Goal: Task Accomplishment & Management: Complete application form

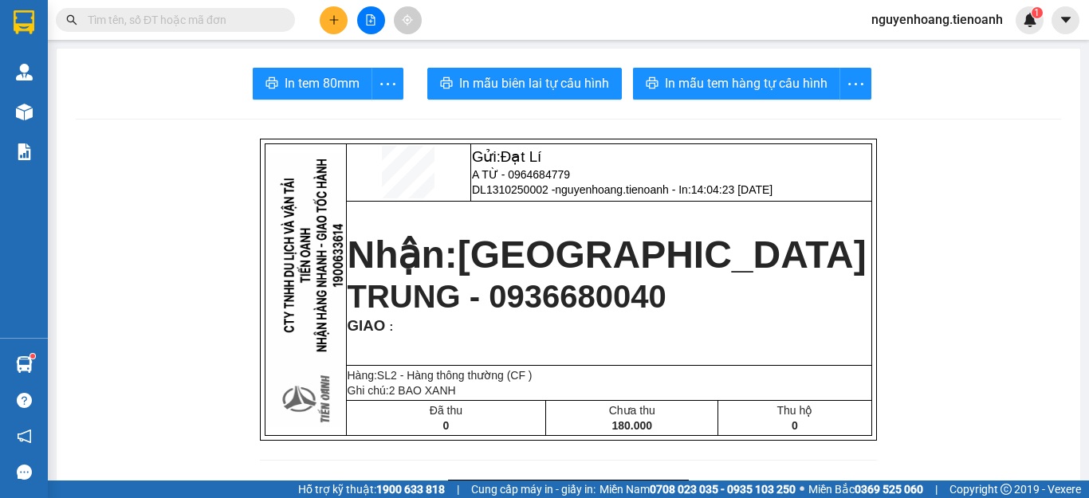
click at [181, 23] on input "text" at bounding box center [182, 20] width 188 height 18
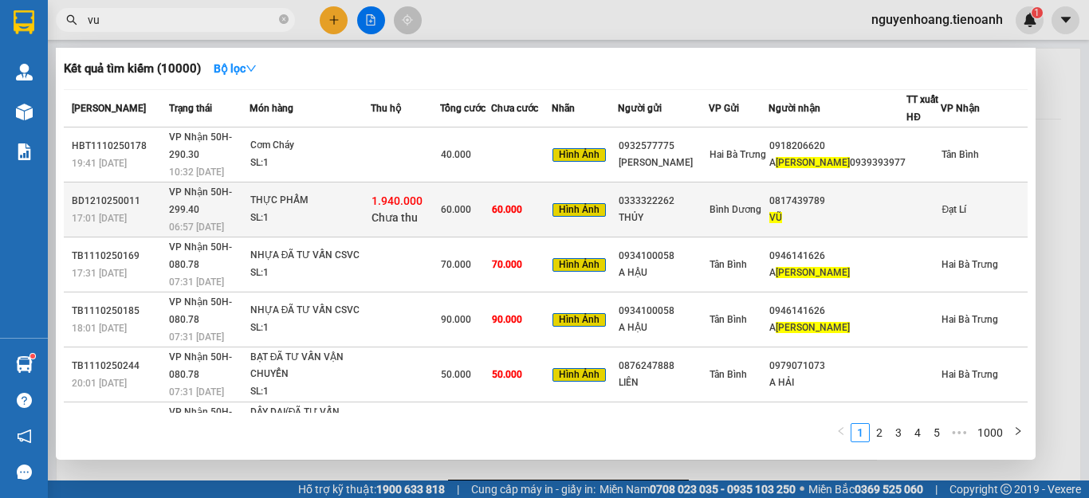
type input "vu"
click at [874, 193] on div "0817439789" at bounding box center [838, 201] width 136 height 17
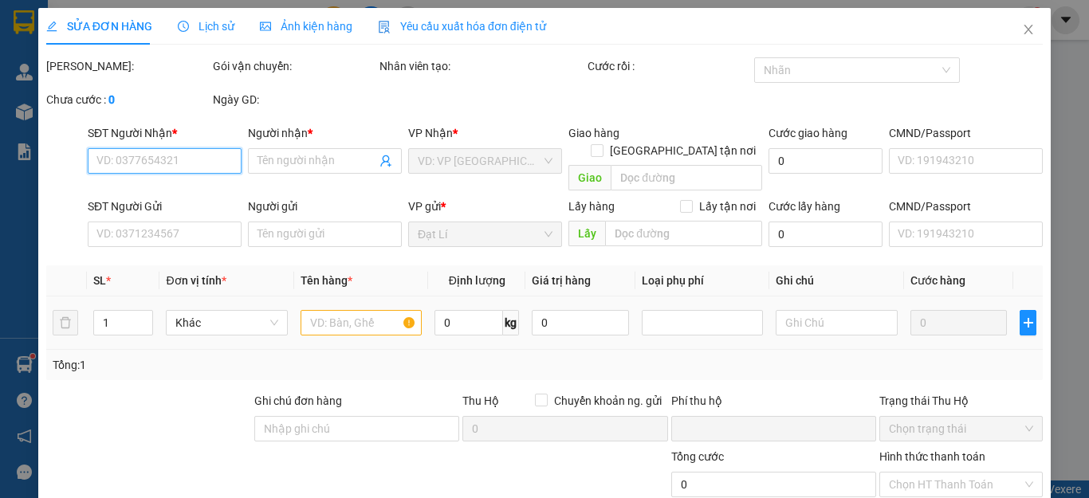
type input "0817439789"
type input "VŨ"
type input "0333322262"
type input "THỦY"
type input "1.940.000"
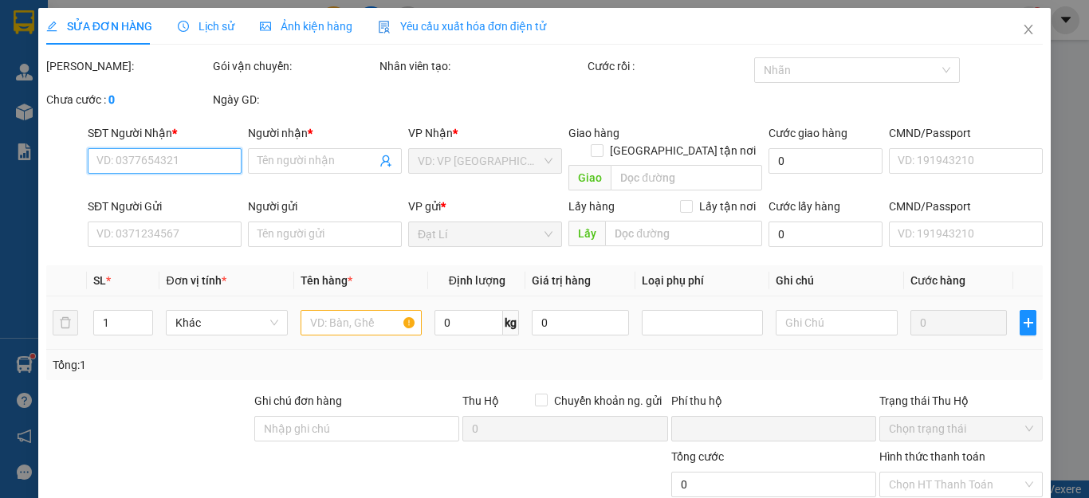
type input "0"
type input "60.000"
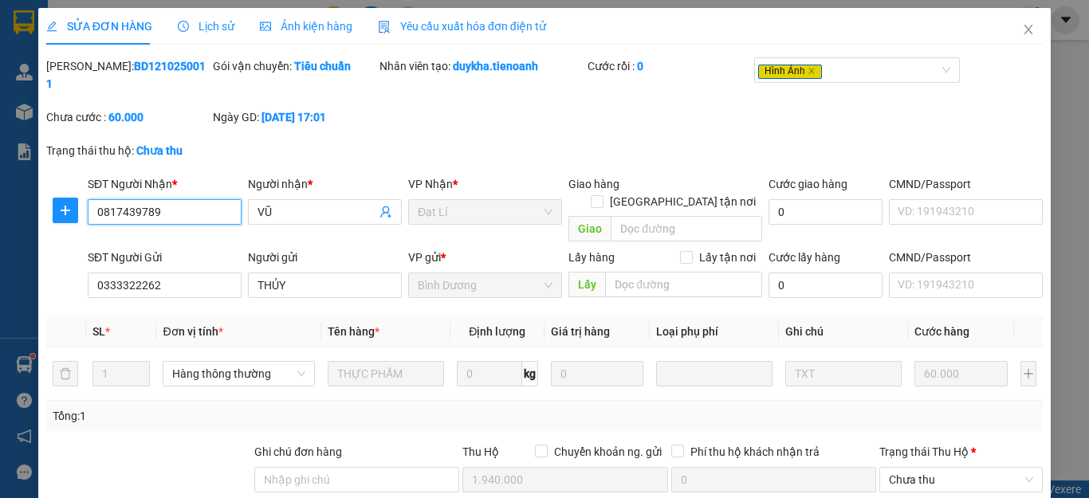
scroll to position [186, 0]
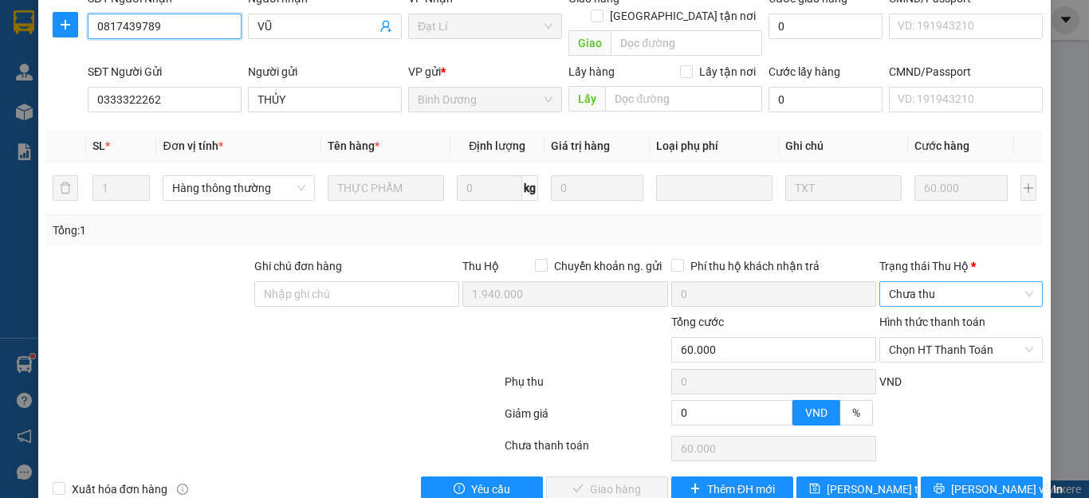
click at [927, 282] on span "Chưa thu" at bounding box center [961, 294] width 144 height 24
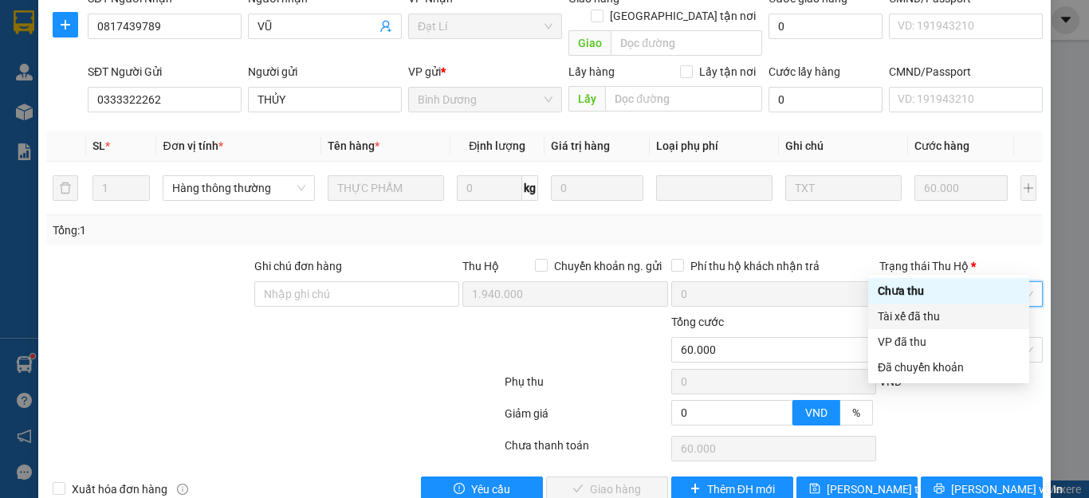
click at [917, 313] on div "Tài xế đã thu" at bounding box center [949, 317] width 142 height 18
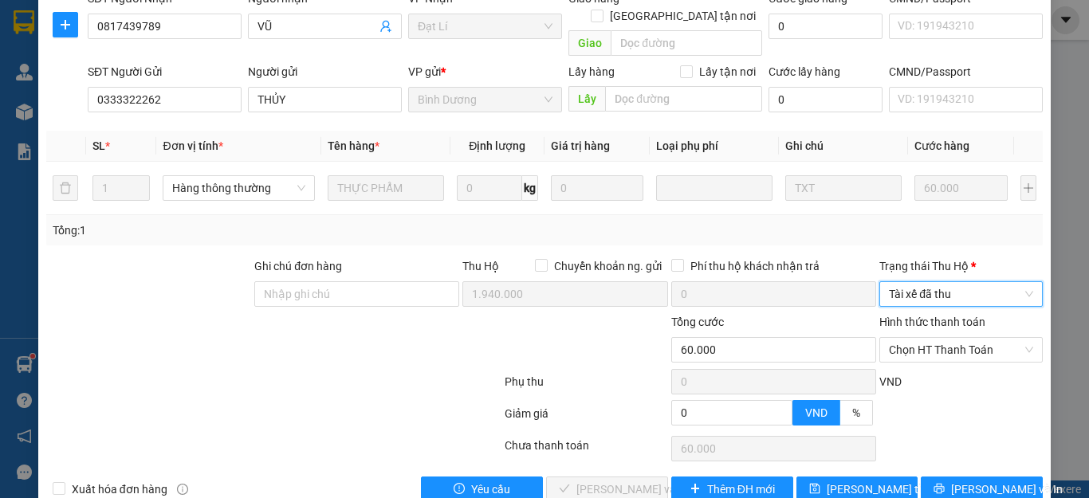
click at [917, 282] on span "Tài xế đã thu" at bounding box center [961, 294] width 144 height 24
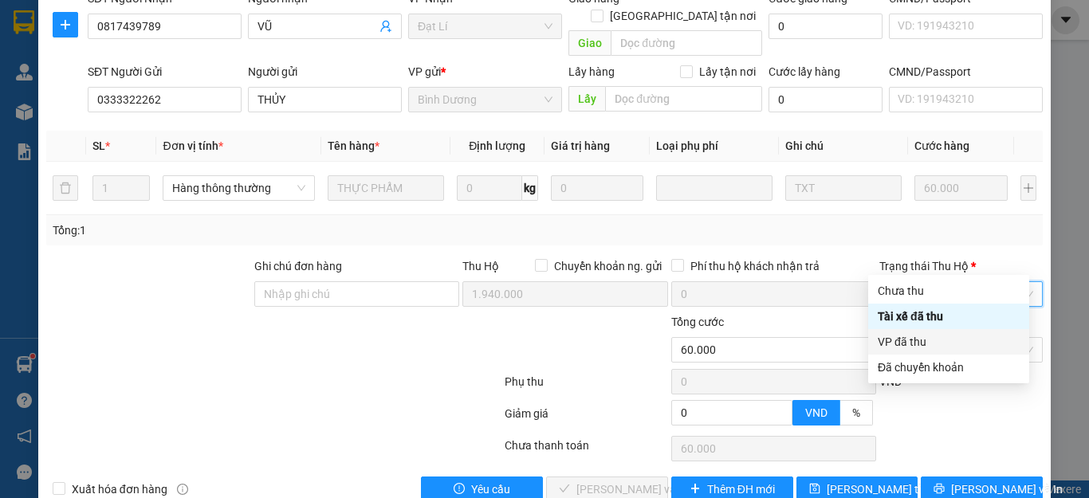
click at [917, 345] on div "VP đã thu" at bounding box center [949, 342] width 142 height 18
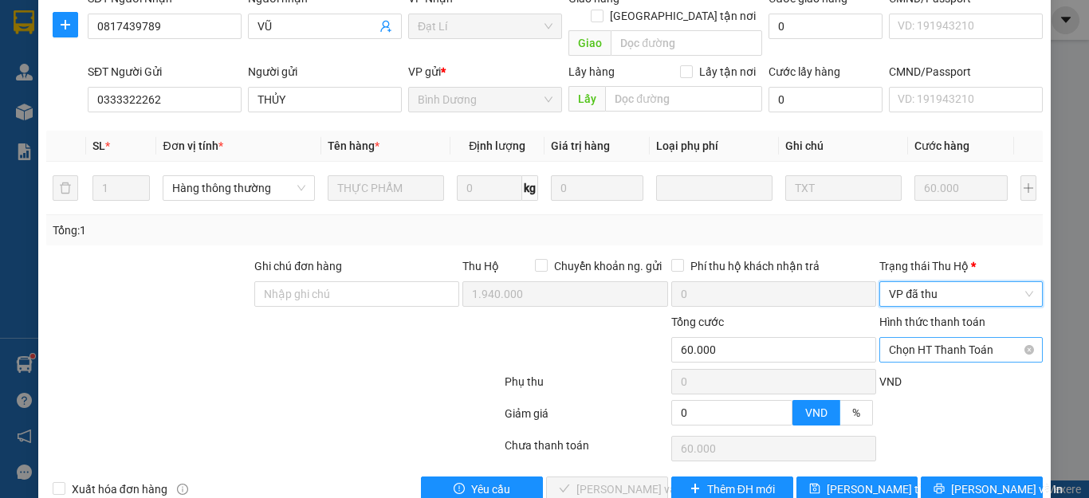
click at [923, 338] on span "Chọn HT Thanh Toán" at bounding box center [961, 350] width 144 height 24
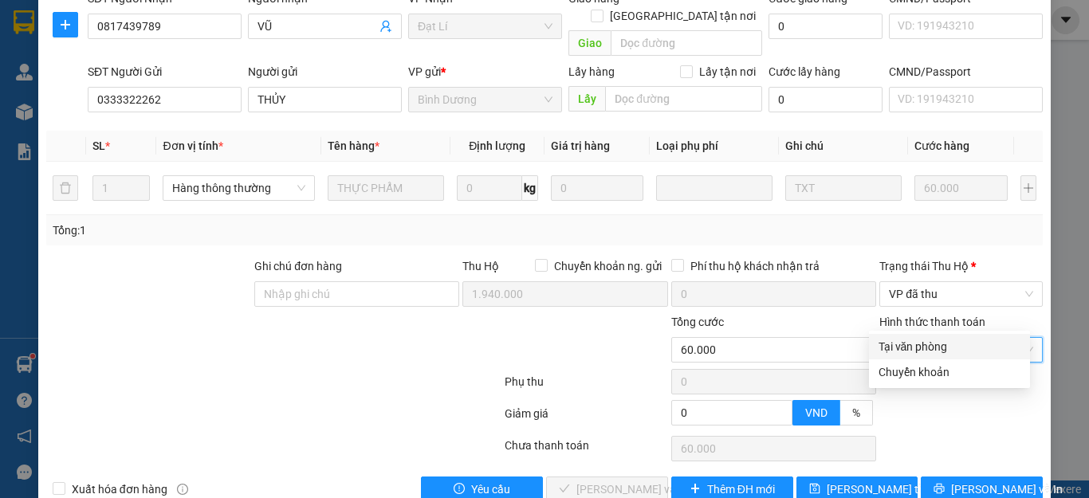
click at [915, 344] on div "Tại văn phòng" at bounding box center [950, 347] width 142 height 18
type input "0"
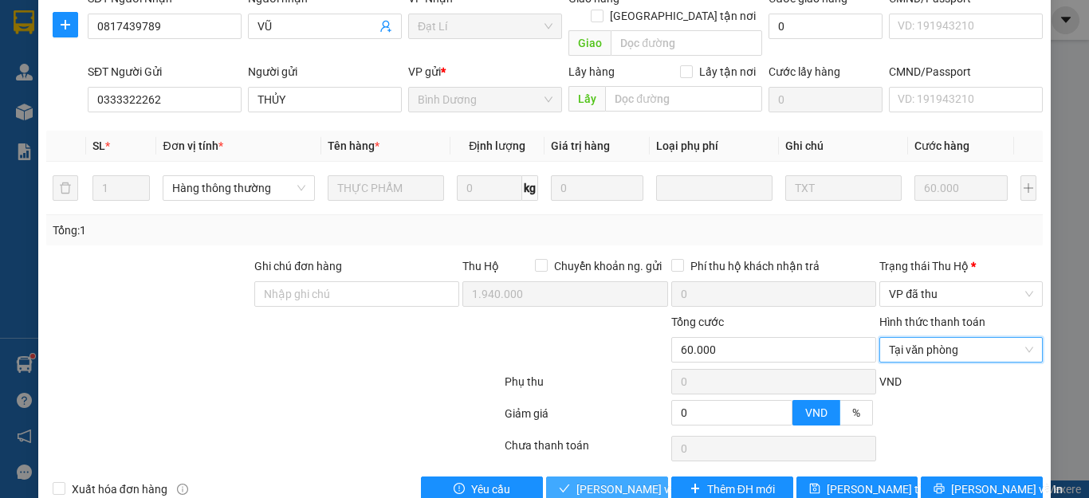
click at [597, 481] on span "Lưu và Giao hàng" at bounding box center [653, 490] width 153 height 18
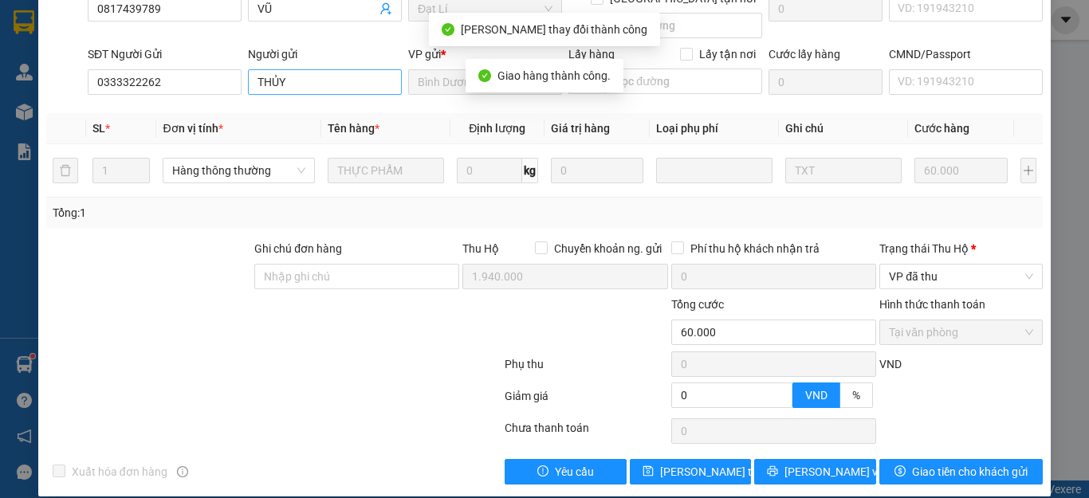
scroll to position [44, 0]
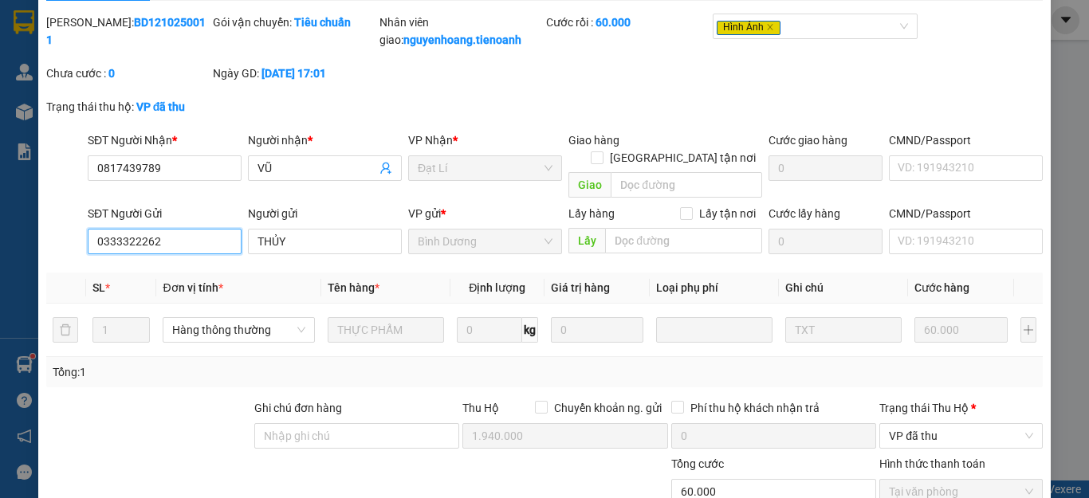
click at [190, 229] on input "0333322262" at bounding box center [165, 242] width 154 height 26
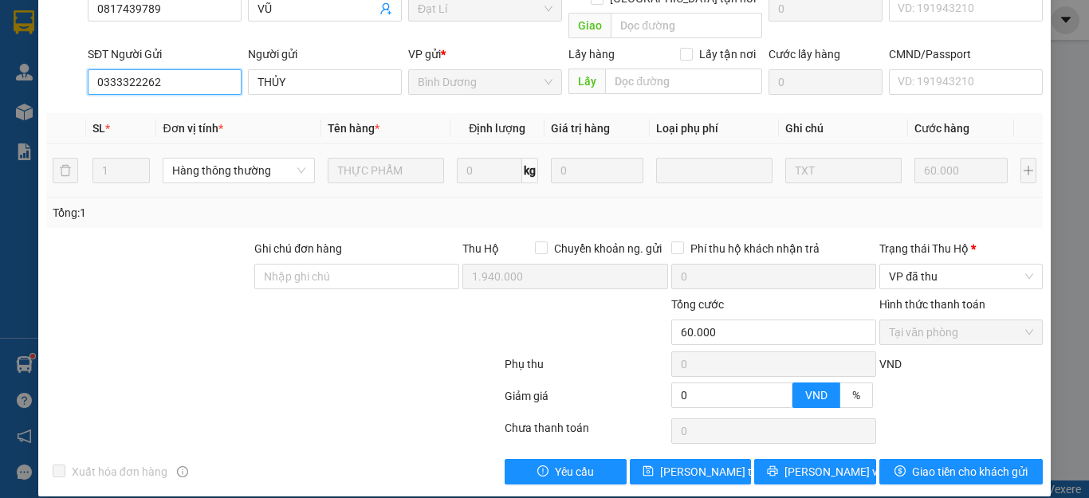
scroll to position [0, 0]
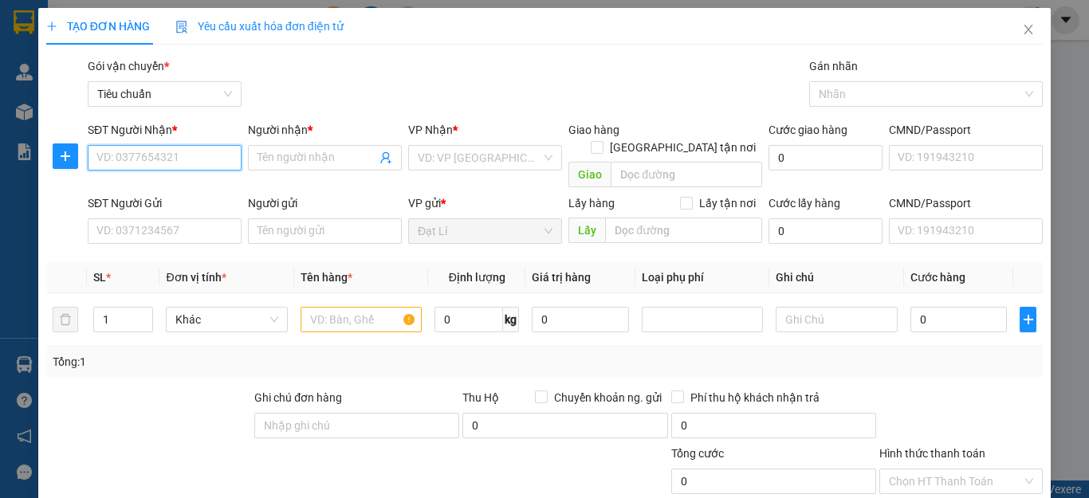
click at [194, 159] on input "SĐT Người Nhận *" at bounding box center [165, 158] width 154 height 26
paste input "0333322262"
type input "0333322262"
click at [204, 158] on input "0333322262" at bounding box center [165, 158] width 154 height 26
click at [192, 187] on div "0333322262 - THỦY" at bounding box center [162, 190] width 132 height 18
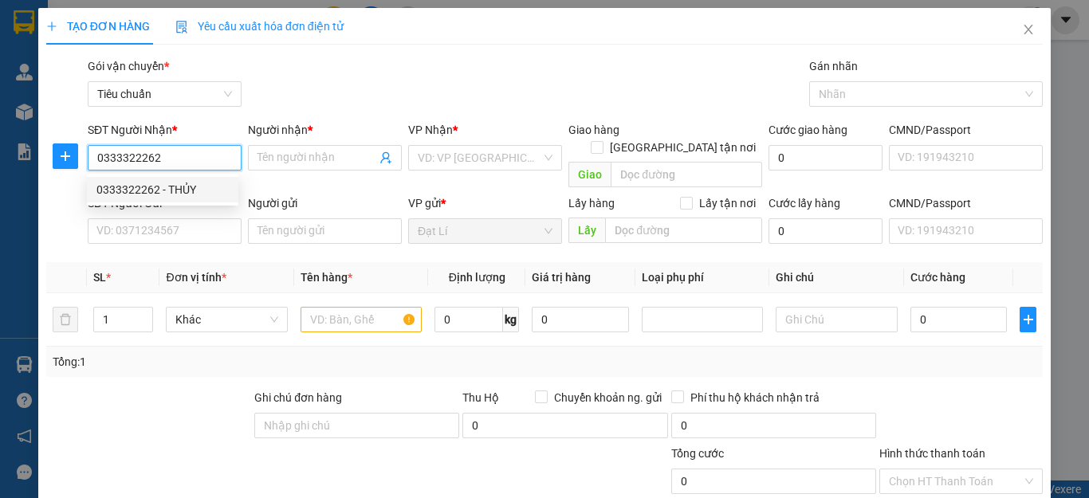
type input "THỦY"
type input "20.000"
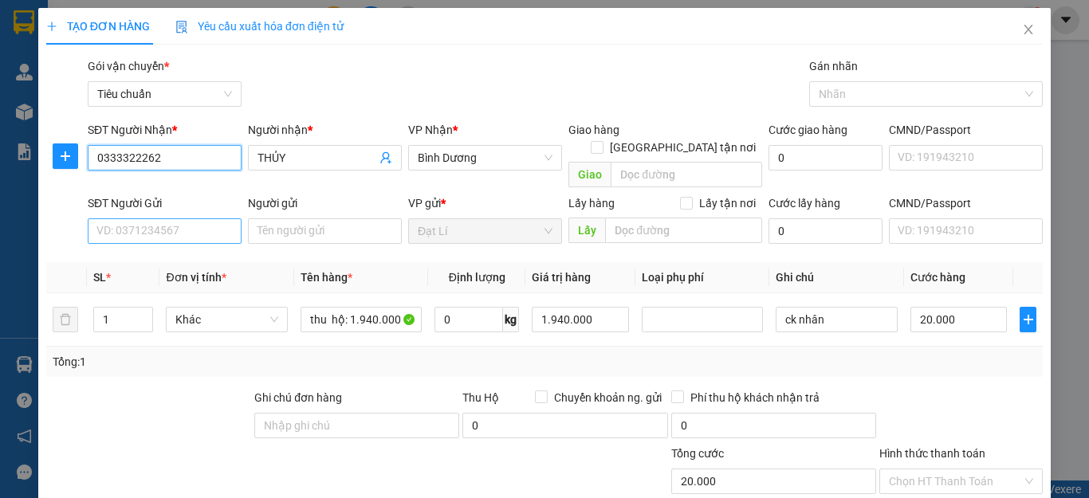
type input "0333322262"
click at [192, 219] on input "SĐT Người Gửi" at bounding box center [165, 232] width 154 height 26
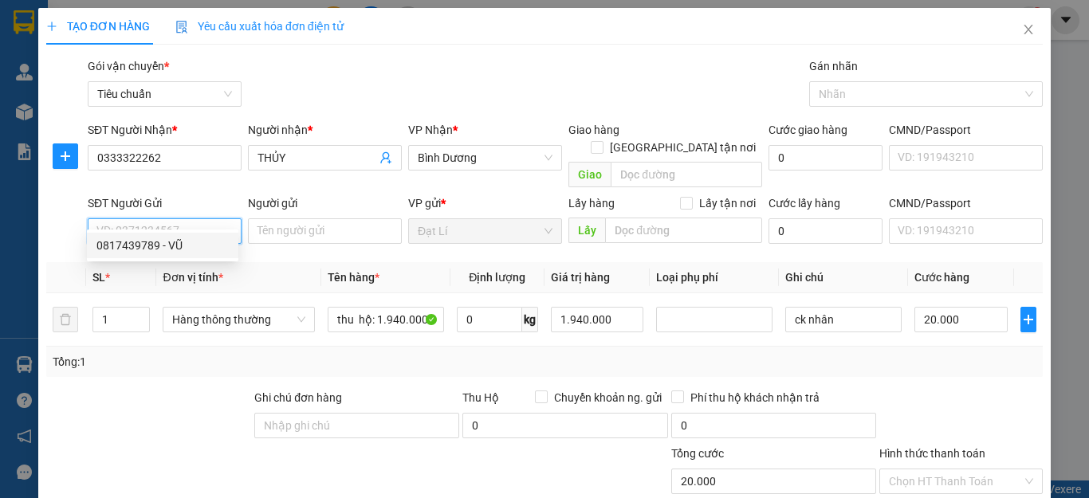
click at [195, 238] on div "0817439789 - VŨ" at bounding box center [162, 246] width 132 height 18
type input "0817439789"
type input "VŨ"
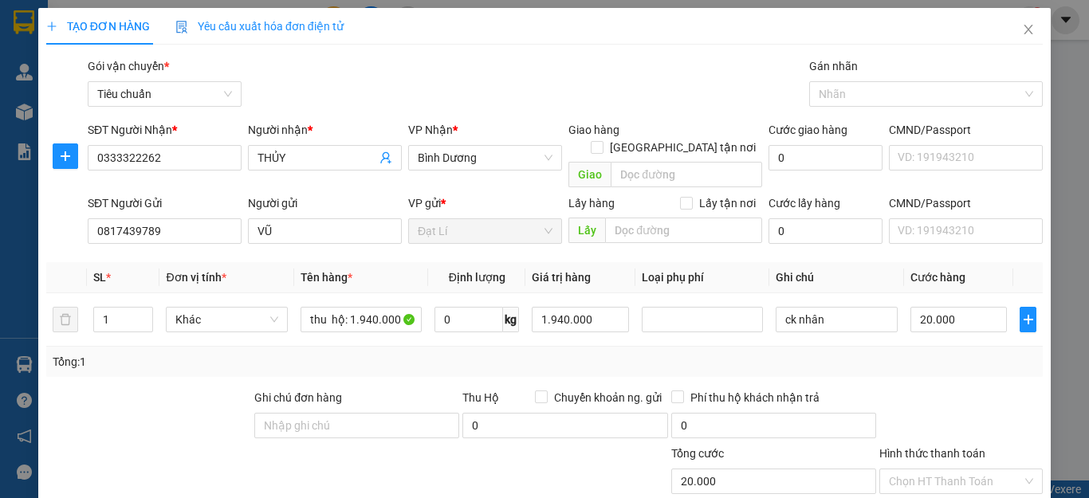
click at [180, 389] on div at bounding box center [149, 417] width 208 height 56
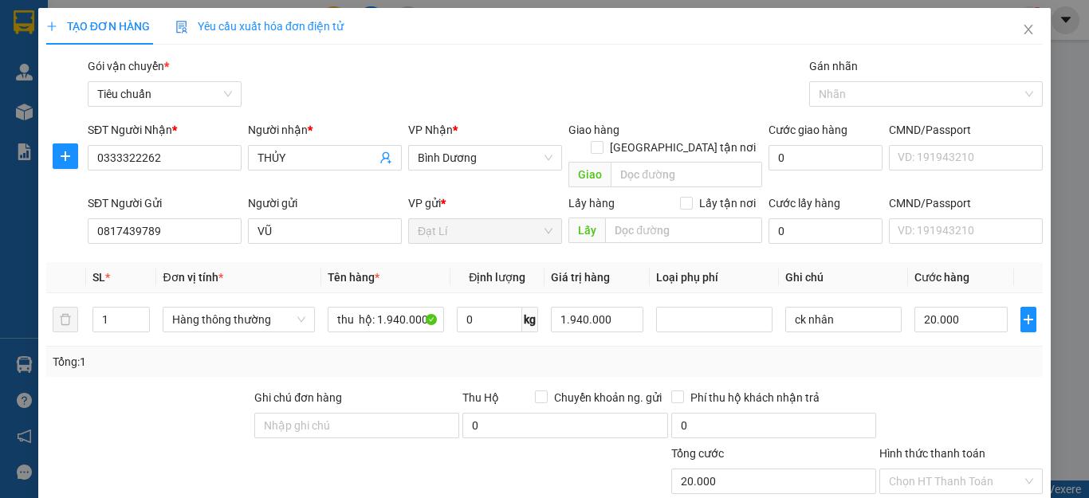
scroll to position [80, 0]
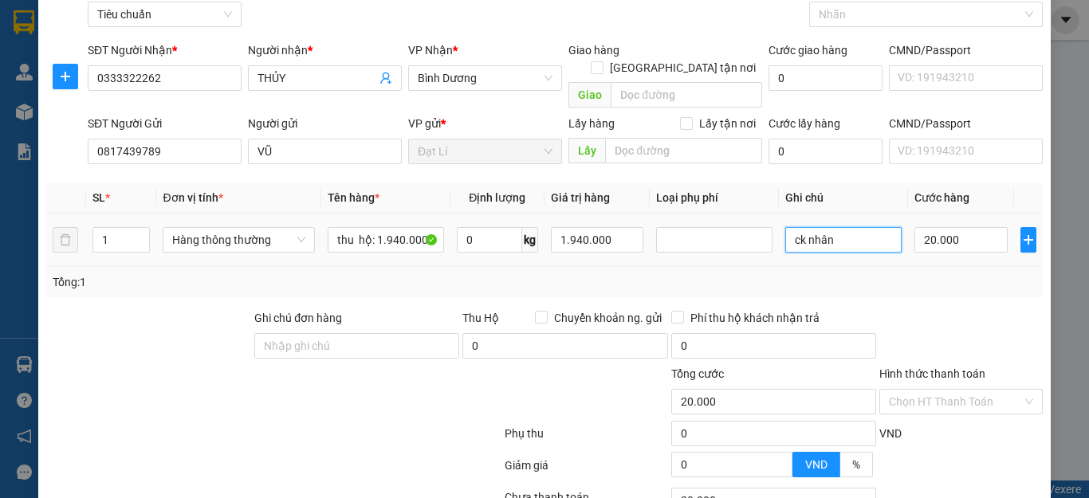
click at [792, 227] on input "ck nhân" at bounding box center [844, 240] width 116 height 26
click at [968, 282] on div "Transit Pickup Surcharge Ids Transit Deliver Surcharge Ids Transit Deliver Surc…" at bounding box center [544, 291] width 997 height 626
click at [799, 227] on input "hoàng ck nhân" at bounding box center [844, 240] width 116 height 26
type input "Hoàng ck nhân"
click at [887, 274] on div "Tổng: 1" at bounding box center [545, 283] width 984 height 18
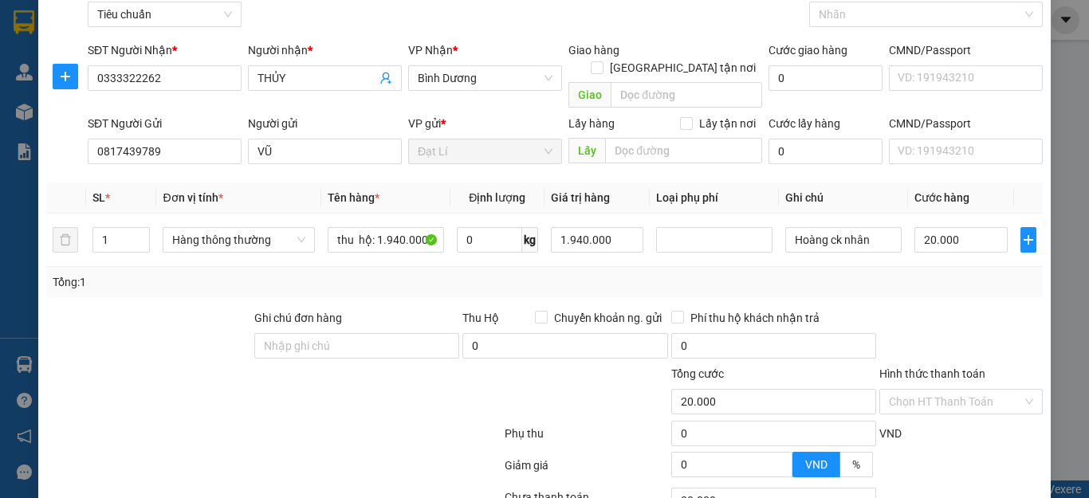
scroll to position [199, 0]
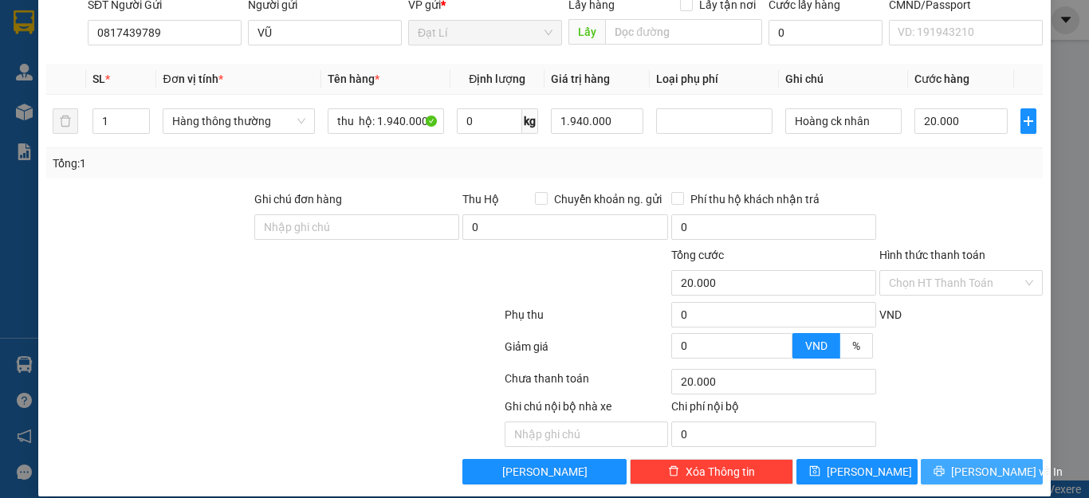
click at [971, 463] on span "[PERSON_NAME] và In" at bounding box center [1007, 472] width 112 height 18
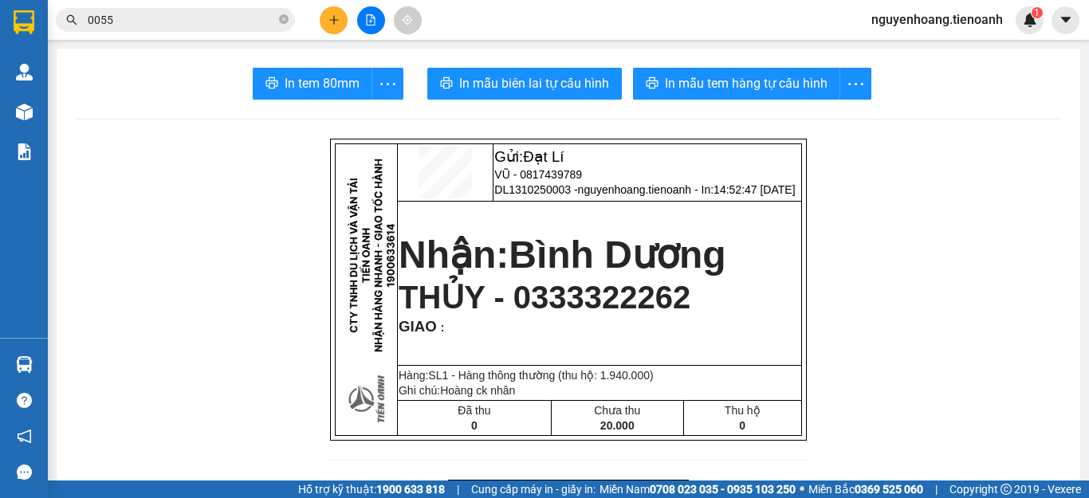
click at [282, 20] on icon "close-circle" at bounding box center [284, 19] width 10 height 10
click at [242, 17] on input "text" at bounding box center [182, 20] width 188 height 18
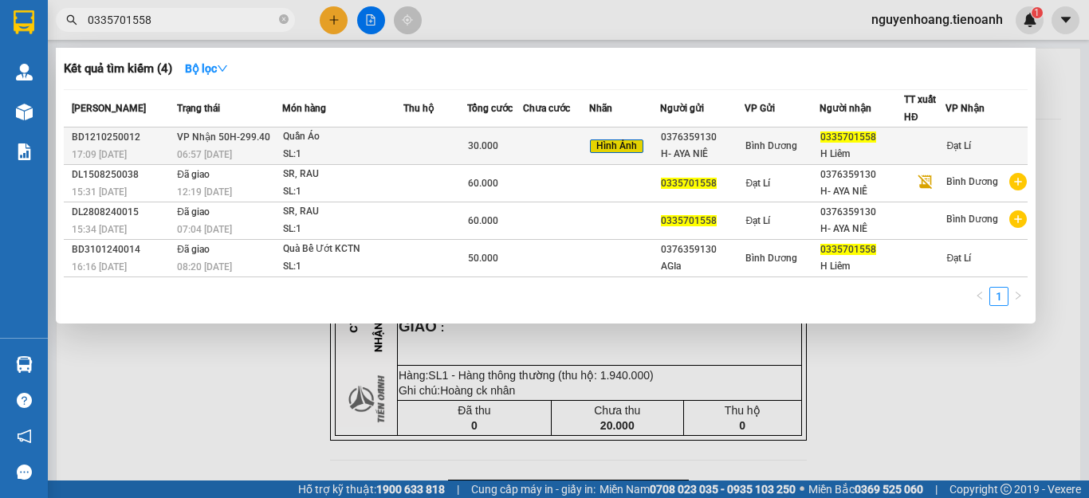
type input "0335701558"
click at [720, 136] on div "0376359130" at bounding box center [702, 137] width 83 height 17
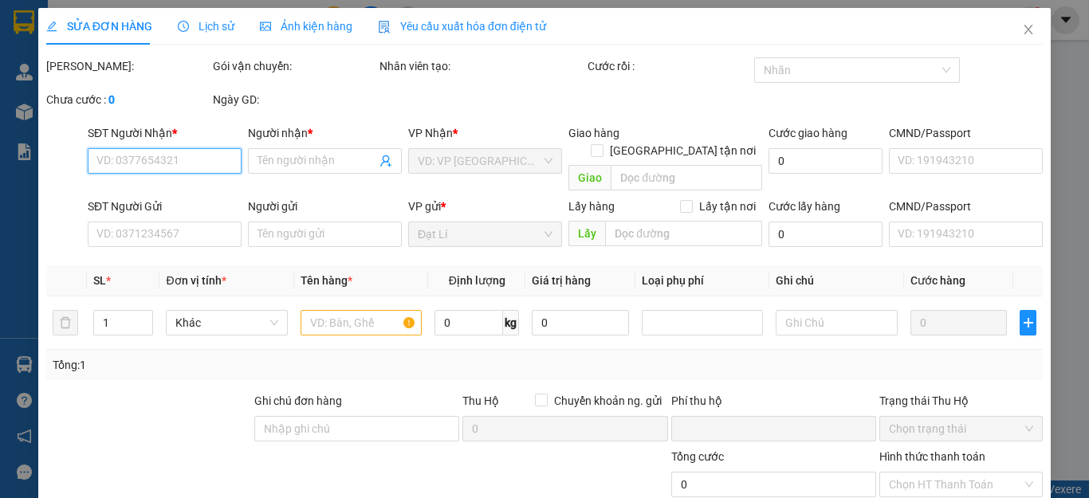
type input "0335701558"
type input "H Liêm"
type input "0376359130"
type input "H- AYA NIÊ"
type input "0"
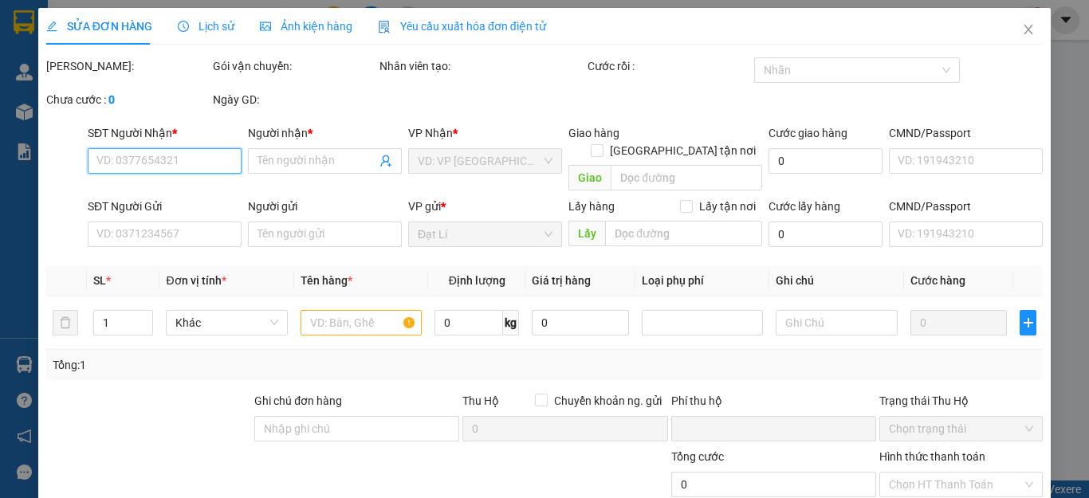
type input "30.000"
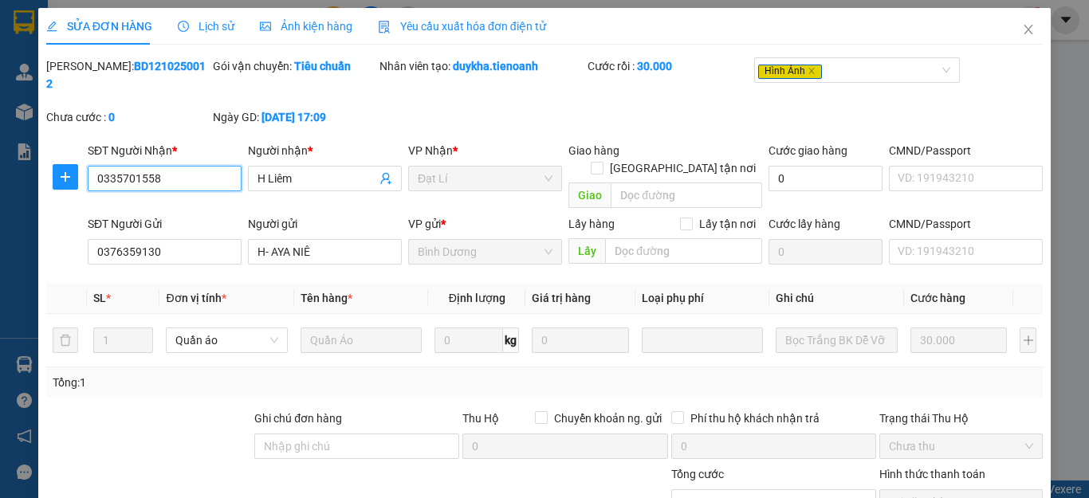
scroll to position [152, 0]
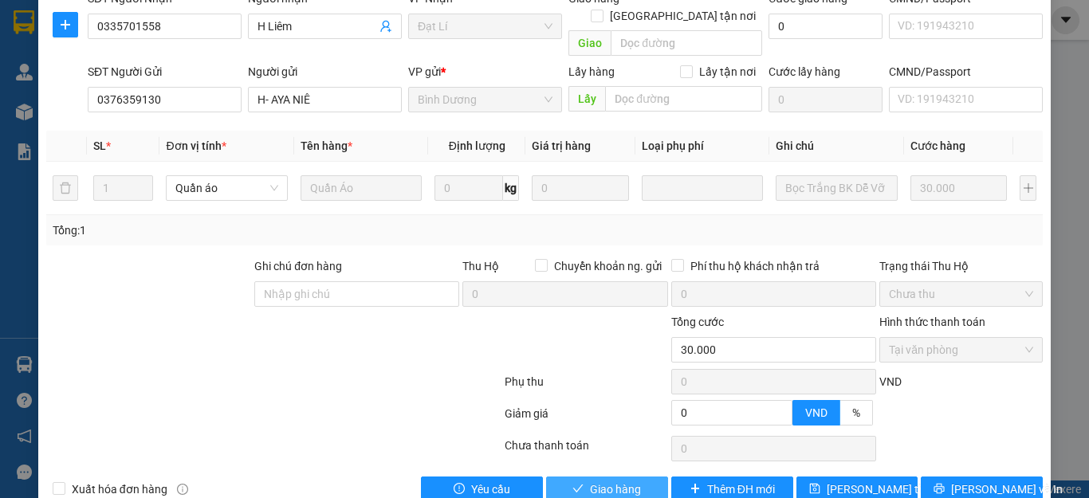
click at [616, 481] on span "Giao hàng" at bounding box center [615, 490] width 51 height 18
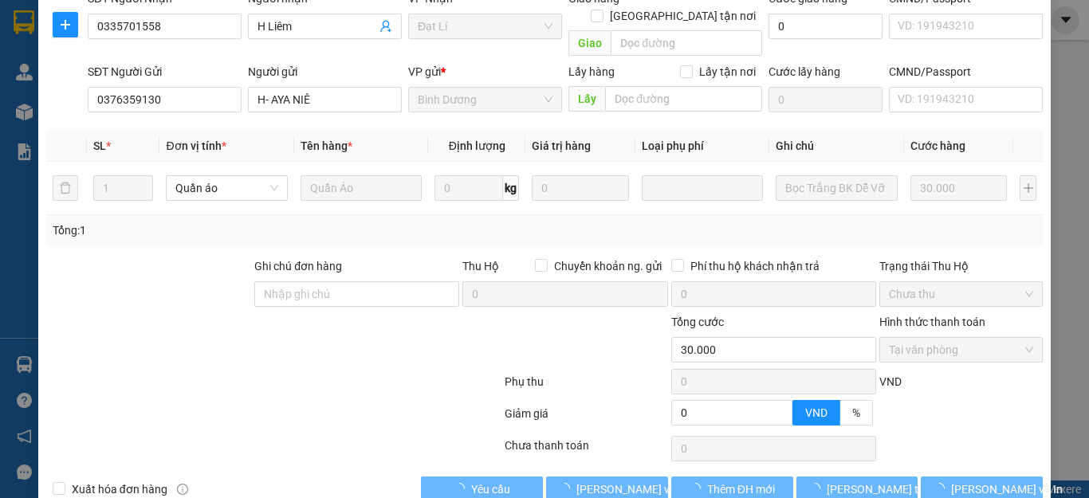
click at [362, 369] on div at bounding box center [274, 385] width 459 height 32
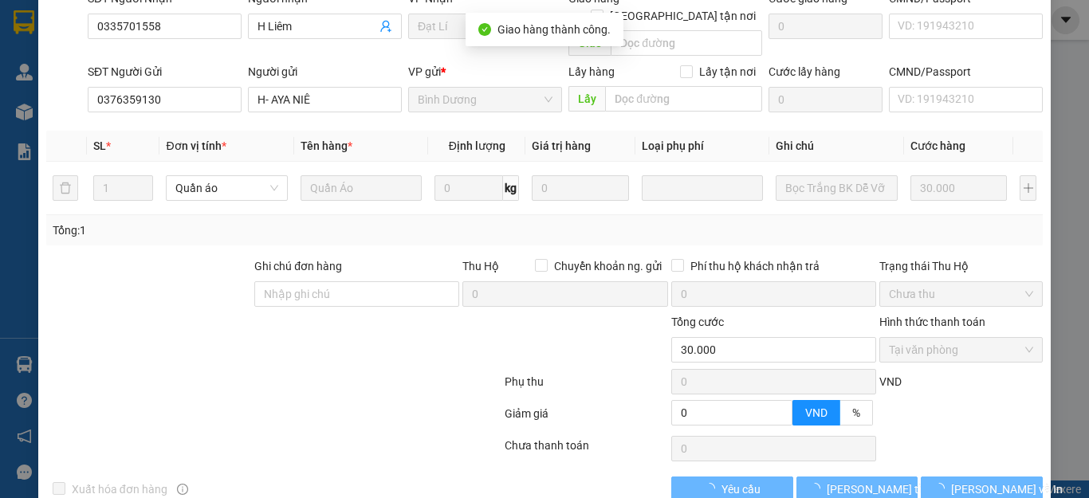
scroll to position [0, 0]
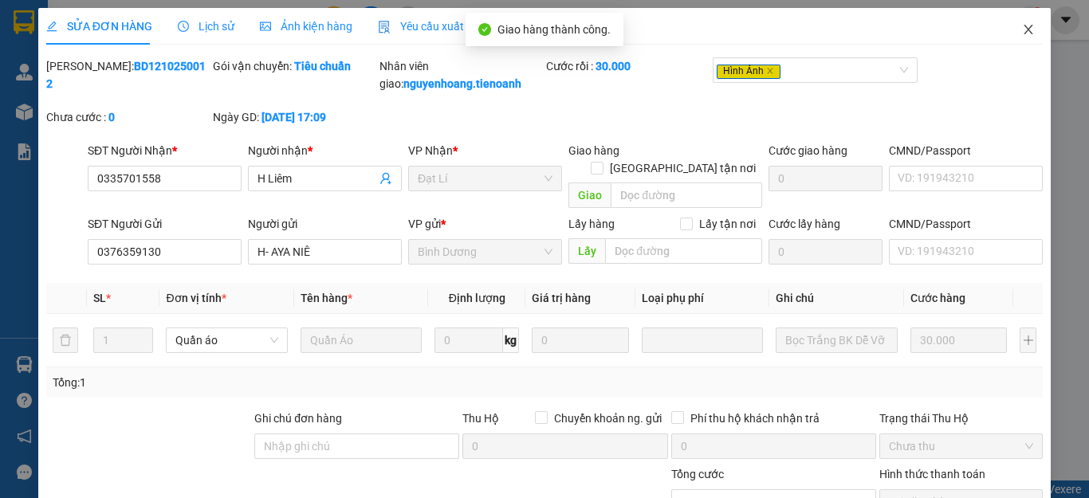
click at [1010, 22] on span "Close" at bounding box center [1028, 30] width 45 height 45
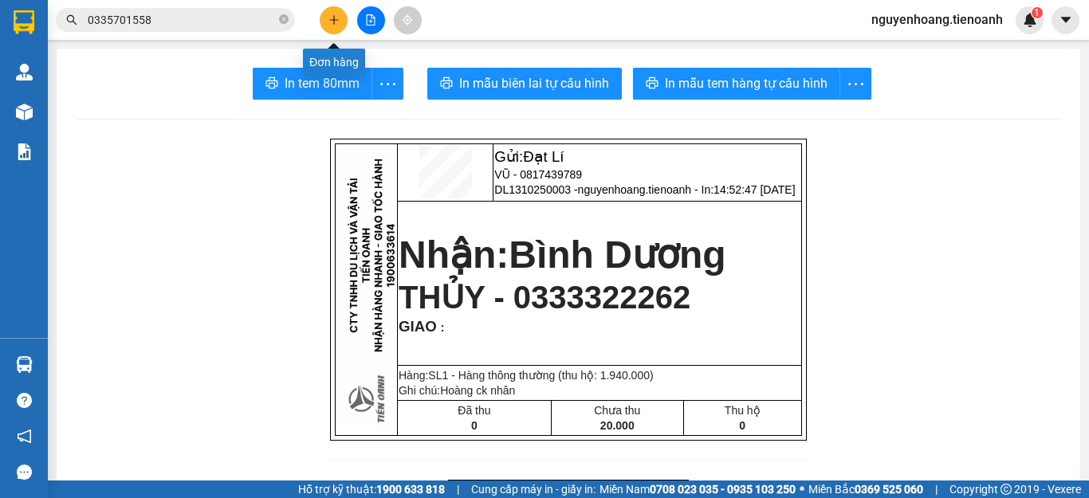
click at [346, 26] on button at bounding box center [334, 20] width 28 height 28
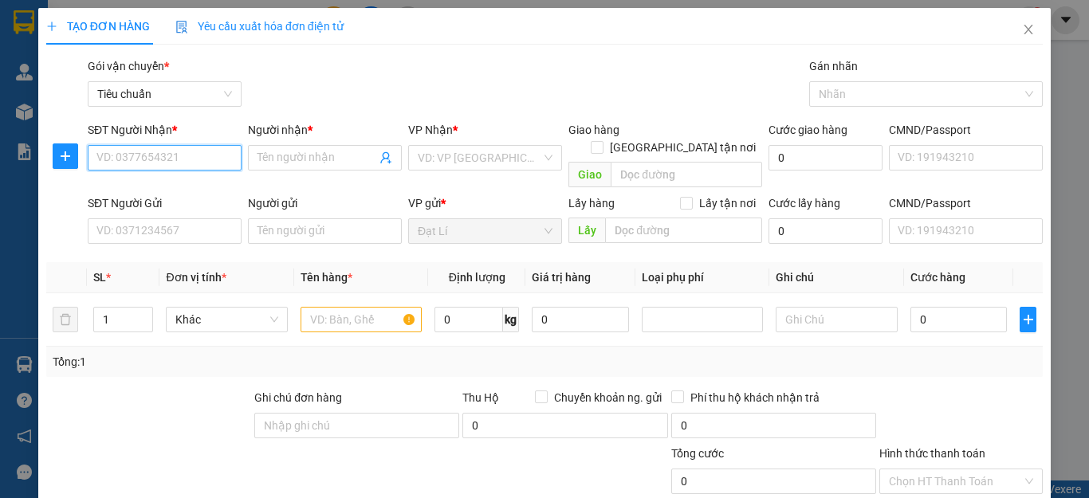
click at [222, 167] on input "SĐT Người Nhận *" at bounding box center [165, 158] width 154 height 26
click at [179, 156] on input "SĐT Người Nhận *" at bounding box center [165, 158] width 154 height 26
type input "0948372828"
click at [141, 190] on div "0948372828 - C NGUYỆT" at bounding box center [162, 190] width 132 height 18
type input "C NGUYỆT"
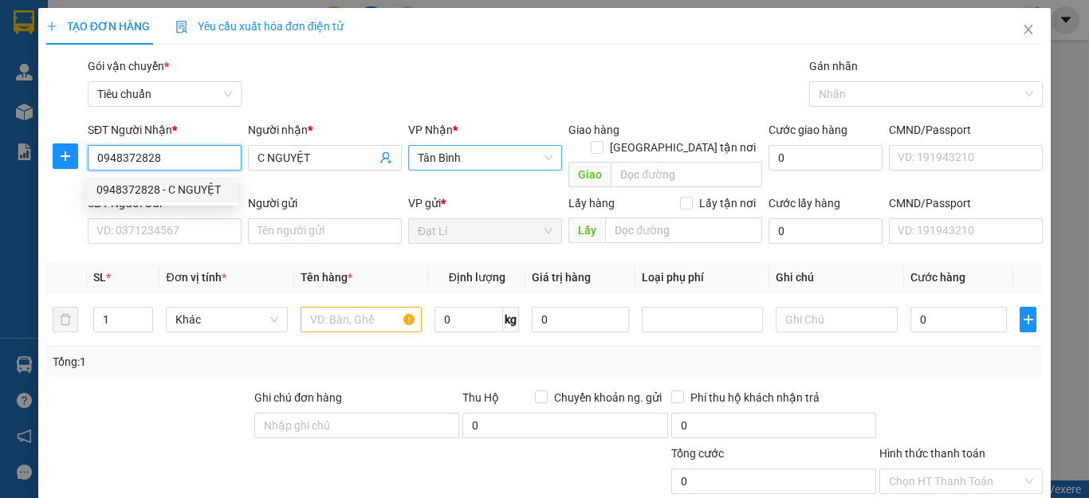
type input "50.000"
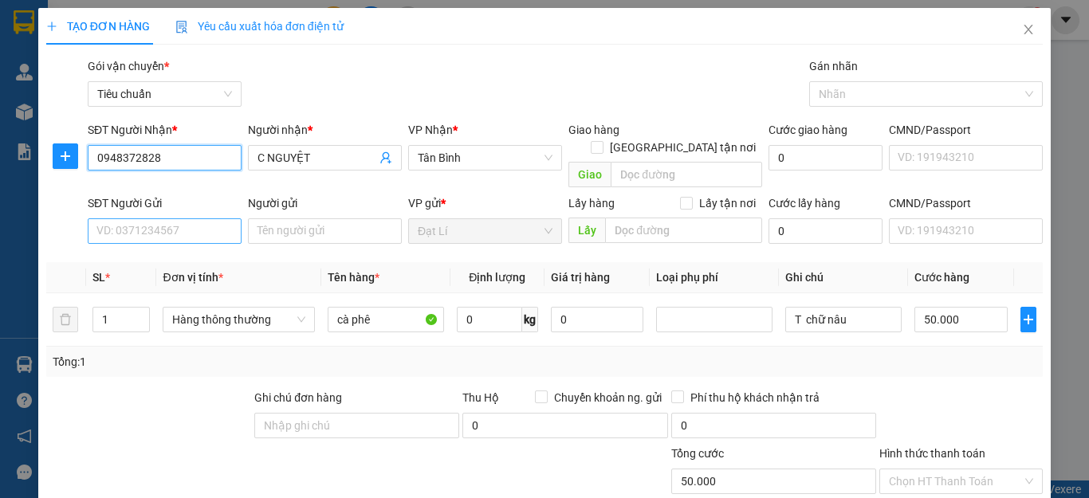
type input "0948372828"
click at [197, 219] on input "SĐT Người Gửi" at bounding box center [165, 232] width 154 height 26
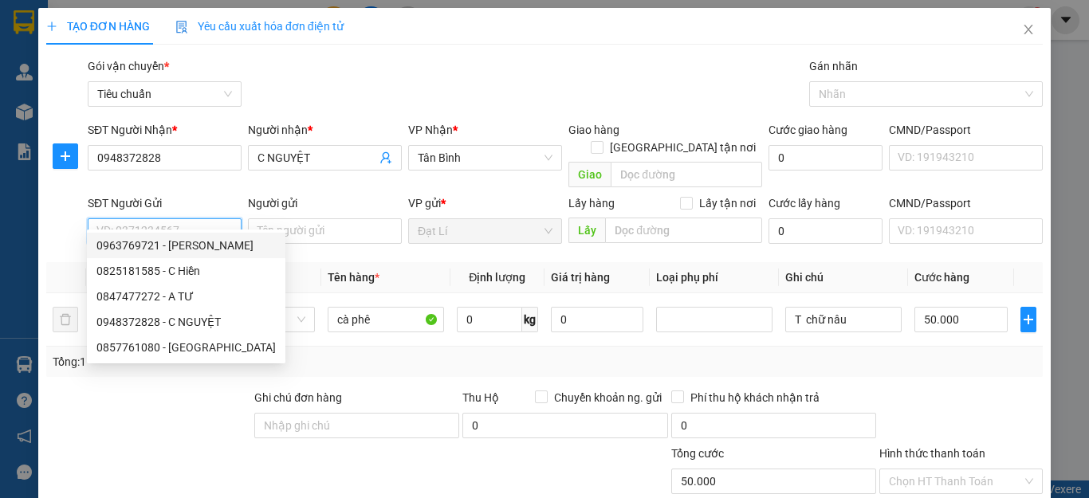
click at [168, 238] on div "0963769721 - C Phượng" at bounding box center [185, 246] width 179 height 18
type input "0963769721"
type input "C Phượng"
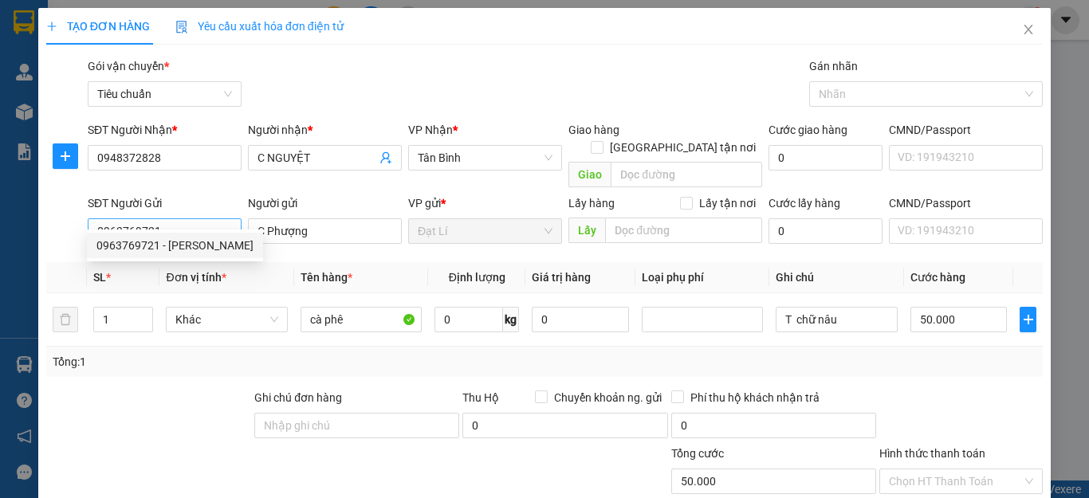
drag, startPoint x: 182, startPoint y: 435, endPoint x: 112, endPoint y: 205, distance: 240.7
click at [183, 445] on div at bounding box center [191, 473] width 292 height 56
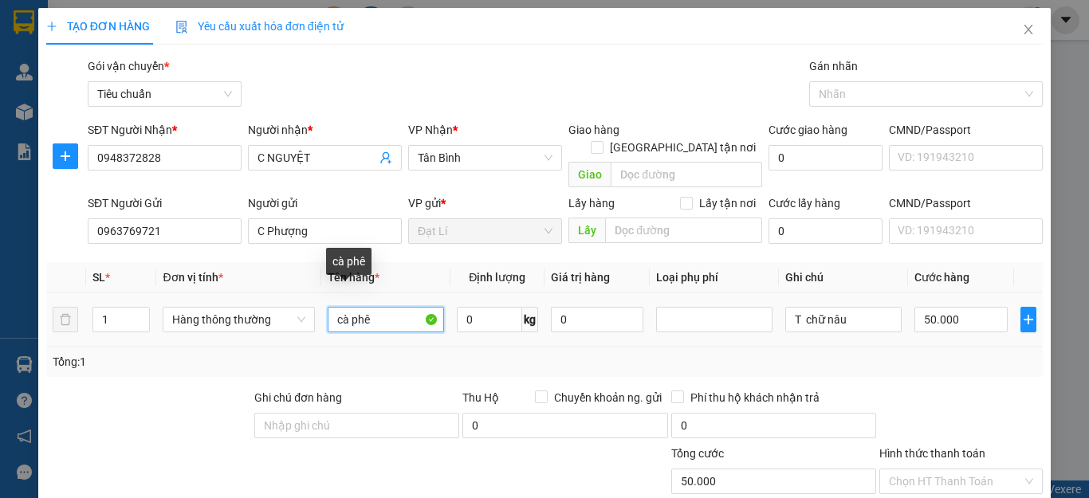
click at [379, 307] on input "cà phê" at bounding box center [386, 320] width 116 height 26
click at [380, 307] on input "cà phê" at bounding box center [386, 320] width 116 height 26
click at [479, 307] on input "0" at bounding box center [489, 320] width 65 height 26
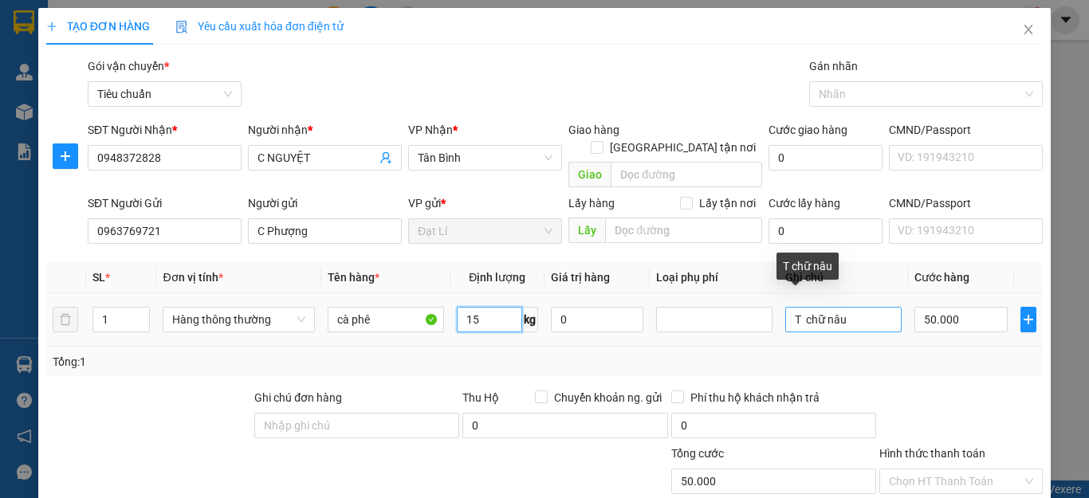
type input "15"
click at [856, 307] on input "T chữ nâu" at bounding box center [844, 320] width 116 height 26
type input "T chữ đỏ"
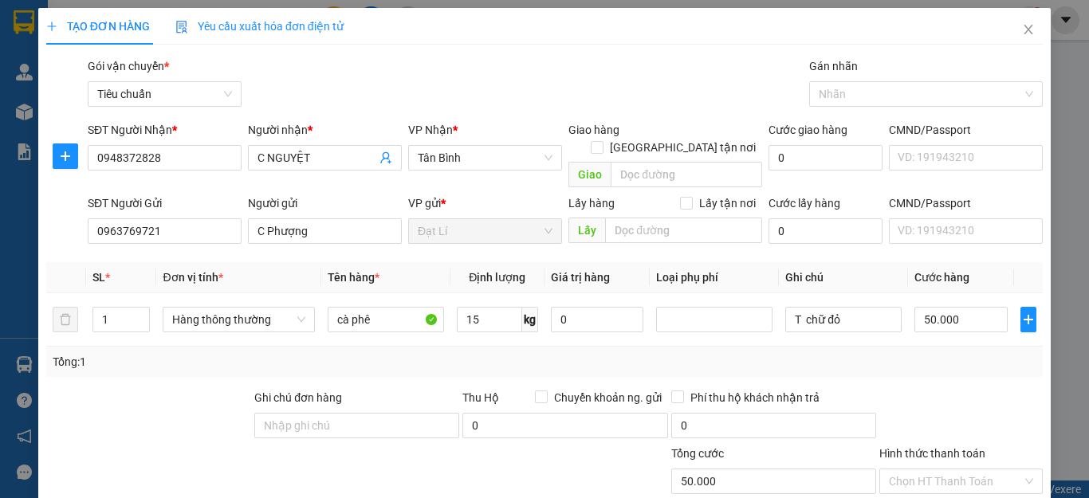
click at [904, 347] on div "Tổng: 1" at bounding box center [544, 362] width 997 height 30
click at [926, 364] on div "Transit Pickup Surcharge Ids Transit Deliver Surcharge Ids Transit Deliver Surc…" at bounding box center [544, 370] width 997 height 626
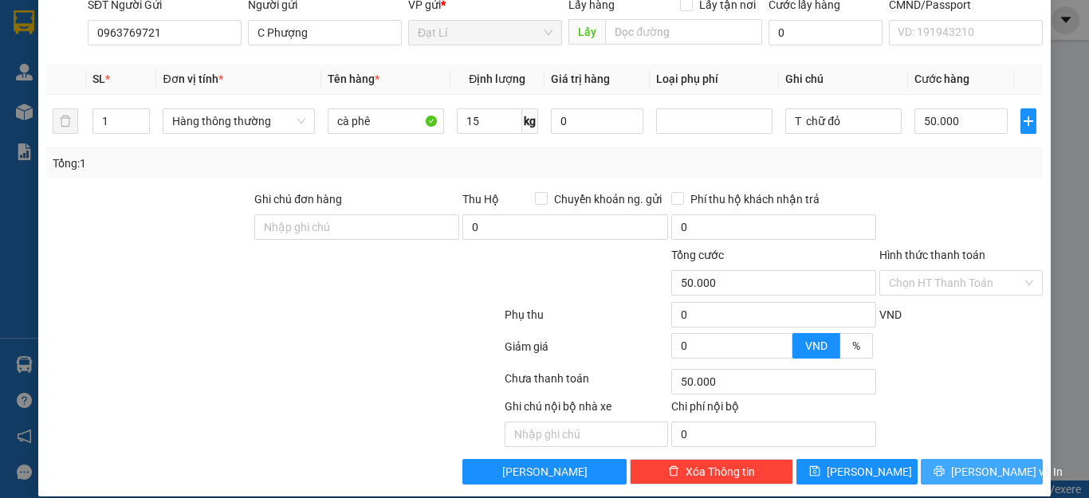
click at [990, 463] on span "[PERSON_NAME] và In" at bounding box center [1007, 472] width 112 height 18
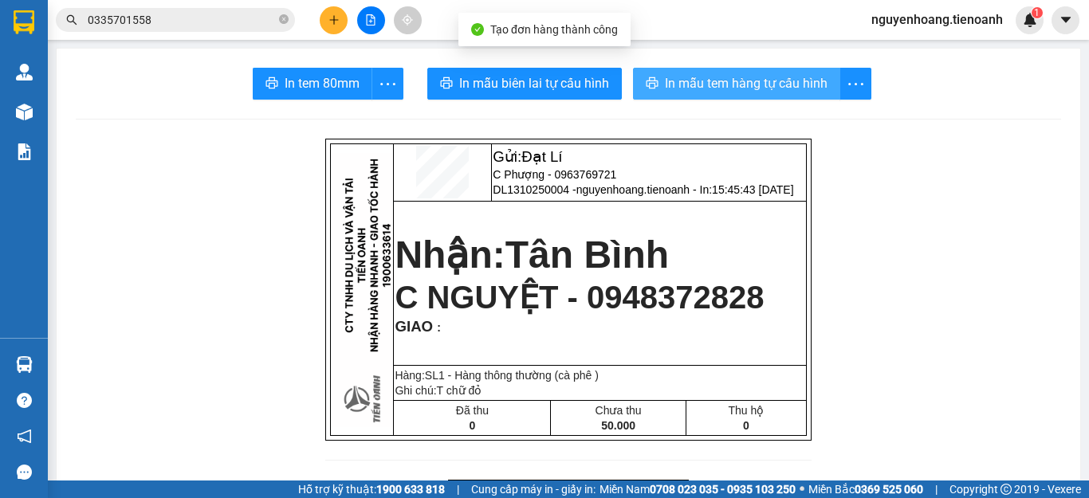
click at [696, 79] on span "In mẫu tem hàng tự cấu hình" at bounding box center [746, 83] width 163 height 20
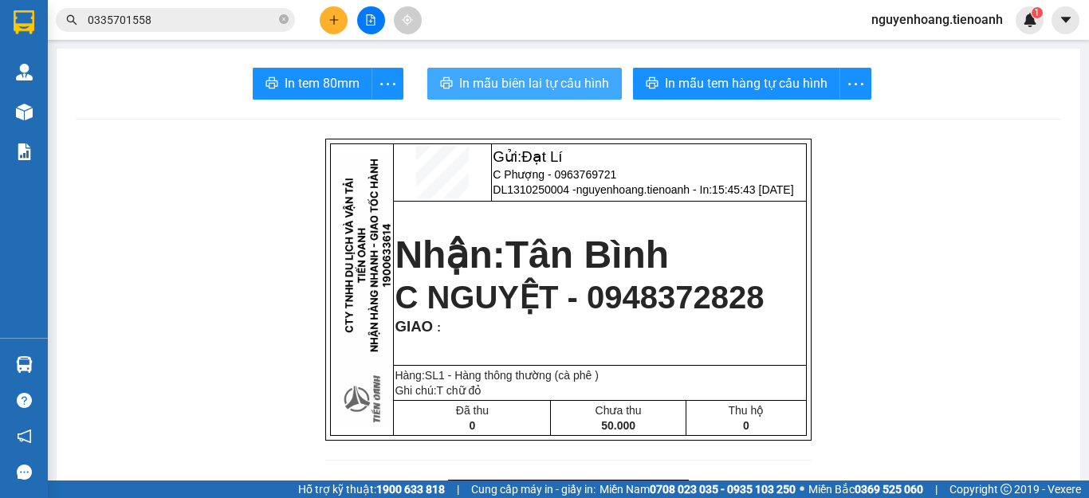
click at [547, 77] on span "In mẫu biên lai tự cấu hình" at bounding box center [534, 83] width 150 height 20
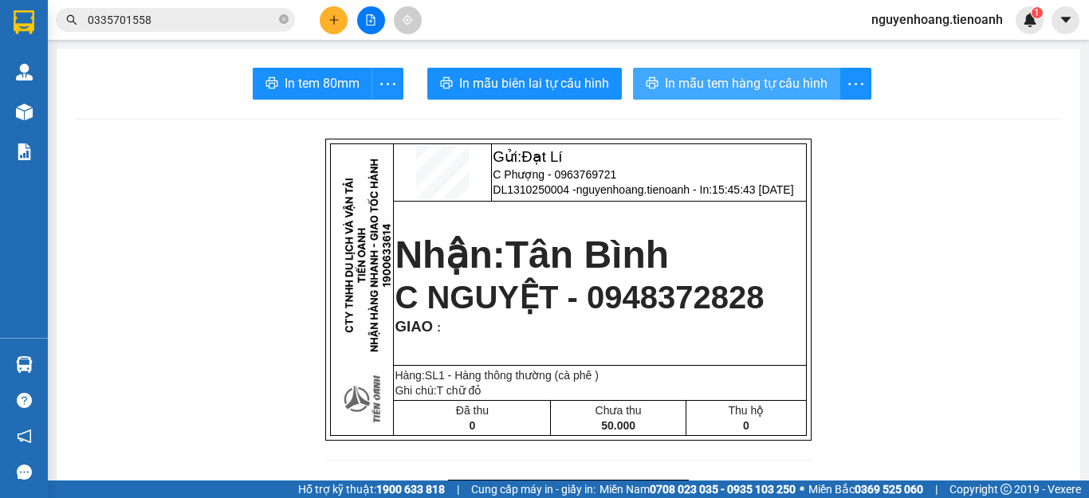
click at [754, 83] on span "In mẫu tem hàng tự cấu hình" at bounding box center [746, 83] width 163 height 20
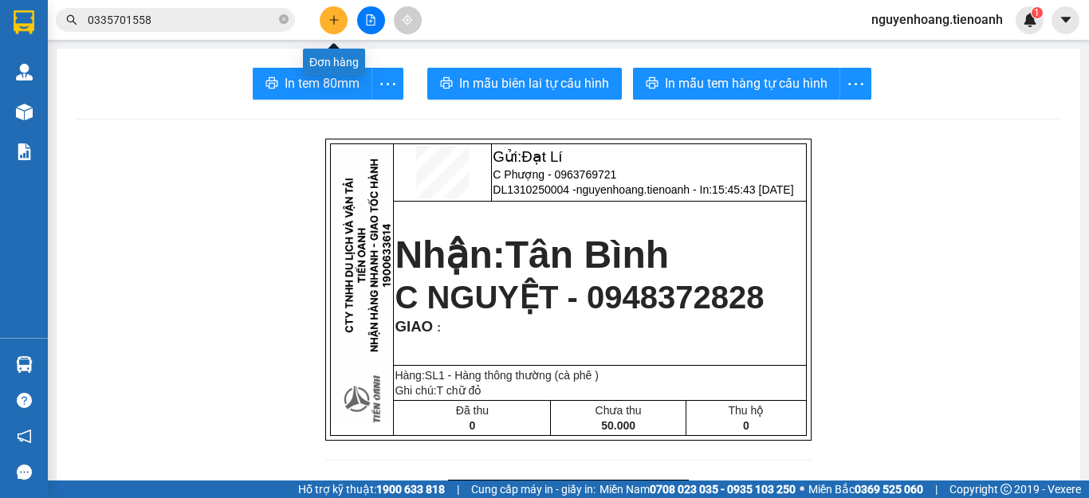
click at [336, 18] on icon "plus" at bounding box center [334, 19] width 11 height 11
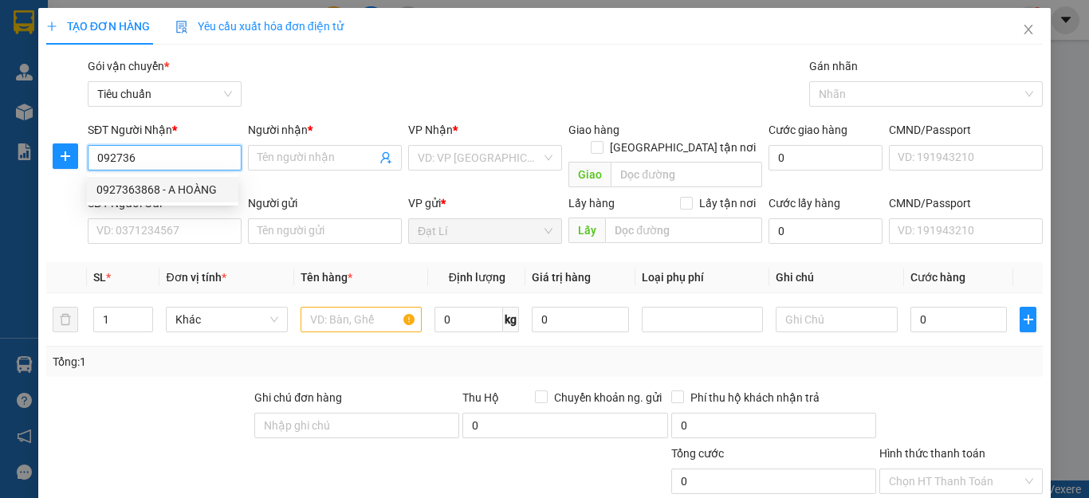
click at [180, 182] on div "0927363868 - A HOÀNG" at bounding box center [162, 190] width 132 height 18
type input "0927363868"
type input "A HOÀNG"
type input "60.000"
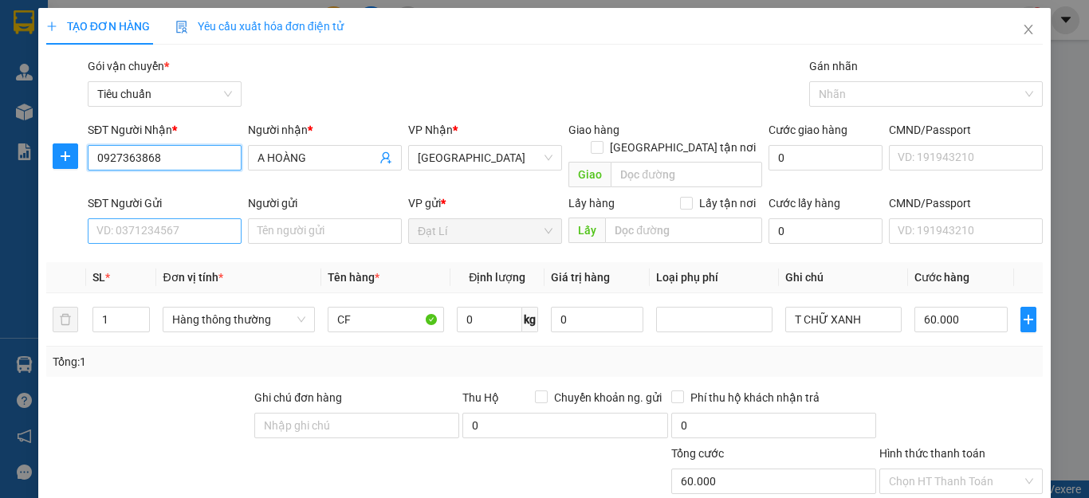
type input "0927363868"
click at [179, 219] on input "SĐT Người Gửi" at bounding box center [165, 232] width 154 height 26
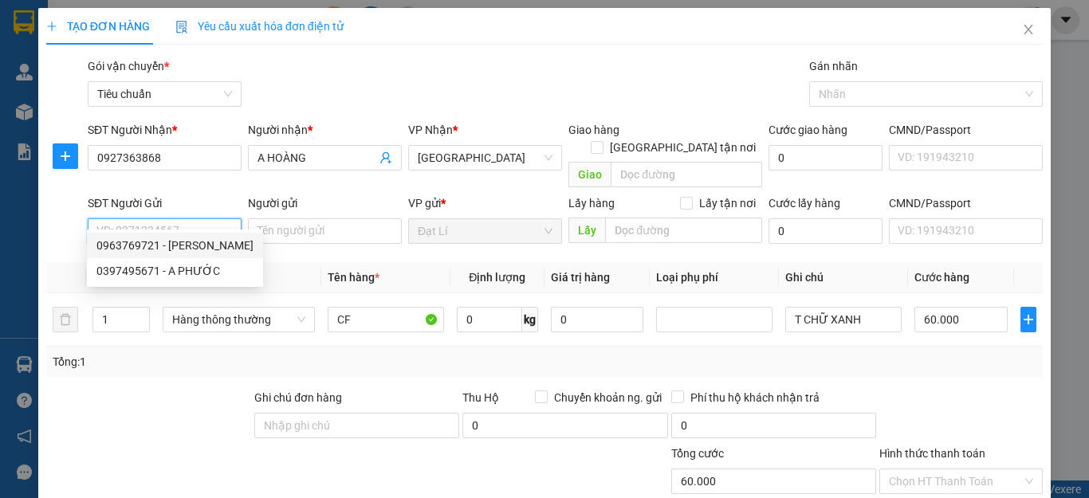
click at [148, 247] on div "0963769721 - C Phượng" at bounding box center [174, 246] width 157 height 18
type input "0963769721"
type input "C Phượng"
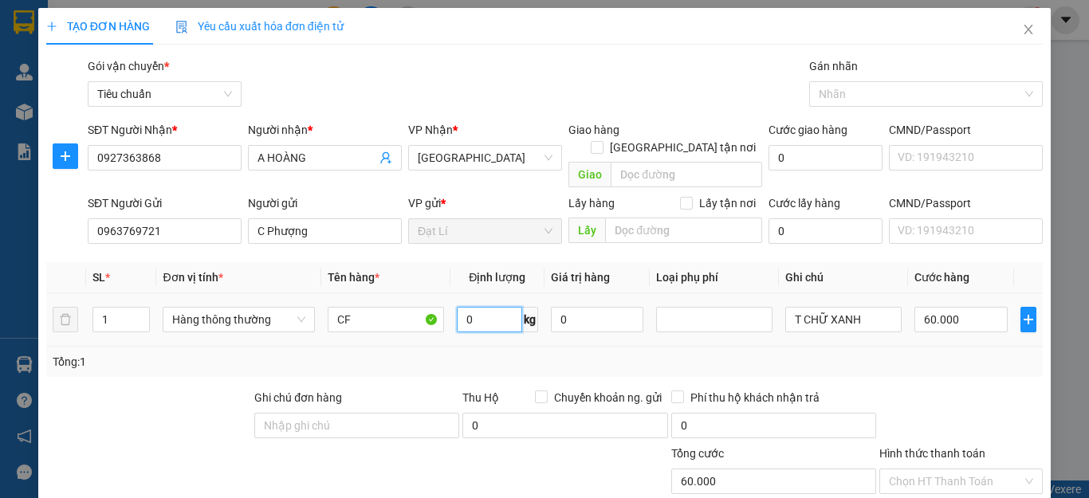
click at [489, 307] on input "0" at bounding box center [489, 320] width 65 height 26
click at [790, 353] on div "Tổng: 1" at bounding box center [545, 362] width 984 height 18
click at [920, 357] on div "Tổng: 1" at bounding box center [544, 362] width 997 height 30
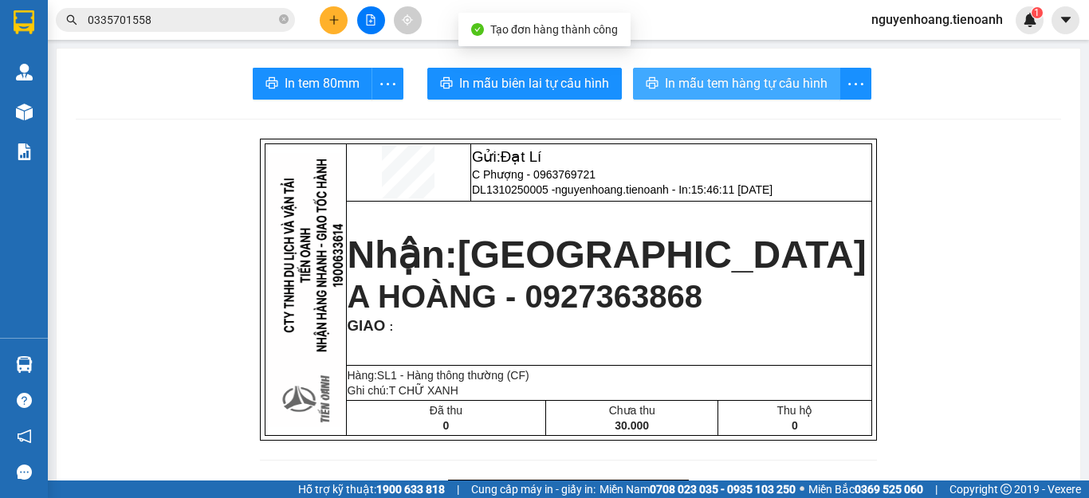
click at [720, 93] on span "In mẫu tem hàng tự cấu hình" at bounding box center [746, 83] width 163 height 20
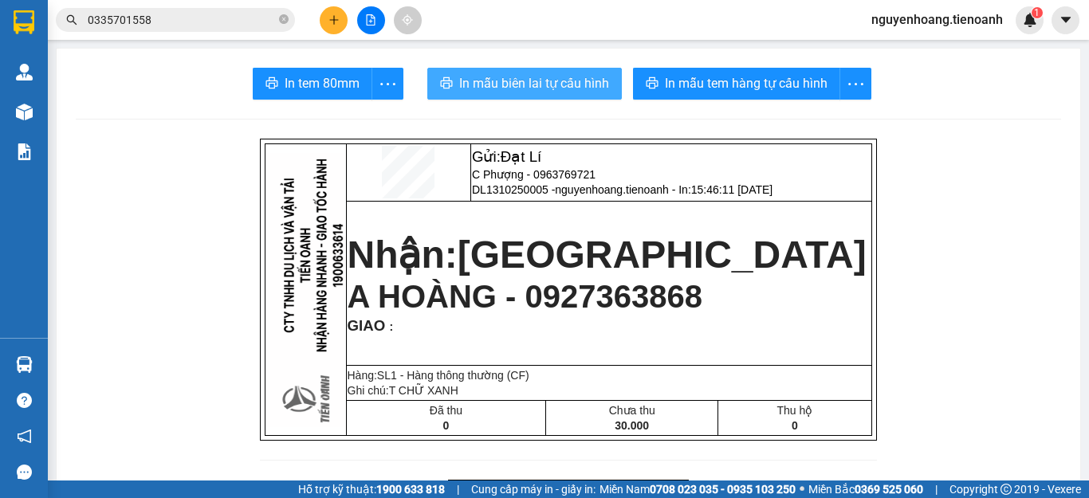
click at [510, 86] on span "In mẫu biên lai tự cấu hình" at bounding box center [534, 83] width 150 height 20
click at [341, 24] on button at bounding box center [334, 20] width 28 height 28
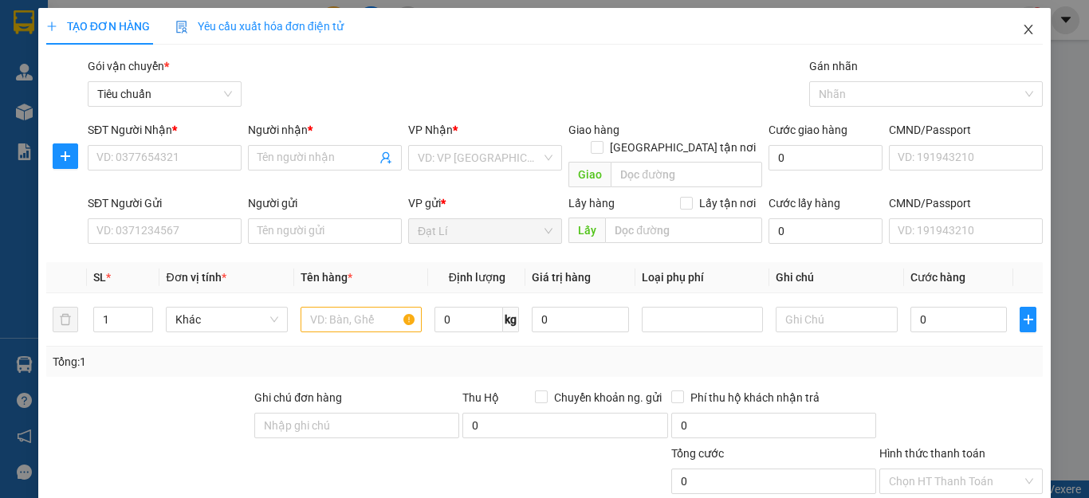
click at [1013, 37] on span "Close" at bounding box center [1028, 30] width 45 height 45
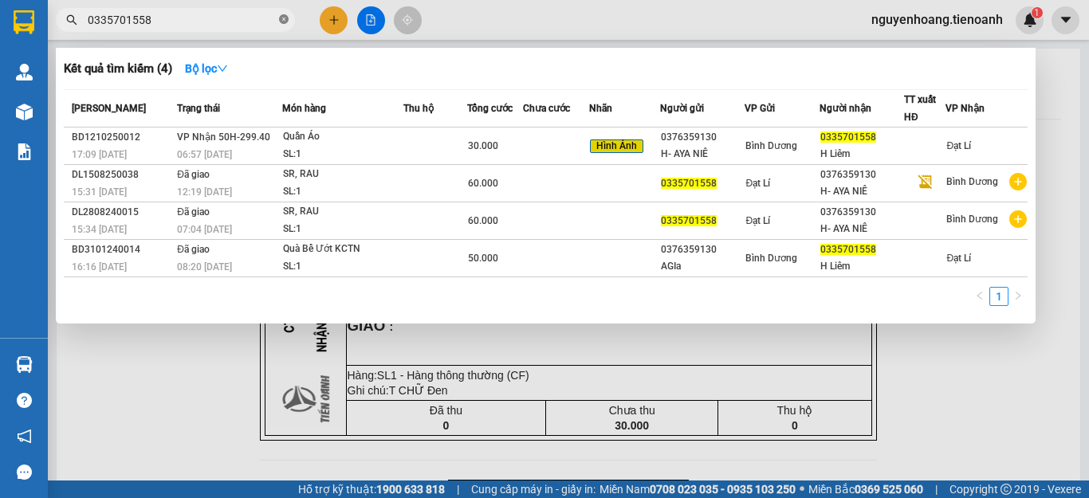
click at [285, 22] on icon "close-circle" at bounding box center [284, 19] width 10 height 10
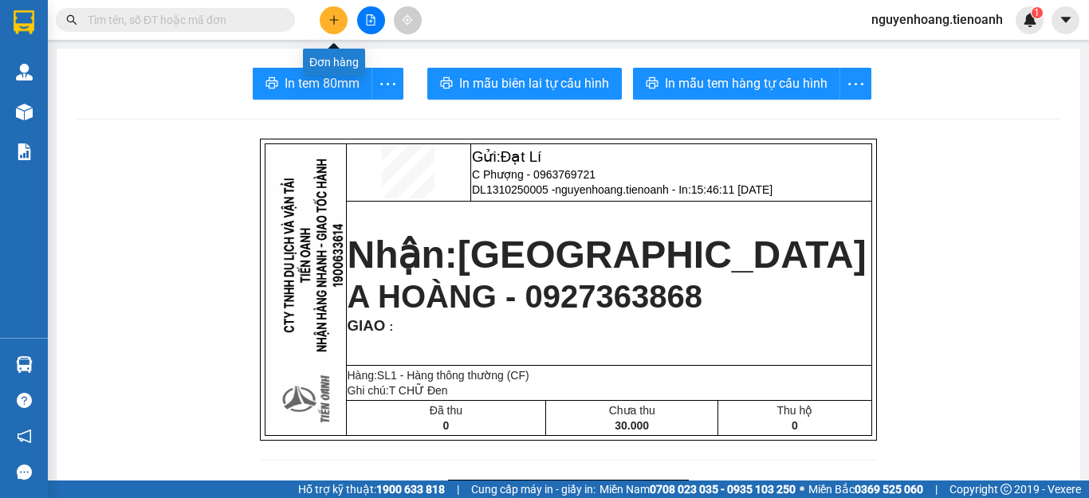
click at [335, 29] on button at bounding box center [334, 20] width 28 height 28
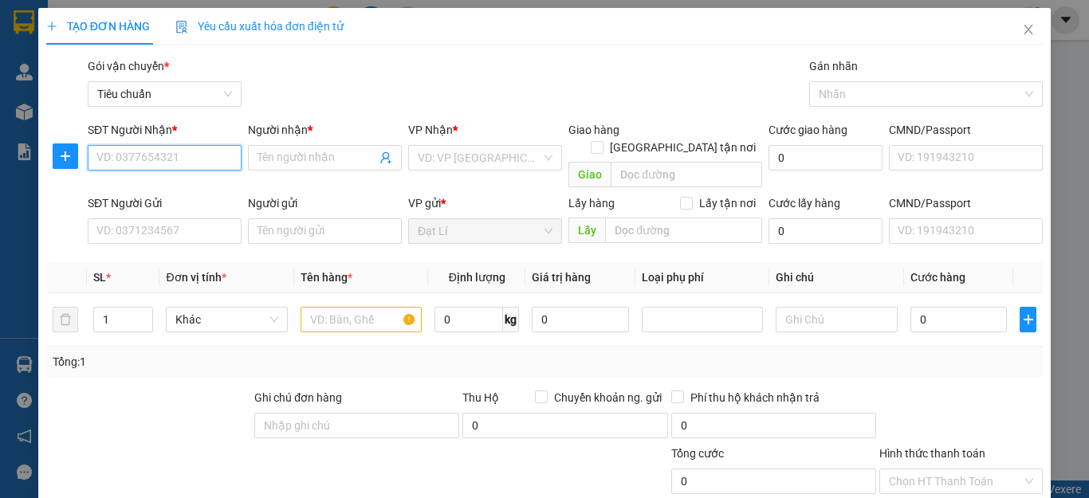
click at [184, 164] on input "SĐT Người Nhận *" at bounding box center [165, 158] width 154 height 26
click at [907, 353] on div "Tổng: 1" at bounding box center [545, 362] width 984 height 18
click at [159, 398] on div at bounding box center [149, 417] width 208 height 56
click at [193, 158] on input "SĐT Người Nhận *" at bounding box center [165, 158] width 154 height 26
click at [928, 362] on div "Transit Pickup Surcharge Ids Transit Deliver Surcharge Ids Transit Deliver Surc…" at bounding box center [544, 383] width 997 height 652
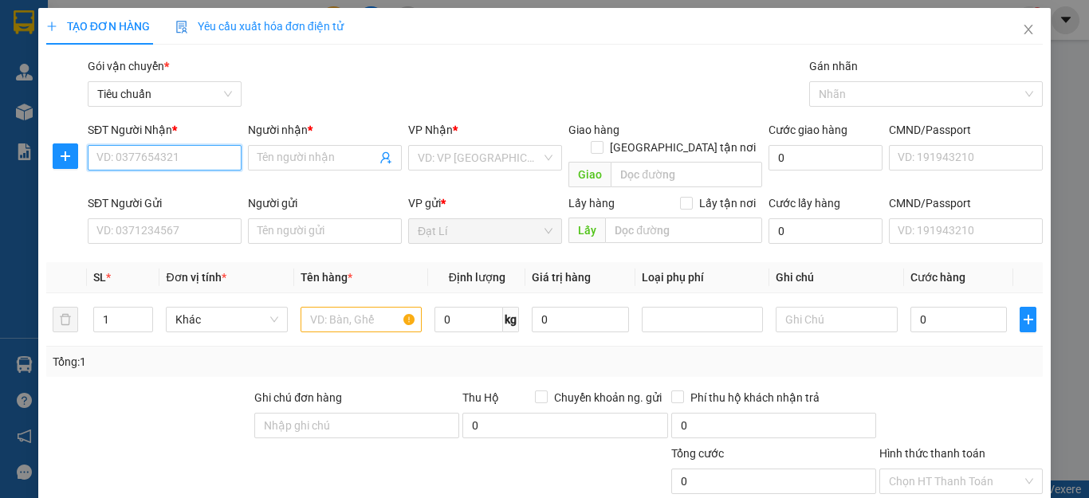
click at [182, 156] on input "SĐT Người Nhận *" at bounding box center [165, 158] width 154 height 26
click at [193, 161] on input "SĐT Người Nhận *" at bounding box center [165, 158] width 154 height 26
type input "0933441478"
click at [188, 187] on div "0933441478 - NAM" at bounding box center [162, 190] width 132 height 18
type input "NAM"
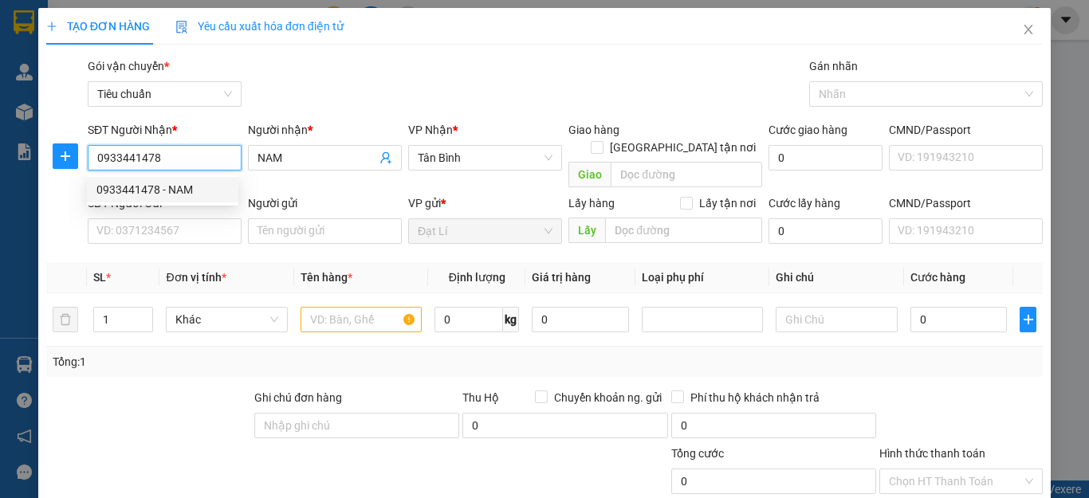
type input "300.000"
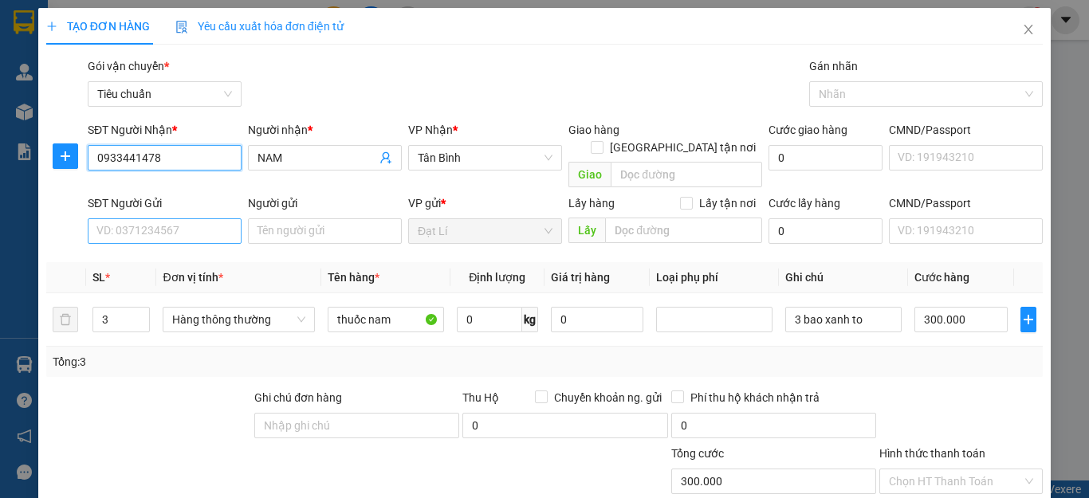
type input "0933441478"
click at [188, 219] on input "SĐT Người Gửi" at bounding box center [165, 232] width 154 height 26
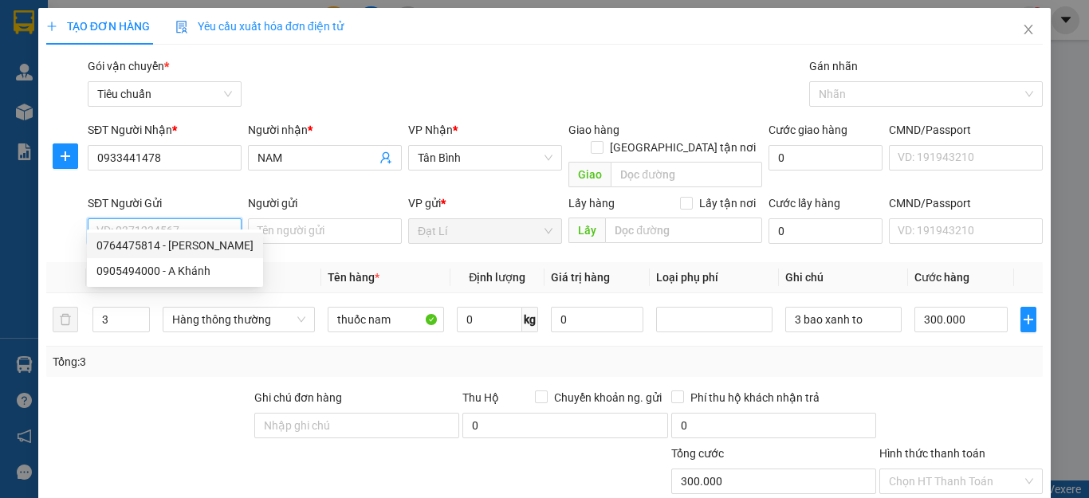
click at [139, 247] on div "0764475814 - Cô Sang" at bounding box center [174, 246] width 157 height 18
type input "0764475814"
type input "Cô Sang"
click at [162, 407] on div at bounding box center [149, 417] width 208 height 56
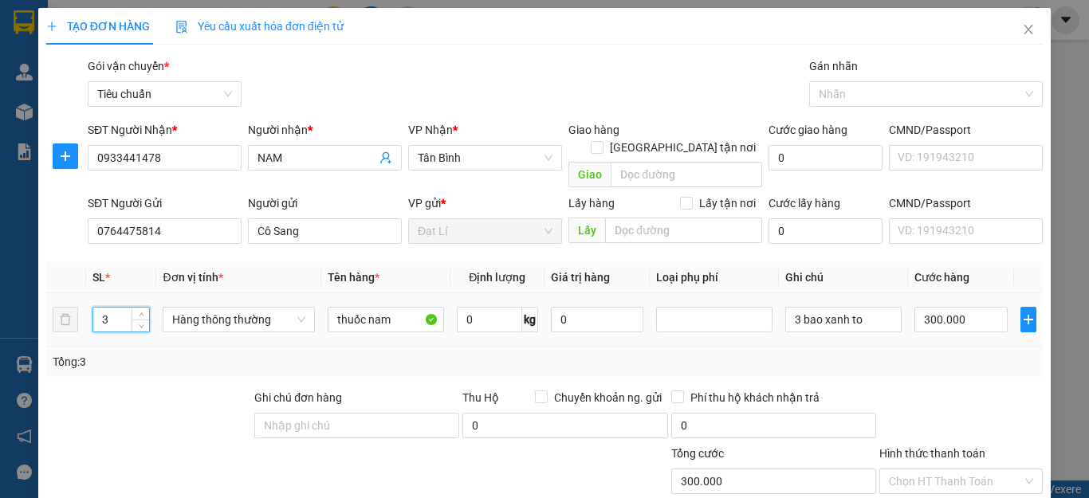
drag, startPoint x: 126, startPoint y: 306, endPoint x: 0, endPoint y: 293, distance: 126.6
click at [0, 289] on div "TẠO ĐƠN HÀNG Yêu cầu xuất hóa đơn điện tử Transit Pickup Surcharge Ids Transit …" at bounding box center [544, 249] width 1089 height 498
drag, startPoint x: 123, startPoint y: 302, endPoint x: 0, endPoint y: 289, distance: 123.5
click at [18, 294] on div "TẠO ĐƠN HÀNG Yêu cầu xuất hóa đơn điện tử Transit Pickup Surcharge Ids Transit …" at bounding box center [544, 249] width 1089 height 498
type input "1"
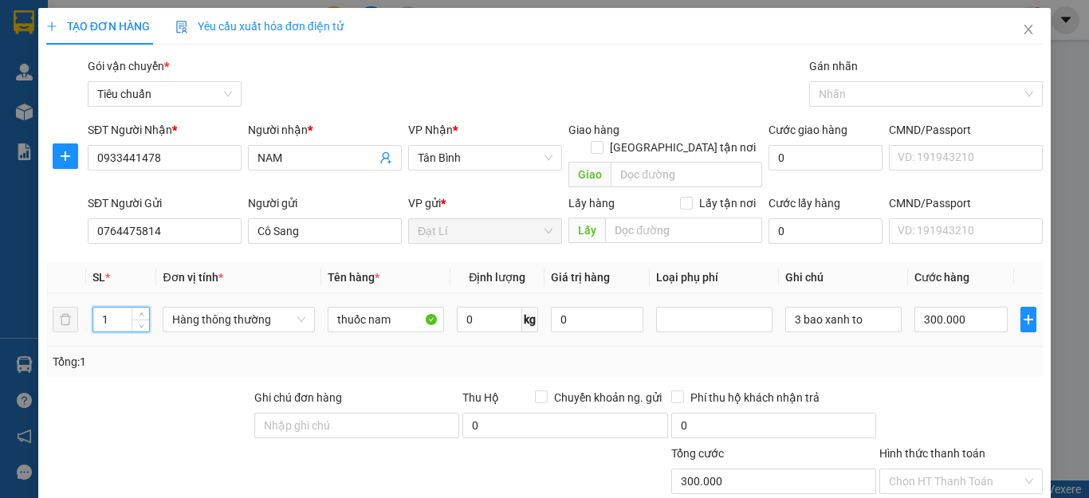
click at [182, 360] on div "Transit Pickup Surcharge Ids Transit Deliver Surcharge Ids Transit Deliver Surc…" at bounding box center [544, 370] width 997 height 626
type input "0"
click at [493, 307] on input "0" at bounding box center [489, 320] width 65 height 26
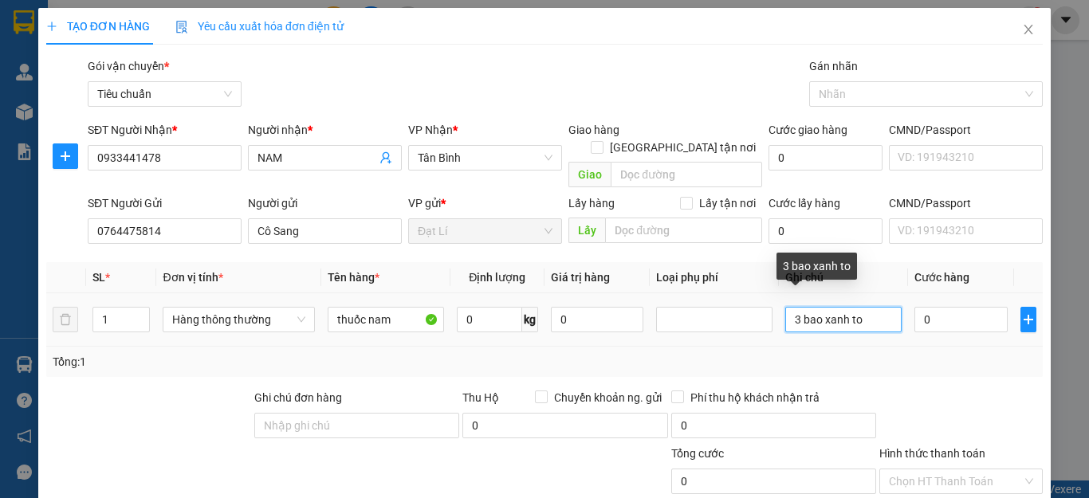
drag, startPoint x: 793, startPoint y: 302, endPoint x: 302, endPoint y: 459, distance: 515.0
click at [447, 374] on div "Transit Pickup Surcharge Ids Transit Deliver Surcharge Ids Transit Deliver Surc…" at bounding box center [544, 370] width 997 height 626
click at [864, 307] on input "\ bao xanh to" at bounding box center [844, 320] width 116 height 26
click at [788, 307] on input "\ bao xanh" at bounding box center [844, 320] width 116 height 26
click at [790, 307] on input "\ bao xanh" at bounding box center [844, 320] width 116 height 26
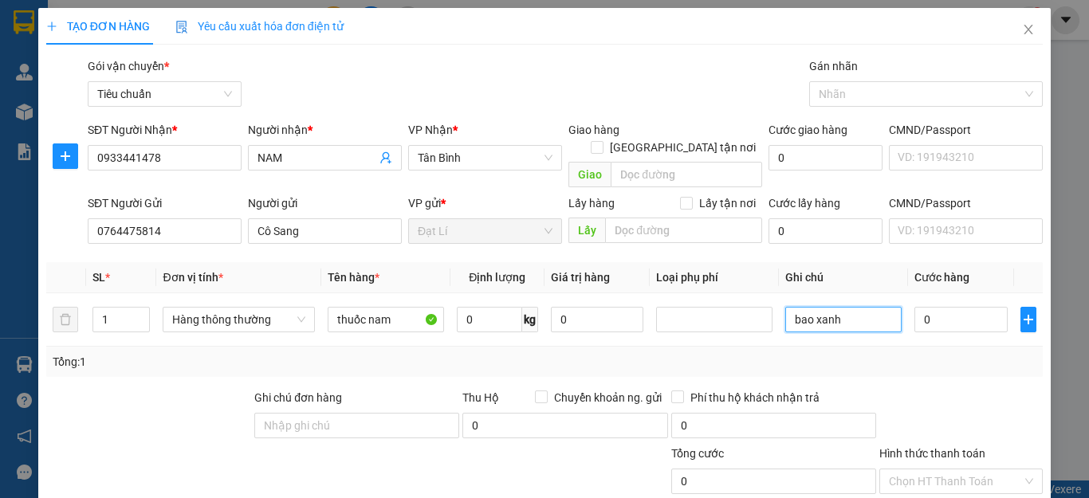
type input "bao xanh"
click at [939, 353] on div "Tổng: 1" at bounding box center [545, 362] width 984 height 18
click at [963, 353] on div "Tổng: 1" at bounding box center [545, 362] width 984 height 18
click at [942, 307] on input "0" at bounding box center [961, 320] width 93 height 26
type input "5"
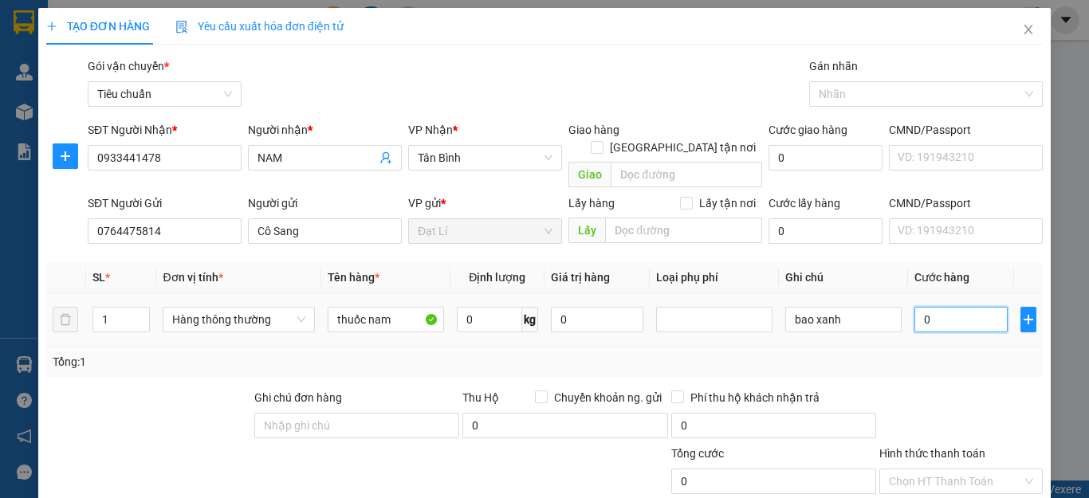
type input "5"
type input "50"
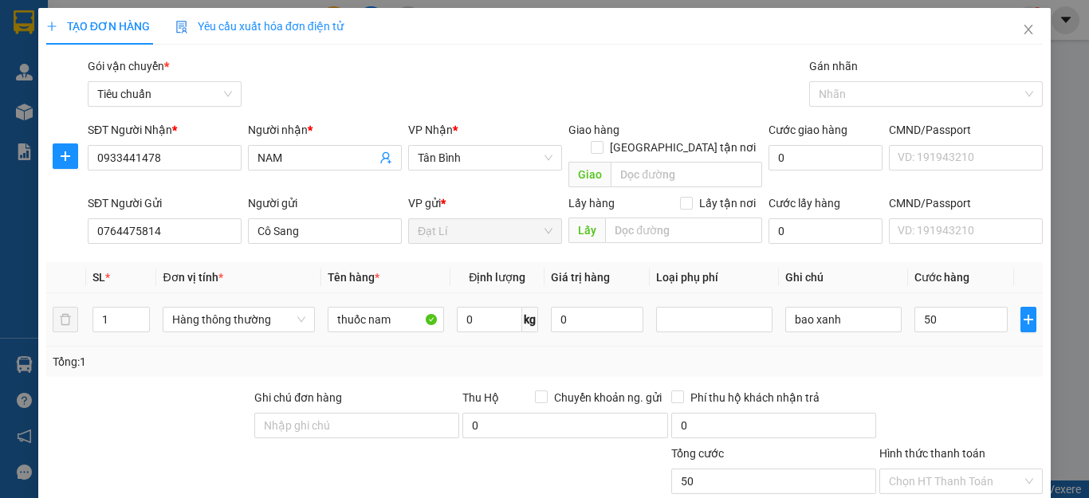
type input "50.000"
click at [943, 360] on div "Transit Pickup Surcharge Ids Transit Deliver Surcharge Ids Transit Deliver Surc…" at bounding box center [544, 370] width 997 height 626
click at [951, 353] on div "Tổng: 1" at bounding box center [545, 362] width 984 height 18
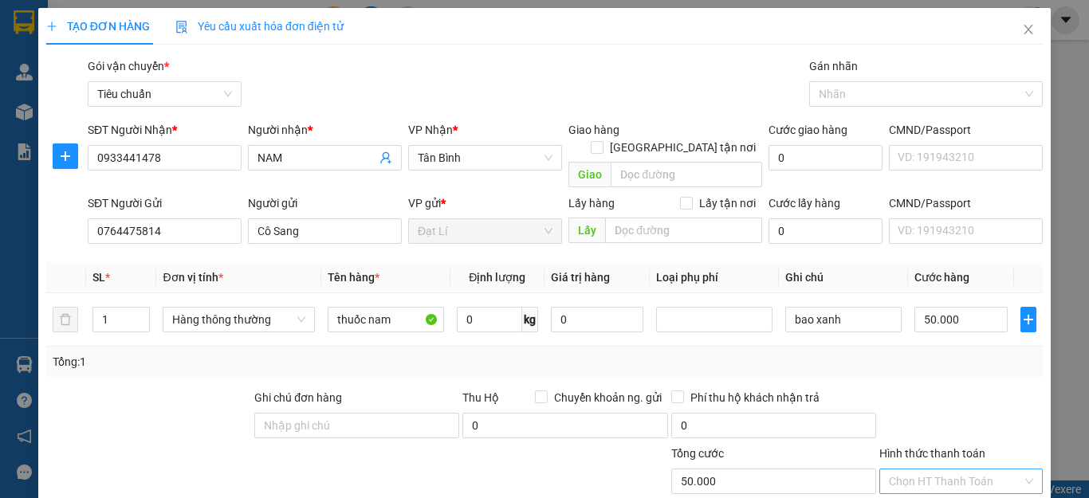
click at [942, 470] on input "Hình thức thanh toán" at bounding box center [955, 482] width 133 height 24
click at [945, 483] on div "Tại văn phòng" at bounding box center [949, 496] width 161 height 26
click at [952, 389] on div at bounding box center [961, 417] width 167 height 56
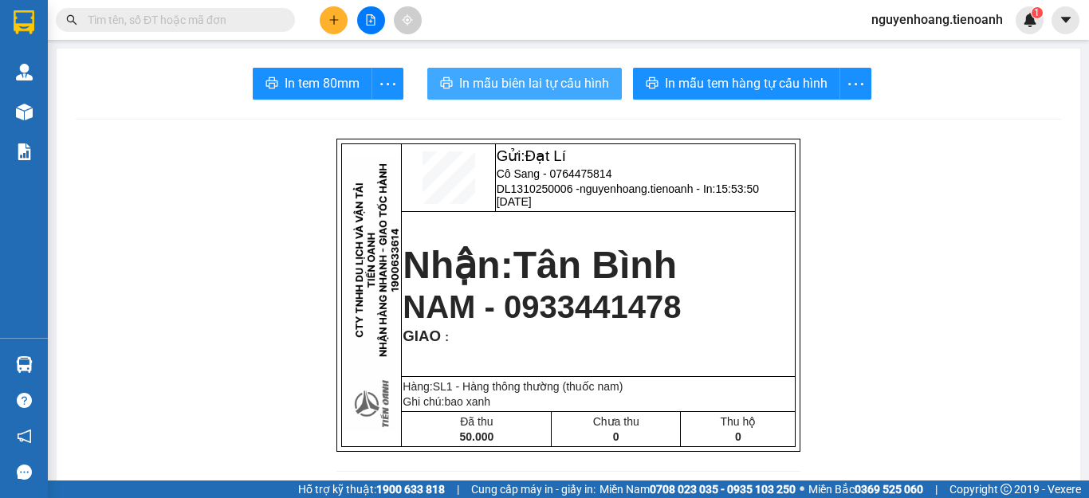
click at [537, 85] on span "In mẫu biên lai tự cấu hình" at bounding box center [534, 83] width 150 height 20
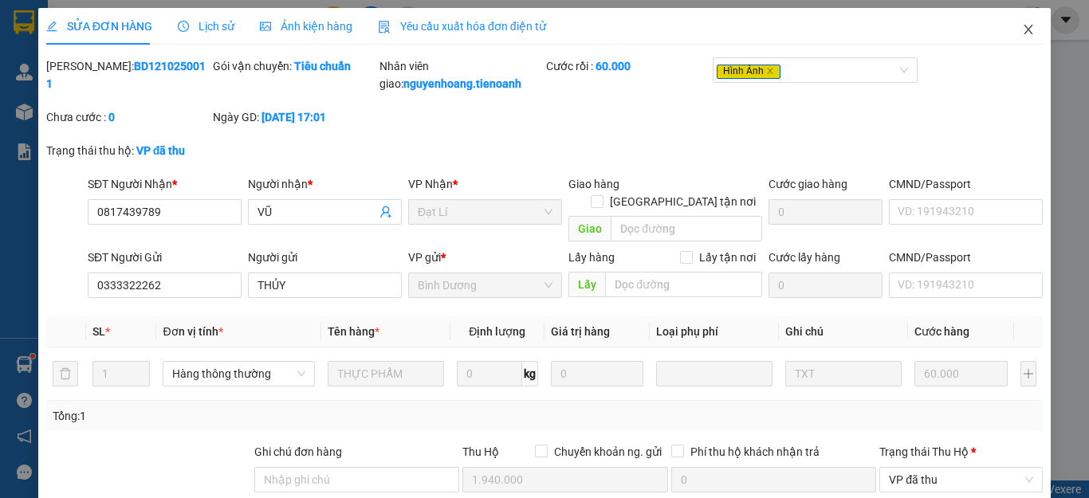
click at [1023, 30] on span "Close" at bounding box center [1028, 30] width 45 height 45
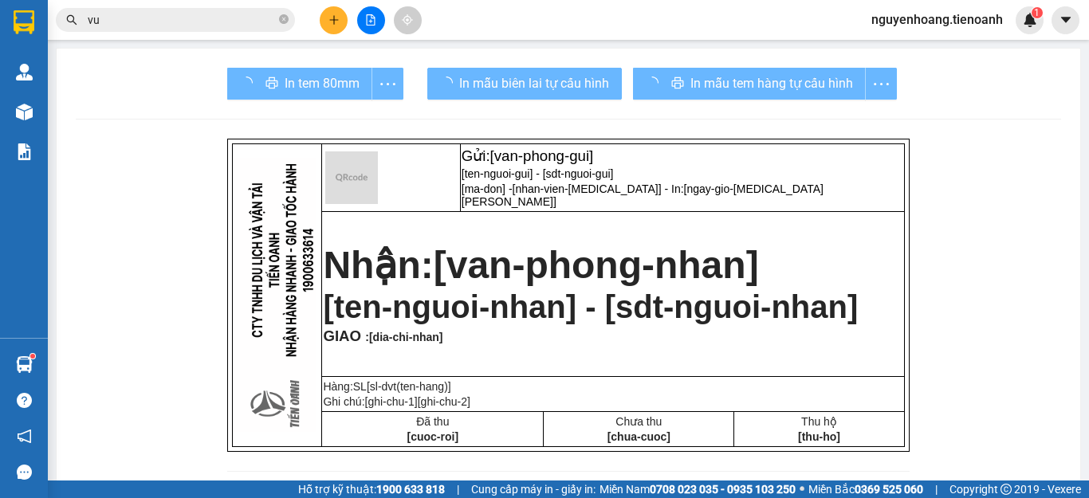
click at [246, 22] on input "vu" at bounding box center [182, 20] width 188 height 18
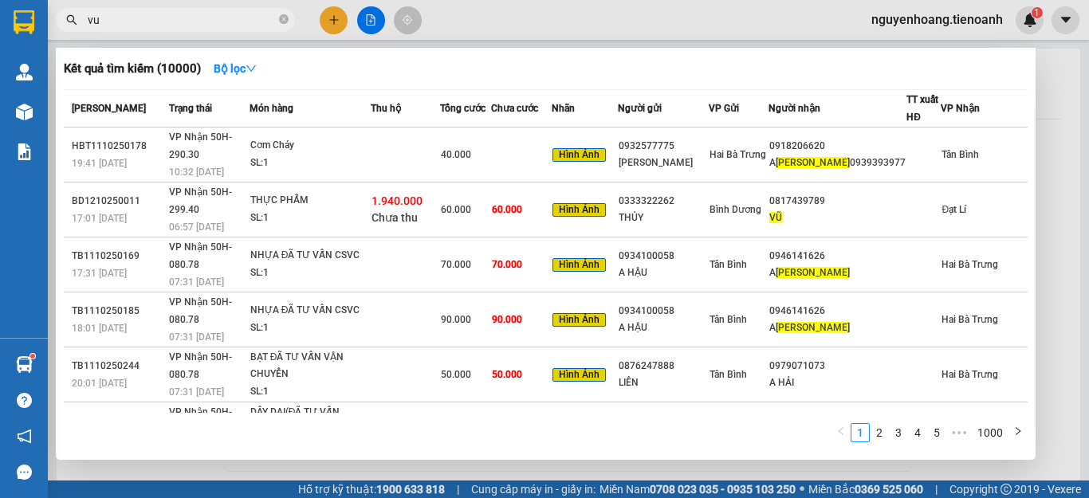
click at [246, 22] on input "vu" at bounding box center [182, 20] width 188 height 18
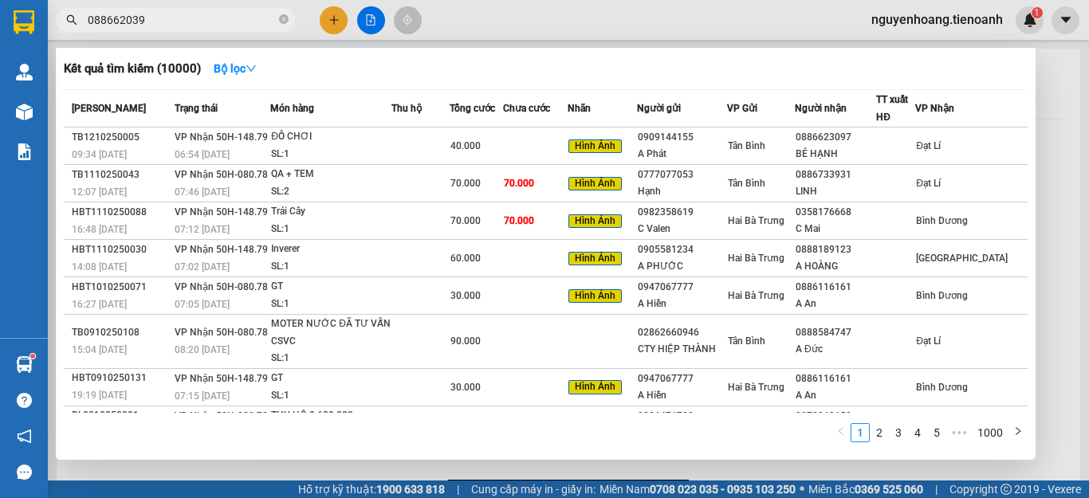
type input "0886620397"
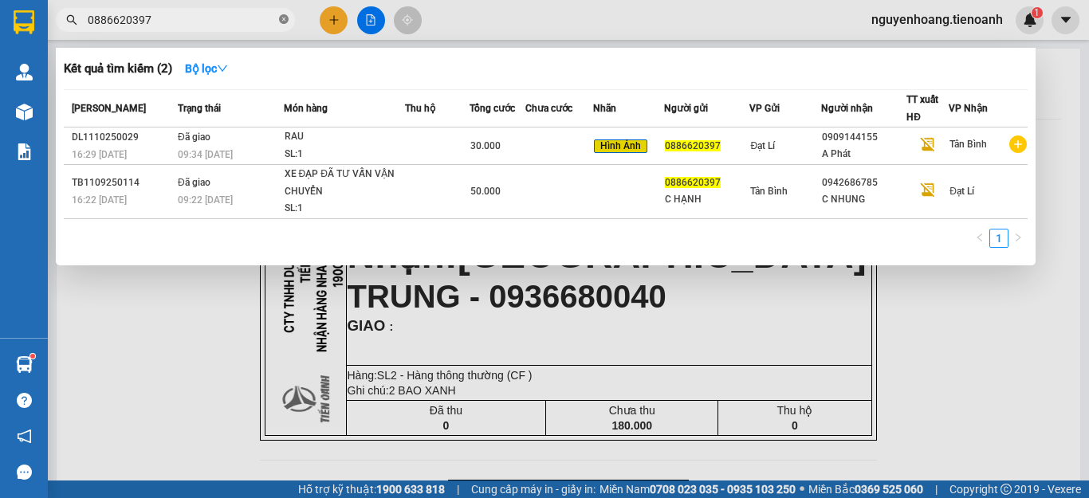
click at [281, 20] on icon "close-circle" at bounding box center [284, 19] width 10 height 10
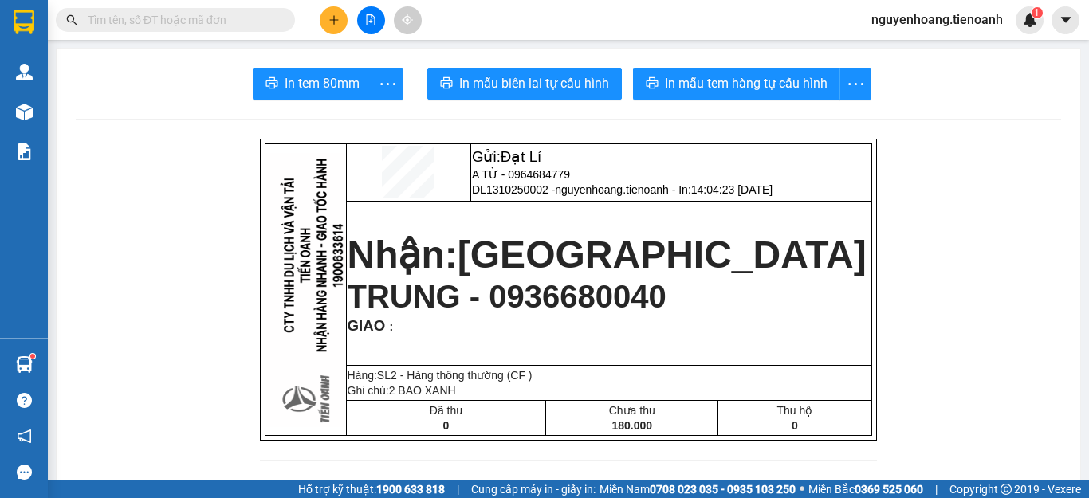
click at [195, 24] on input "text" at bounding box center [182, 20] width 188 height 18
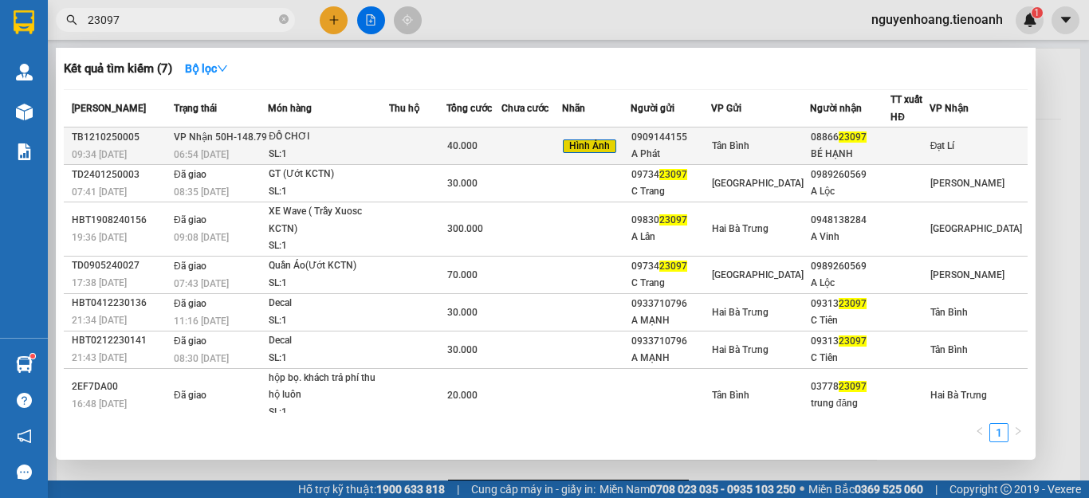
type input "23097"
click at [526, 149] on td at bounding box center [532, 146] width 61 height 37
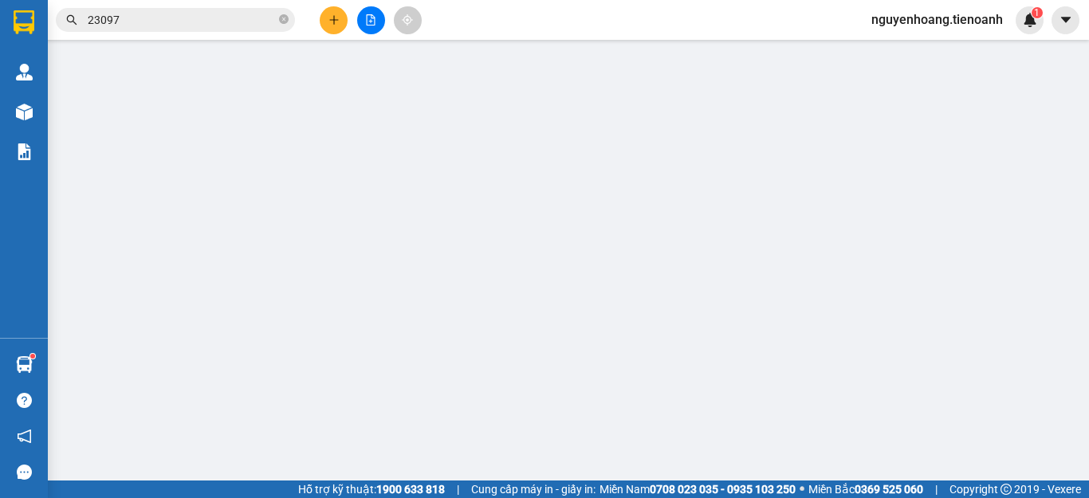
type input "0886623097"
type input "BÉ HẠNH"
type input "0909144155"
type input "A Phát"
type input "0"
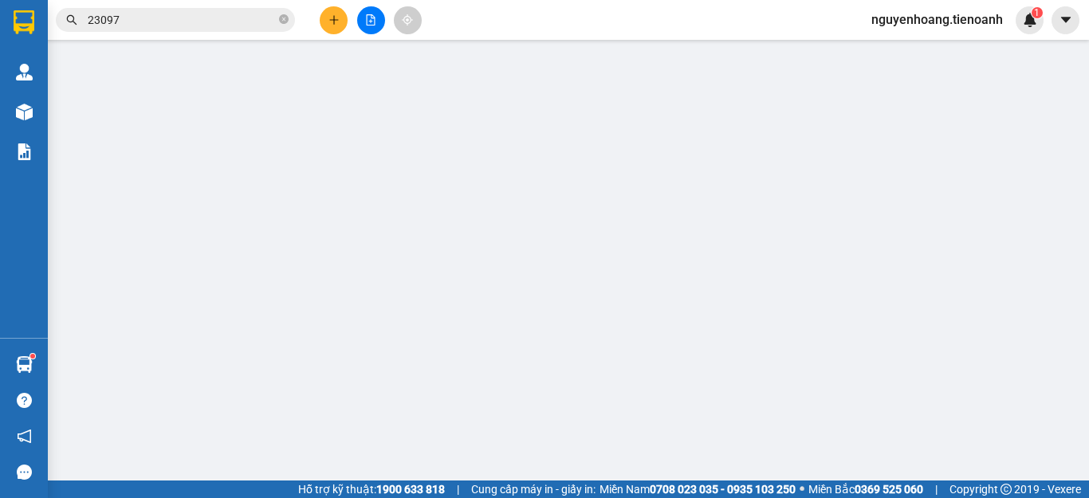
type input "40.000"
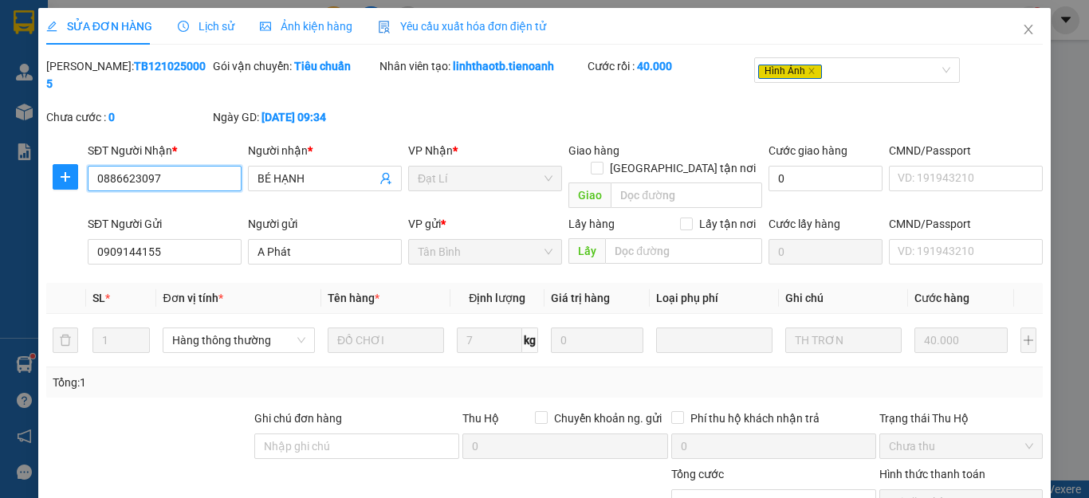
scroll to position [152, 0]
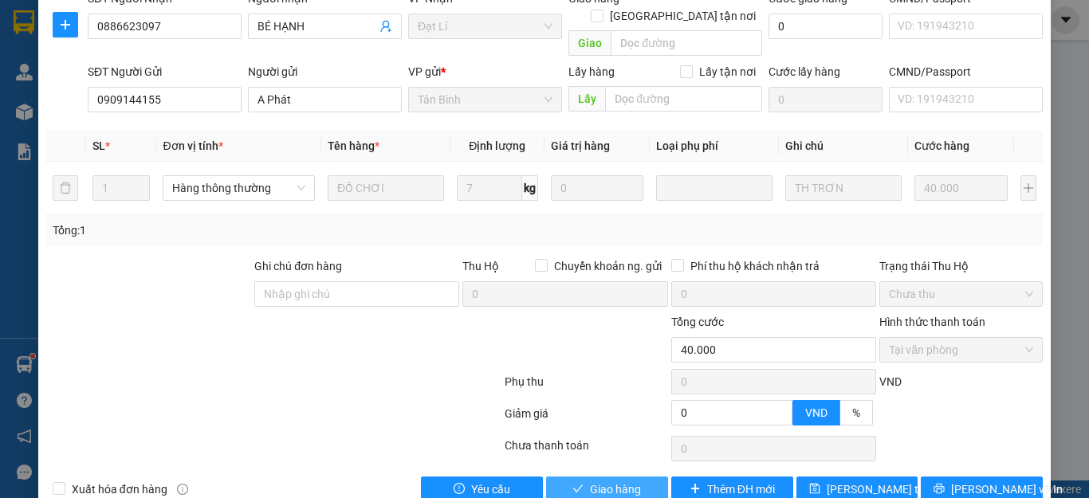
click at [599, 481] on span "Giao hàng" at bounding box center [615, 490] width 51 height 18
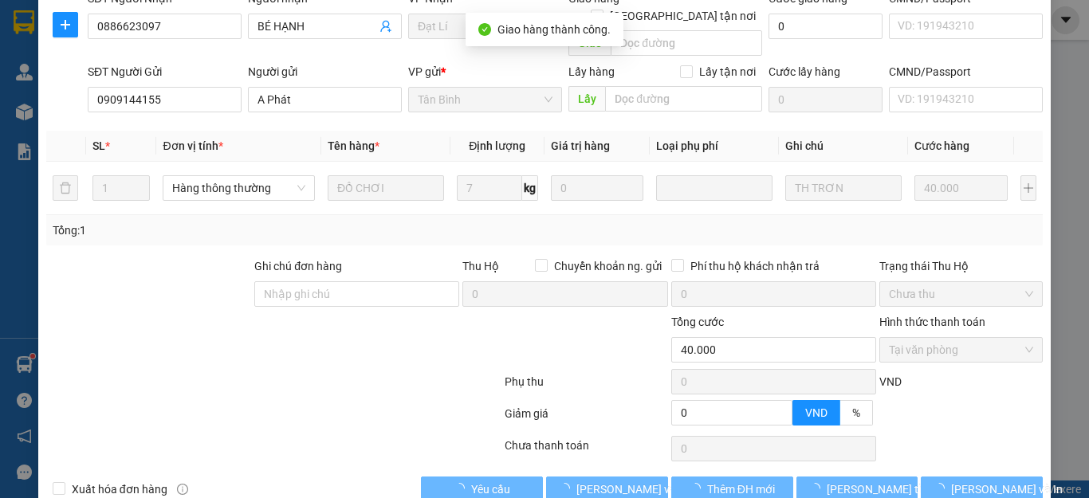
click at [256, 369] on div at bounding box center [274, 385] width 459 height 32
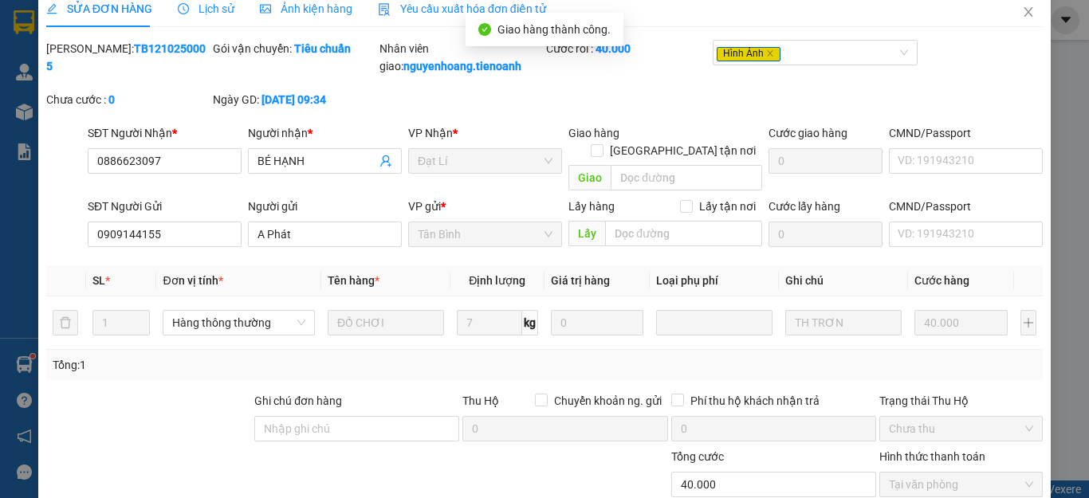
scroll to position [0, 0]
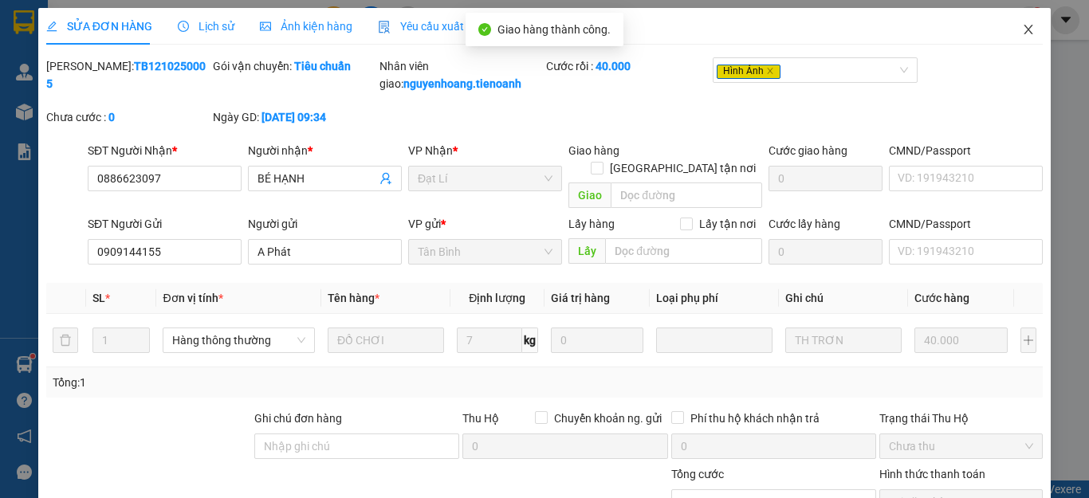
click at [1022, 28] on icon "close" at bounding box center [1028, 29] width 13 height 13
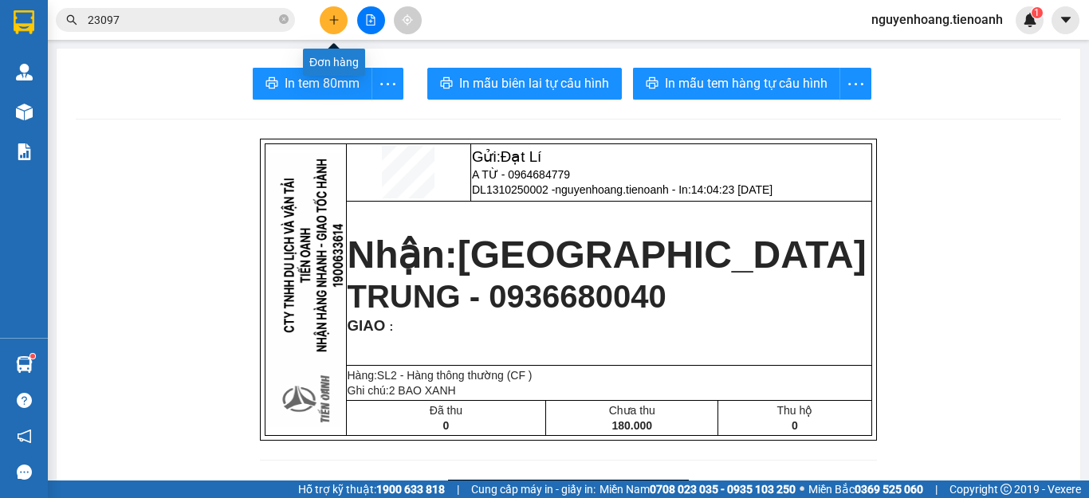
click at [338, 26] on button at bounding box center [334, 20] width 28 height 28
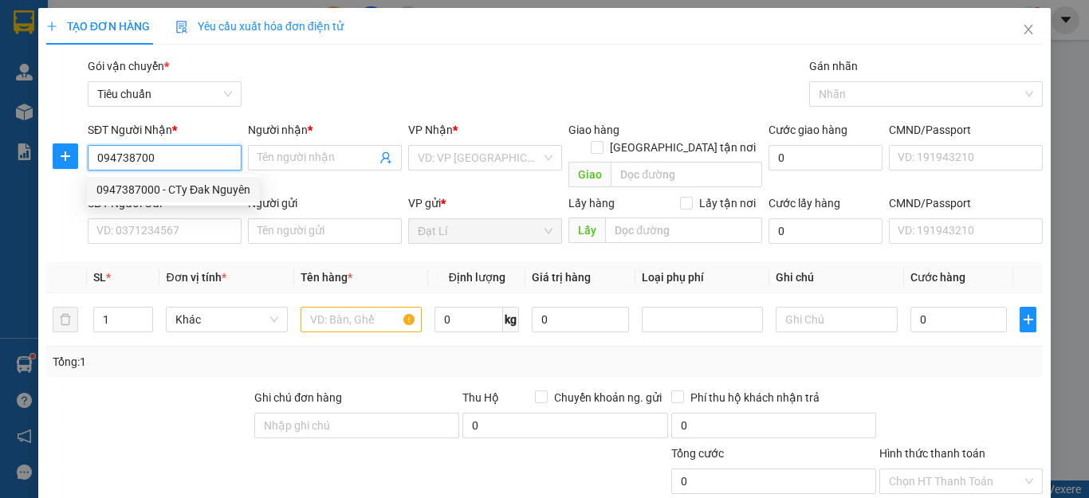
click at [187, 184] on div "0947387000 - CTy Đak Nguyên" at bounding box center [173, 190] width 154 height 18
type input "0947387000"
type input "CTy Đak Nguyên"
checkbox input "true"
type input "The Horizon, Lô CR8-3, Trần Văn Trà, Tân Phú, Quận 7, Hồ Chí Minh"
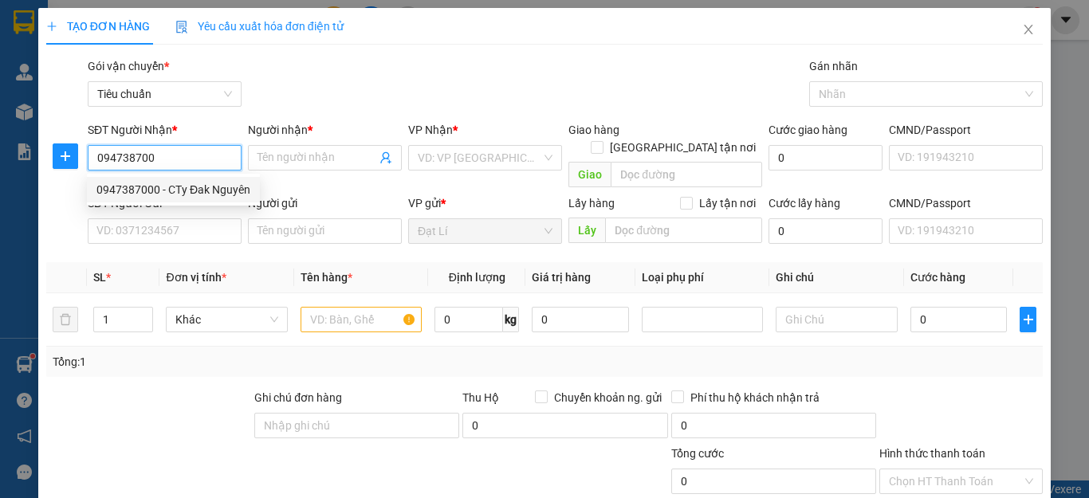
type input "80.000"
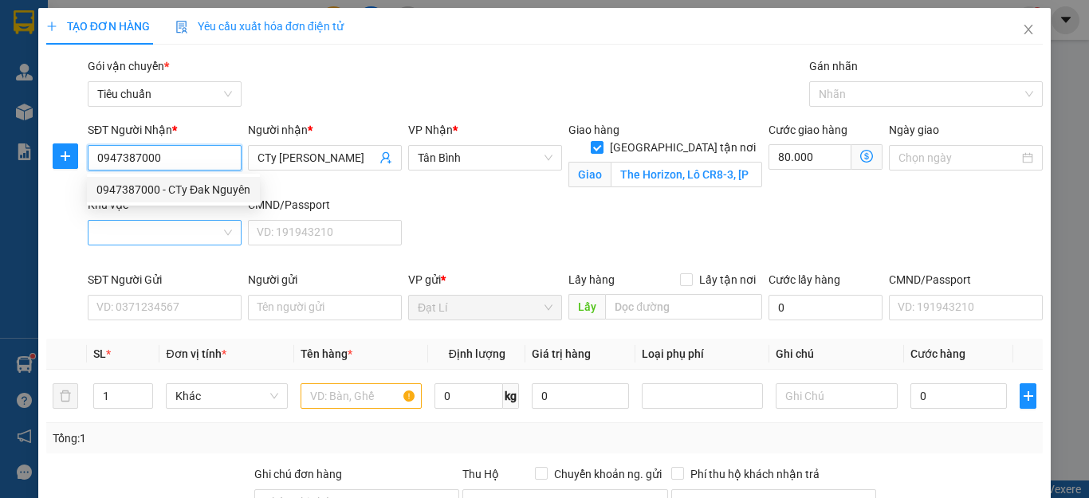
type input "120.000"
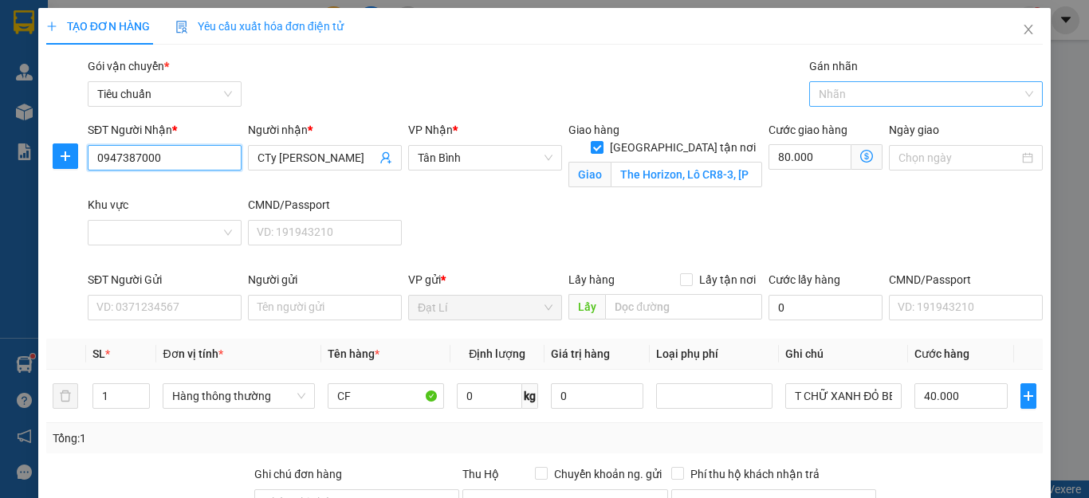
click at [888, 96] on div at bounding box center [918, 94] width 211 height 19
type input "0947387000"
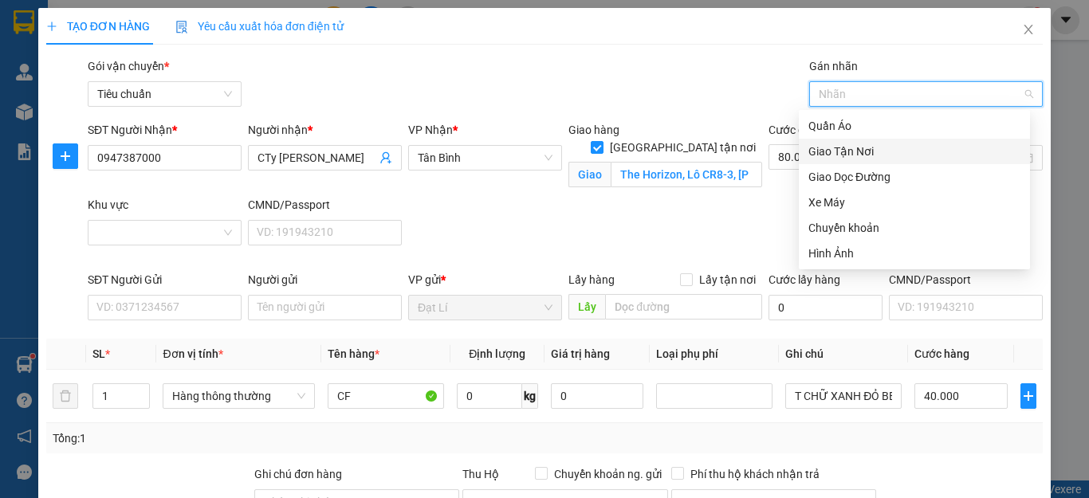
click at [875, 155] on div "Giao Tận Nơi" at bounding box center [915, 152] width 212 height 18
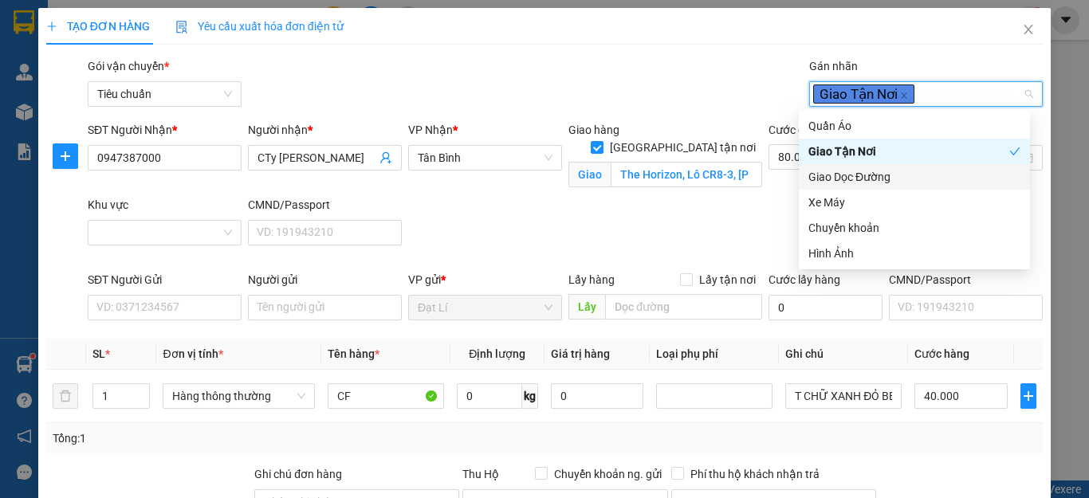
click at [693, 187] on div "Giao hàng Giao tận nơi Giao The Horizon, Lô CR8-3, Trần Văn Trà, Tân Phú, Quận …" at bounding box center [665, 158] width 200 height 75
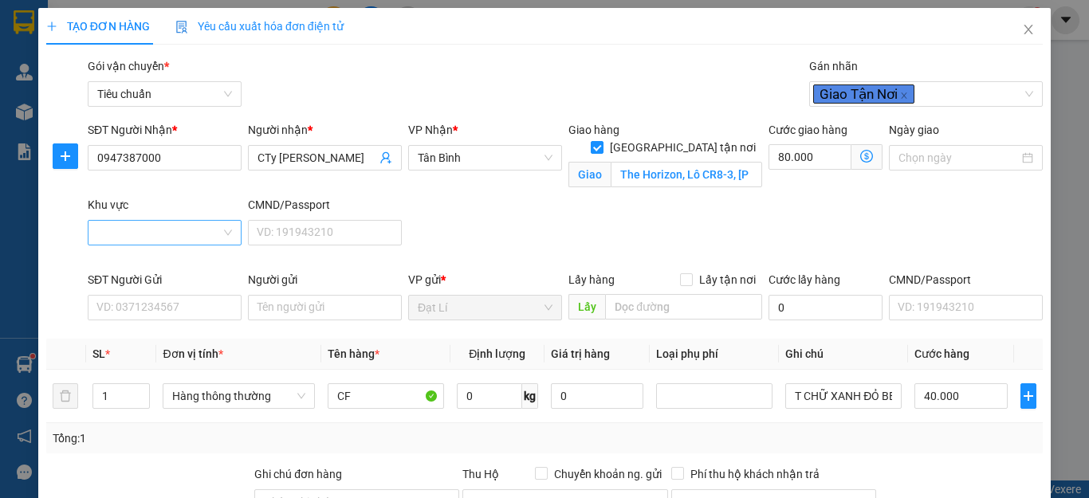
click at [160, 222] on input "Khu vực" at bounding box center [159, 233] width 124 height 24
click at [711, 162] on input "The Horizon, Lô CR8-3, Trần Văn Trà, Tân Phú, Quận 7, Hồ Chí Minh" at bounding box center [687, 175] width 152 height 26
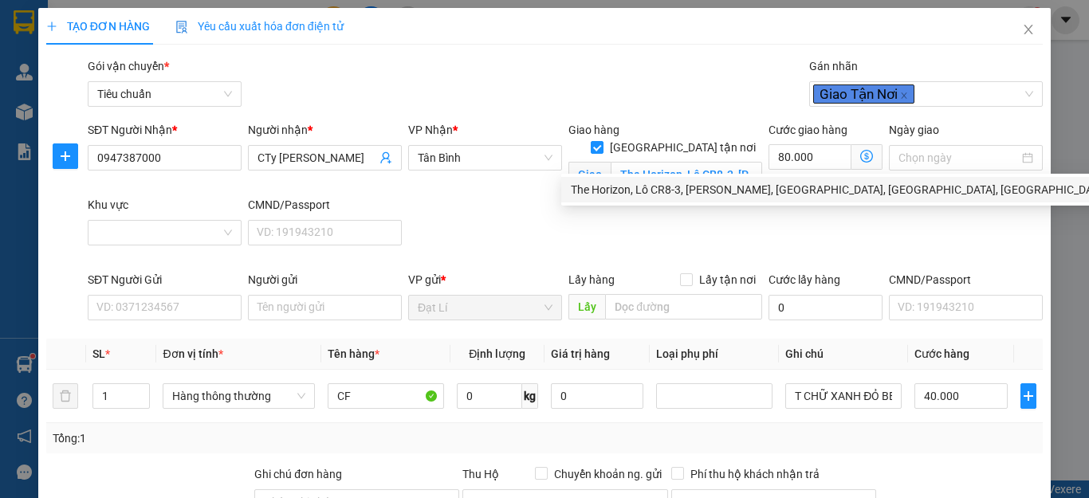
click at [524, 213] on div "SĐT Người Nhận * 0947387000 Người nhận * CTy Đak Nguyên VP Nhận * Tân Bình Giao…" at bounding box center [566, 196] width 962 height 150
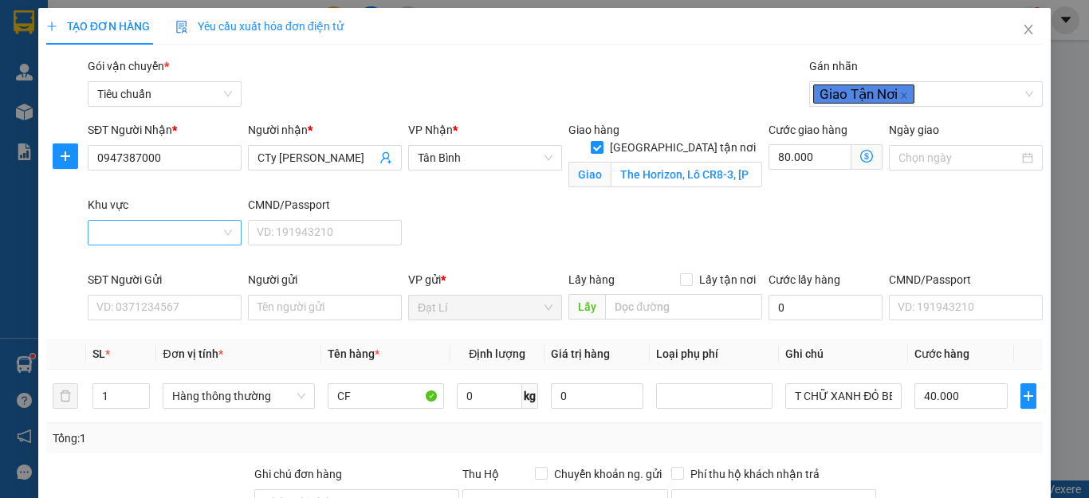
click at [172, 226] on input "Khu vực" at bounding box center [159, 233] width 124 height 24
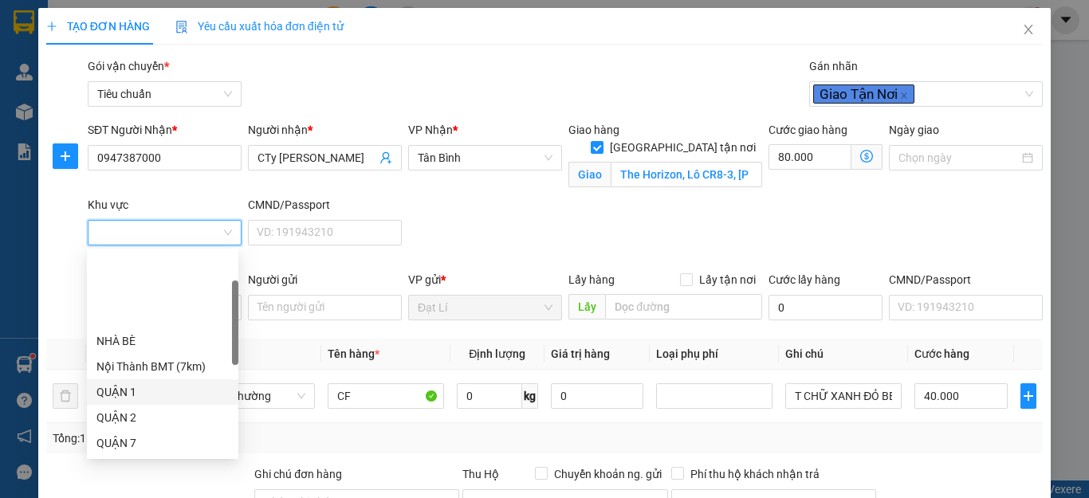
scroll to position [80, 0]
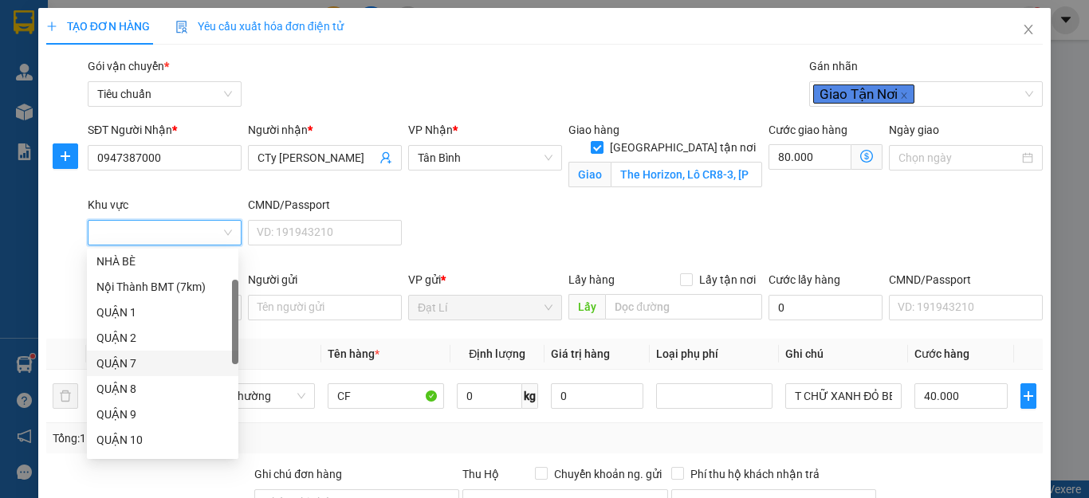
click at [145, 355] on div "QUẬN 7" at bounding box center [162, 364] width 132 height 18
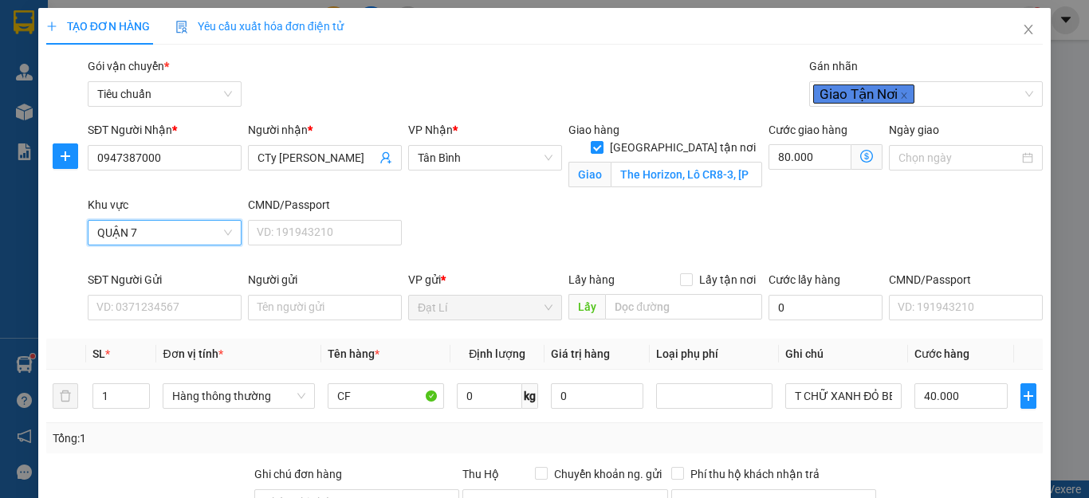
click at [555, 218] on div "SĐT Người Nhận * 0947387000 Người nhận * CTy Đak Nguyên VP Nhận * Tân Bình Giao…" at bounding box center [566, 196] width 962 height 150
type input "40.000"
type input "0"
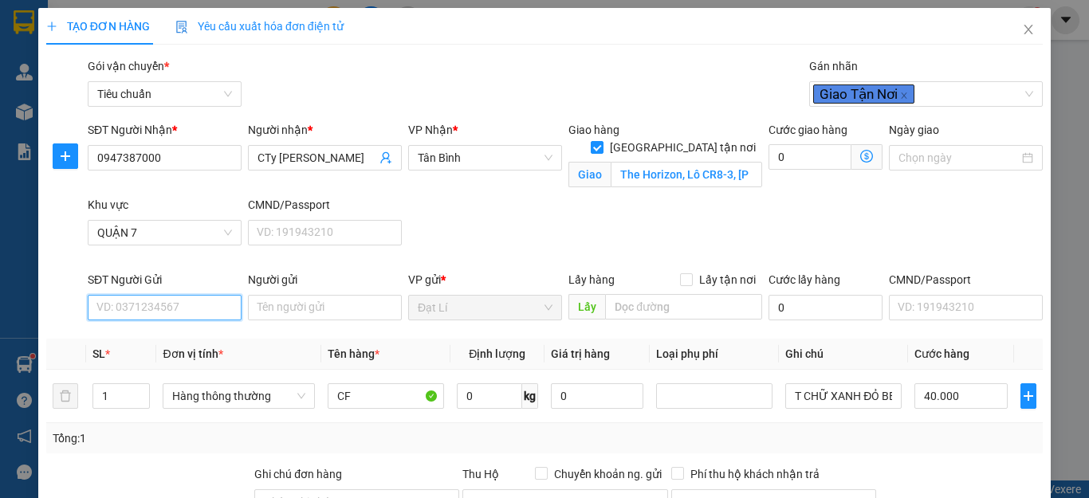
click at [201, 313] on input "SĐT Người Gửi" at bounding box center [165, 308] width 154 height 26
click at [187, 341] on div "0915472747 - DAK NGUYÊN" at bounding box center [174, 340] width 157 height 18
type input "0915472747"
type input "DAK NGUYÊN"
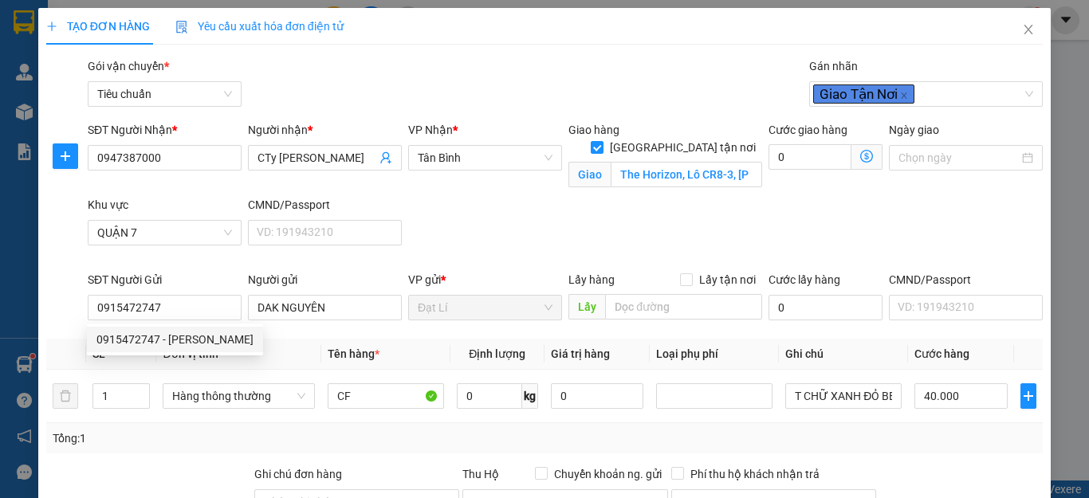
click at [124, 456] on div "Transit Pickup Surcharge Ids Transit Deliver Surcharge Ids Transit Deliver Surc…" at bounding box center [544, 408] width 997 height 703
click at [457, 397] on input "0" at bounding box center [489, 397] width 65 height 26
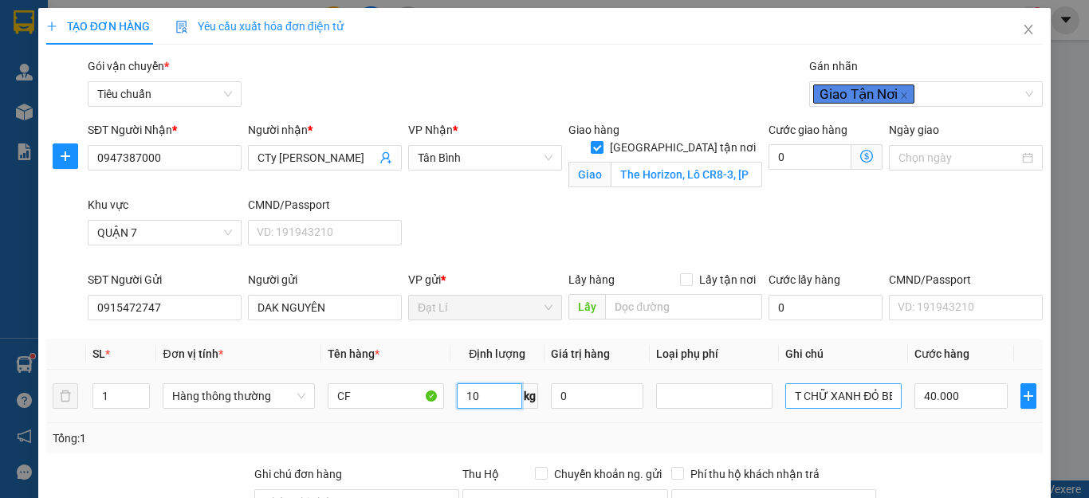
type input "10"
click at [841, 392] on input "T CHỮ XANH ĐỎ BBC" at bounding box center [844, 397] width 116 height 26
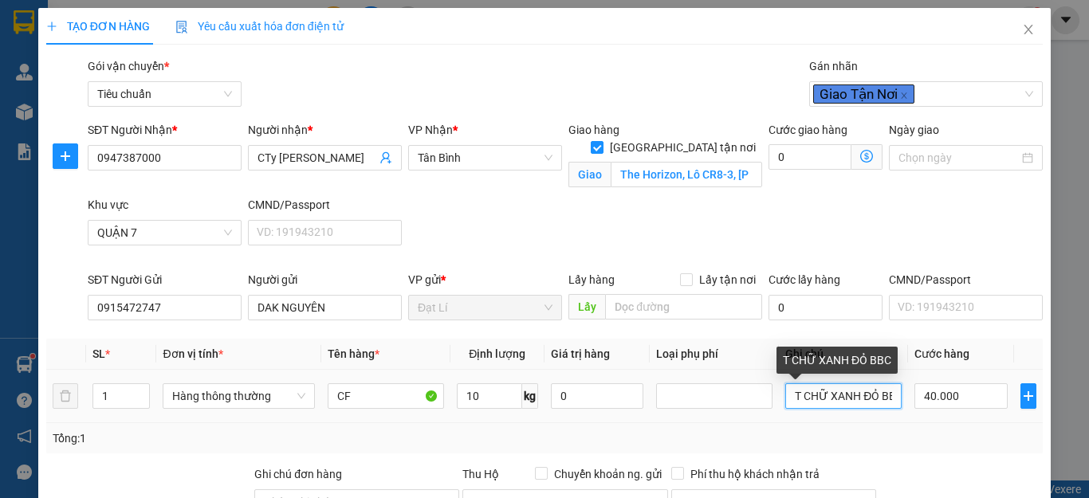
type input "120.000"
type input "80.000"
drag, startPoint x: 871, startPoint y: 396, endPoint x: 999, endPoint y: 396, distance: 128.4
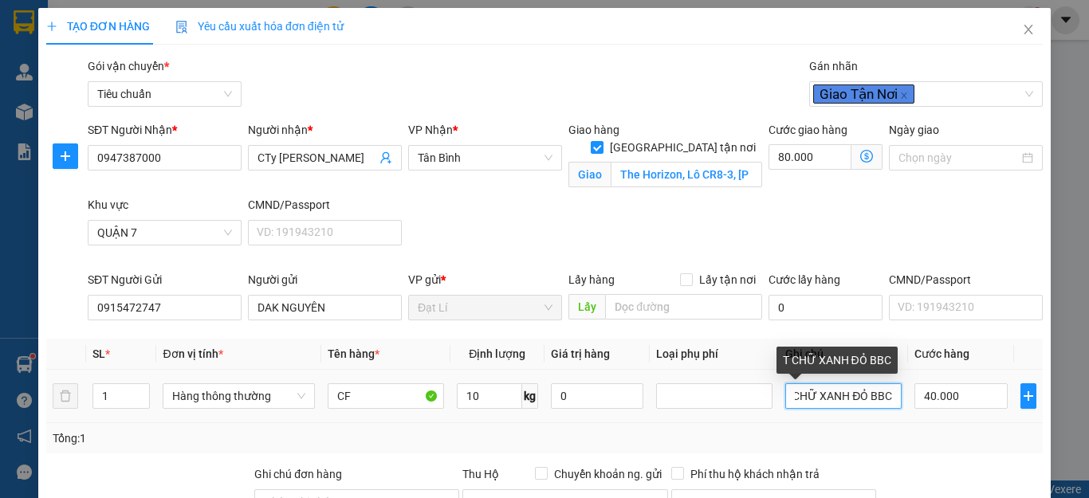
click at [999, 396] on tr "1 Hàng thông thường CF 10 kg 0 T CHỮ XANH ĐỎ BBC 40.000" at bounding box center [544, 396] width 997 height 53
type input "T CHỮ XANH ĐỎ"
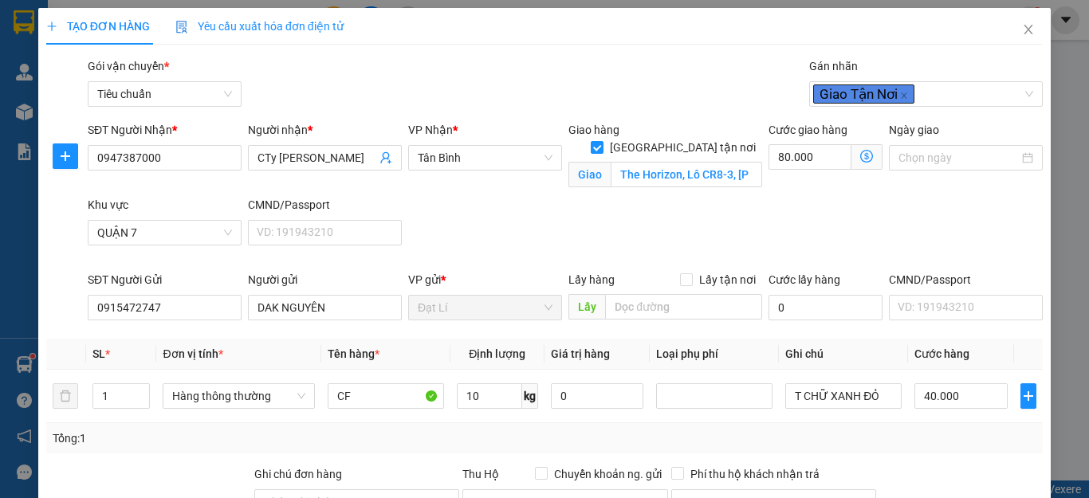
click at [910, 447] on div "Tổng: 1" at bounding box center [545, 439] width 984 height 18
click at [864, 154] on span at bounding box center [867, 157] width 31 height 26
click at [860, 155] on icon "dollar-circle" at bounding box center [866, 156] width 13 height 13
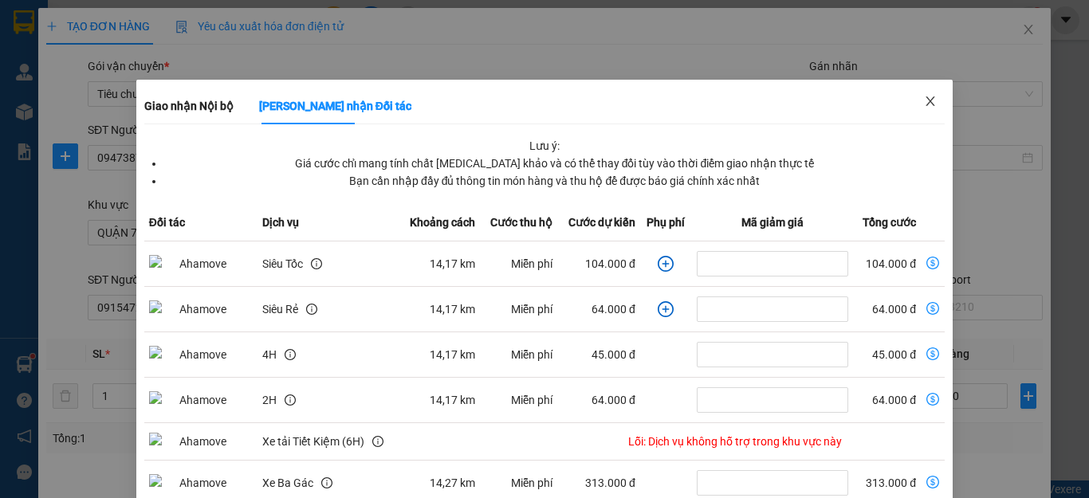
click at [924, 102] on icon "close" at bounding box center [930, 101] width 13 height 13
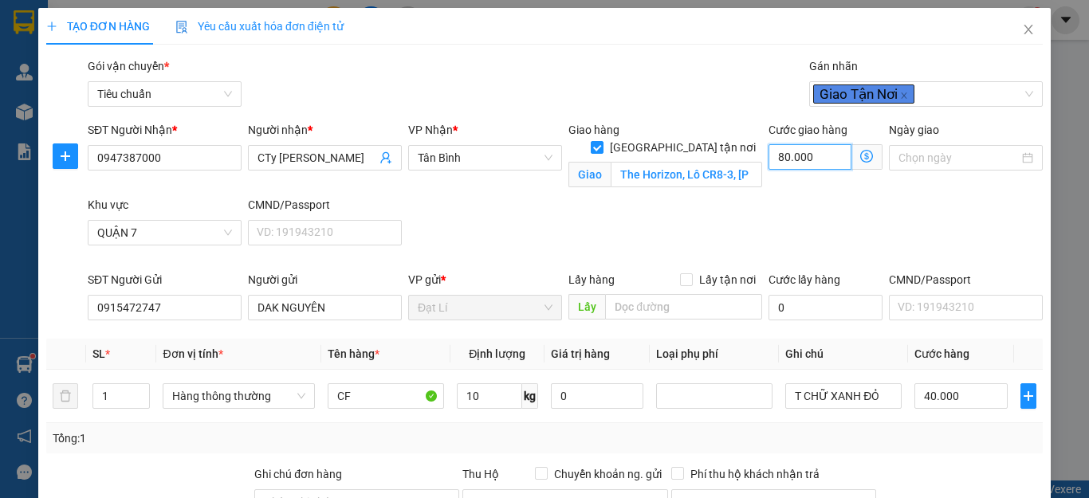
click at [815, 164] on input "80.000" at bounding box center [810, 157] width 83 height 26
type input "1"
type input "40.001"
type input "40.011"
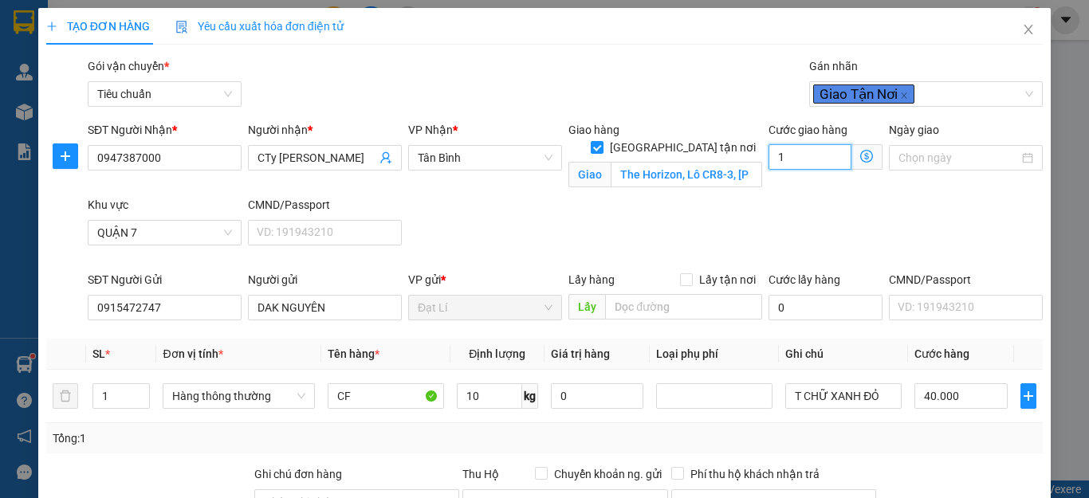
type input "40.011"
type input "110"
type input "40.110"
type input "110"
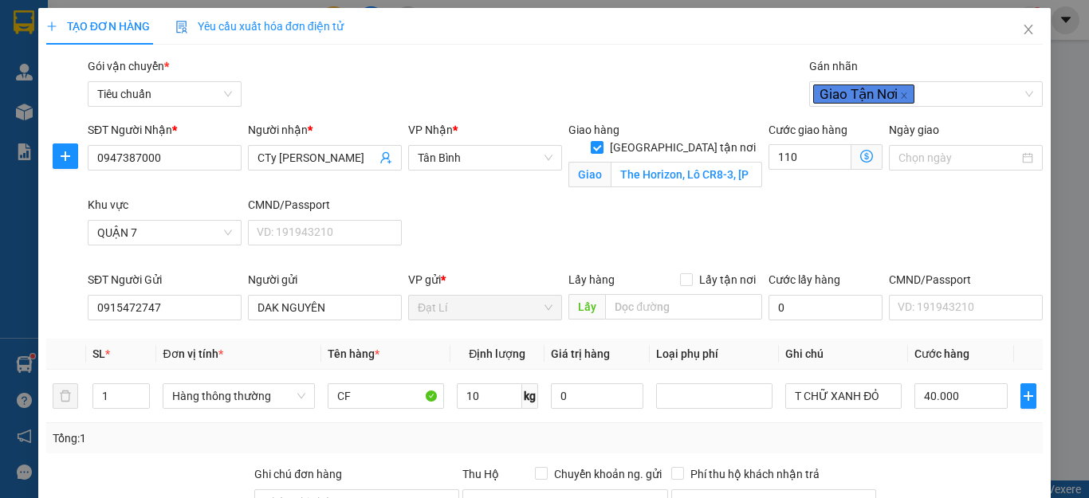
type input "150.000"
type input "110.000"
click at [936, 195] on div "Ngày giao" at bounding box center [966, 158] width 160 height 75
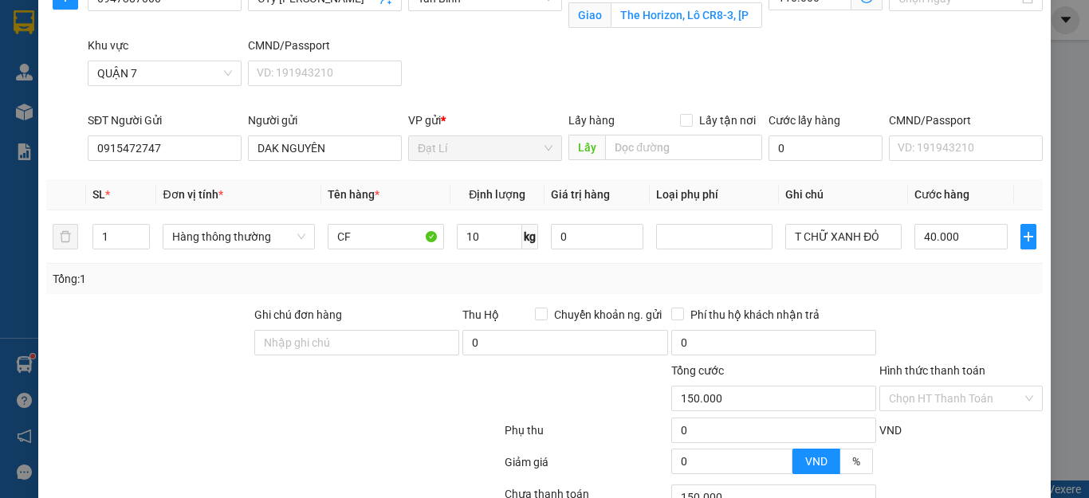
scroll to position [293, 0]
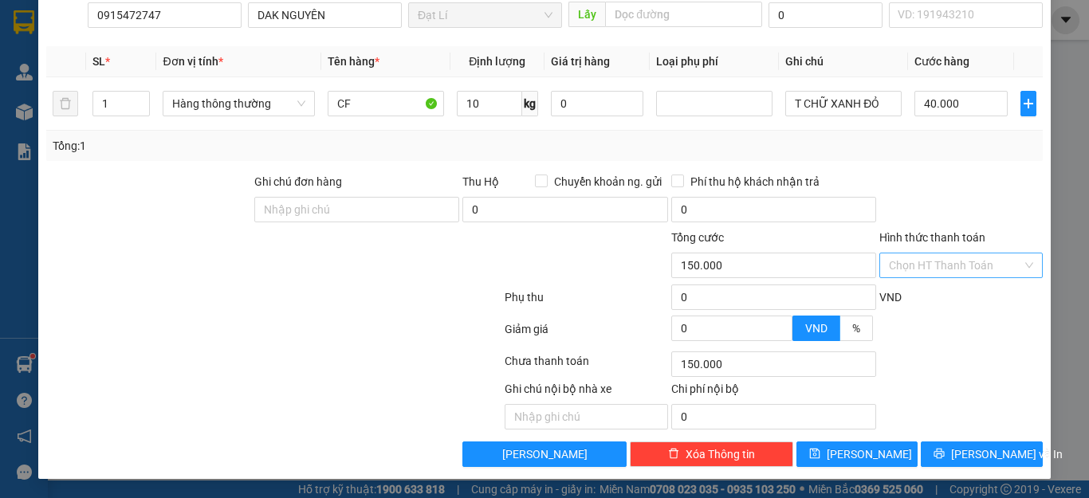
click at [969, 271] on input "Hình thức thanh toán" at bounding box center [955, 266] width 133 height 24
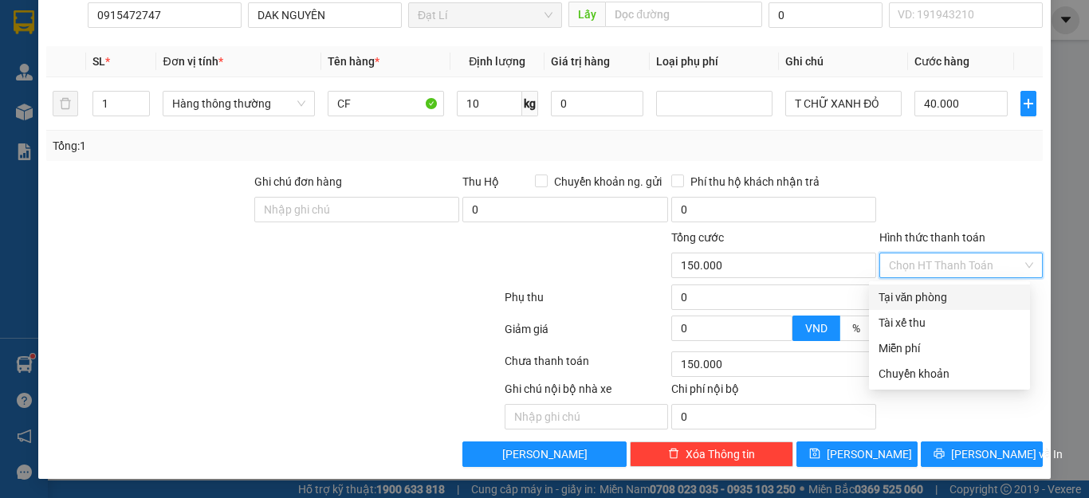
click at [950, 295] on div "Tại văn phòng" at bounding box center [950, 298] width 142 height 18
type input "0"
click at [948, 187] on div at bounding box center [961, 201] width 167 height 56
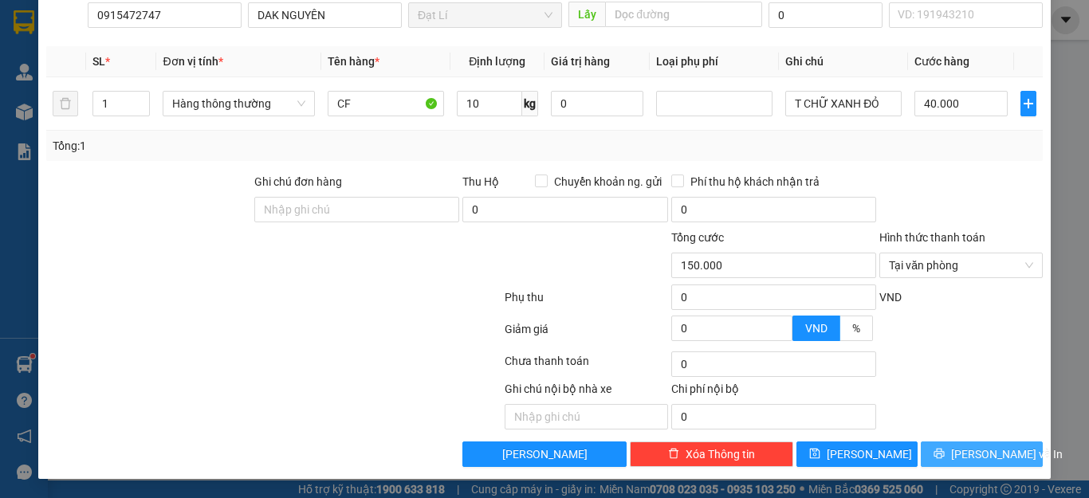
click at [989, 454] on span "[PERSON_NAME] và In" at bounding box center [1007, 455] width 112 height 18
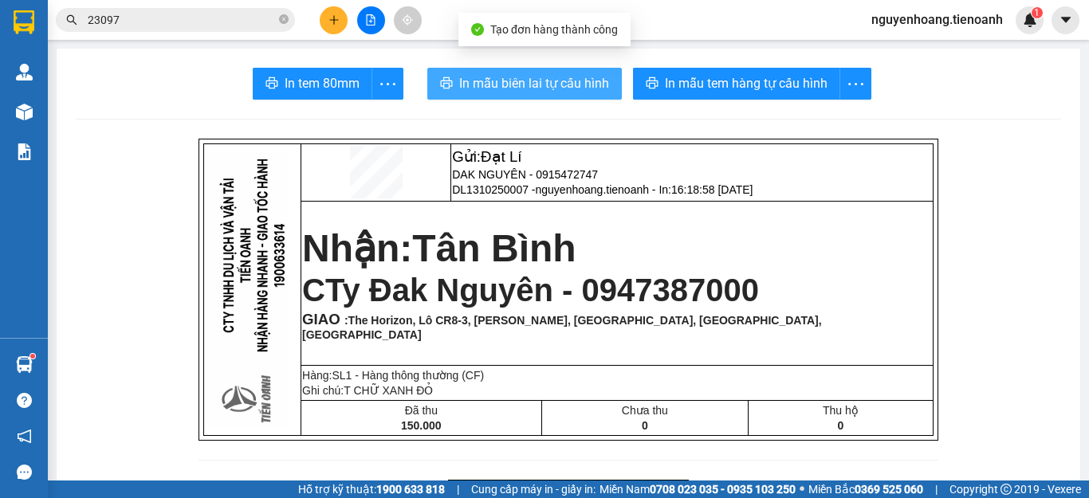
click at [503, 75] on span "In mẫu biên lai tự cấu hình" at bounding box center [534, 83] width 150 height 20
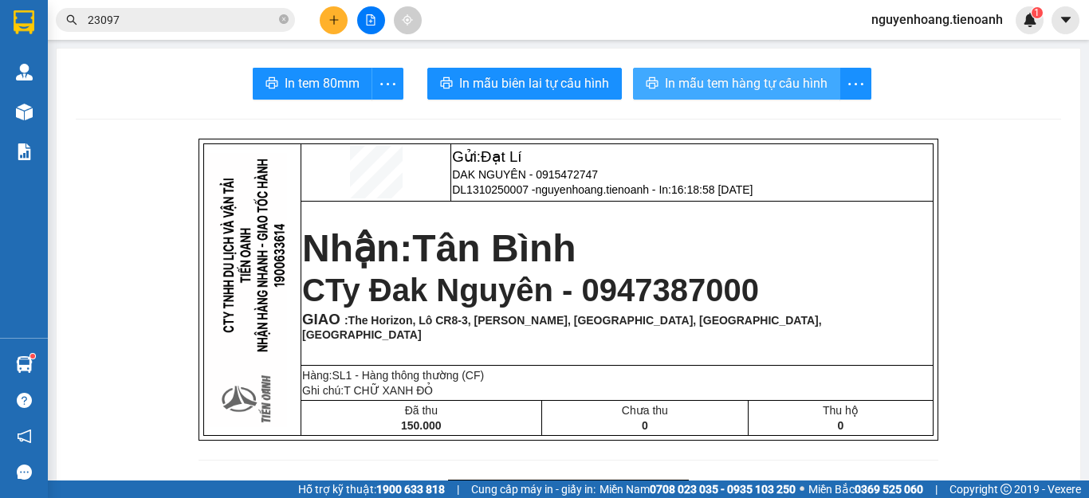
click at [727, 79] on span "In mẫu tem hàng tự cấu hình" at bounding box center [746, 83] width 163 height 20
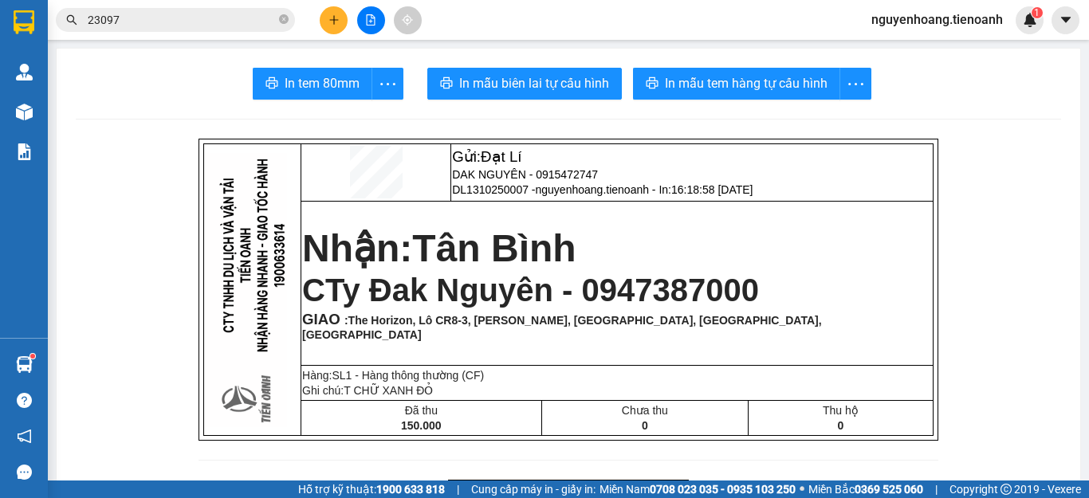
click at [290, 15] on span "23097" at bounding box center [175, 20] width 239 height 24
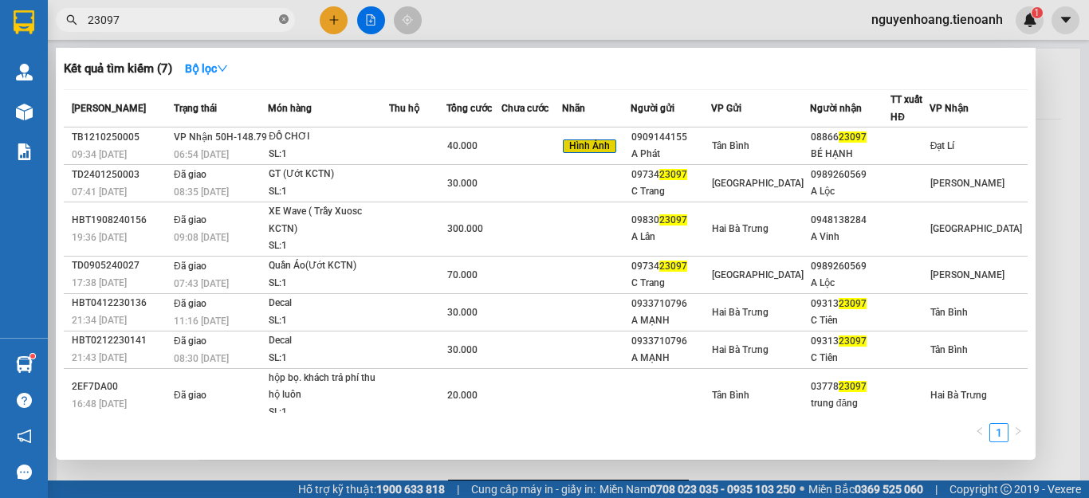
click at [287, 16] on icon "close-circle" at bounding box center [284, 19] width 10 height 10
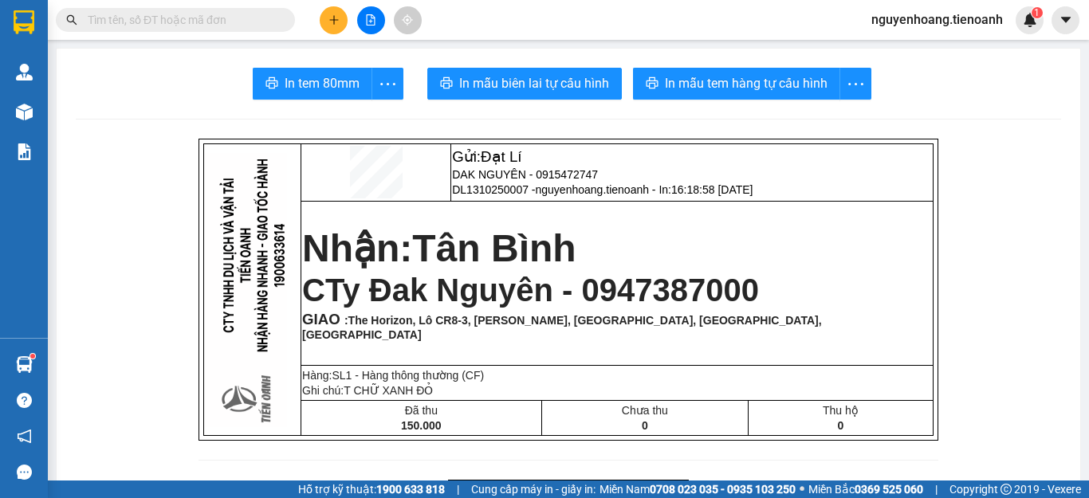
click at [203, 23] on input "text" at bounding box center [182, 20] width 188 height 18
click at [337, 18] on icon "plus" at bounding box center [334, 19] width 11 height 11
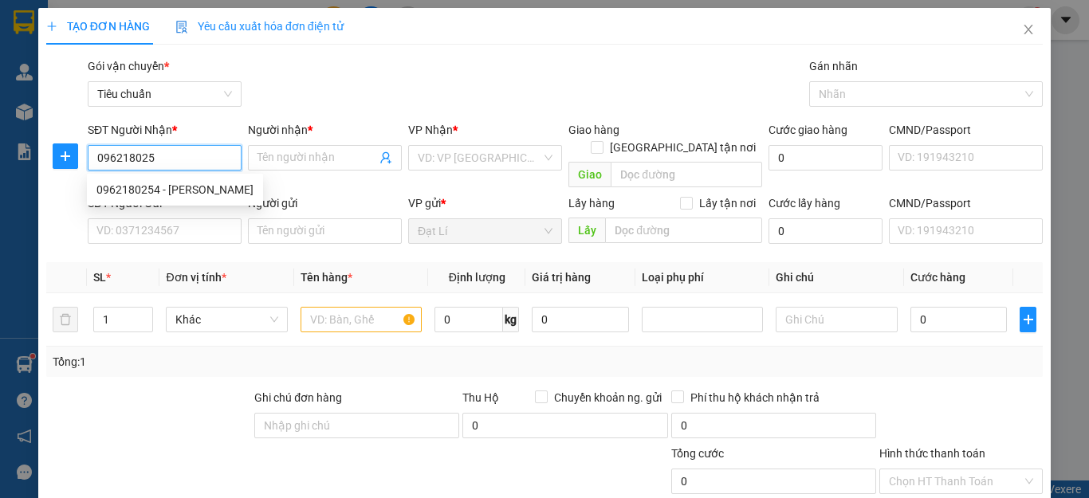
type input "0962180254"
click at [163, 183] on div "0962180254 - C Quỳnh" at bounding box center [174, 190] width 157 height 18
type input "[PERSON_NAME]"
checkbox input "true"
type input "Chung Cư Carillon 7,A17-12, 33 Lương Minh Nguyệt, Phường Tân Thới Hoà, Tân Phú,…"
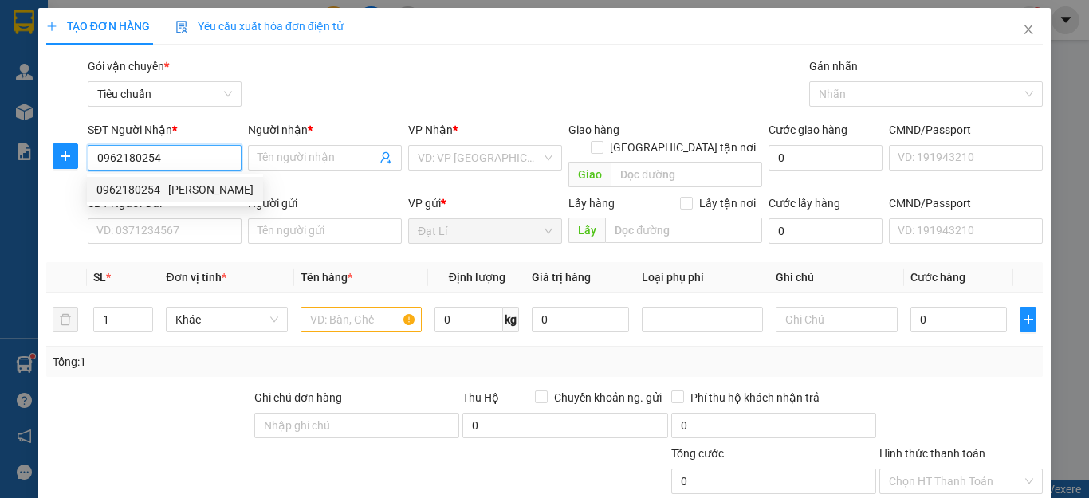
type input "40.000"
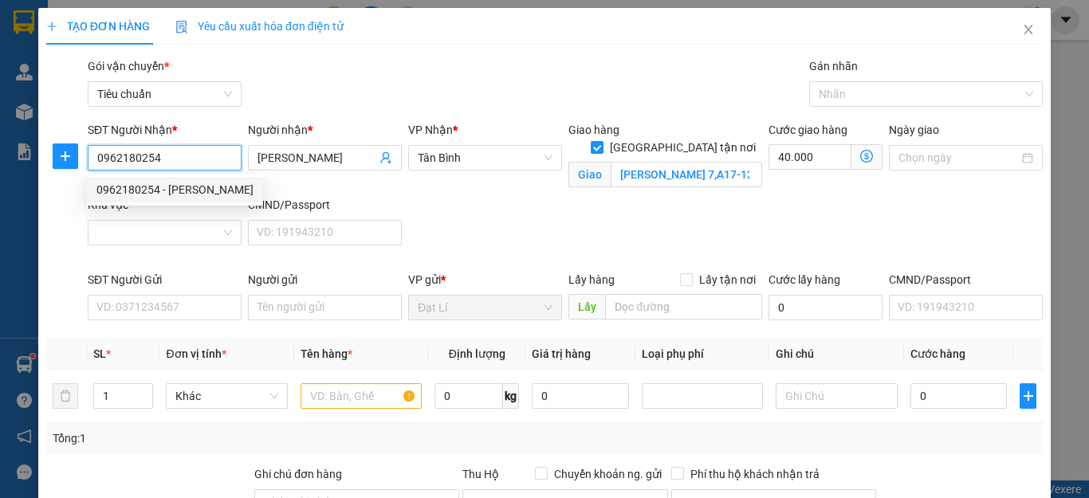
type input "90.000"
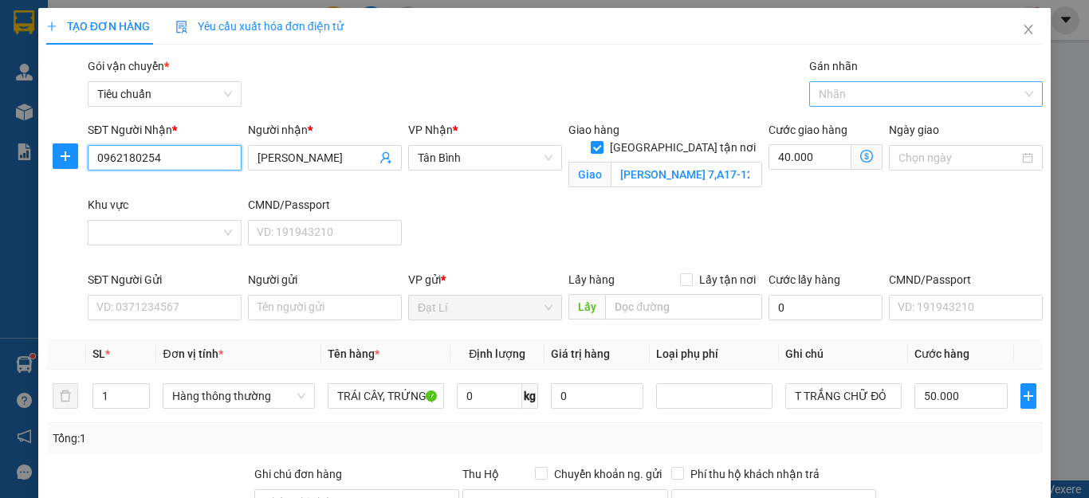
click at [915, 85] on div at bounding box center [918, 94] width 211 height 19
type input "0962180254"
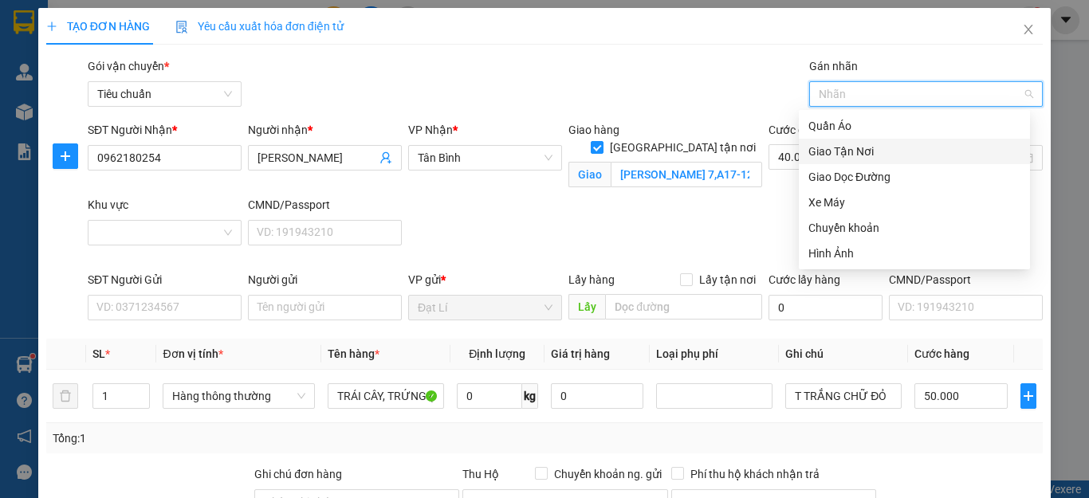
click at [898, 149] on div "Giao Tận Nơi" at bounding box center [915, 152] width 212 height 18
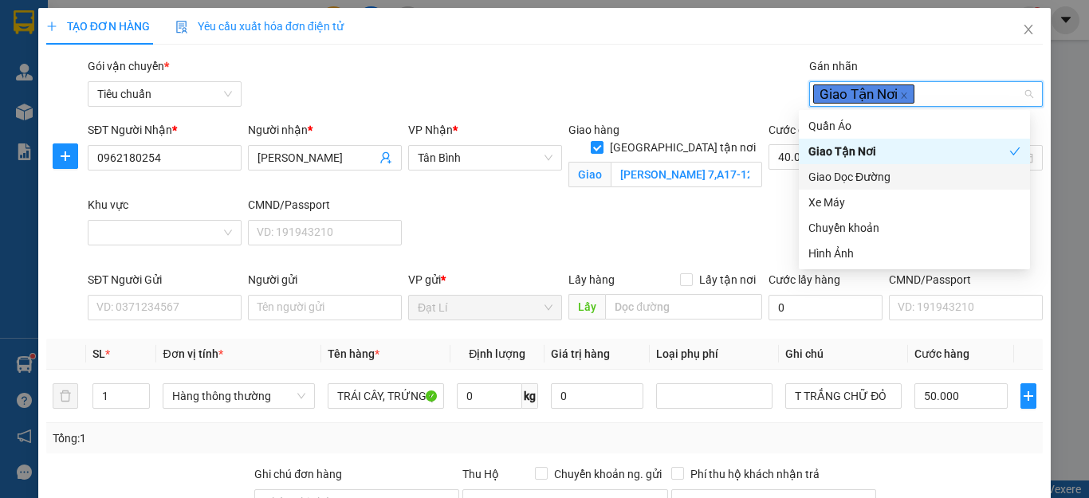
click at [709, 206] on div "SĐT Người Nhận * 0962180254 Người nhận * C Quỳnh VP Nhận * Tân Bình Giao hàng G…" at bounding box center [566, 196] width 962 height 150
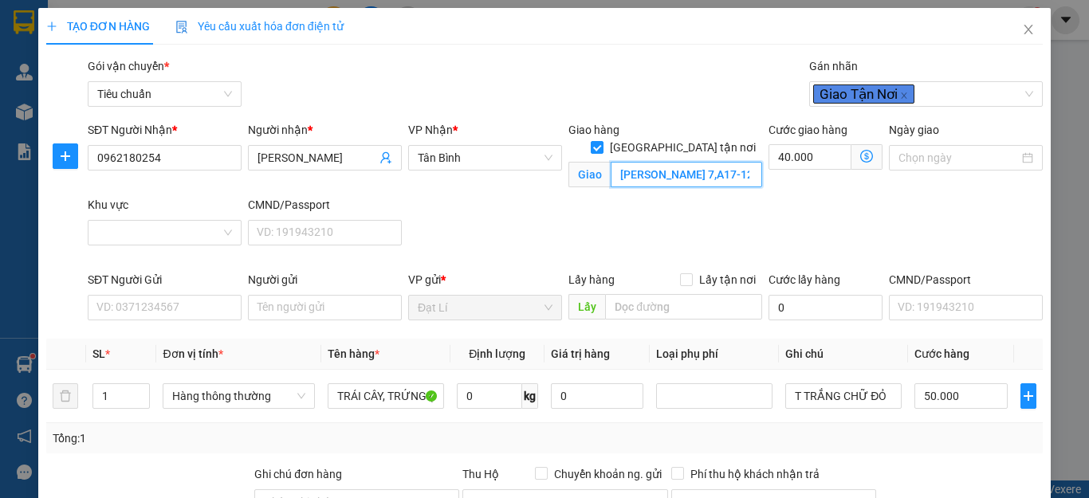
click at [696, 162] on input "Chung Cư Carillon 7,A17-12, 33 Lương Minh Nguyệt, Phường Tân Thới Hoà, Tân Phú,…" at bounding box center [687, 175] width 152 height 26
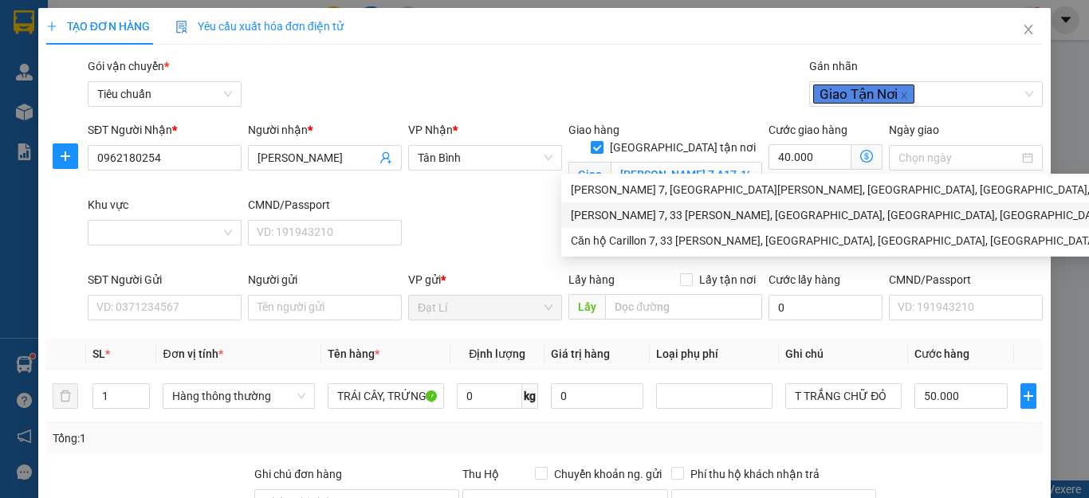
click at [498, 215] on div "SĐT Người Nhận * 0962180254 Người nhận * C Quỳnh VP Nhận * Tân Bình Giao hàng G…" at bounding box center [566, 196] width 962 height 150
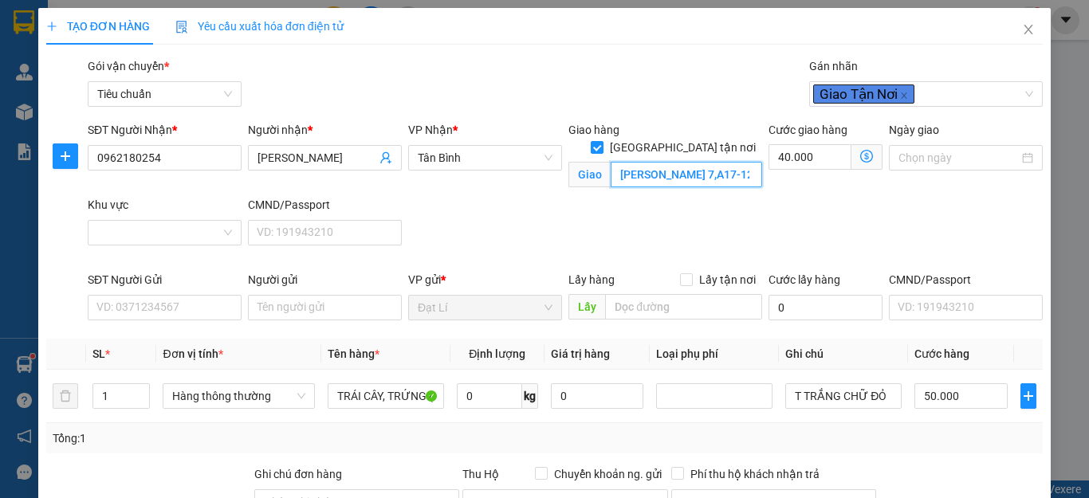
click at [695, 162] on input "Chung Cư Carillon 7,A17-12, 33 Lương Minh Nguyệt, Phường Tân Thới Hoà, Tân Phú,…" at bounding box center [687, 175] width 152 height 26
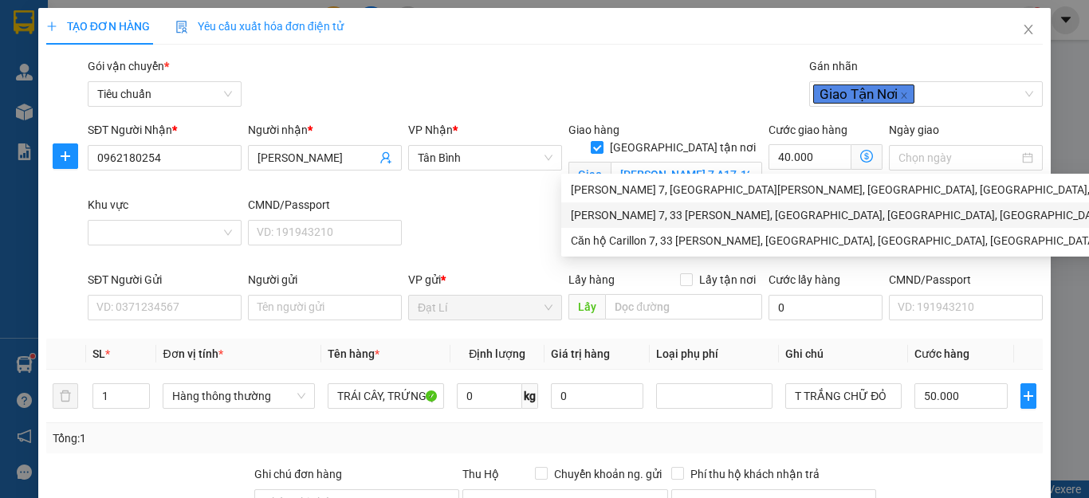
click at [464, 222] on div "SĐT Người Nhận * 0962180254 Người nhận * C Quỳnh VP Nhận * Tân Bình Giao hàng G…" at bounding box center [566, 196] width 962 height 150
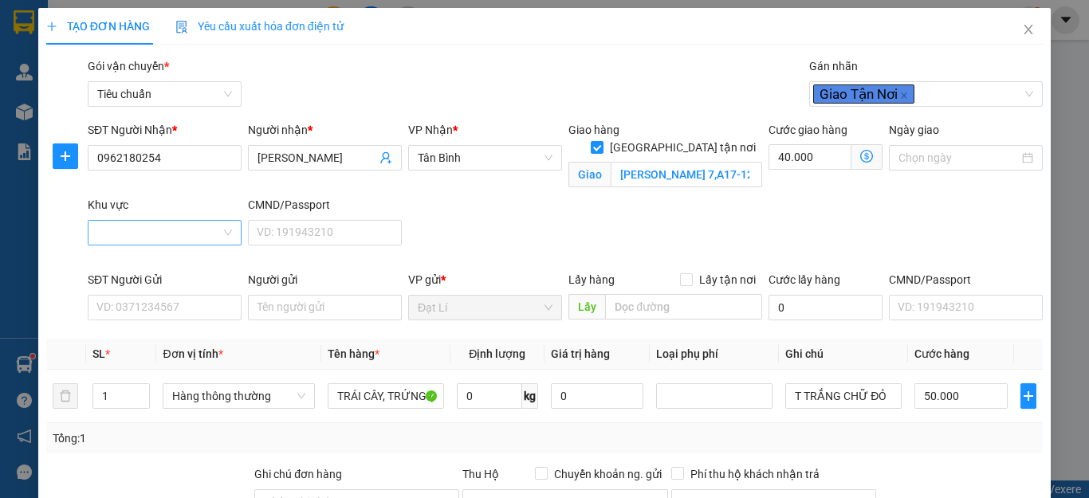
click at [199, 231] on input "Khu vực" at bounding box center [159, 233] width 124 height 24
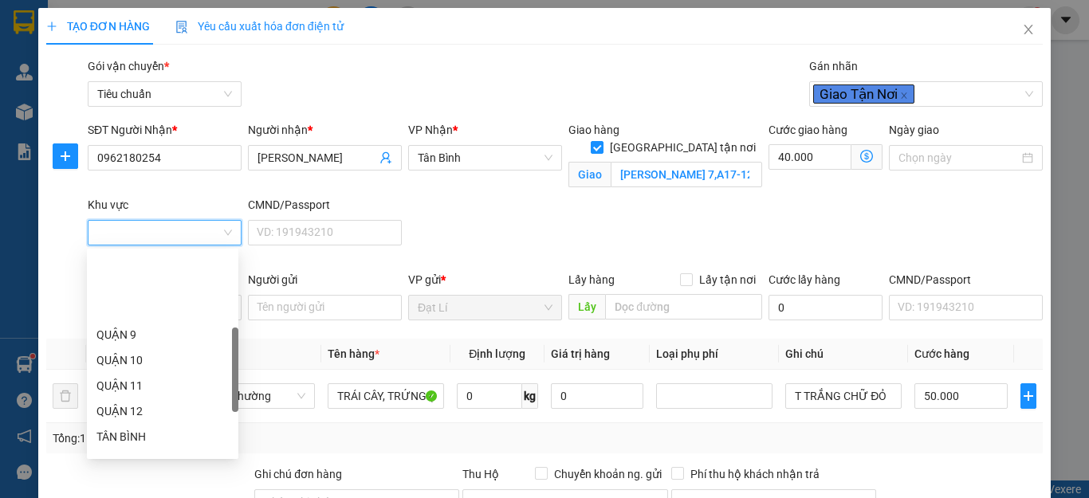
scroll to position [239, 0]
click at [152, 374] on div "TÂN PHÚ" at bounding box center [162, 383] width 132 height 18
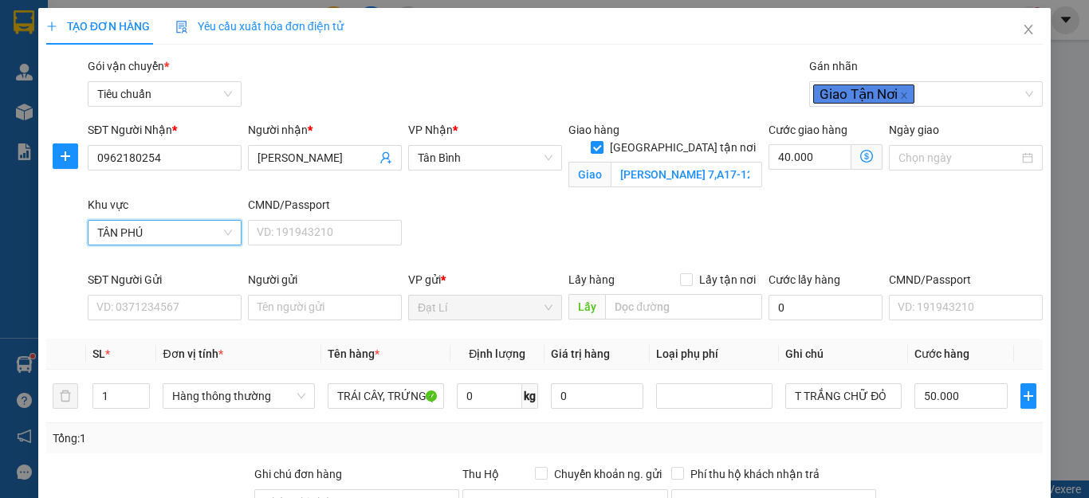
click at [538, 193] on div "VP Nhận * Tân Bình" at bounding box center [485, 158] width 160 height 75
type input "50.000"
type input "0"
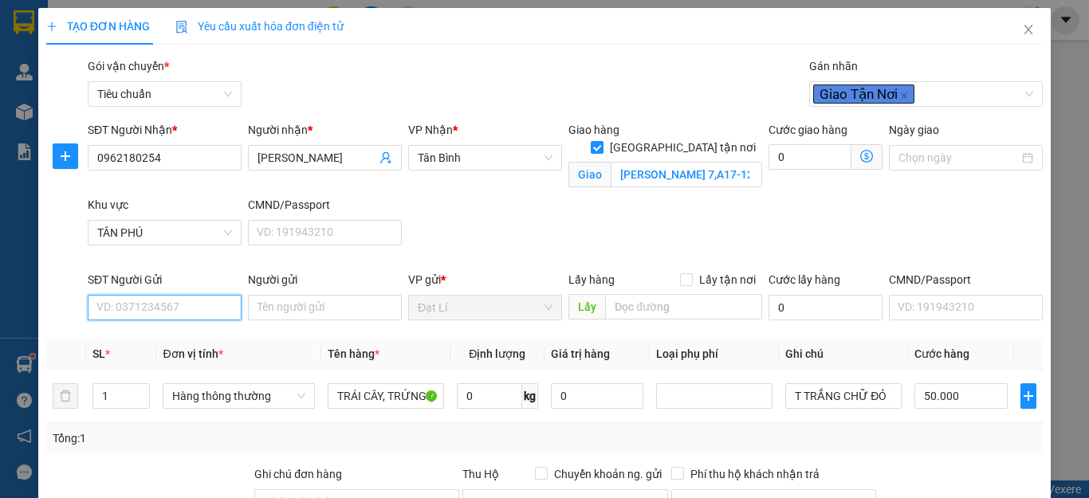
click at [187, 317] on input "SĐT Người Gửi" at bounding box center [165, 308] width 154 height 26
click at [167, 337] on div "0905747686 - Cô Lan" at bounding box center [185, 340] width 179 height 18
type input "0905747686"
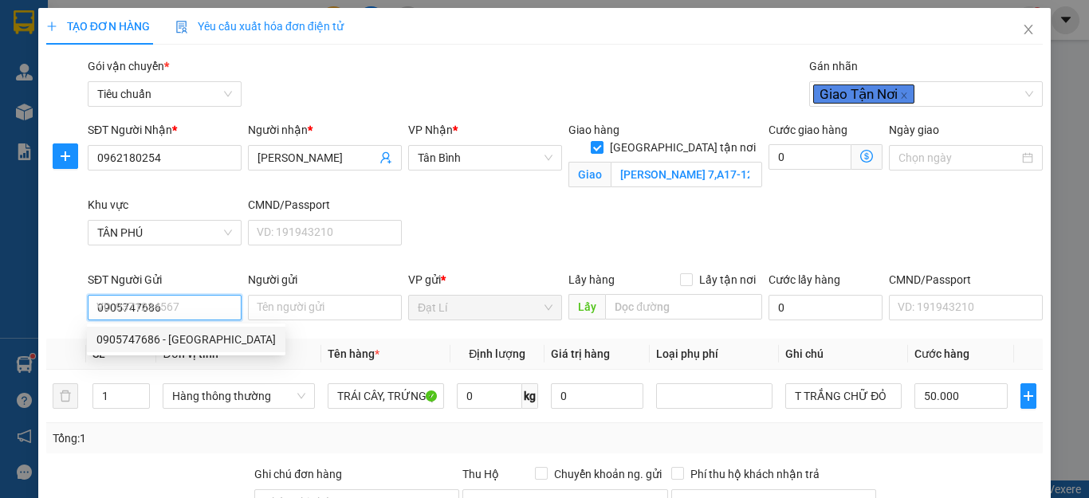
type input "Cô Lan"
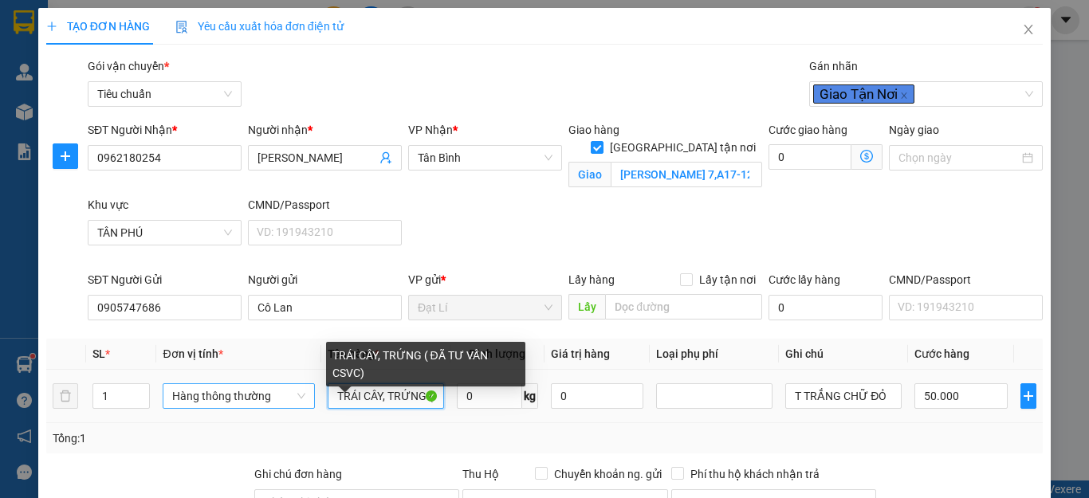
drag, startPoint x: 419, startPoint y: 394, endPoint x: 254, endPoint y: 396, distance: 165.1
click at [255, 396] on tr "1 Hàng thông thường TRÁI CÂY, TRỨNG ( ĐÃ TƯ VẤN CSVC) 0 kg 0 T TRẮNG CHỮ ĐỎ 50.…" at bounding box center [544, 396] width 997 height 53
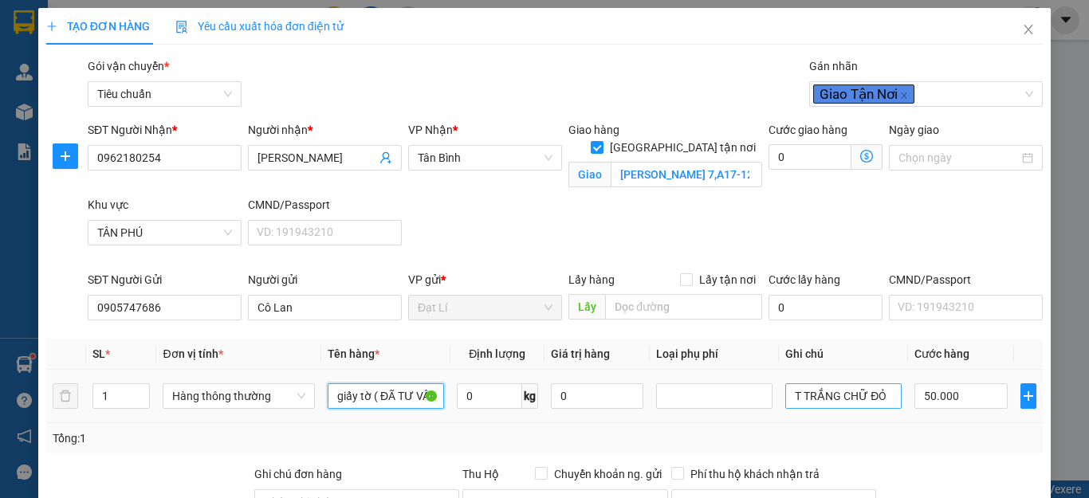
type input "giấy tờ ( ĐÃ TƯ VẤN CSVC)"
click at [834, 406] on input "T TRẮNG CHỮ ĐỎ" at bounding box center [844, 397] width 116 height 26
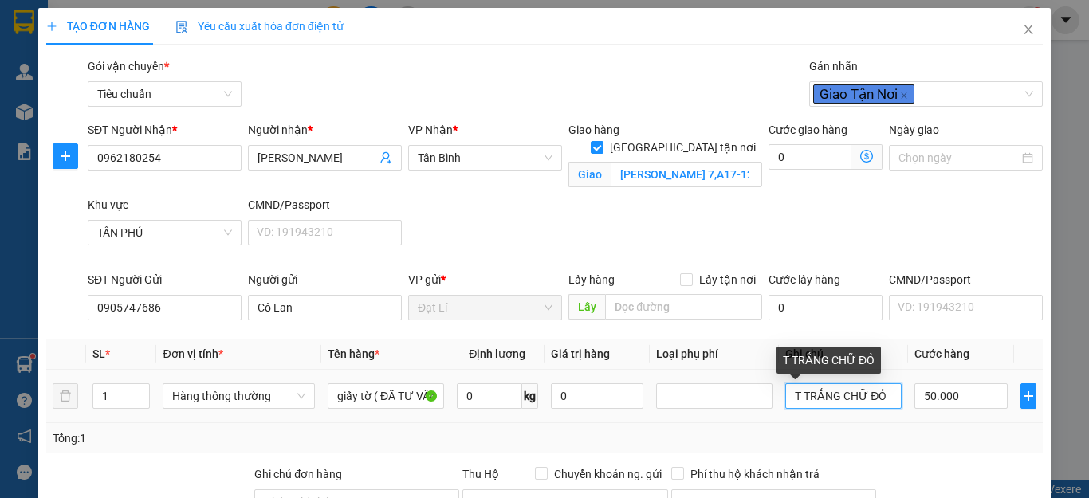
click at [834, 406] on input "T TRẮNG CHỮ ĐỎ" at bounding box center [844, 397] width 116 height 26
type input "bài nhựa"
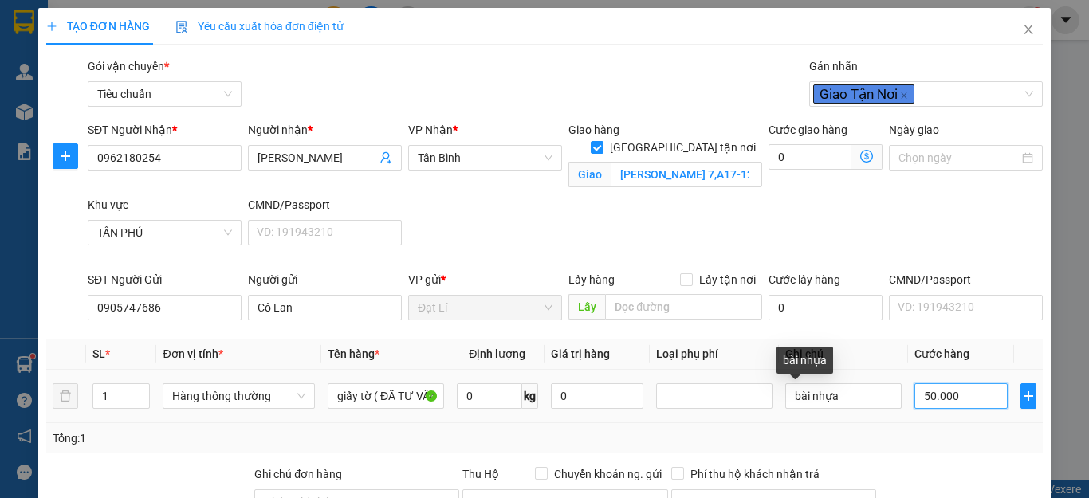
click at [915, 400] on input "50.000" at bounding box center [961, 397] width 93 height 26
type input "3"
type input "30"
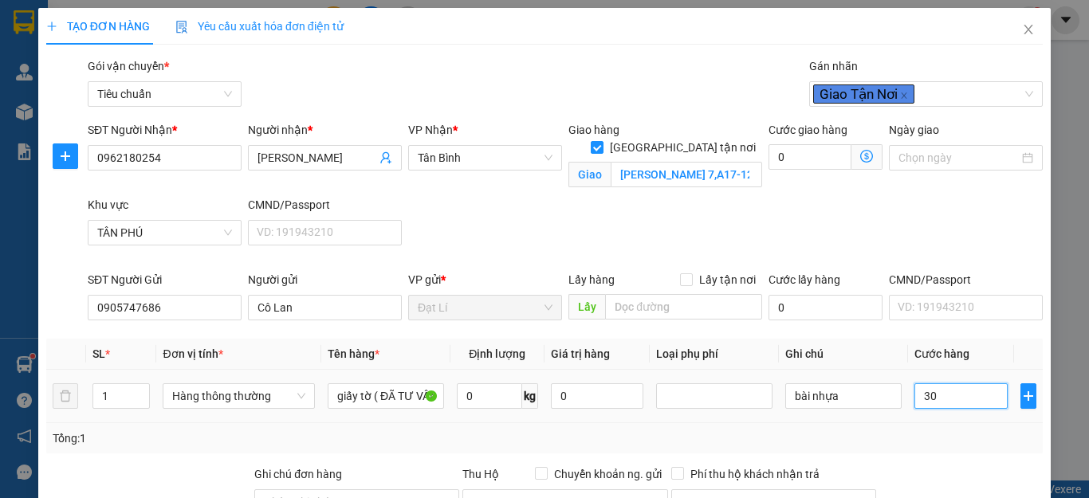
type input "30"
click at [955, 427] on div "Tổng: 1" at bounding box center [544, 438] width 997 height 30
type input "30.000"
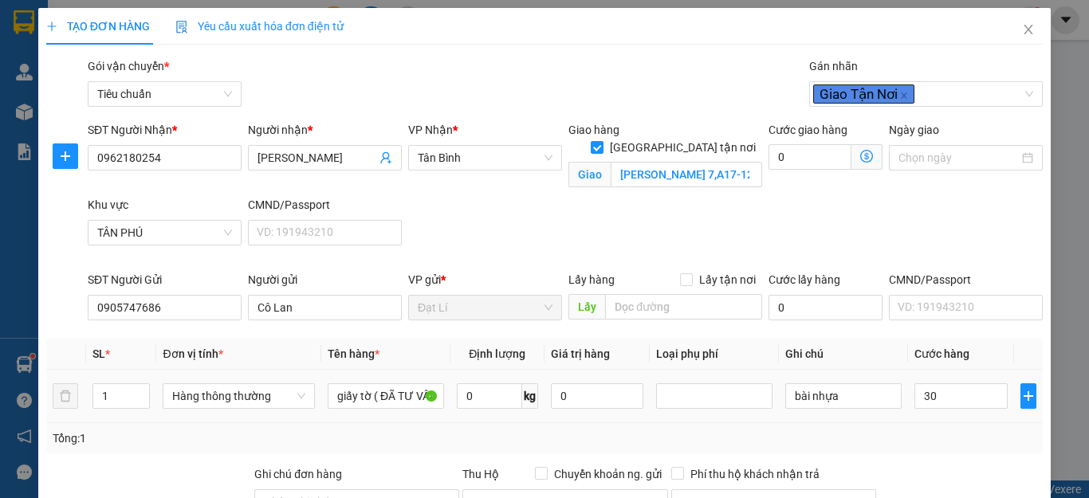
type input "30.000"
click at [860, 154] on icon "dollar-circle" at bounding box center [866, 156] width 13 height 13
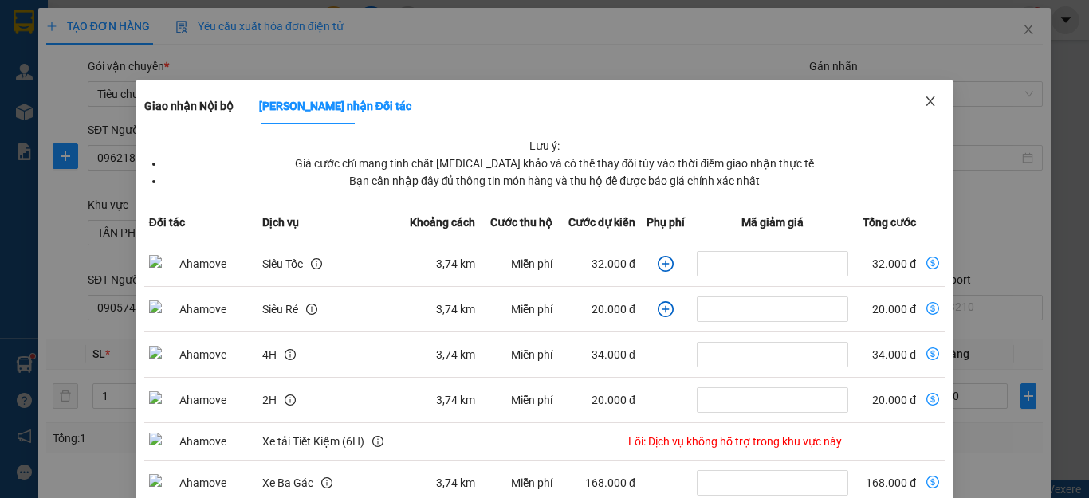
click at [927, 100] on icon "close" at bounding box center [931, 101] width 9 height 10
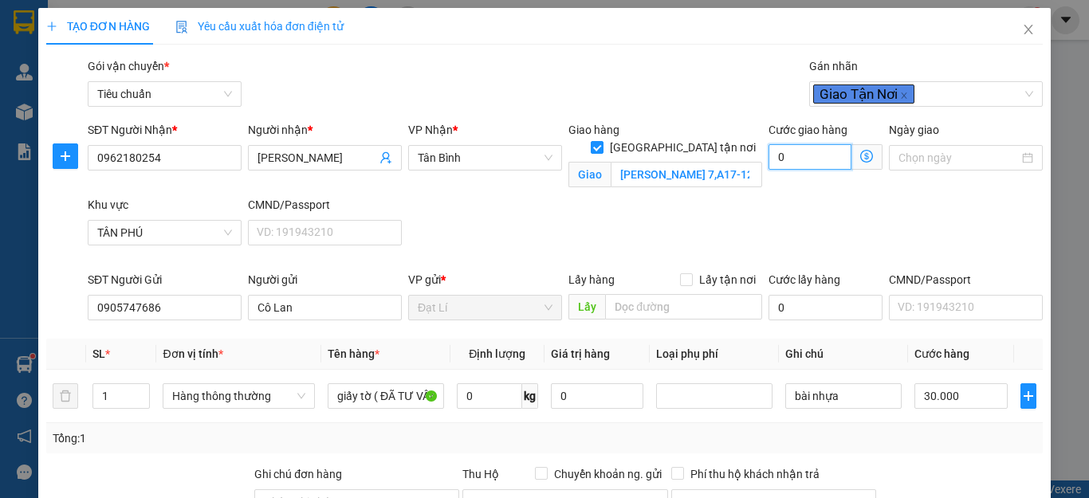
click at [800, 163] on input "0" at bounding box center [810, 157] width 83 height 26
type input "30.004"
type input "40"
type input "30.040"
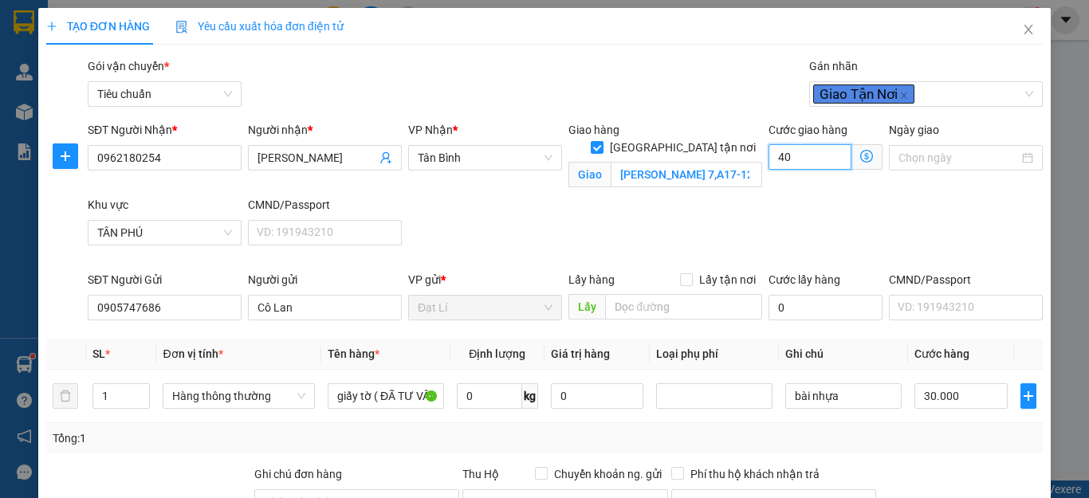
type input "30.040"
type input "40"
click at [886, 187] on div "Ngày giao" at bounding box center [966, 158] width 160 height 75
type input "70.000"
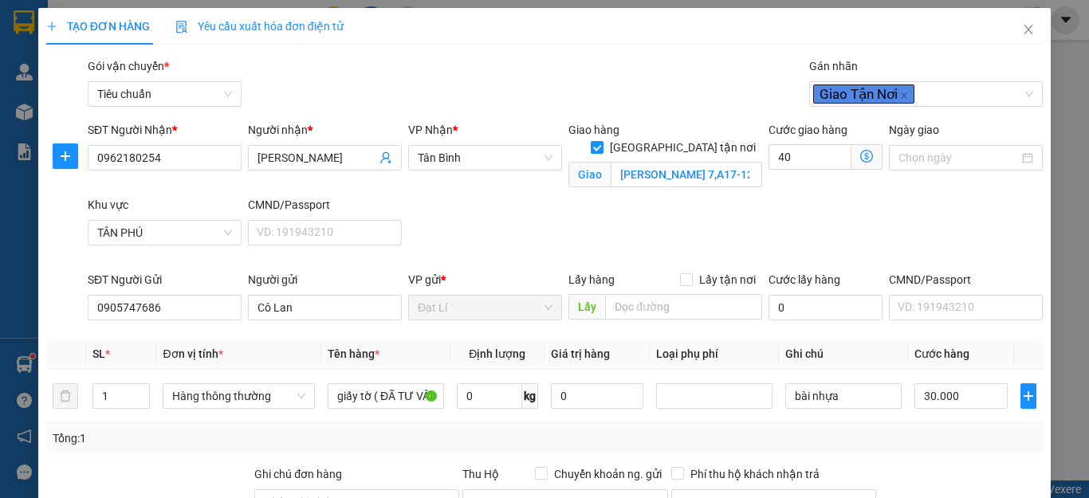
type input "40.000"
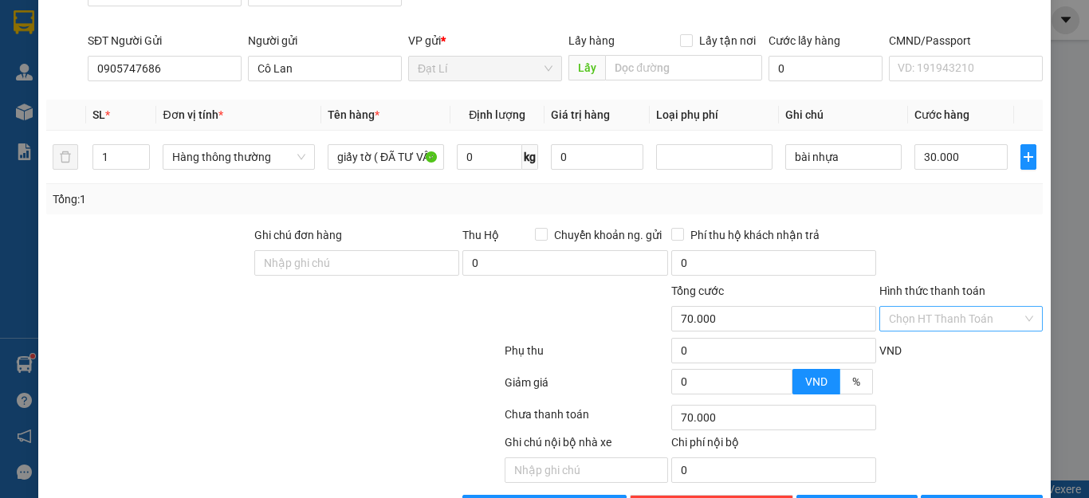
click at [922, 313] on input "Hình thức thanh toán" at bounding box center [955, 319] width 133 height 24
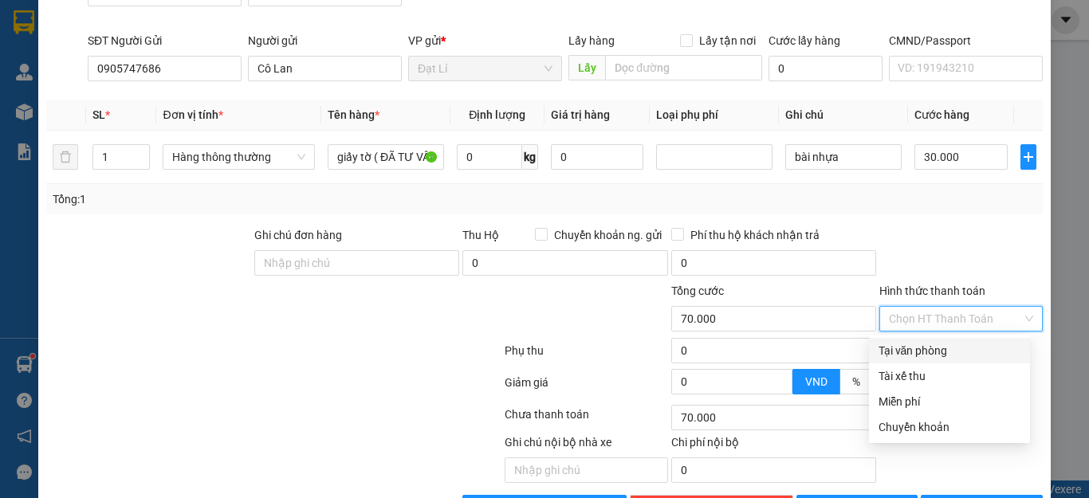
click at [932, 356] on div "Tại văn phòng" at bounding box center [950, 351] width 142 height 18
type input "0"
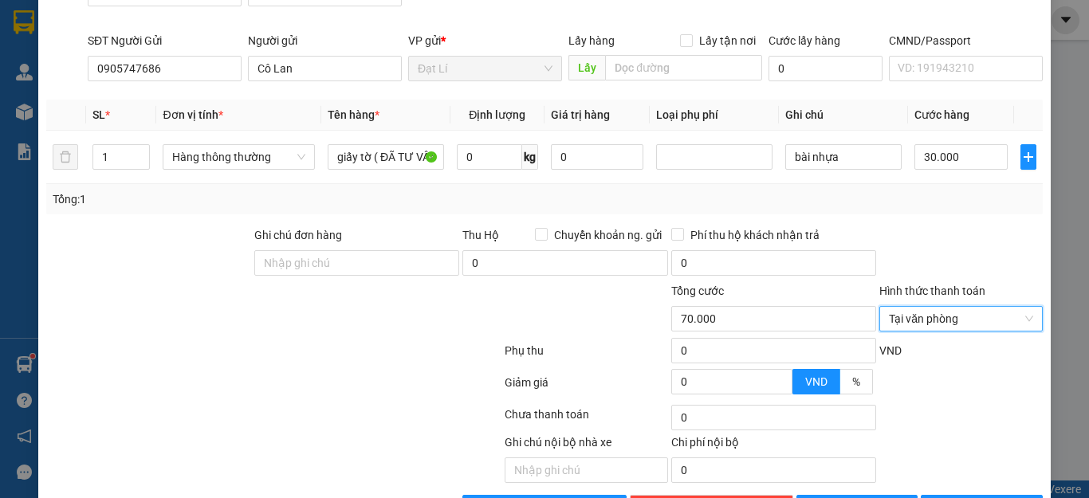
click at [931, 246] on div at bounding box center [961, 254] width 167 height 56
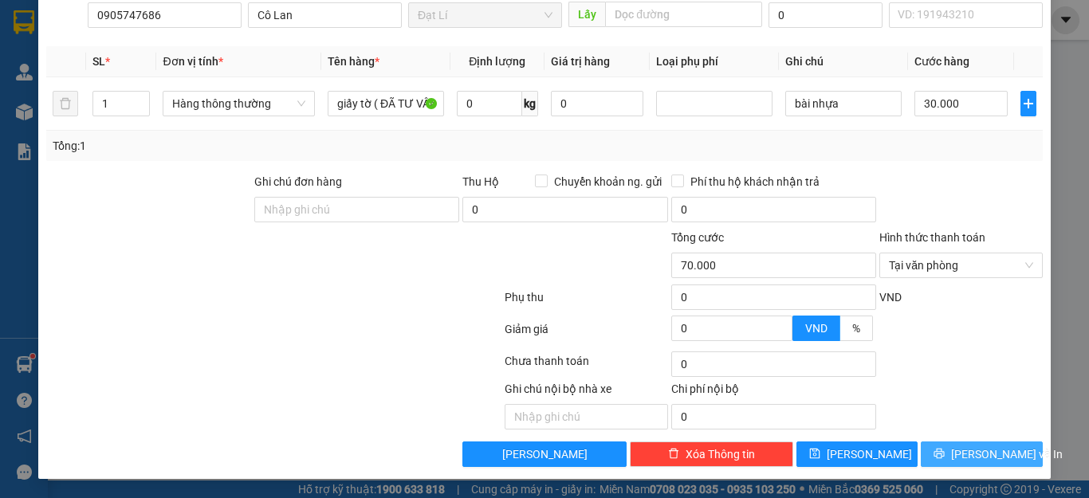
click at [958, 465] on button "[PERSON_NAME] và In" at bounding box center [982, 455] width 122 height 26
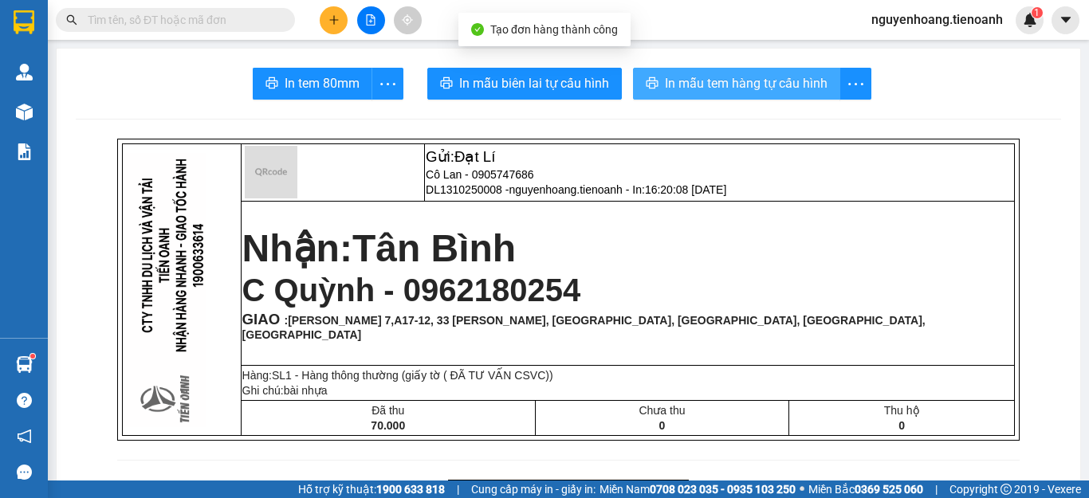
click at [665, 83] on span "In mẫu tem hàng tự cấu hình" at bounding box center [746, 83] width 163 height 20
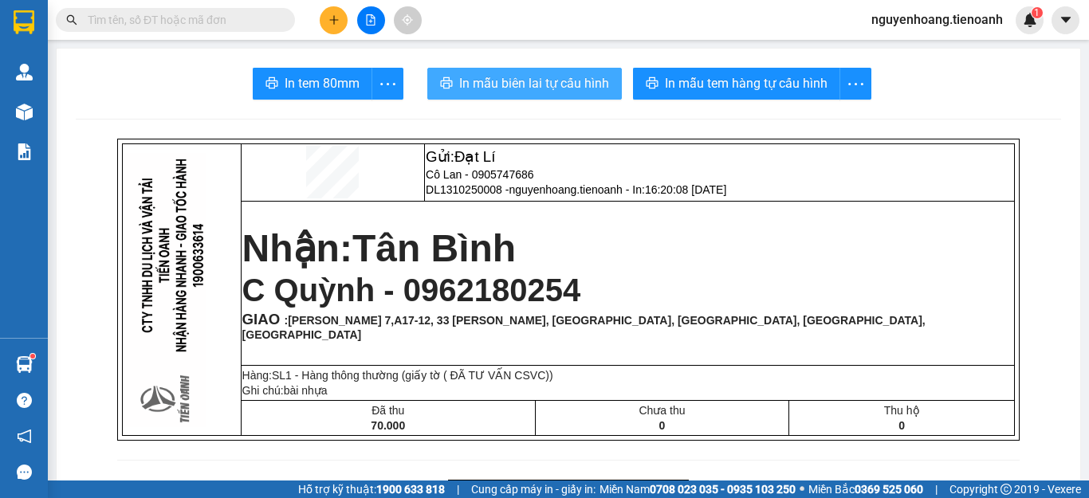
click at [532, 82] on span "In mẫu biên lai tự cấu hình" at bounding box center [534, 83] width 150 height 20
click at [324, 20] on button at bounding box center [334, 20] width 28 height 28
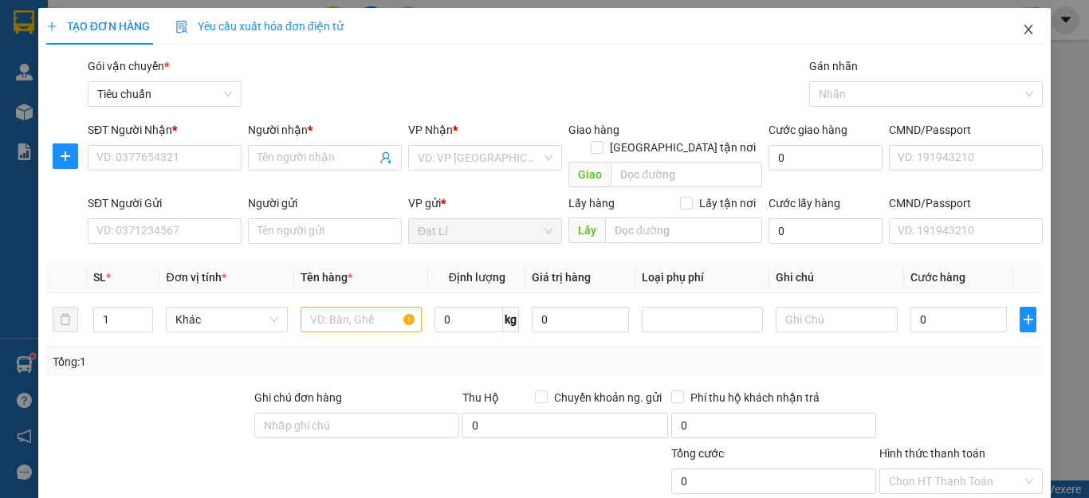
click at [1026, 33] on span "Close" at bounding box center [1028, 30] width 45 height 45
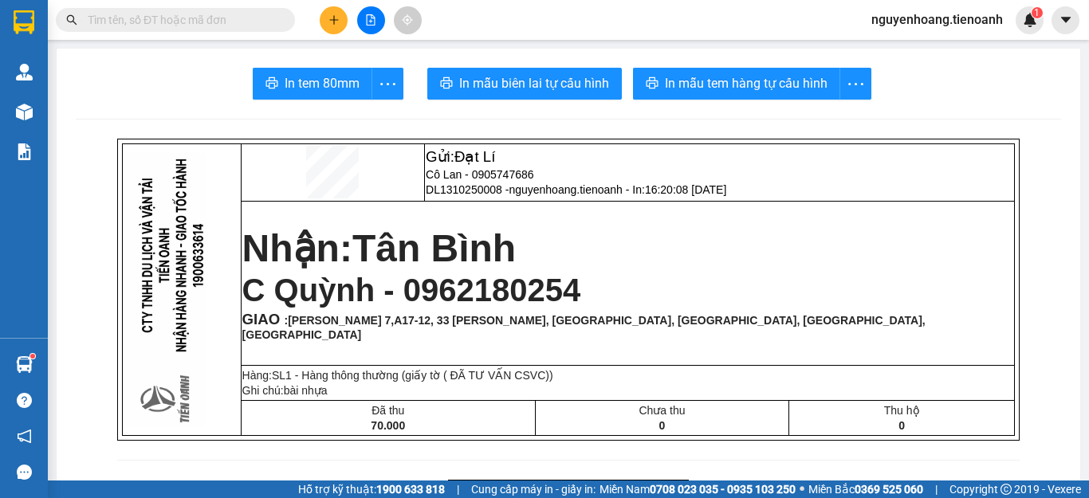
click at [325, 14] on button at bounding box center [334, 20] width 28 height 28
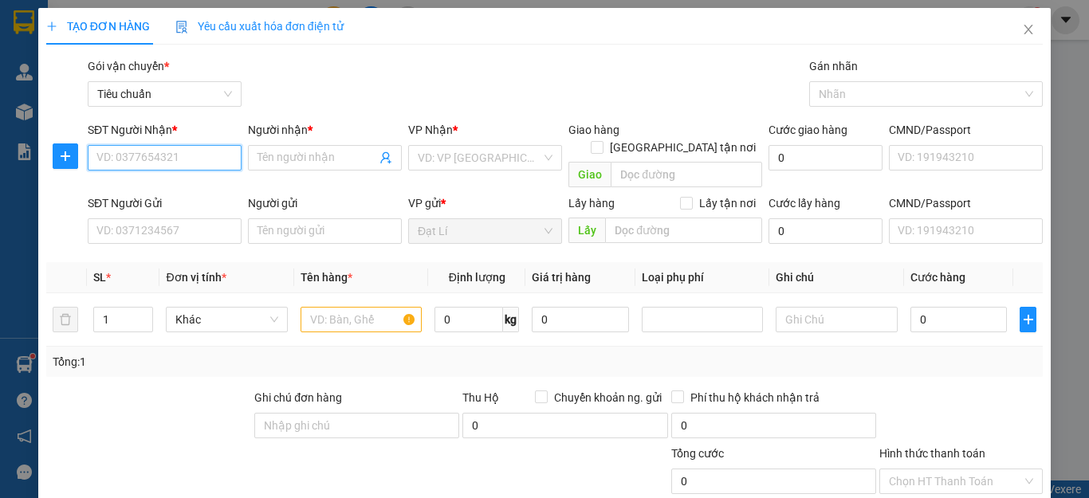
click at [197, 159] on input "SĐT Người Nhận *" at bounding box center [165, 158] width 154 height 26
type input "0862976359"
click at [191, 191] on div "0862976359 - A KHIÊM" at bounding box center [162, 190] width 132 height 18
type input "A KHIÊM"
type input "60.000"
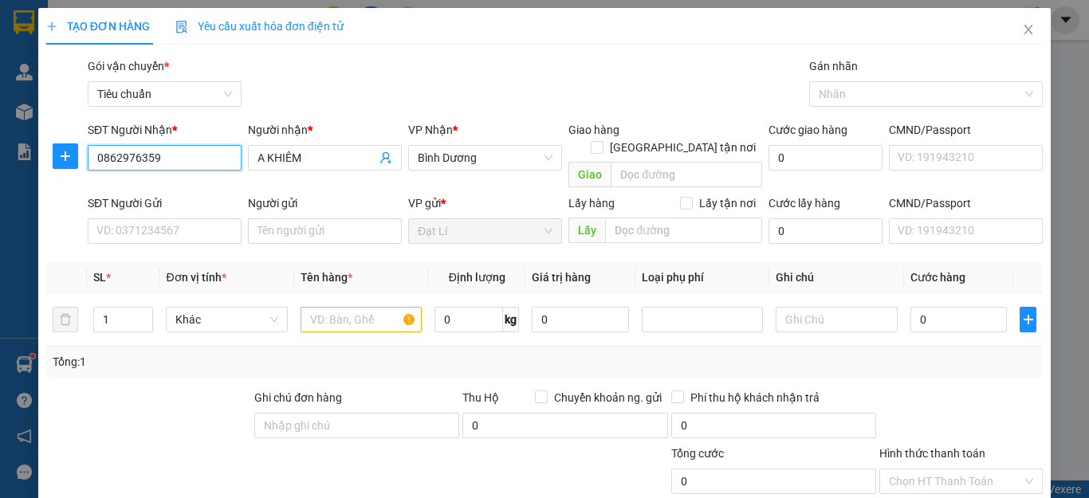
type input "60.000"
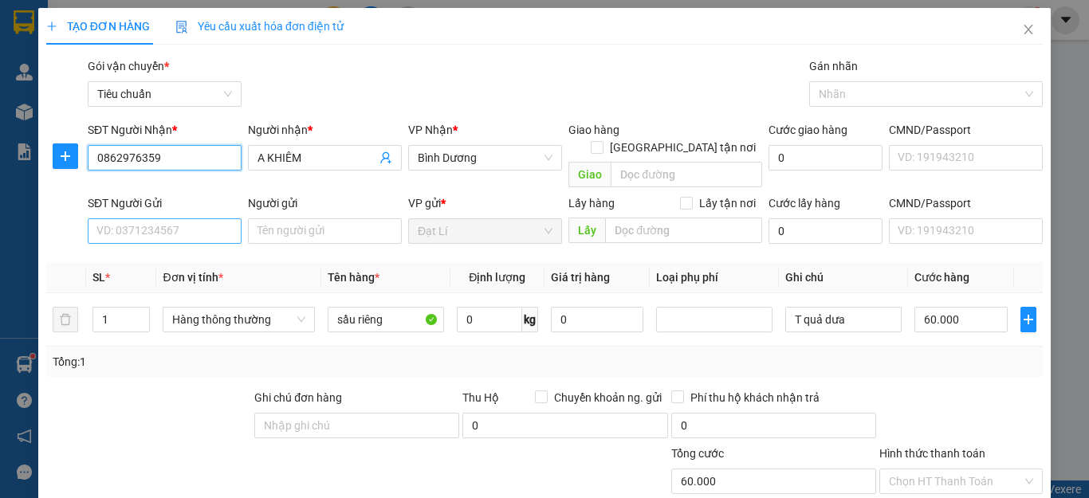
type input "0862976359"
click at [185, 219] on input "SĐT Người Gửi" at bounding box center [165, 232] width 154 height 26
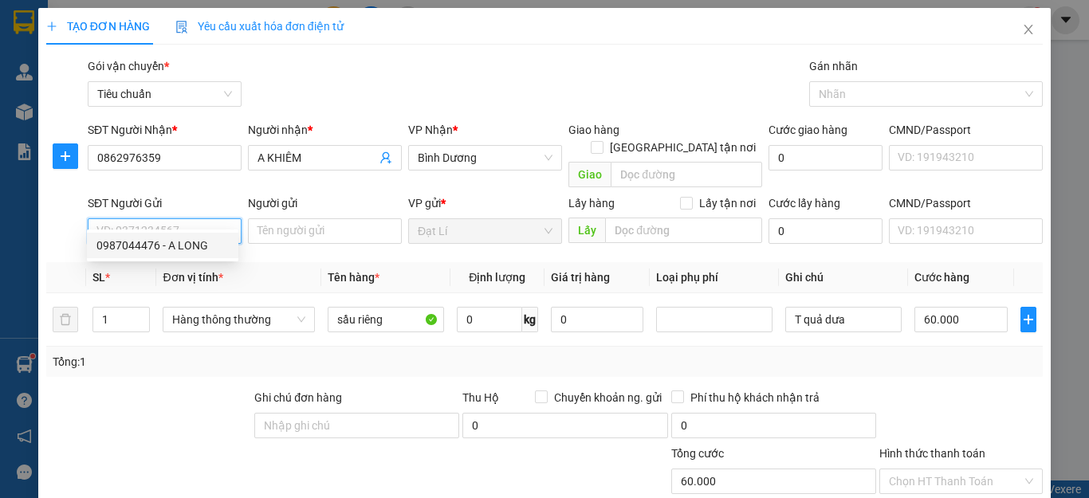
click at [199, 241] on div "0987044476 - A LONG" at bounding box center [162, 246] width 132 height 18
type input "0987044476"
type input "A LONG"
type input "049070021110"
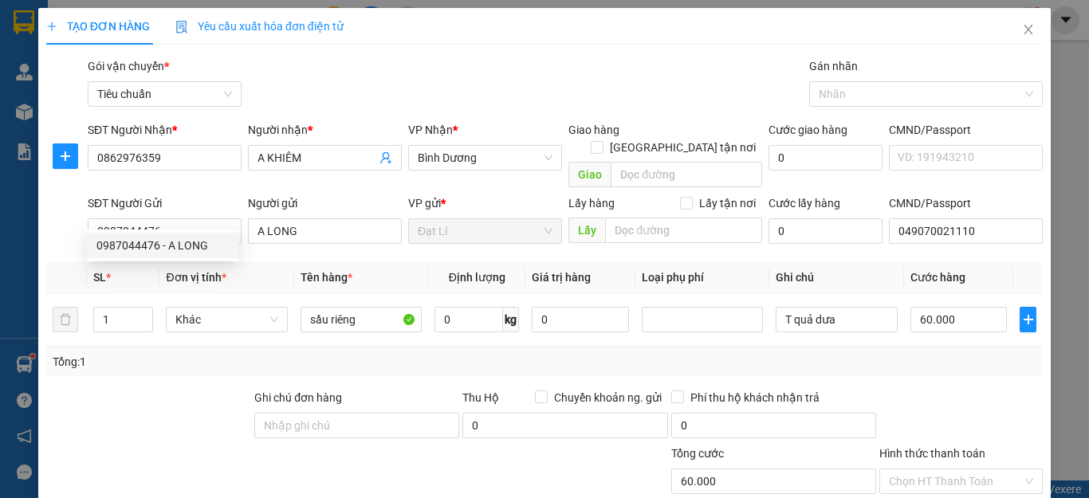
click at [171, 353] on div "Tổng: 1" at bounding box center [237, 362] width 369 height 18
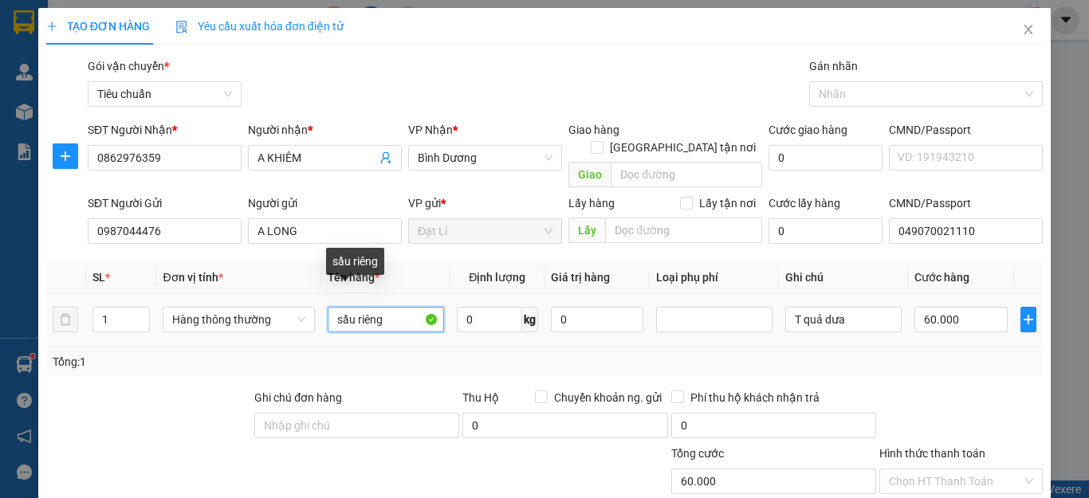
click at [412, 307] on input "sầu riêng" at bounding box center [386, 320] width 116 height 26
click at [471, 307] on input "0" at bounding box center [489, 320] width 65 height 26
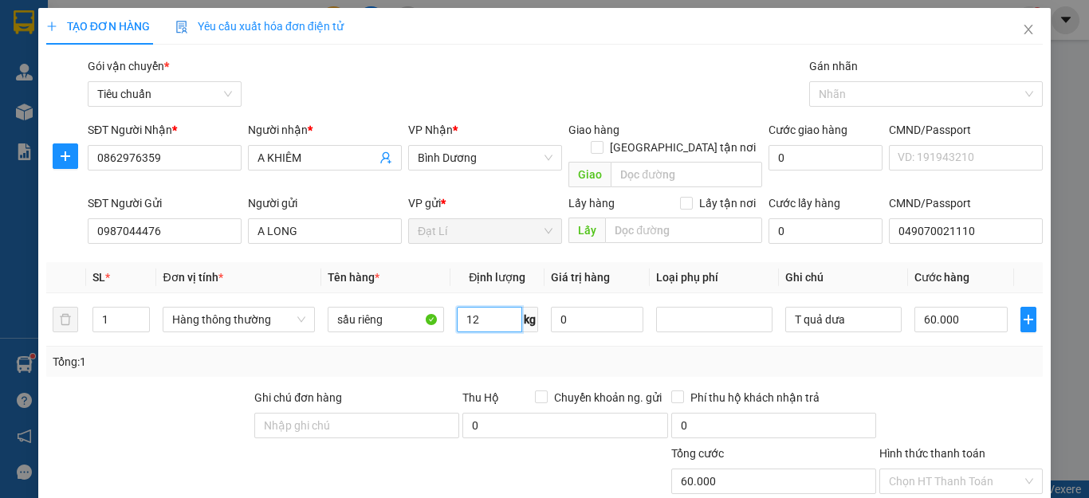
type input "12"
click at [442, 353] on div "Tổng: 1" at bounding box center [545, 362] width 984 height 18
click at [380, 307] on input "sầu riêng" at bounding box center [386, 320] width 116 height 26
type input "50.000"
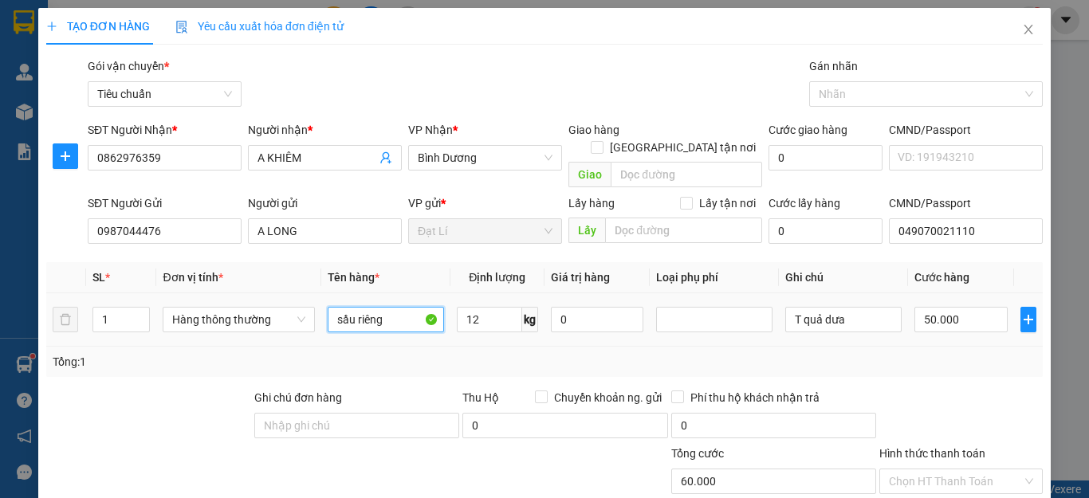
type input "50.000"
click at [877, 347] on div "Tổng: 1" at bounding box center [544, 362] width 997 height 30
click at [966, 355] on div "Tổng: 1" at bounding box center [544, 362] width 997 height 30
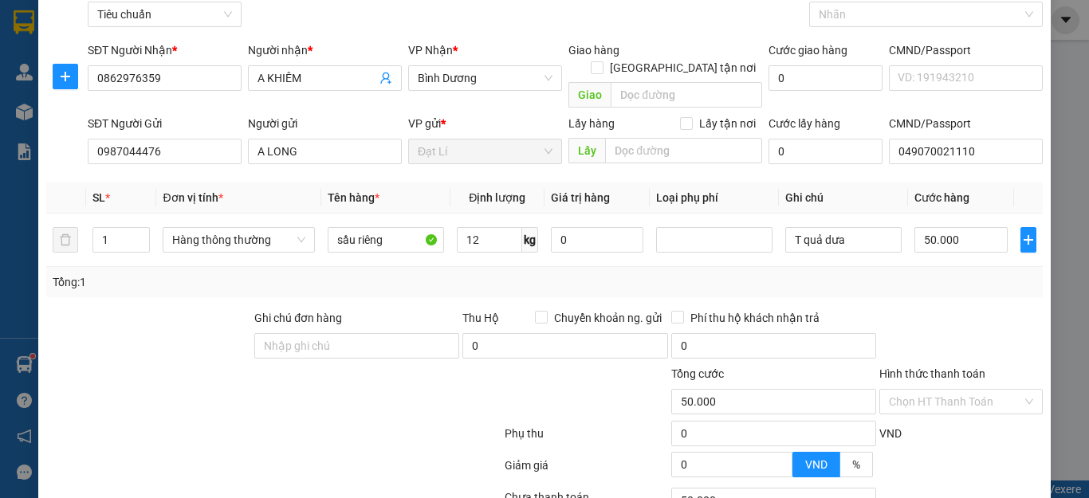
scroll to position [199, 0]
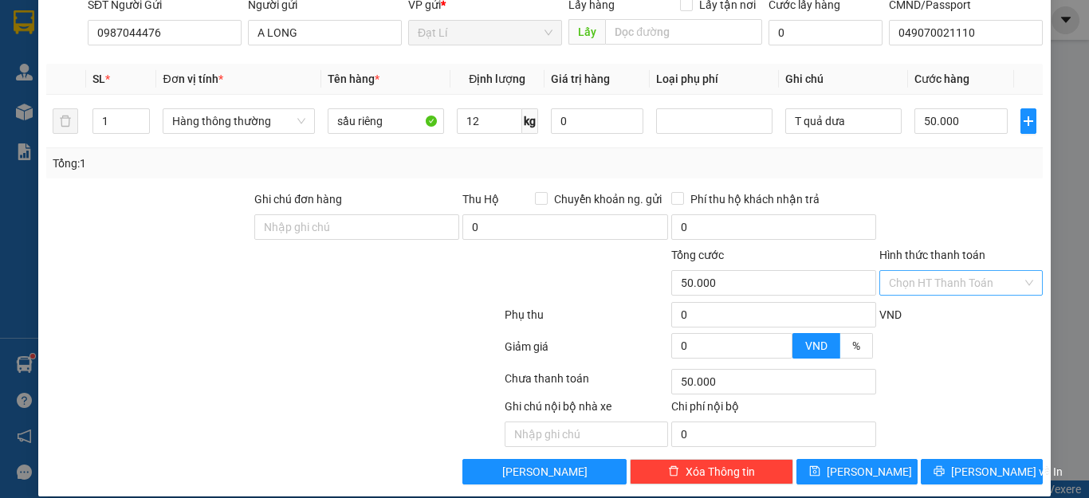
click at [951, 271] on input "Hình thức thanh toán" at bounding box center [955, 283] width 133 height 24
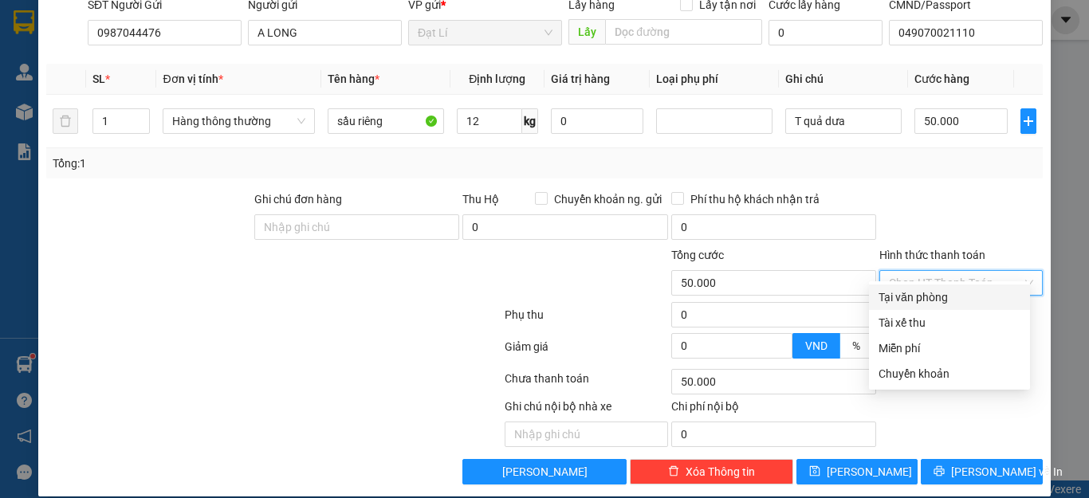
click at [939, 296] on div "Tại văn phòng" at bounding box center [950, 298] width 142 height 18
type input "0"
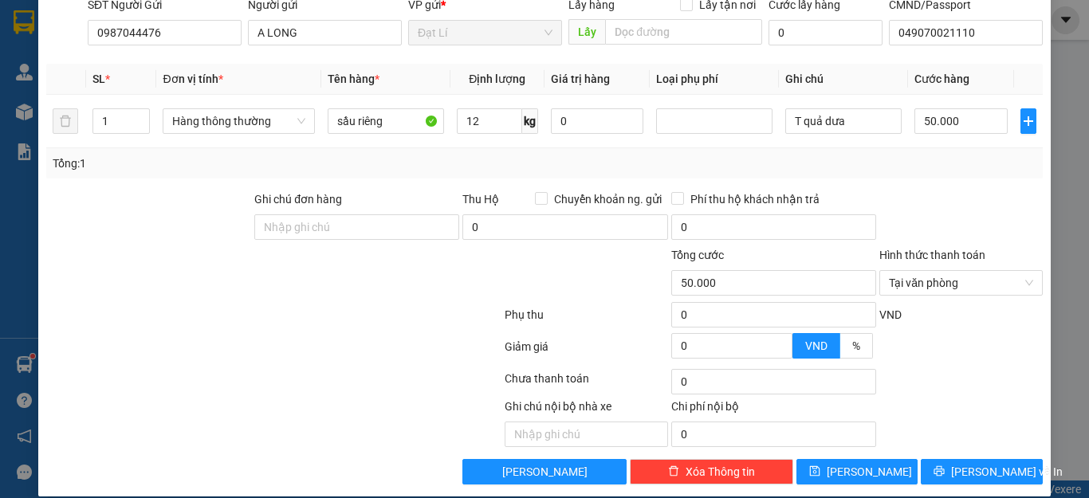
click at [938, 195] on div at bounding box center [961, 219] width 167 height 56
click at [978, 463] on span "[PERSON_NAME] và In" at bounding box center [1007, 472] width 112 height 18
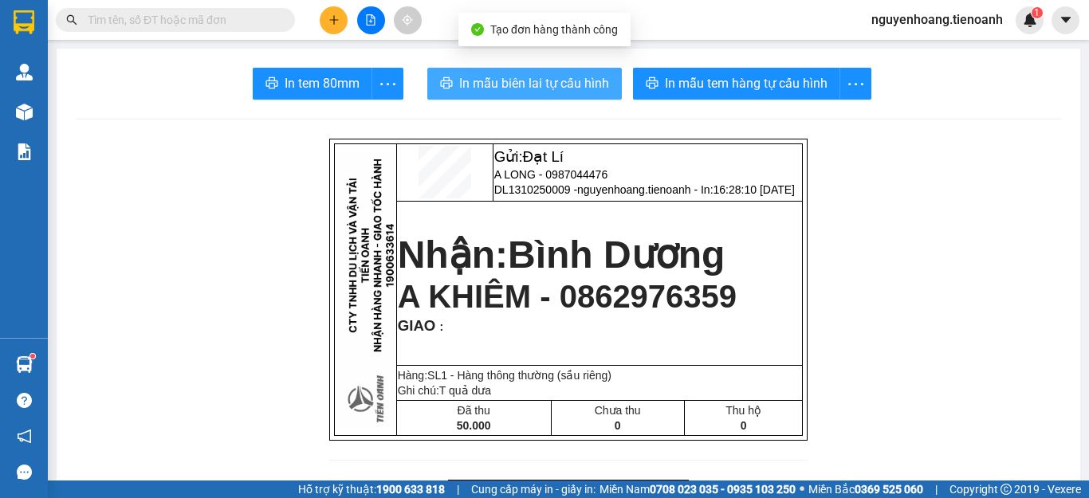
click at [585, 86] on span "In mẫu biên lai tự cấu hình" at bounding box center [534, 83] width 150 height 20
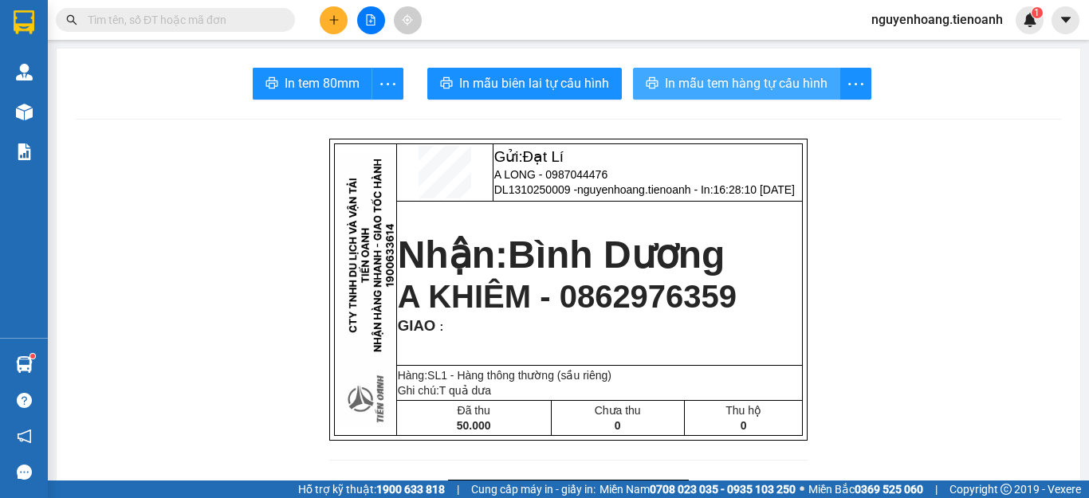
click at [749, 86] on span "In mẫu tem hàng tự cấu hình" at bounding box center [746, 83] width 163 height 20
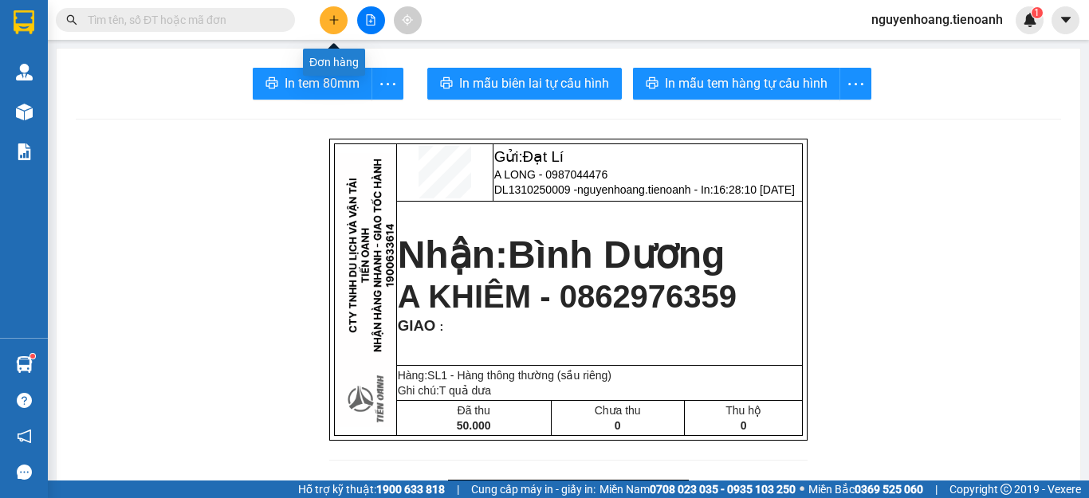
click at [333, 13] on button at bounding box center [334, 20] width 28 height 28
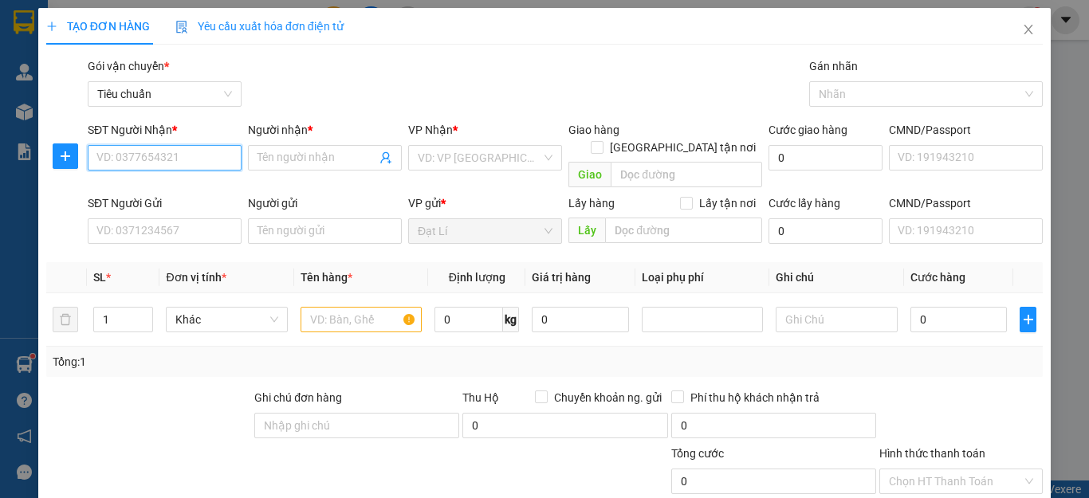
click at [197, 154] on input "SĐT Người Nhận *" at bounding box center [165, 158] width 154 height 26
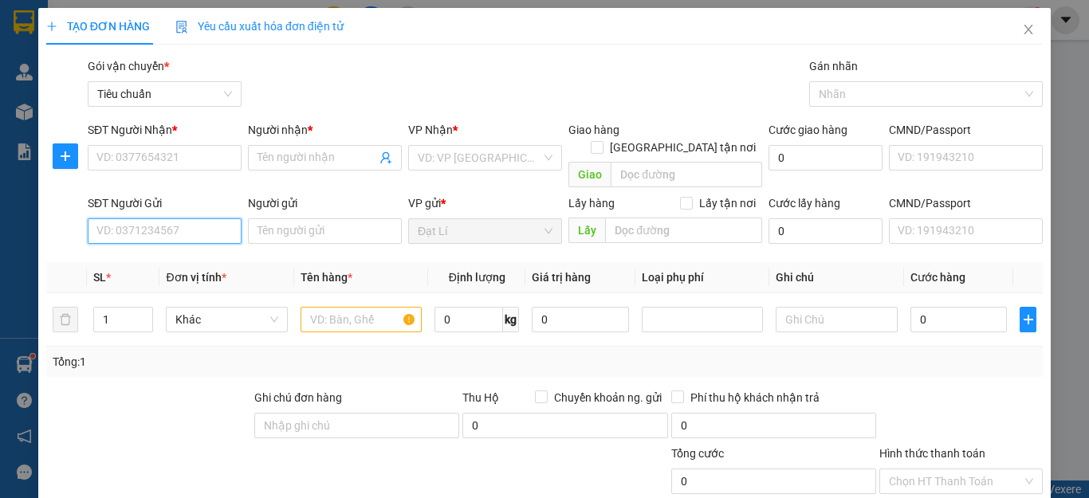
click at [193, 219] on input "SĐT Người Gửi" at bounding box center [165, 232] width 154 height 26
type input "0905163575"
click at [177, 239] on div "0905163575 - ÁI" at bounding box center [162, 246] width 132 height 18
type input "0967902908"
type input "TRANG"
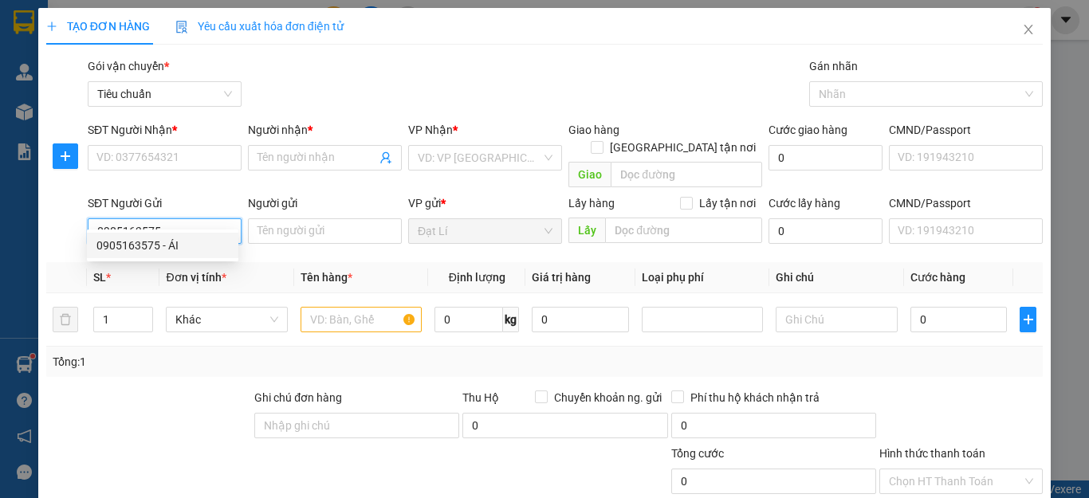
type input "240826608"
type input "ÁI"
type input "50.000"
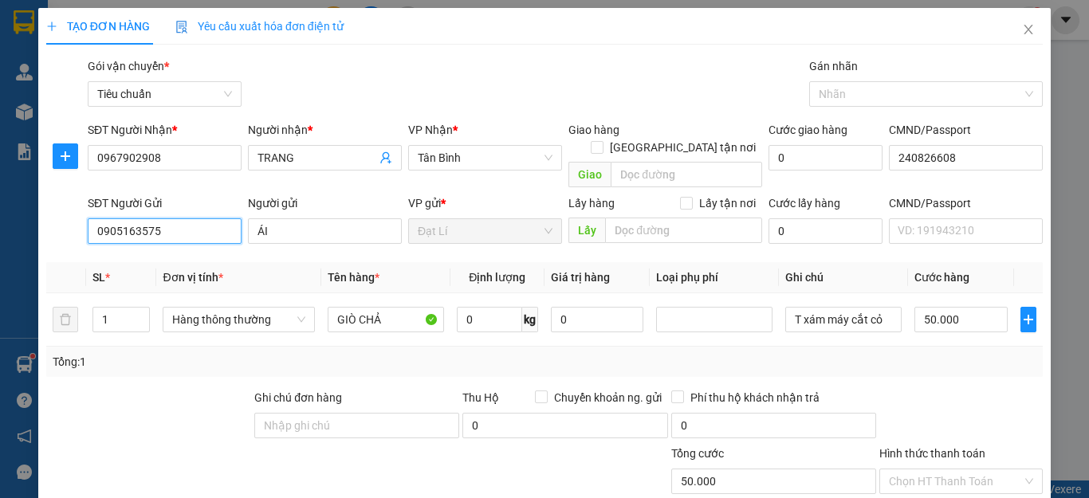
type input "0905163575"
drag, startPoint x: 172, startPoint y: 372, endPoint x: 165, endPoint y: 367, distance: 8.6
click at [173, 389] on div at bounding box center [149, 417] width 208 height 56
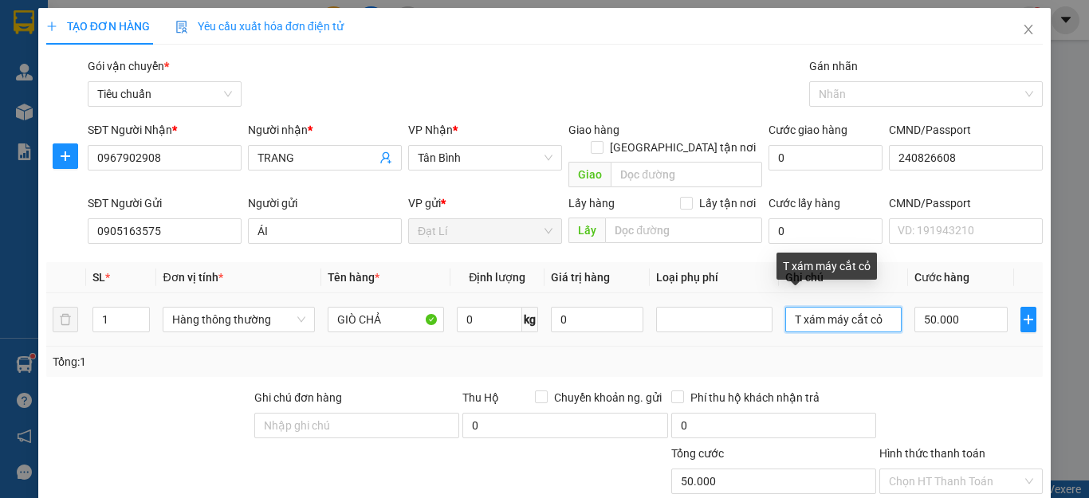
click at [877, 307] on input "T xám máy cắt cỏ" at bounding box center [844, 320] width 116 height 26
type input "t chữ đỏ"
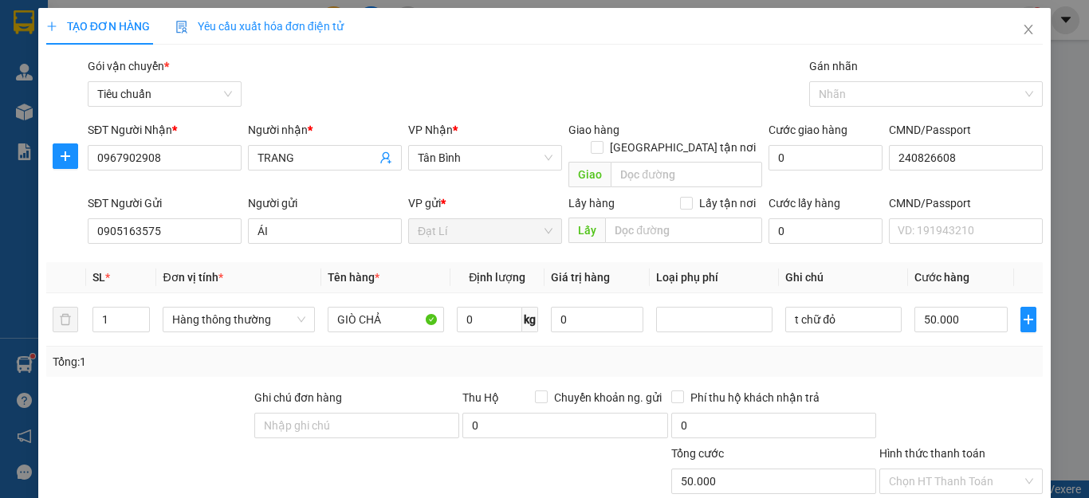
click at [911, 389] on div at bounding box center [961, 417] width 167 height 56
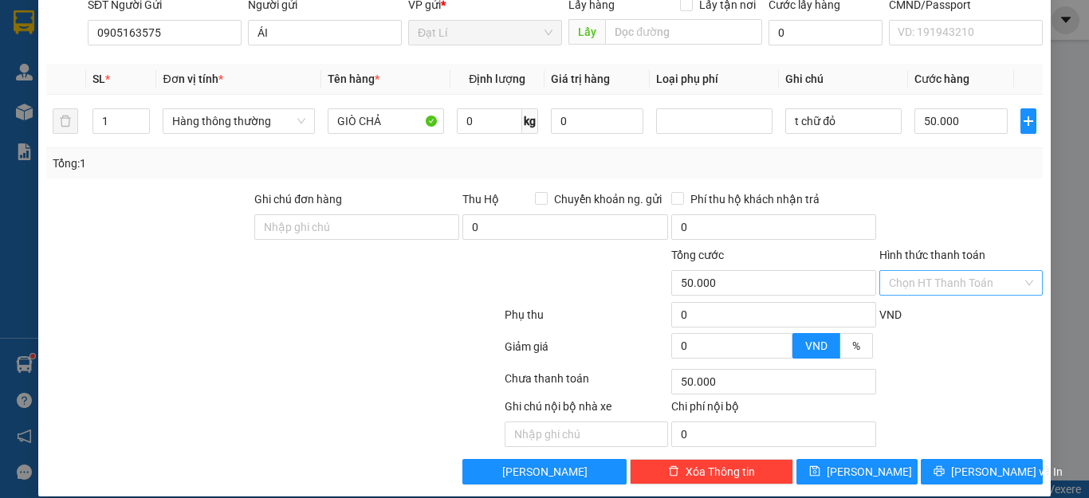
click at [926, 271] on input "Hình thức thanh toán" at bounding box center [955, 283] width 133 height 24
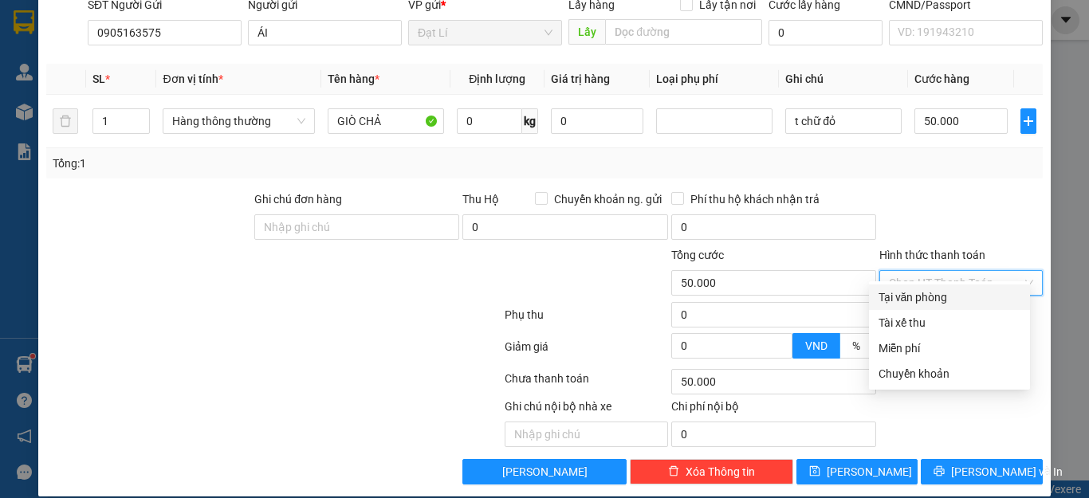
click at [928, 293] on div "Tại văn phòng" at bounding box center [950, 298] width 142 height 18
type input "0"
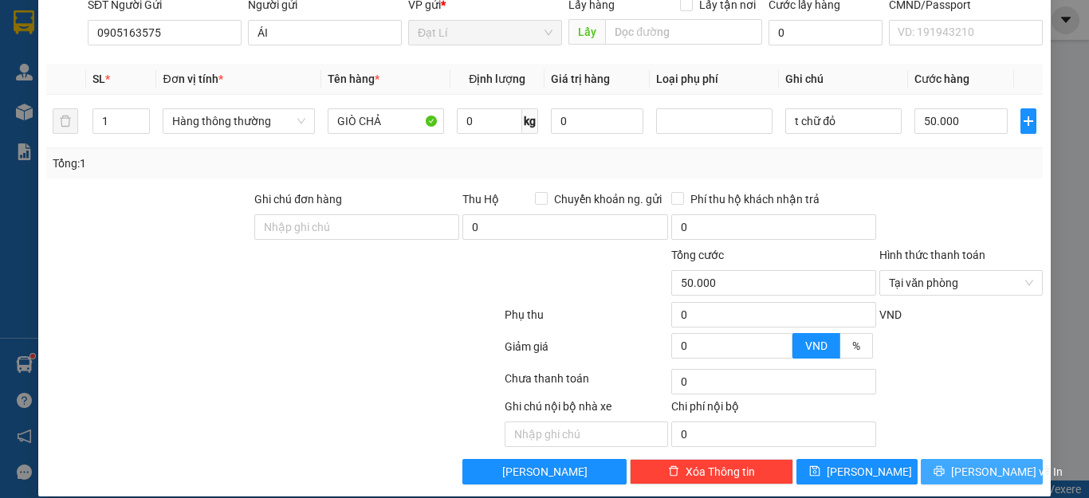
click at [987, 463] on span "[PERSON_NAME] và In" at bounding box center [1007, 472] width 112 height 18
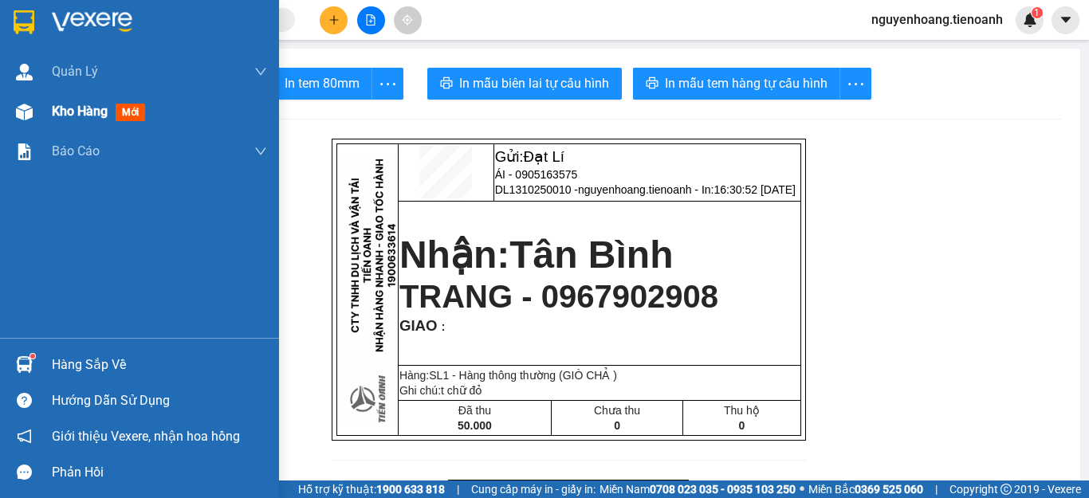
click at [70, 116] on span "Kho hàng" at bounding box center [80, 111] width 56 height 15
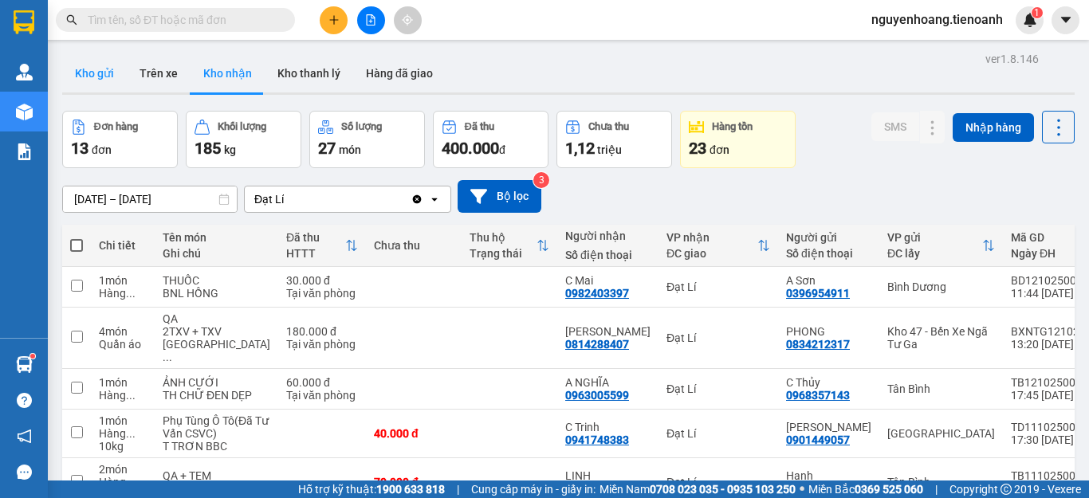
click at [103, 81] on button "Kho gửi" at bounding box center [94, 73] width 65 height 38
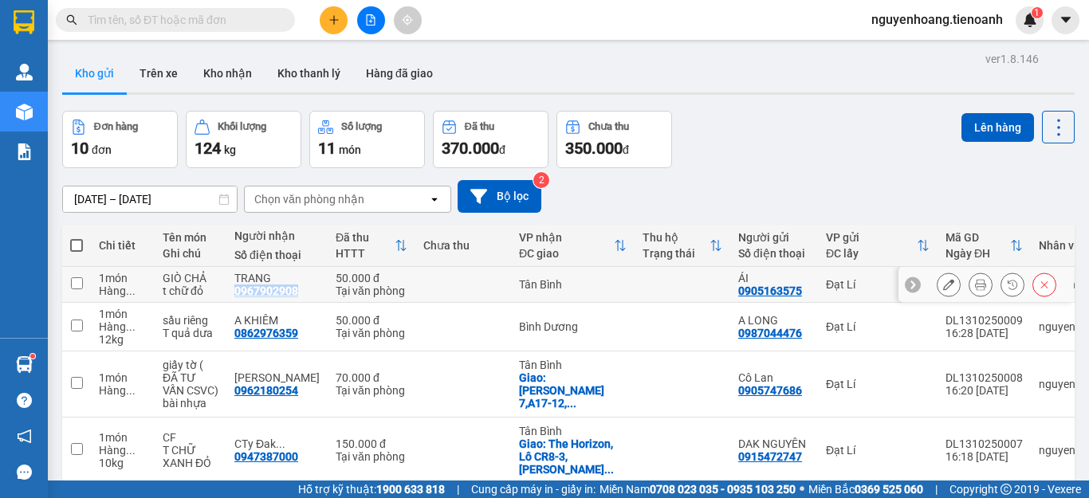
drag, startPoint x: 309, startPoint y: 292, endPoint x: 235, endPoint y: 289, distance: 73.4
click at [235, 289] on td "TRANG 0967902908" at bounding box center [276, 285] width 101 height 36
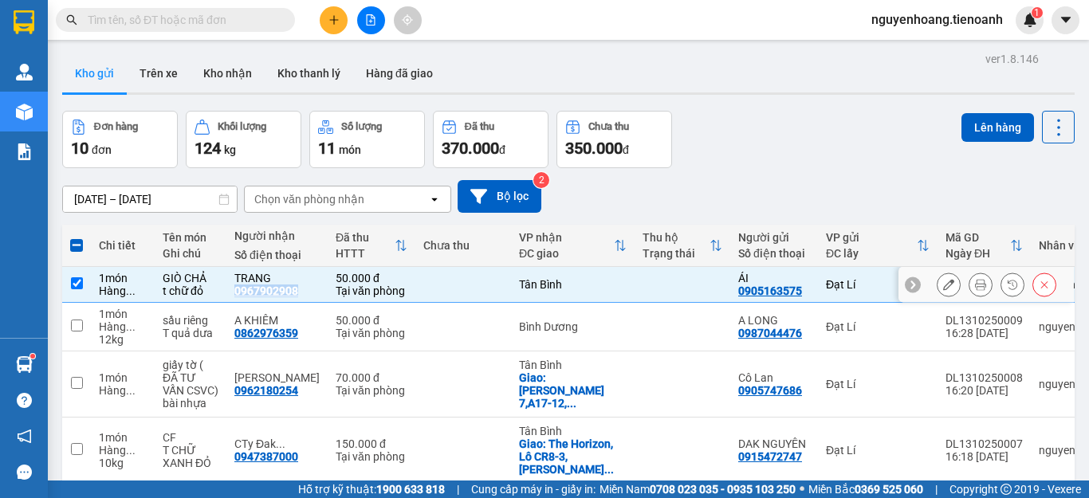
copy div "0967902908"
click at [1039, 287] on icon at bounding box center [1044, 284] width 11 height 11
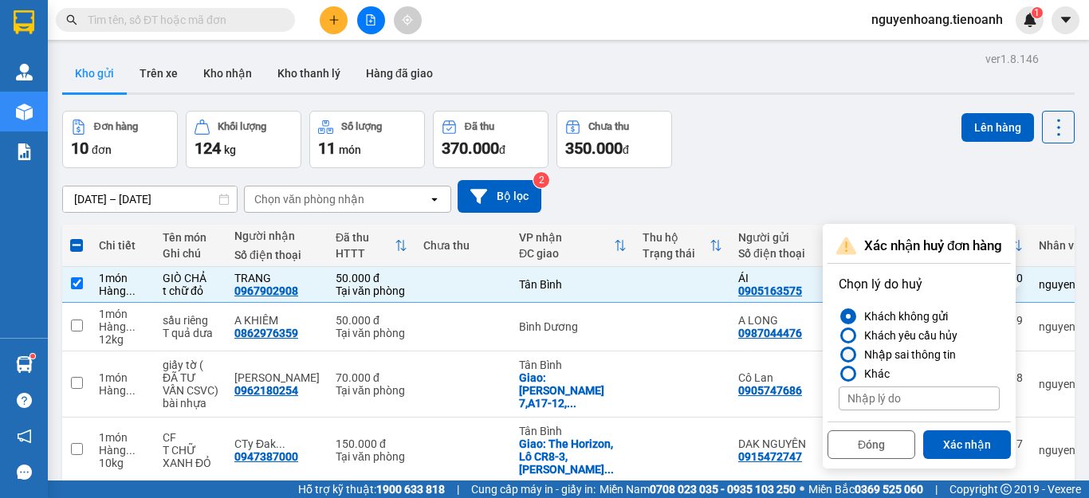
click at [904, 353] on div "Nhập sai thông tin" at bounding box center [907, 354] width 98 height 19
click at [839, 355] on input "Nhập sai thông tin" at bounding box center [839, 355] width 0 height 0
click at [964, 448] on button "Xác nhận" at bounding box center [967, 445] width 88 height 29
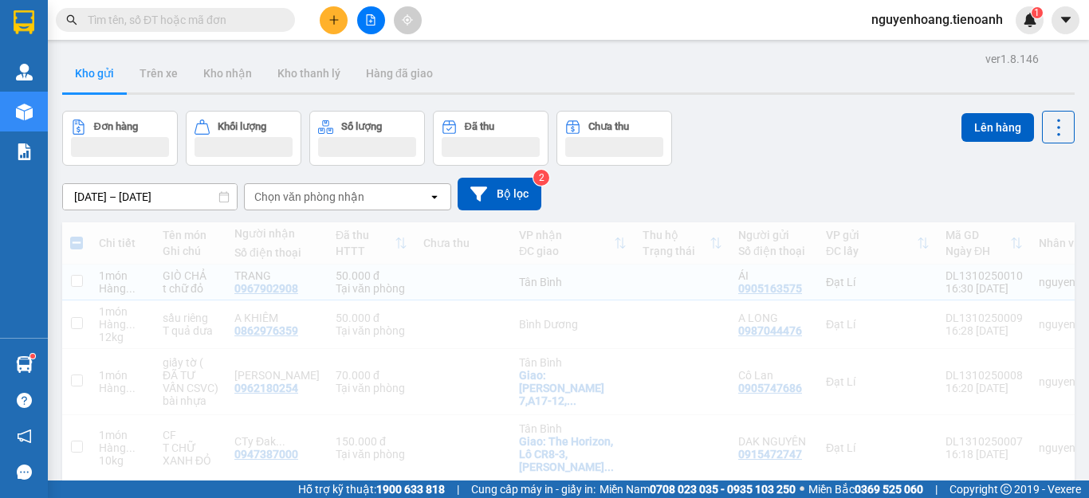
checkbox input "false"
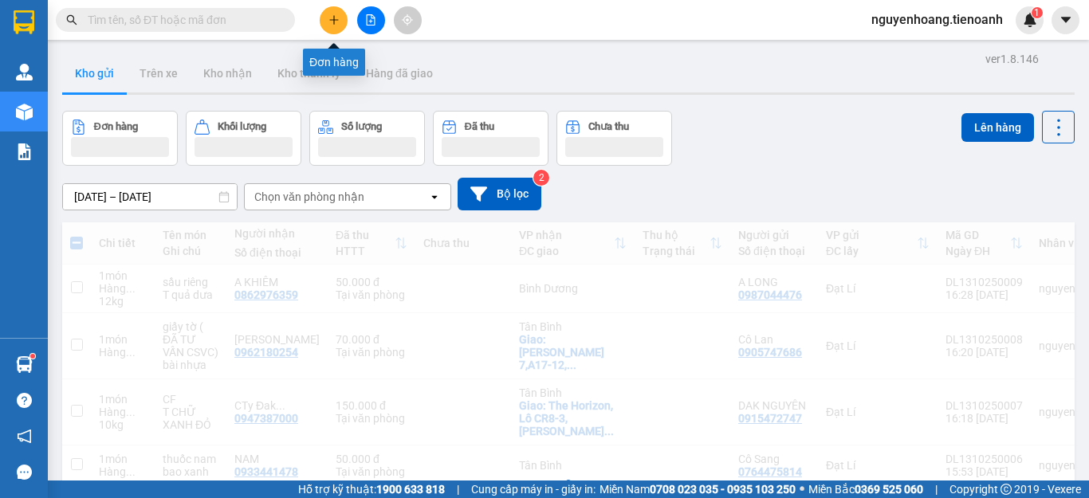
click at [329, 18] on icon "plus" at bounding box center [334, 19] width 11 height 11
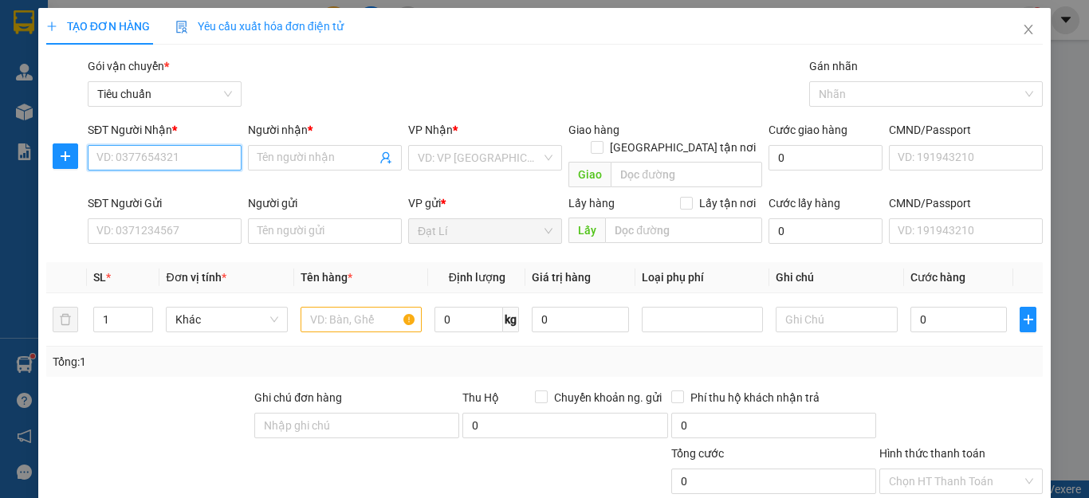
paste input "0967902908"
type input "0967902908"
click at [204, 160] on input "0967902908" at bounding box center [165, 158] width 154 height 26
click at [191, 188] on div "0967902908 - TRANG" at bounding box center [162, 190] width 132 height 18
type input "TRANG"
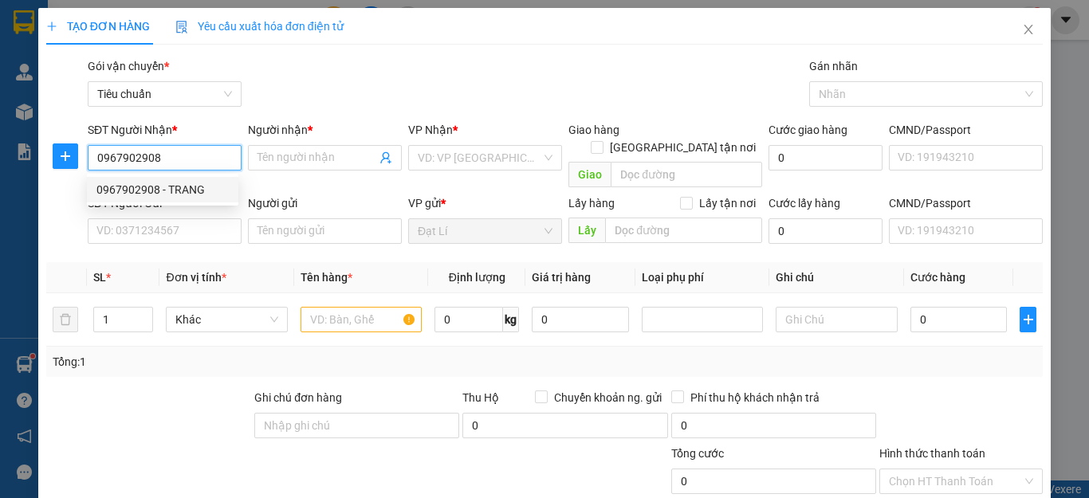
type input "240826608"
type input "50.000"
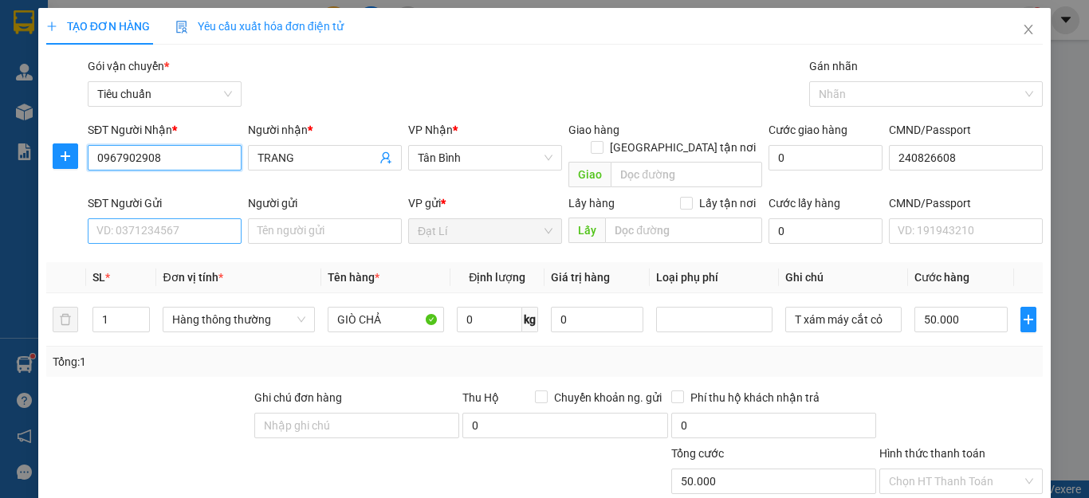
type input "0967902908"
click at [187, 219] on input "SĐT Người Gửi" at bounding box center [165, 232] width 154 height 26
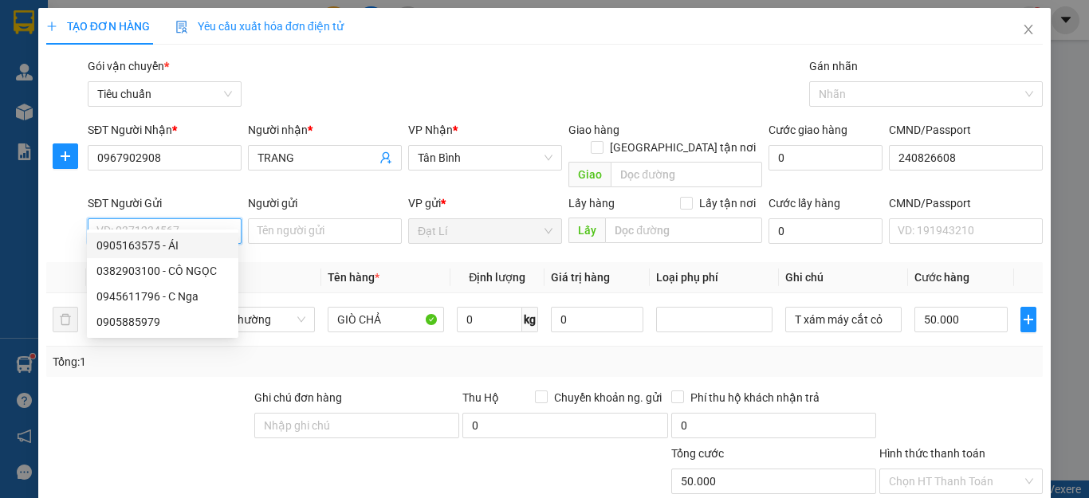
click at [184, 240] on div "0905163575 - ÁI" at bounding box center [162, 246] width 132 height 18
type input "0905163575"
type input "ÁI"
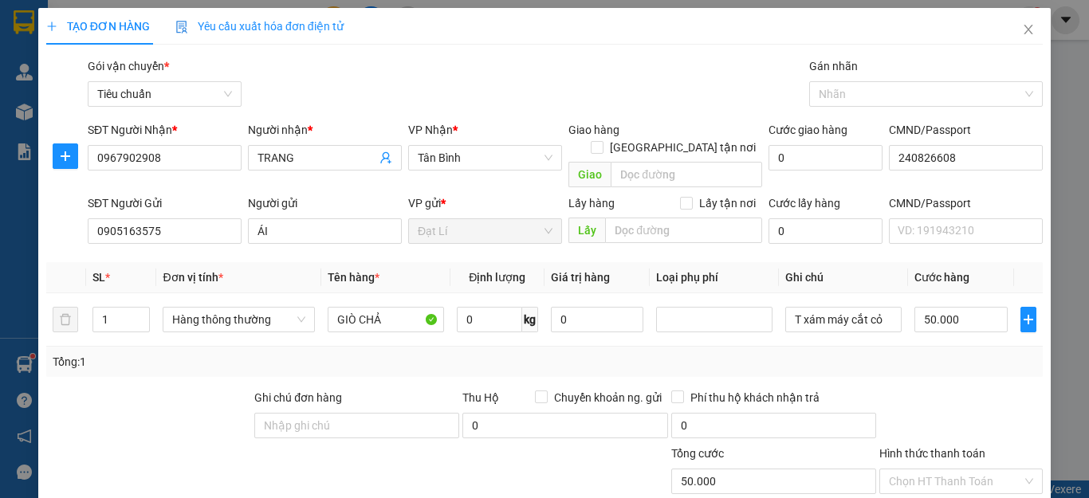
click at [178, 407] on div at bounding box center [149, 417] width 208 height 56
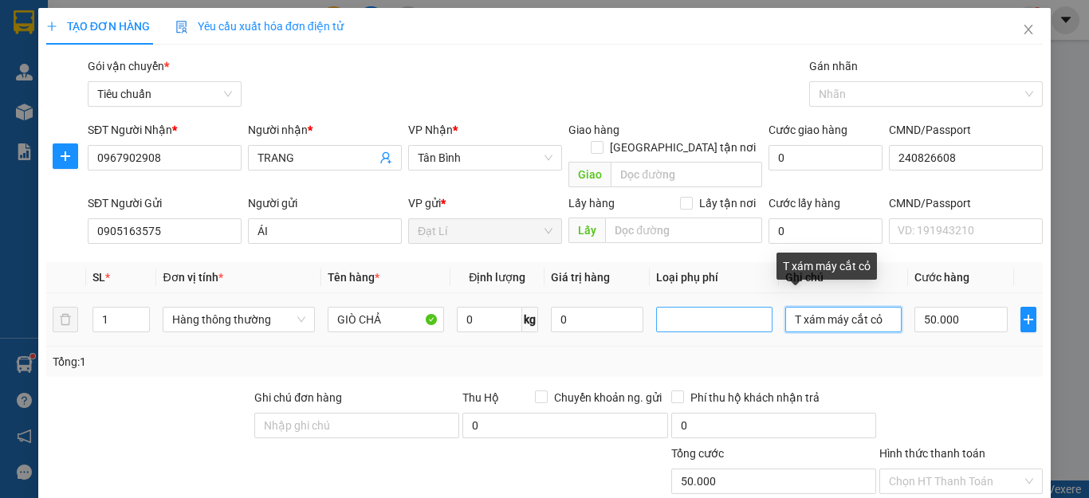
drag, startPoint x: 880, startPoint y: 300, endPoint x: 692, endPoint y: 303, distance: 188.2
click at [692, 303] on tr "1 Hàng thông thường GIÒ CHẢ 0 kg 0 T xám máy cắt cỏ 50.000" at bounding box center [544, 319] width 997 height 53
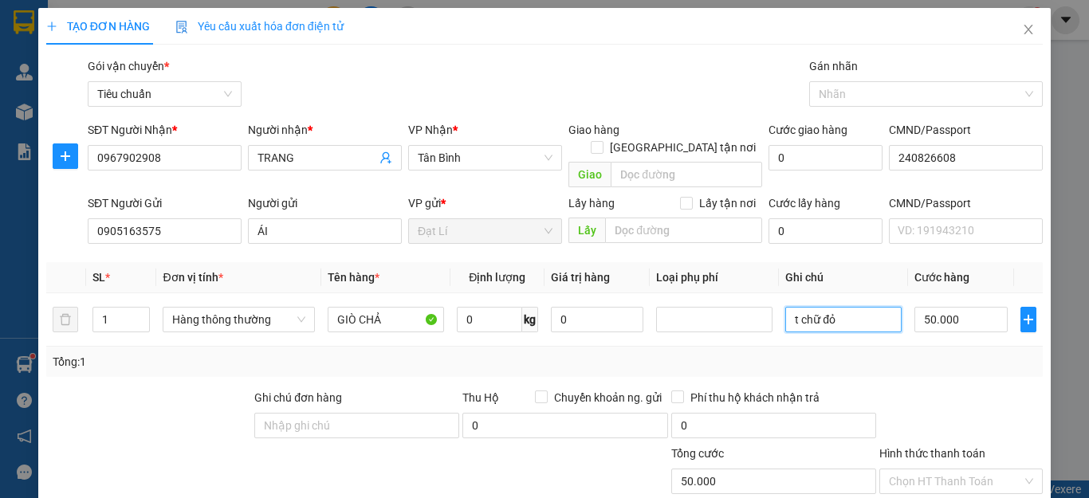
type input "t chữ đỏ"
click at [877, 353] on div "Tổng: 1" at bounding box center [545, 362] width 984 height 18
click at [435, 309] on input "GIÒ CHẢ" at bounding box center [386, 320] width 116 height 26
click at [466, 307] on input "0" at bounding box center [489, 320] width 65 height 26
type input "19"
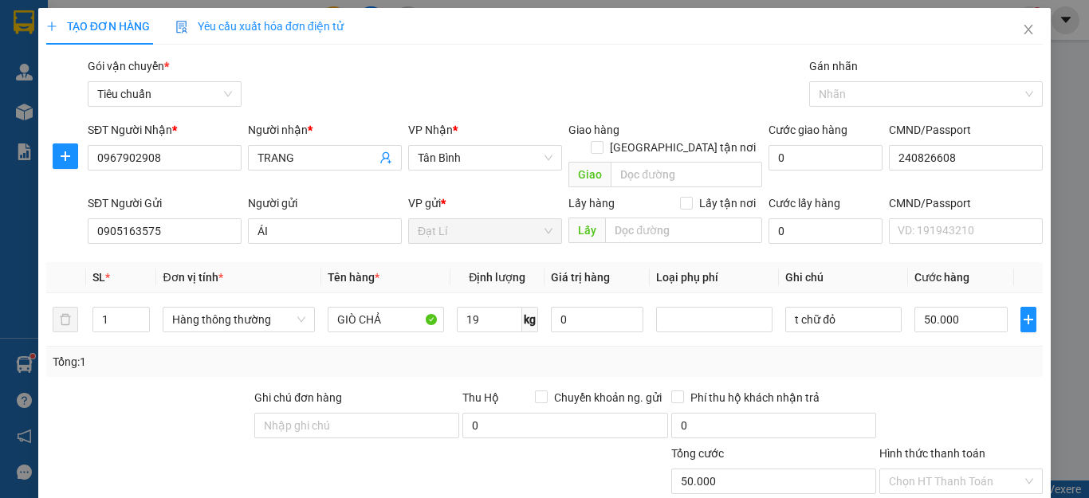
click at [789, 353] on div "Tổng: 1" at bounding box center [545, 362] width 984 height 18
type input "55.000"
click at [958, 309] on input "55.000" at bounding box center [961, 320] width 93 height 26
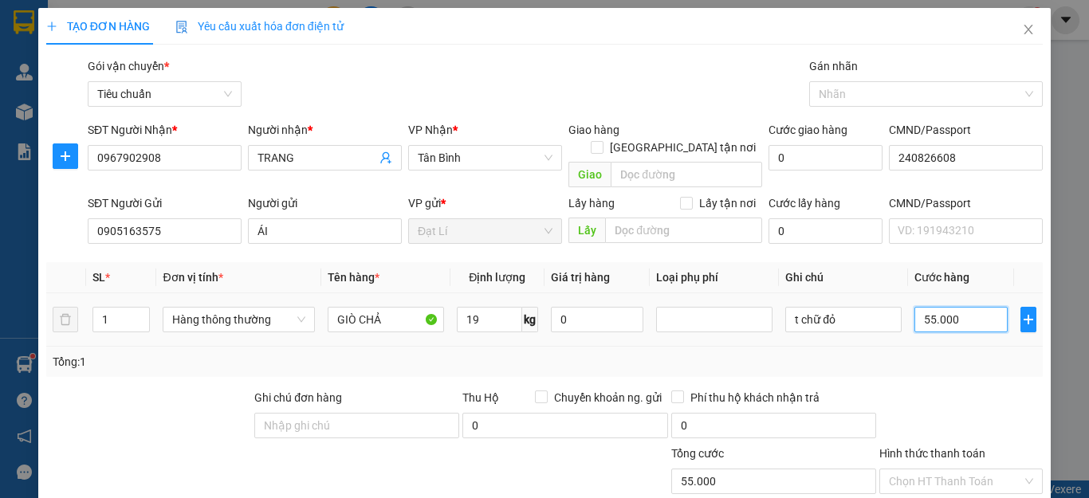
type input "6"
type input "60"
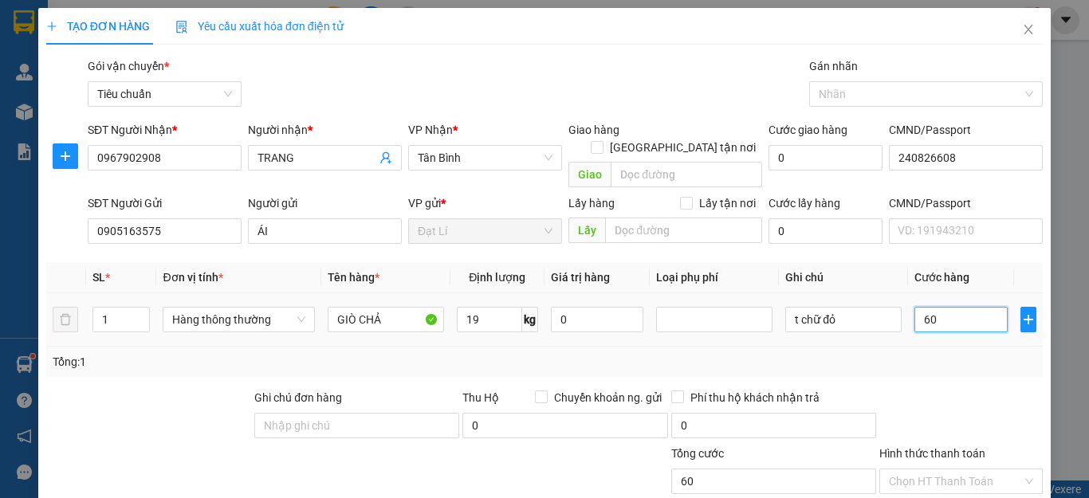
type input "60"
click at [968, 354] on div "Tổng: 1" at bounding box center [544, 362] width 997 height 30
type input "60.000"
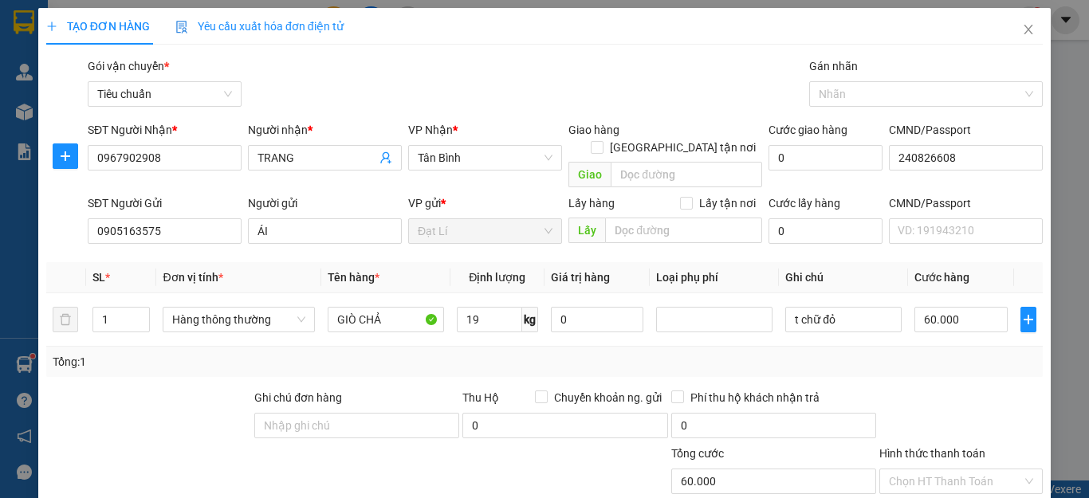
scroll to position [199, 0]
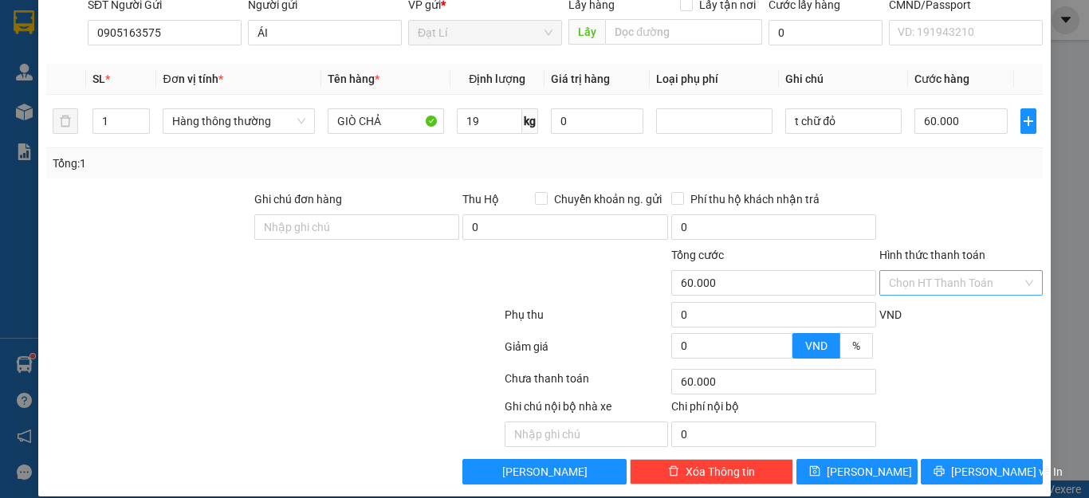
click at [933, 271] on input "Hình thức thanh toán" at bounding box center [955, 283] width 133 height 24
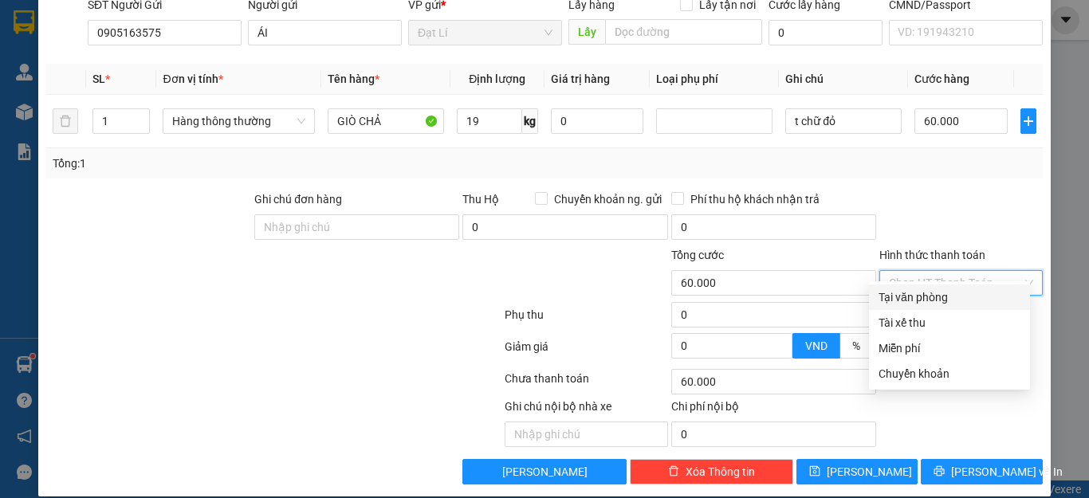
click at [929, 299] on div "Tại văn phòng" at bounding box center [950, 298] width 142 height 18
type input "0"
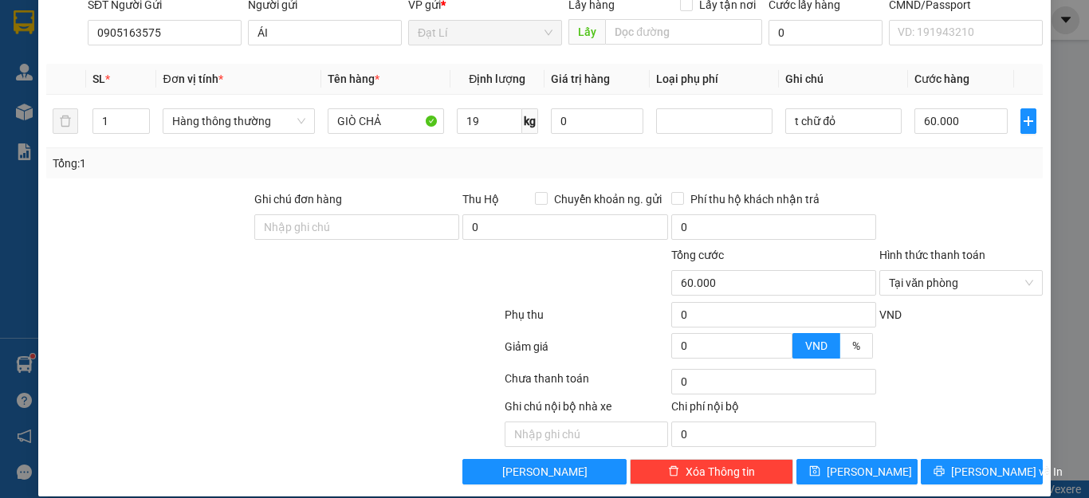
click at [965, 191] on div at bounding box center [961, 219] width 167 height 56
click at [984, 459] on button "[PERSON_NAME] và In" at bounding box center [982, 472] width 122 height 26
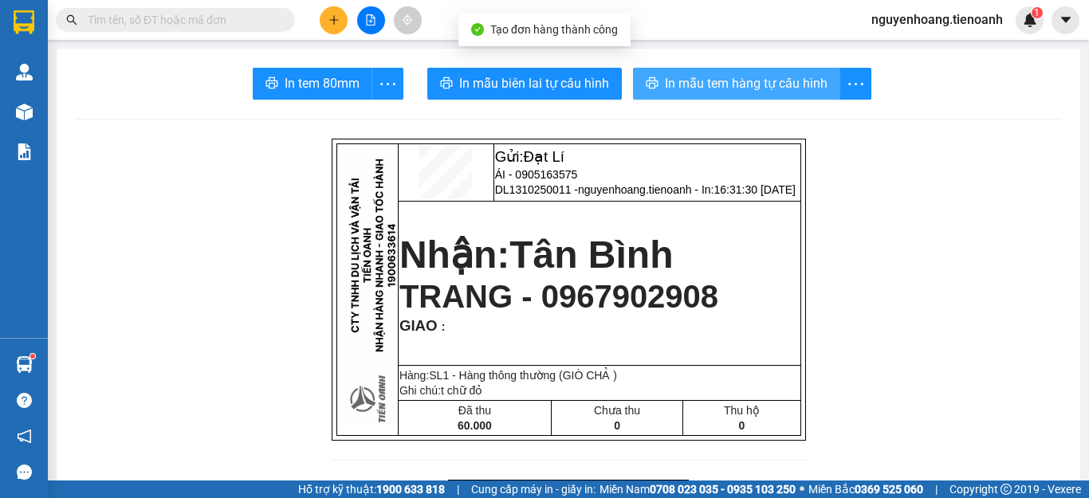
click at [704, 86] on span "In mẫu tem hàng tự cấu hình" at bounding box center [746, 83] width 163 height 20
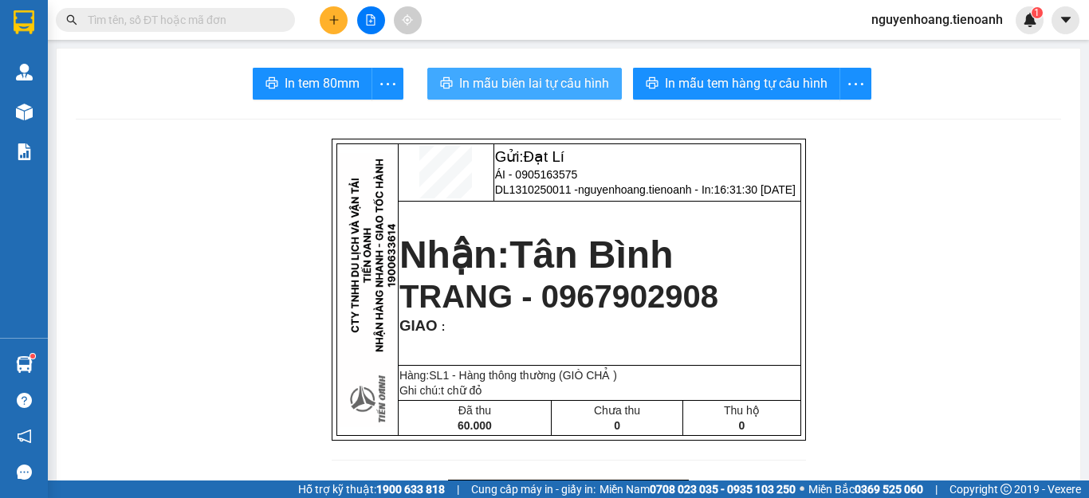
click at [566, 82] on span "In mẫu biên lai tự cấu hình" at bounding box center [534, 83] width 150 height 20
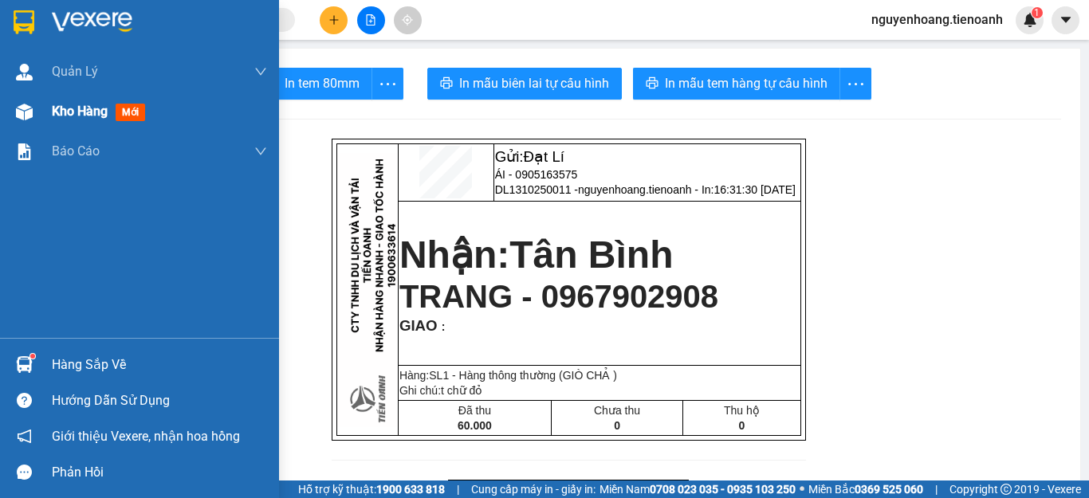
click at [99, 117] on span "Kho hàng" at bounding box center [80, 111] width 56 height 15
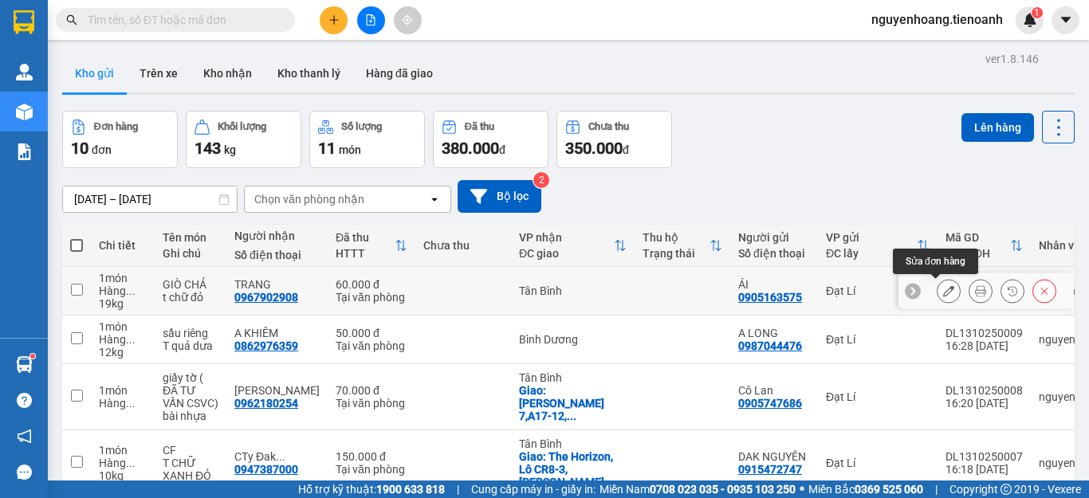
click at [943, 290] on icon at bounding box center [948, 290] width 11 height 11
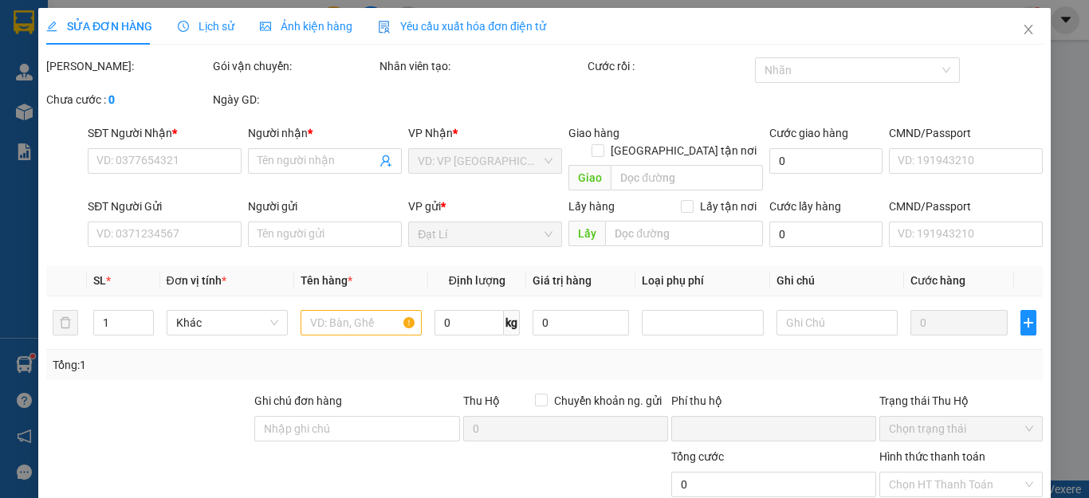
type input "0967902908"
type input "TRANG"
type input "240826608"
type input "0905163575"
type input "ÁI"
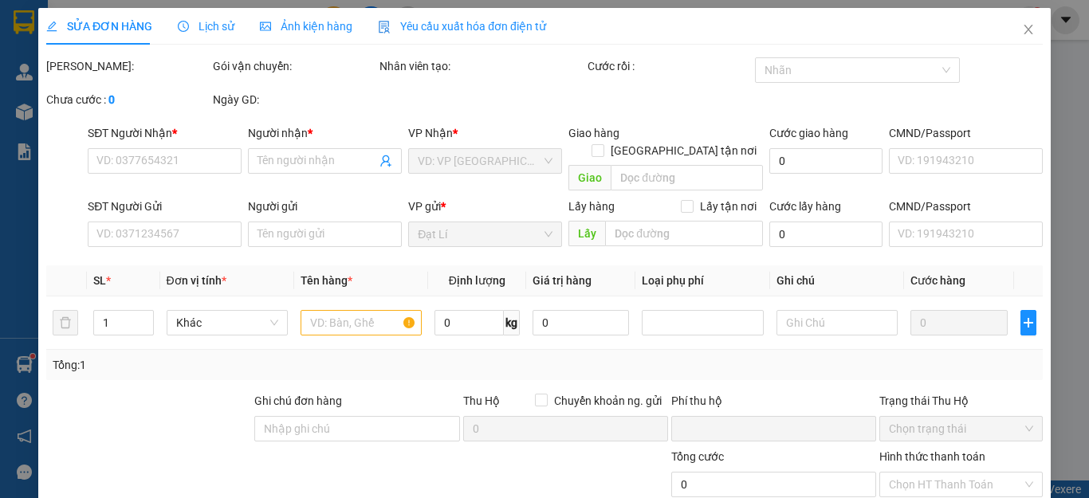
type input "0"
type input "60.000"
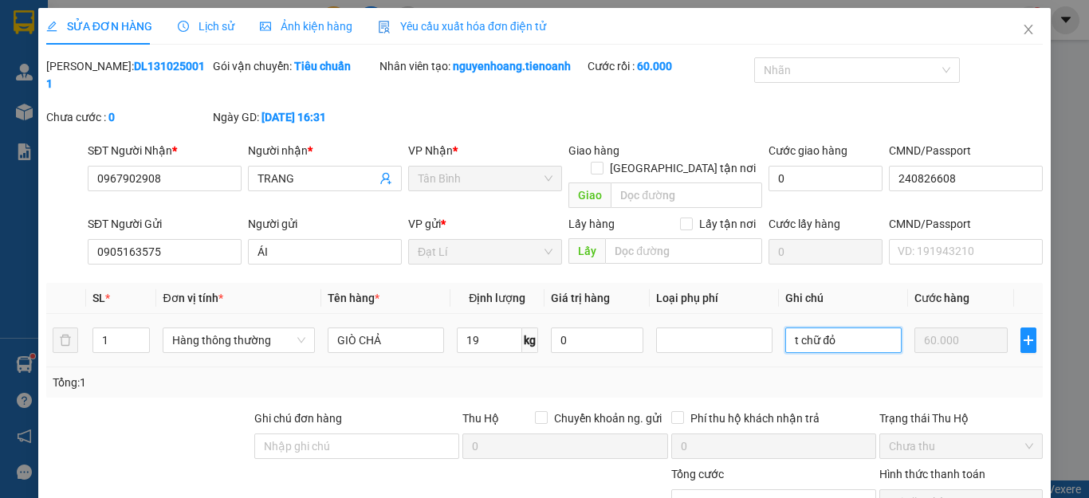
click at [845, 328] on input "t chữ đỏ" at bounding box center [844, 341] width 116 height 26
type input "t chữ đỏ BKV"
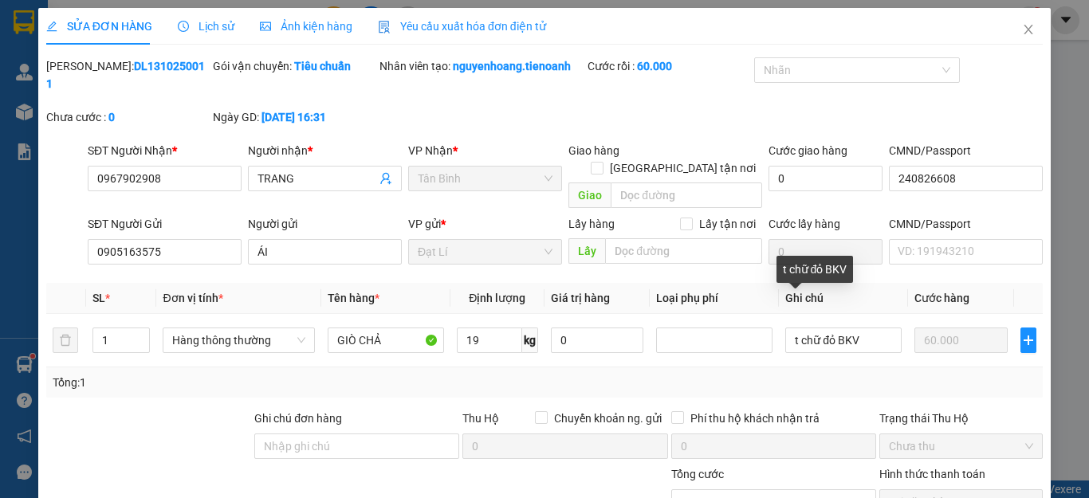
click at [939, 374] on div "Tổng: 1" at bounding box center [545, 383] width 984 height 18
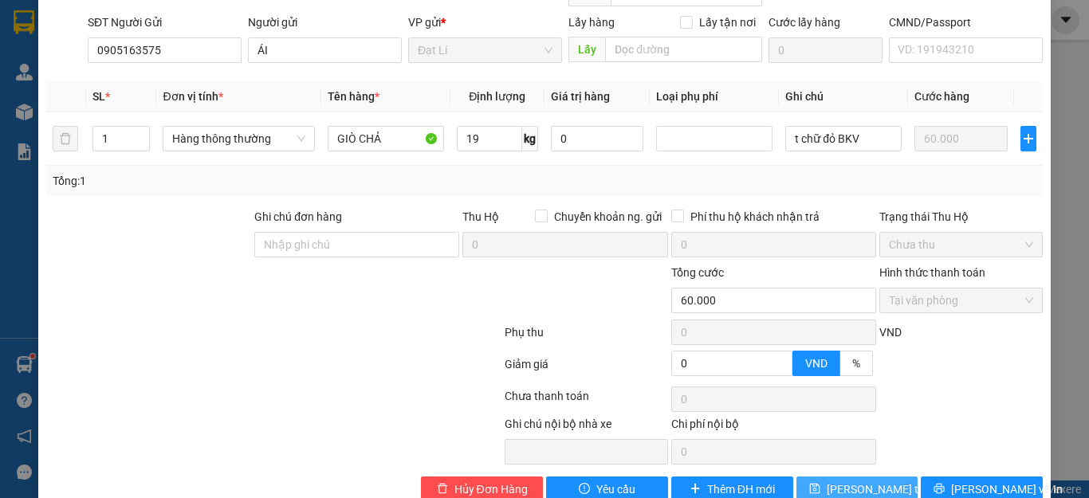
click at [855, 481] on span "Lưu thay đổi" at bounding box center [891, 490] width 128 height 18
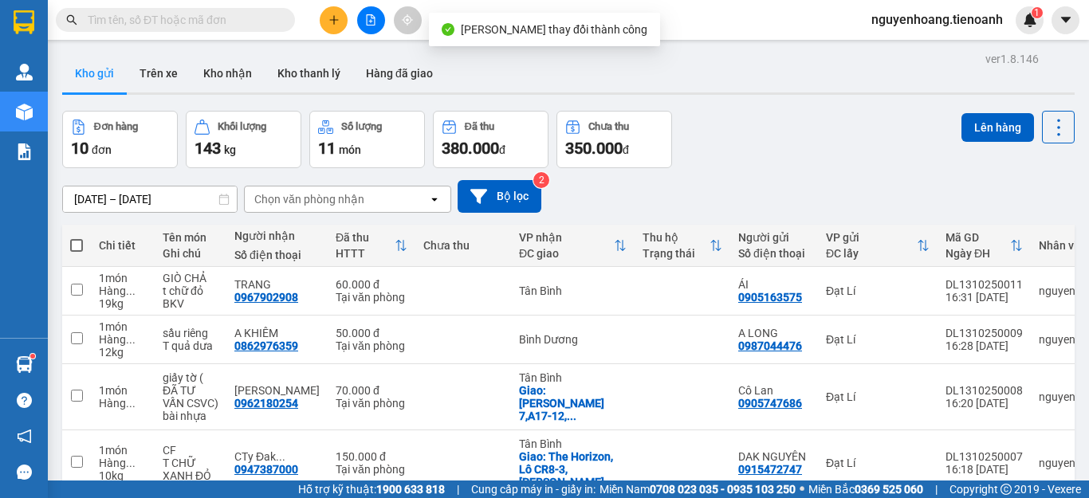
click at [727, 135] on div "Đơn hàng 10 đơn Khối lượng 143 kg Số lượng 11 món Đã thu 380.000 đ Chưa thu 350…" at bounding box center [568, 139] width 1013 height 57
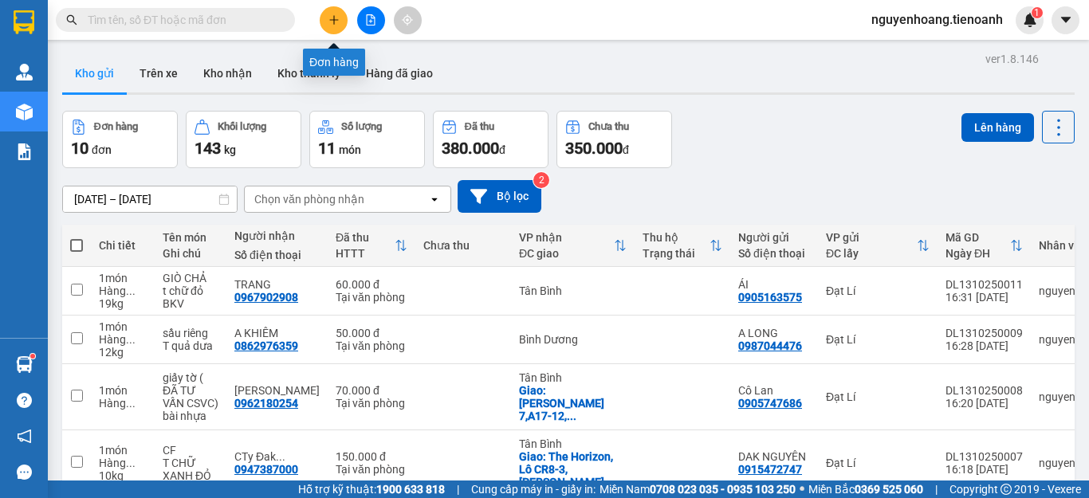
click at [323, 15] on button at bounding box center [334, 20] width 28 height 28
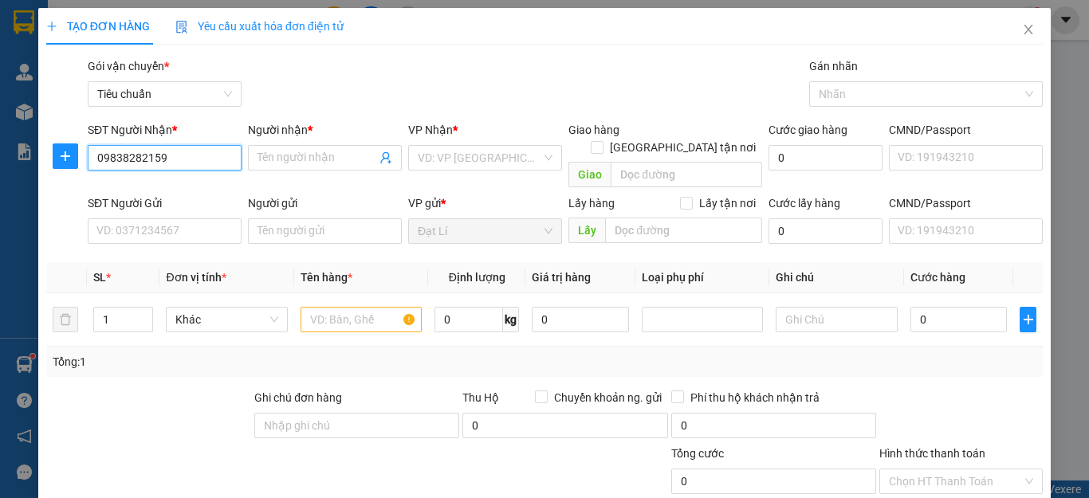
drag, startPoint x: 95, startPoint y: 160, endPoint x: 126, endPoint y: 155, distance: 31.6
click at [126, 155] on input "09838282159" at bounding box center [165, 158] width 154 height 26
click at [174, 159] on input "09838282159" at bounding box center [165, 158] width 154 height 26
drag, startPoint x: 175, startPoint y: 159, endPoint x: 137, endPoint y: 157, distance: 37.5
click at [137, 157] on input "09838282159" at bounding box center [165, 158] width 154 height 26
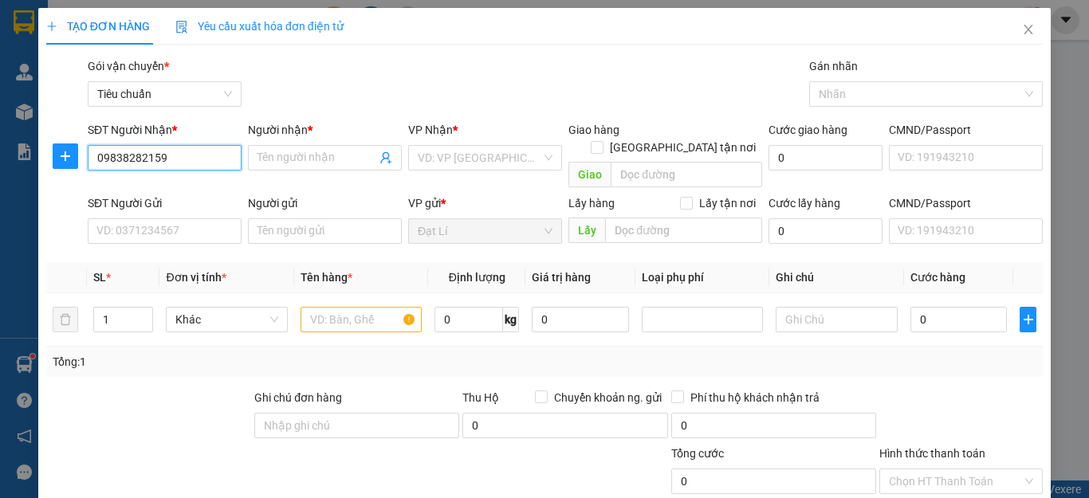
click at [181, 153] on input "09838282159" at bounding box center [165, 158] width 154 height 26
click at [110, 159] on input "09838282159" at bounding box center [165, 158] width 154 height 26
click at [112, 158] on input "09838282159" at bounding box center [165, 158] width 154 height 26
type input "0938282159"
click at [186, 159] on input "0938282159" at bounding box center [165, 158] width 154 height 26
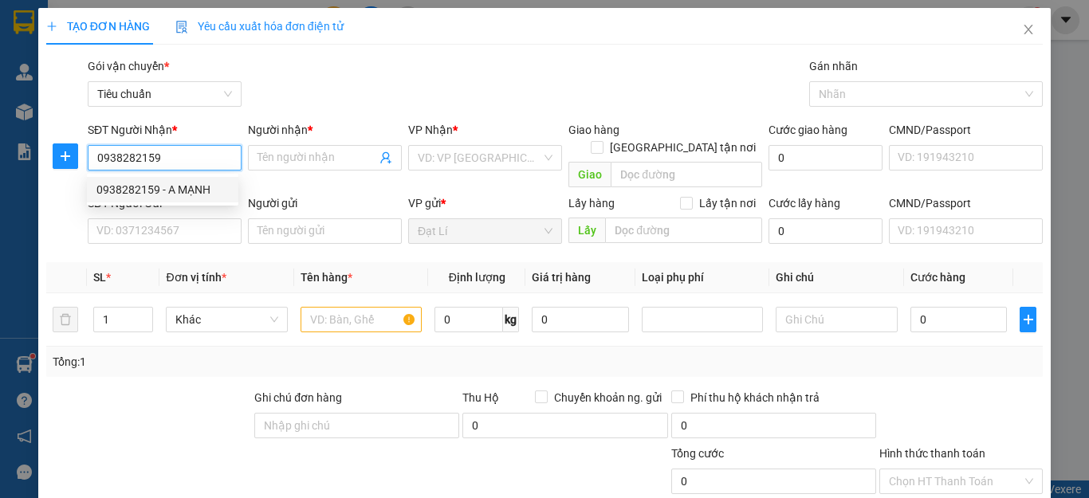
click at [187, 194] on div "0938282159 - A MẠNH" at bounding box center [162, 190] width 132 height 18
type input "A MẠNH"
type input "80.000"
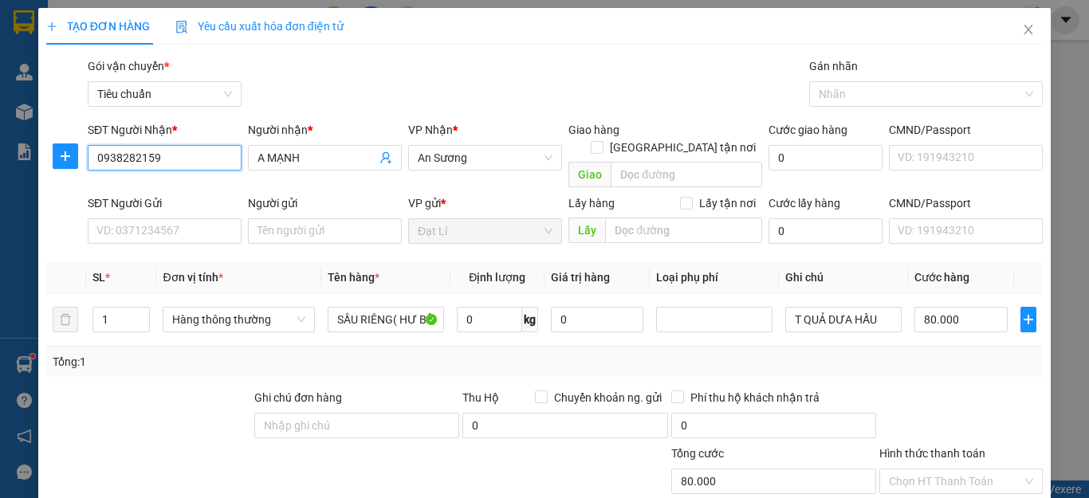
type input "0938282159"
click at [178, 226] on div "SĐT Người Gửi VD: 0371234567" at bounding box center [165, 223] width 154 height 56
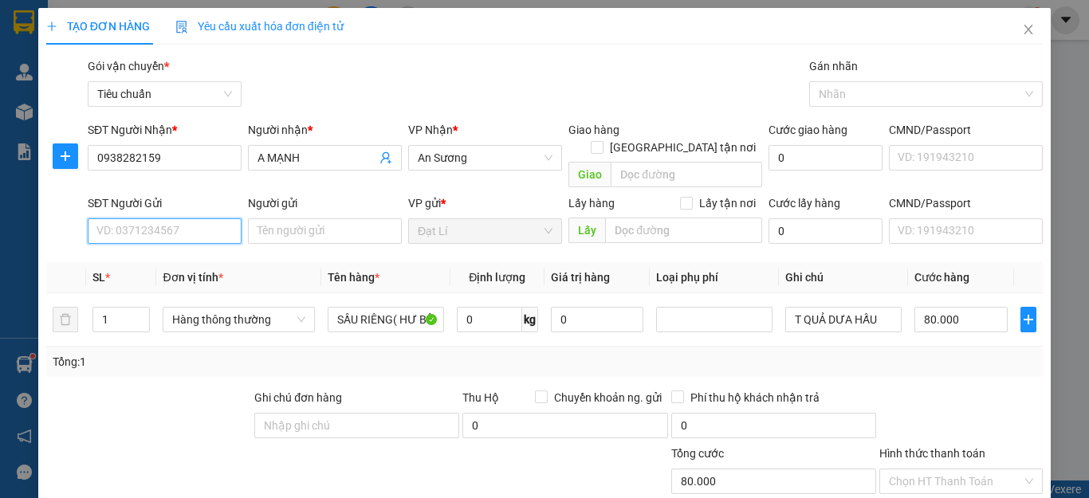
click at [185, 219] on input "SĐT Người Gửi" at bounding box center [165, 232] width 154 height 26
click at [191, 246] on div "0914720940 - CHÚ SƠN" at bounding box center [162, 246] width 132 height 18
type input "0914720940"
type input "CHÚ SƠN"
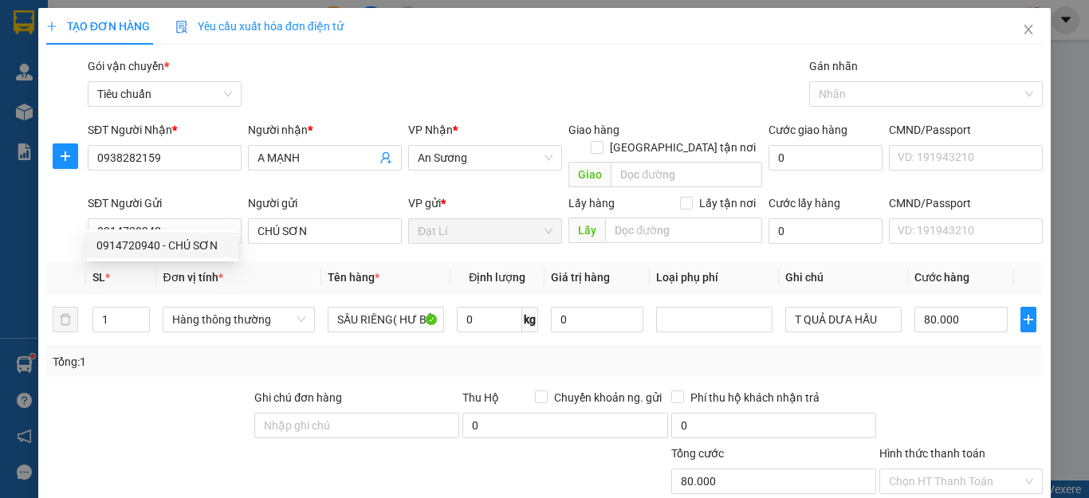
click at [175, 359] on div "Tổng: 1" at bounding box center [544, 362] width 997 height 30
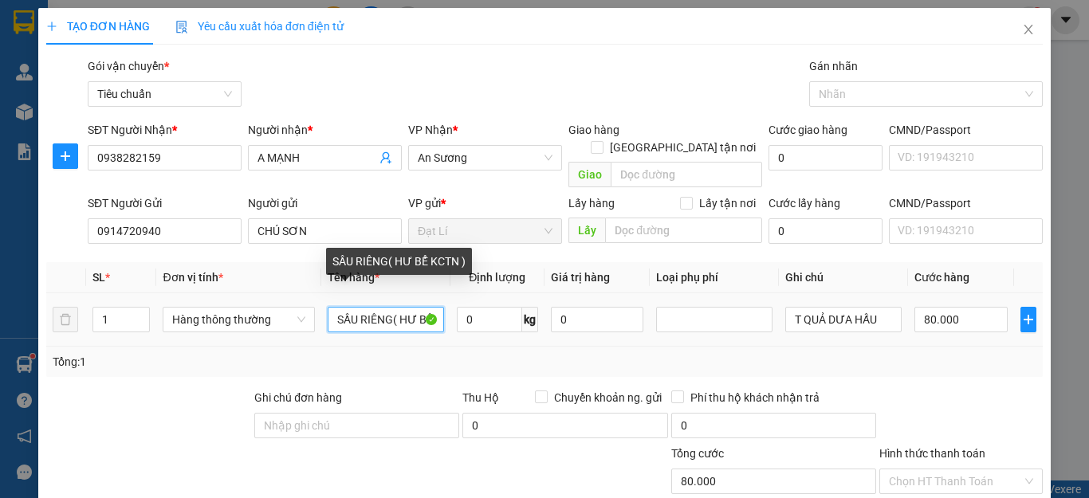
drag, startPoint x: 388, startPoint y: 304, endPoint x: 66, endPoint y: 330, distance: 322.5
click at [133, 320] on tr "1 Hàng thông thường SẦU RIÊNG( HƯ BỂ KCTN ) 0 kg 0 T QUẢ DƯA HẤU 80.000" at bounding box center [544, 319] width 997 height 53
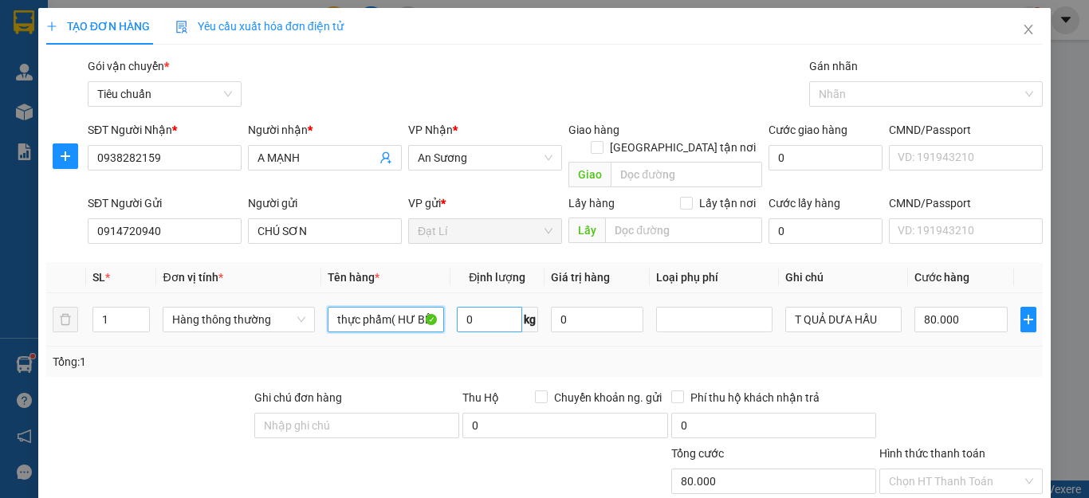
type input "thực phẩm( HƯ BỂ KCTN )"
click at [489, 307] on input "0" at bounding box center [489, 320] width 65 height 26
type input "12"
click at [811, 347] on div "Tổng: 1" at bounding box center [544, 362] width 997 height 30
click at [838, 307] on input "T QUẢ DƯA HẤU" at bounding box center [844, 320] width 116 height 26
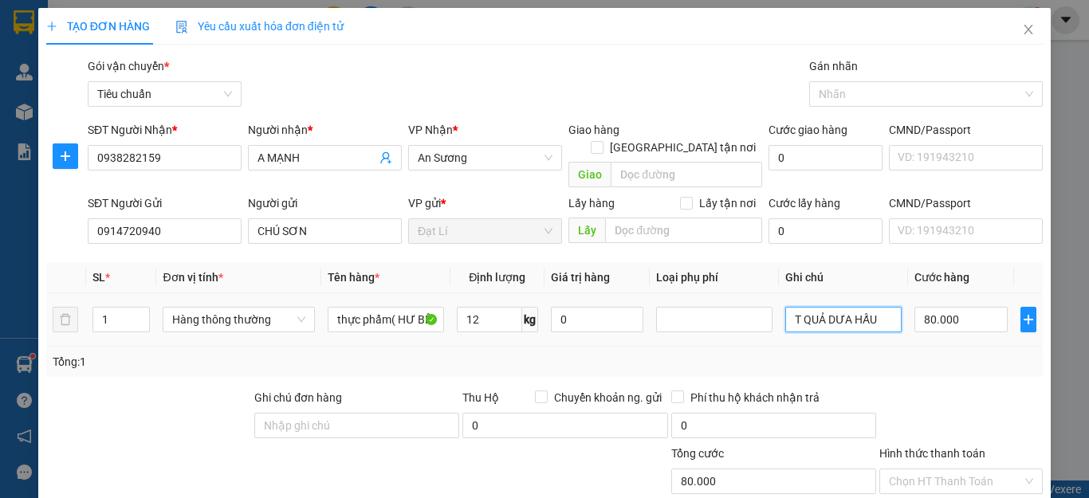
click at [838, 307] on input "T QUẢ DƯA HẤU" at bounding box center [844, 320] width 116 height 26
type input "50.000"
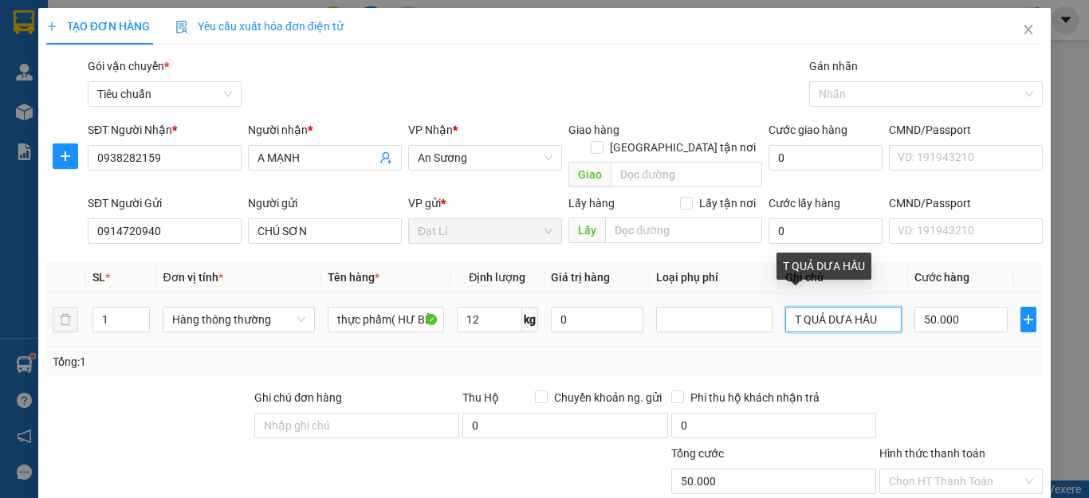
click at [838, 307] on input "T QUẢ DƯA HẤU" at bounding box center [844, 320] width 116 height 26
type input "TXV"
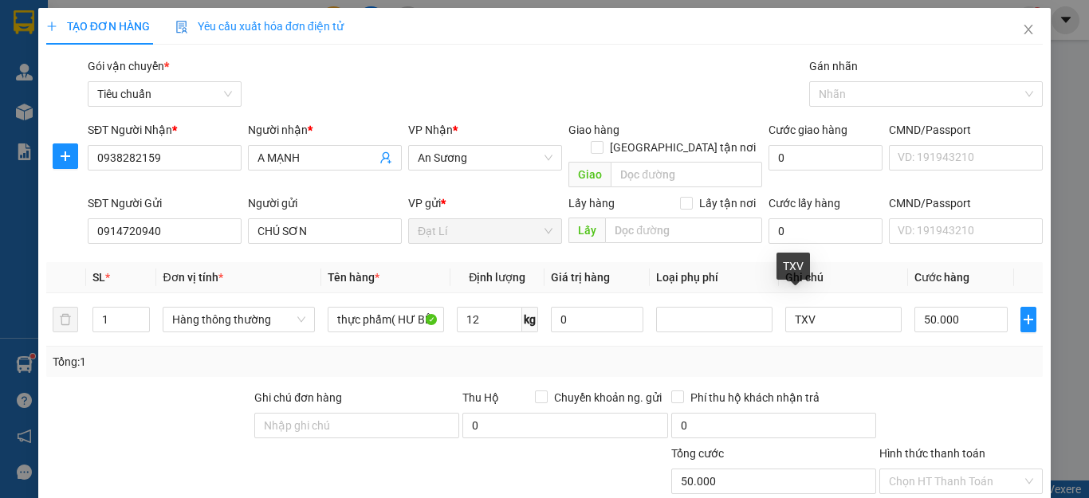
drag, startPoint x: 945, startPoint y: 368, endPoint x: 950, endPoint y: 376, distance: 9.3
click at [947, 368] on div "Transit Pickup Surcharge Ids Transit Deliver Surcharge Ids Transit Deliver Surc…" at bounding box center [544, 370] width 997 height 626
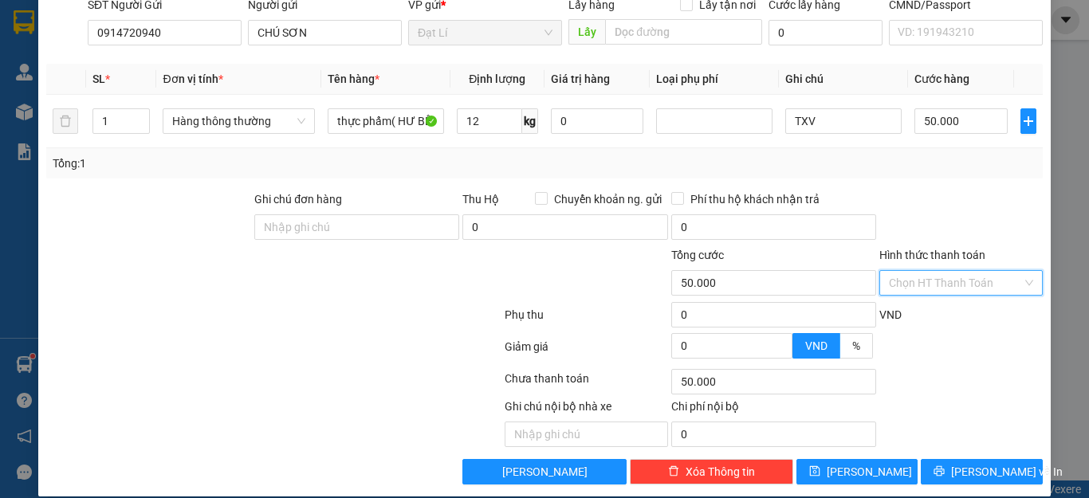
click at [943, 271] on input "Hình thức thanh toán" at bounding box center [955, 283] width 133 height 24
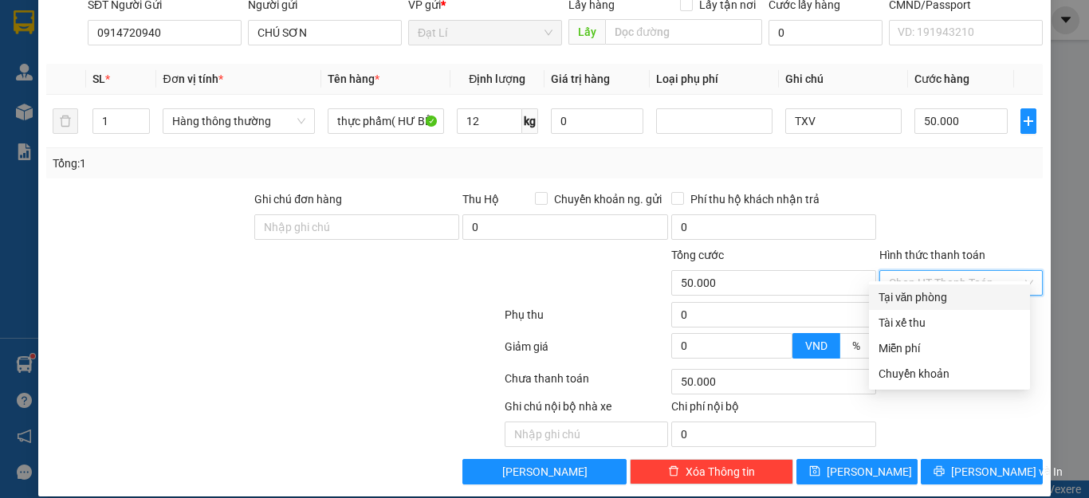
click at [933, 296] on div "Tại văn phòng" at bounding box center [950, 298] width 142 height 18
type input "0"
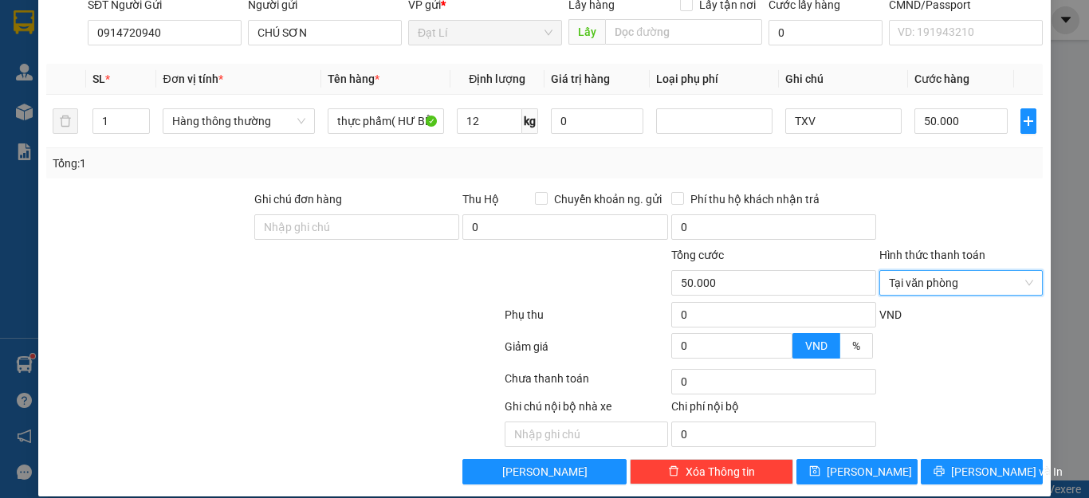
click at [944, 191] on div at bounding box center [961, 219] width 167 height 56
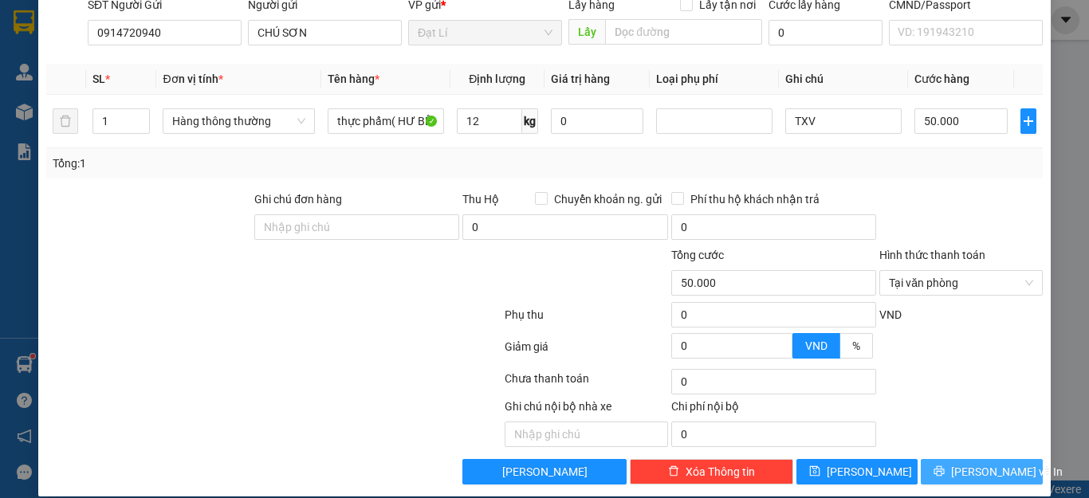
click at [994, 463] on span "[PERSON_NAME] và In" at bounding box center [1007, 472] width 112 height 18
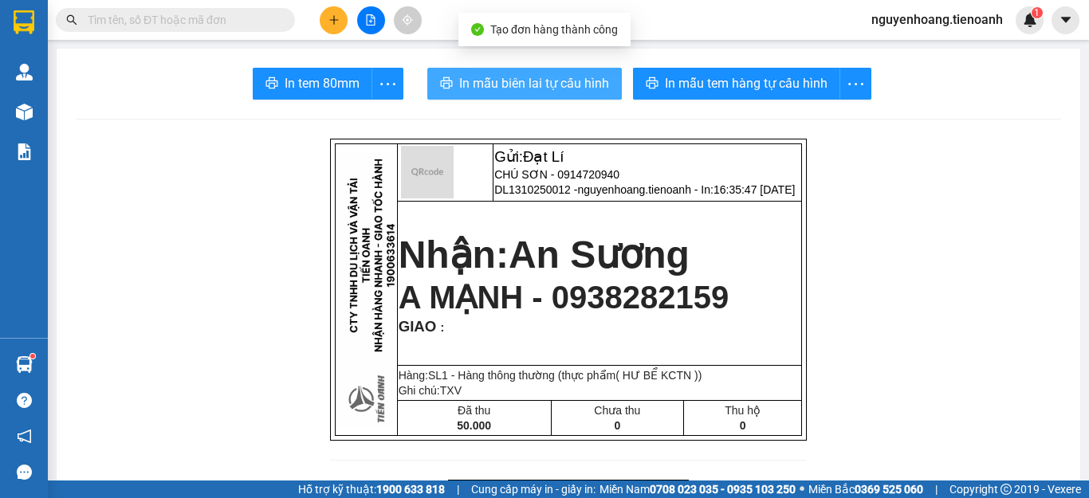
click at [559, 76] on span "In mẫu biên lai tự cấu hình" at bounding box center [534, 83] width 150 height 20
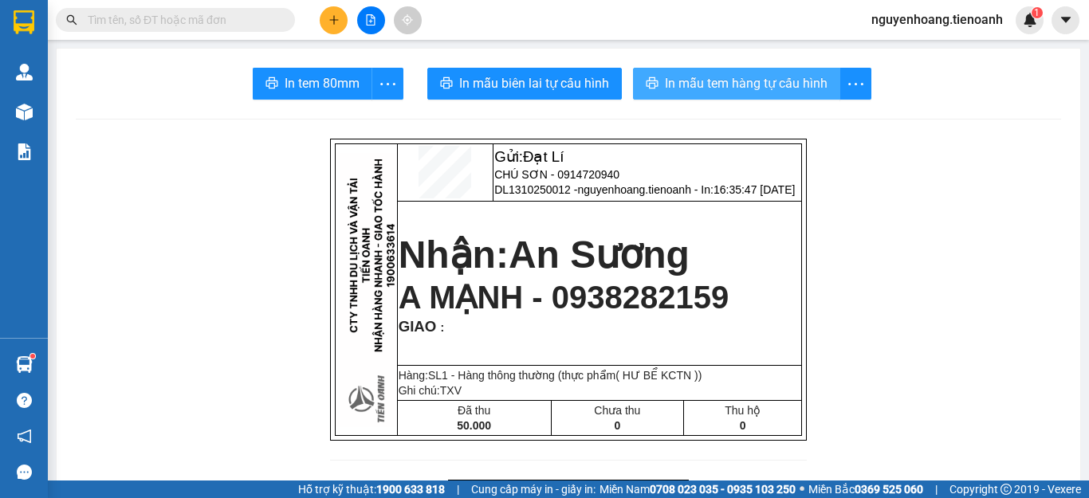
click at [744, 88] on span "In mẫu tem hàng tự cấu hình" at bounding box center [746, 83] width 163 height 20
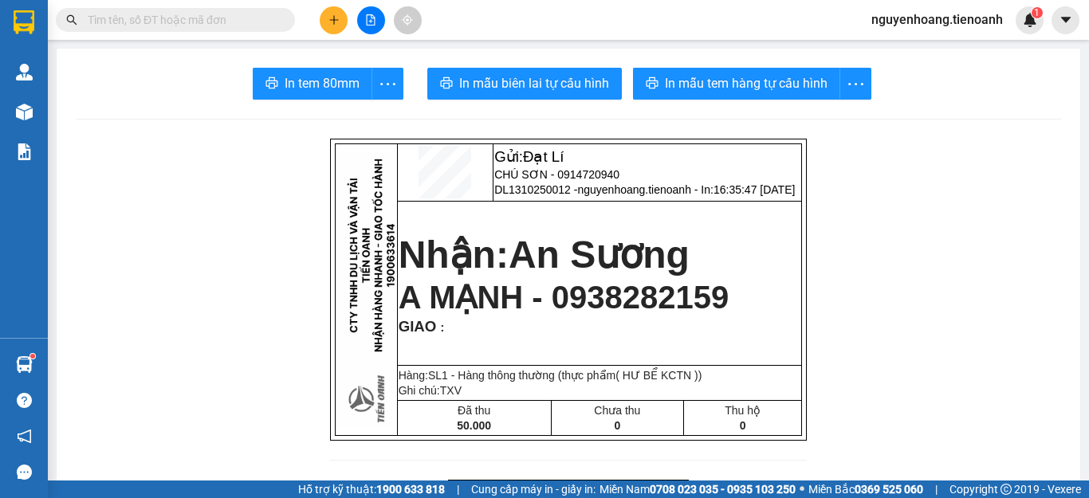
click at [341, 19] on button at bounding box center [334, 20] width 28 height 28
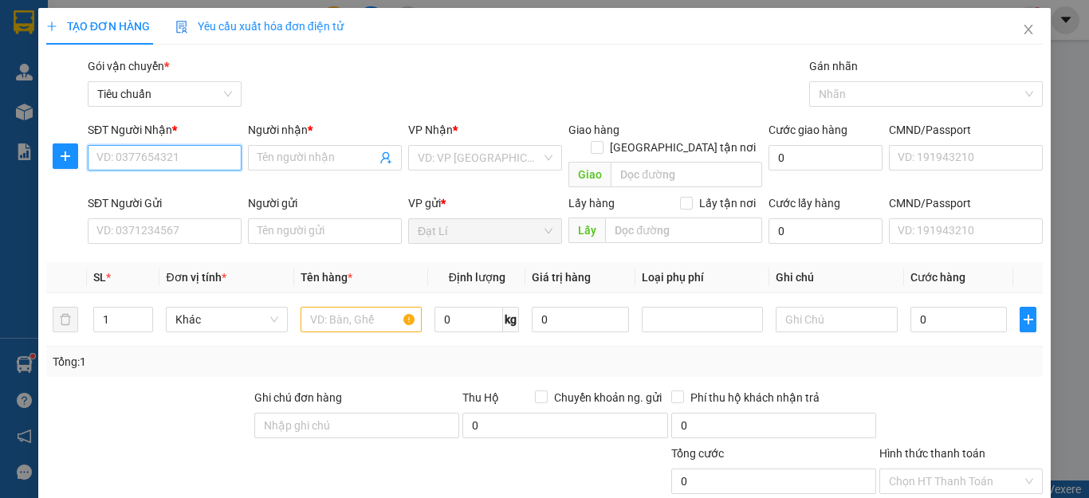
click at [199, 160] on input "SĐT Người Nhận *" at bounding box center [165, 158] width 154 height 26
click at [197, 156] on input "0896852705" at bounding box center [165, 158] width 154 height 26
click at [199, 162] on input "0896852705" at bounding box center [165, 158] width 154 height 26
type input "0896852705"
click at [292, 152] on input "Người nhận *" at bounding box center [317, 158] width 119 height 18
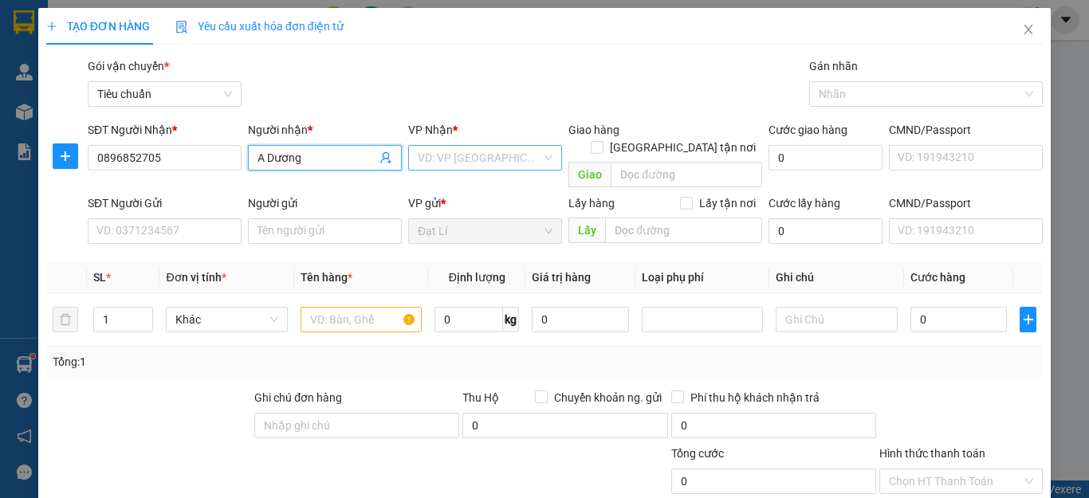
type input "A Dương"
click at [471, 163] on input "search" at bounding box center [480, 158] width 124 height 24
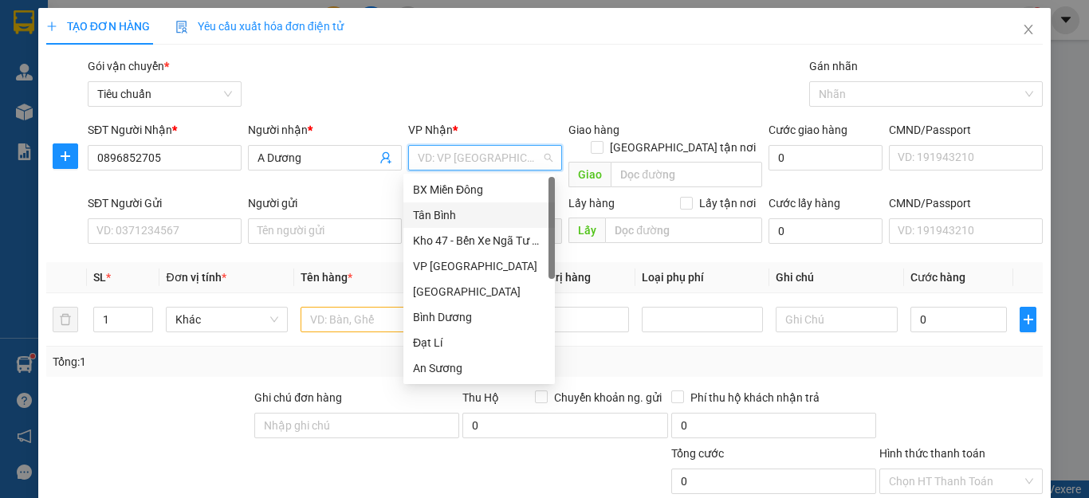
click at [467, 220] on div "Tân Bình" at bounding box center [479, 216] width 132 height 18
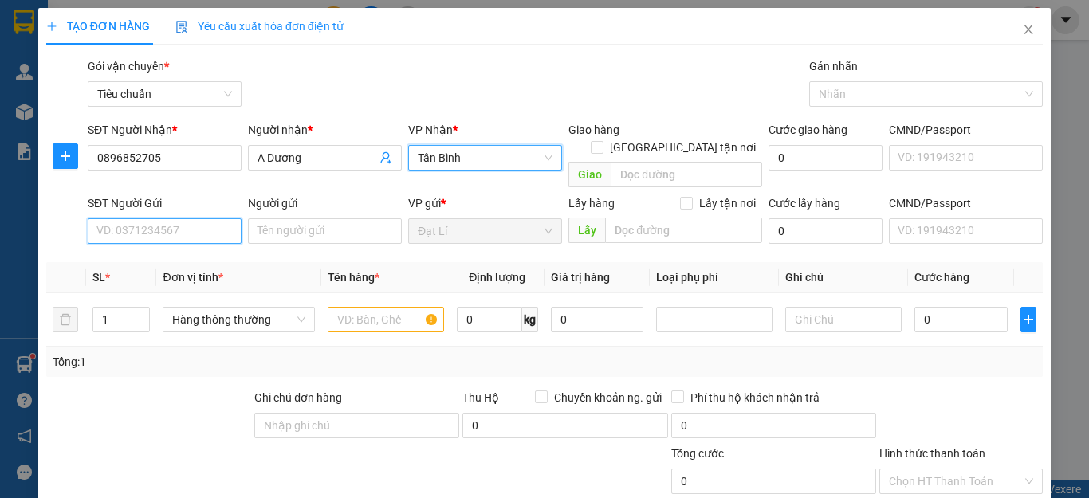
click at [135, 219] on input "SĐT Người Gửi" at bounding box center [165, 232] width 154 height 26
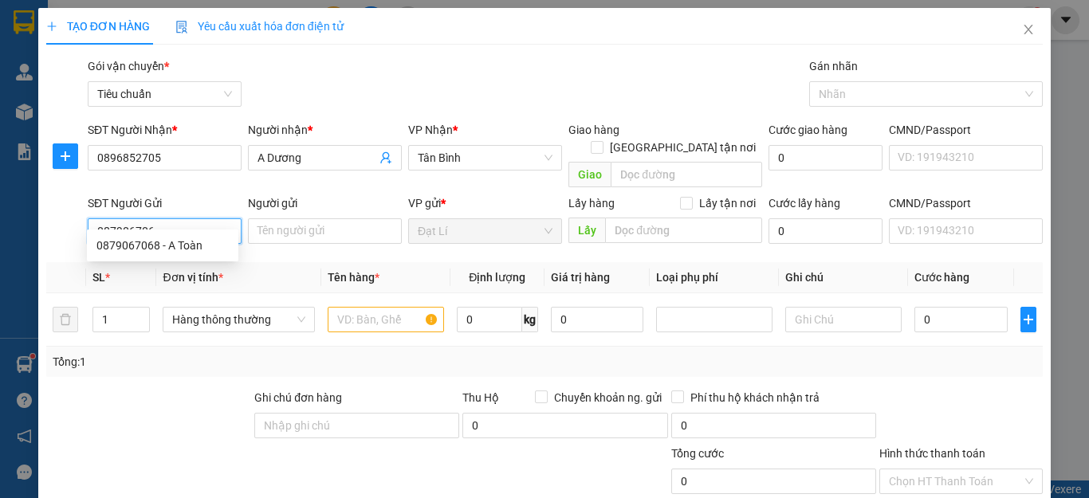
type input "0879067068"
click at [161, 244] on div "0879067068 - A Toàn" at bounding box center [162, 246] width 132 height 18
type input "A Toàn"
type input "40.000"
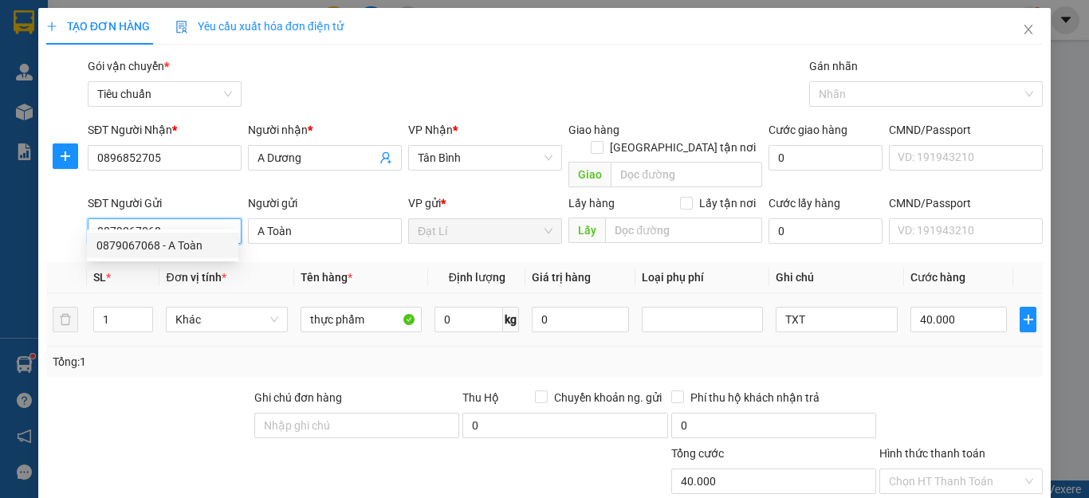
type input "0879067068"
click at [128, 397] on div at bounding box center [149, 417] width 208 height 56
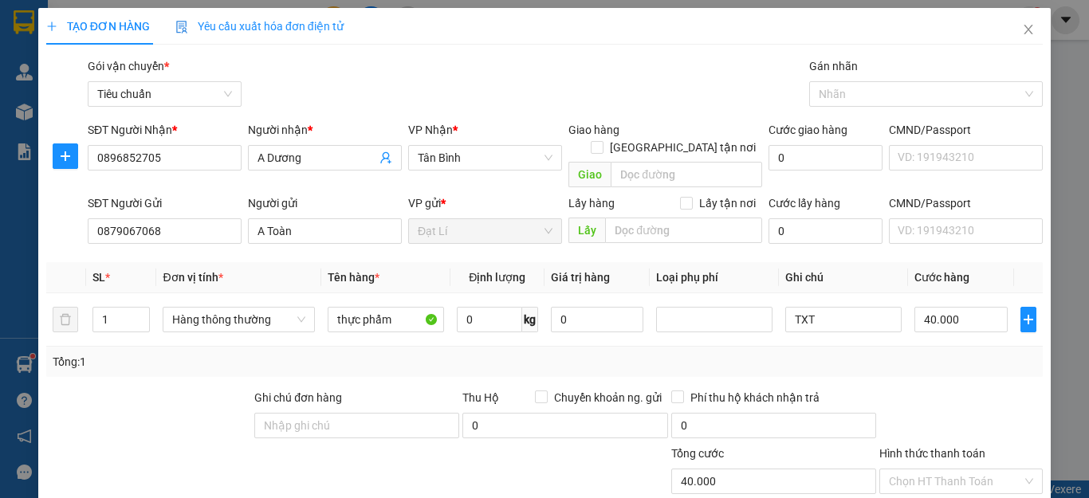
click at [155, 365] on div "Transit Pickup Surcharge Ids Transit Deliver Surcharge Ids Transit Deliver Surc…" at bounding box center [544, 370] width 997 height 626
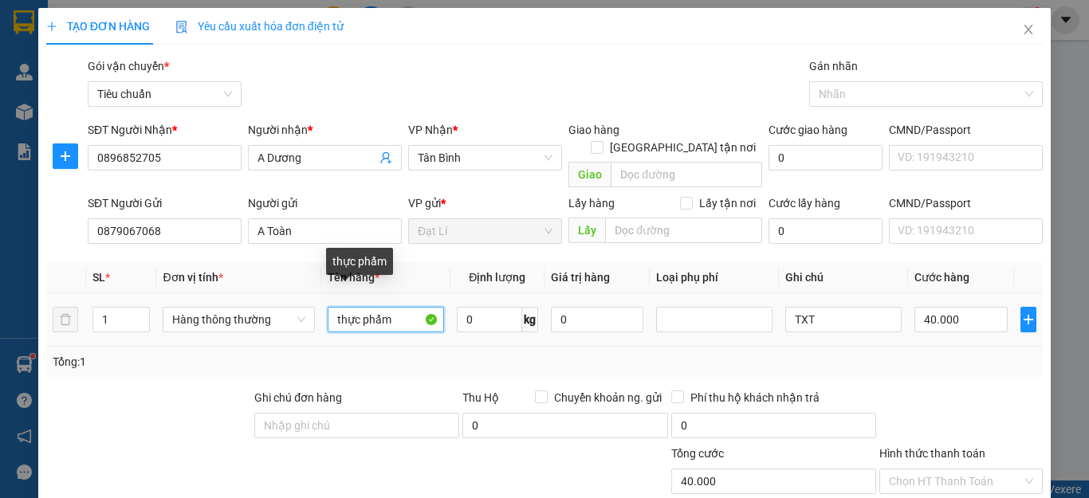
click at [381, 307] on input "thực phẩm" at bounding box center [386, 320] width 116 height 26
click at [394, 307] on input "thực phẩm" at bounding box center [386, 320] width 116 height 26
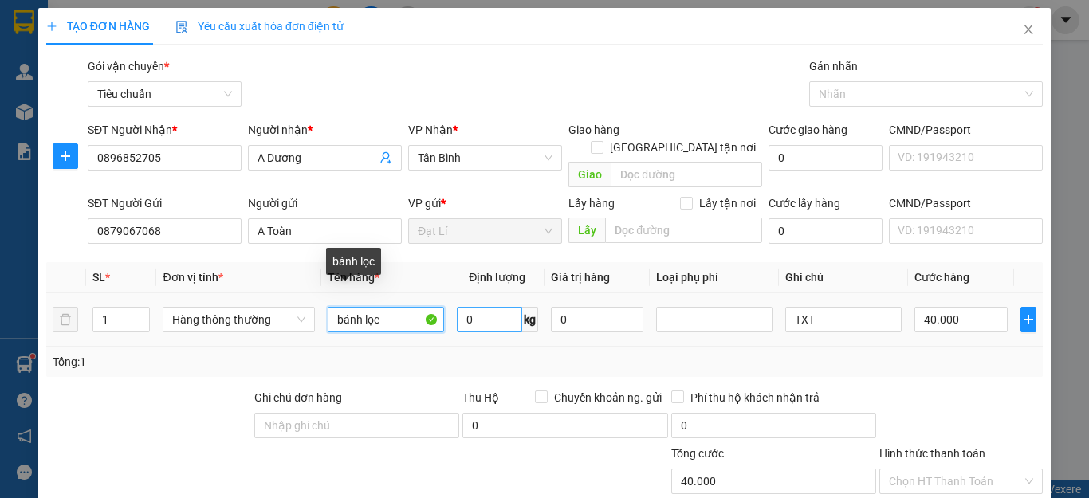
type input "bánh lọc"
drag, startPoint x: 472, startPoint y: 298, endPoint x: 485, endPoint y: 282, distance: 21.1
click at [475, 307] on input "0" at bounding box center [489, 320] width 65 height 26
type input "8"
click at [675, 327] on td at bounding box center [714, 319] width 129 height 53
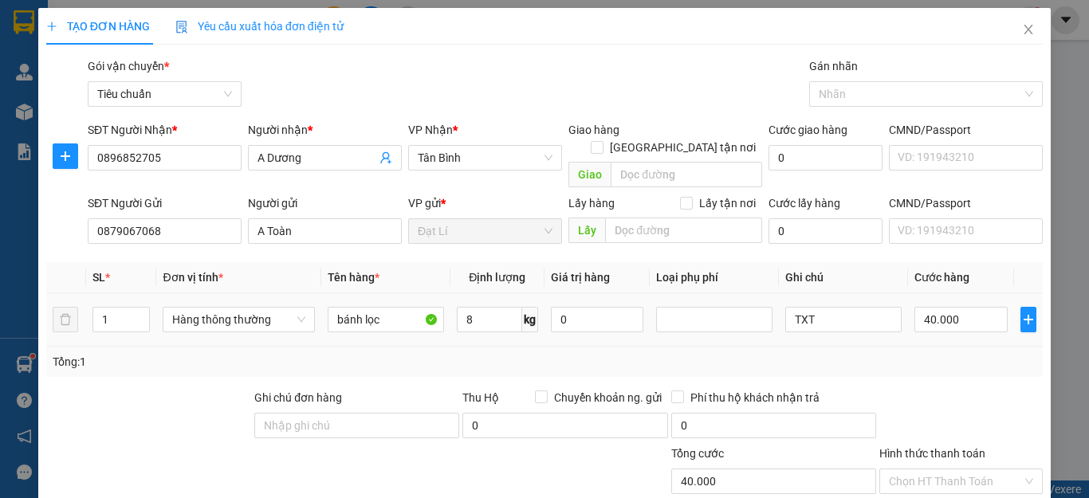
click at [904, 353] on div "Tổng: 1" at bounding box center [545, 362] width 984 height 18
click at [883, 355] on div "Tổng: 1" at bounding box center [544, 362] width 997 height 30
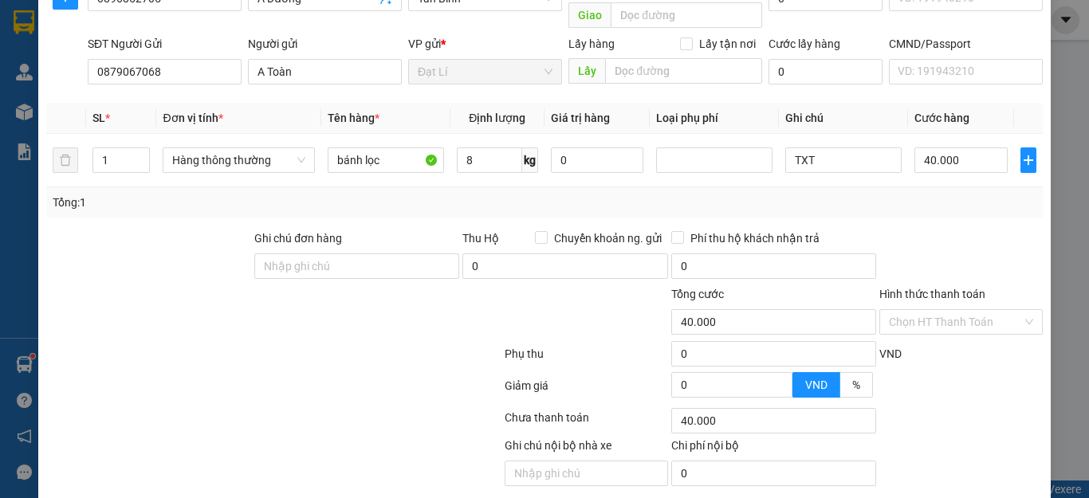
scroll to position [199, 0]
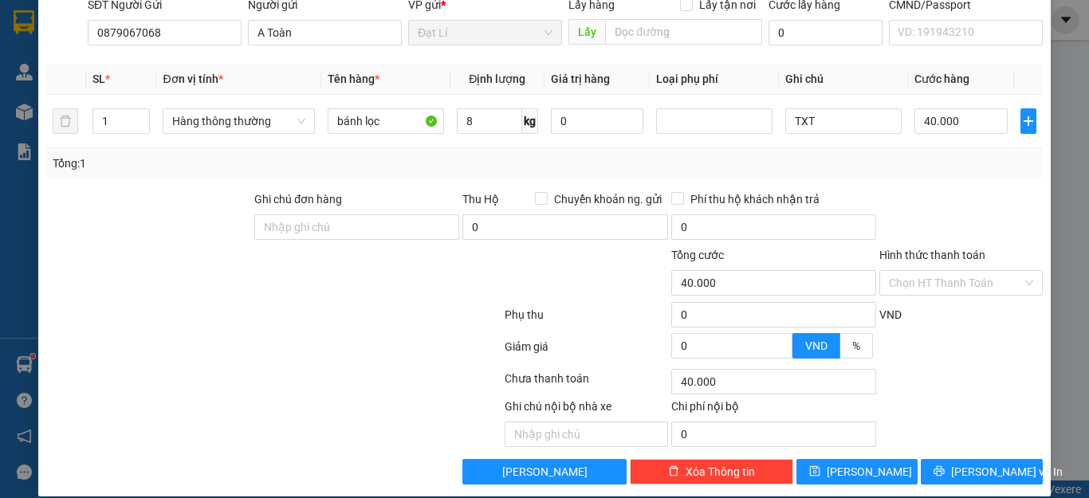
click at [935, 191] on div at bounding box center [961, 219] width 167 height 56
click at [951, 341] on div at bounding box center [961, 352] width 167 height 28
click at [955, 191] on div at bounding box center [961, 219] width 167 height 56
click at [962, 271] on input "Hình thức thanh toán" at bounding box center [955, 283] width 133 height 24
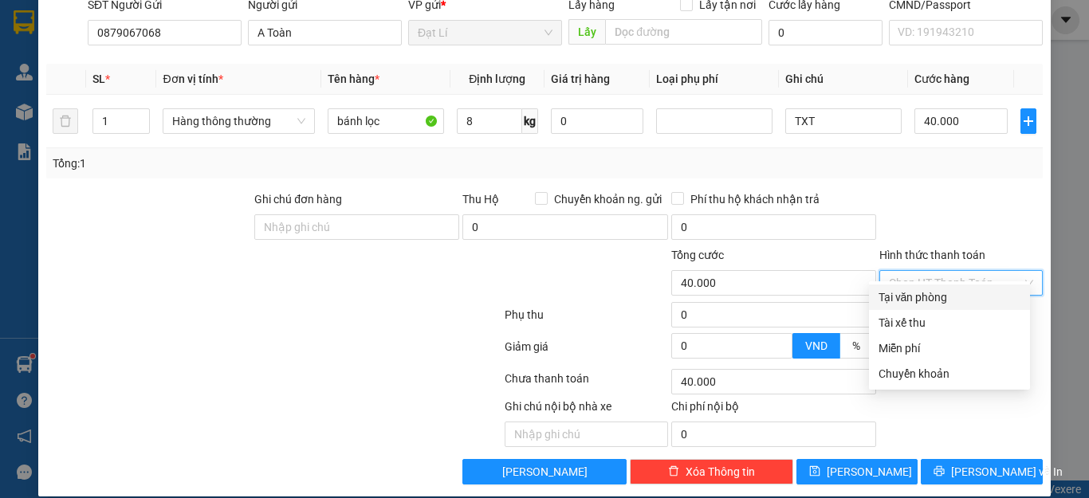
click at [953, 296] on div "Tại văn phòng" at bounding box center [950, 298] width 142 height 18
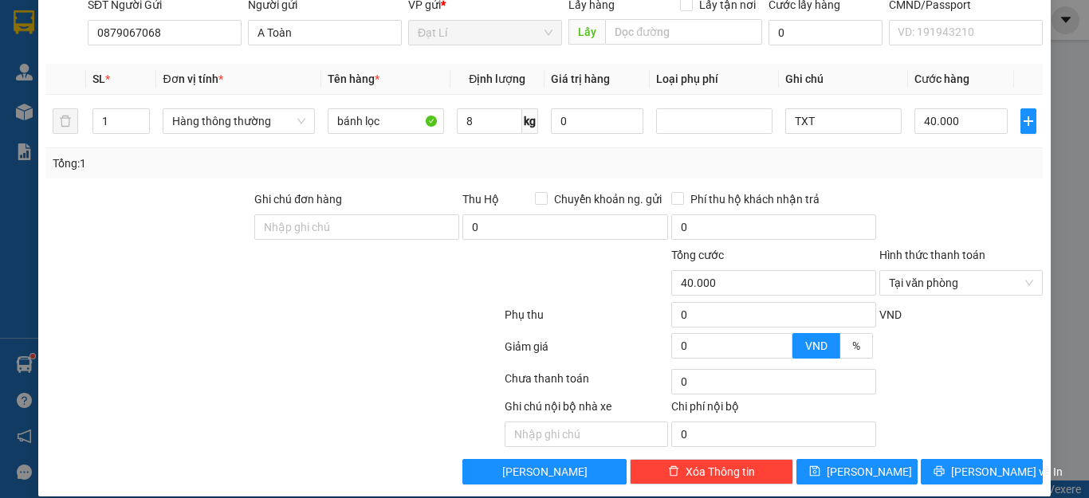
click at [925, 155] on div "Tổng: 1" at bounding box center [545, 164] width 984 height 18
click at [1002, 371] on div at bounding box center [961, 382] width 167 height 32
type input "40.000"
click at [982, 338] on div at bounding box center [961, 352] width 167 height 28
click at [971, 108] on input "40.000" at bounding box center [961, 121] width 93 height 26
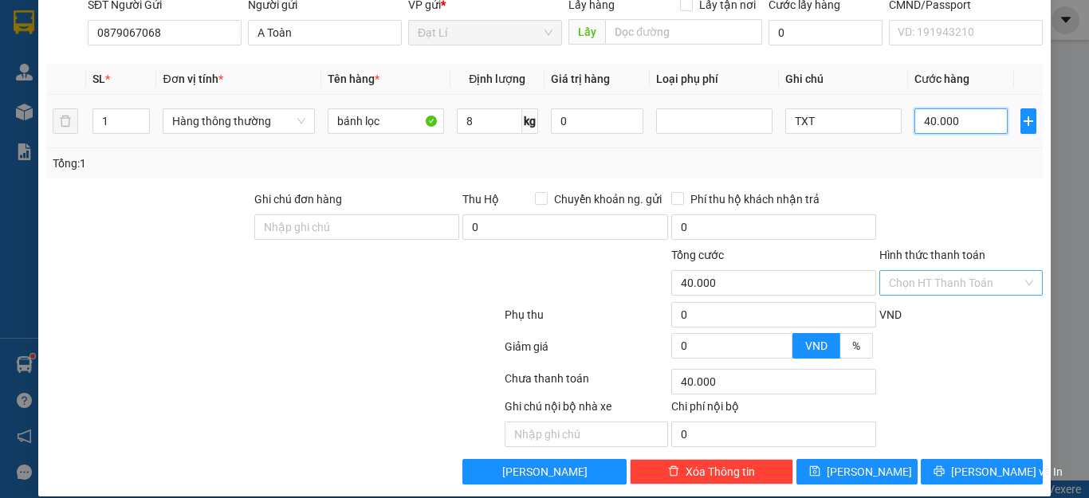
type input "3"
type input "30"
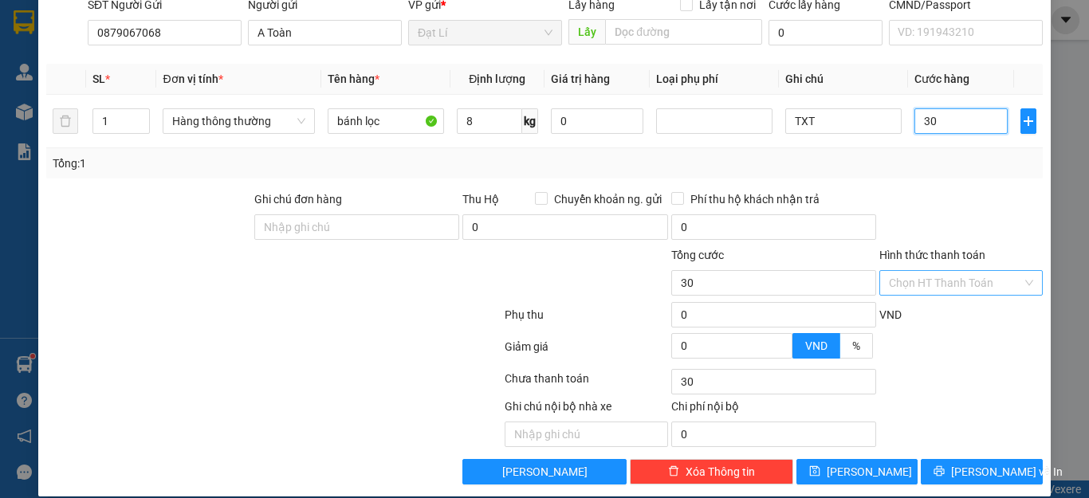
type input "30"
click at [960, 155] on div "Tổng: 1" at bounding box center [545, 164] width 984 height 18
type input "30.000"
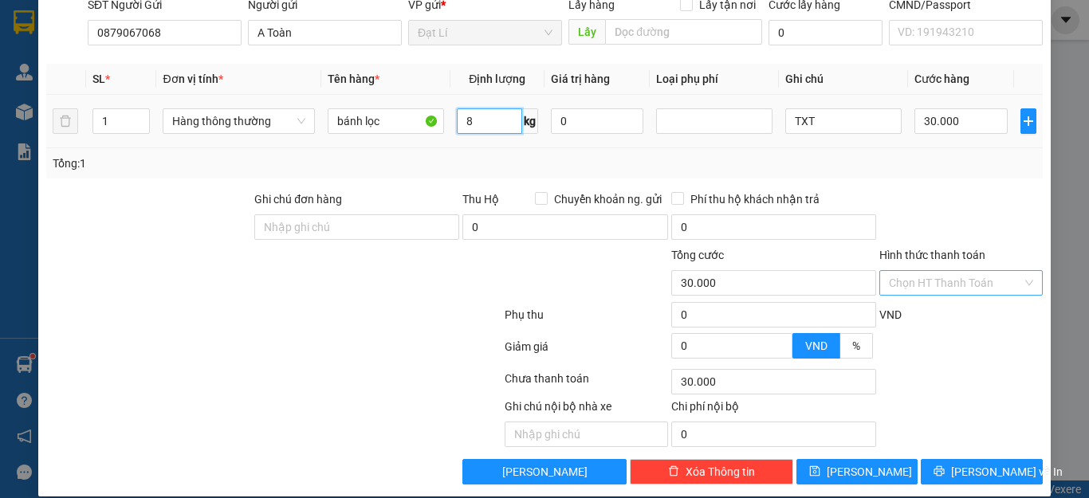
click at [491, 108] on input "8" at bounding box center [489, 121] width 65 height 26
type input "5"
click at [922, 170] on div "Transit Pickup Surcharge Ids Transit Deliver Surcharge Ids Transit Deliver Surc…" at bounding box center [544, 172] width 997 height 626
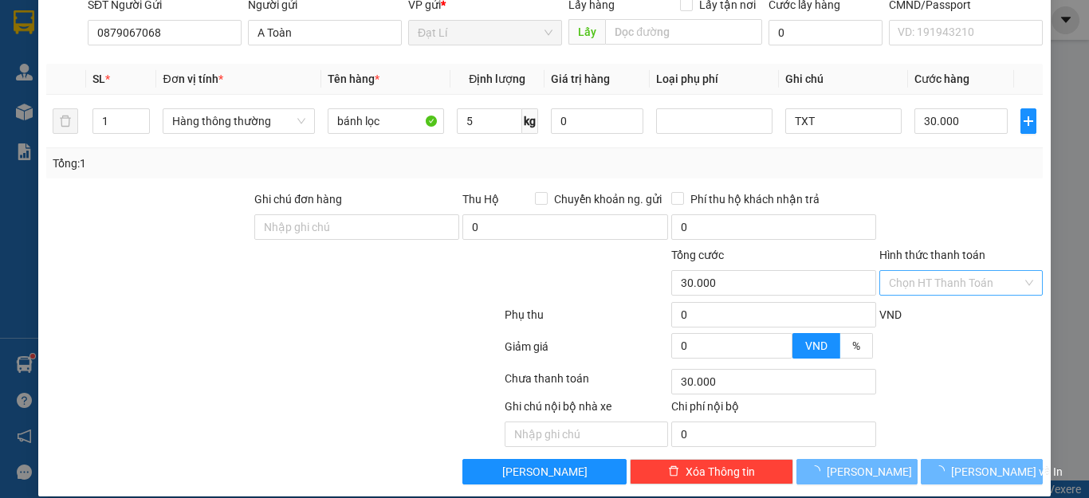
click at [965, 271] on input "Hình thức thanh toán" at bounding box center [955, 283] width 133 height 24
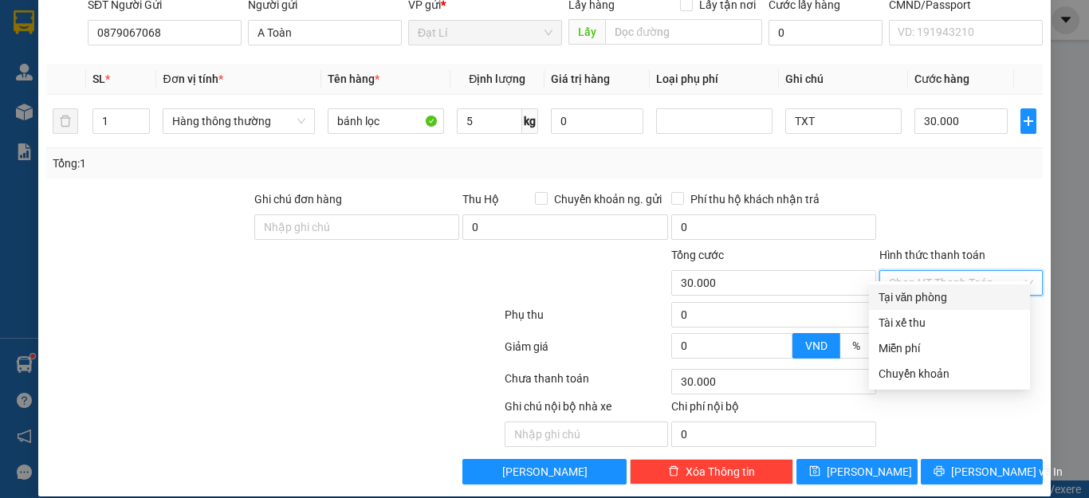
click at [959, 287] on div "Tại văn phòng" at bounding box center [949, 298] width 161 height 26
type input "0"
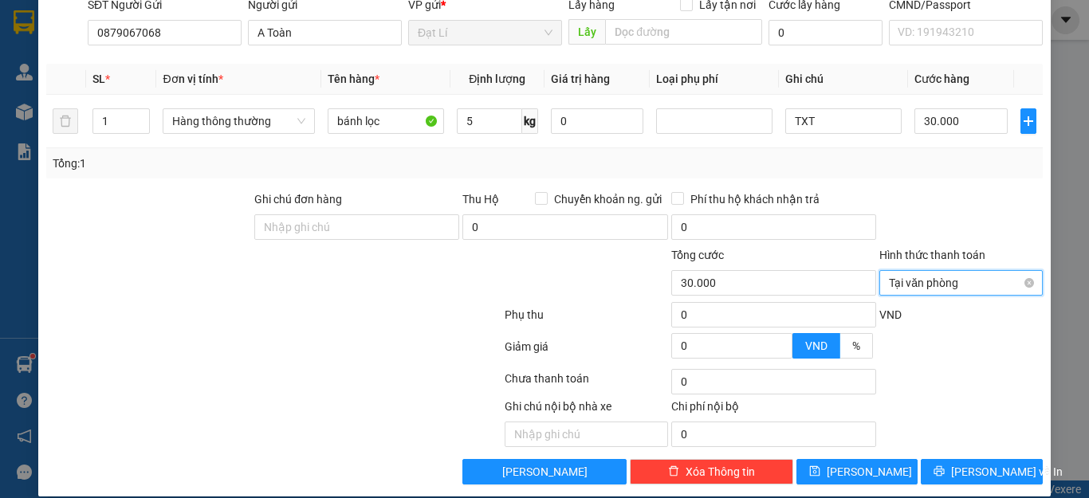
click at [940, 196] on div at bounding box center [961, 219] width 167 height 56
click at [988, 463] on span "[PERSON_NAME] và In" at bounding box center [1007, 472] width 112 height 18
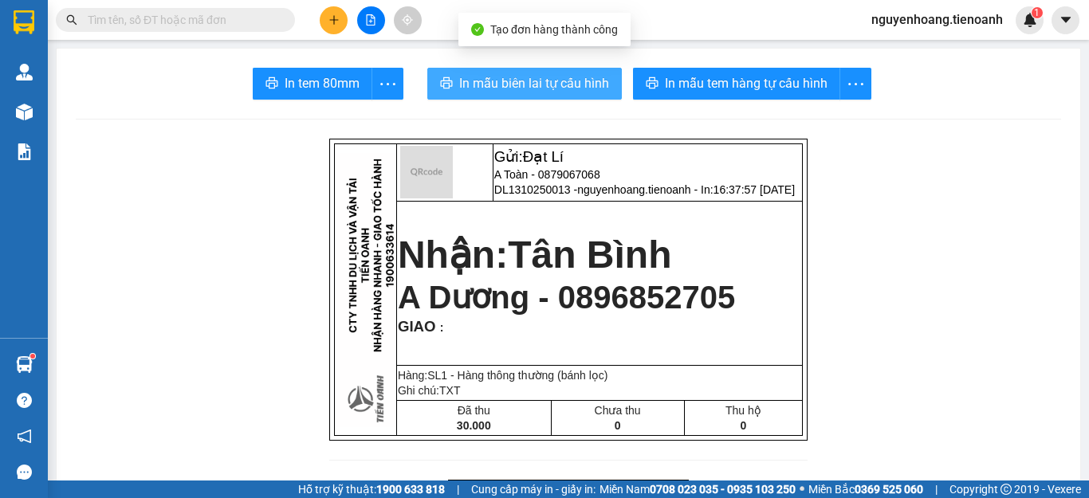
click at [516, 81] on span "In mẫu biên lai tự cấu hình" at bounding box center [534, 83] width 150 height 20
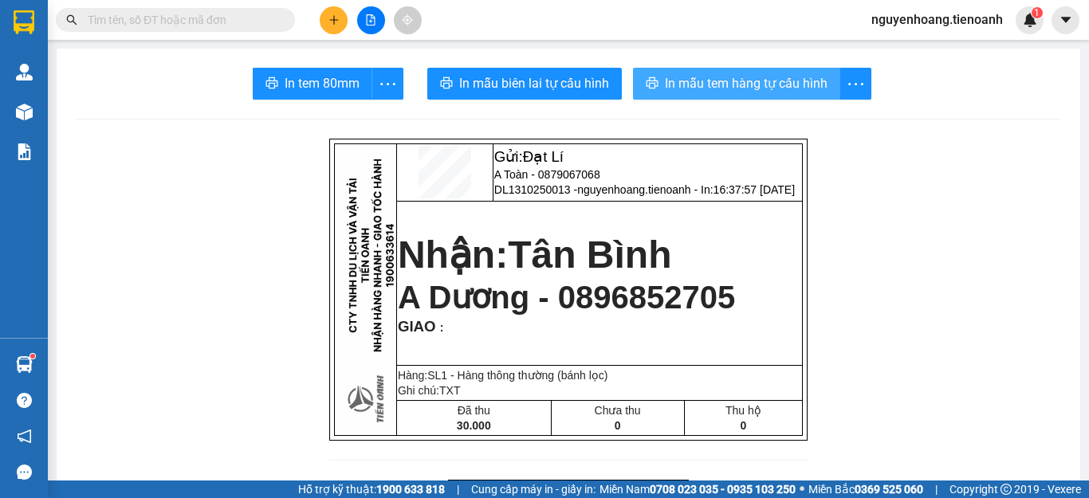
click at [748, 89] on span "In mẫu tem hàng tự cấu hình" at bounding box center [746, 83] width 163 height 20
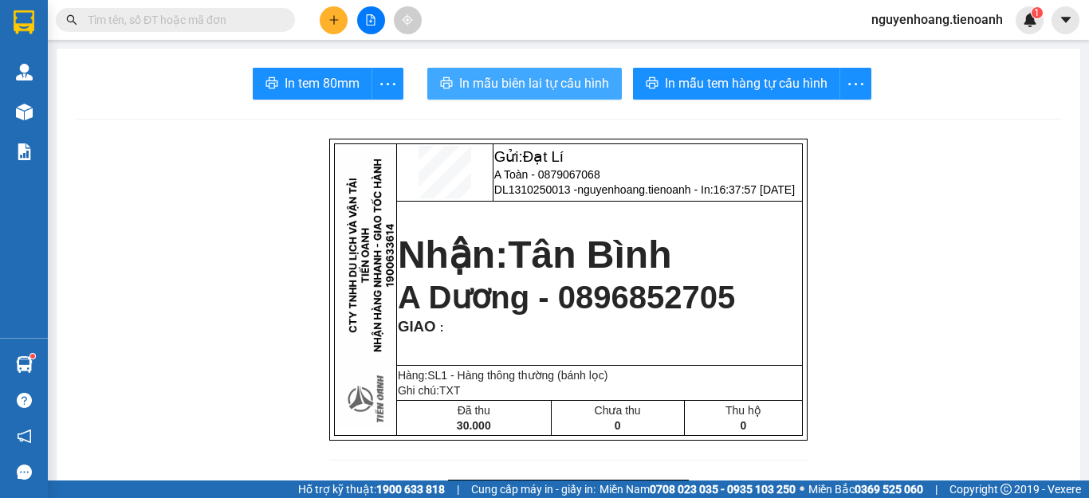
drag, startPoint x: 748, startPoint y: 89, endPoint x: 541, endPoint y: 76, distance: 207.8
click at [541, 76] on span "In mẫu biên lai tự cấu hình" at bounding box center [534, 83] width 150 height 20
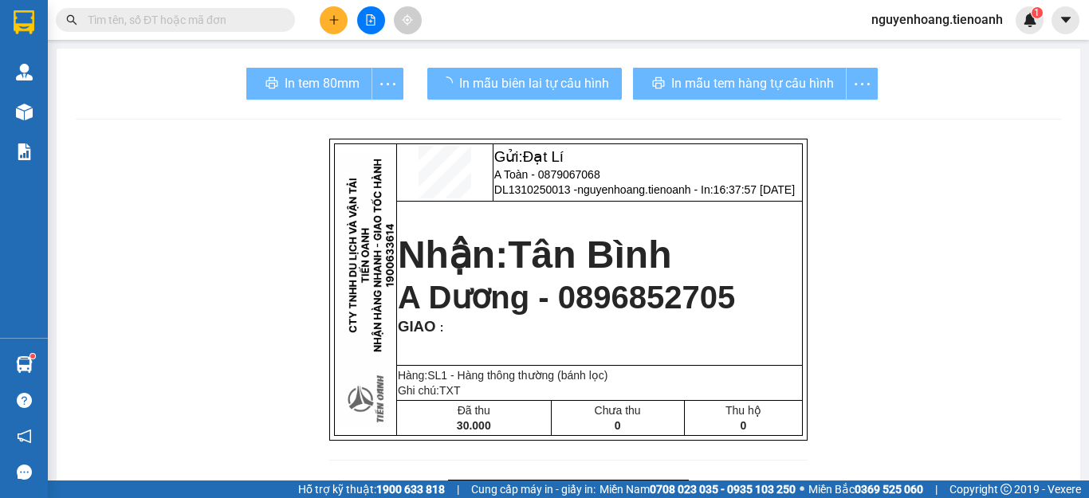
drag, startPoint x: 1026, startPoint y: 318, endPoint x: 1008, endPoint y: 294, distance: 29.7
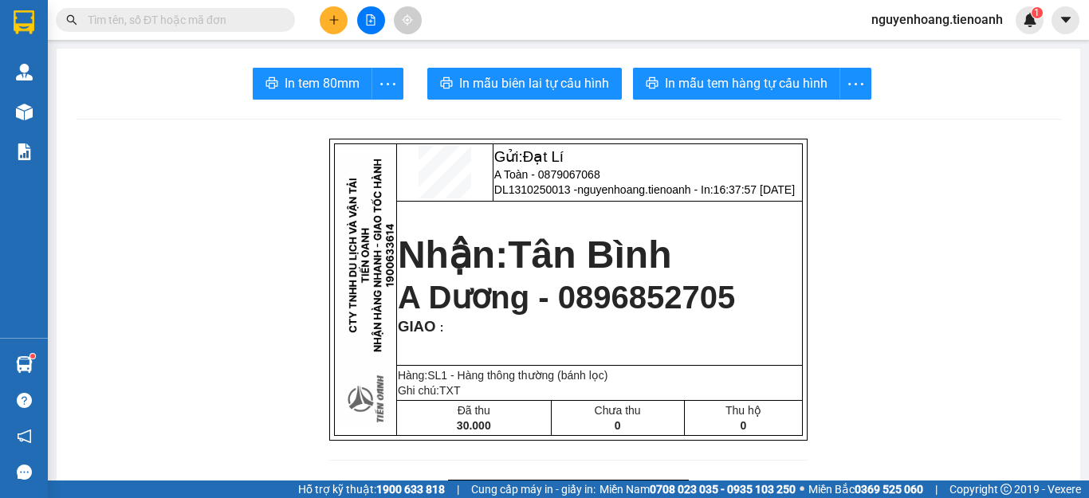
click at [247, 24] on input "text" at bounding box center [182, 20] width 188 height 18
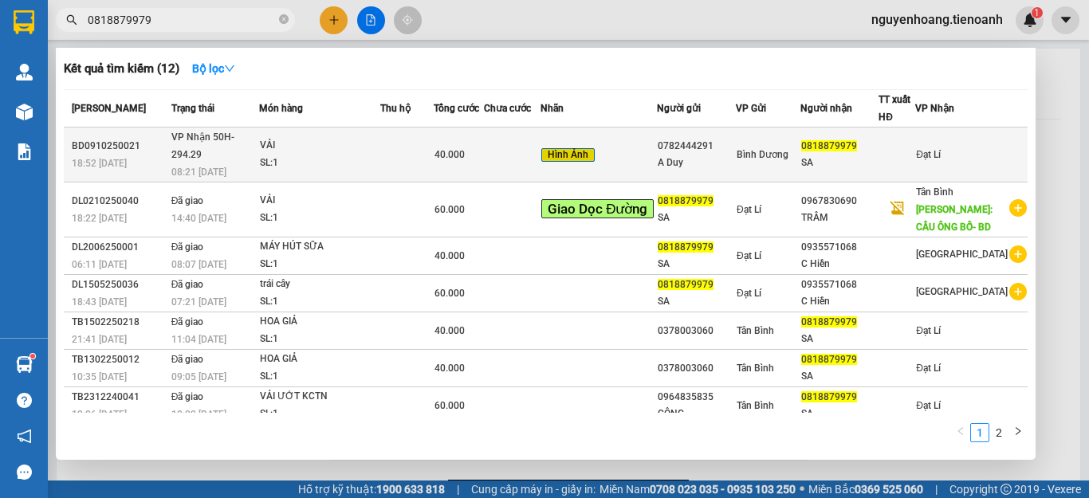
type input "0818879979"
click at [760, 149] on span "Bình Dương" at bounding box center [763, 154] width 52 height 11
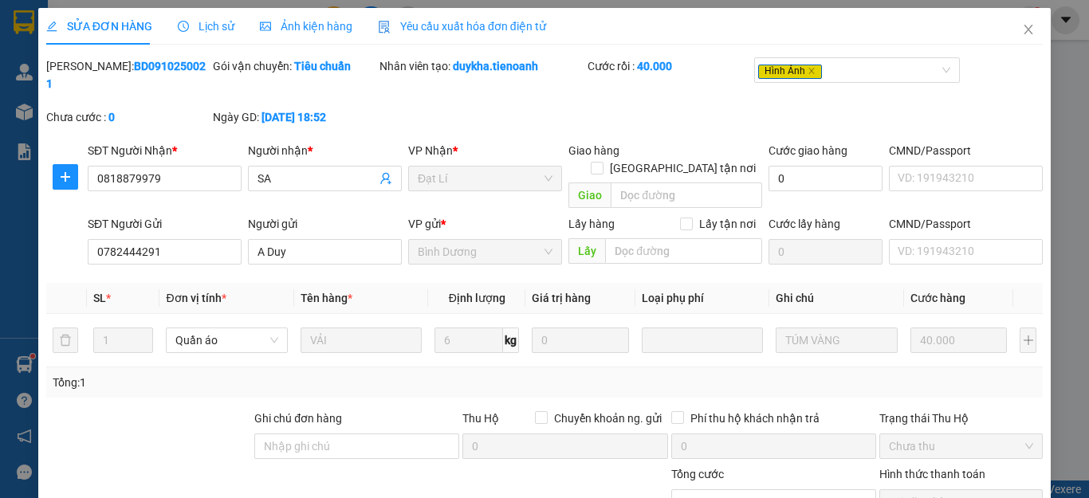
type input "0818879979"
type input "SA"
type input "0782444291"
type input "A Duy"
type input "0"
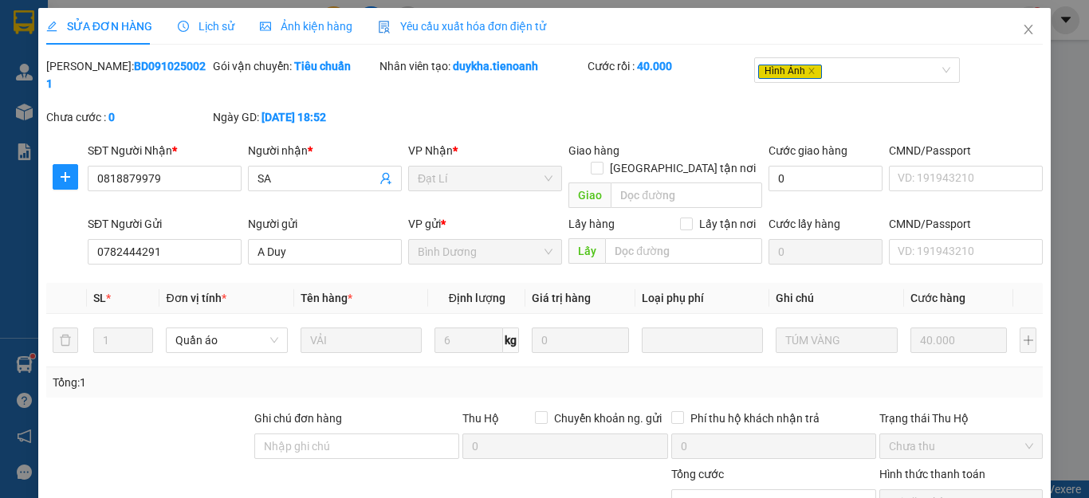
type input "40.000"
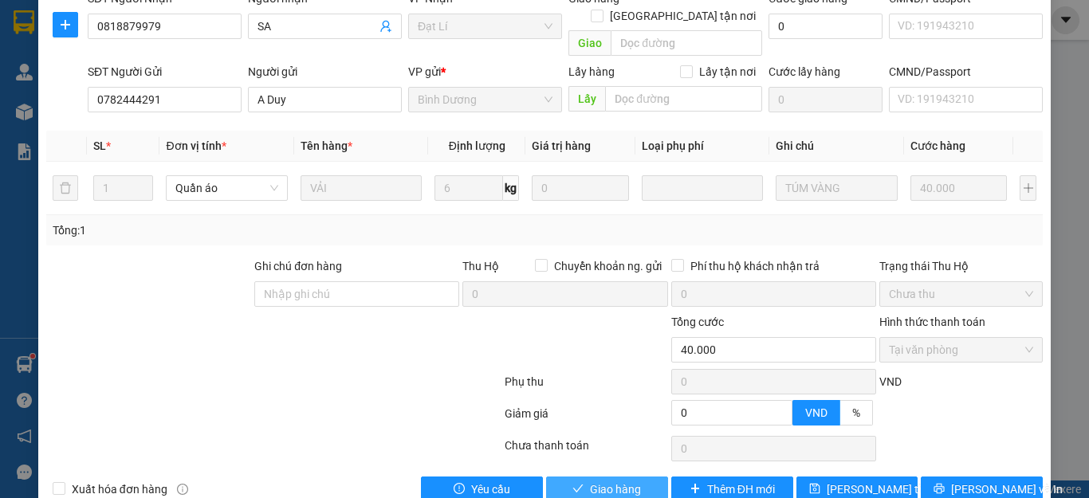
click at [580, 477] on button "Giao hàng" at bounding box center [607, 490] width 122 height 26
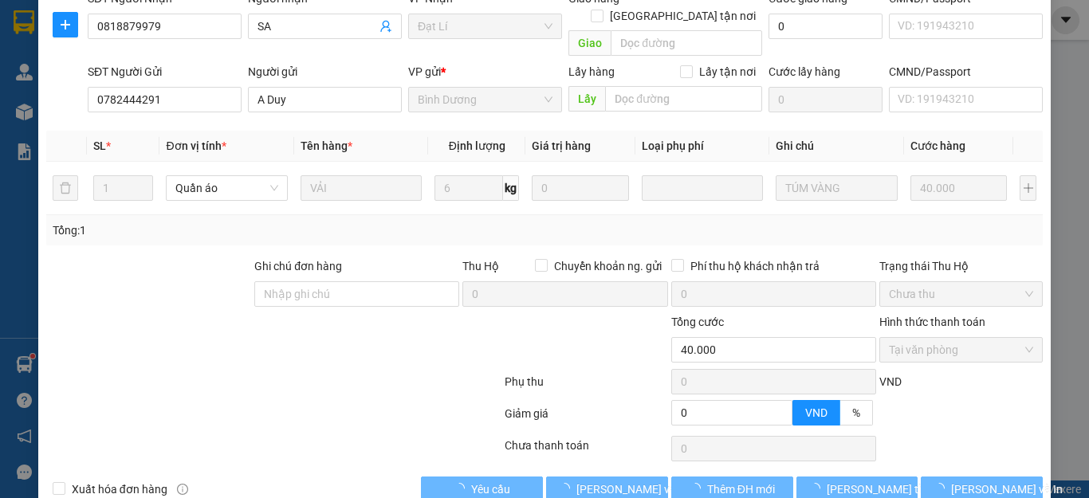
click at [337, 369] on div at bounding box center [274, 385] width 459 height 32
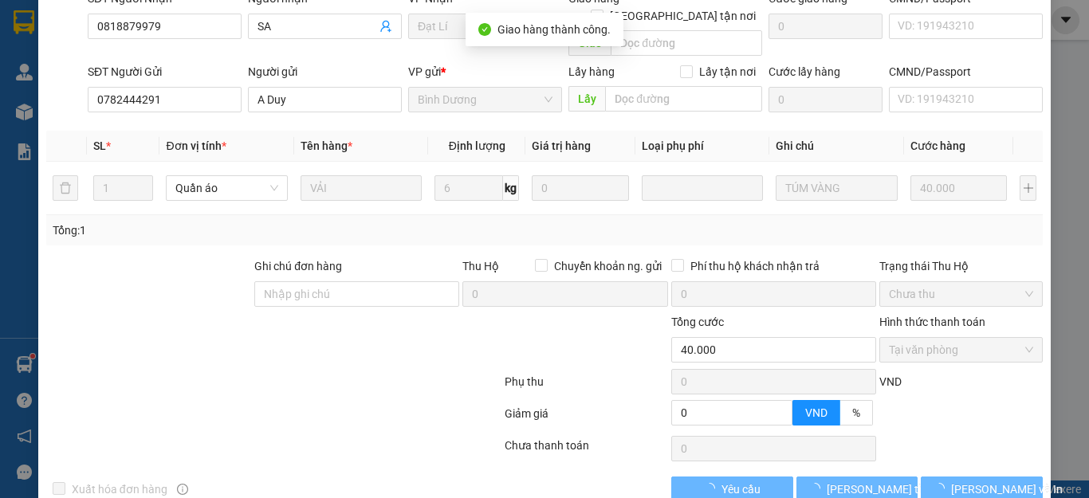
scroll to position [170, 0]
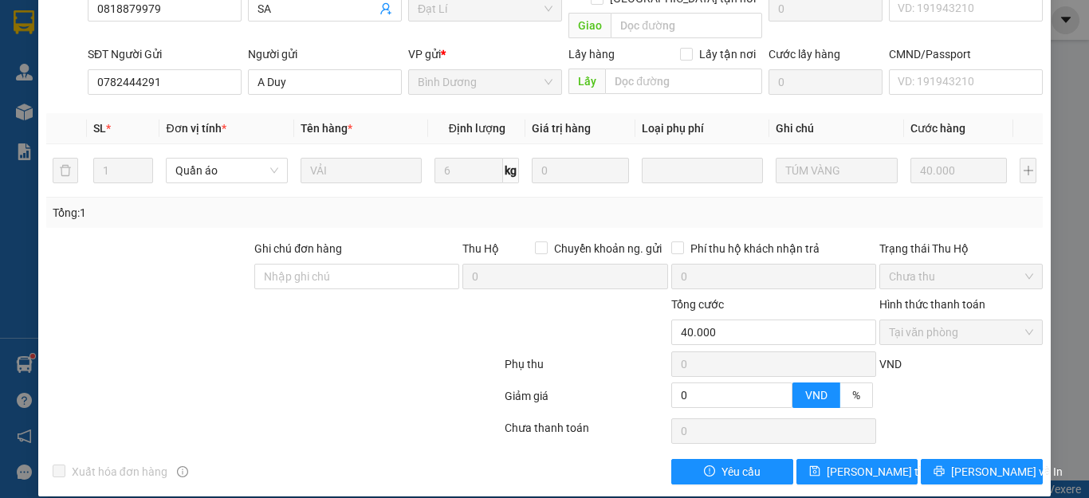
click at [456, 321] on div at bounding box center [420, 324] width 167 height 56
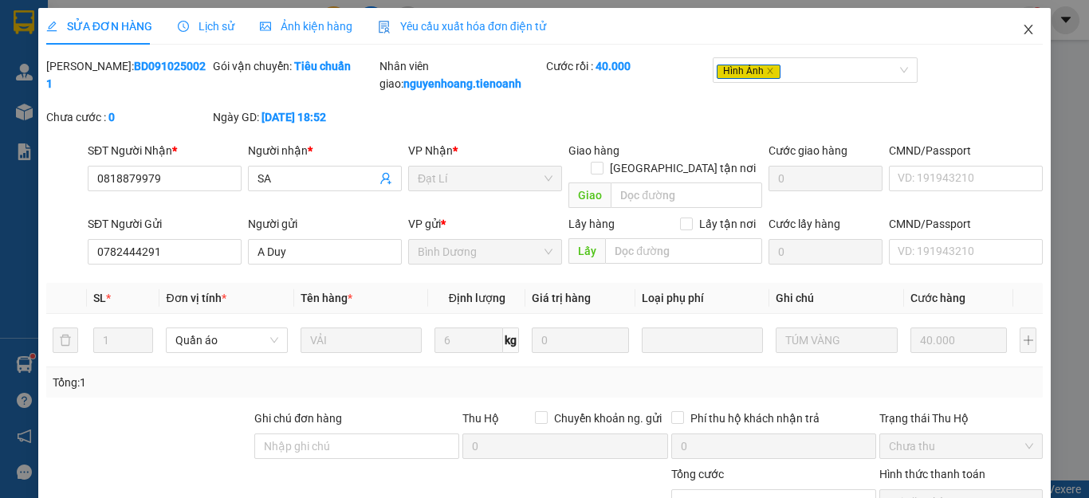
click at [1025, 30] on icon "close" at bounding box center [1029, 30] width 9 height 10
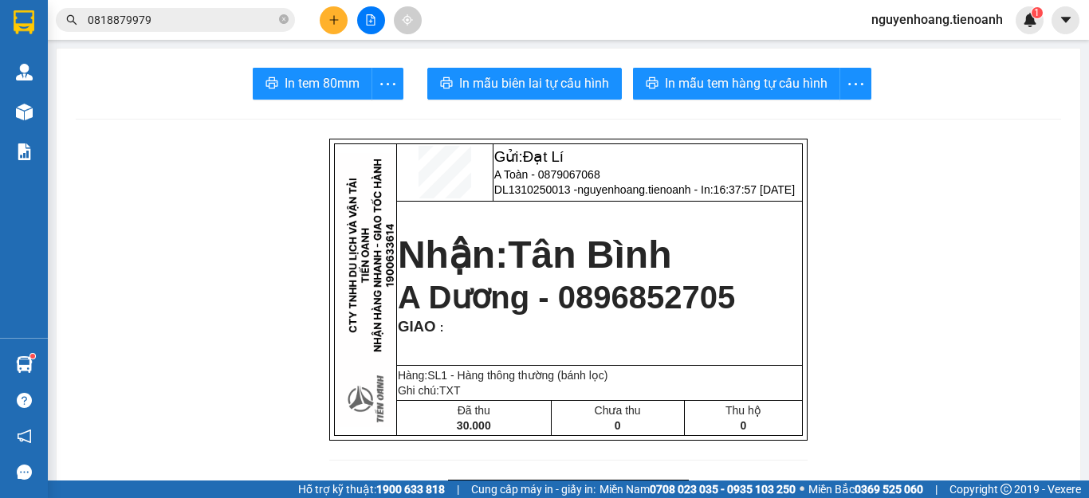
click at [210, 14] on input "0818879979" at bounding box center [182, 20] width 188 height 18
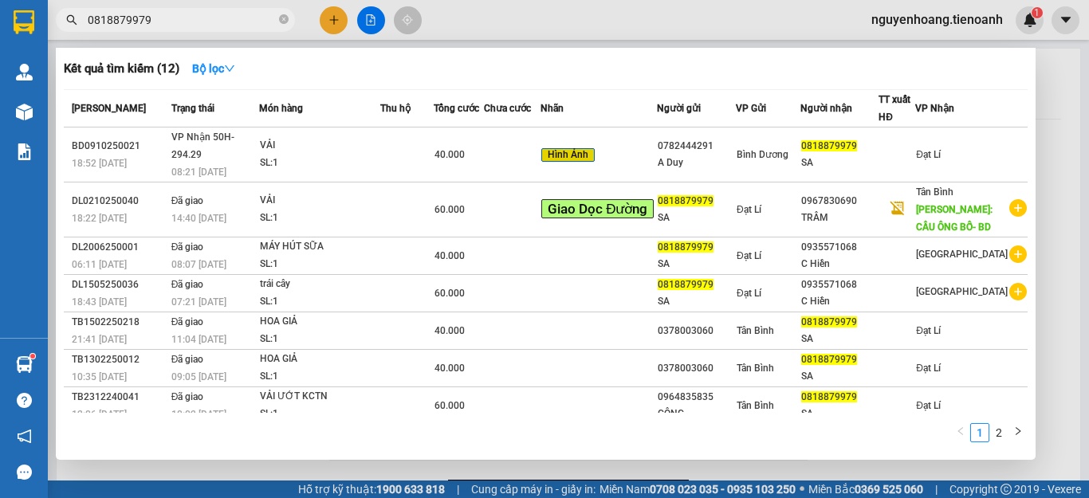
click at [1055, 92] on div at bounding box center [544, 249] width 1089 height 498
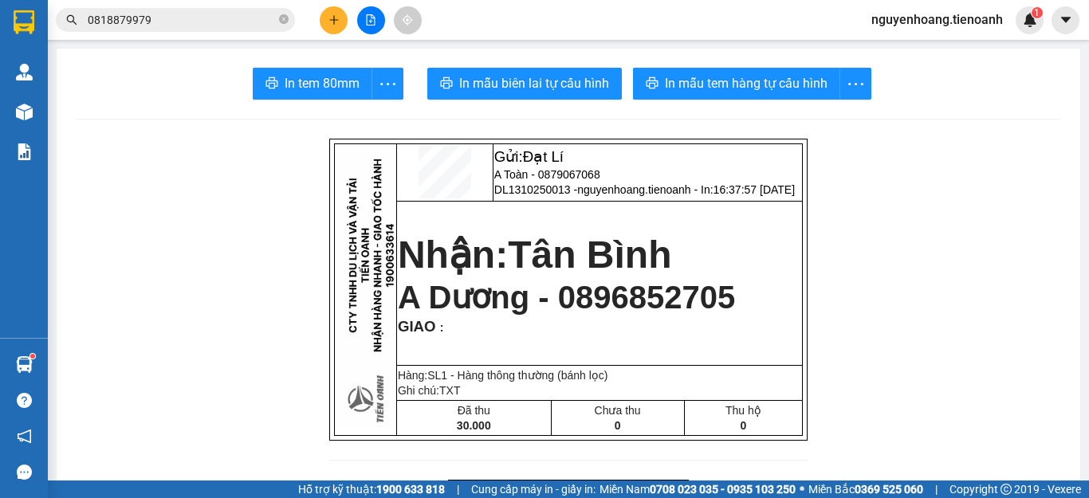
click at [332, 22] on icon "plus" at bounding box center [334, 19] width 11 height 11
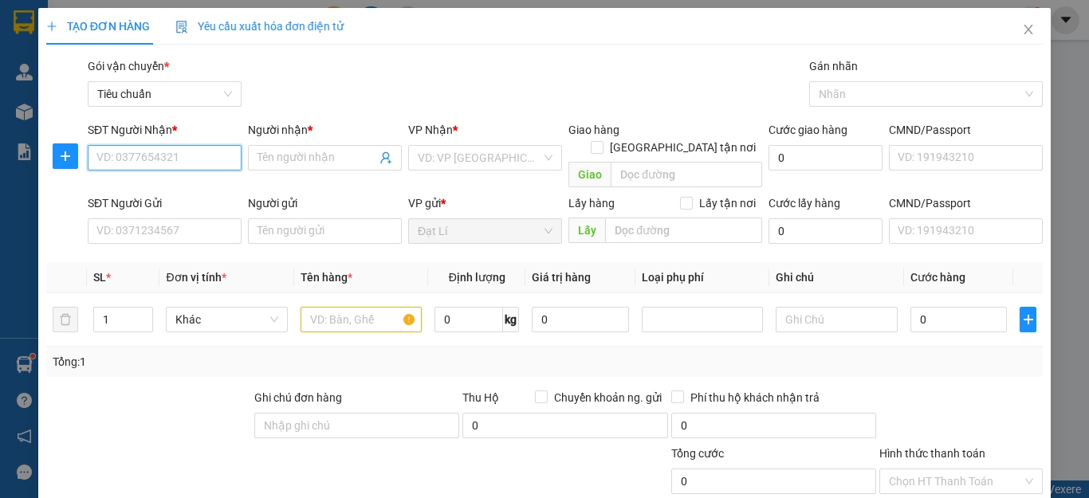
click at [187, 148] on input "SĐT Người Nhận *" at bounding box center [165, 158] width 154 height 26
type input "0939701039"
click at [189, 161] on input "0939701039" at bounding box center [165, 158] width 154 height 26
click at [199, 184] on div "0939701039 - C Quỳnh" at bounding box center [174, 190] width 157 height 18
type input "[PERSON_NAME]"
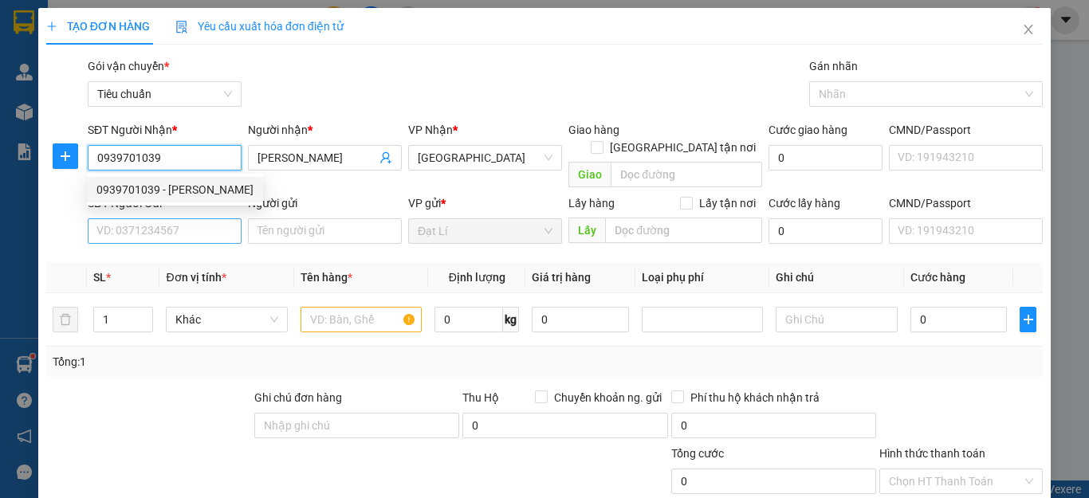
type input "0939701039"
click at [188, 222] on input "SĐT Người Gửi" at bounding box center [165, 232] width 154 height 26
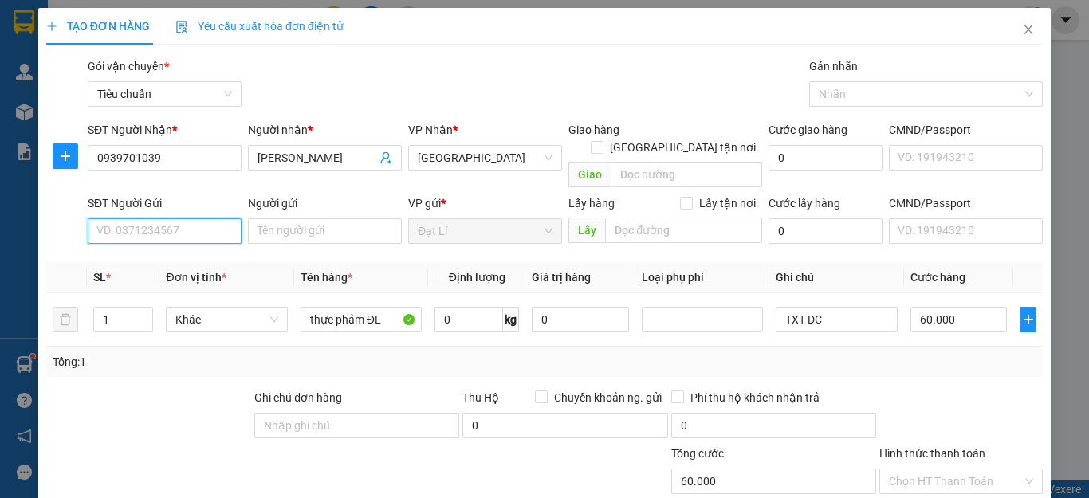
type input "60.000"
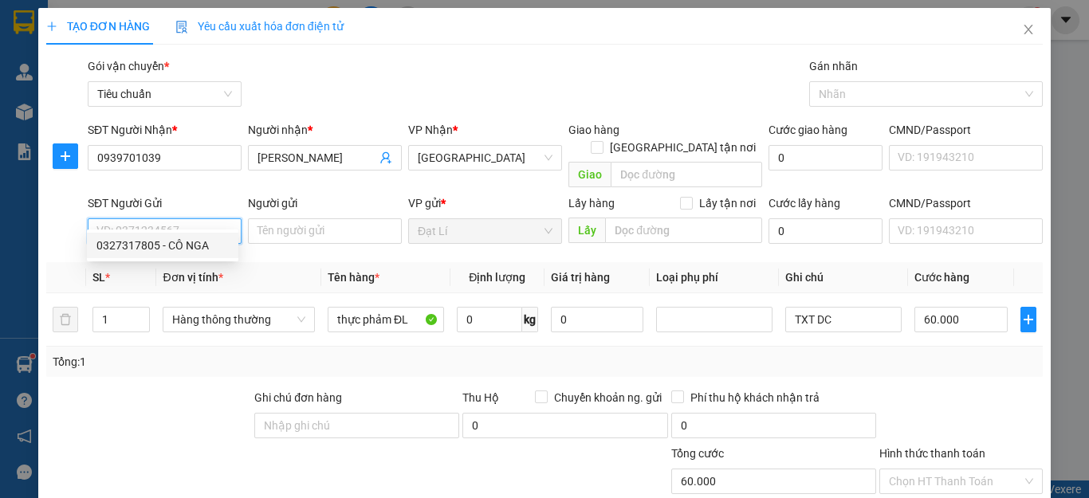
click at [186, 246] on div "0327317805 - CÔ NGA" at bounding box center [162, 246] width 132 height 18
type input "0327317805"
type input "CÔ NGA"
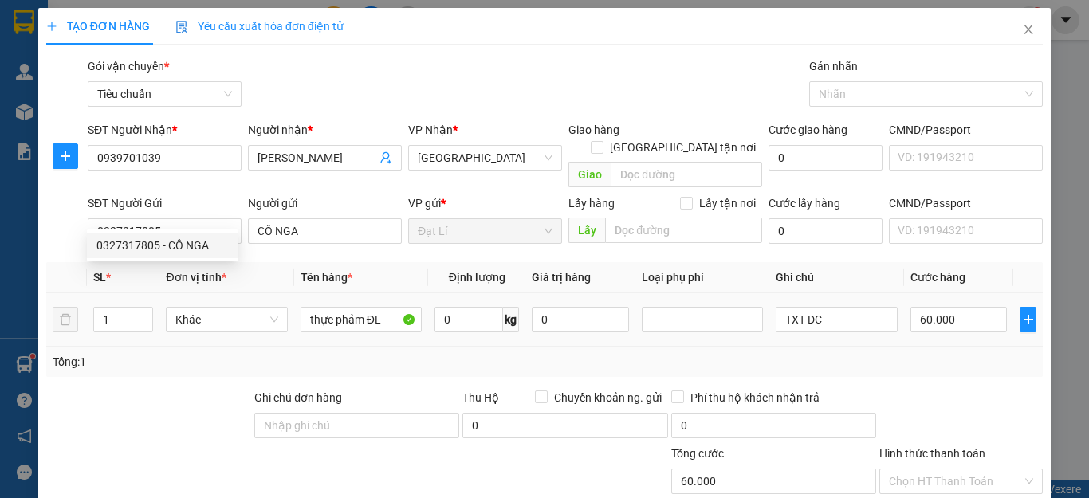
click at [171, 423] on div at bounding box center [149, 417] width 208 height 56
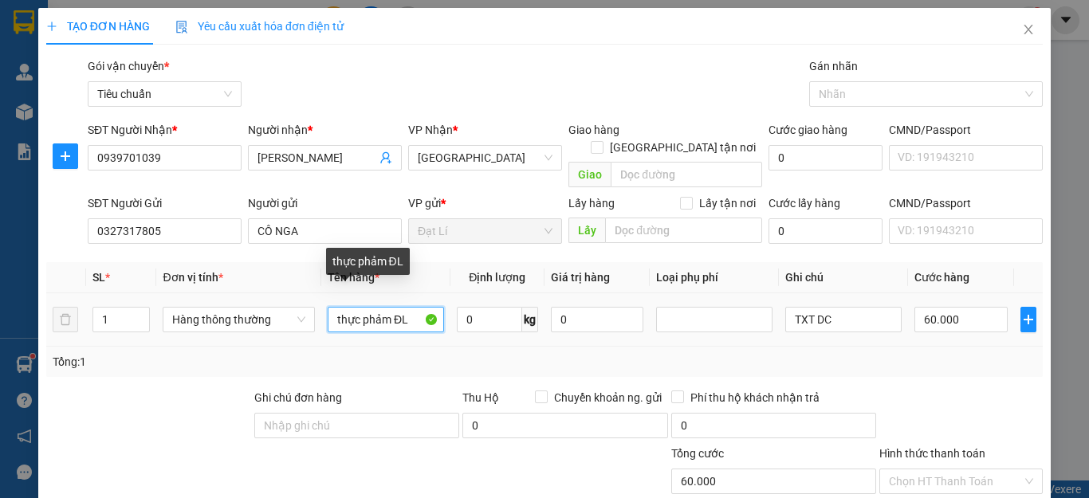
drag, startPoint x: 298, startPoint y: 286, endPoint x: 144, endPoint y: 286, distance: 153.9
click at [144, 293] on tr "1 Hàng thông thường thực phảm ĐL 0 kg 0 TXT DC 60.000" at bounding box center [544, 319] width 997 height 53
type input "sầu riêng"
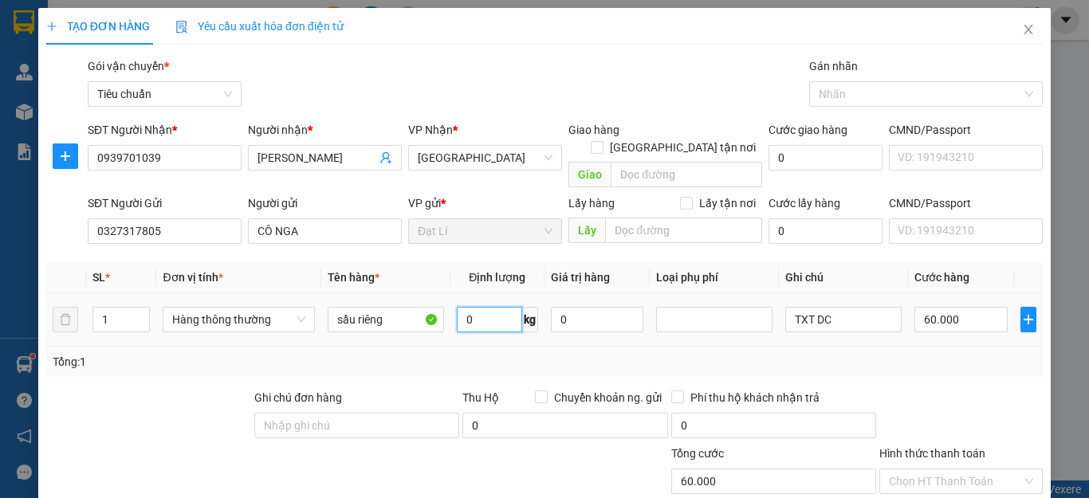
click at [457, 307] on input "0" at bounding box center [489, 320] width 65 height 26
type input "45"
click at [686, 353] on div "Tổng: 1" at bounding box center [545, 362] width 984 height 18
type input "90.000"
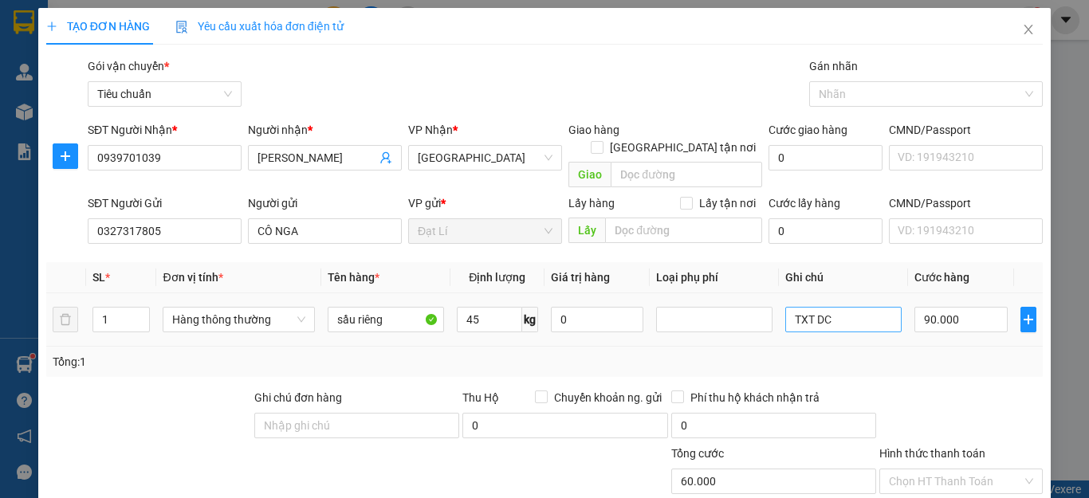
type input "90.000"
click at [849, 307] on input "TXT DC" at bounding box center [844, 320] width 116 height 26
type input "T catton BNL"
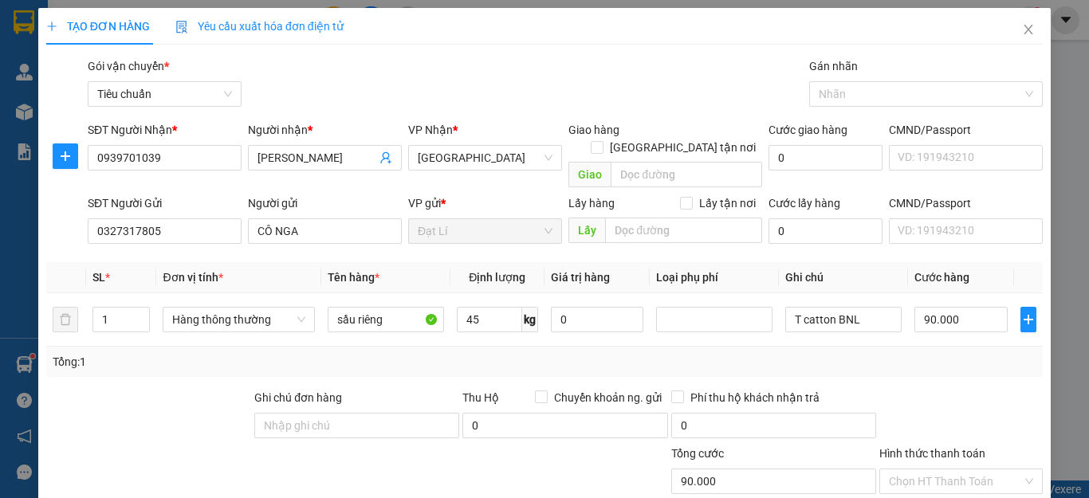
click at [935, 389] on div at bounding box center [961, 417] width 167 height 56
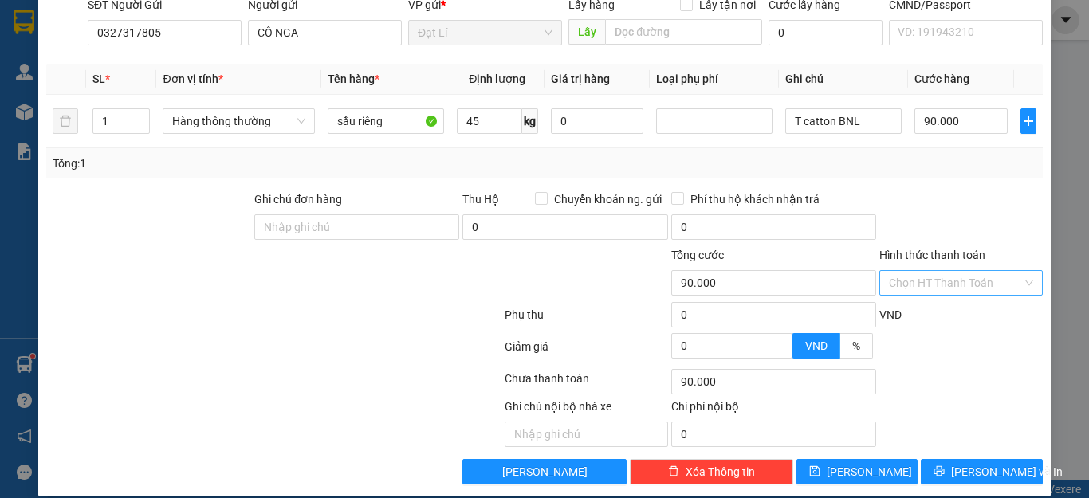
click at [966, 271] on input "Hình thức thanh toán" at bounding box center [955, 283] width 133 height 24
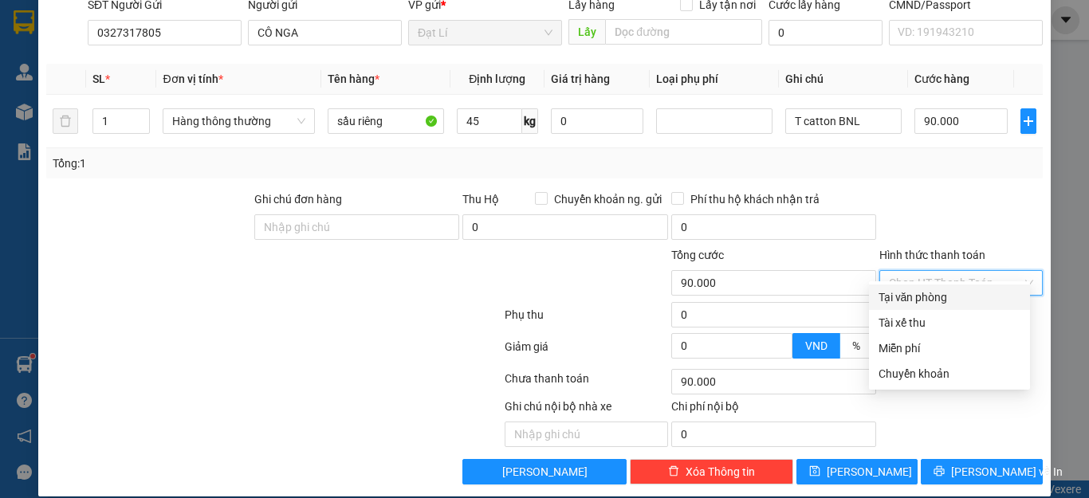
click at [949, 296] on div "Tại văn phòng" at bounding box center [950, 298] width 142 height 18
type input "0"
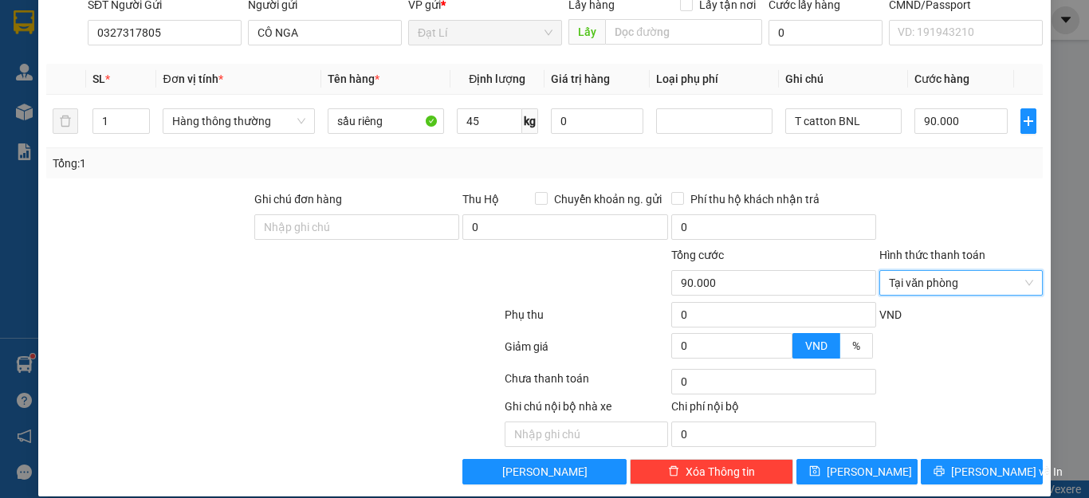
click at [959, 208] on div at bounding box center [961, 219] width 167 height 56
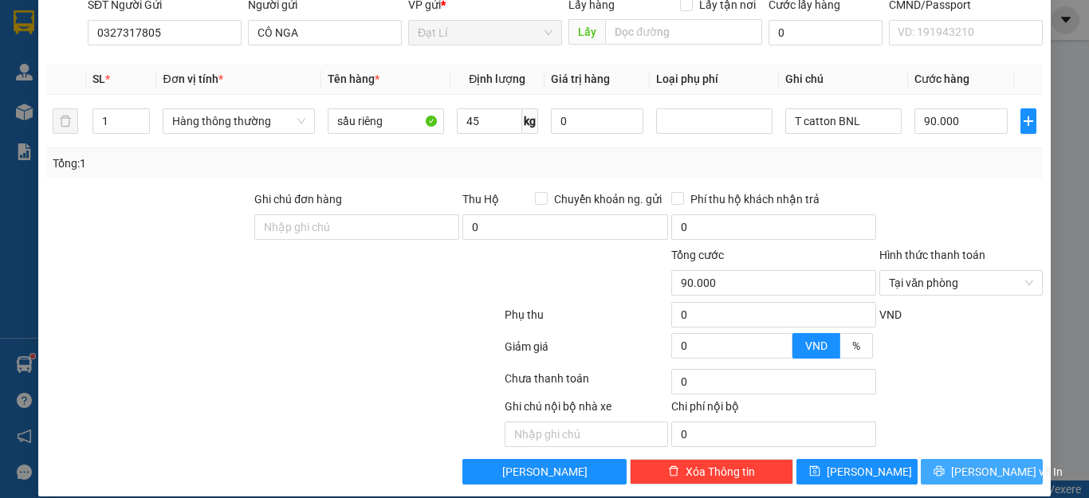
click at [998, 463] on span "[PERSON_NAME] và In" at bounding box center [1007, 472] width 112 height 18
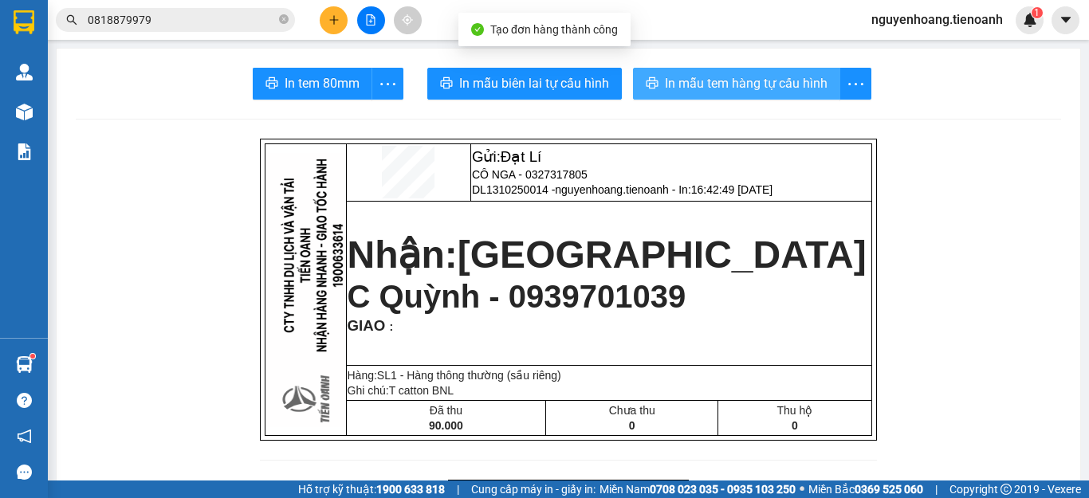
click at [698, 89] on span "In mẫu tem hàng tự cấu hình" at bounding box center [746, 83] width 163 height 20
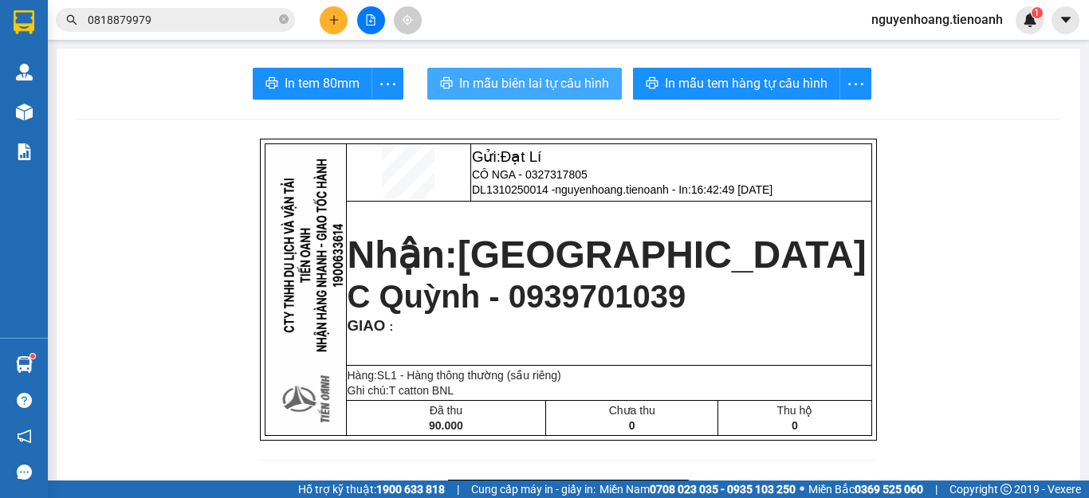
click at [538, 89] on span "In mẫu biên lai tự cấu hình" at bounding box center [534, 83] width 150 height 20
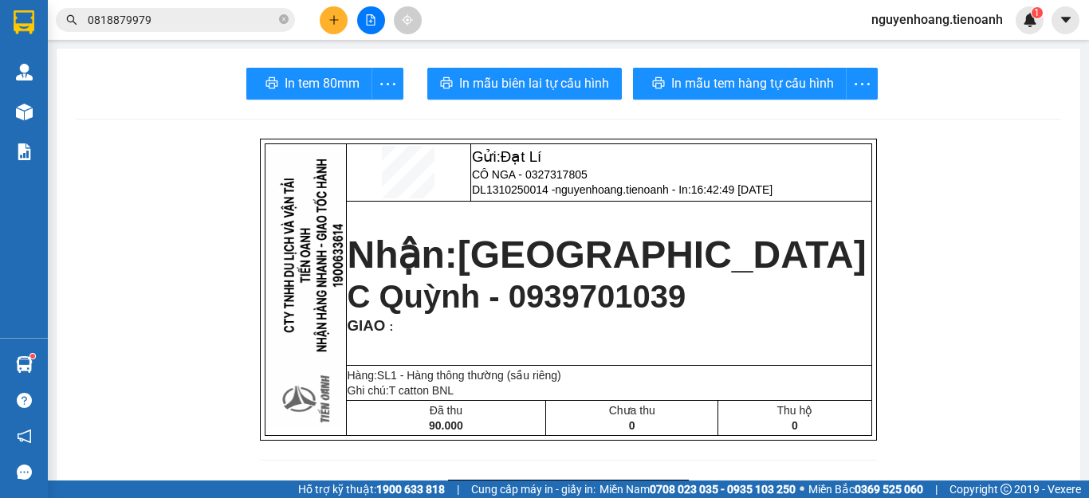
drag, startPoint x: 538, startPoint y: 97, endPoint x: 758, endPoint y: 77, distance: 221.1
click at [758, 77] on div "In mẫu tem hàng tự cấu hình" at bounding box center [755, 84] width 245 height 32
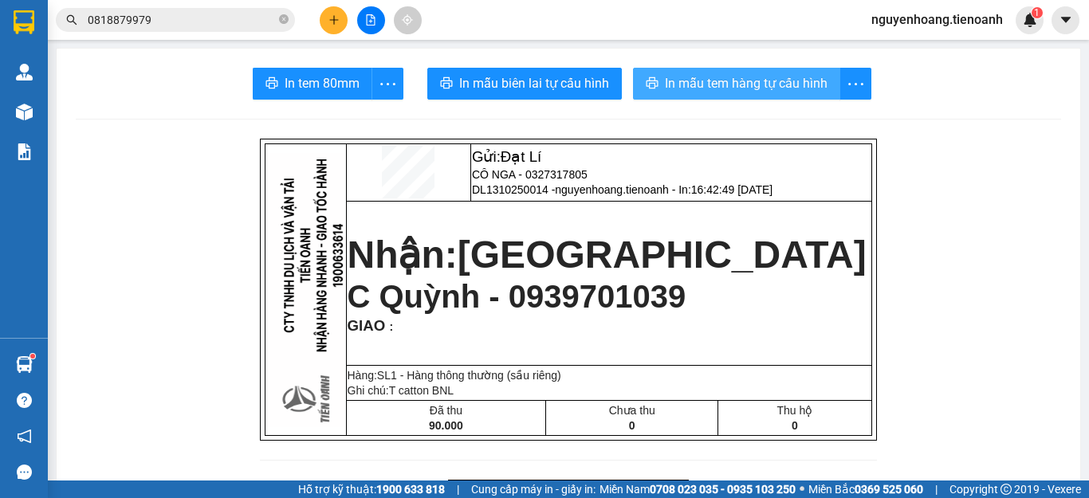
click at [804, 73] on span "In mẫu tem hàng tự cấu hình" at bounding box center [746, 83] width 163 height 20
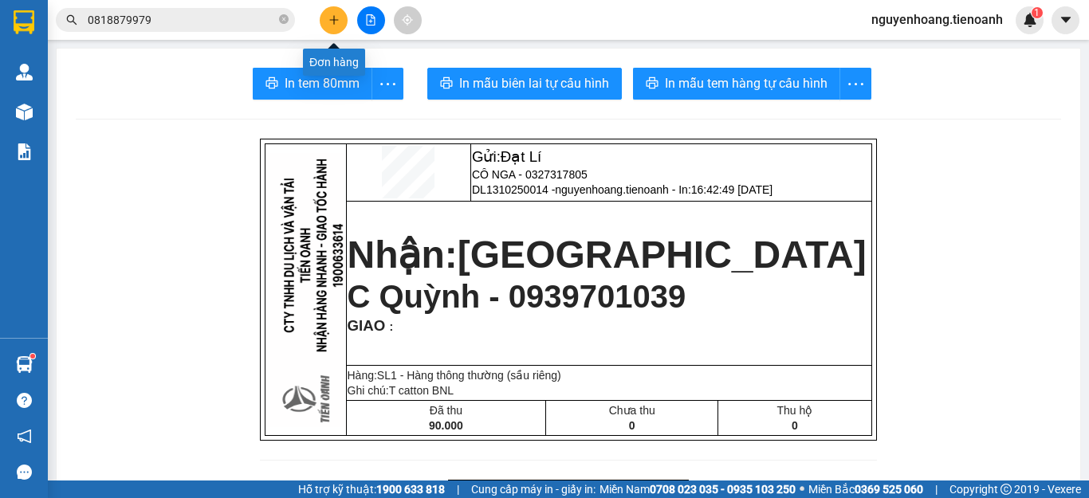
click at [337, 14] on icon "plus" at bounding box center [334, 19] width 11 height 11
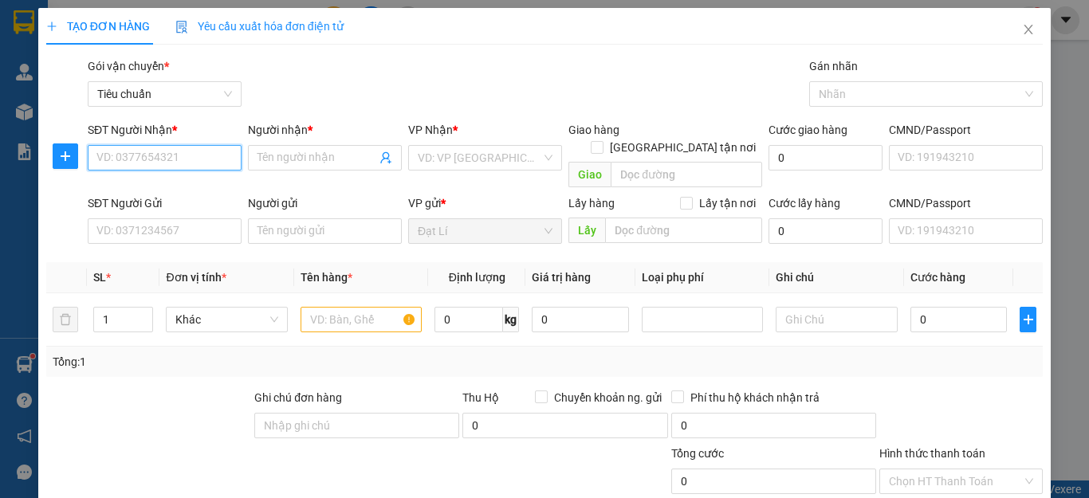
click at [209, 161] on input "SĐT Người Nhận *" at bounding box center [165, 158] width 154 height 26
click at [196, 191] on div "0888649569 - DIỆP MINH" at bounding box center [174, 190] width 157 height 18
type input "0888649569"
type input "[PERSON_NAME]"
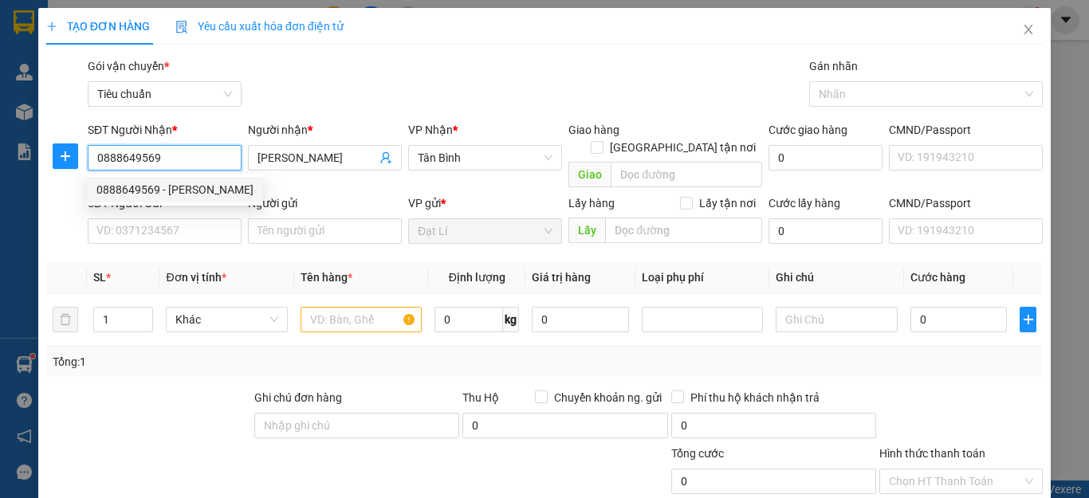
type input "40.000"
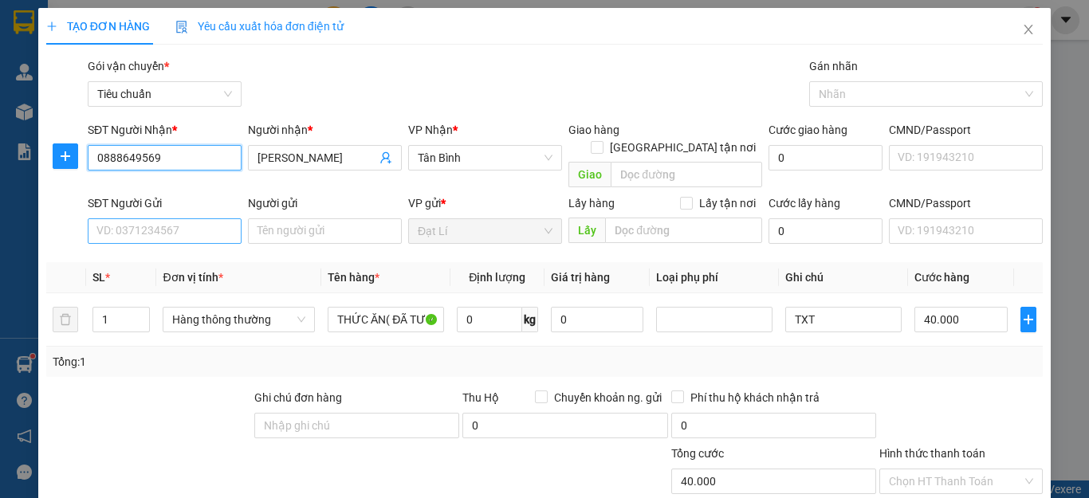
type input "0888649569"
click at [225, 219] on input "SĐT Người Gửi" at bounding box center [165, 232] width 154 height 26
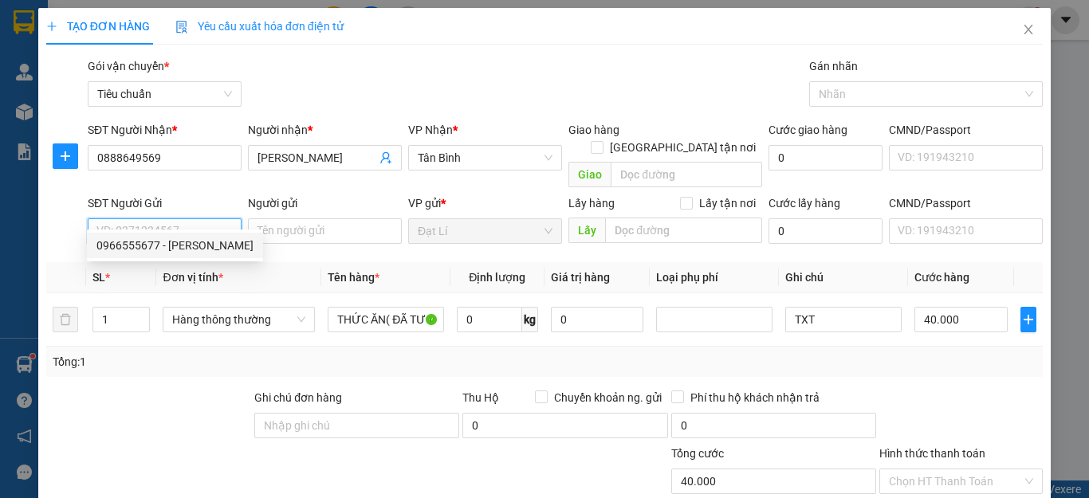
click at [171, 247] on div "0966555677 - C PHƯƠNG" at bounding box center [174, 246] width 157 height 18
type input "0966555677"
type input "[PERSON_NAME]"
type input "240745734"
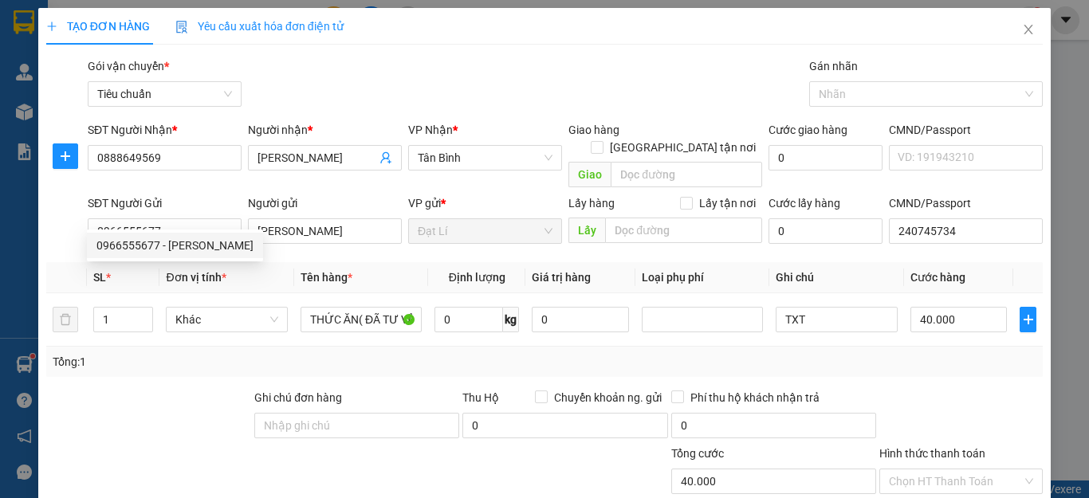
click at [171, 353] on div "Tổng: 1" at bounding box center [237, 362] width 369 height 18
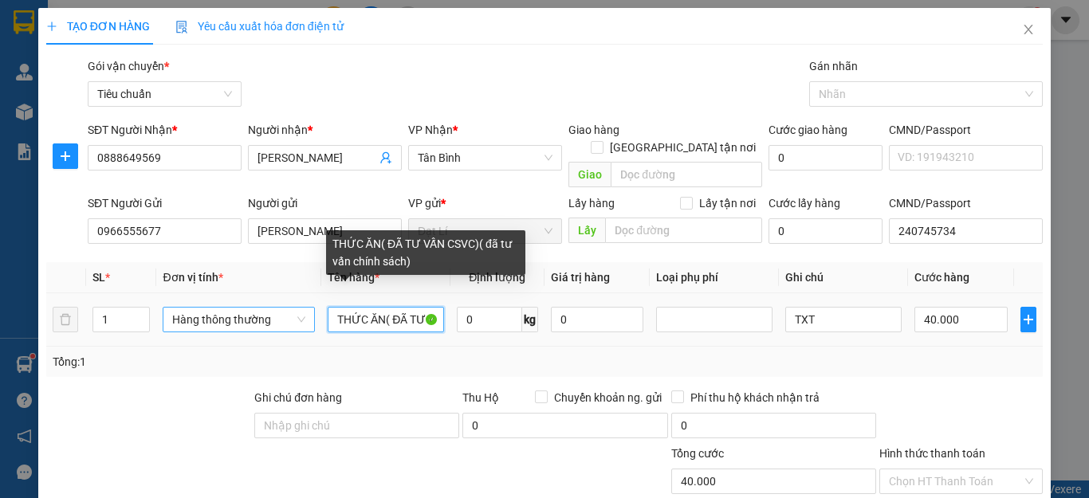
drag, startPoint x: 384, startPoint y: 302, endPoint x: 299, endPoint y: 302, distance: 84.5
click at [299, 302] on tr "1 Hàng thông thường THỨC ĂN( ĐÃ TƯ VẤN CSVC)( đã tư vấn chính sách) 0 kg 0 TXT …" at bounding box center [544, 319] width 997 height 53
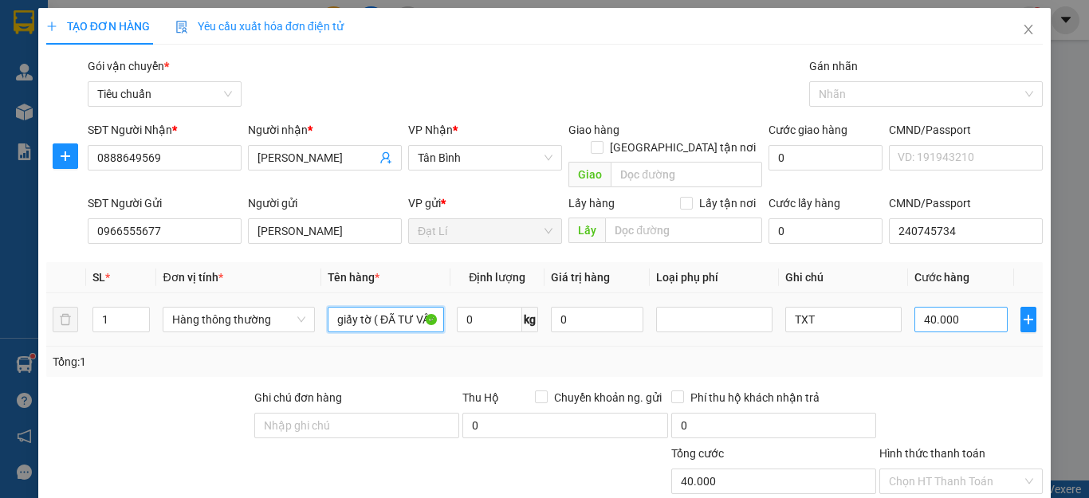
type input "giấy tờ ( ĐÃ TƯ VẤN CSVC)( đã tư vấn chính sách)"
click at [951, 307] on input "40.000" at bounding box center [961, 320] width 93 height 26
type input "3"
type input "30"
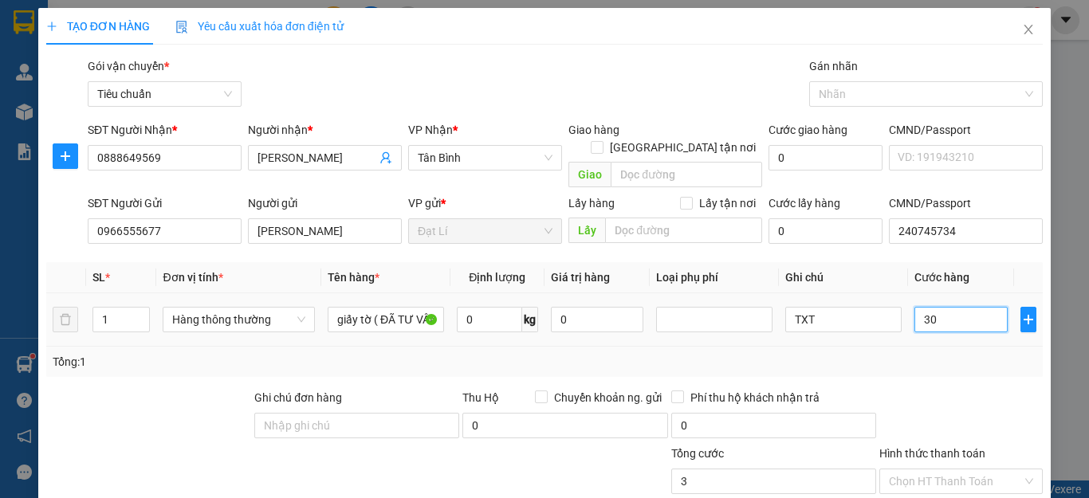
type input "30"
click at [974, 353] on div "Tổng: 1" at bounding box center [545, 362] width 984 height 18
click at [848, 307] on input "TXT" at bounding box center [844, 320] width 116 height 26
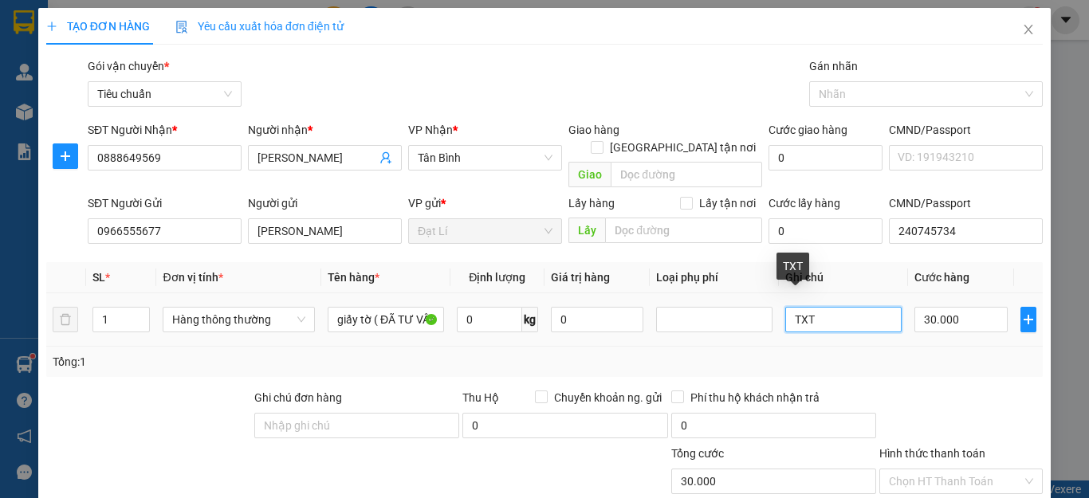
click at [848, 307] on input "TXT" at bounding box center [844, 320] width 116 height 26
click at [943, 353] on div "Tổng: 1" at bounding box center [545, 362] width 984 height 18
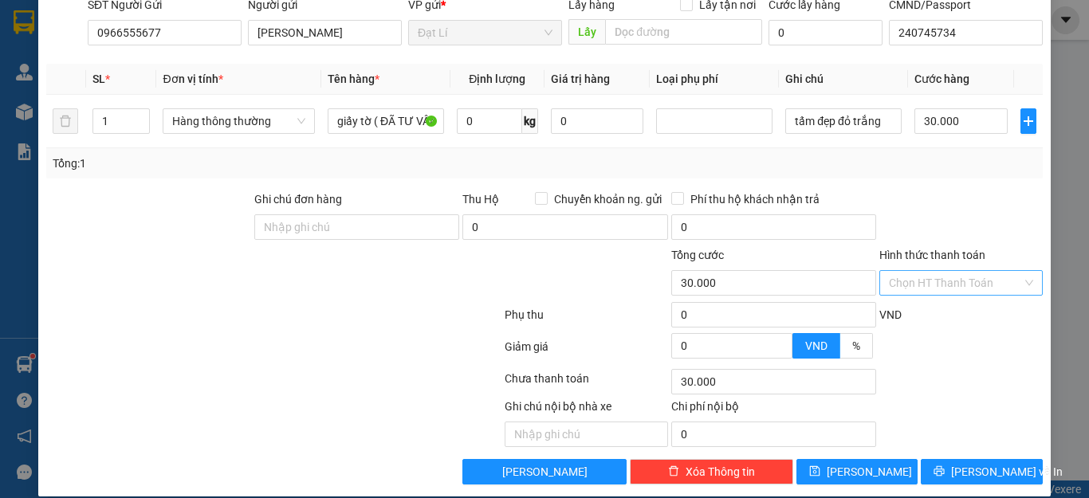
click at [967, 271] on input "Hình thức thanh toán" at bounding box center [955, 283] width 133 height 24
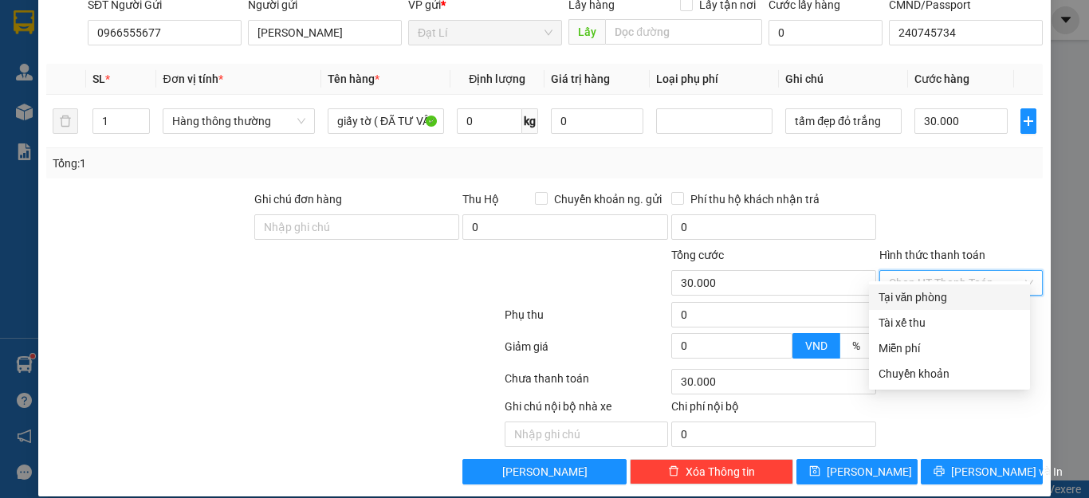
click at [937, 288] on div "Tại văn phòng" at bounding box center [949, 298] width 161 height 26
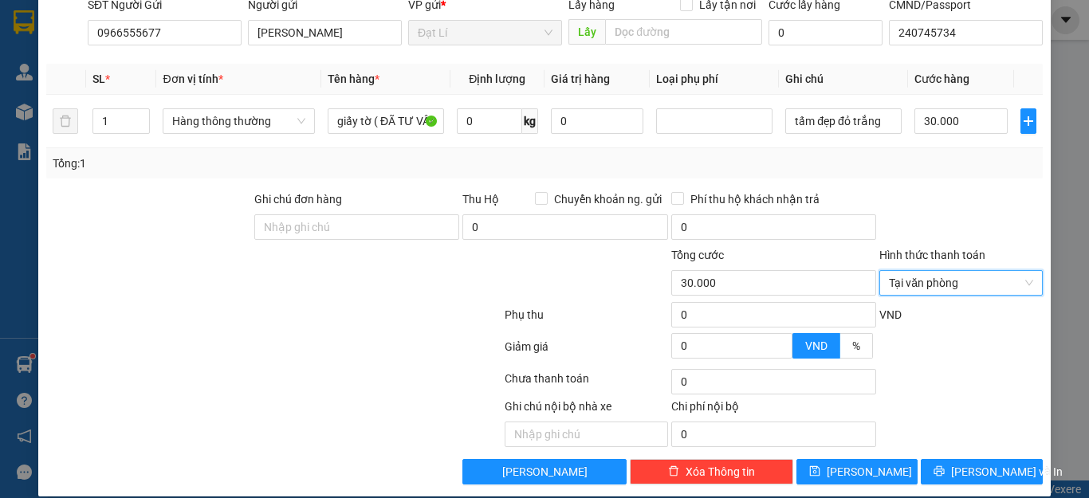
click at [955, 199] on div at bounding box center [961, 219] width 167 height 56
click at [975, 441] on div "Transit Pickup Surcharge Ids Transit Deliver Surcharge Ids Transit Deliver Surc…" at bounding box center [544, 172] width 997 height 626
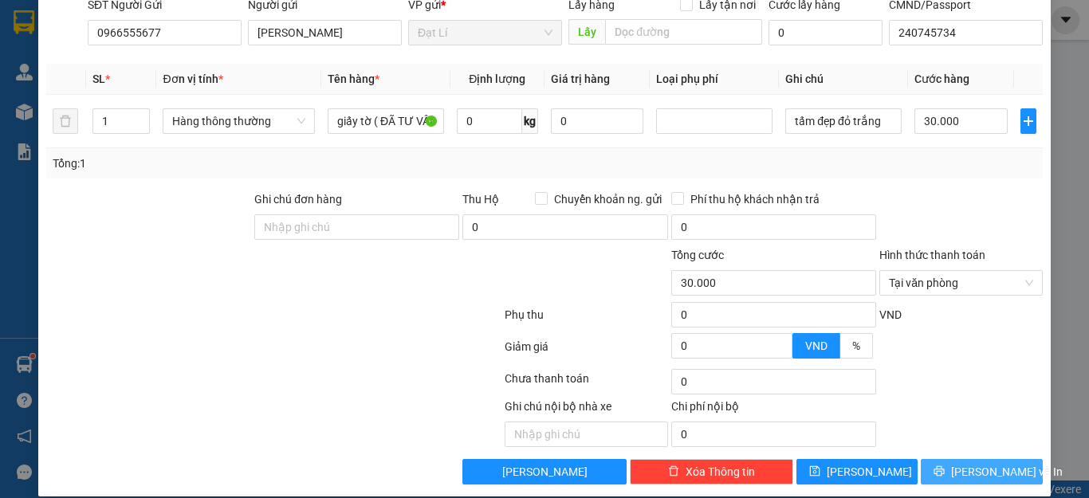
click at [975, 463] on span "[PERSON_NAME] và In" at bounding box center [1007, 472] width 112 height 18
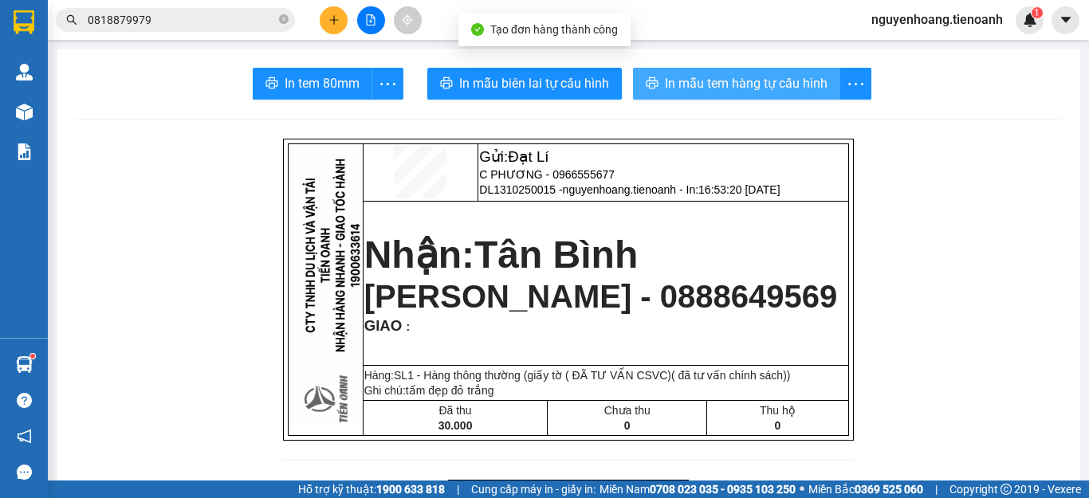
click at [743, 81] on span "In mẫu tem hàng tự cấu hình" at bounding box center [746, 83] width 163 height 20
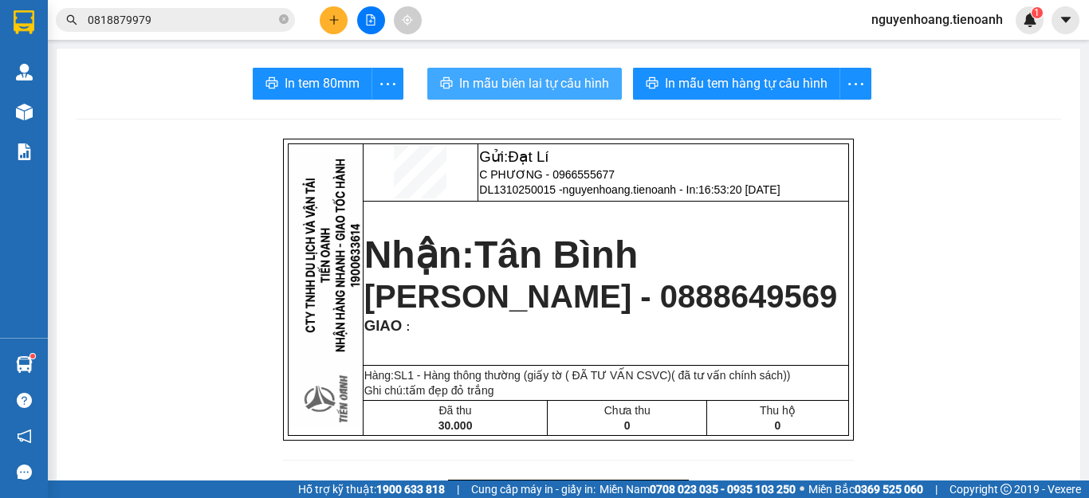
click at [518, 86] on span "In mẫu biên lai tự cấu hình" at bounding box center [534, 83] width 150 height 20
click at [319, 20] on div at bounding box center [371, 20] width 120 height 28
click at [333, 20] on icon "plus" at bounding box center [333, 19] width 9 height 1
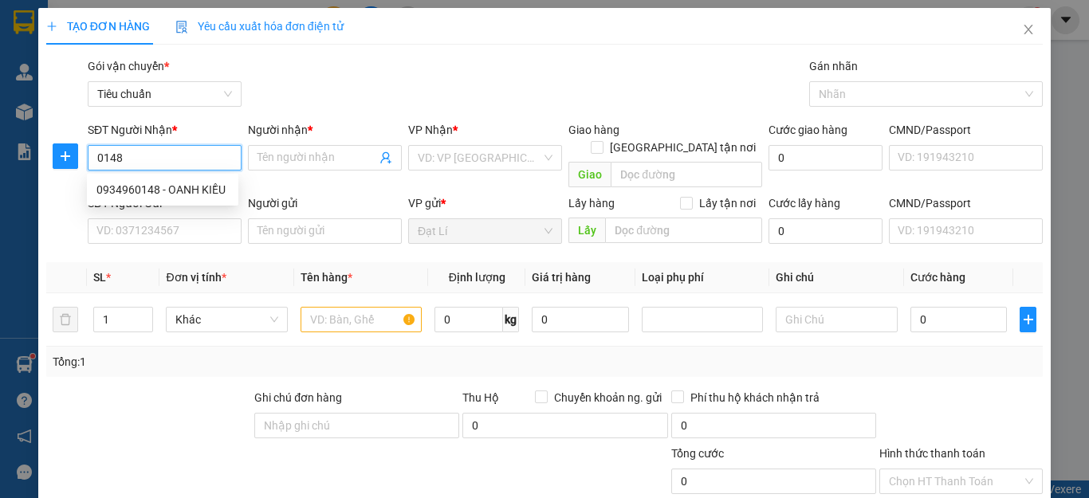
click at [191, 196] on div "0934960148 - OANH KIỀU" at bounding box center [162, 190] width 132 height 18
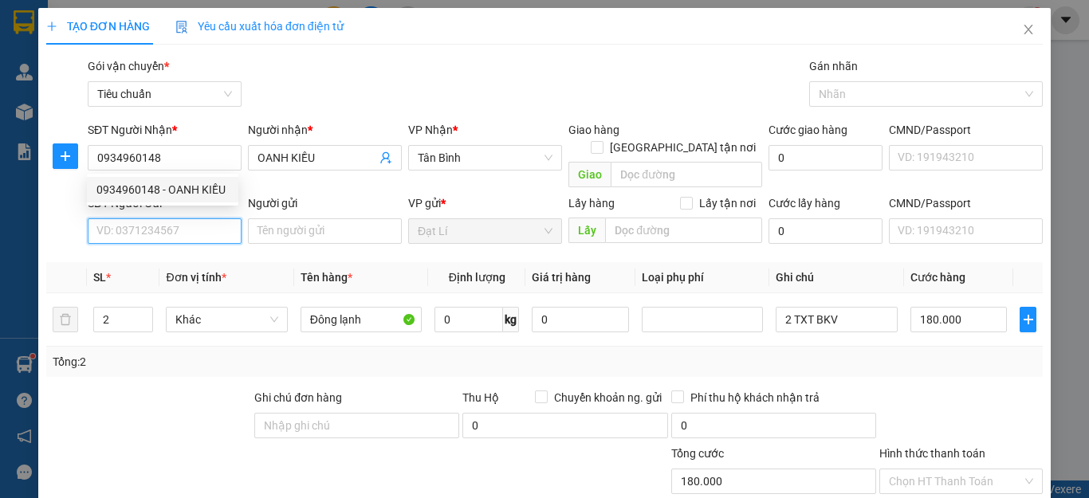
click at [188, 219] on input "SĐT Người Gửi" at bounding box center [165, 232] width 154 height 26
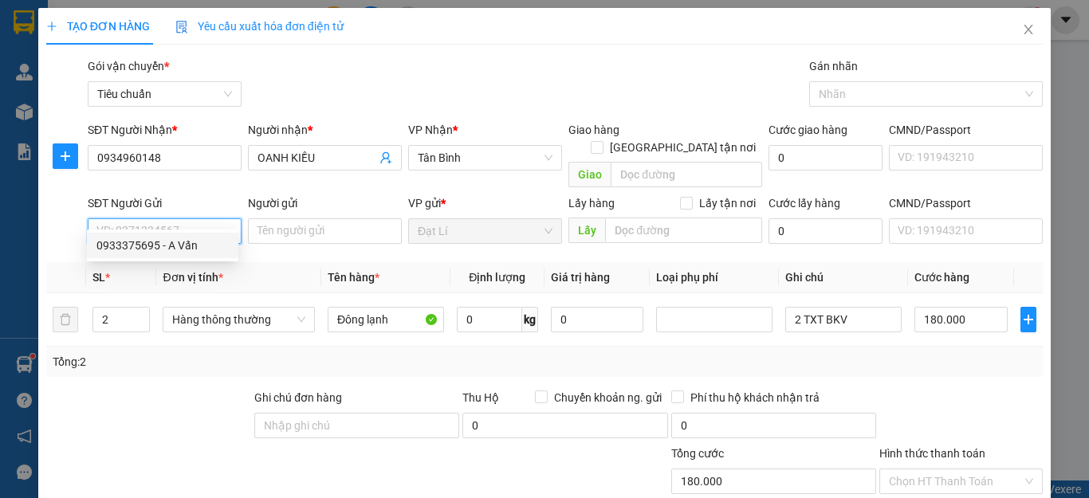
click at [185, 246] on div "0933375695 - A Vấn" at bounding box center [162, 246] width 132 height 18
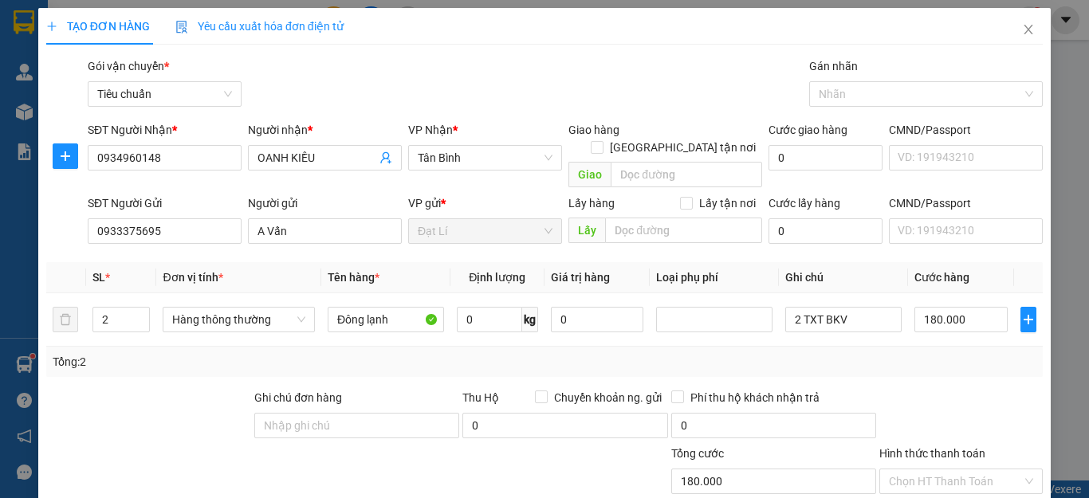
click at [918, 353] on div "Tổng: 2" at bounding box center [545, 362] width 984 height 18
click at [922, 353] on div "Tổng: 2" at bounding box center [545, 362] width 984 height 18
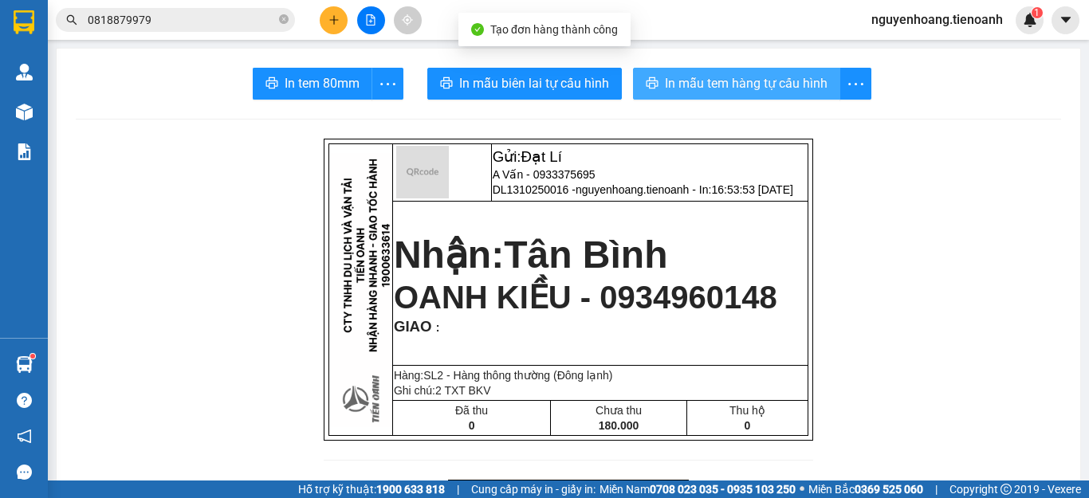
click at [730, 96] on button "In mẫu tem hàng tự cấu hình" at bounding box center [736, 84] width 207 height 32
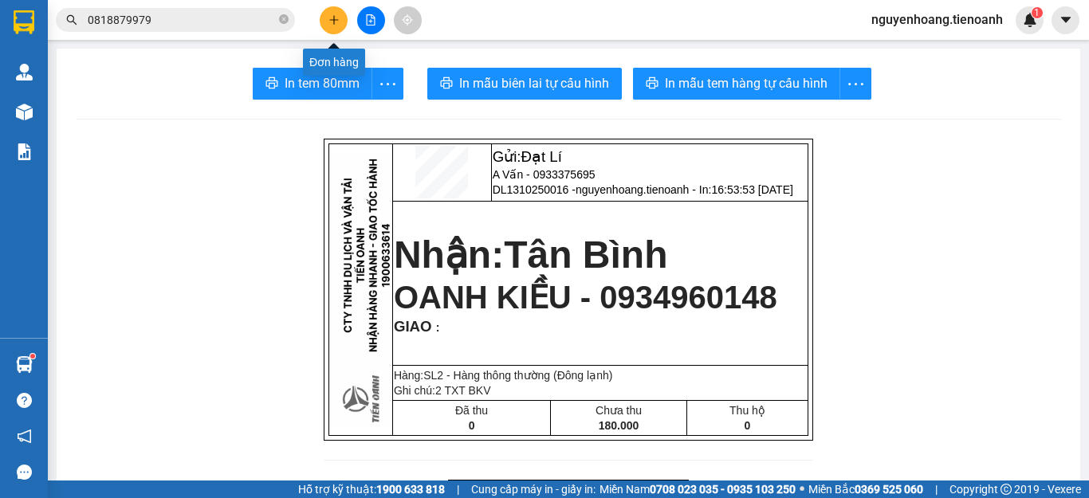
click at [324, 25] on button at bounding box center [334, 20] width 28 height 28
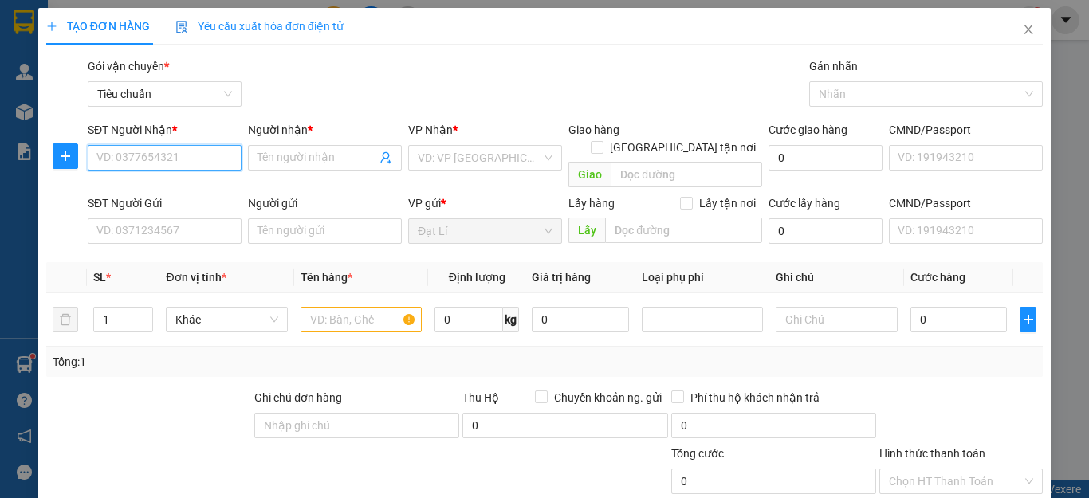
click at [177, 157] on input "SĐT Người Nhận *" at bounding box center [165, 158] width 154 height 26
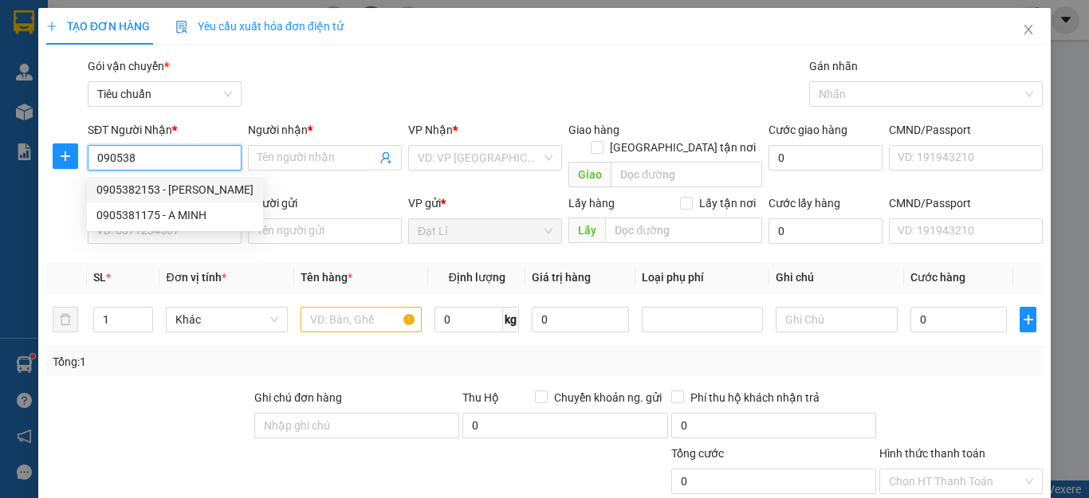
click at [138, 189] on div "0905382153 - Thanh Thảo" at bounding box center [174, 190] width 157 height 18
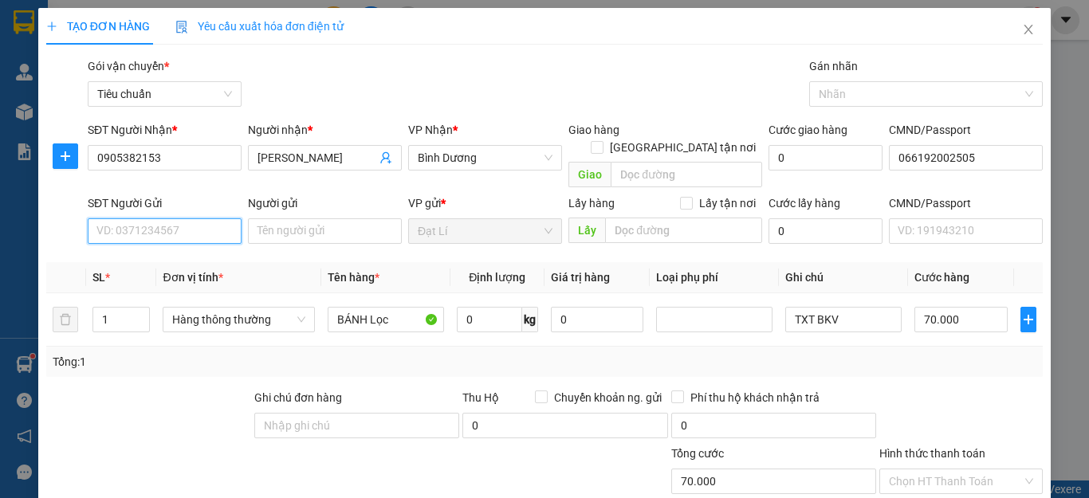
click at [182, 219] on input "SĐT Người Gửi" at bounding box center [165, 232] width 154 height 26
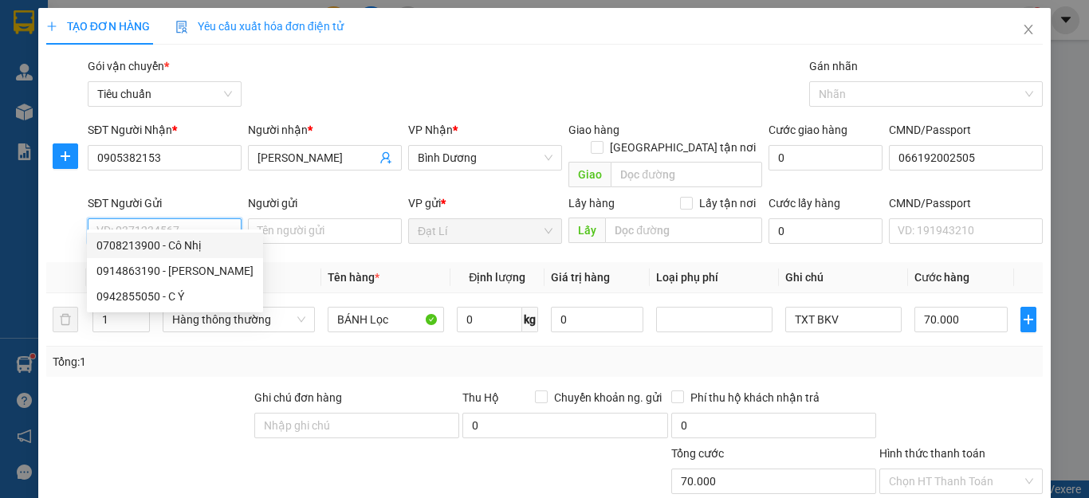
click at [163, 241] on div "0708213900 - Cô Nhị" at bounding box center [174, 246] width 157 height 18
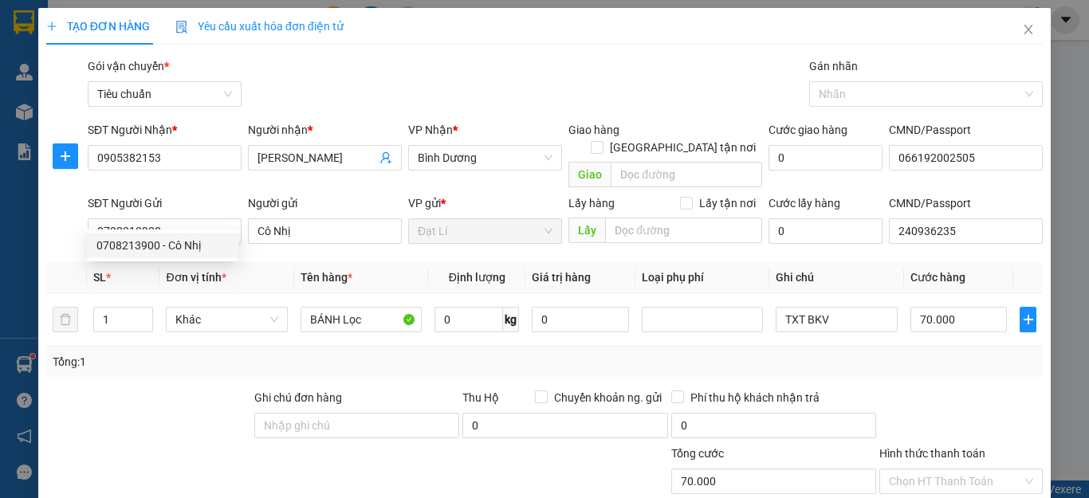
click at [153, 389] on div at bounding box center [149, 417] width 208 height 56
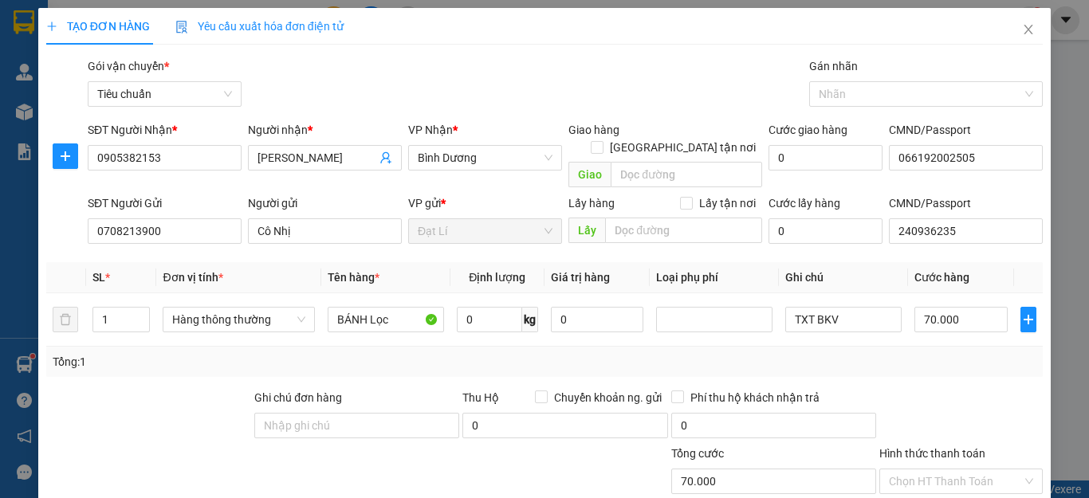
click at [972, 400] on div at bounding box center [961, 417] width 167 height 56
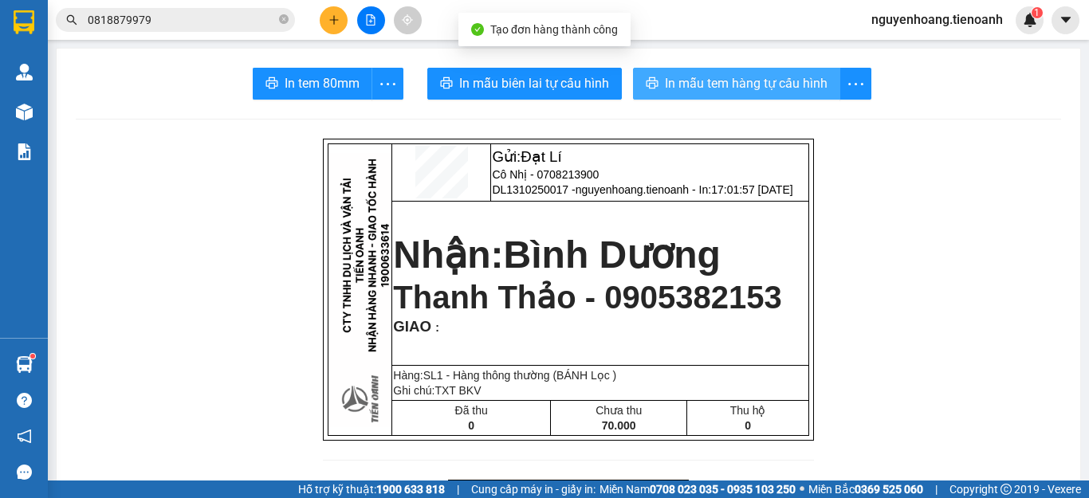
click at [759, 96] on button "In mẫu tem hàng tự cấu hình" at bounding box center [736, 84] width 207 height 32
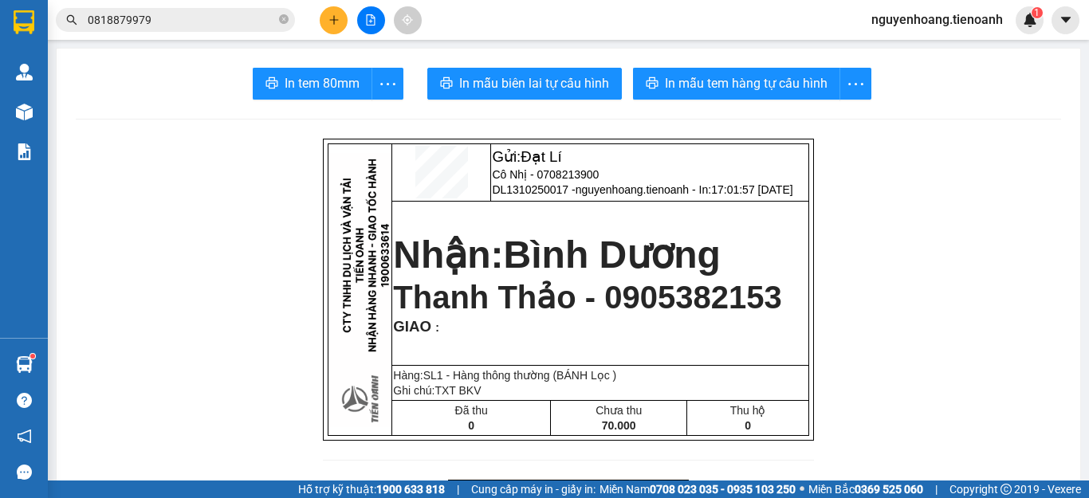
click at [332, 26] on button at bounding box center [334, 20] width 28 height 28
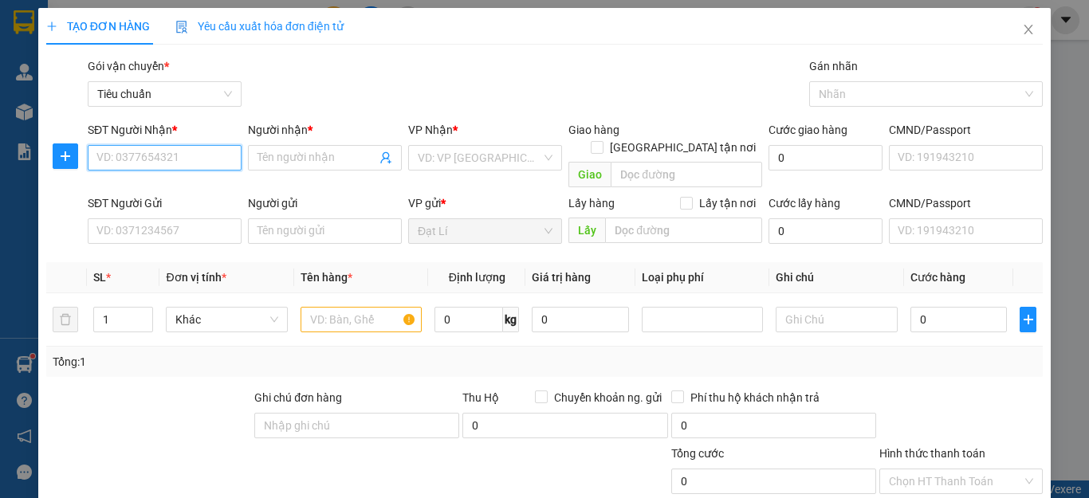
click at [132, 159] on input "SĐT Người Nhận *" at bounding box center [165, 158] width 154 height 26
click at [189, 185] on div "0856987515 - LỊCH" at bounding box center [162, 190] width 132 height 18
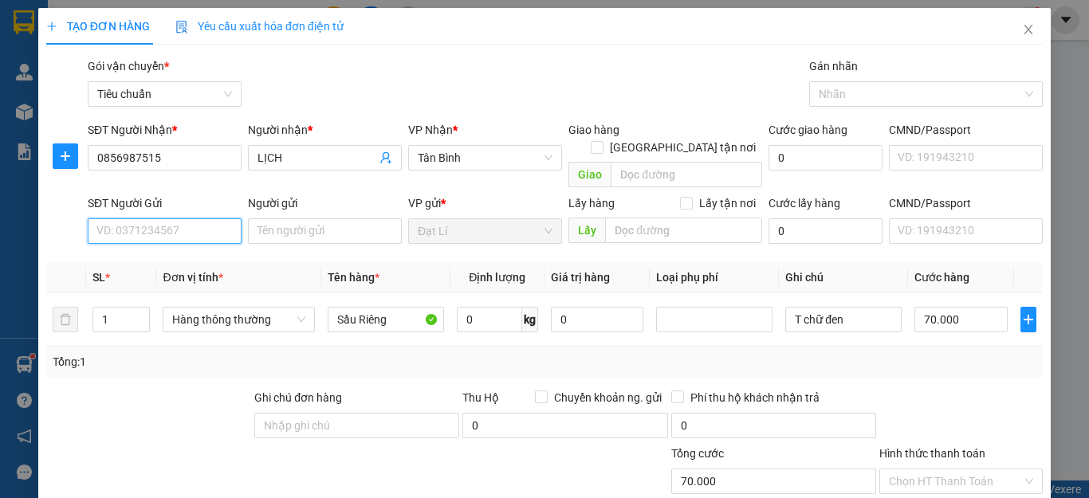
click at [203, 219] on input "SĐT Người Gửi" at bounding box center [165, 232] width 154 height 26
click at [137, 269] on div "0877710179 - HOÀNG" at bounding box center [162, 271] width 132 height 18
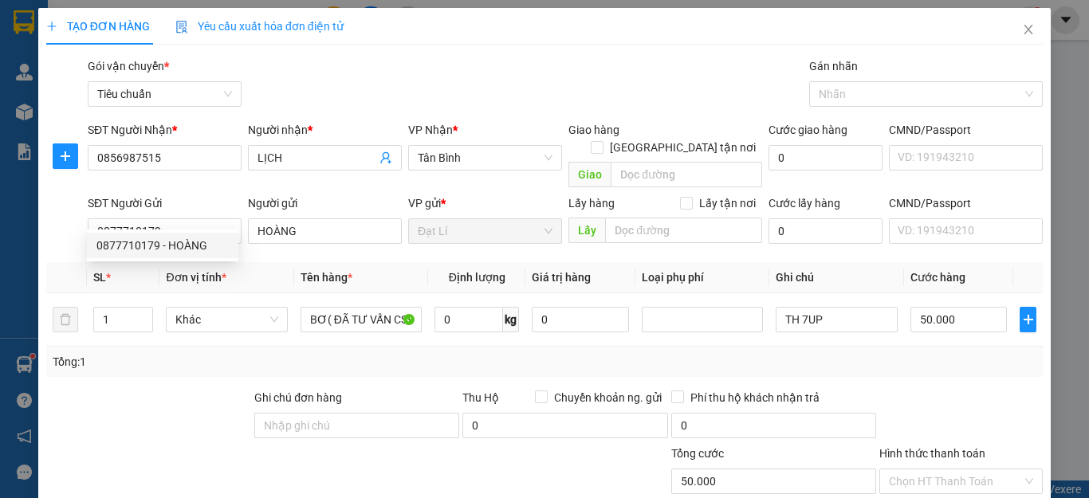
click at [163, 389] on div at bounding box center [149, 417] width 208 height 56
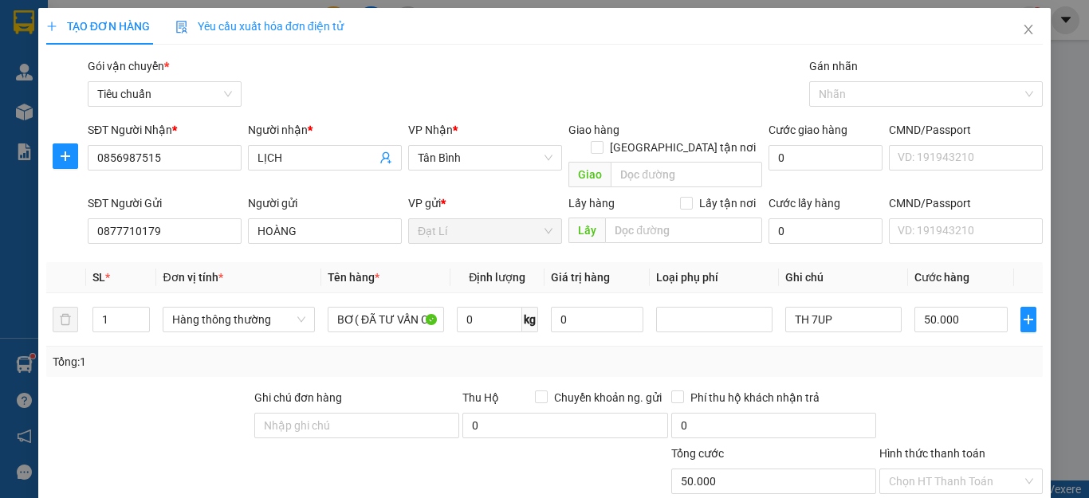
click at [166, 400] on div at bounding box center [149, 417] width 208 height 56
click at [313, 353] on div "Tổng: 1" at bounding box center [237, 362] width 369 height 18
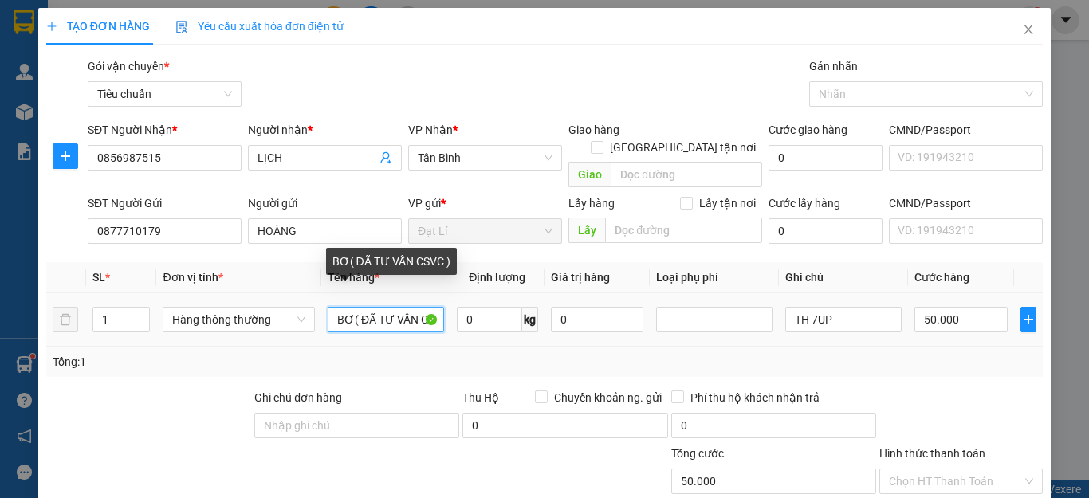
click at [349, 307] on input "BƠ( ĐÃ TƯ VẤN CSVC )" at bounding box center [386, 320] width 116 height 26
click at [489, 309] on input "0" at bounding box center [489, 320] width 65 height 26
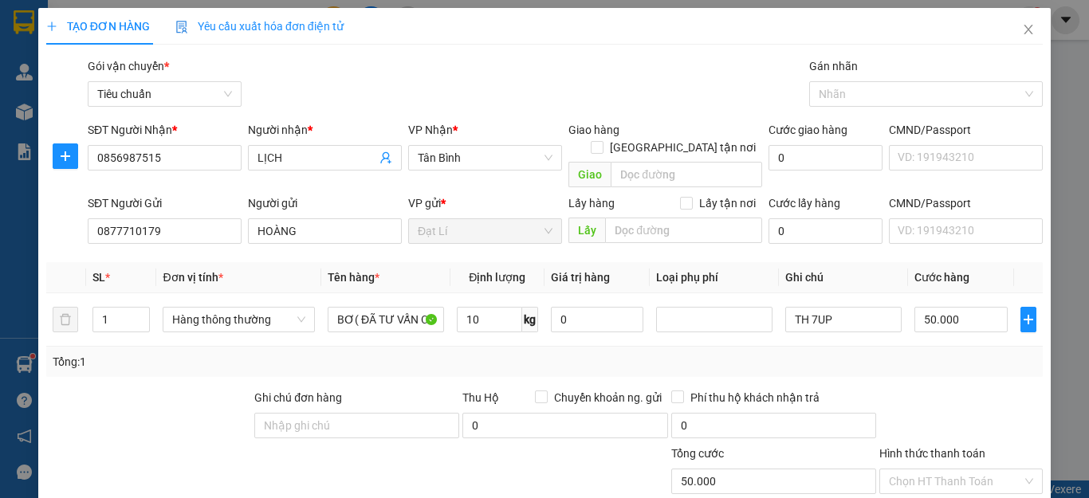
drag, startPoint x: 804, startPoint y: 346, endPoint x: 817, endPoint y: 343, distance: 13.9
click at [810, 353] on div "Tổng: 1" at bounding box center [545, 362] width 984 height 18
click at [853, 307] on input "TH 7UP" at bounding box center [844, 320] width 116 height 26
click at [937, 353] on div "Tổng: 1" at bounding box center [545, 362] width 984 height 18
click at [935, 470] on input "Hình thức thanh toán" at bounding box center [955, 482] width 133 height 24
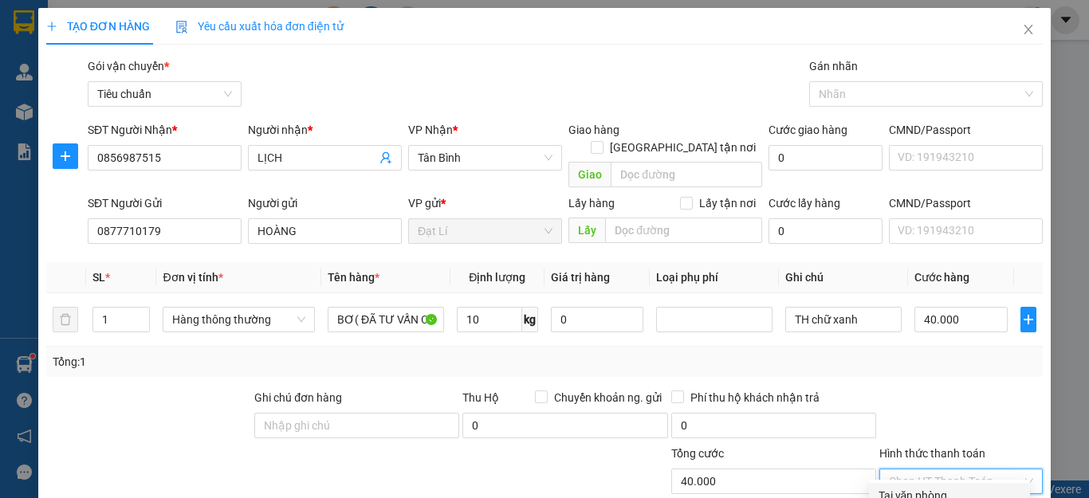
click at [931, 487] on div "Tại văn phòng" at bounding box center [950, 496] width 142 height 18
click at [952, 389] on div at bounding box center [961, 417] width 167 height 56
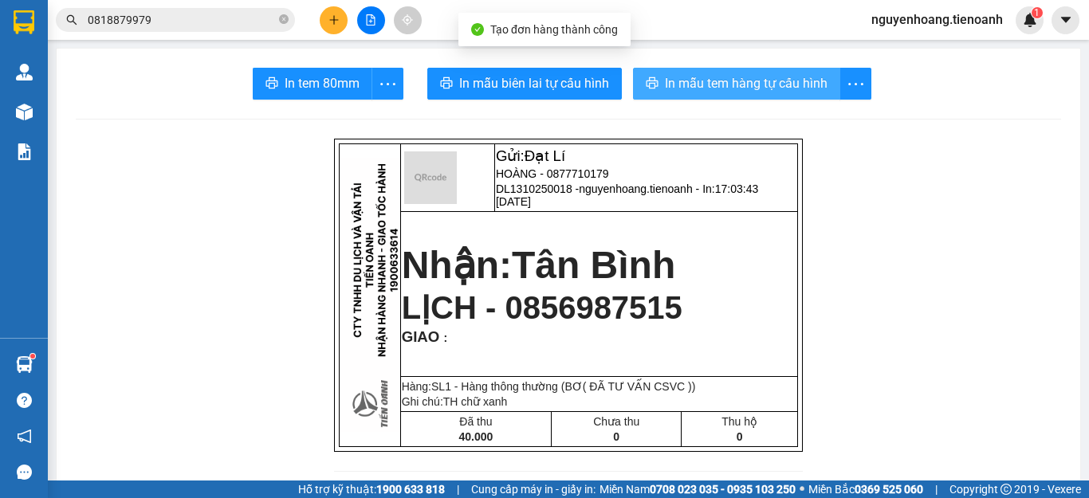
click at [770, 77] on span "In mẫu tem hàng tự cấu hình" at bounding box center [746, 83] width 163 height 20
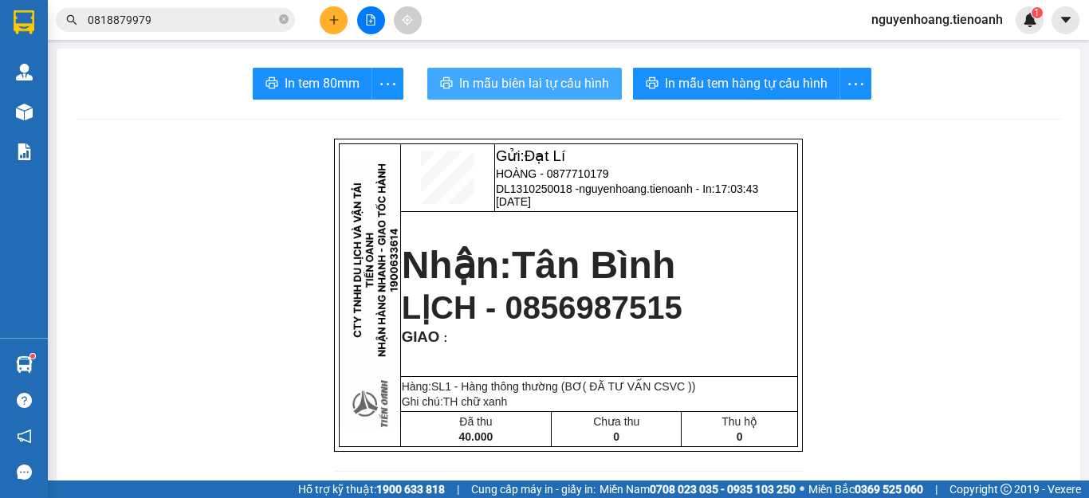
click at [586, 84] on span "In mẫu biên lai tự cấu hình" at bounding box center [534, 83] width 150 height 20
click at [344, 18] on button at bounding box center [334, 20] width 28 height 28
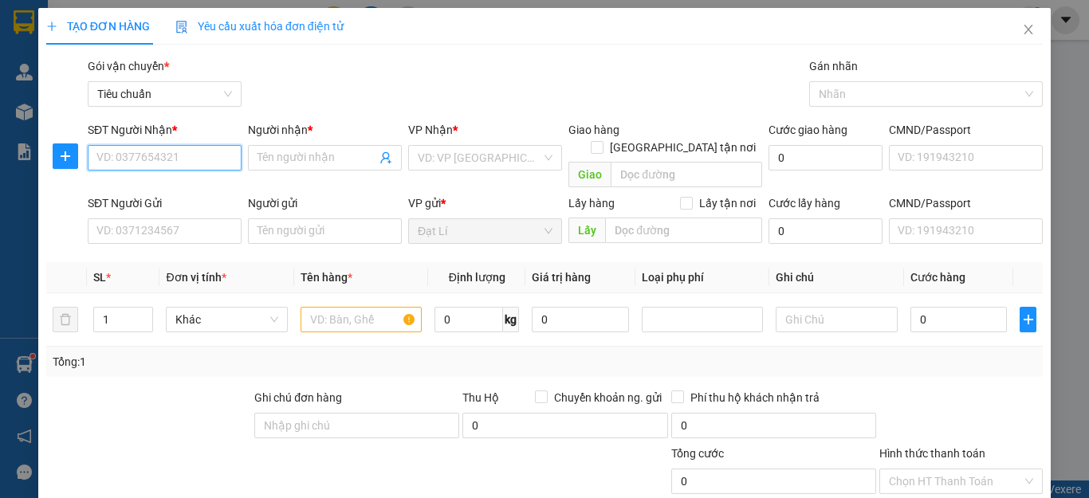
click at [154, 148] on input "SĐT Người Nhận *" at bounding box center [165, 158] width 154 height 26
click at [202, 159] on input "0937789112" at bounding box center [165, 158] width 154 height 26
click at [187, 184] on div "0937789112 - A Thắng" at bounding box center [162, 190] width 132 height 18
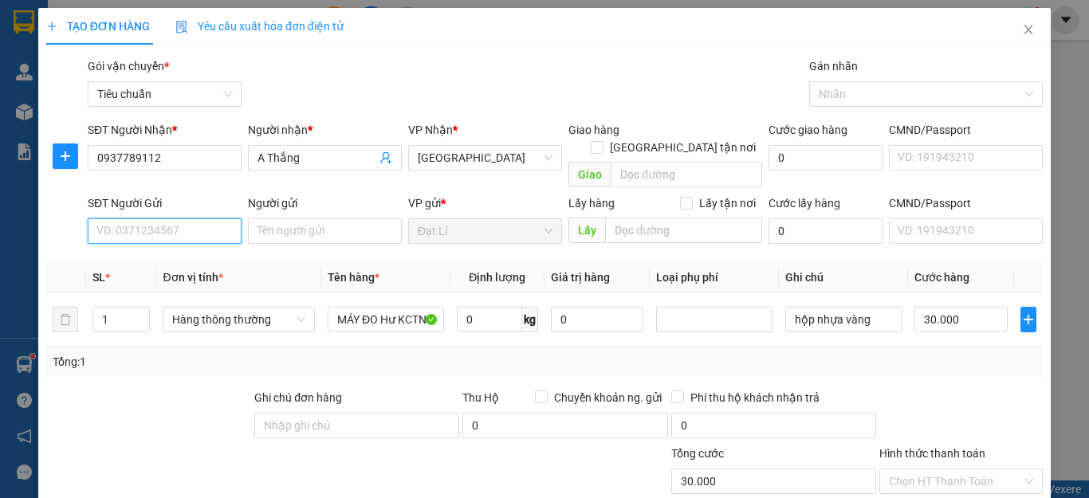
click at [147, 219] on input "SĐT Người Gửi" at bounding box center [165, 232] width 154 height 26
click at [125, 246] on div "0934156247 - A Hiếu" at bounding box center [162, 246] width 132 height 18
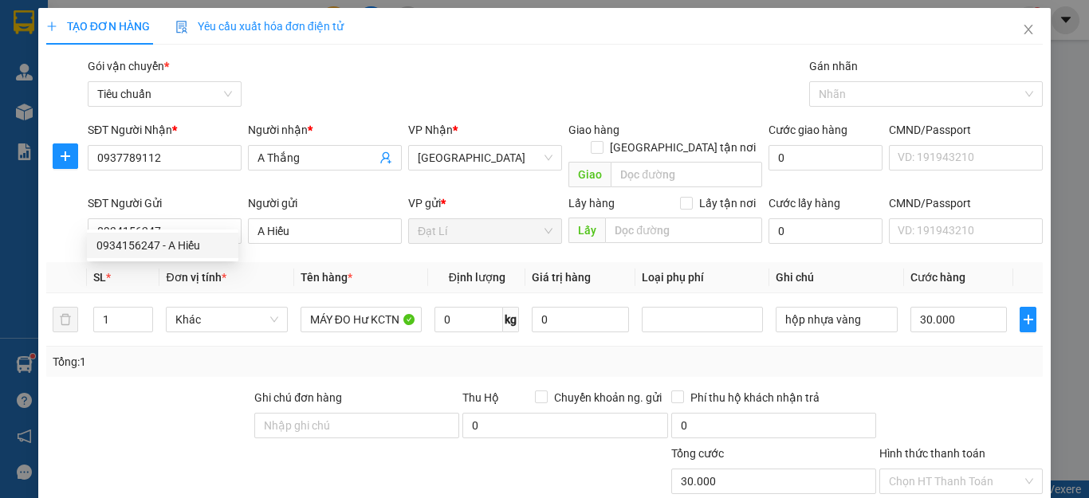
drag, startPoint x: 151, startPoint y: 393, endPoint x: 241, endPoint y: 343, distance: 103.2
click at [151, 394] on div at bounding box center [149, 417] width 208 height 56
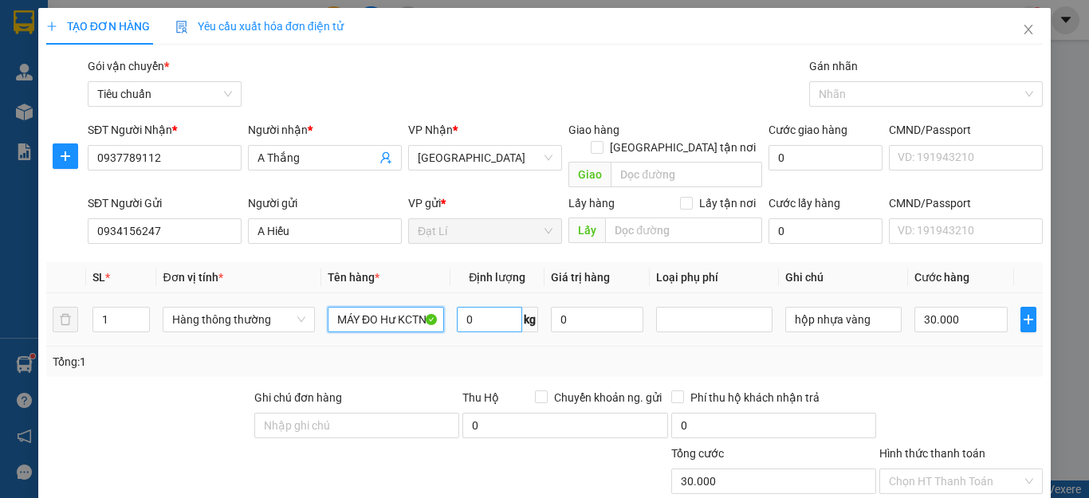
drag, startPoint x: 377, startPoint y: 305, endPoint x: 514, endPoint y: 314, distance: 136.7
click at [514, 314] on tr "1 Hàng thông thường MÁY ĐO Hư KCTN 0 kg 0 hộp nhựa vàng 30.000" at bounding box center [544, 319] width 997 height 53
click at [480, 307] on input "0" at bounding box center [489, 320] width 65 height 26
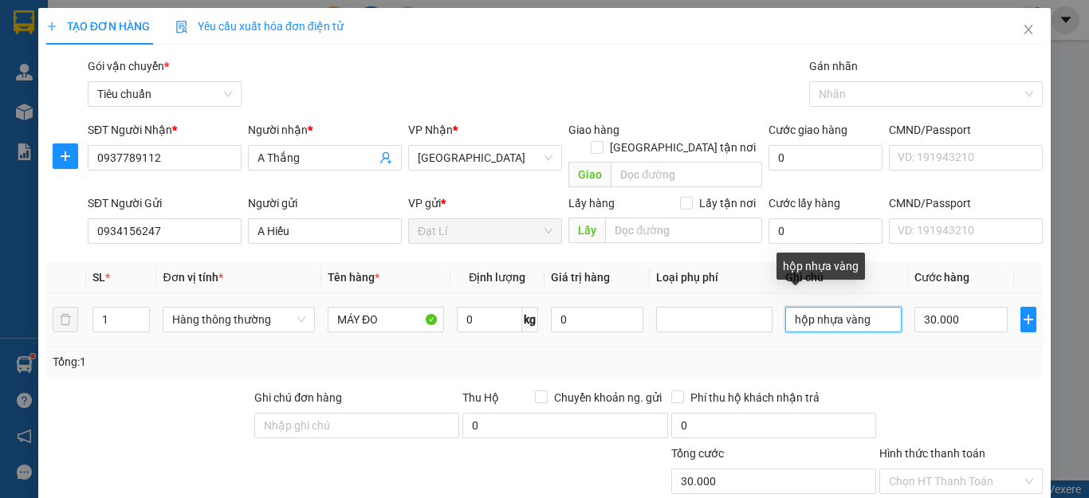
click at [867, 307] on input "hộp nhựa vàng" at bounding box center [844, 320] width 116 height 26
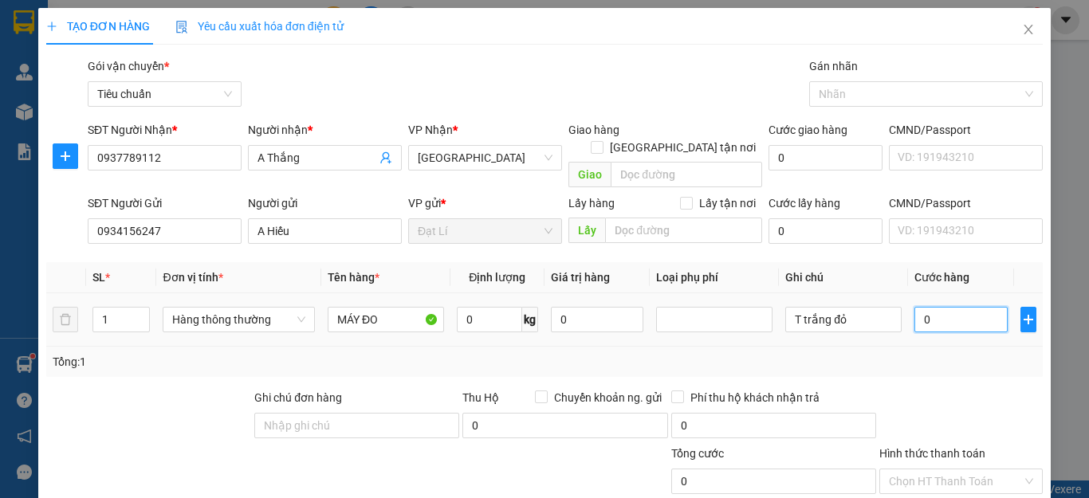
click at [953, 307] on input "0" at bounding box center [961, 320] width 93 height 26
click at [987, 353] on div "Tổng: 1" at bounding box center [545, 362] width 984 height 18
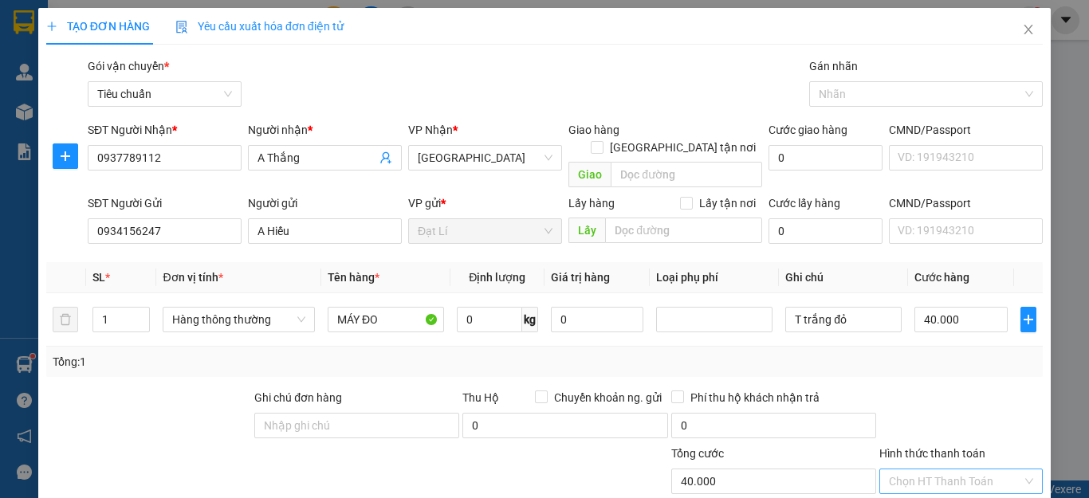
click at [935, 470] on input "Hình thức thanh toán" at bounding box center [955, 482] width 133 height 24
click at [931, 487] on div "Tại văn phòng" at bounding box center [950, 496] width 142 height 18
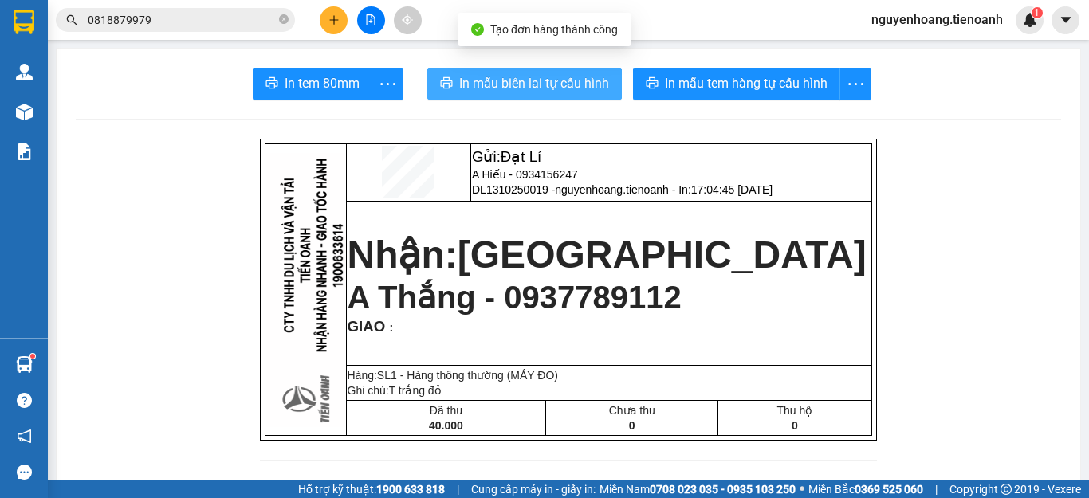
click at [572, 77] on span "In mẫu biên lai tự cấu hình" at bounding box center [534, 83] width 150 height 20
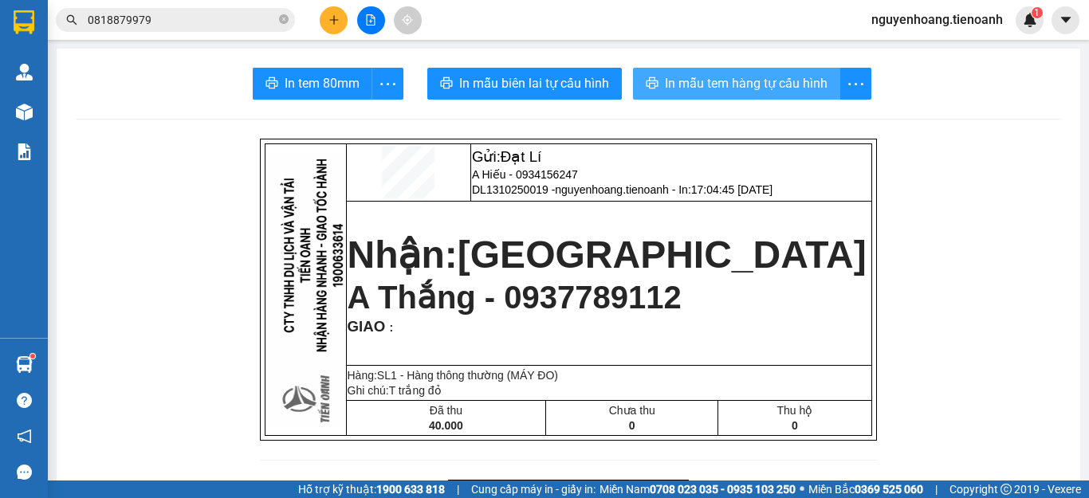
click at [749, 84] on span "In mẫu tem hàng tự cấu hình" at bounding box center [746, 83] width 163 height 20
click at [329, 14] on icon "plus" at bounding box center [334, 19] width 11 height 11
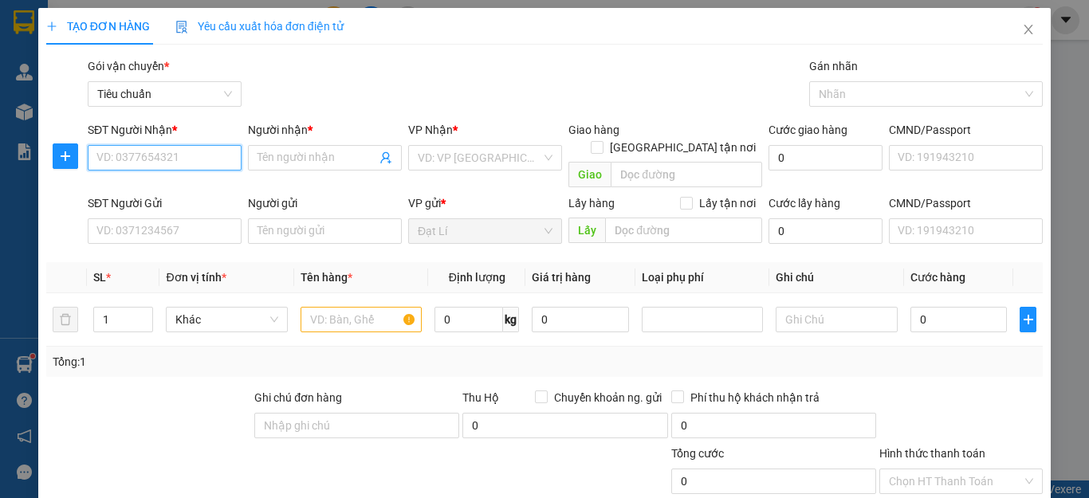
click at [204, 157] on input "SĐT Người Nhận *" at bounding box center [165, 158] width 154 height 26
click at [145, 188] on div "0937935979 - A Tiến" at bounding box center [162, 190] width 132 height 18
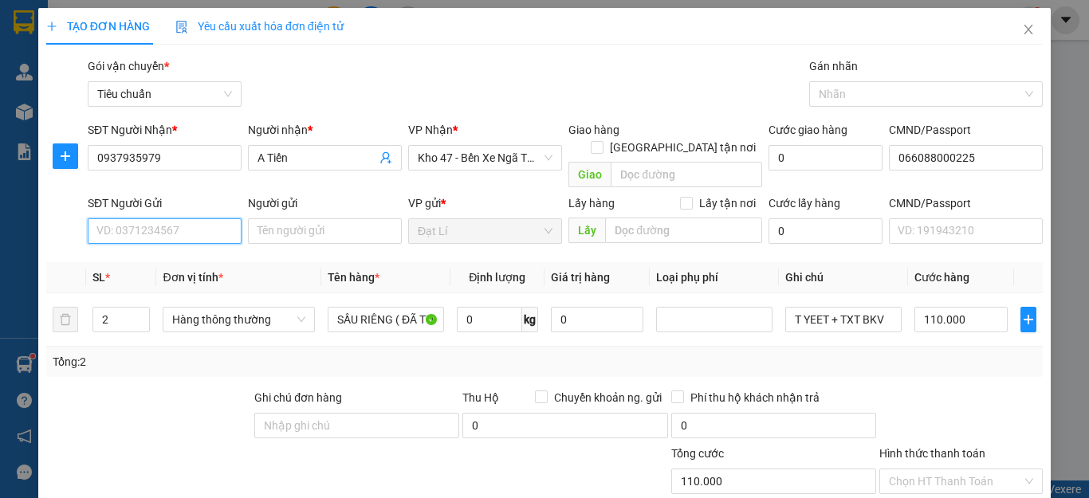
click at [184, 225] on input "SĐT Người Gửi" at bounding box center [165, 232] width 154 height 26
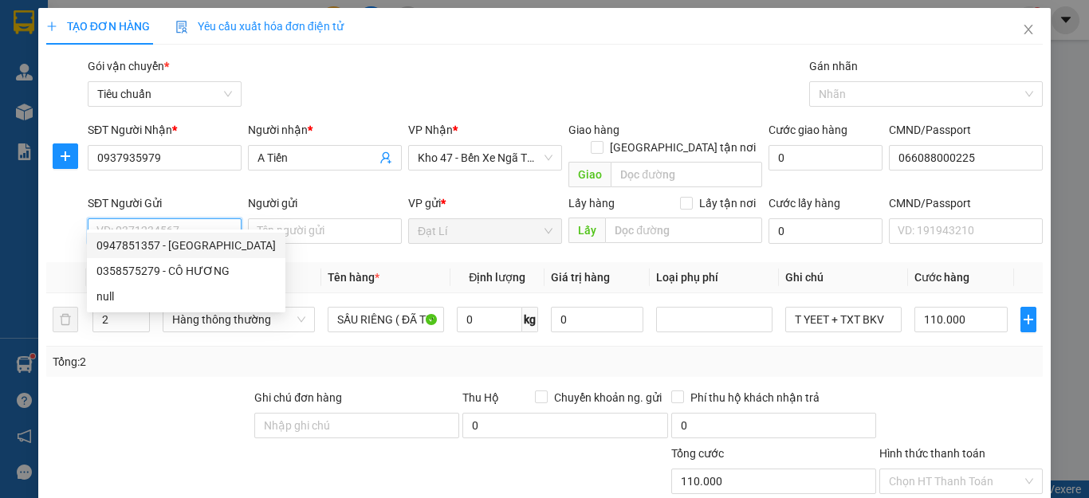
click at [150, 242] on div "0947851357 - Ngọc Anh" at bounding box center [185, 246] width 179 height 18
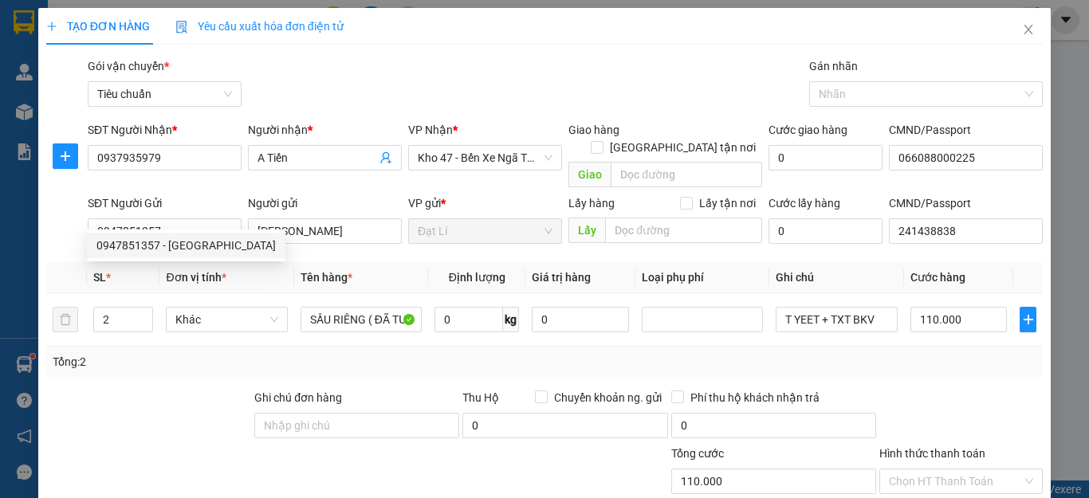
drag, startPoint x: 161, startPoint y: 361, endPoint x: 195, endPoint y: 338, distance: 40.7
click at [162, 362] on div "Transit Pickup Surcharge Ids Transit Deliver Surcharge Ids Transit Deliver Surc…" at bounding box center [544, 370] width 997 height 626
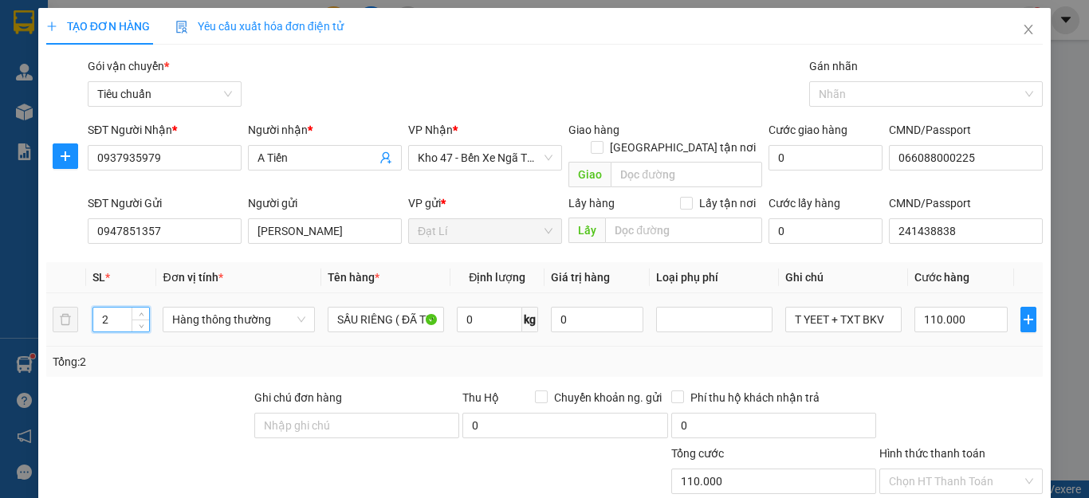
drag, startPoint x: 126, startPoint y: 302, endPoint x: 0, endPoint y: 328, distance: 128.6
click at [0, 326] on div "TẠO ĐƠN HÀNG Yêu cầu xuất hóa đơn điện tử Transit Pickup Surcharge Ids Transit …" at bounding box center [544, 249] width 1089 height 498
drag, startPoint x: 208, startPoint y: 443, endPoint x: 396, endPoint y: 303, distance: 234.8
click at [209, 445] on div at bounding box center [191, 473] width 292 height 56
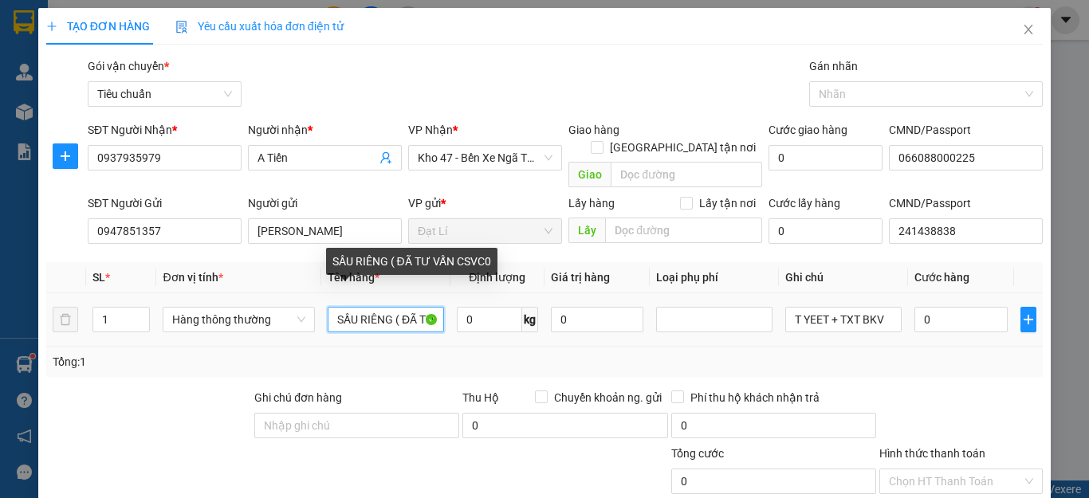
drag, startPoint x: 388, startPoint y: 299, endPoint x: 162, endPoint y: 321, distance: 227.5
click at [167, 320] on tr "1 Hàng thông thường SẦU RIÊNG ( ĐÃ TƯ VẤN CSVC0 0 kg 0 T YEET + TXT BKV 0" at bounding box center [544, 319] width 997 height 53
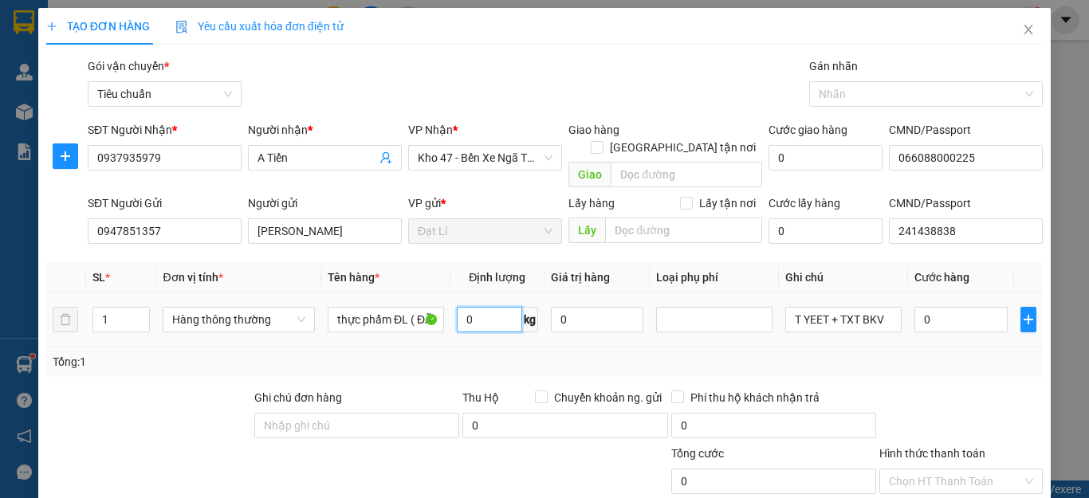
click at [471, 307] on input "0" at bounding box center [489, 320] width 65 height 26
drag, startPoint x: 664, startPoint y: 354, endPoint x: 693, endPoint y: 354, distance: 28.7
click at [693, 354] on div "Tổng: 1" at bounding box center [544, 362] width 997 height 30
click at [494, 307] on input "17" at bounding box center [489, 320] width 65 height 26
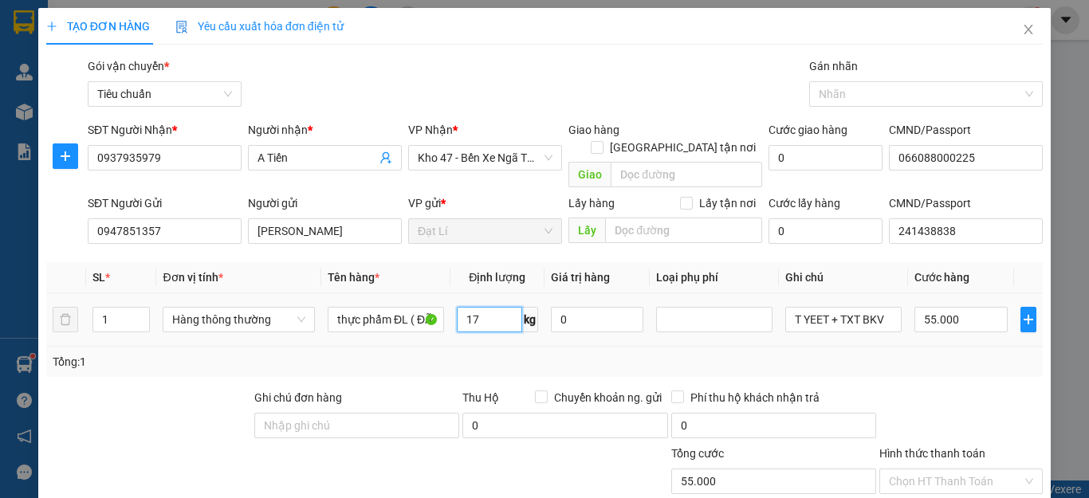
click at [494, 307] on input "17" at bounding box center [489, 320] width 65 height 26
click at [789, 347] on div "Tổng: 1" at bounding box center [544, 362] width 997 height 30
click at [857, 308] on input "T YEET + TXT BKV" at bounding box center [844, 320] width 116 height 26
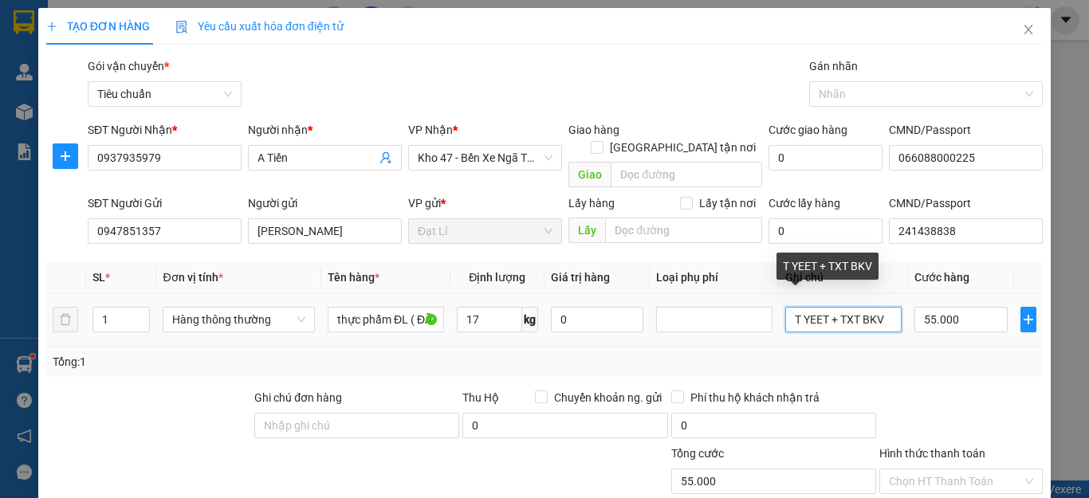
drag, startPoint x: 826, startPoint y: 307, endPoint x: 532, endPoint y: 352, distance: 297.8
click at [532, 352] on div "SL * Đơn vị tính * Tên hàng * Định lượng Giá trị hàng Loại phụ phí Ghi chú Cước…" at bounding box center [544, 319] width 997 height 115
click at [852, 307] on input "TXT BKV" at bounding box center [844, 320] width 116 height 26
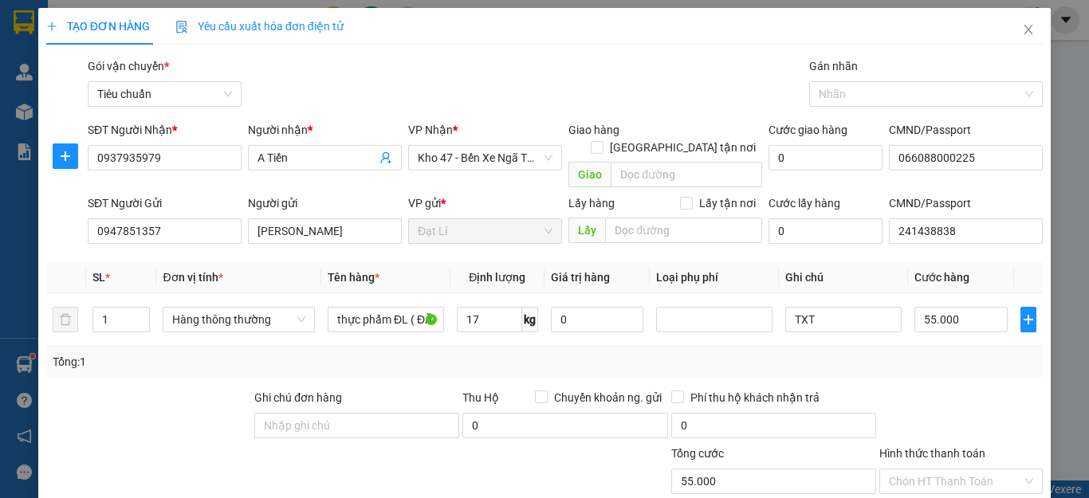
click at [874, 353] on div "Tổng: 1" at bounding box center [545, 362] width 984 height 18
click at [994, 307] on input "55.000" at bounding box center [961, 320] width 93 height 26
click at [968, 356] on div "Tổng: 1" at bounding box center [544, 362] width 997 height 30
click at [939, 325] on td "60.000" at bounding box center [961, 319] width 106 height 53
click at [956, 470] on input "Hình thức thanh toán" at bounding box center [955, 482] width 133 height 24
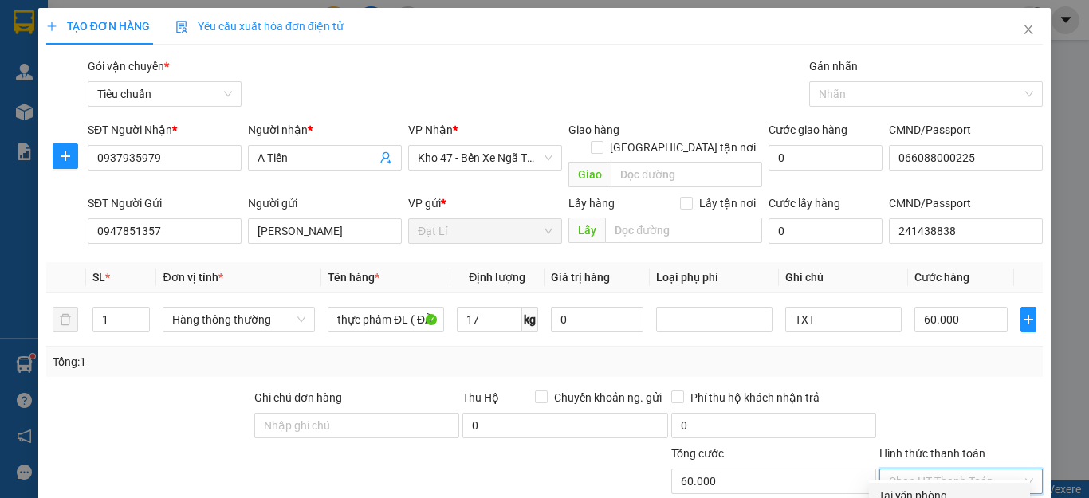
click at [946, 487] on div "Tại văn phòng" at bounding box center [950, 496] width 142 height 18
click at [953, 389] on div at bounding box center [961, 417] width 167 height 56
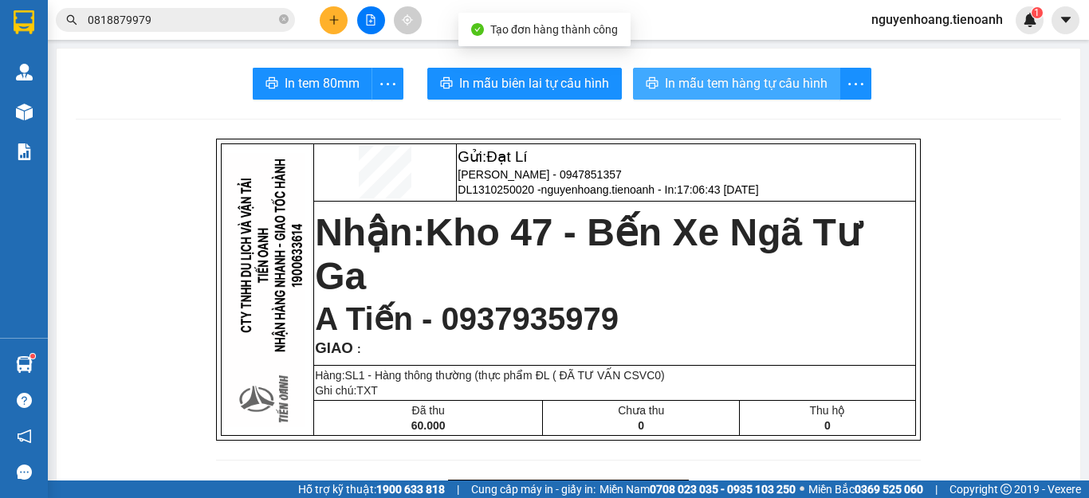
click at [648, 93] on button "In mẫu tem hàng tự cấu hình" at bounding box center [736, 84] width 207 height 32
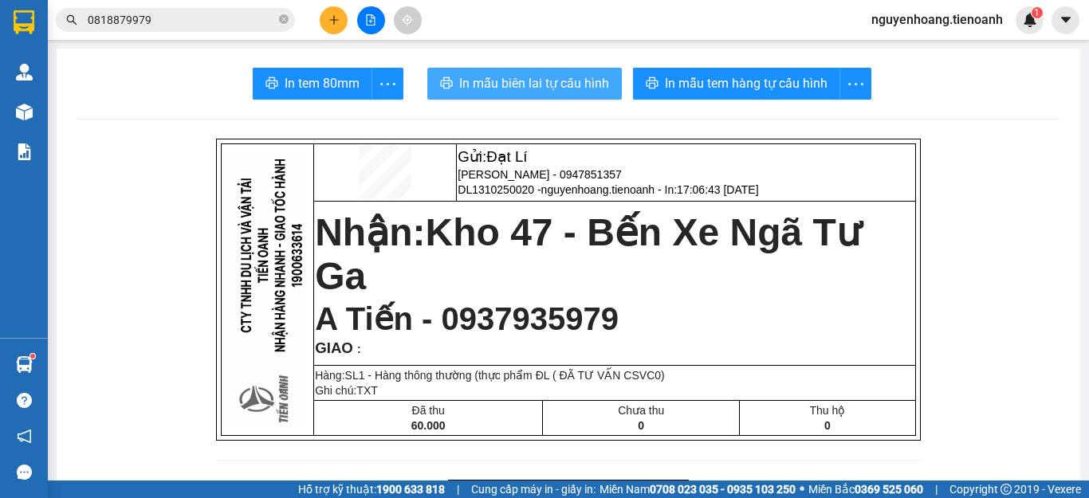
click at [558, 82] on span "In mẫu biên lai tự cấu hình" at bounding box center [534, 83] width 150 height 20
click at [554, 76] on span "In mẫu biên lai tự cấu hình" at bounding box center [534, 83] width 150 height 20
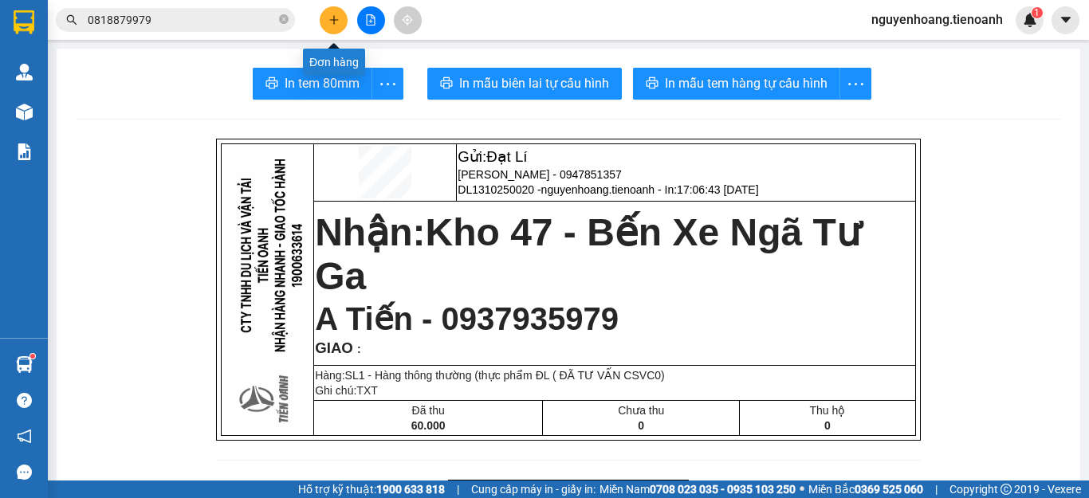
click at [330, 26] on button at bounding box center [334, 20] width 28 height 28
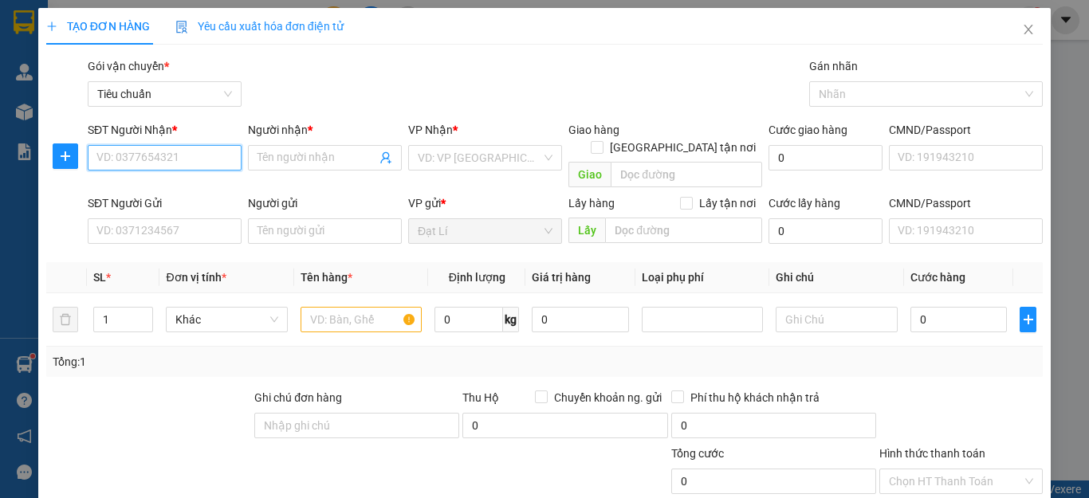
click at [186, 163] on input "SĐT Người Nhận *" at bounding box center [165, 158] width 154 height 26
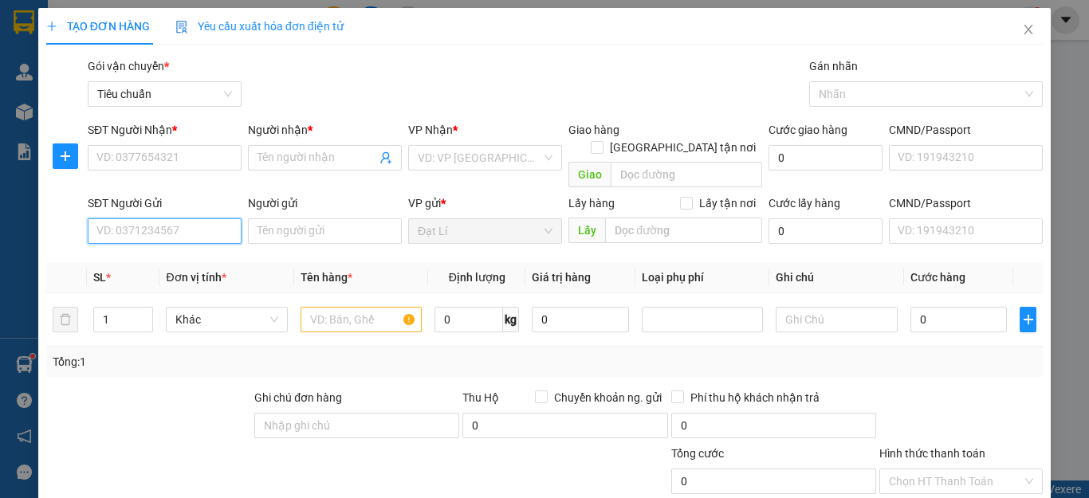
click at [149, 222] on input "SĐT Người Gửi" at bounding box center [165, 232] width 154 height 26
click at [152, 243] on div "0764475814 - Cô Sang" at bounding box center [174, 246] width 157 height 18
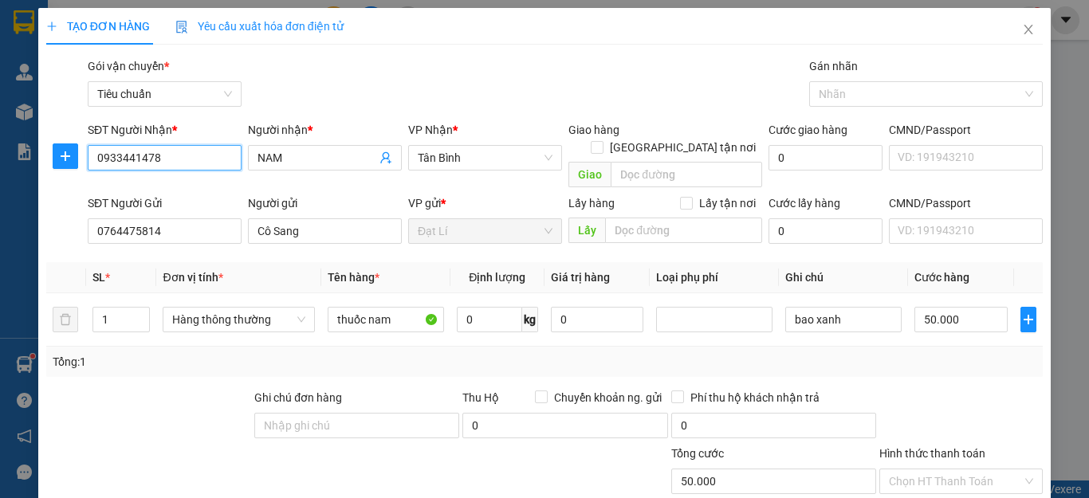
click at [207, 159] on input "0933441478" at bounding box center [165, 158] width 154 height 26
click at [169, 358] on div "Tổng: 1" at bounding box center [544, 362] width 997 height 30
click at [396, 353] on div "Tổng: 1" at bounding box center [237, 362] width 369 height 18
click at [818, 353] on div "Tổng: 1" at bounding box center [544, 362] width 997 height 30
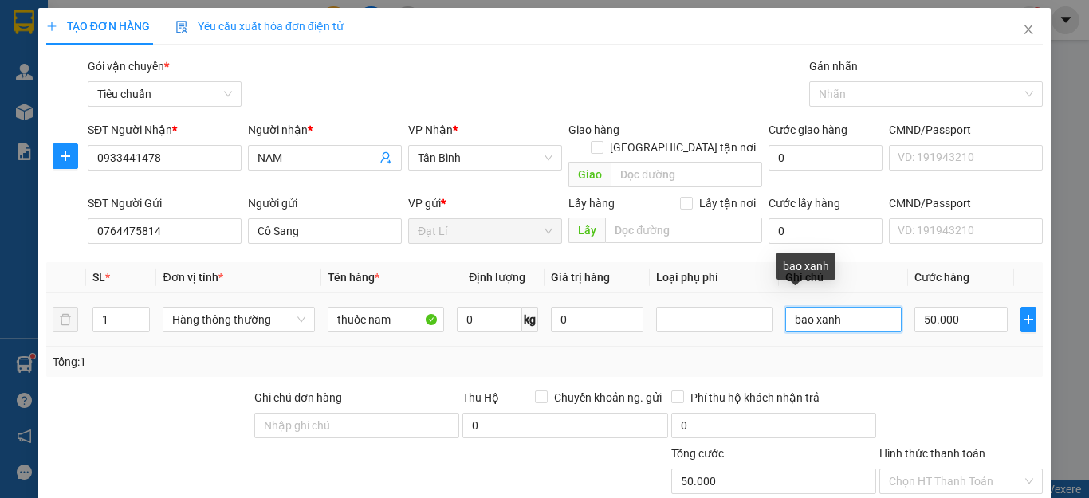
click at [787, 307] on input "bao xanh" at bounding box center [844, 320] width 116 height 26
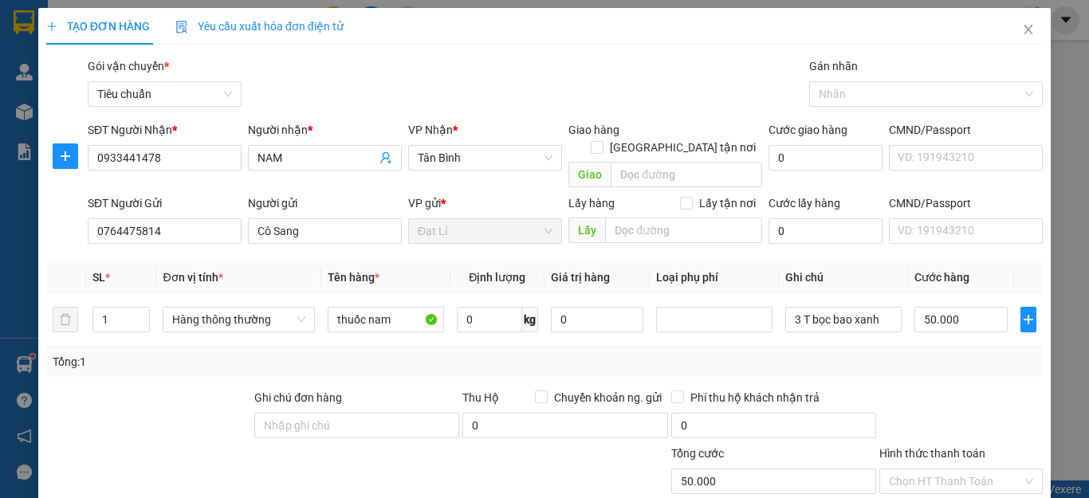
click at [939, 356] on div "Tổng: 1" at bounding box center [544, 362] width 997 height 30
drag, startPoint x: 124, startPoint y: 297, endPoint x: 42, endPoint y: 313, distance: 83.7
click at [42, 313] on div "TẠO ĐƠN HÀNG Yêu cầu xuất hóa đơn điện tử Transit Pickup Surcharge Ids Transit …" at bounding box center [544, 351] width 1013 height 687
click at [190, 353] on div "Tổng: 3" at bounding box center [237, 362] width 369 height 18
click at [437, 353] on div "Tổng: 3" at bounding box center [545, 362] width 984 height 18
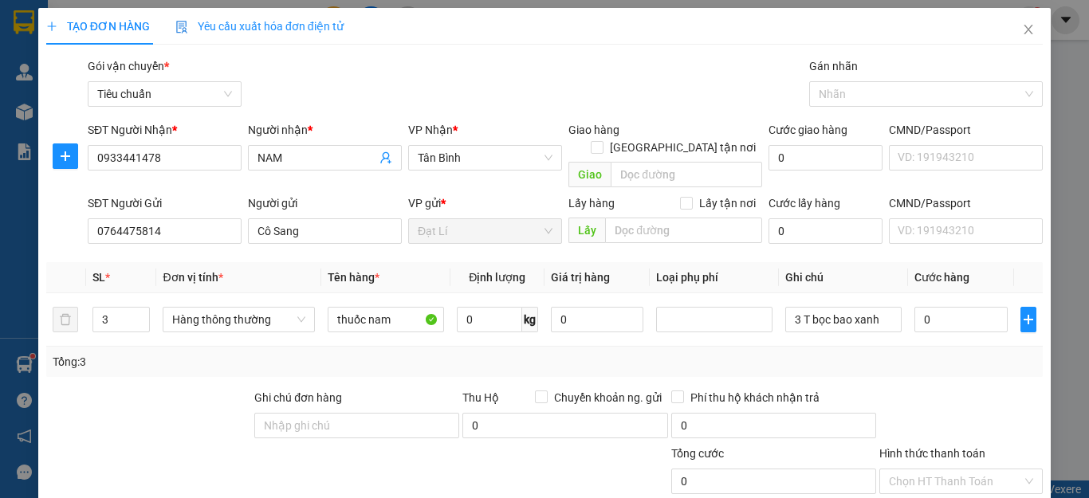
click at [480, 353] on div "Tổng: 3" at bounding box center [545, 362] width 984 height 18
click at [485, 307] on input "0" at bounding box center [489, 320] width 65 height 26
click at [519, 347] on div "Tổng: 3" at bounding box center [544, 362] width 997 height 30
click at [482, 307] on input "0" at bounding box center [489, 320] width 65 height 26
click at [947, 353] on div "Tổng: 3" at bounding box center [545, 362] width 984 height 18
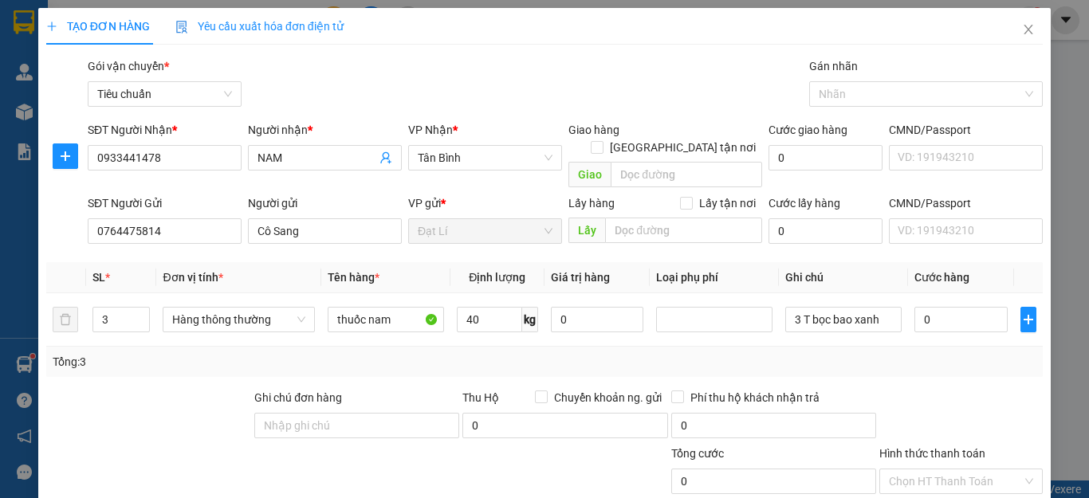
click at [938, 353] on div "Tổng: 3" at bounding box center [545, 362] width 984 height 18
click at [966, 307] on input "80.000" at bounding box center [961, 320] width 93 height 26
click at [971, 307] on input "80.000" at bounding box center [961, 320] width 93 height 26
click at [973, 307] on input "80.000" at bounding box center [961, 320] width 93 height 26
click at [978, 307] on input "80.000" at bounding box center [961, 320] width 93 height 26
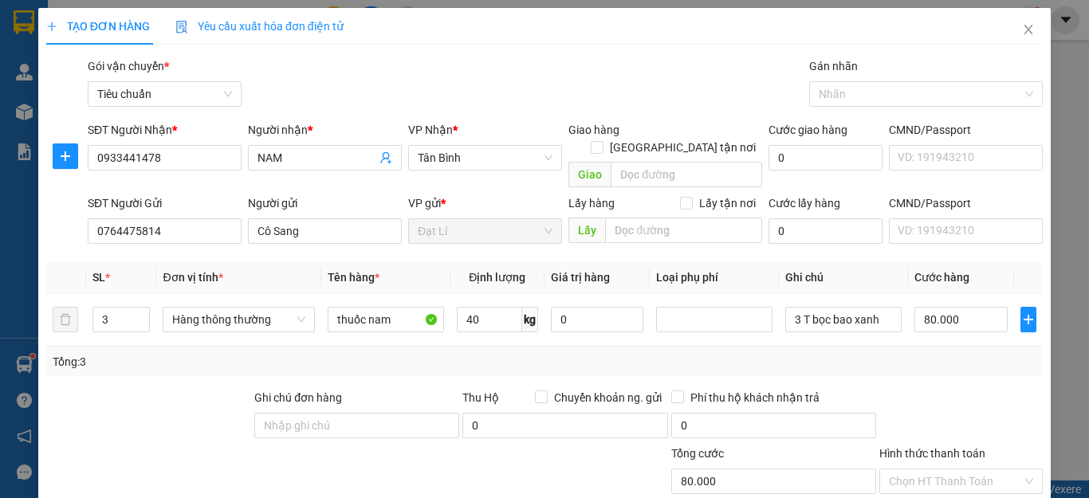
click at [963, 363] on div "Transit Pickup Surcharge Ids Transit Deliver Surcharge Ids Transit Deliver Surc…" at bounding box center [544, 370] width 997 height 626
click at [961, 307] on input "80.000" at bounding box center [961, 320] width 93 height 26
click at [954, 307] on input "80.000" at bounding box center [961, 320] width 93 height 26
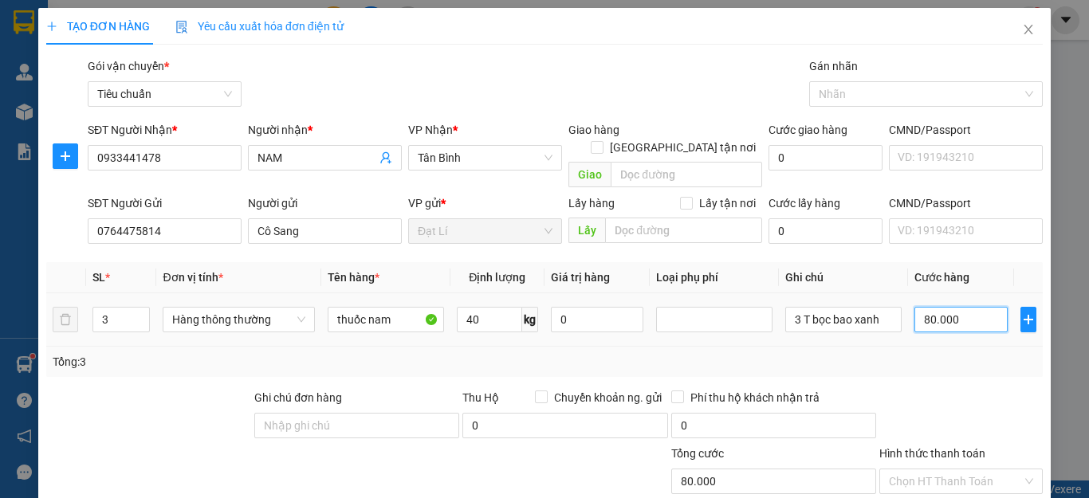
click at [975, 307] on input "80.000" at bounding box center [961, 320] width 93 height 26
click at [959, 307] on input "80.000" at bounding box center [961, 320] width 93 height 26
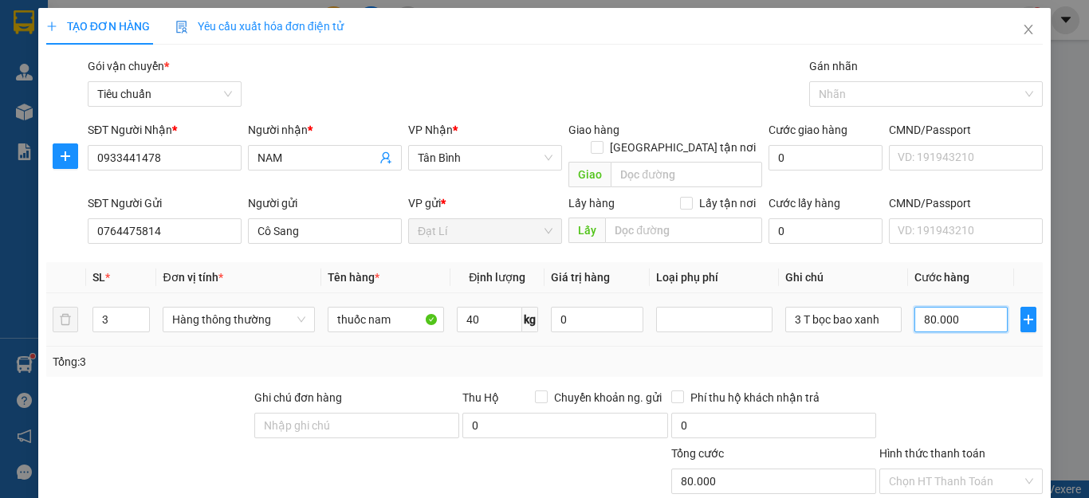
click at [959, 307] on input "80.000" at bounding box center [961, 320] width 93 height 26
click at [981, 307] on input "80.000" at bounding box center [961, 320] width 93 height 26
click at [959, 367] on div "Transit Pickup Surcharge Ids Transit Deliver Surcharge Ids Transit Deliver Surc…" at bounding box center [544, 370] width 997 height 626
click at [928, 470] on input "Hình thức thanh toán" at bounding box center [955, 482] width 133 height 24
click at [931, 487] on div "Tại văn phòng" at bounding box center [950, 496] width 142 height 18
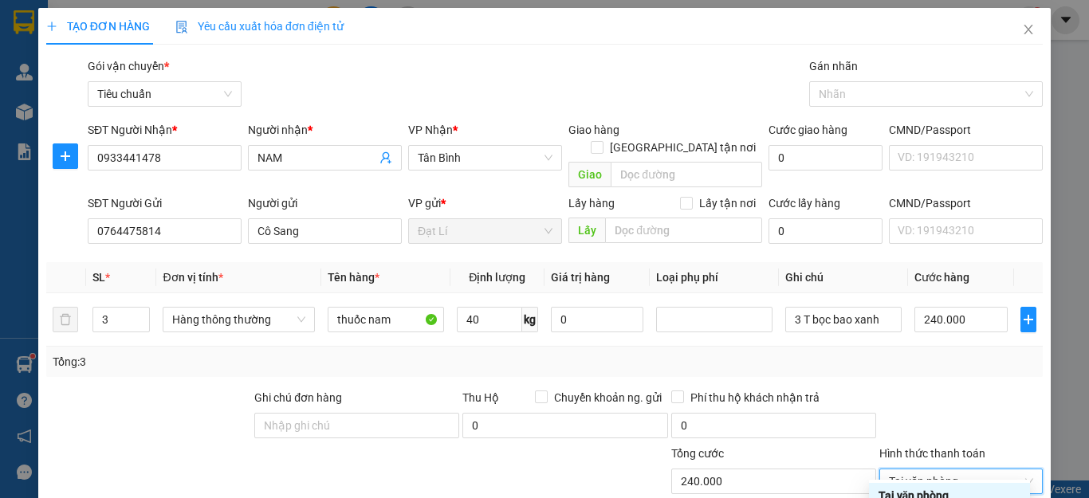
click at [926, 389] on div at bounding box center [961, 417] width 167 height 56
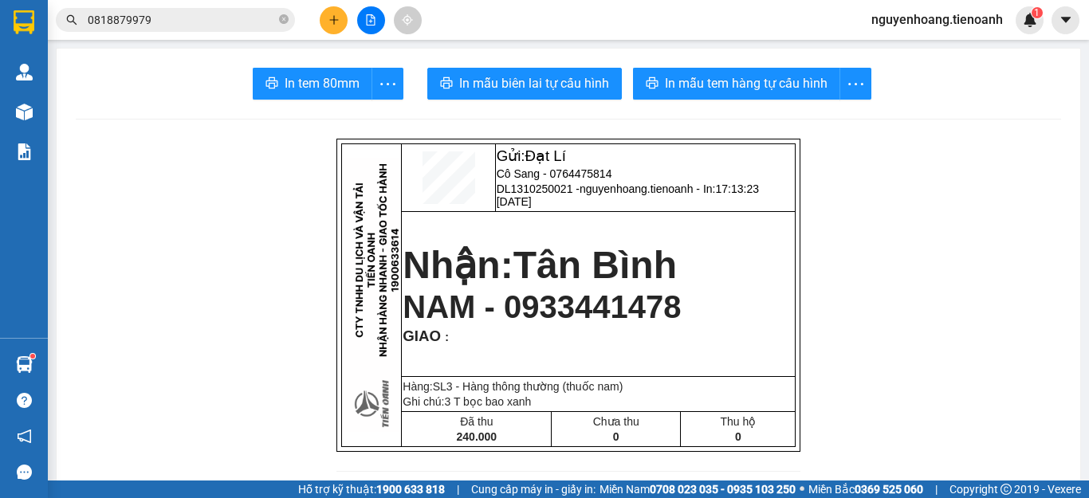
click at [538, 86] on span "In mẫu biên lai tự cấu hình" at bounding box center [534, 83] width 150 height 20
click at [334, 23] on icon "plus" at bounding box center [333, 19] width 1 height 9
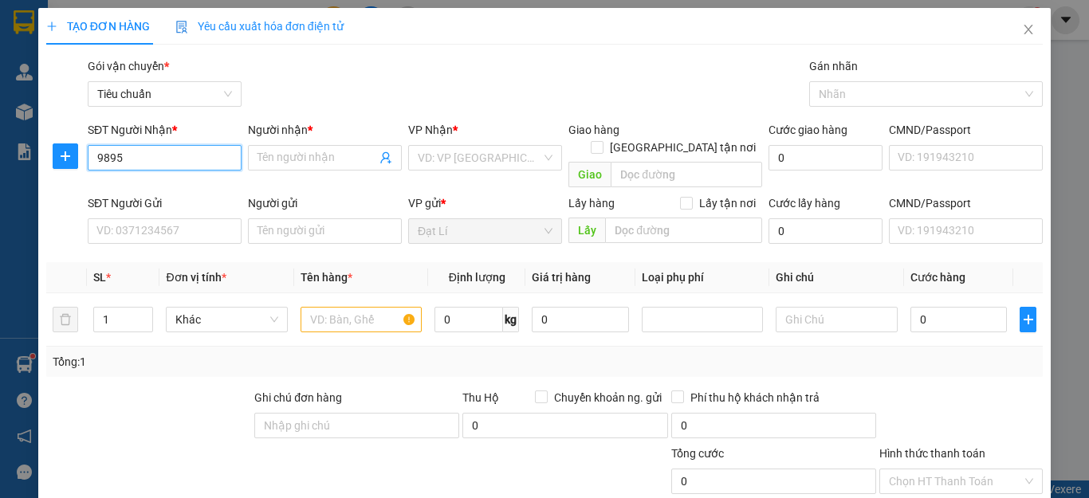
click at [209, 161] on input "9895" at bounding box center [165, 158] width 154 height 26
click at [180, 184] on div "0382409895 - C Hằng" at bounding box center [174, 190] width 157 height 18
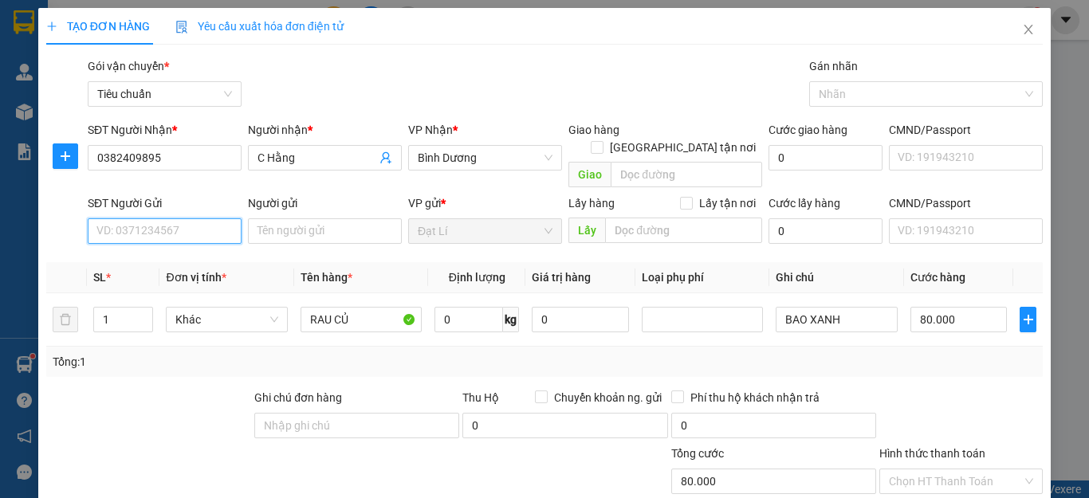
click at [179, 219] on input "SĐT Người Gửi" at bounding box center [165, 232] width 154 height 26
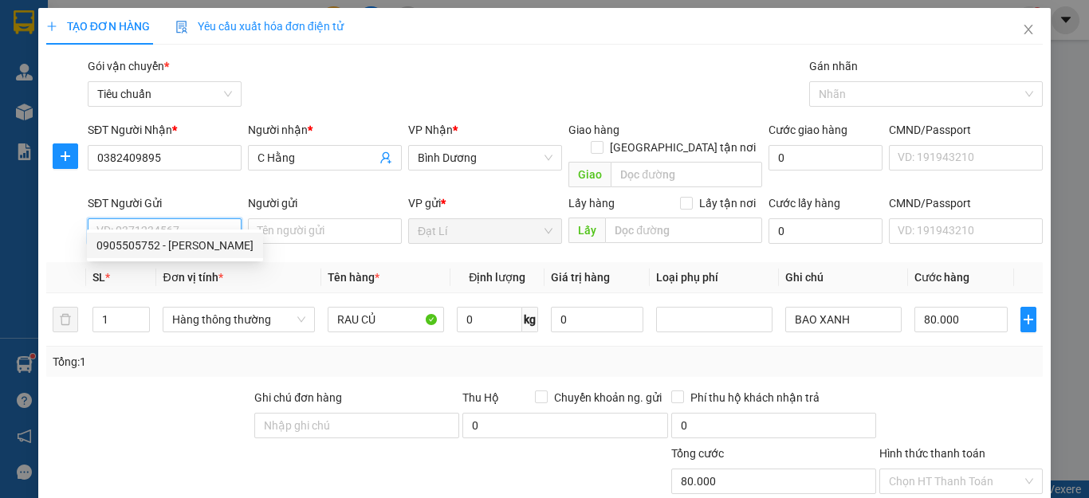
click at [175, 235] on div "0905505752 - H Ban" at bounding box center [175, 246] width 176 height 26
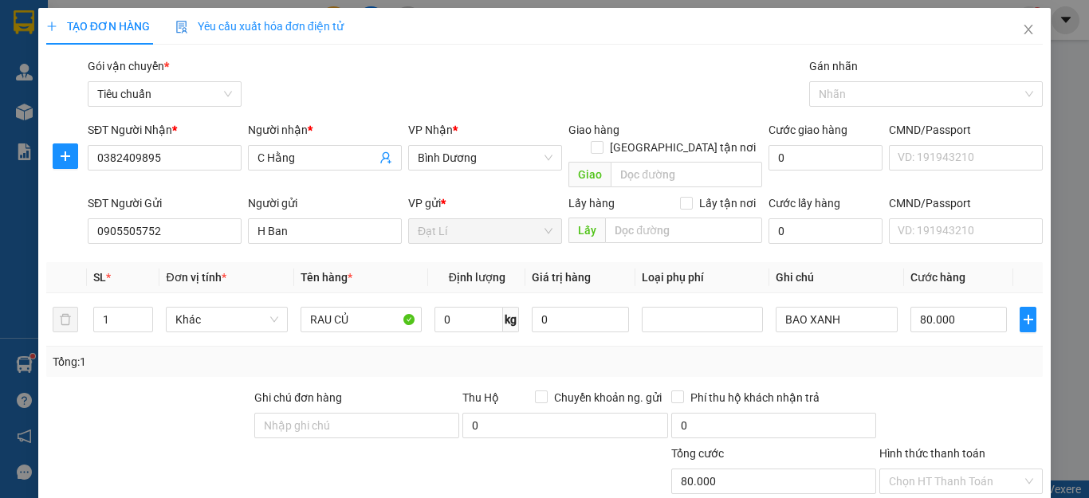
click at [159, 389] on div at bounding box center [149, 417] width 208 height 56
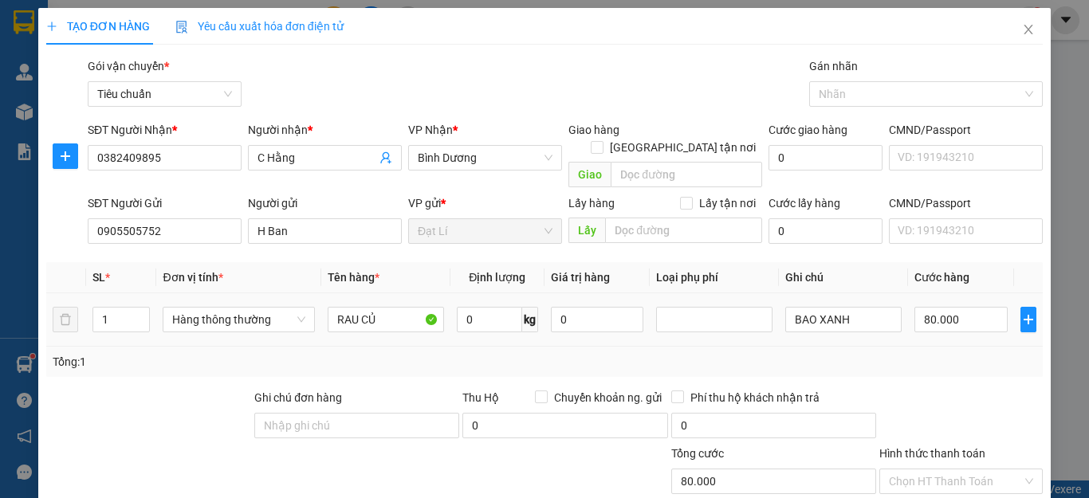
drag, startPoint x: 131, startPoint y: 303, endPoint x: 80, endPoint y: 308, distance: 51.3
click at [85, 308] on tr "1 Hàng thông thường RAU CỦ 0 kg 0 BAO XANH 80.000" at bounding box center [544, 319] width 997 height 53
drag, startPoint x: 118, startPoint y: 301, endPoint x: 48, endPoint y: 301, distance: 70.2
click at [48, 301] on tr "1 Hàng thông thường RAU CỦ 0 kg 0 BAO XANH 80.000" at bounding box center [544, 319] width 997 height 53
click at [141, 408] on div at bounding box center [149, 417] width 208 height 56
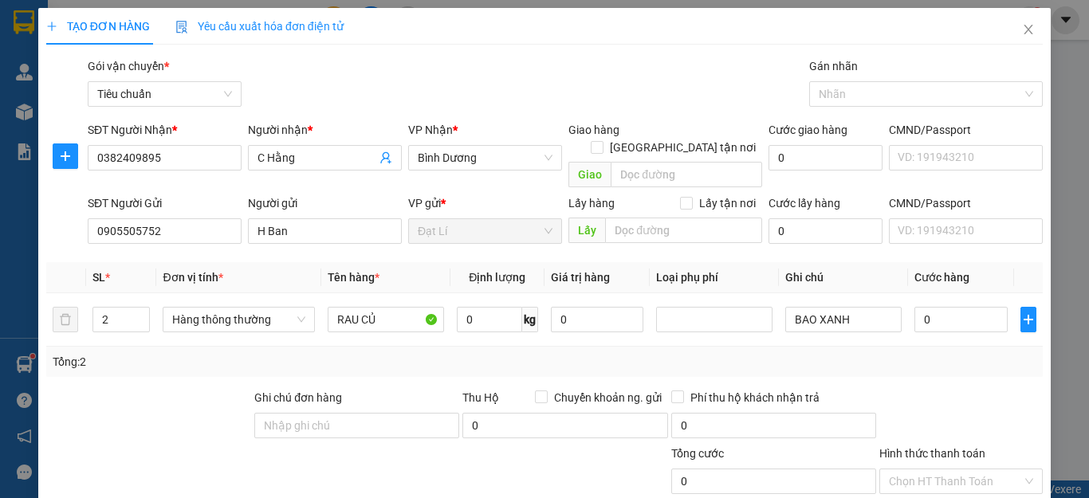
drag, startPoint x: 884, startPoint y: 349, endPoint x: 871, endPoint y: 321, distance: 30.3
click at [886, 353] on div "Tổng: 2" at bounding box center [545, 362] width 984 height 18
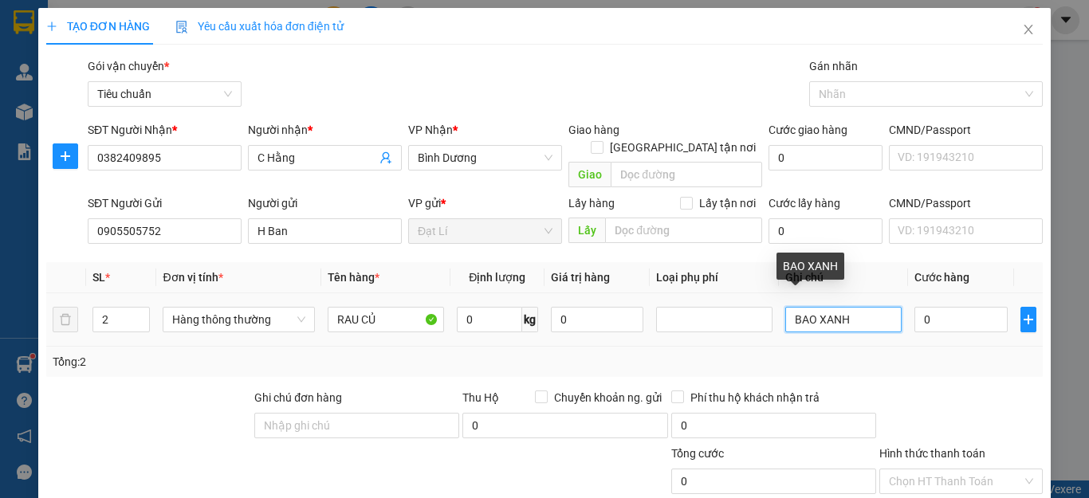
click at [863, 307] on input "BAO XANH" at bounding box center [844, 320] width 116 height 26
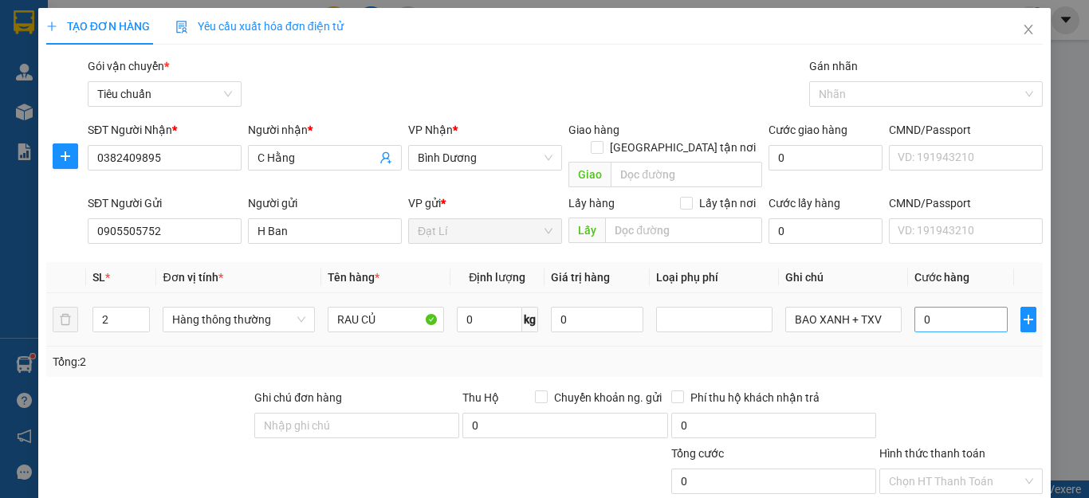
drag, startPoint x: 944, startPoint y: 352, endPoint x: 937, endPoint y: 306, distance: 46.0
click at [945, 353] on div "Tổng: 2" at bounding box center [545, 362] width 984 height 18
click at [937, 307] on input "0" at bounding box center [961, 320] width 93 height 26
click at [979, 389] on div at bounding box center [961, 417] width 167 height 56
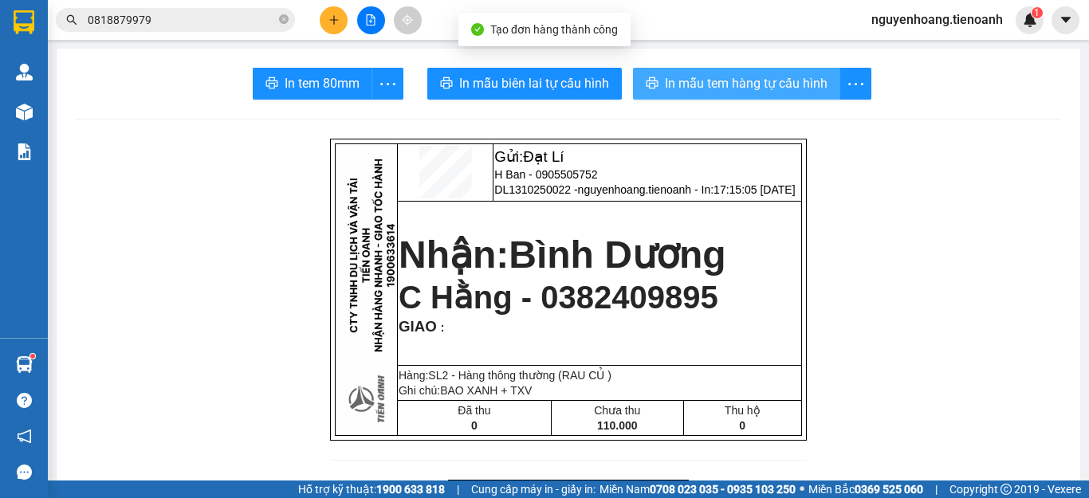
click at [717, 83] on span "In mẫu tem hàng tự cấu hình" at bounding box center [746, 83] width 163 height 20
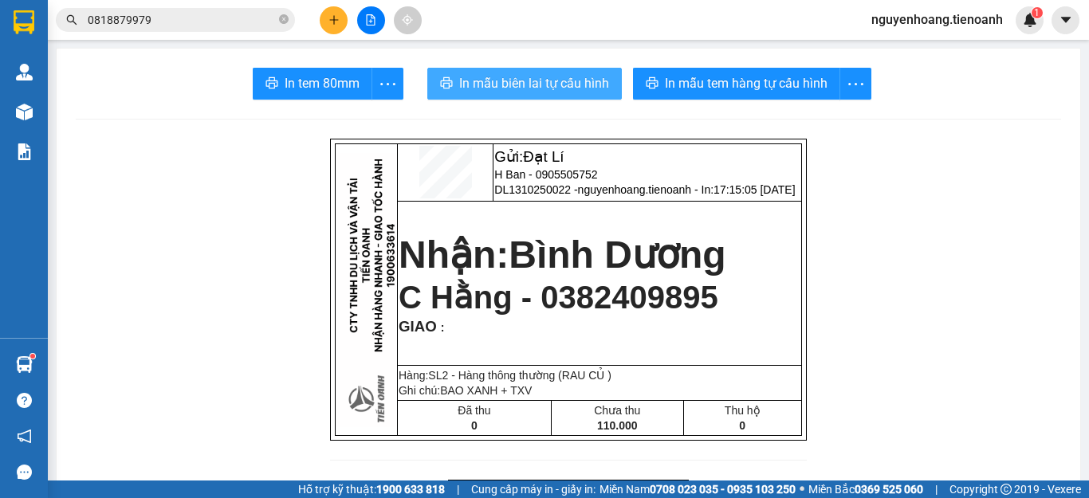
drag, startPoint x: 526, startPoint y: 73, endPoint x: 525, endPoint y: 81, distance: 8.1
click at [525, 81] on button "In mẫu biên lai tự cấu hình" at bounding box center [524, 84] width 195 height 32
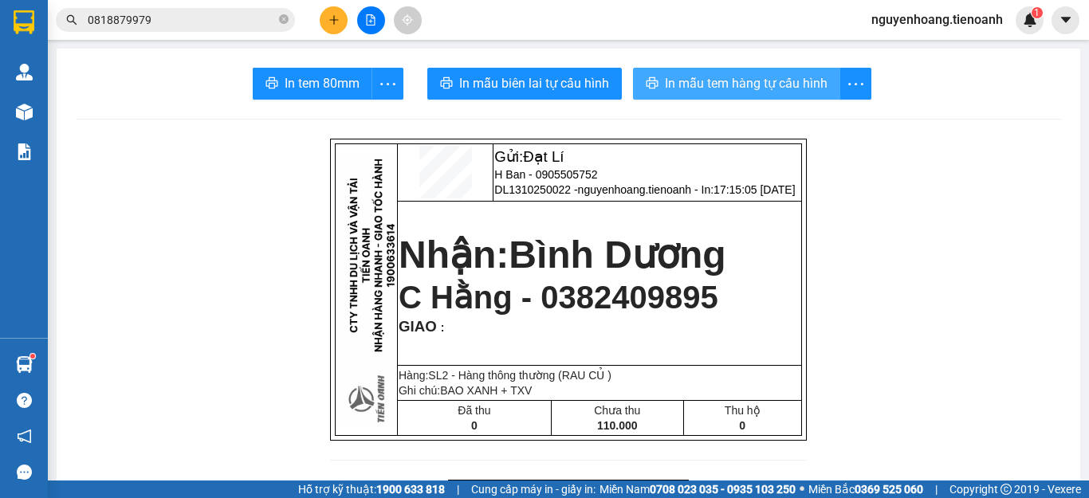
click at [719, 85] on span "In mẫu tem hàng tự cấu hình" at bounding box center [746, 83] width 163 height 20
click at [340, 22] on button at bounding box center [334, 20] width 28 height 28
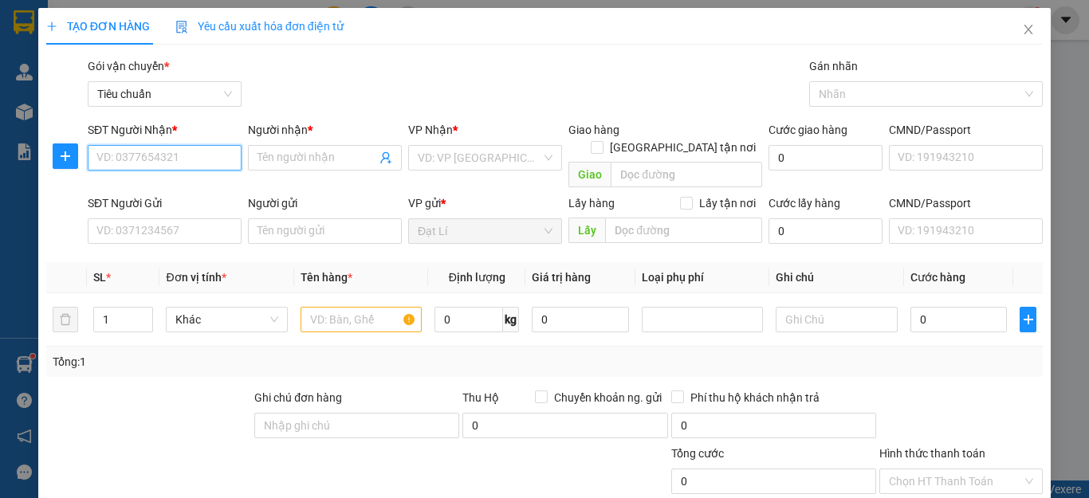
click at [126, 158] on input "SĐT Người Nhận *" at bounding box center [165, 158] width 154 height 26
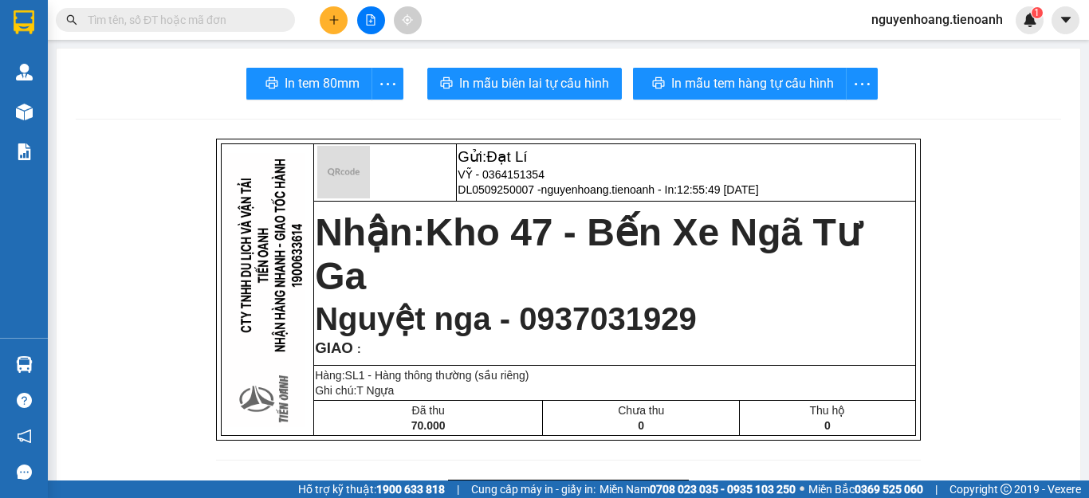
click at [327, 24] on button at bounding box center [334, 20] width 28 height 28
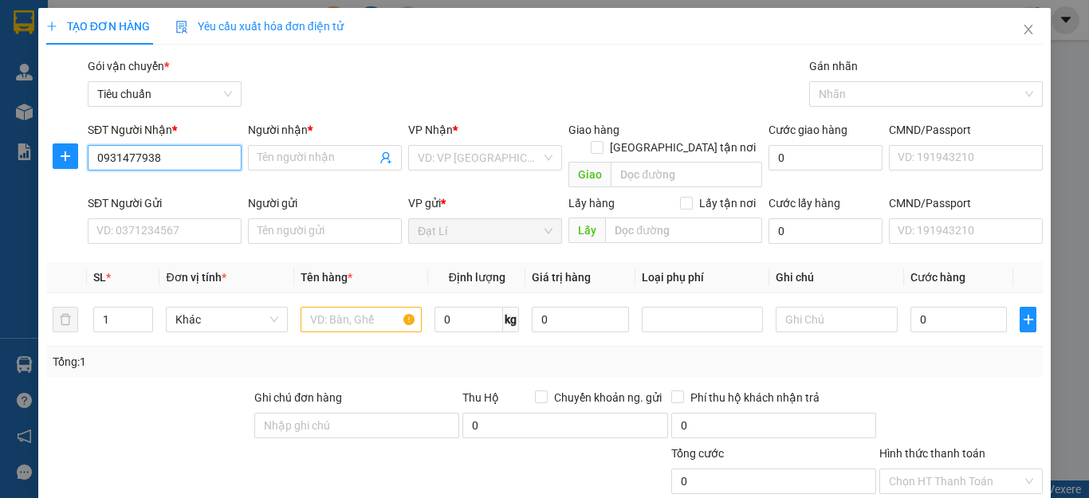
click at [193, 158] on input "0931477938" at bounding box center [165, 158] width 154 height 26
click at [176, 160] on input "0931477938" at bounding box center [165, 158] width 154 height 26
type input "0931477938"
click at [289, 157] on input "Người nhận *" at bounding box center [317, 158] width 119 height 18
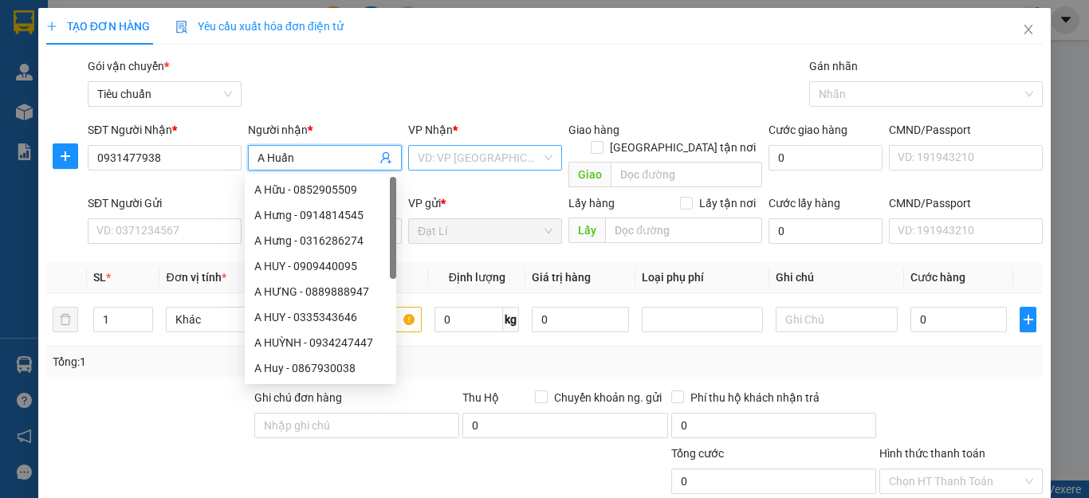
type input "A Huấn"
click at [465, 161] on input "search" at bounding box center [480, 158] width 124 height 24
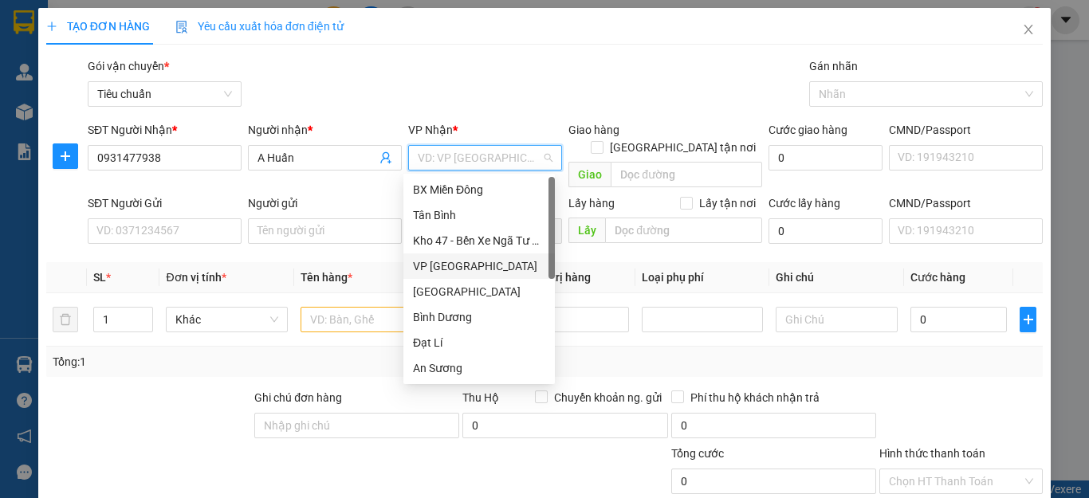
click at [489, 246] on div "Kho 47 - Bến Xe Ngã Tư Ga" at bounding box center [479, 241] width 132 height 18
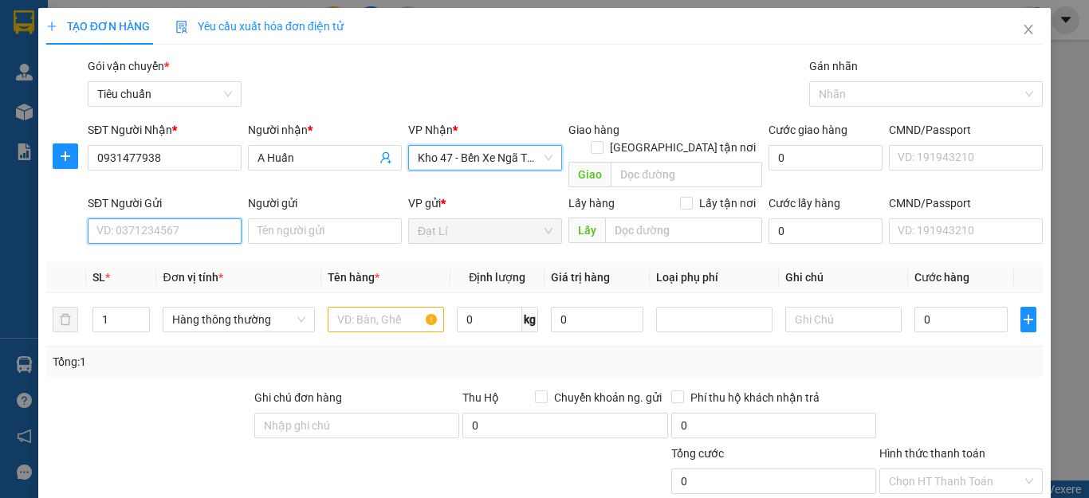
click at [184, 219] on input "SĐT Người Gửi" at bounding box center [165, 232] width 154 height 26
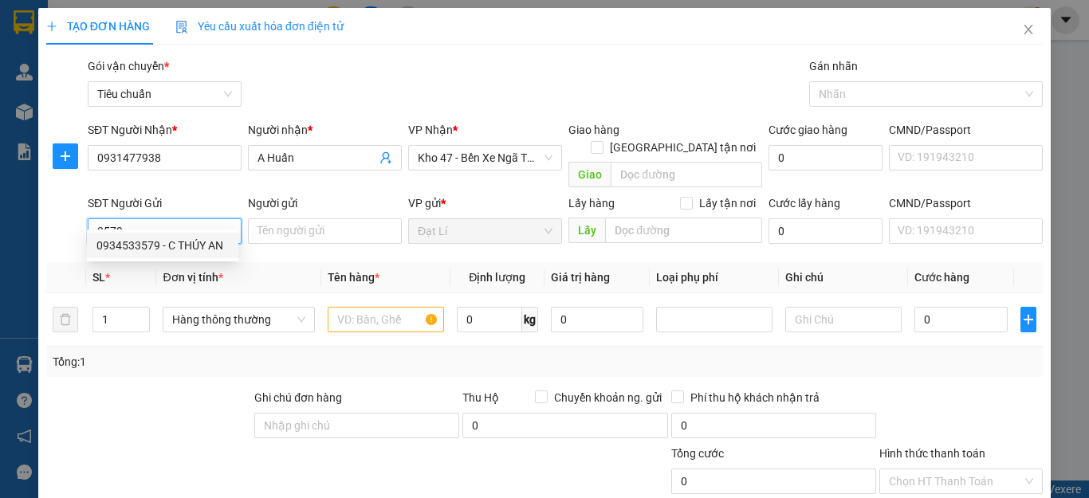
click at [188, 238] on div "0934533579 - C THÚY AN" at bounding box center [162, 246] width 132 height 18
type input "0934533579"
type input "C THÚY AN"
type input "0934533579"
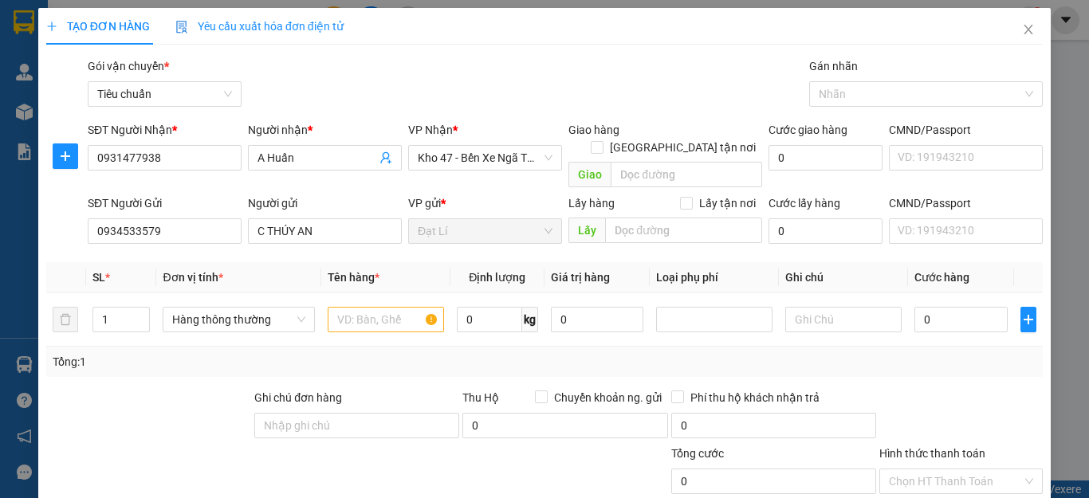
click at [146, 404] on div at bounding box center [149, 417] width 208 height 56
type input "40.000"
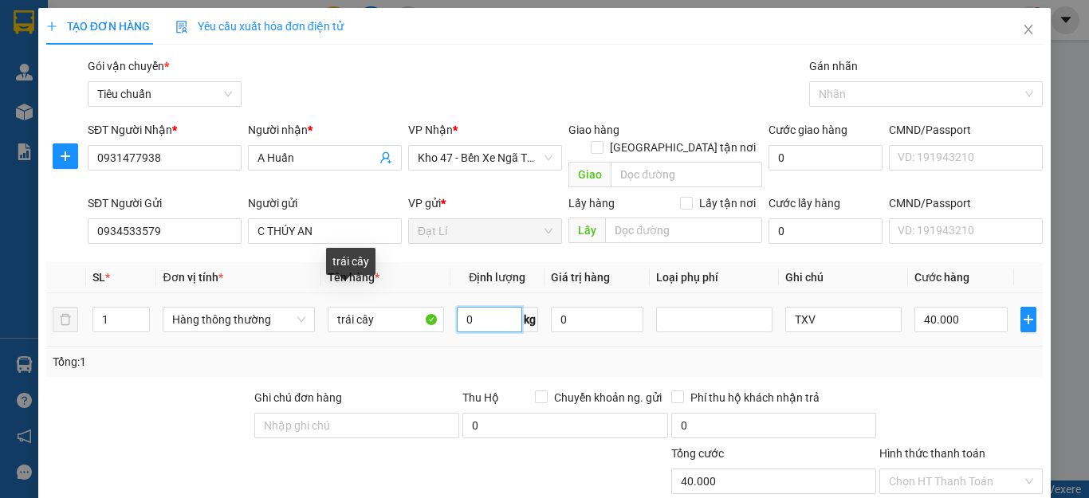
click at [482, 307] on input "0" at bounding box center [489, 320] width 65 height 26
type input "54"
drag, startPoint x: 826, startPoint y: 337, endPoint x: 824, endPoint y: 291, distance: 46.3
click at [829, 353] on div "Tổng: 1" at bounding box center [545, 362] width 984 height 18
type input "100.000"
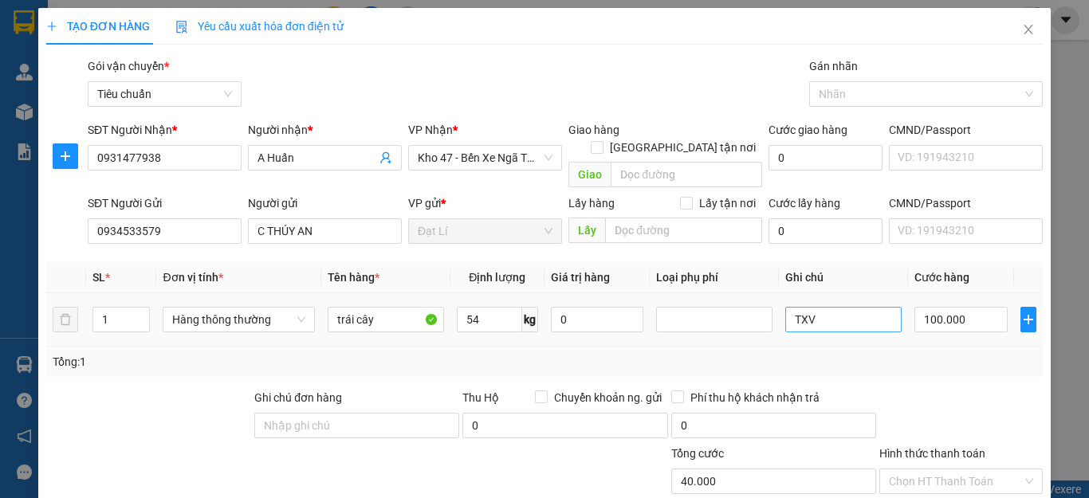
type input "100.000"
click at [817, 307] on input "TXV" at bounding box center [844, 320] width 116 height 26
type input "T BKV"
click at [976, 353] on div "Tổng: 1" at bounding box center [544, 362] width 997 height 30
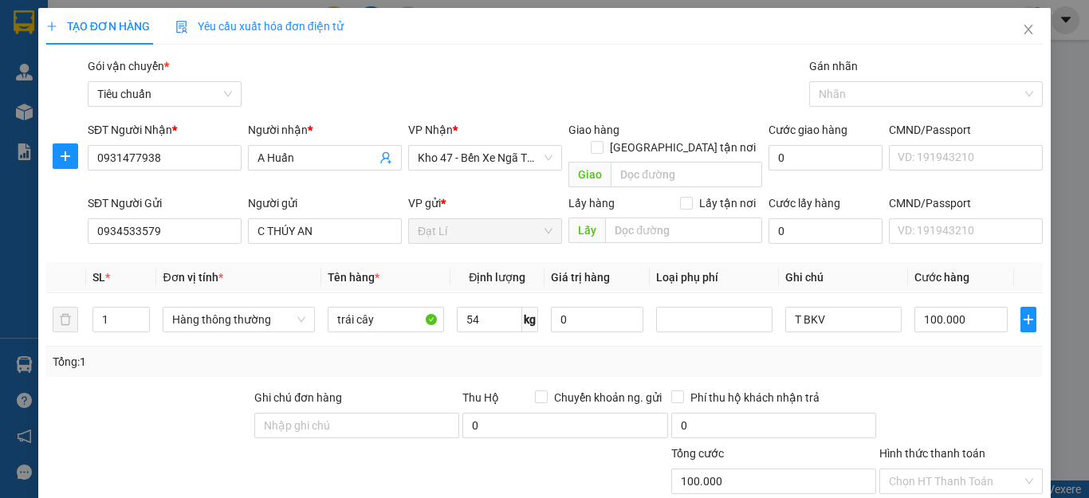
scroll to position [199, 0]
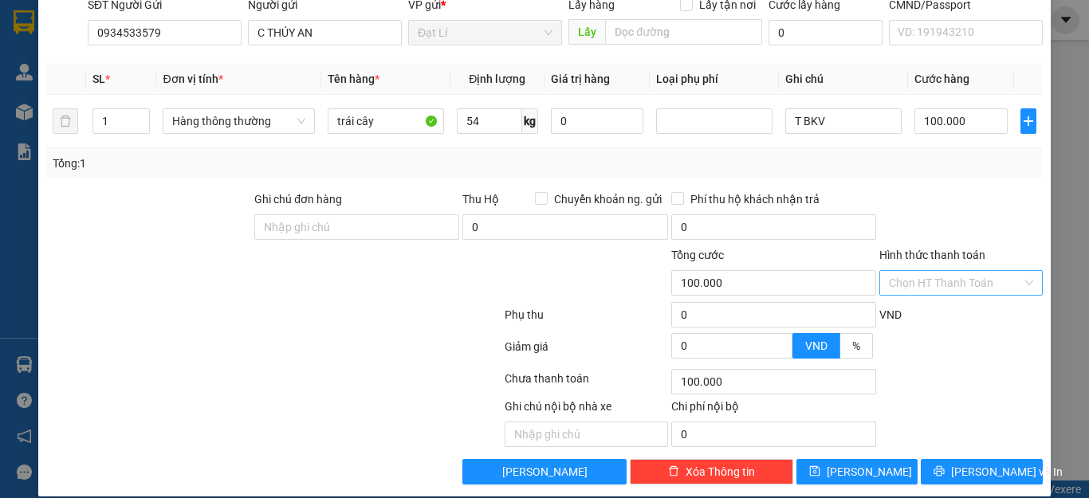
click at [947, 275] on input "Hình thức thanh toán" at bounding box center [955, 283] width 133 height 24
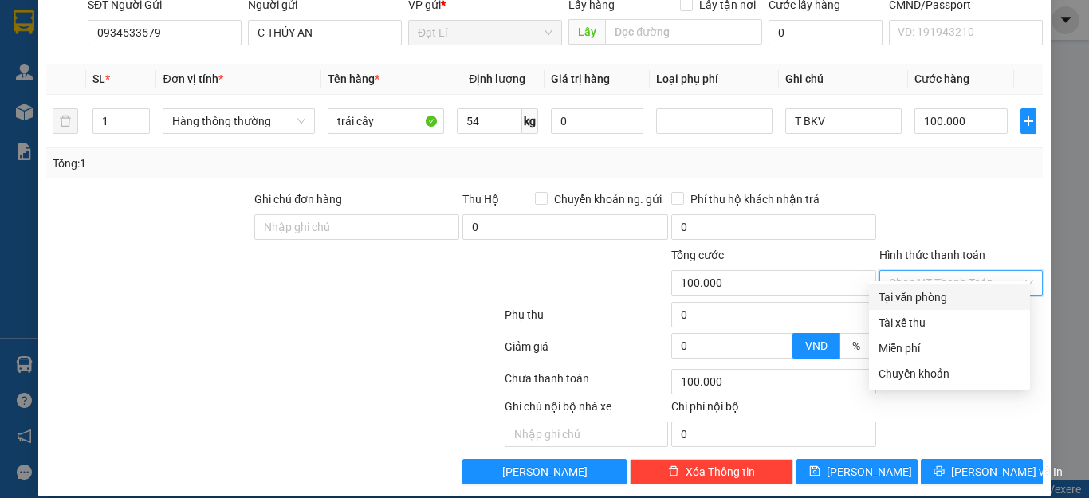
click at [945, 301] on div "Tại văn phòng" at bounding box center [950, 298] width 142 height 18
type input "0"
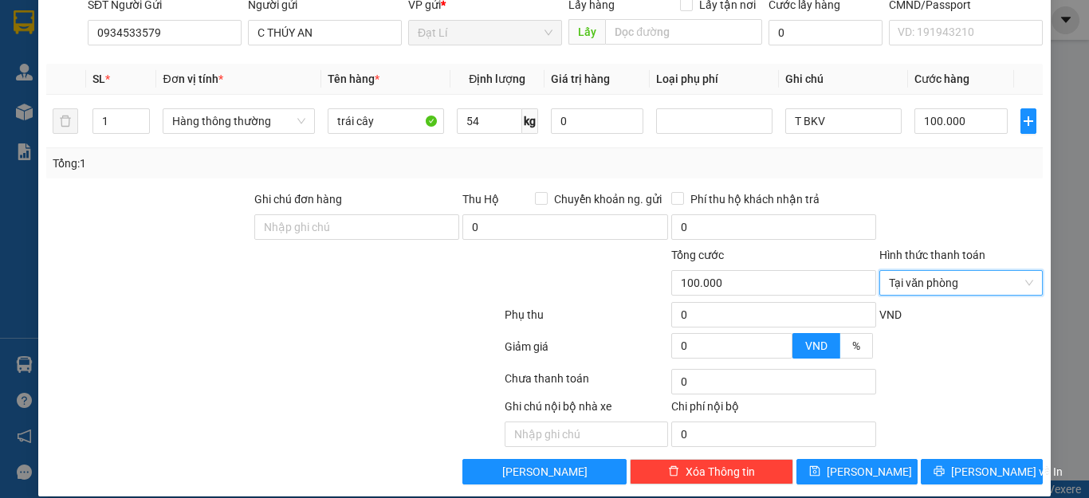
click at [943, 167] on div "Transit Pickup Surcharge Ids Transit Deliver Surcharge Ids Transit Deliver Surc…" at bounding box center [544, 172] width 997 height 626
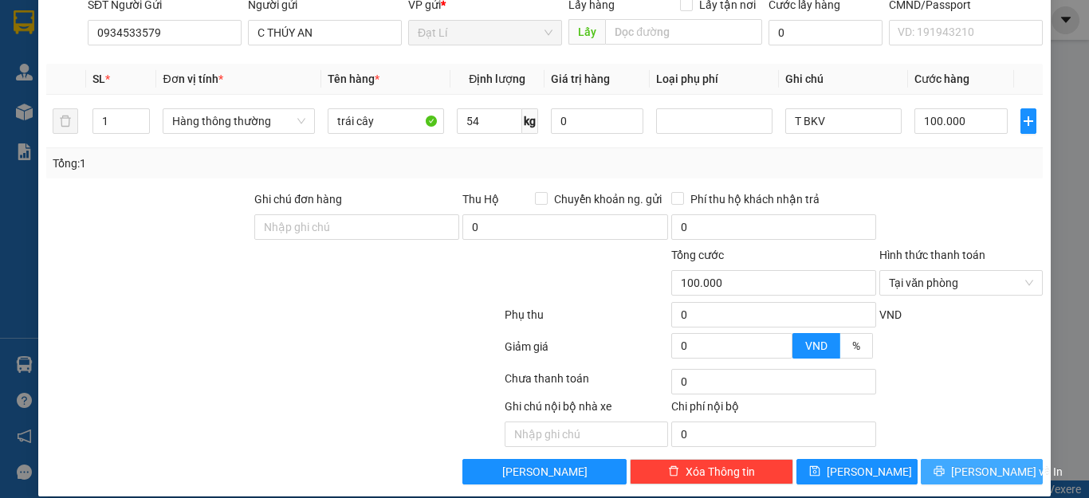
click at [966, 464] on button "[PERSON_NAME] và In" at bounding box center [982, 472] width 122 height 26
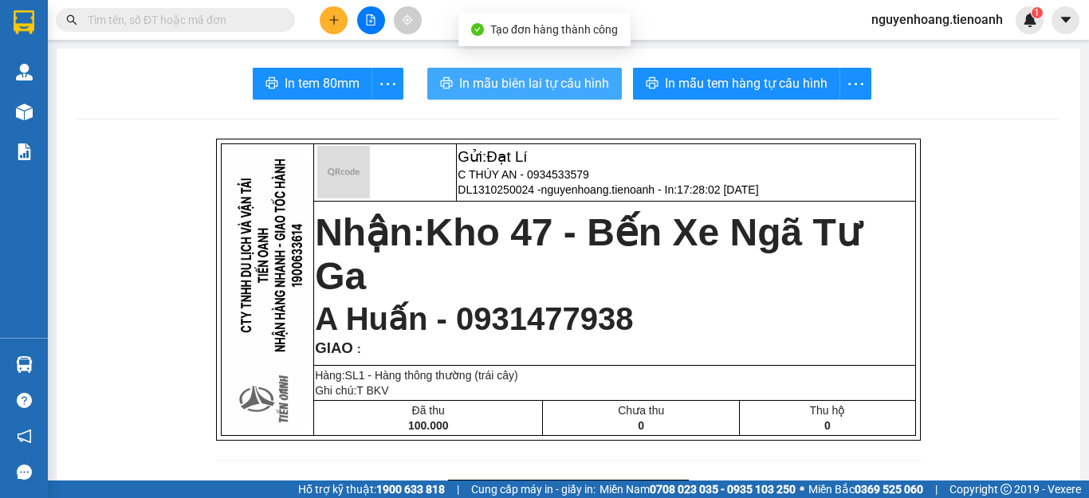
click at [553, 88] on span "In mẫu biên lai tự cấu hình" at bounding box center [534, 83] width 150 height 20
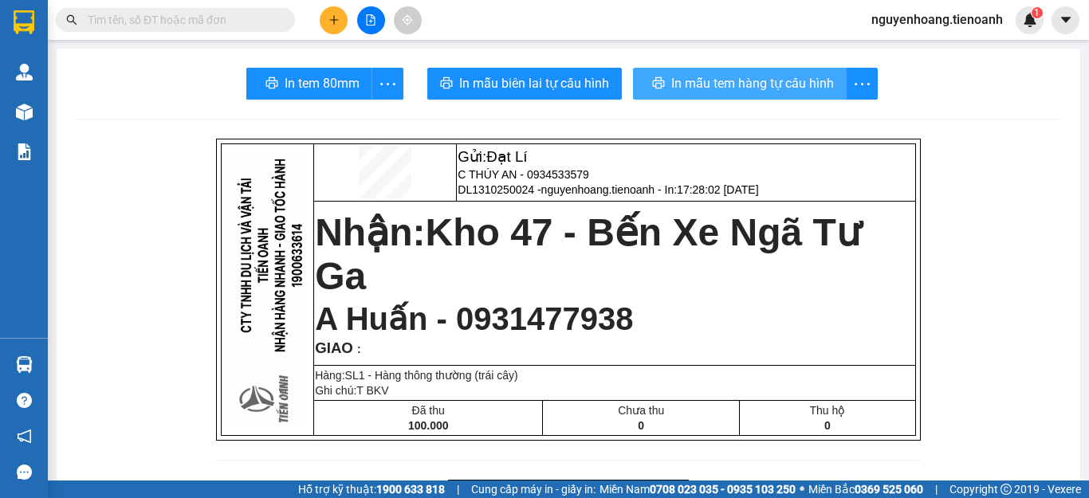
click at [714, 81] on span "In mẫu tem hàng tự cấu hình" at bounding box center [752, 83] width 163 height 20
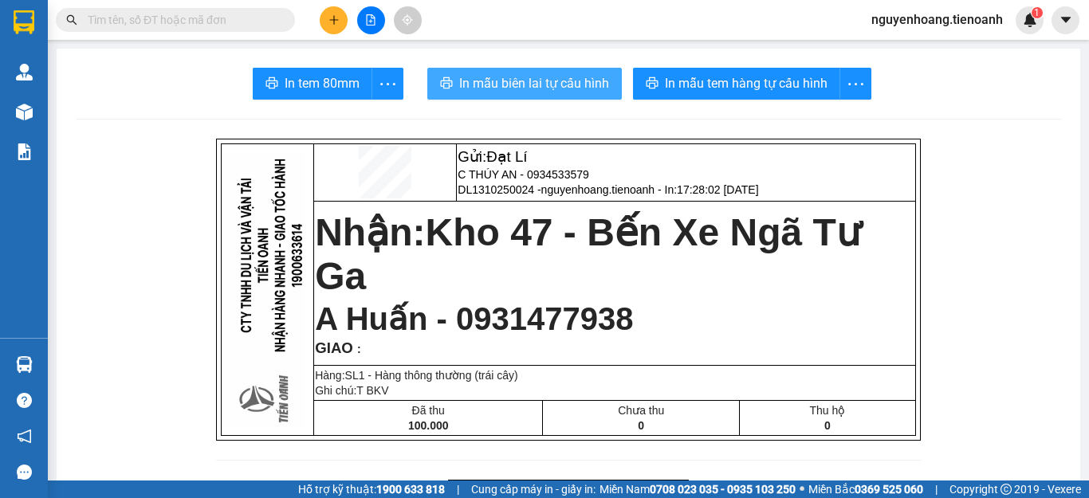
click at [512, 88] on span "In mẫu biên lai tự cấu hình" at bounding box center [534, 83] width 150 height 20
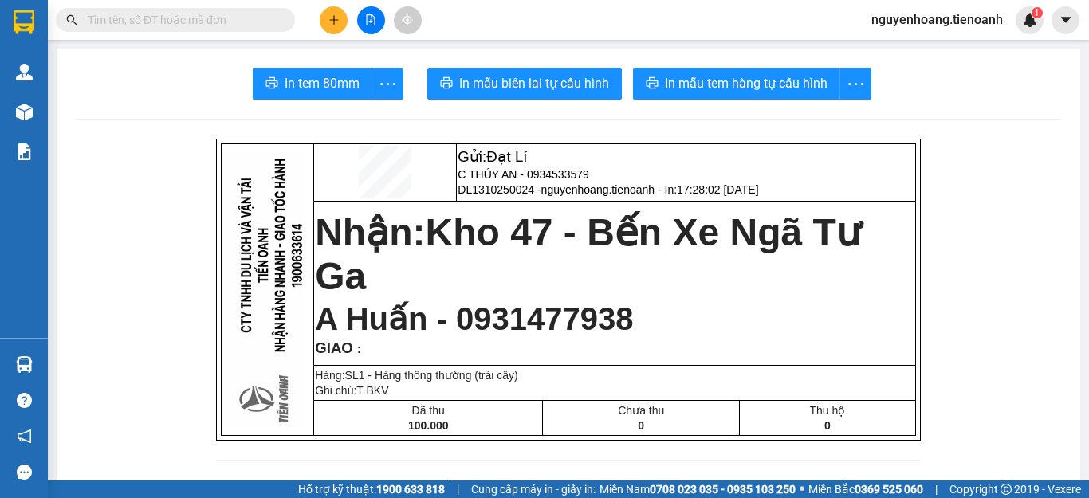
click at [124, 93] on div "In tem 80mm In mẫu biên lai tự cấu hình In mẫu tem hàng tự cấu hình" at bounding box center [569, 84] width 986 height 32
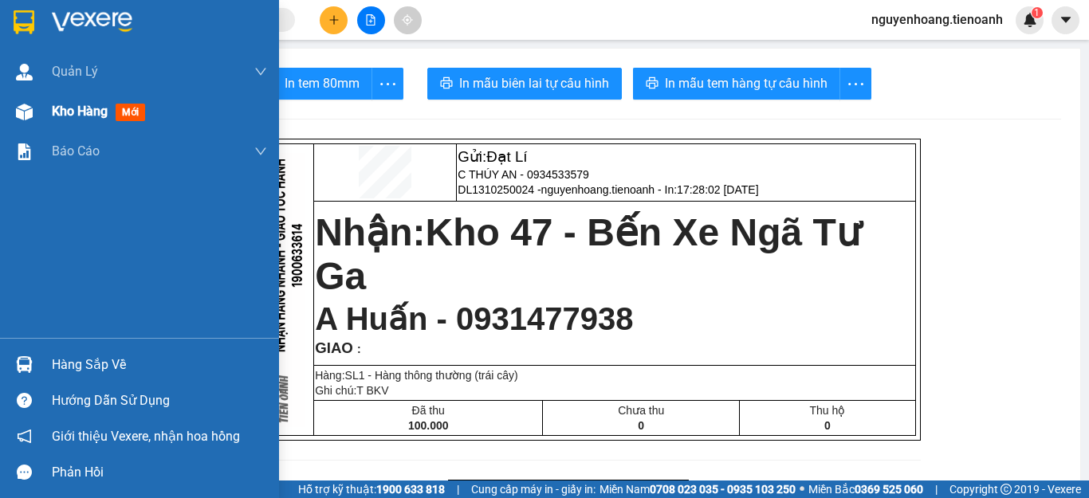
click at [29, 112] on img at bounding box center [24, 112] width 17 height 17
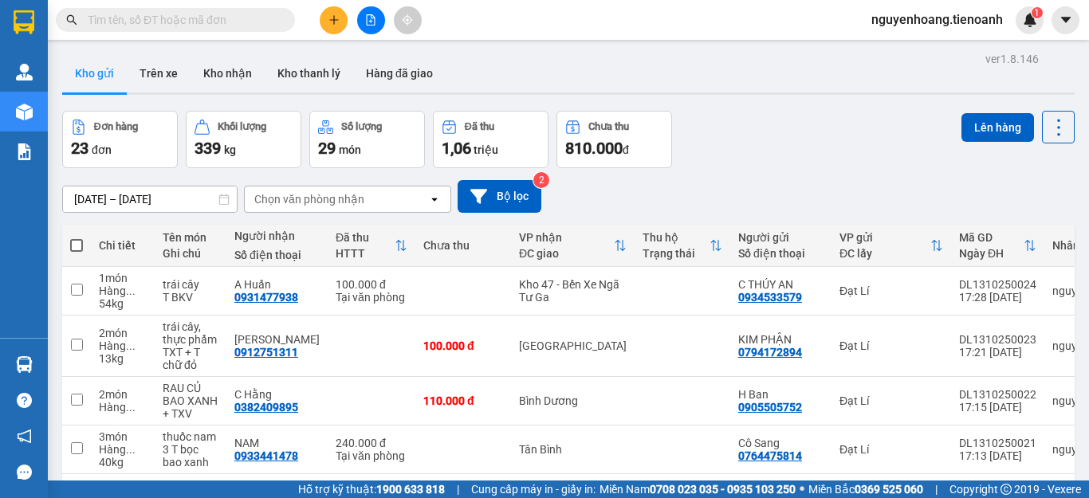
scroll to position [80, 0]
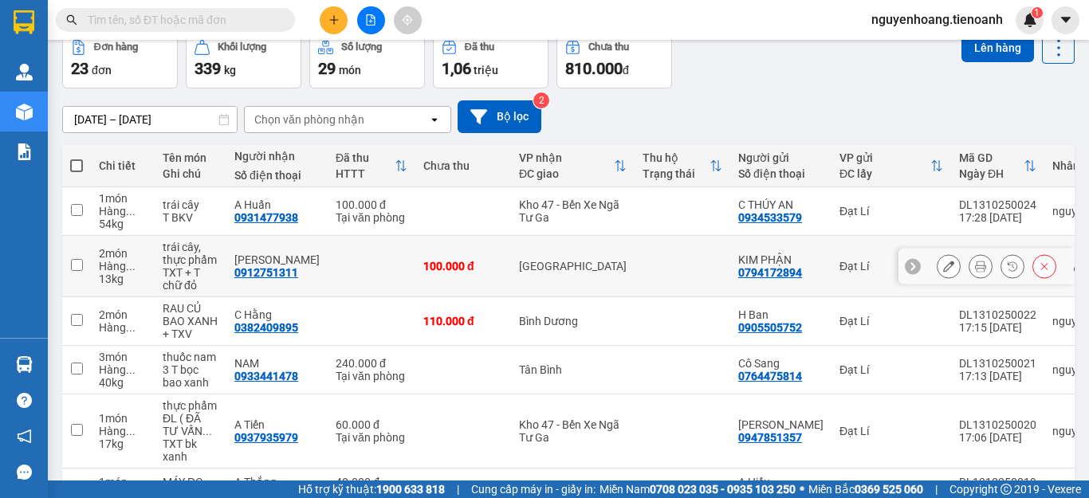
click at [975, 270] on icon at bounding box center [980, 266] width 11 height 11
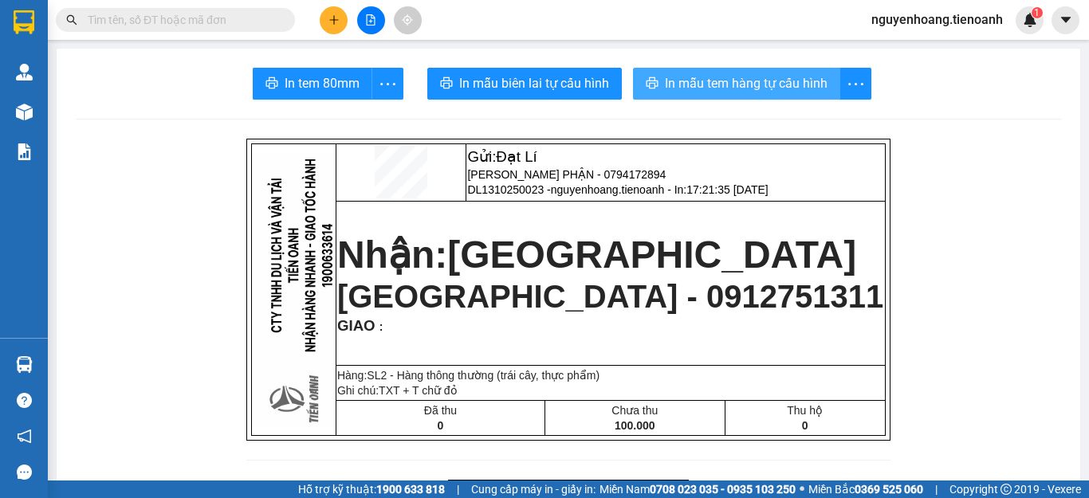
click at [704, 87] on span "In mẫu tem hàng tự cấu hình" at bounding box center [746, 83] width 163 height 20
click at [711, 77] on span "In mẫu tem hàng tự cấu hình" at bounding box center [746, 83] width 163 height 20
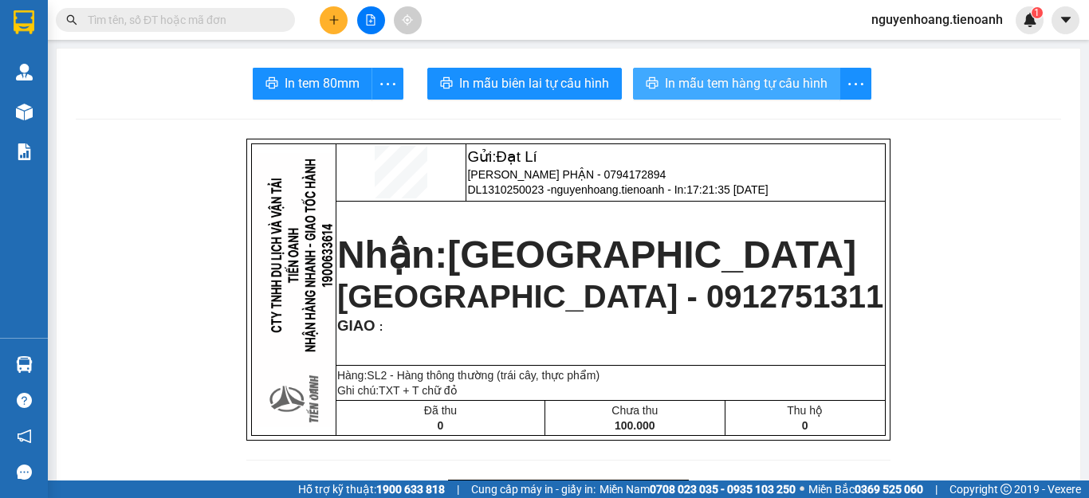
click at [696, 82] on span "In mẫu tem hàng tự cấu hình" at bounding box center [746, 83] width 163 height 20
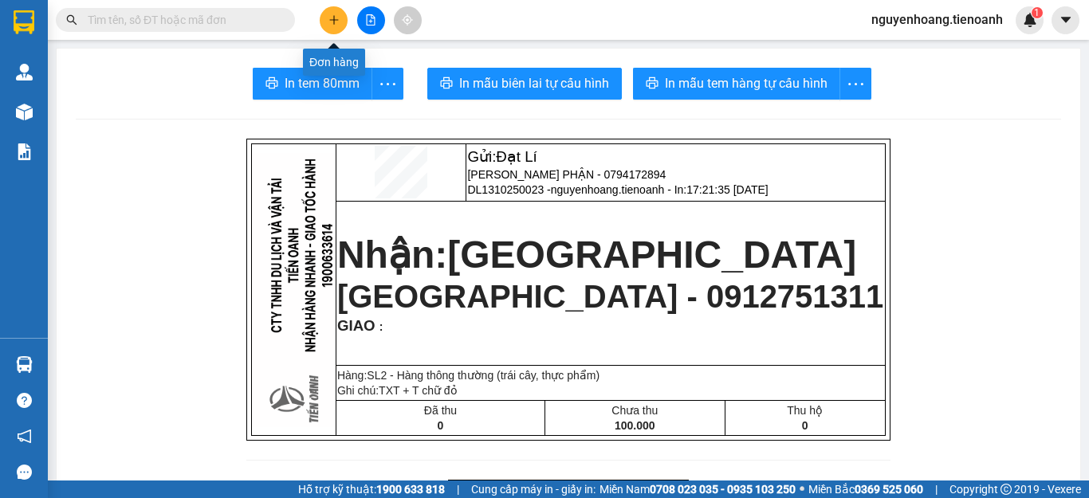
click at [334, 21] on icon "plus" at bounding box center [333, 19] width 1 height 9
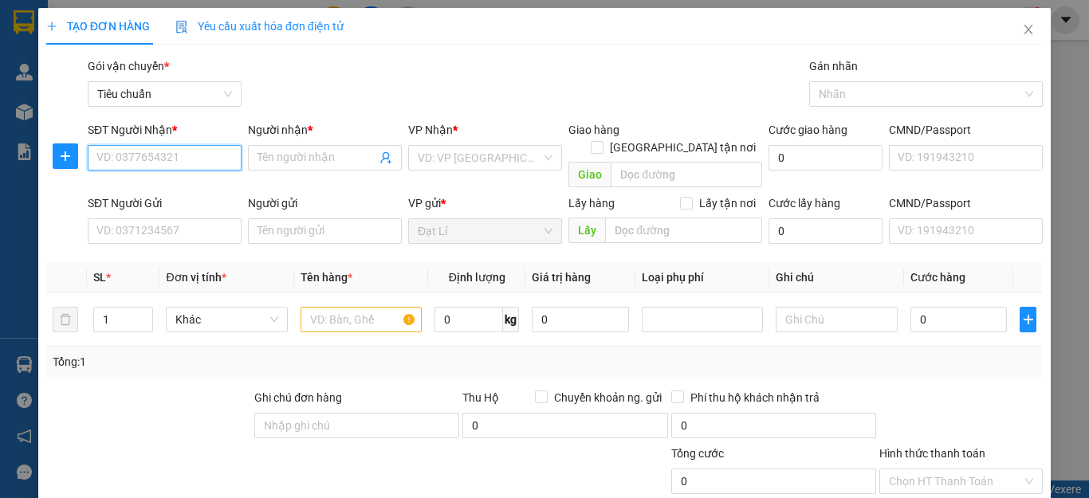
click at [177, 165] on input "SĐT Người Nhận *" at bounding box center [165, 158] width 154 height 26
type input "0931638004"
click at [180, 187] on div "0931638004 - [PERSON_NAME]" at bounding box center [174, 190] width 157 height 18
type input "[PERSON_NAME]"
checkbox input "true"
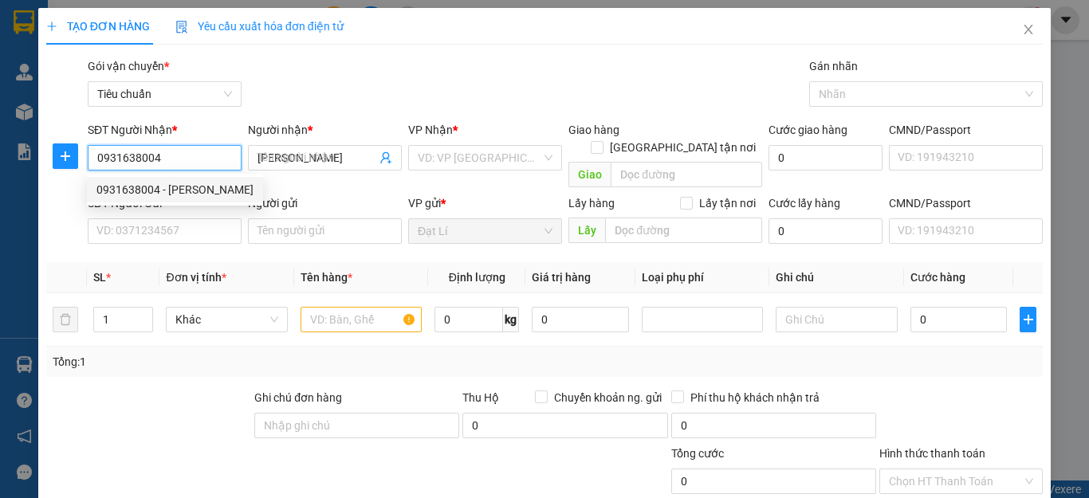
type input "Chung Cư New Sài Gòn Hoàng Anh Gia Lai 3 Đường [PERSON_NAME], Xã [GEOGRAPHIC_DA…"
type input "100.000"
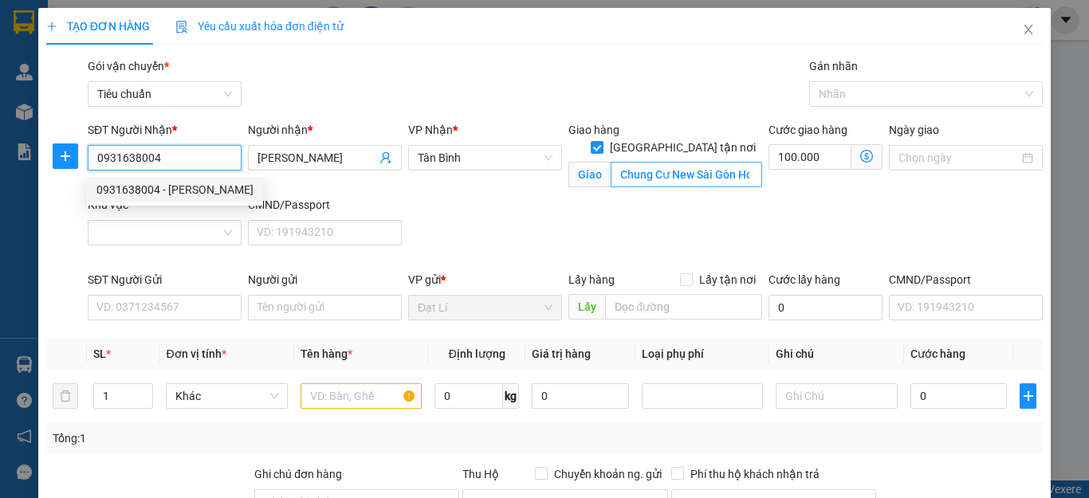
type input "150.000"
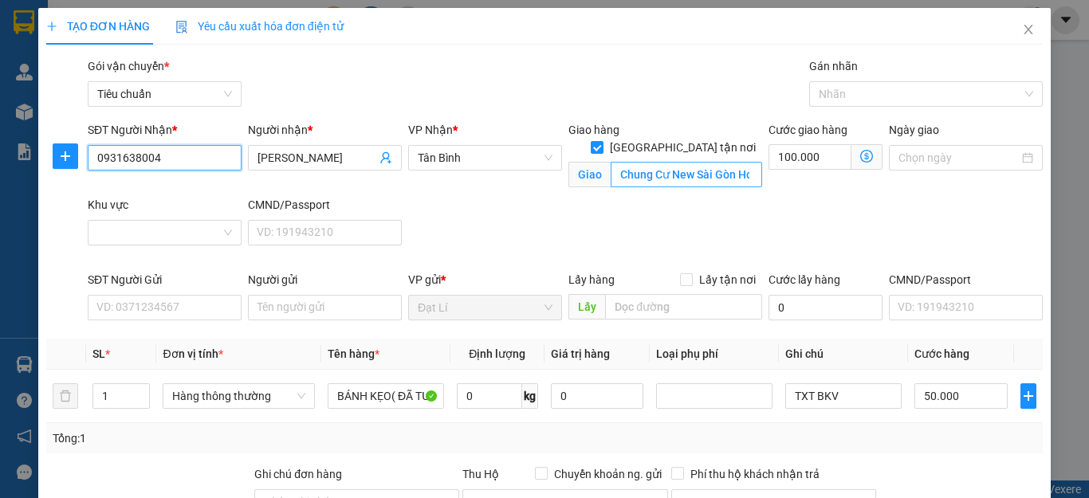
type input "0931638004"
click at [660, 162] on input "Chung Cư New Sài Gòn Hoàng Anh Gia Lai 3 Đường [PERSON_NAME], Xã [GEOGRAPHIC_DA…" at bounding box center [687, 175] width 152 height 26
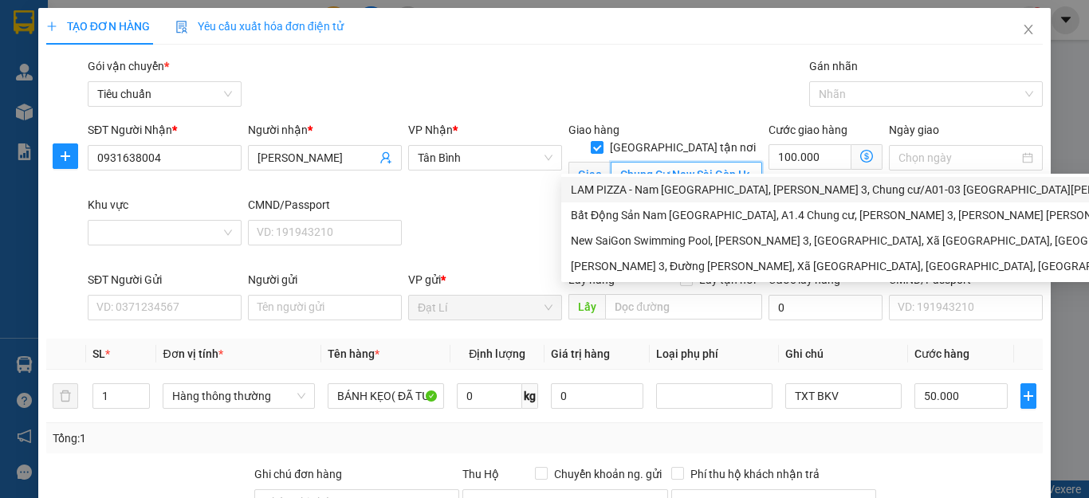
click at [716, 162] on input "Chung Cư New Sài Gòn Hoàng Anh Gia Lai 3 Đường [PERSON_NAME], Xã [GEOGRAPHIC_DA…" at bounding box center [687, 175] width 152 height 26
click at [884, 101] on div at bounding box center [918, 94] width 211 height 19
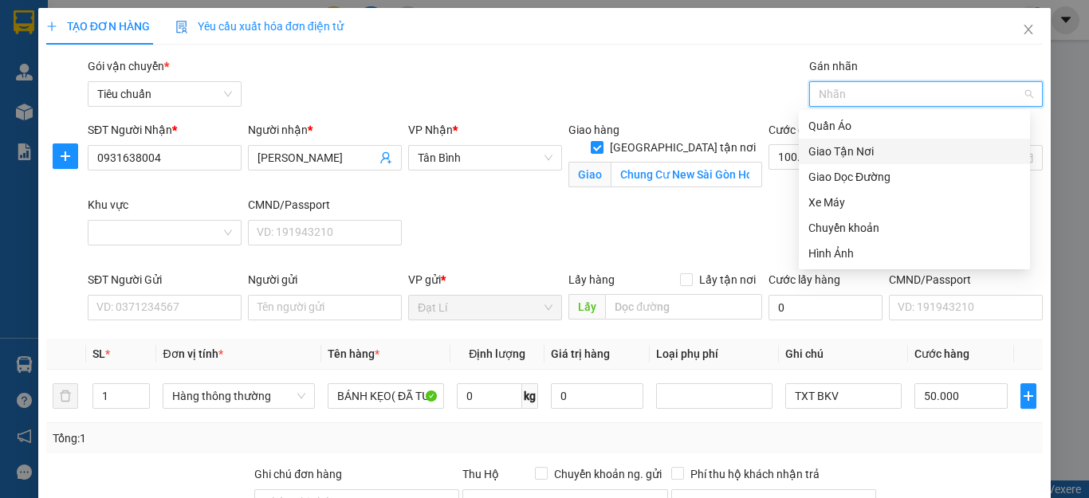
click at [866, 151] on div "Giao Tận Nơi" at bounding box center [915, 152] width 212 height 18
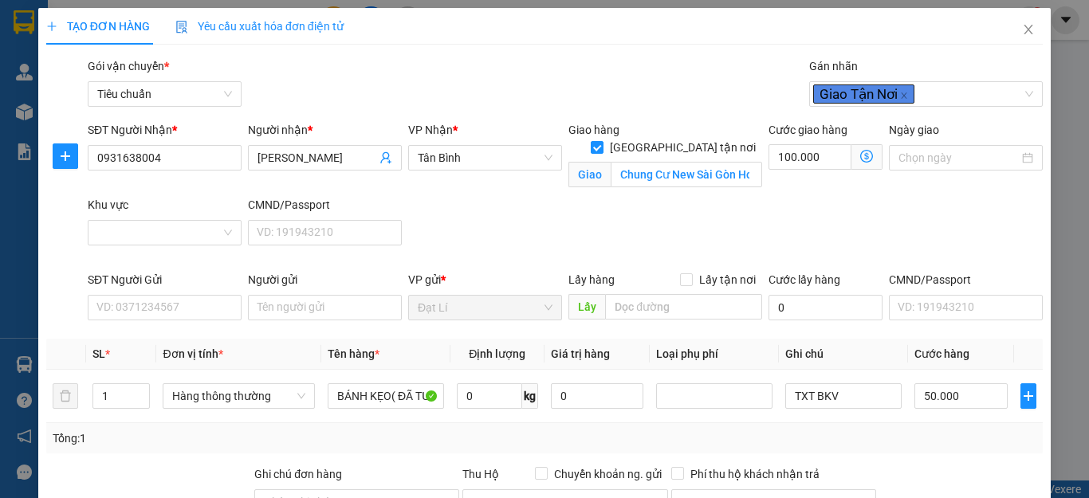
click at [635, 218] on div "SĐT Người Nhận * 0931638004 Người nhận * C Quỳnh VP Nhận * [GEOGRAPHIC_DATA] hà…" at bounding box center [566, 196] width 962 height 150
click at [144, 236] on input "Khu vực" at bounding box center [159, 233] width 124 height 24
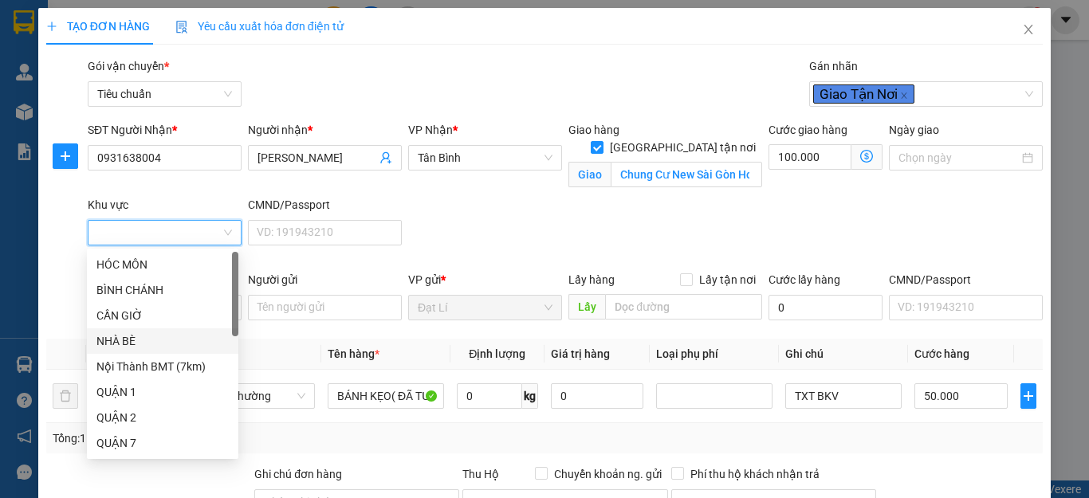
click at [128, 335] on div "NHÀ BÈ" at bounding box center [162, 342] width 132 height 18
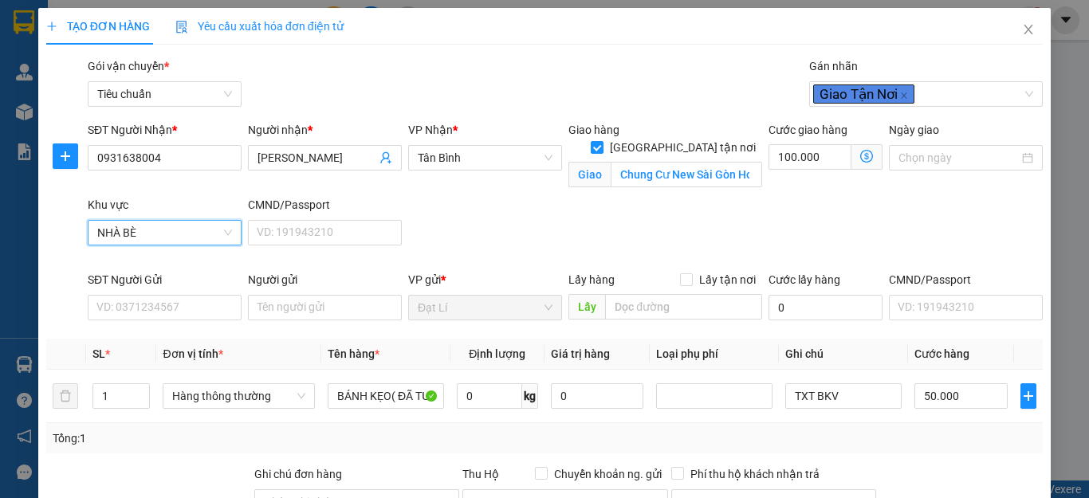
click at [557, 241] on div "SĐT Người Nhận * 0931638004 Người nhận * C Quỳnh VP Nhận * Tân Bình Giao hàng […" at bounding box center [566, 196] width 962 height 150
type input "50.000"
type input "0"
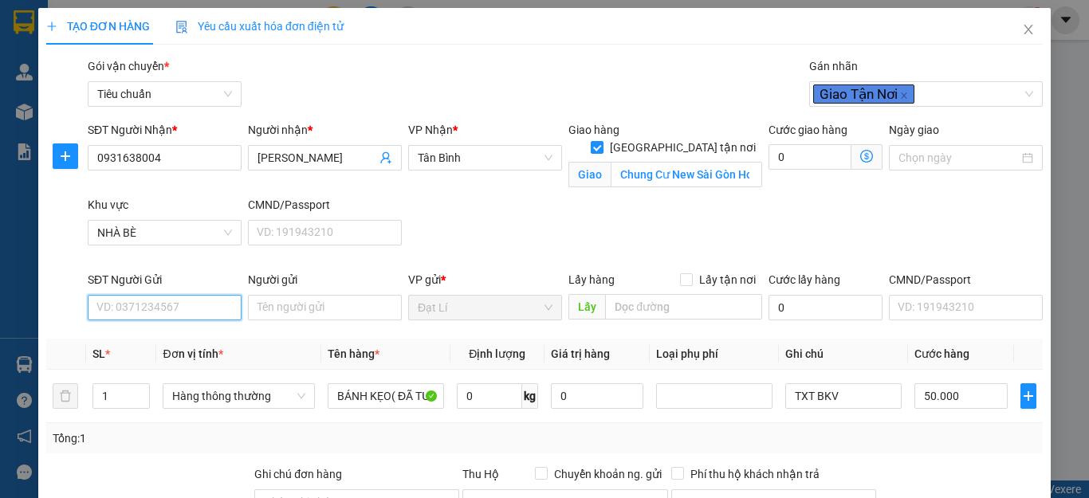
click at [181, 306] on input "SĐT Người Gửi" at bounding box center [165, 308] width 154 height 26
click at [168, 338] on div "0944754757 - [PERSON_NAME]" at bounding box center [174, 340] width 157 height 18
type input "0944754757"
type input "[PERSON_NAME]"
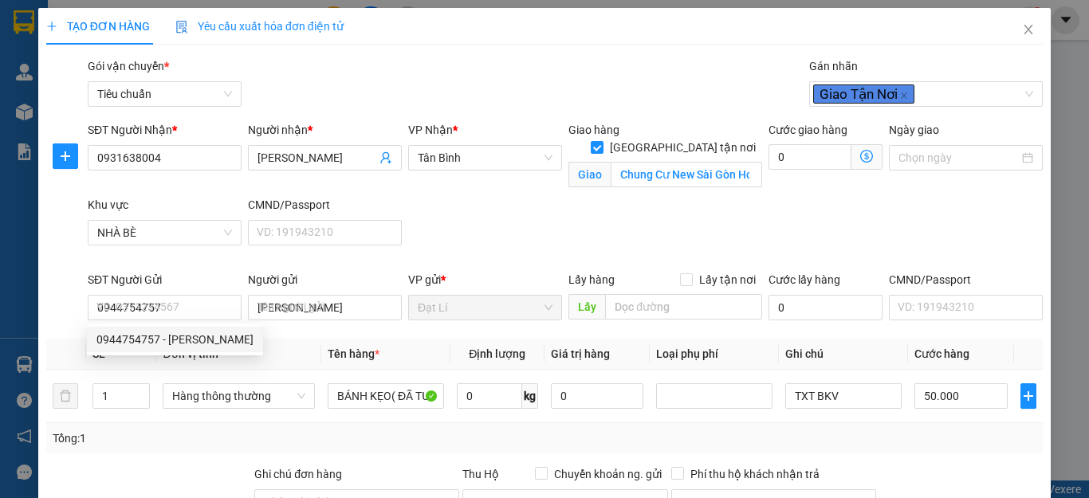
click at [126, 462] on div "Transit Pickup Surcharge Ids Transit Deliver Surcharge Ids Transit Deliver Surc…" at bounding box center [544, 408] width 997 height 703
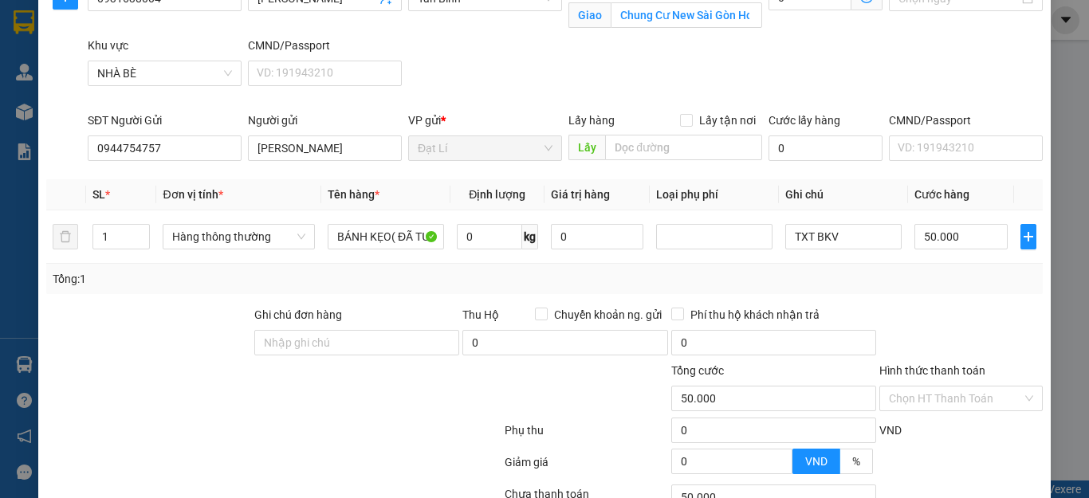
scroll to position [239, 0]
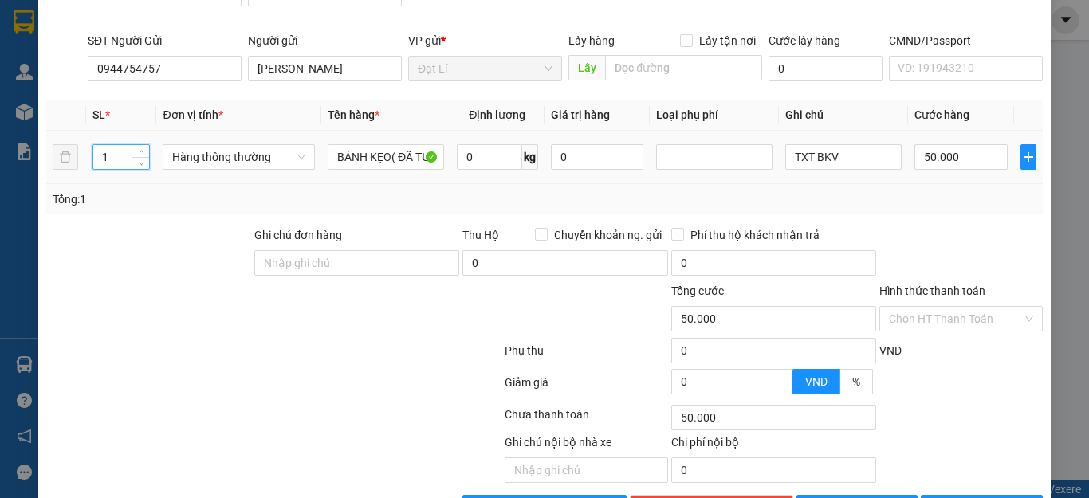
drag, startPoint x: 116, startPoint y: 164, endPoint x: 0, endPoint y: 183, distance: 118.0
click at [0, 175] on div "TẠO ĐƠN HÀNG Yêu cầu xuất hóa đơn điện tử Transit Pickup Surcharge Ids Transit …" at bounding box center [544, 249] width 1089 height 498
type input "2"
click at [214, 293] on div at bounding box center [191, 310] width 292 height 56
type input "0"
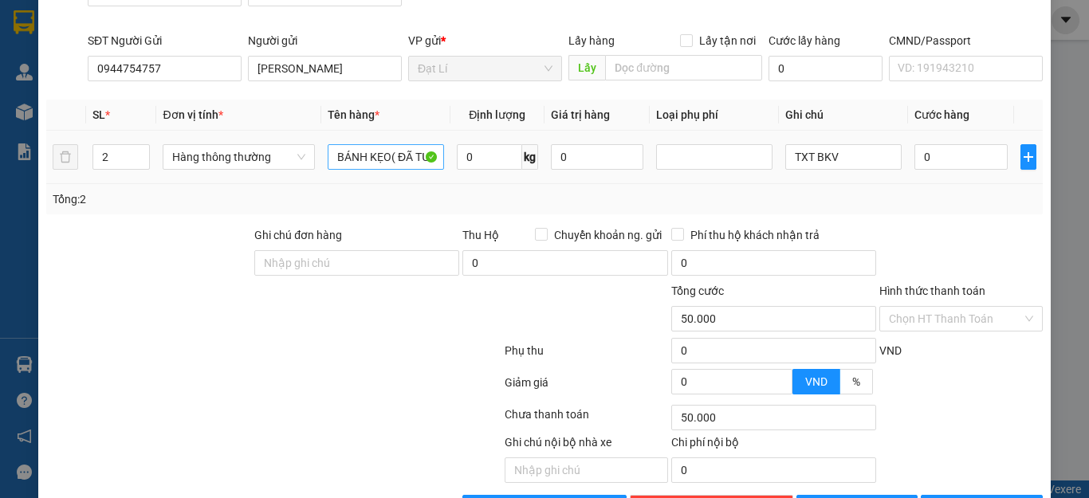
type input "0"
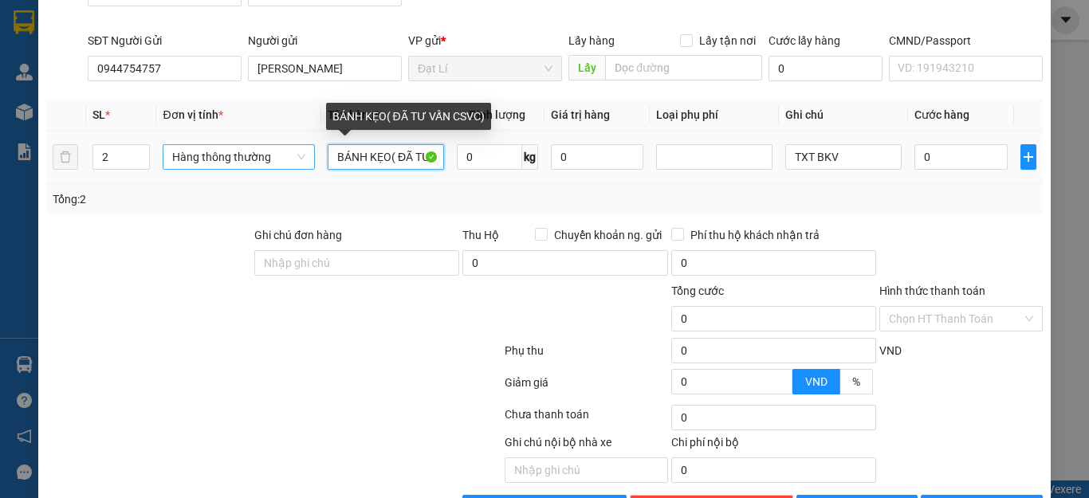
drag, startPoint x: 388, startPoint y: 155, endPoint x: 219, endPoint y: 166, distance: 168.6
click at [219, 166] on tr "2 Hàng thông thường BÁNH KẸO( ĐÃ TƯ VẤN CSVC) 0 kg 0 TXT BKV 0" at bounding box center [544, 157] width 997 height 53
type input "thực phẩm( ĐÃ TƯ VẤN CSVC)"
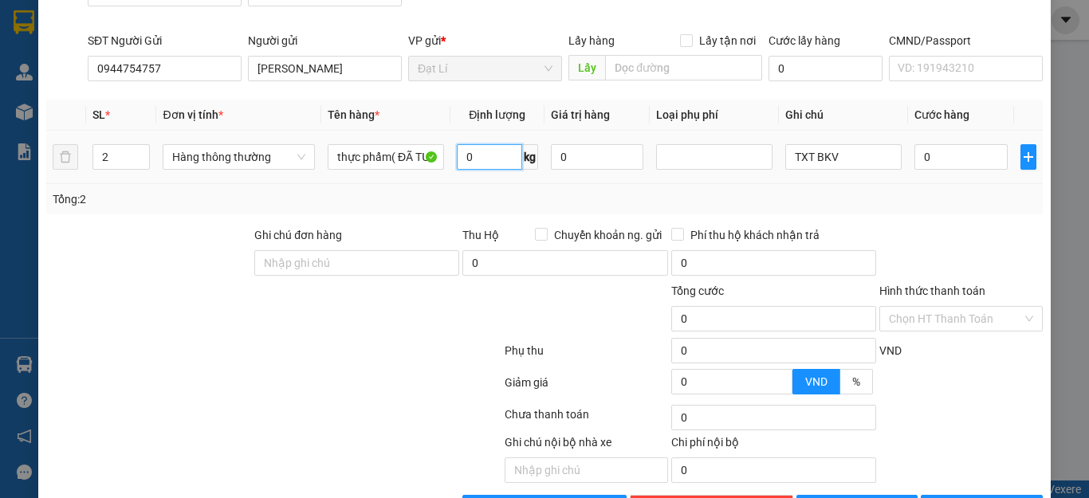
click at [486, 168] on input "0" at bounding box center [489, 157] width 65 height 26
type input "10"
click at [636, 214] on div "Transit Pickup Surcharge Ids Transit Deliver Surcharge Ids Transit Deliver Surc…" at bounding box center [544, 169] width 997 height 703
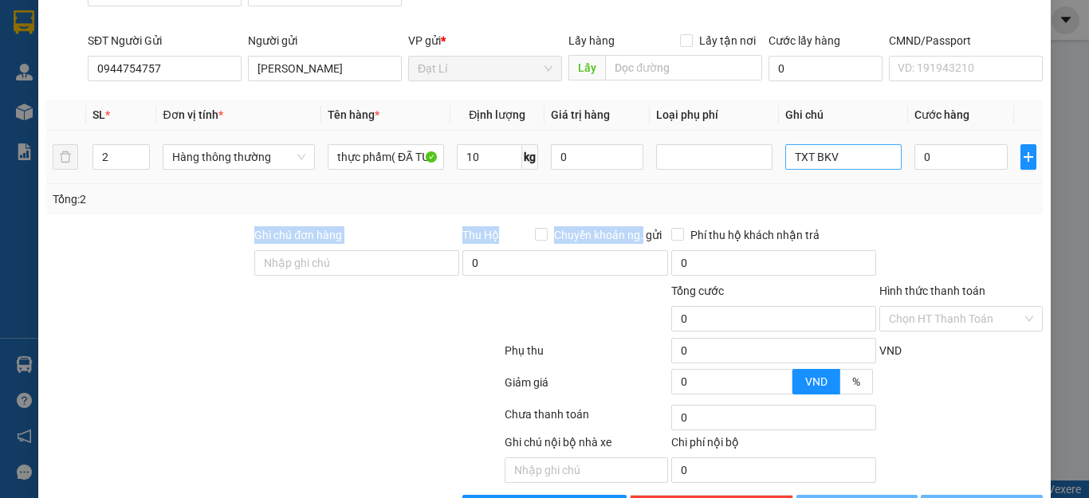
click at [817, 175] on td "TXT BKV" at bounding box center [843, 157] width 129 height 53
type input "40.000"
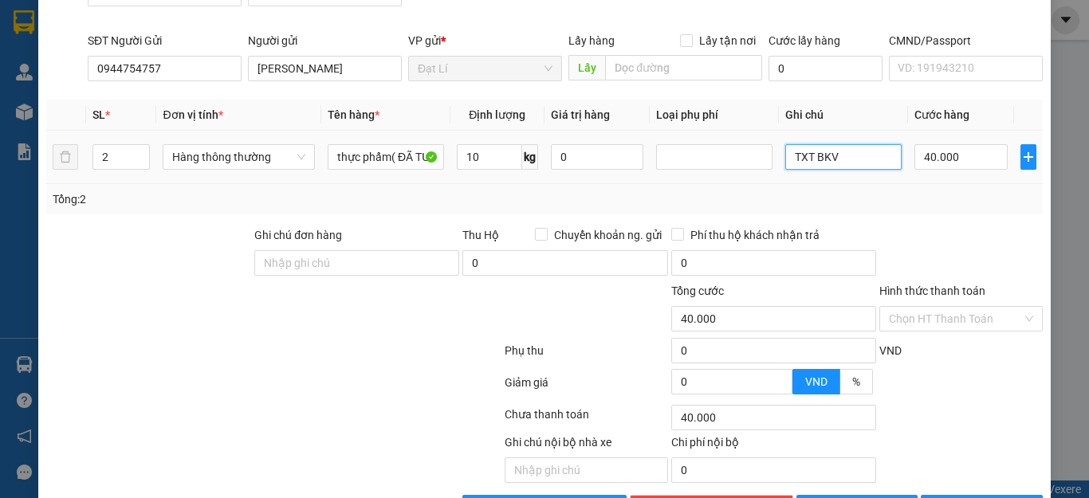
click at [835, 158] on input "TXT BKV" at bounding box center [844, 157] width 116 height 26
type input "140.000"
type input "100.000"
type input "TXV + T trắng đỏ"
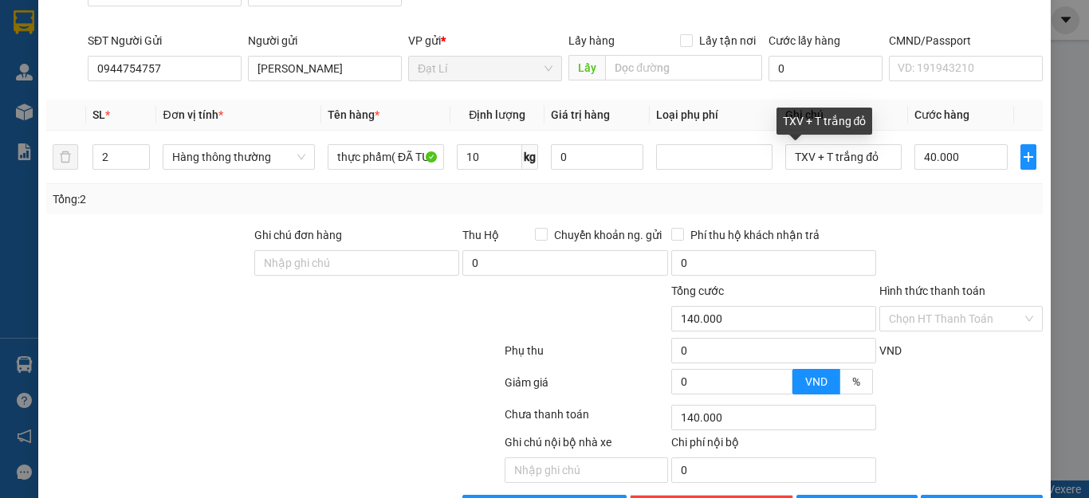
click at [946, 196] on div "Tổng: 2" at bounding box center [545, 200] width 984 height 18
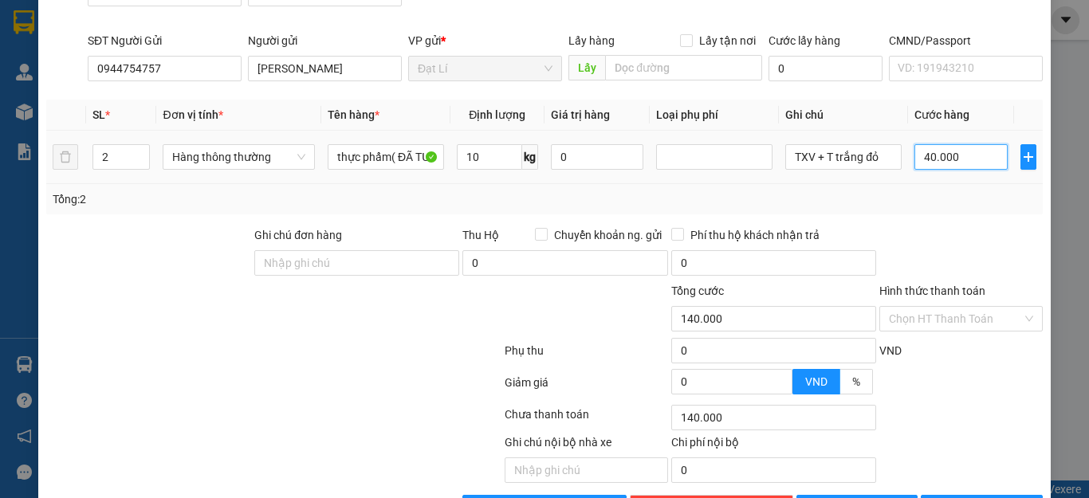
click at [944, 157] on input "40.000" at bounding box center [961, 157] width 93 height 26
type input "80"
type input "100.080"
type input "80"
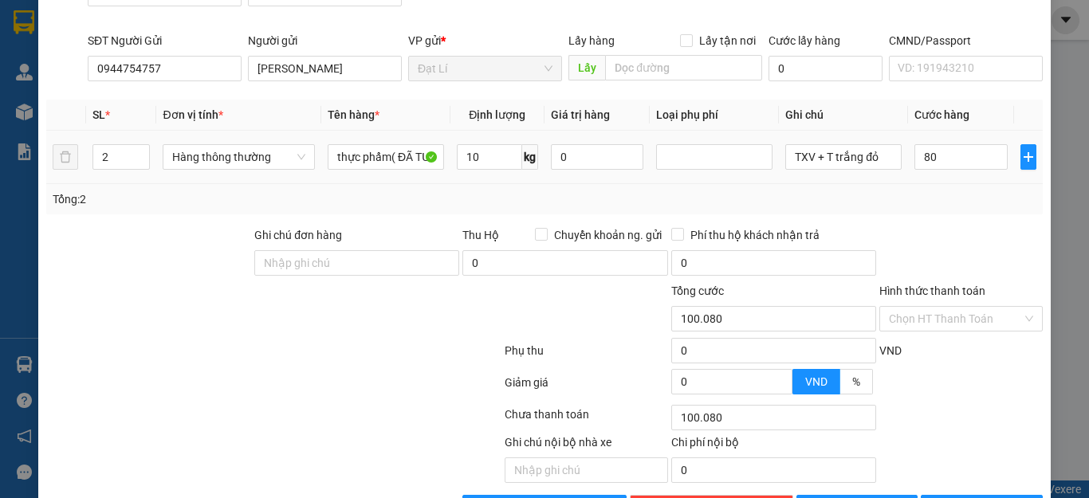
click at [937, 207] on div "Tổng: 2" at bounding box center [545, 200] width 984 height 18
type input "180.000"
type input "80.000"
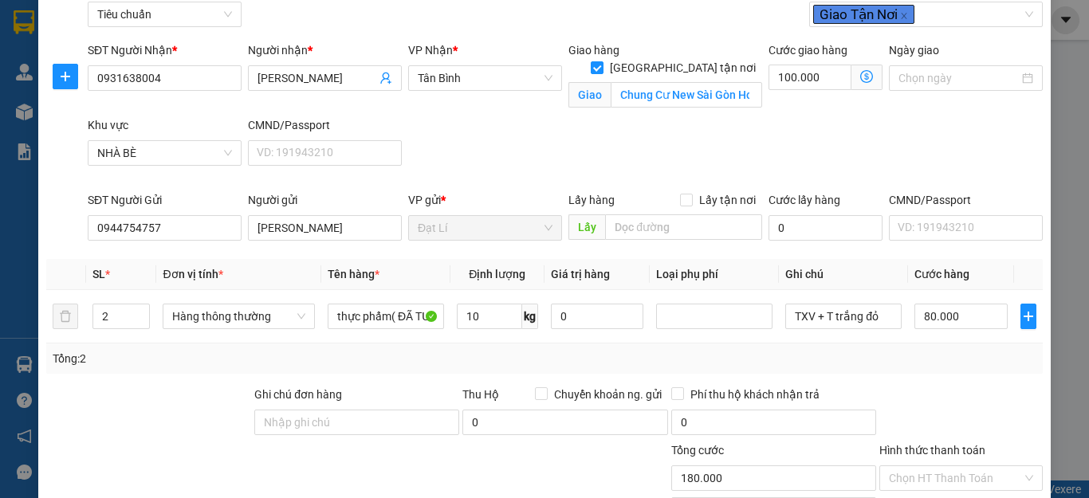
scroll to position [0, 0]
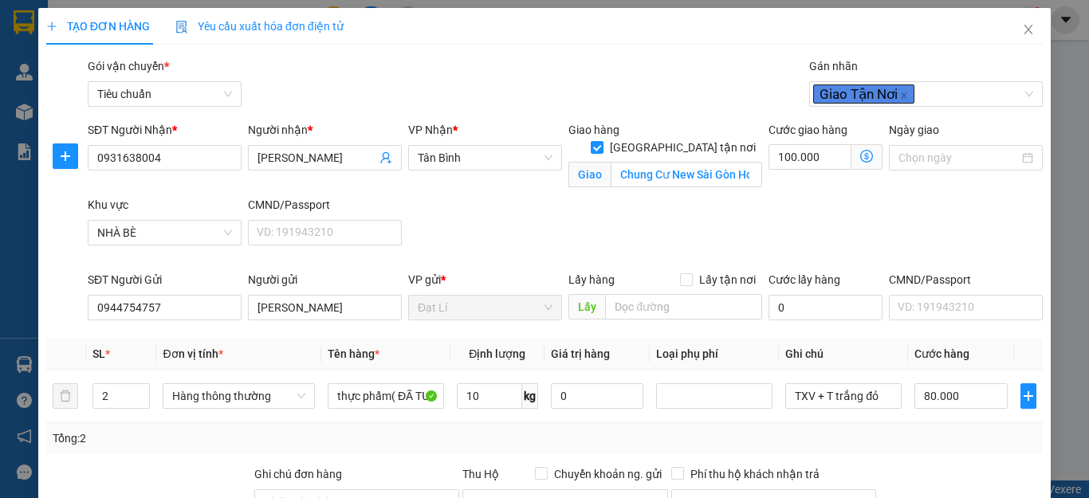
click at [860, 156] on icon "dollar-circle" at bounding box center [866, 156] width 13 height 13
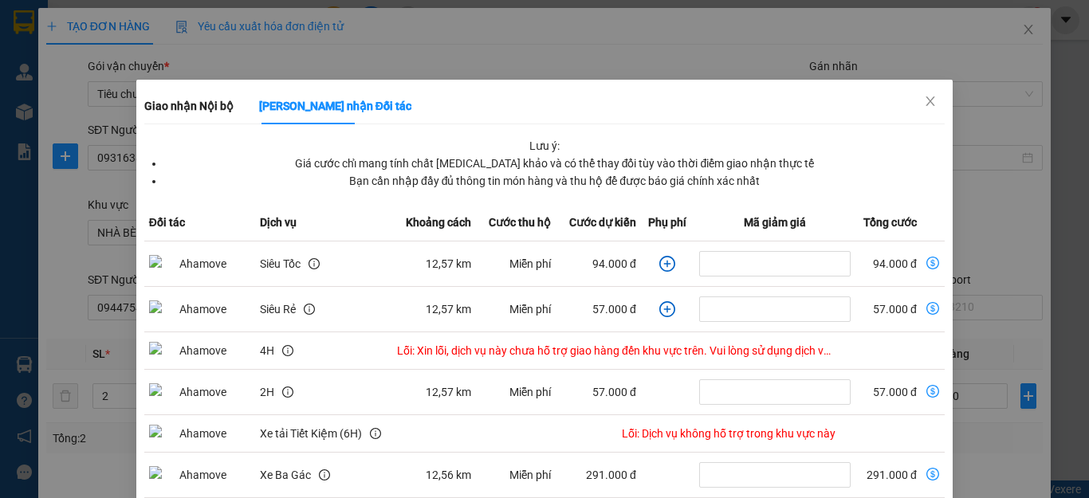
click at [665, 265] on td "dollar-circle" at bounding box center [667, 264] width 53 height 45
click at [664, 264] on icon "plus-circle" at bounding box center [667, 264] width 7 height 7
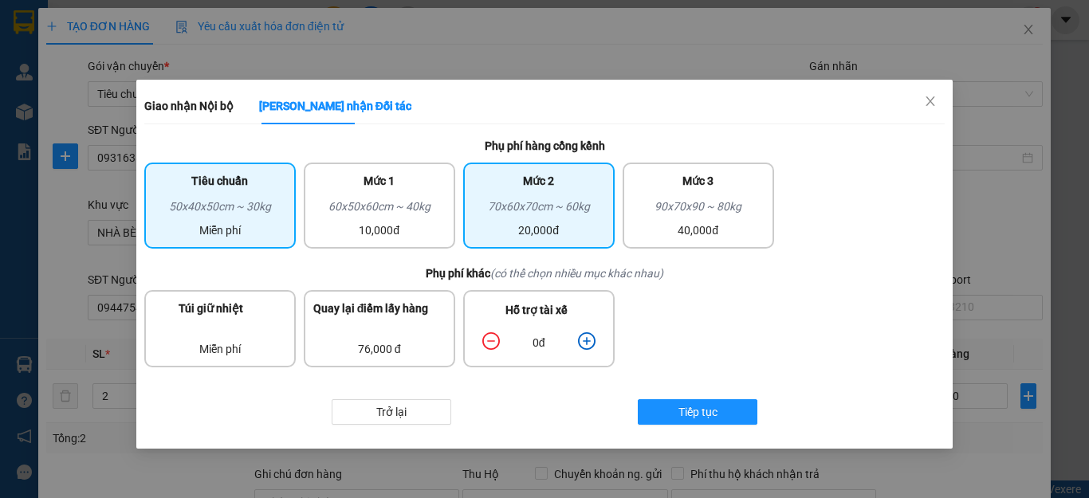
click at [539, 203] on div "70x60x70cm ~ 60kg" at bounding box center [539, 210] width 132 height 24
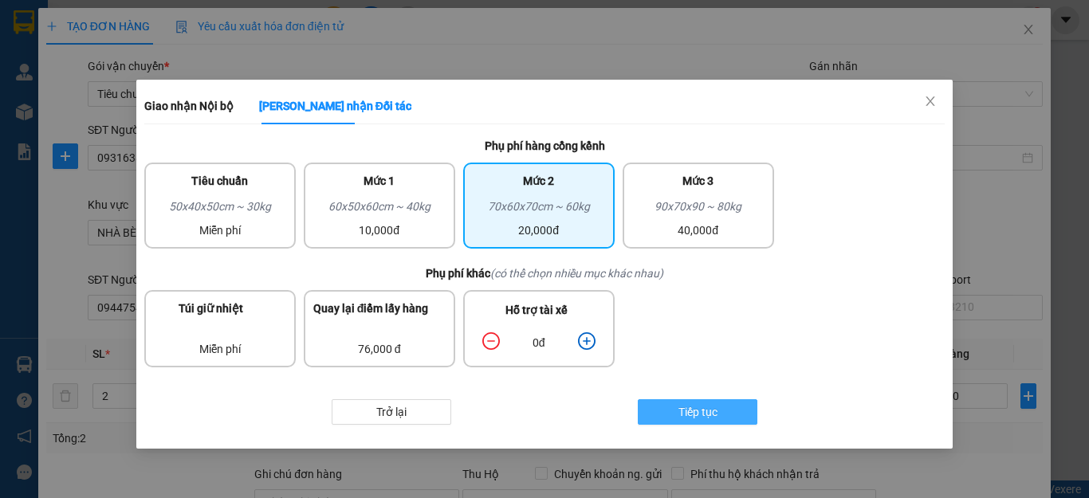
click at [685, 406] on span "Tiếp tục" at bounding box center [698, 413] width 39 height 18
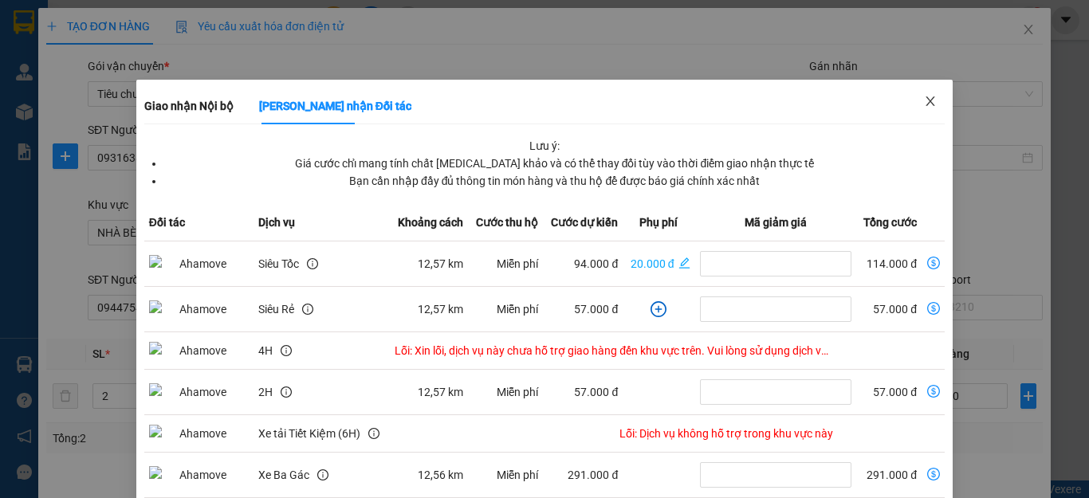
click at [927, 100] on icon "close" at bounding box center [931, 101] width 9 height 10
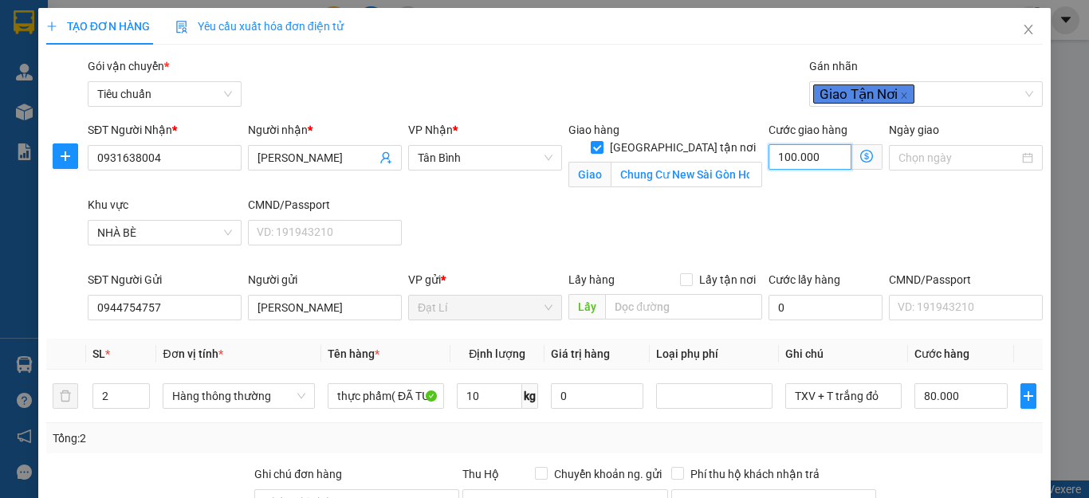
click at [800, 153] on input "100.000" at bounding box center [810, 157] width 83 height 26
type input "1"
type input "80.001"
type input "80.013"
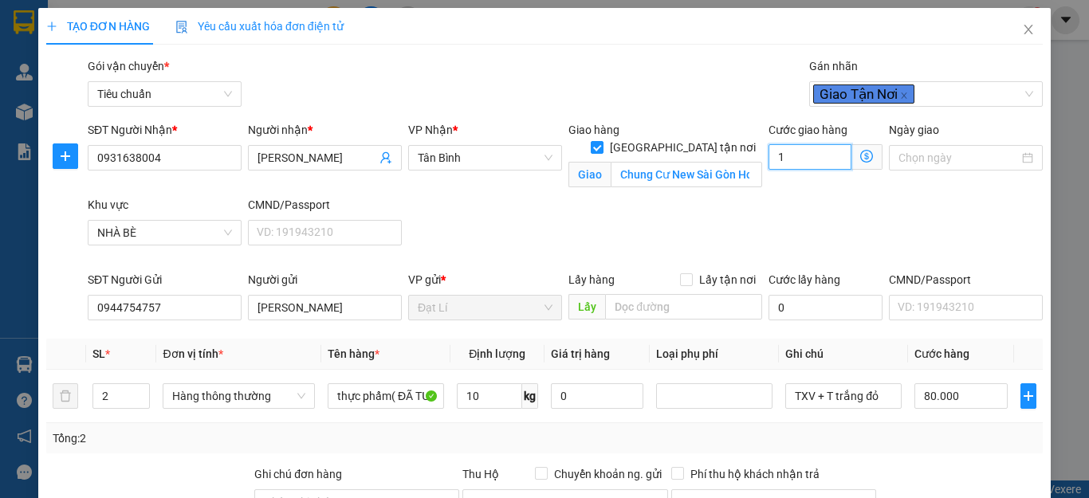
type input "80.013"
type input "130"
type input "80.130"
type input "130"
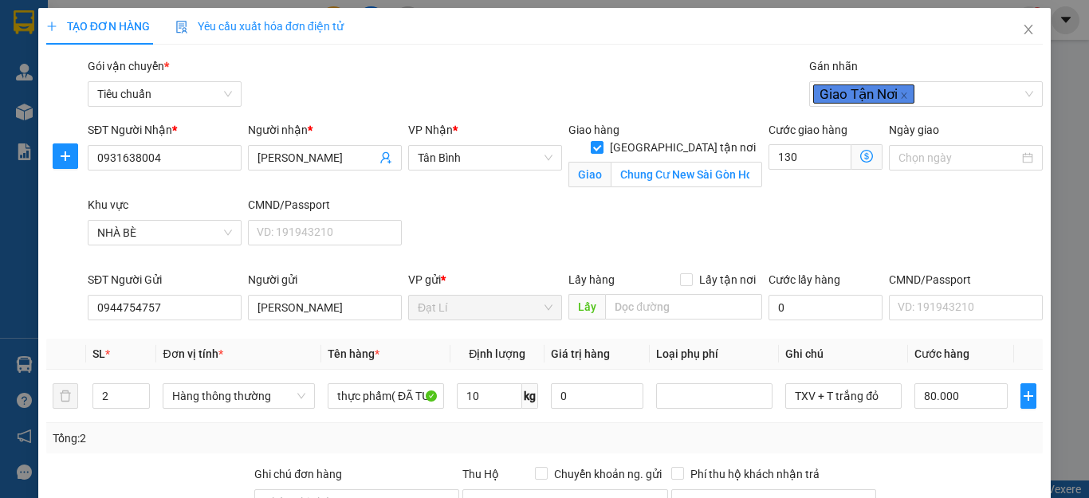
type input "210.000"
type input "130.000"
click at [912, 235] on div "SĐT Người Nhận * 0931638004 Người nhận * C Quỳnh VP Nhận * Tân Bình Giao hàng […" at bounding box center [566, 196] width 962 height 150
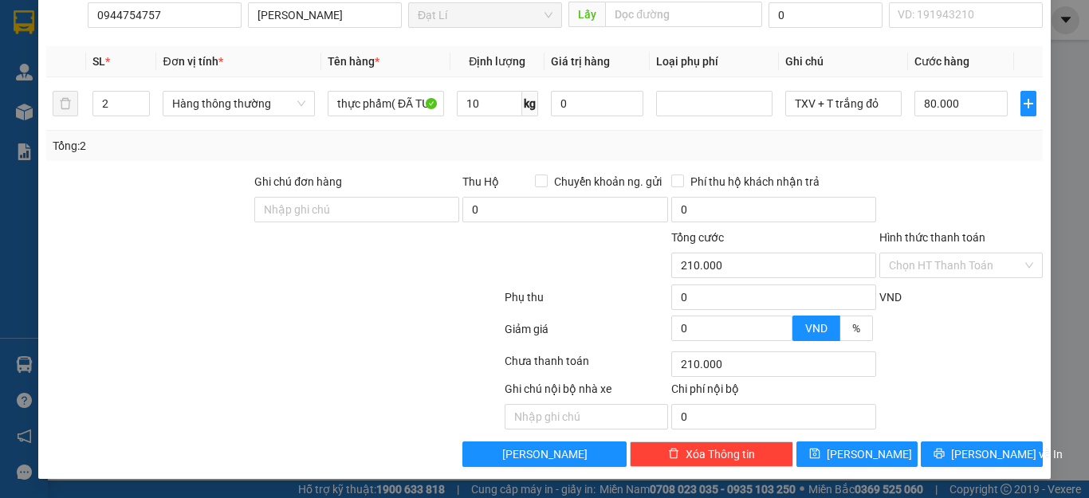
click at [907, 154] on div "Tổng: 2" at bounding box center [545, 146] width 984 height 18
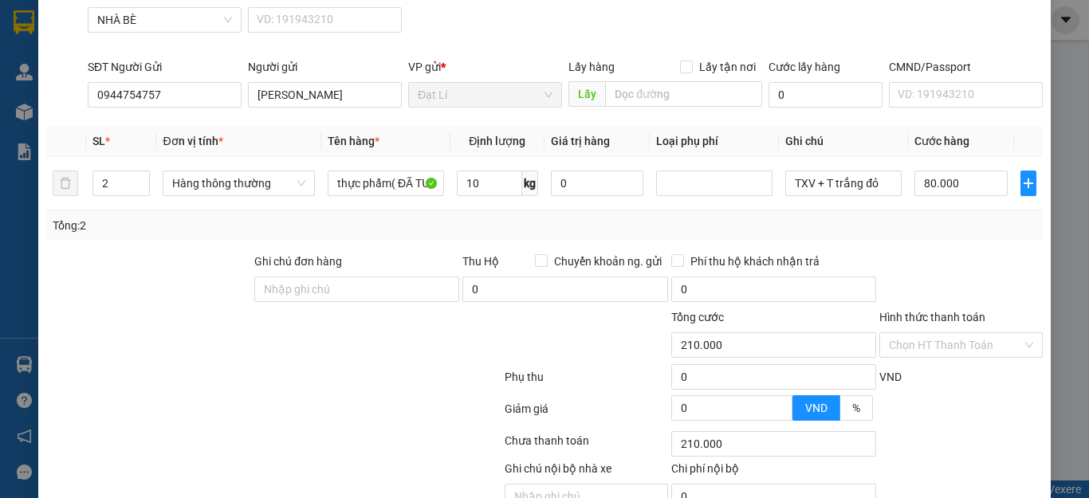
click at [904, 241] on div "Transit Pickup Surcharge Ids Transit Deliver Surcharge Ids Transit Deliver Surc…" at bounding box center [544, 195] width 997 height 703
click at [959, 346] on input "Hình thức thanh toán" at bounding box center [955, 345] width 133 height 24
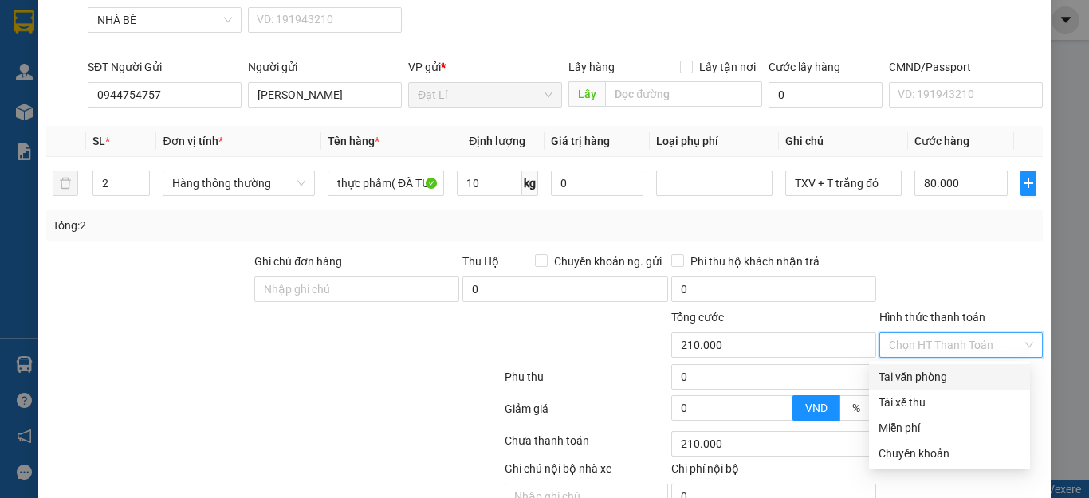
click at [943, 373] on div "Tại văn phòng" at bounding box center [950, 377] width 142 height 18
type input "0"
click at [943, 239] on div "Tổng: 2" at bounding box center [544, 226] width 997 height 30
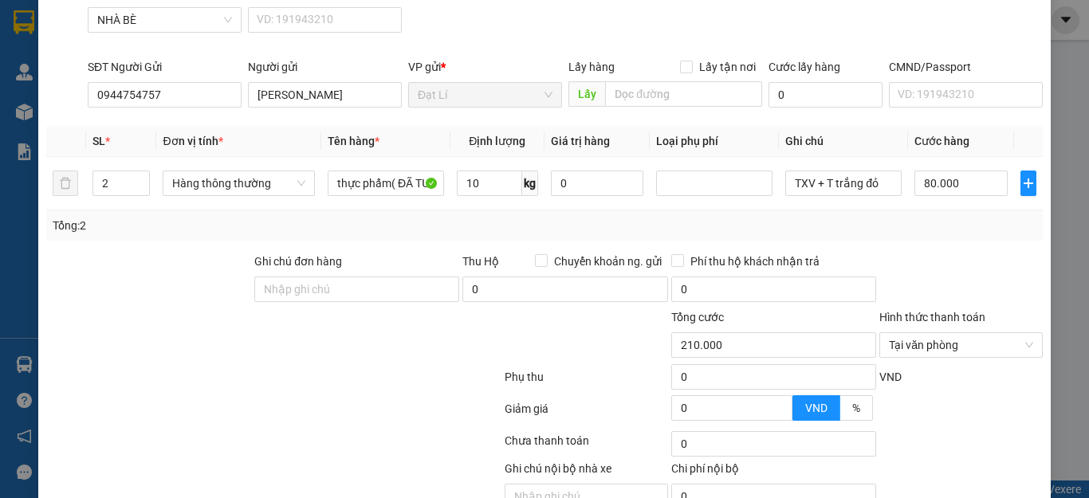
scroll to position [293, 0]
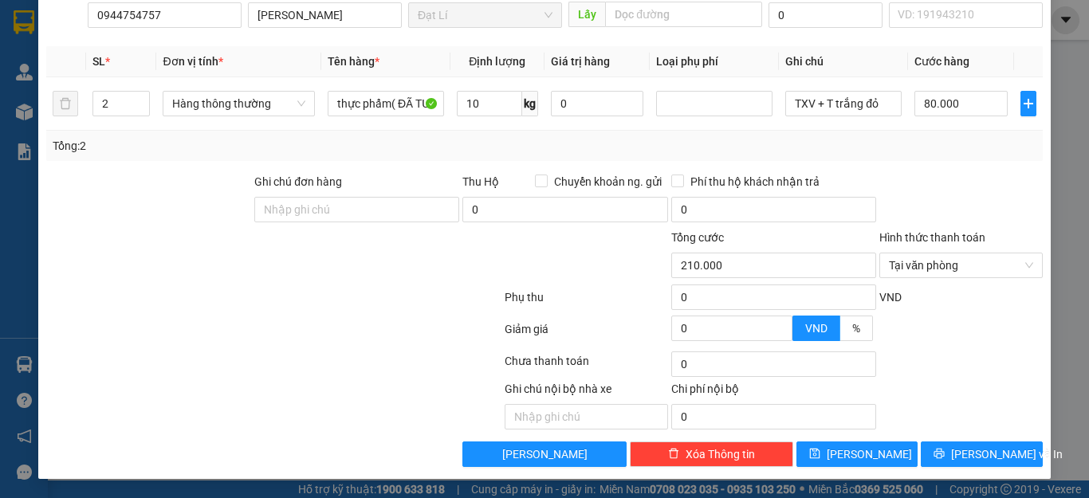
click at [976, 467] on div "TẠO ĐƠN HÀNG Yêu cầu xuất hóa đơn điện tử Transit Pickup Surcharge Ids Transit …" at bounding box center [544, 97] width 1013 height 764
click at [976, 460] on span "[PERSON_NAME] và In" at bounding box center [1007, 455] width 112 height 18
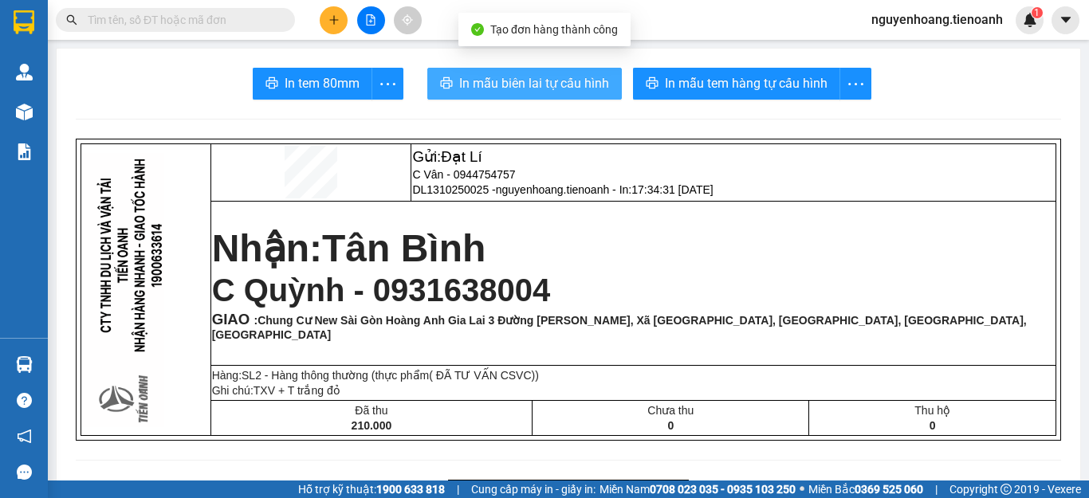
click at [560, 84] on span "In mẫu biên lai tự cấu hình" at bounding box center [534, 83] width 150 height 20
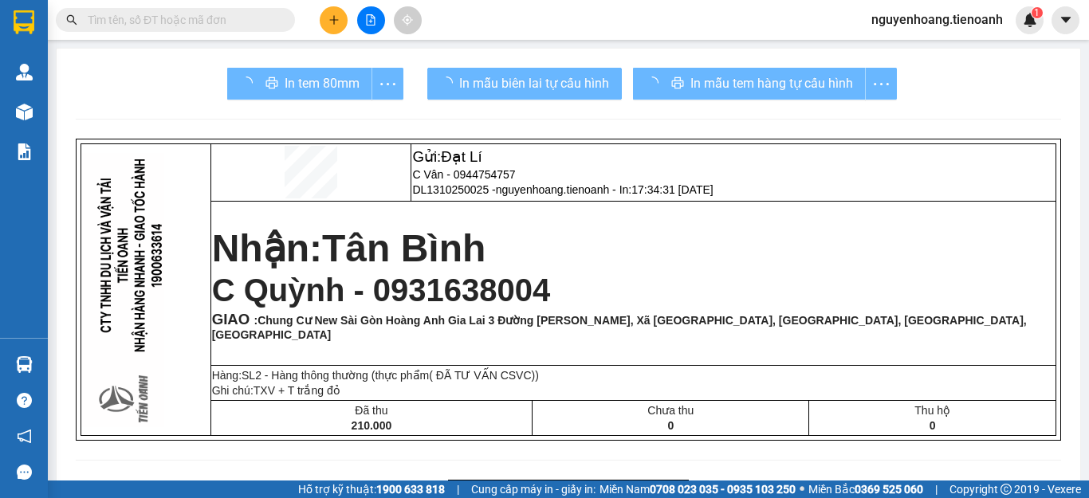
click at [738, 82] on div "In mẫu tem hàng tự cấu hình" at bounding box center [765, 84] width 264 height 32
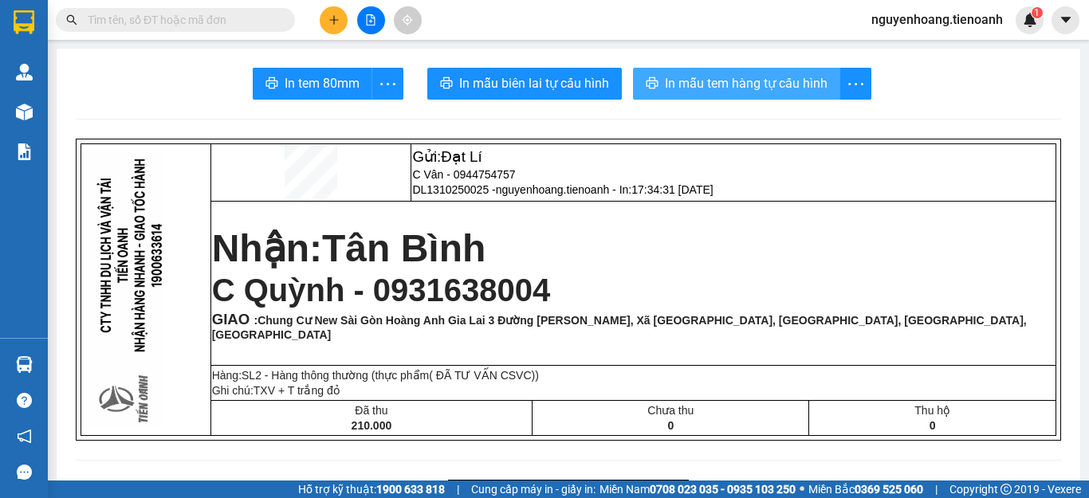
click at [737, 82] on span "In mẫu tem hàng tự cấu hình" at bounding box center [746, 83] width 163 height 20
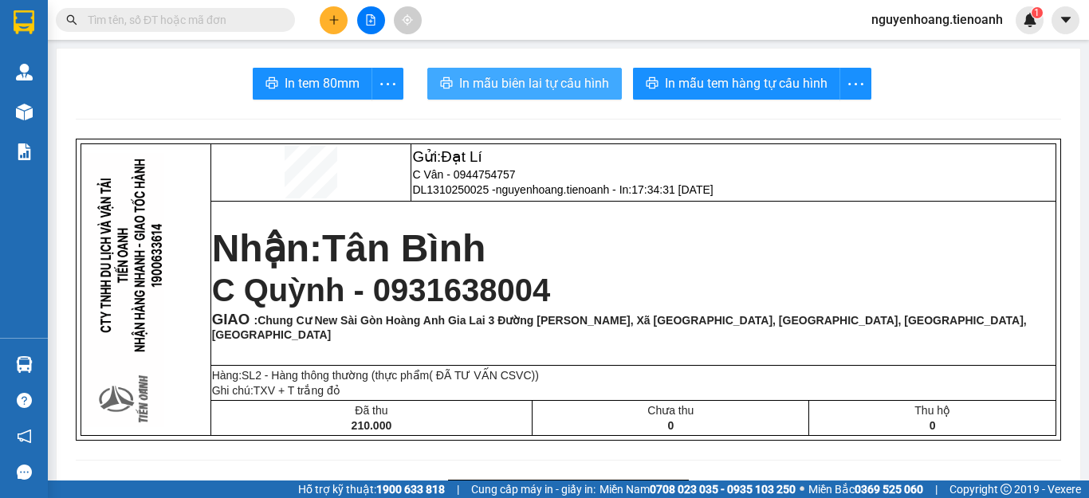
click at [541, 72] on button "In mẫu biên lai tự cấu hình" at bounding box center [524, 84] width 195 height 32
click at [814, 262] on p "Nhận: [GEOGRAPHIC_DATA]" at bounding box center [633, 248] width 843 height 45
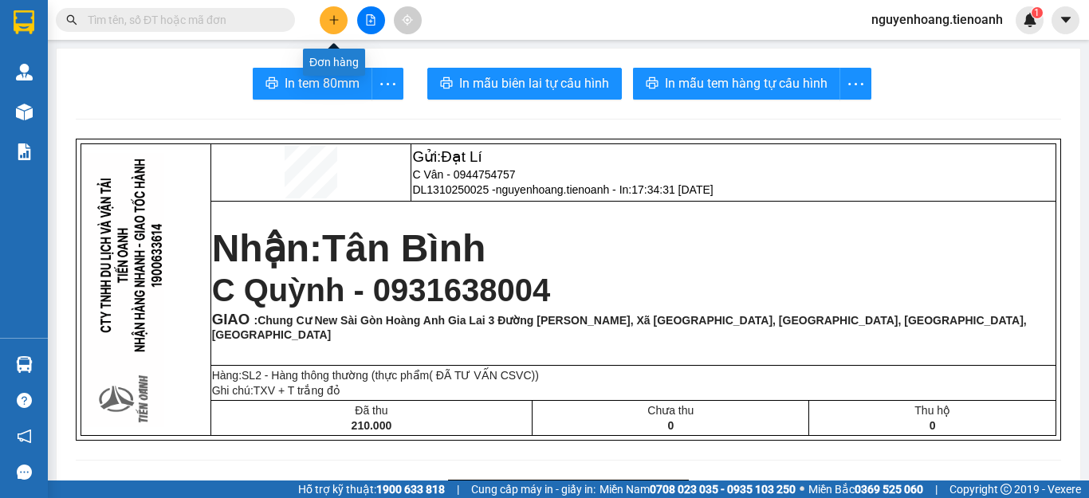
click at [336, 15] on icon "plus" at bounding box center [334, 19] width 11 height 11
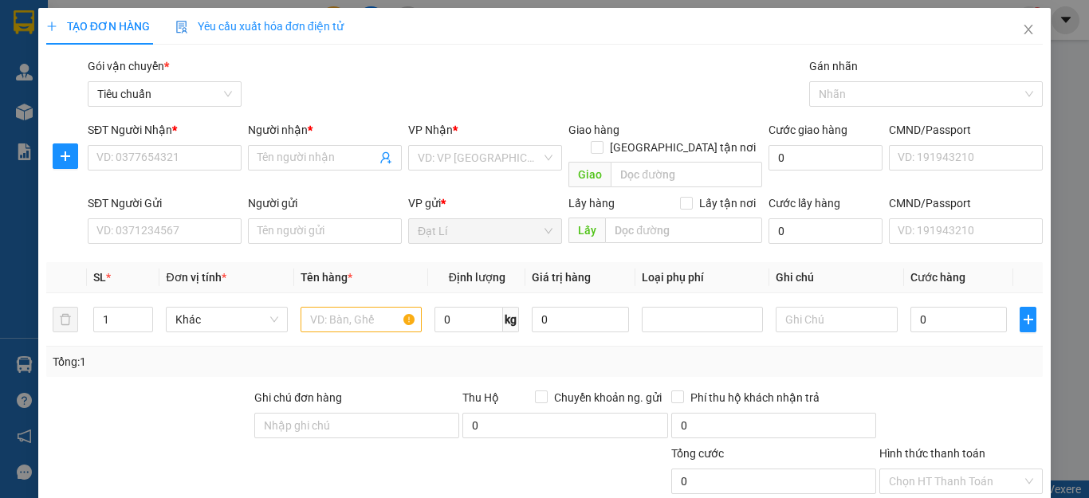
click at [190, 195] on div "SĐT Người Gửi" at bounding box center [165, 204] width 154 height 18
click at [190, 219] on input "SĐT Người Gửi" at bounding box center [165, 232] width 154 height 26
click at [217, 156] on input "SĐT Người Nhận *" at bounding box center [165, 158] width 154 height 26
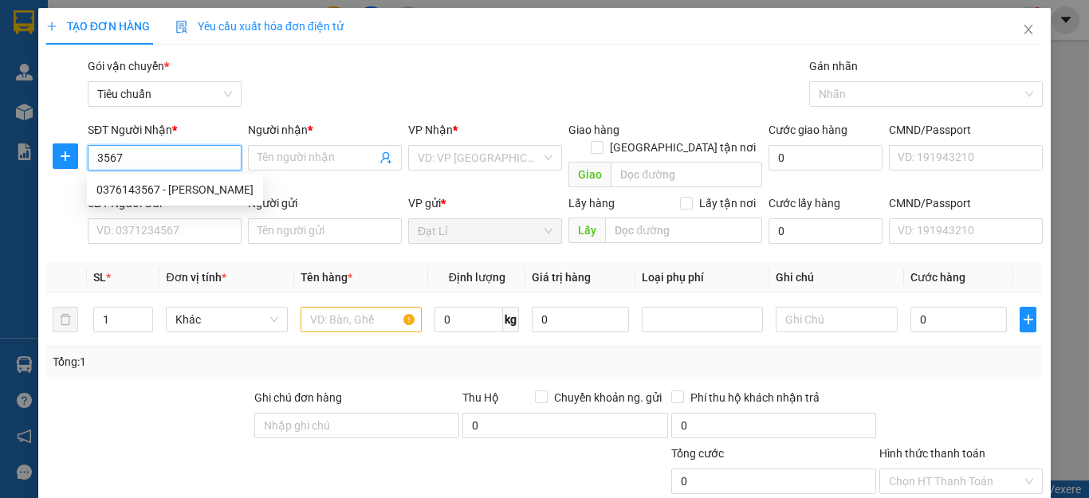
drag, startPoint x: 195, startPoint y: 183, endPoint x: 195, endPoint y: 198, distance: 15.2
click at [195, 183] on div "0376143567 - [PERSON_NAME]" at bounding box center [174, 190] width 157 height 18
type input "0376143567"
type input "[PERSON_NAME]"
type input "066092014344"
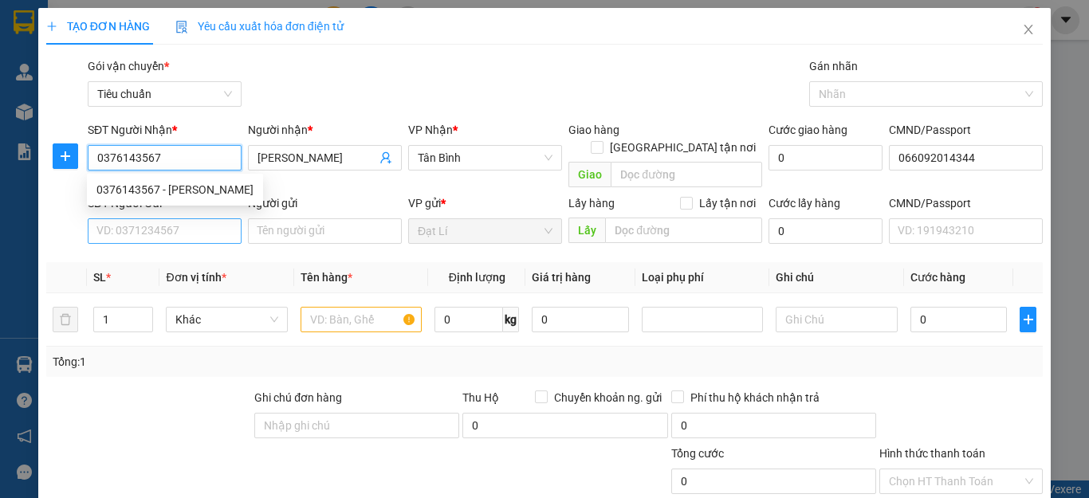
type input "0376143567"
type input "120.000"
click at [196, 226] on input "SĐT Người Gửi" at bounding box center [165, 232] width 154 height 26
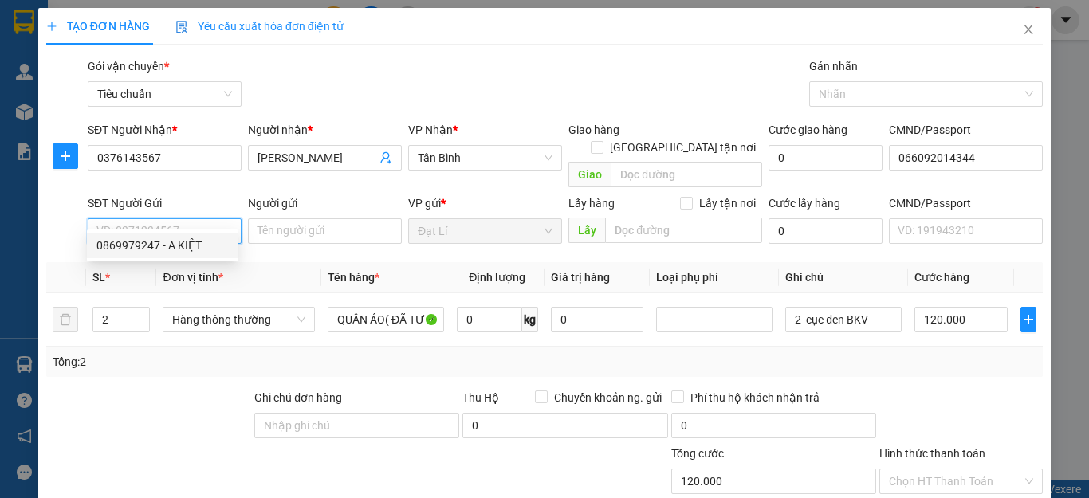
click at [193, 250] on div "0869979247 - A KIỆT" at bounding box center [162, 246] width 132 height 18
type input "0869979247"
type input "A KIỆT"
type input "066098011493"
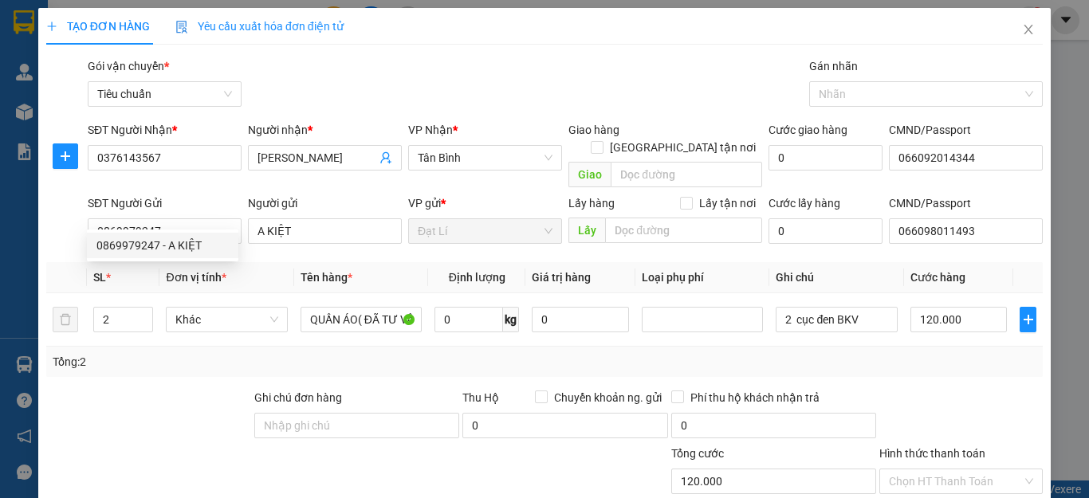
drag, startPoint x: 147, startPoint y: 389, endPoint x: 110, endPoint y: 317, distance: 80.6
click at [143, 389] on div at bounding box center [149, 417] width 208 height 56
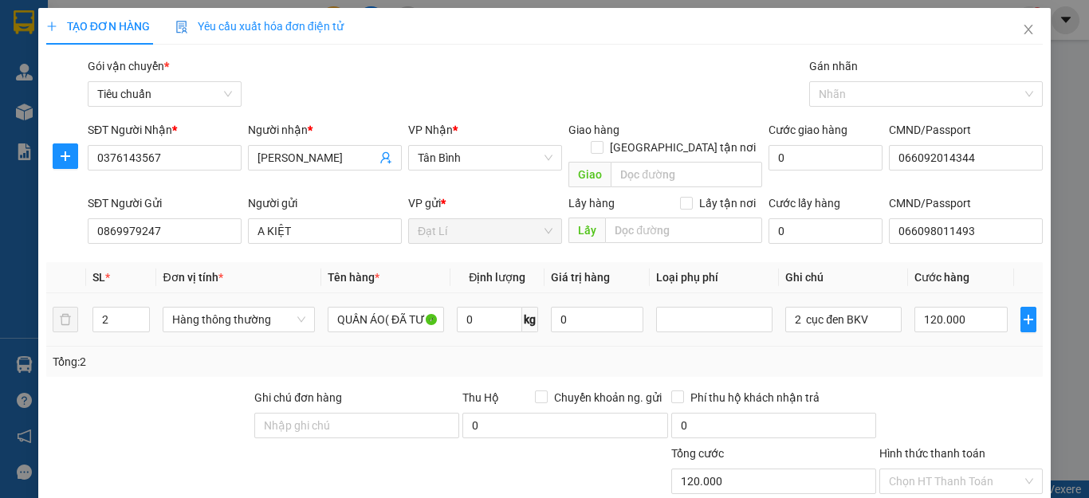
drag, startPoint x: 86, startPoint y: 304, endPoint x: 1, endPoint y: 313, distance: 85.9
click at [1, 313] on div "TẠO ĐƠN HÀNG Yêu cầu xuất hóa đơn điện tử Transit Pickup Surcharge Ids Transit …" at bounding box center [544, 249] width 1089 height 498
type input "1"
drag, startPoint x: 187, startPoint y: 426, endPoint x: 258, endPoint y: 297, distance: 146.7
click at [197, 420] on div at bounding box center [149, 417] width 208 height 56
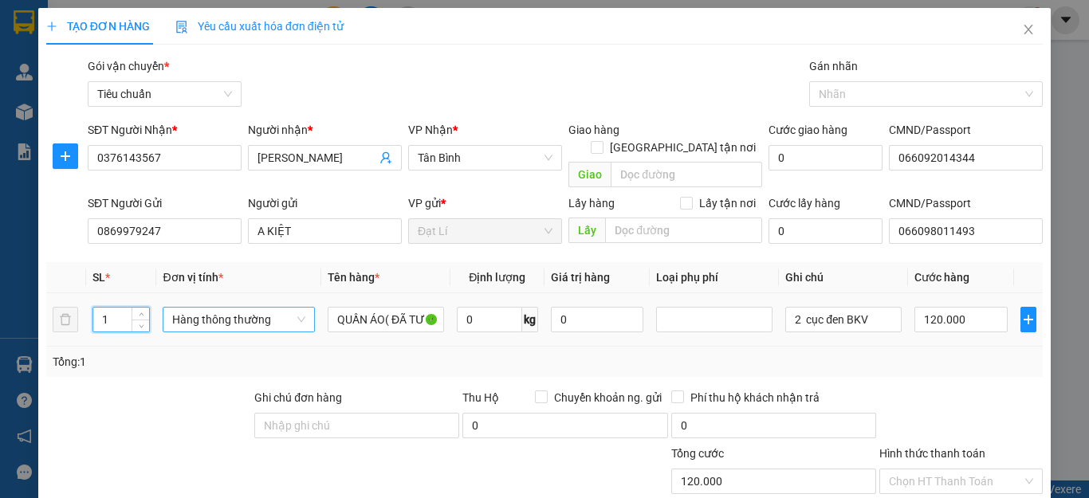
click at [258, 308] on span "Hàng thông thường" at bounding box center [238, 320] width 132 height 24
type input "0"
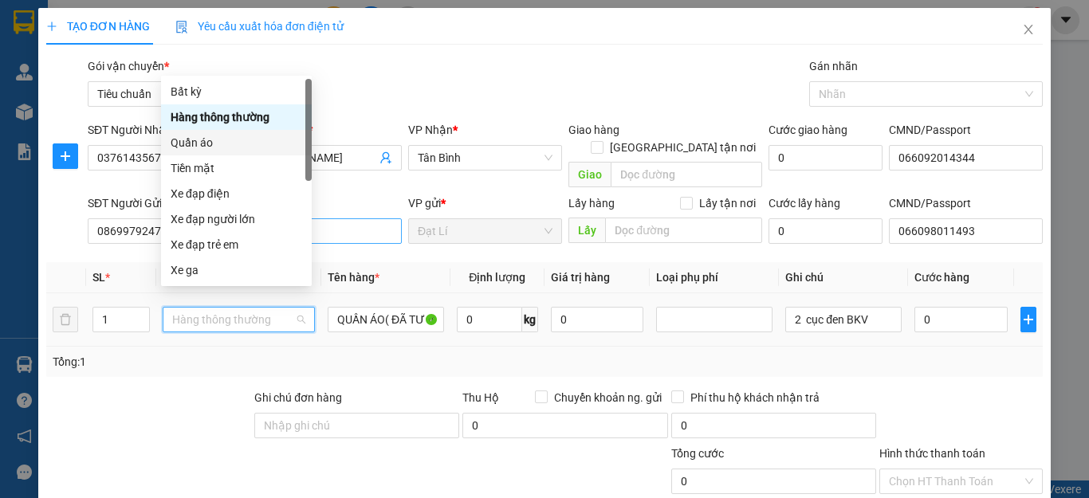
drag, startPoint x: 204, startPoint y: 146, endPoint x: 343, endPoint y: 215, distance: 155.1
click at [205, 146] on div "Quần áo" at bounding box center [237, 143] width 132 height 18
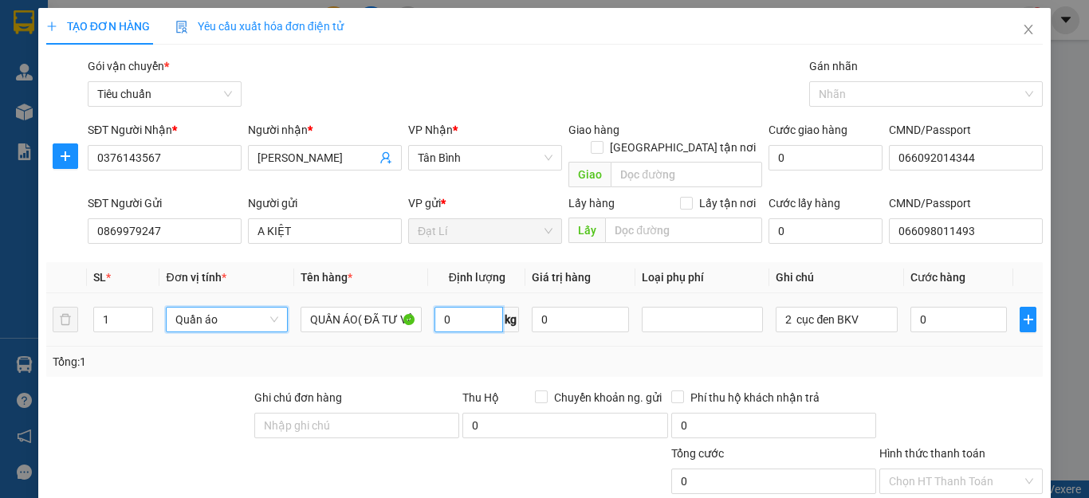
click at [456, 307] on input "0" at bounding box center [469, 320] width 69 height 26
type input "32"
click at [875, 366] on div "Transit Pickup Surcharge Ids Transit Deliver Surcharge Ids Transit Deliver Surc…" at bounding box center [544, 370] width 997 height 626
type input "70.000"
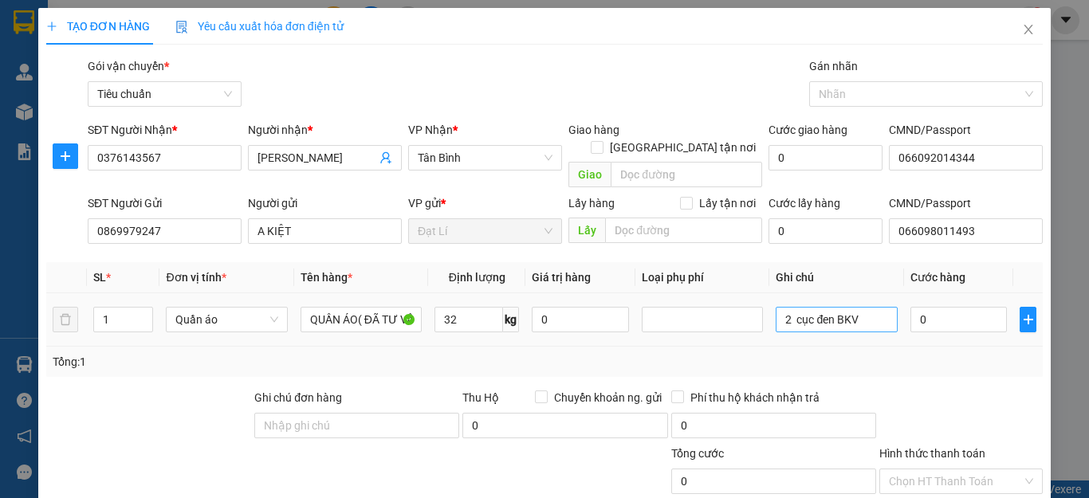
type input "70.000"
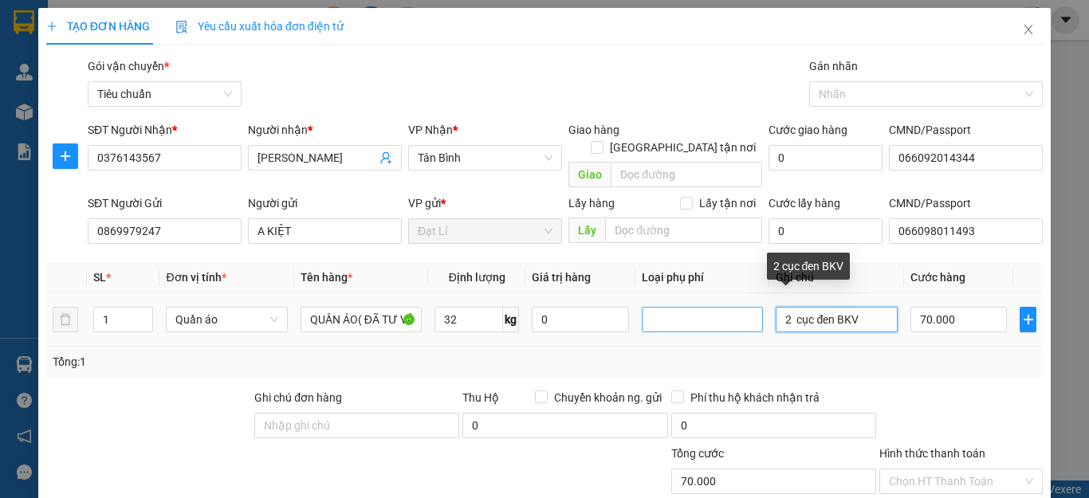
drag, startPoint x: 783, startPoint y: 299, endPoint x: 721, endPoint y: 313, distance: 63.7
click at [721, 313] on tr "1 Quần áo QUẦN ÁO( ĐÃ TƯ VẤN CSVC) 32 kg 0 2 cục đen BKV 70.000" at bounding box center [544, 319] width 997 height 53
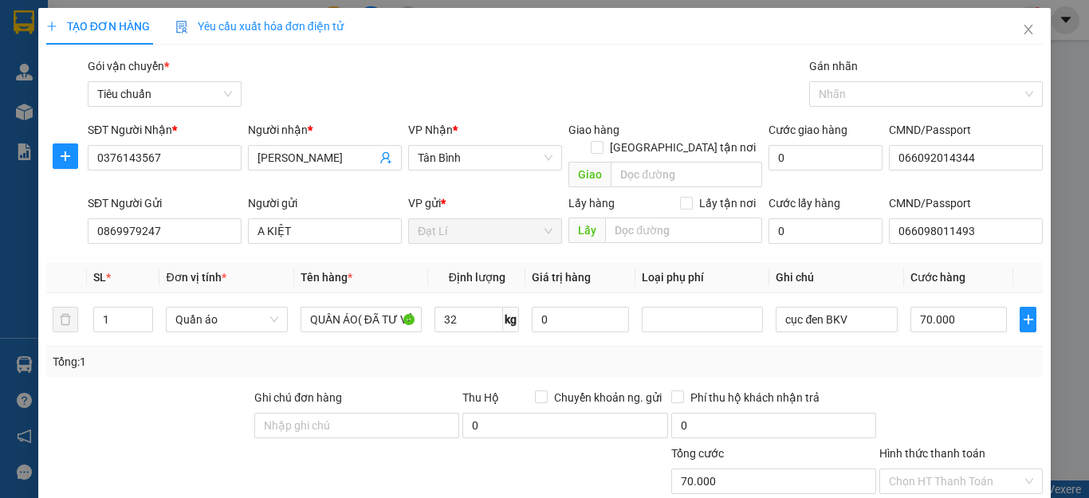
click at [989, 366] on div "Transit Pickup Surcharge Ids Transit Deliver Surcharge Ids Transit Deliver Surc…" at bounding box center [544, 370] width 997 height 626
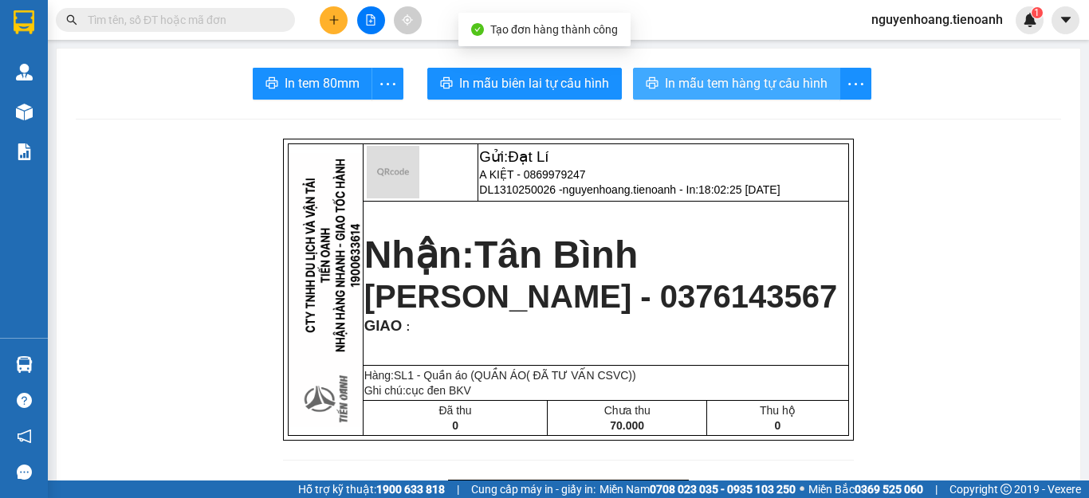
click at [685, 81] on span "In mẫu tem hàng tự cấu hình" at bounding box center [746, 83] width 163 height 20
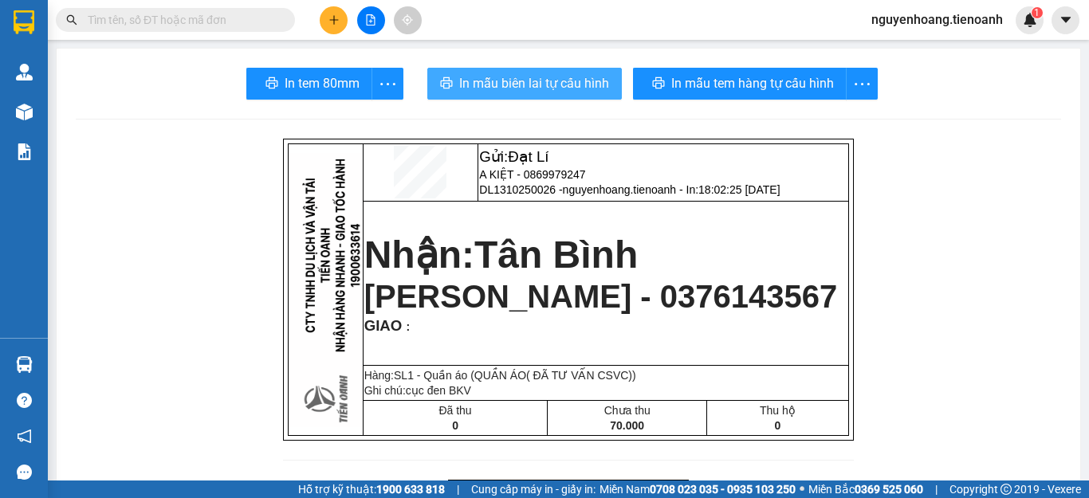
click at [516, 73] on button "In mẫu biên lai tự cấu hình" at bounding box center [524, 84] width 195 height 32
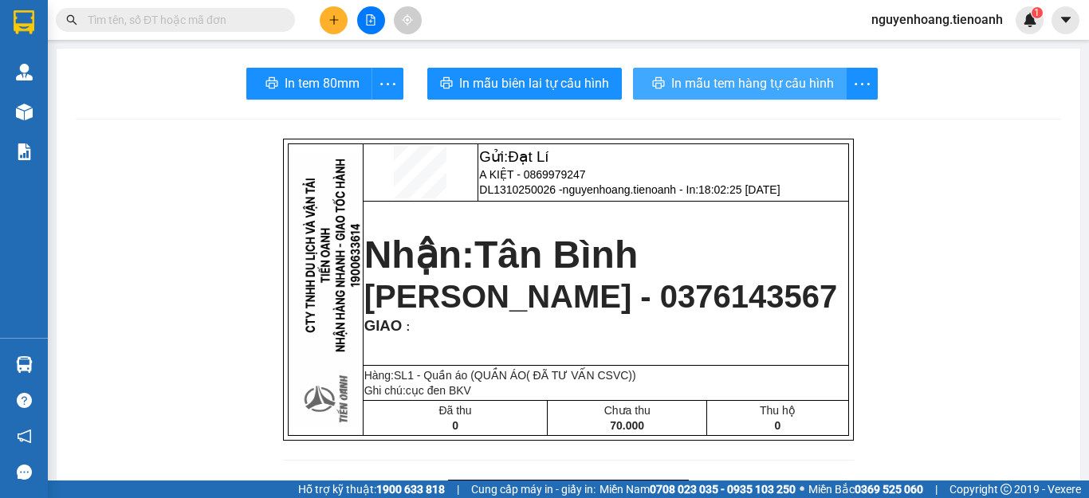
click at [715, 88] on span "In mẫu tem hàng tự cấu hình" at bounding box center [752, 83] width 163 height 20
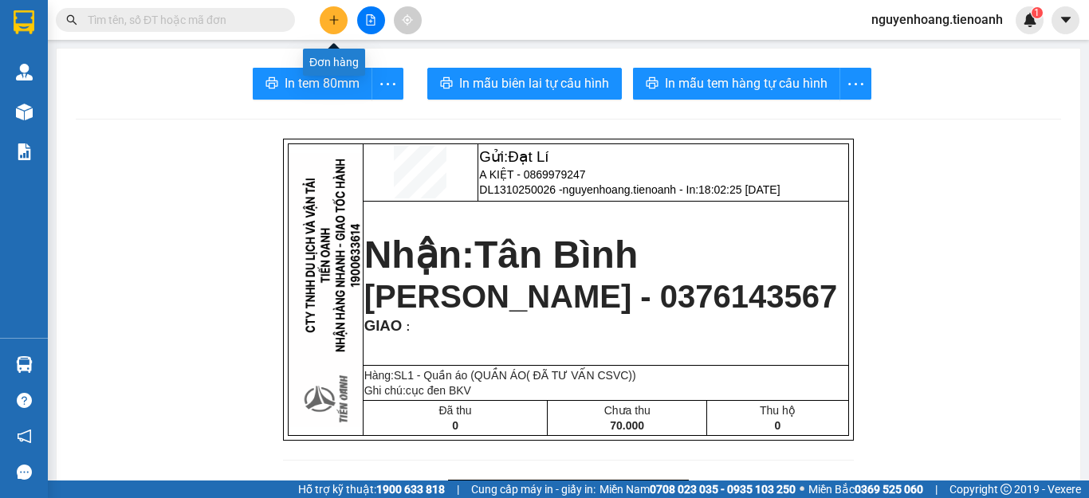
click at [329, 14] on button at bounding box center [334, 20] width 28 height 28
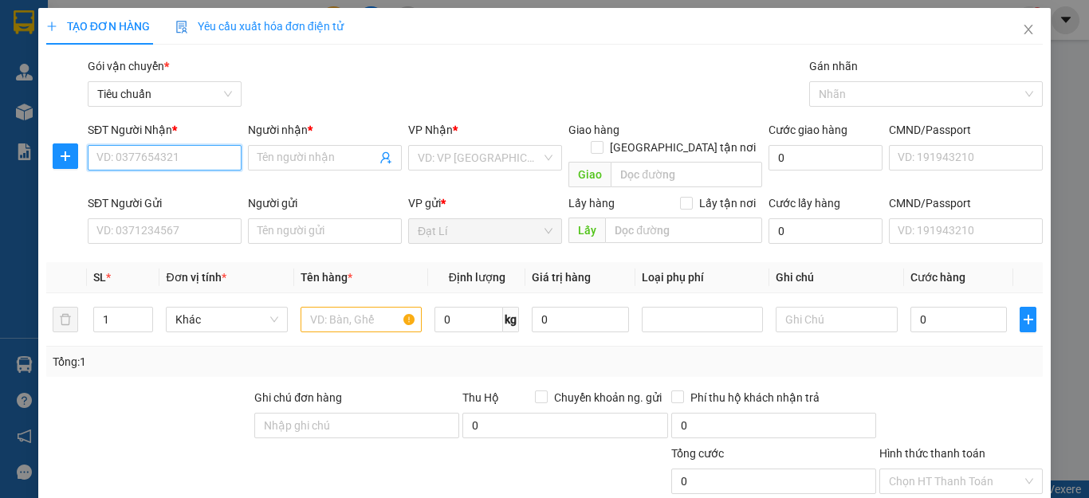
click at [191, 166] on input "SĐT Người Nhận *" at bounding box center [165, 158] width 154 height 26
click at [194, 198] on div "0982690549 - [PERSON_NAME]" at bounding box center [174, 190] width 157 height 18
type input "0982690549"
type input "C Như"
type input "281084193"
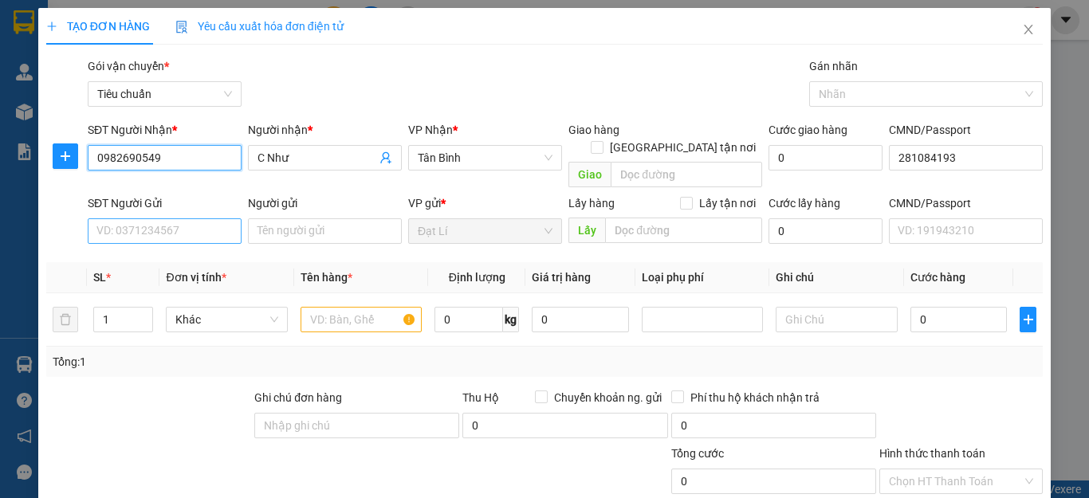
type input "0982690549"
click at [182, 223] on input "SĐT Người Gửi" at bounding box center [165, 232] width 154 height 26
type input "70.000"
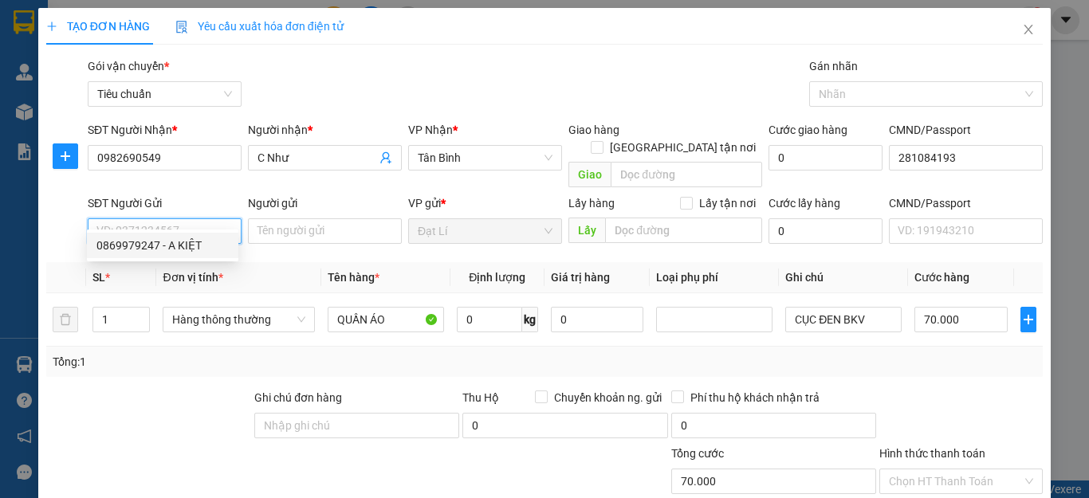
click at [171, 249] on div "0869979247 - A KIỆT" at bounding box center [162, 246] width 132 height 18
type input "0869979247"
type input "A KIỆT"
type input "066098011493"
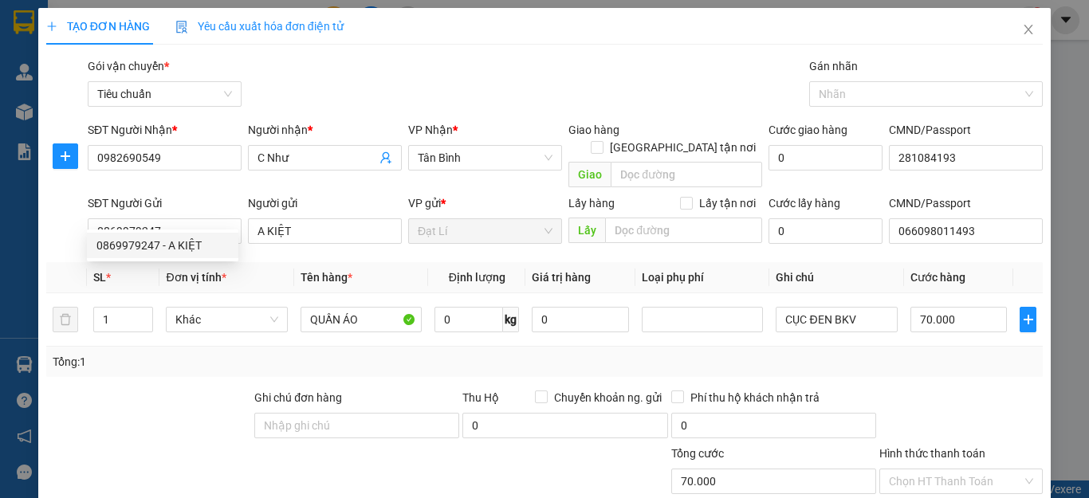
click at [149, 389] on div at bounding box center [149, 417] width 208 height 56
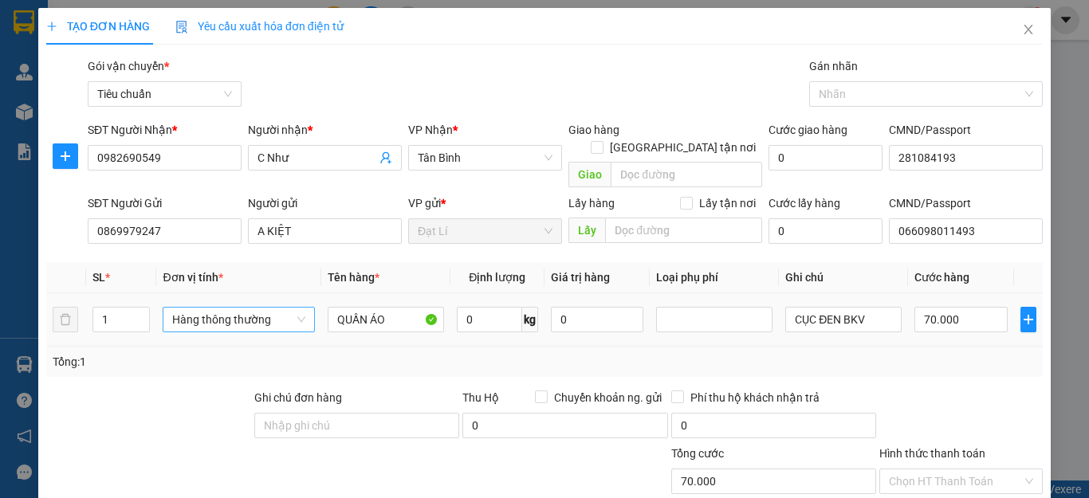
click at [274, 308] on span "Hàng thông thường" at bounding box center [238, 320] width 132 height 24
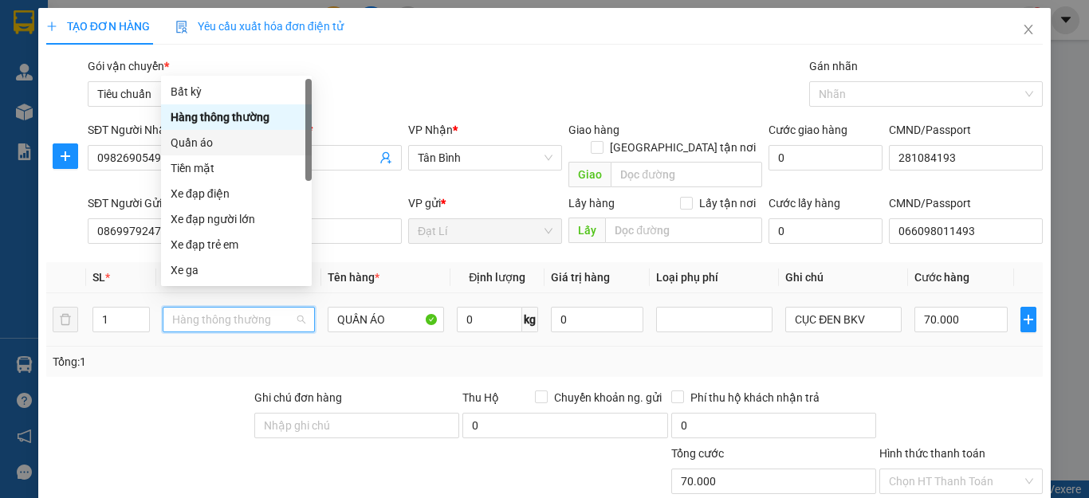
click at [227, 137] on div "Quần áo" at bounding box center [237, 143] width 132 height 18
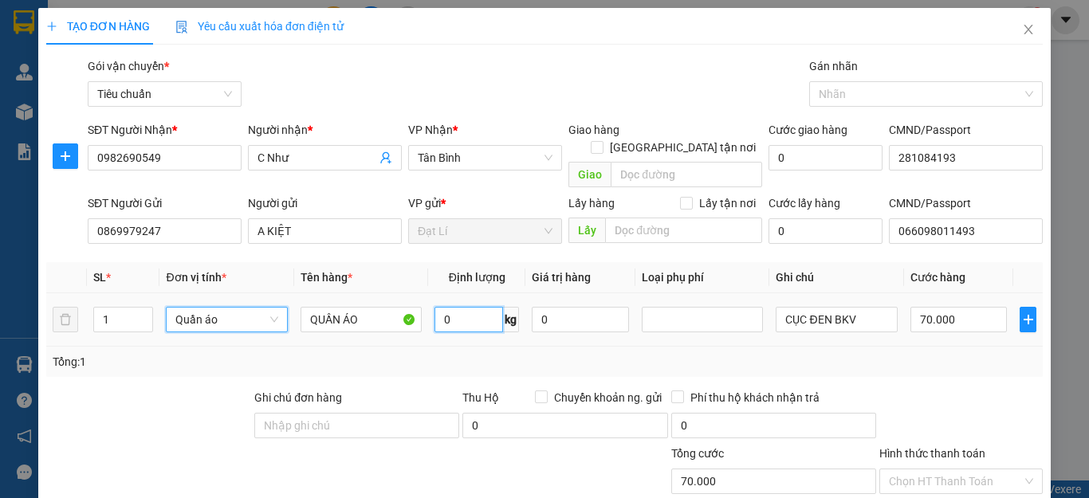
click at [463, 307] on input "0" at bounding box center [469, 320] width 69 height 26
type input "0"
drag, startPoint x: 799, startPoint y: 324, endPoint x: 977, endPoint y: 347, distance: 179.3
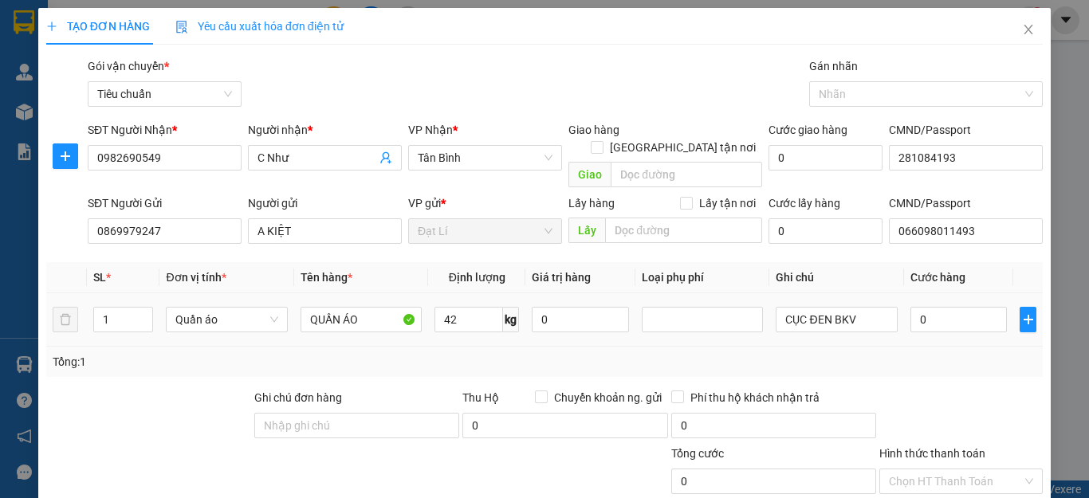
click at [800, 324] on td "CỤC ĐEN BKV" at bounding box center [837, 319] width 134 height 53
click at [977, 353] on div "Tổng: 1" at bounding box center [545, 362] width 984 height 18
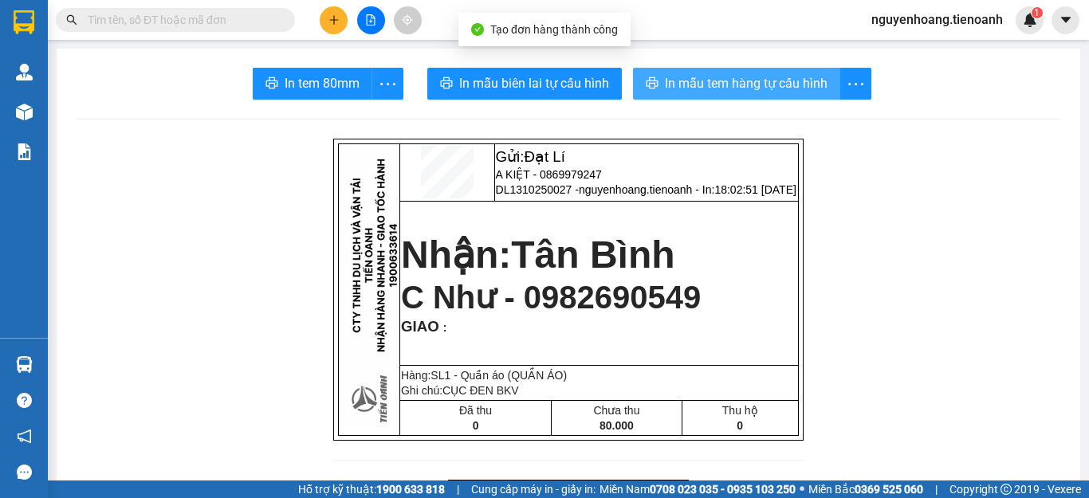
click at [665, 80] on span "In mẫu tem hàng tự cấu hình" at bounding box center [746, 83] width 163 height 20
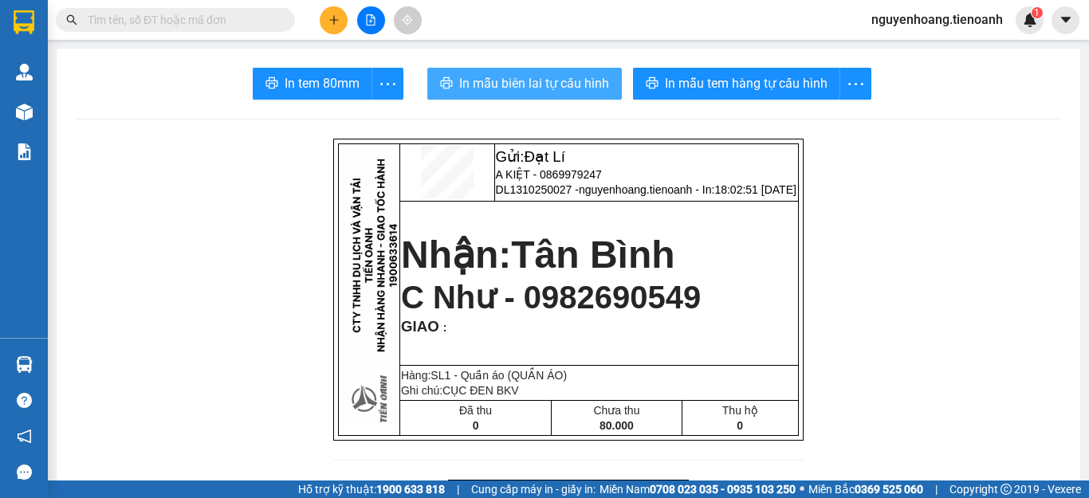
click at [541, 80] on span "In mẫu biên lai tự cấu hình" at bounding box center [534, 83] width 150 height 20
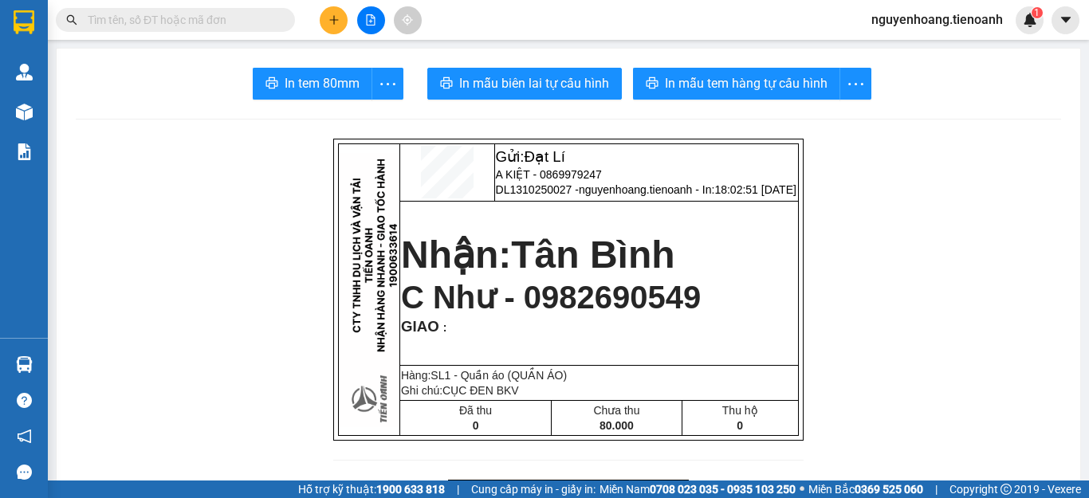
click at [341, 28] on button at bounding box center [334, 20] width 28 height 28
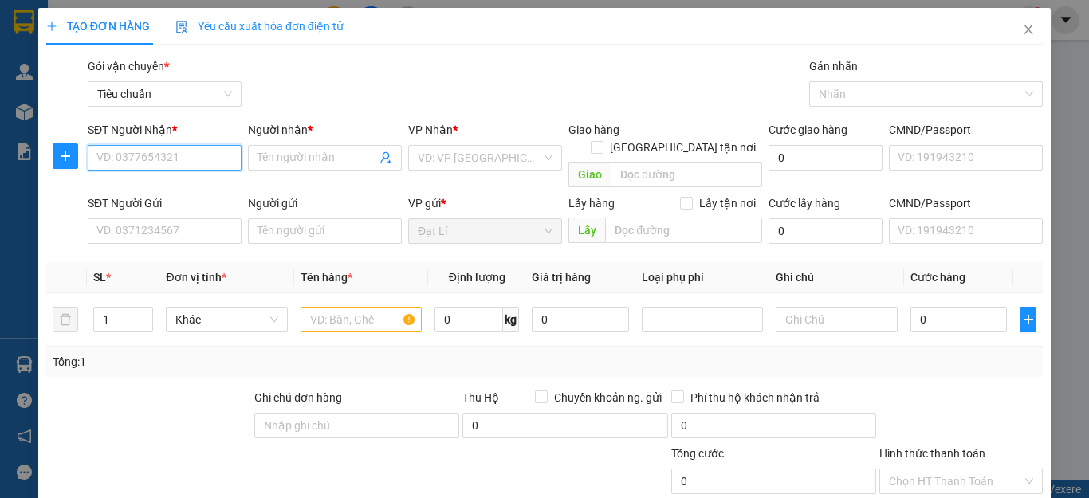
click at [202, 165] on input "SĐT Người Nhận *" at bounding box center [165, 158] width 154 height 26
type input "0942245647"
click at [180, 187] on div "0942245647 - C THƯƠNG" at bounding box center [162, 190] width 132 height 18
type input "C THƯƠNG"
checkbox input "true"
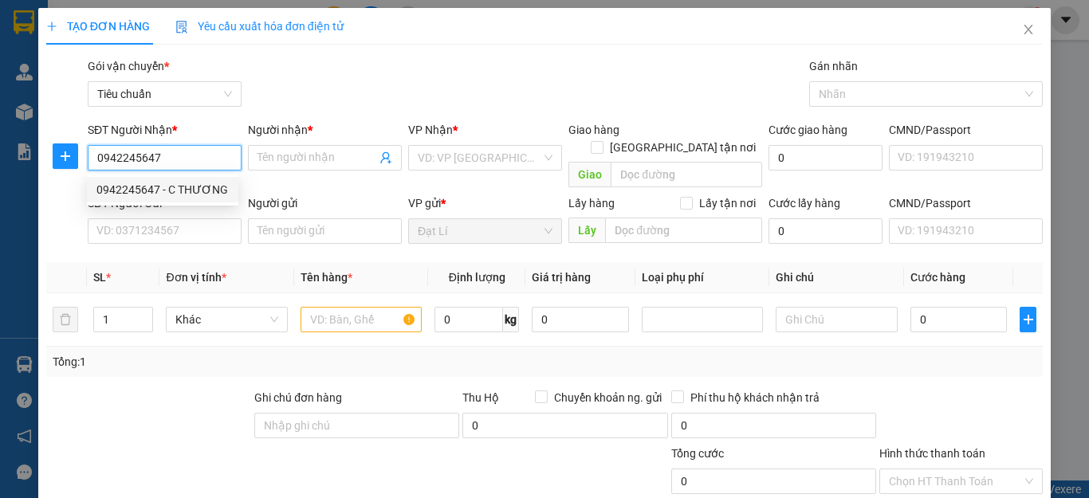
type input "10 [STREET_ADDRESS]"
type input "120.000"
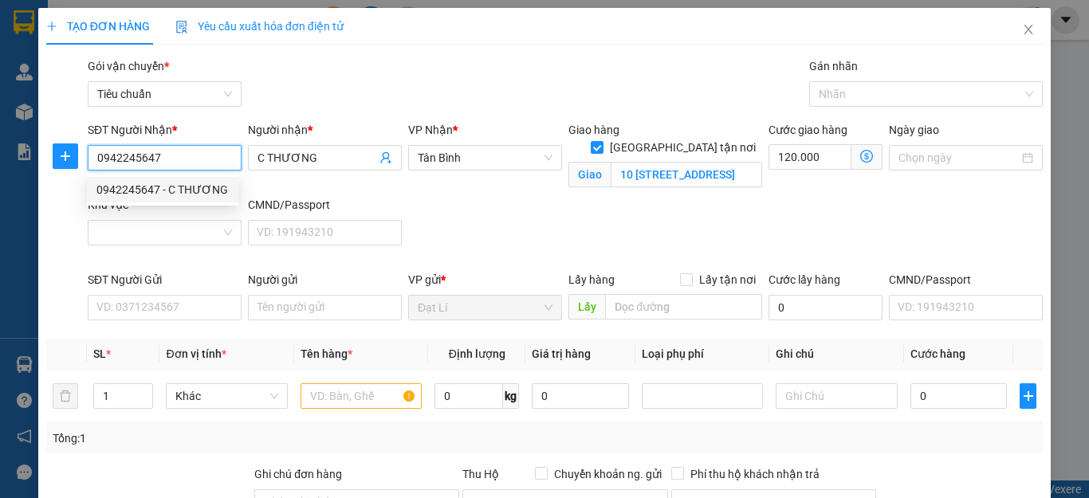
type input "200.000"
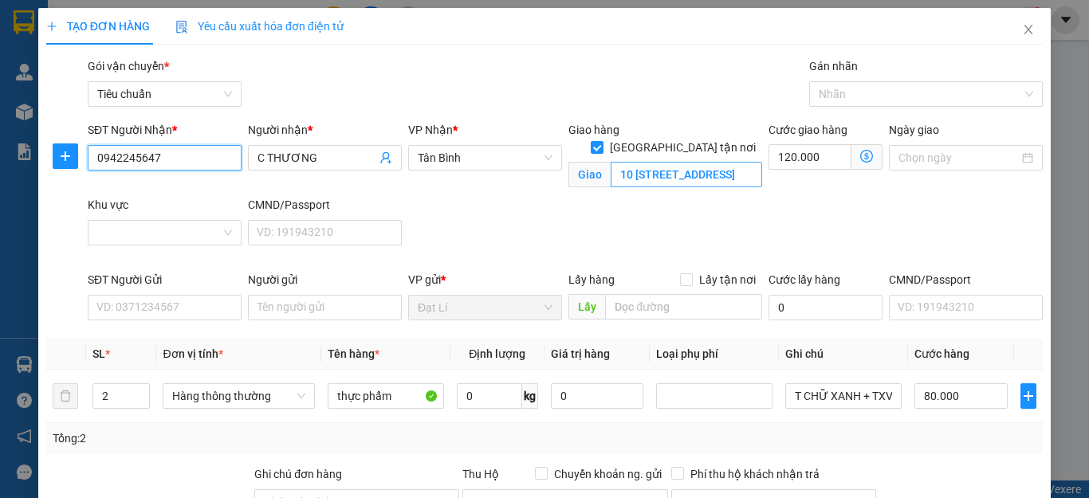
type input "0942245647"
click at [660, 162] on input "10 [STREET_ADDRESS]" at bounding box center [687, 175] width 152 height 26
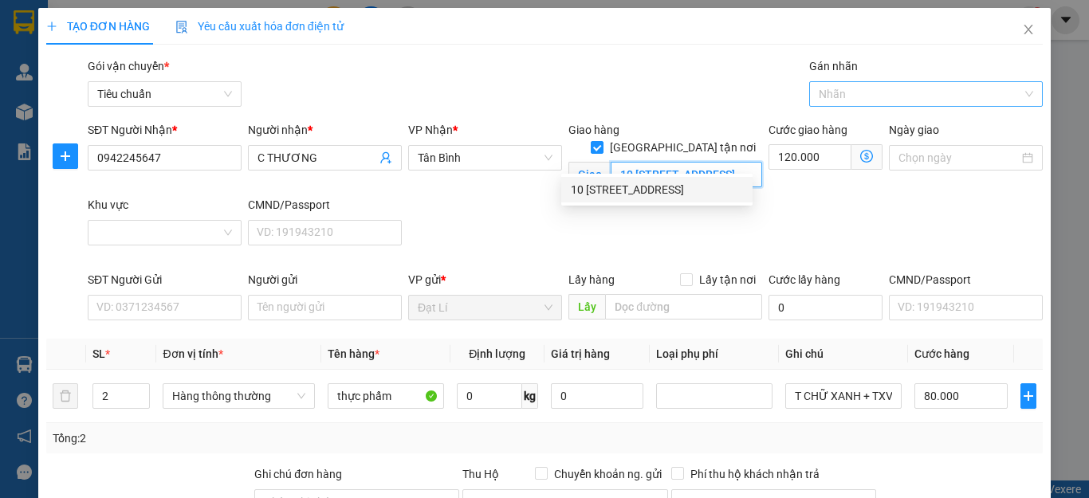
click at [856, 86] on div at bounding box center [918, 94] width 211 height 19
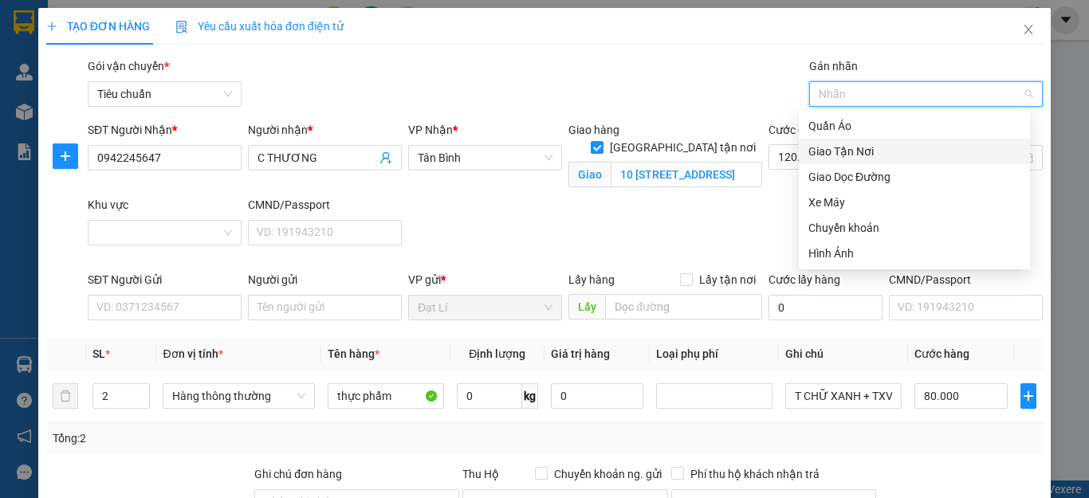
click at [861, 156] on div "Giao Tận Nơi" at bounding box center [915, 152] width 212 height 18
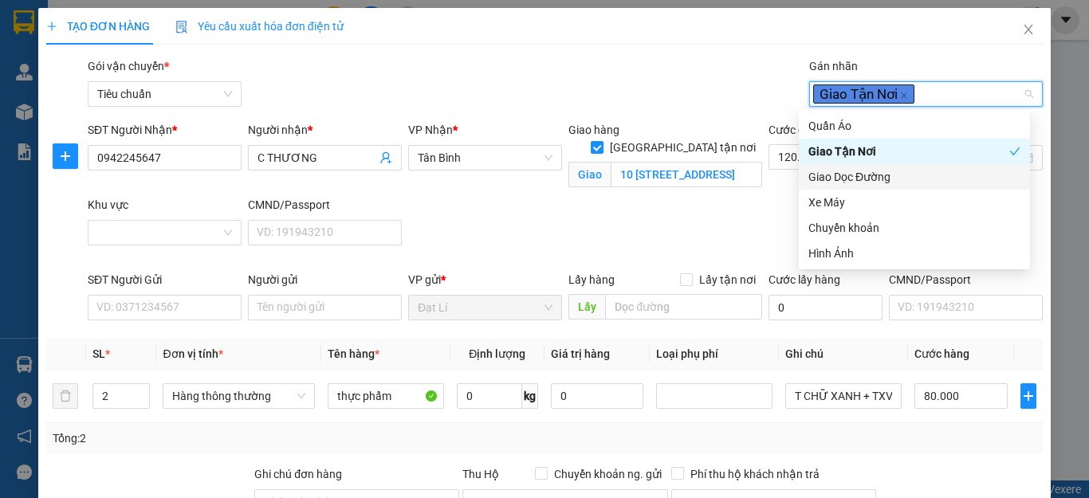
click at [705, 223] on div "SĐT Người Nhận * 0942245647 Người nhận * C THƯƠNG VP Nhận * [GEOGRAPHIC_DATA] t…" at bounding box center [566, 196] width 962 height 150
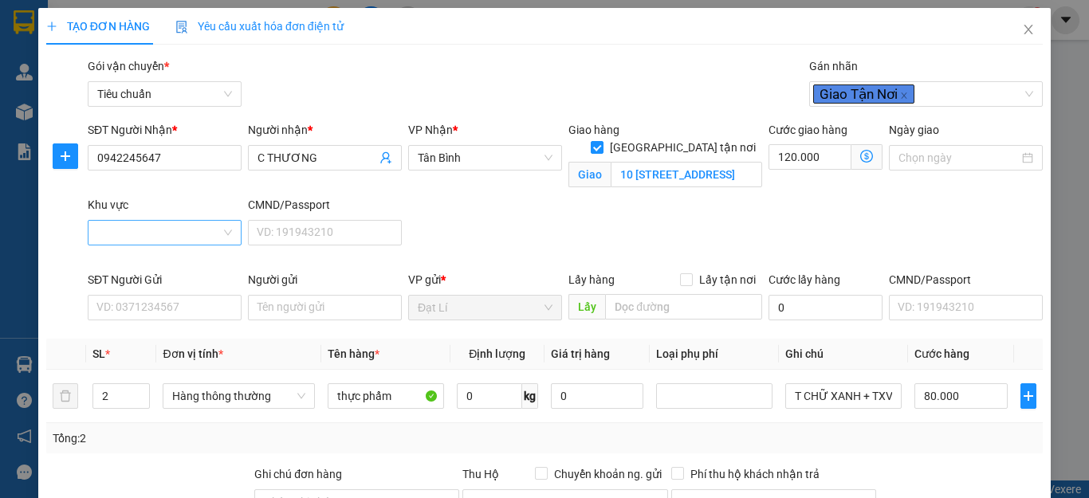
click at [174, 238] on input "Khu vực" at bounding box center [159, 233] width 124 height 24
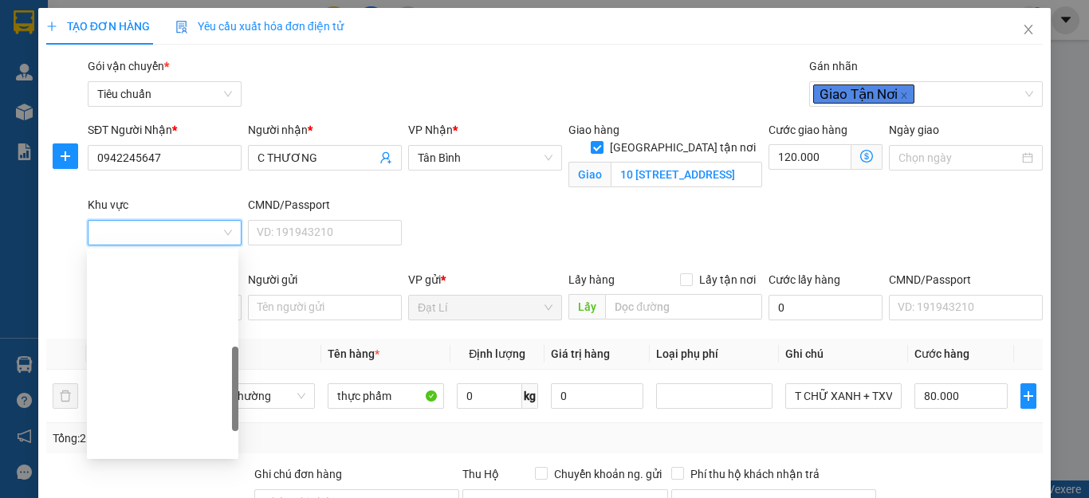
drag, startPoint x: 149, startPoint y: 356, endPoint x: 179, endPoint y: 347, distance: 31.0
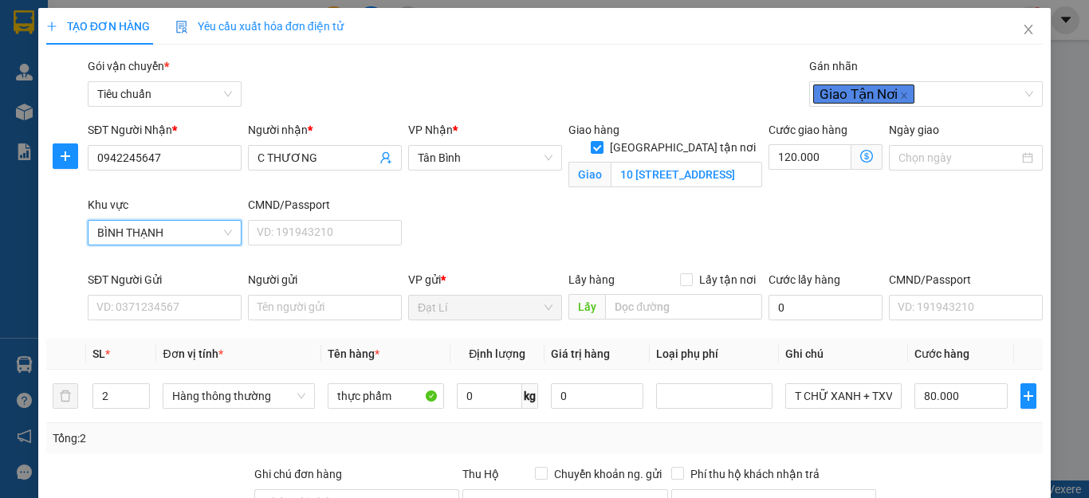
click at [549, 229] on div "SĐT Người Nhận * 0942245647 Người nhận * C THƯƠNG VP Nhận * [GEOGRAPHIC_DATA] t…" at bounding box center [566, 196] width 962 height 150
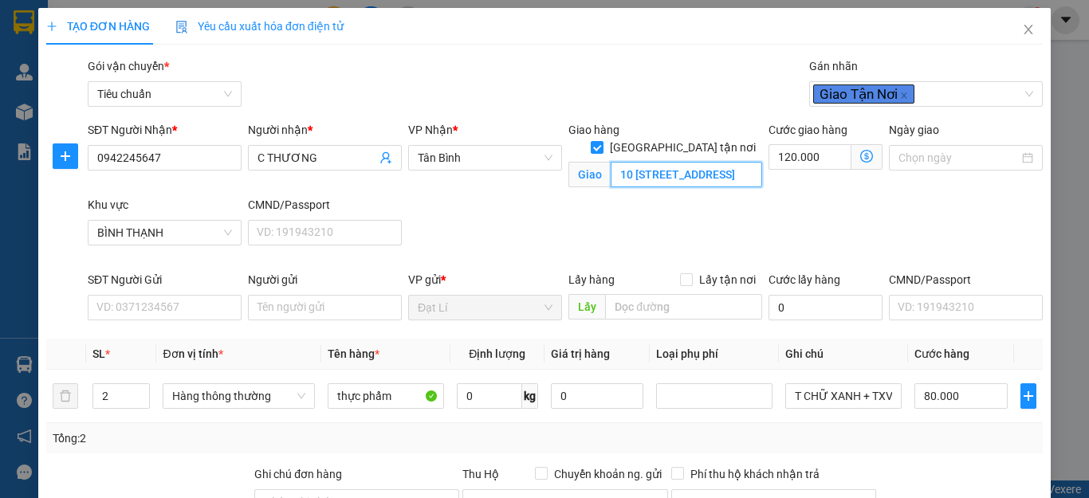
type input "80.000"
type input "0"
click at [671, 163] on input "10 [STREET_ADDRESS]" at bounding box center [687, 175] width 152 height 26
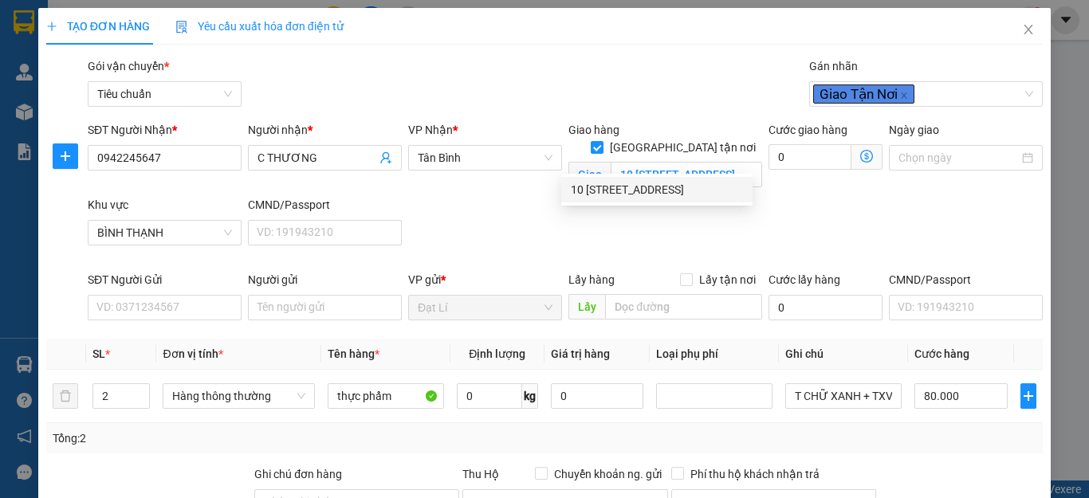
click at [479, 219] on div "SĐT Người Nhận * 0942245647 Người nhận * C THƯƠNG VP Nhận * [GEOGRAPHIC_DATA] t…" at bounding box center [566, 196] width 962 height 150
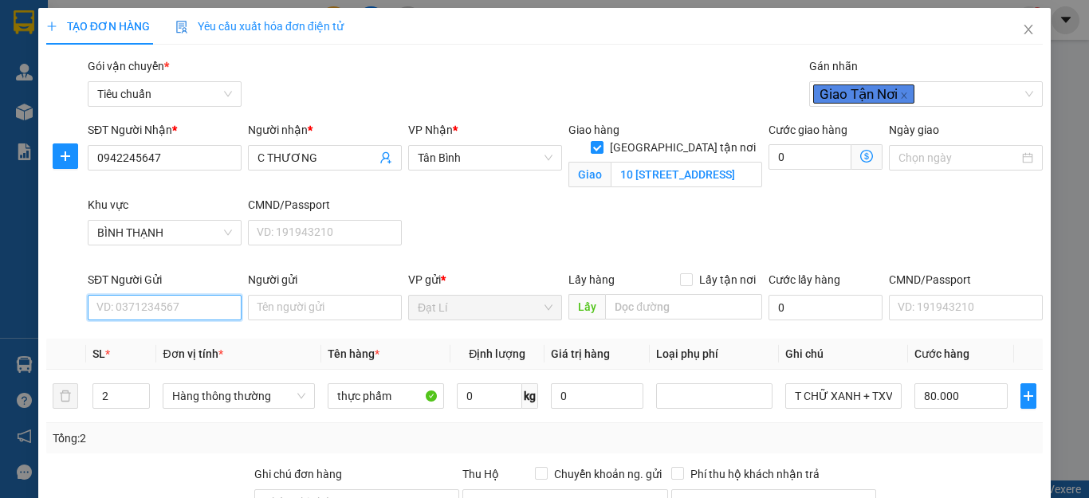
click at [178, 295] on input "SĐT Người Gửi" at bounding box center [165, 308] width 154 height 26
click at [175, 174] on div "0913371766 - C HOA" at bounding box center [162, 180] width 132 height 18
type input "0913371766"
type input "C HOA"
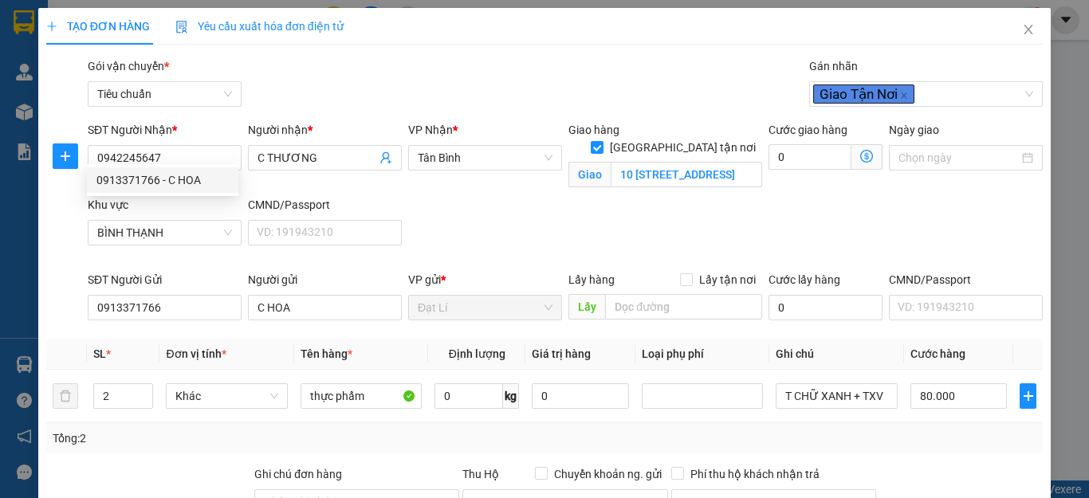
click at [161, 466] on div at bounding box center [149, 494] width 208 height 56
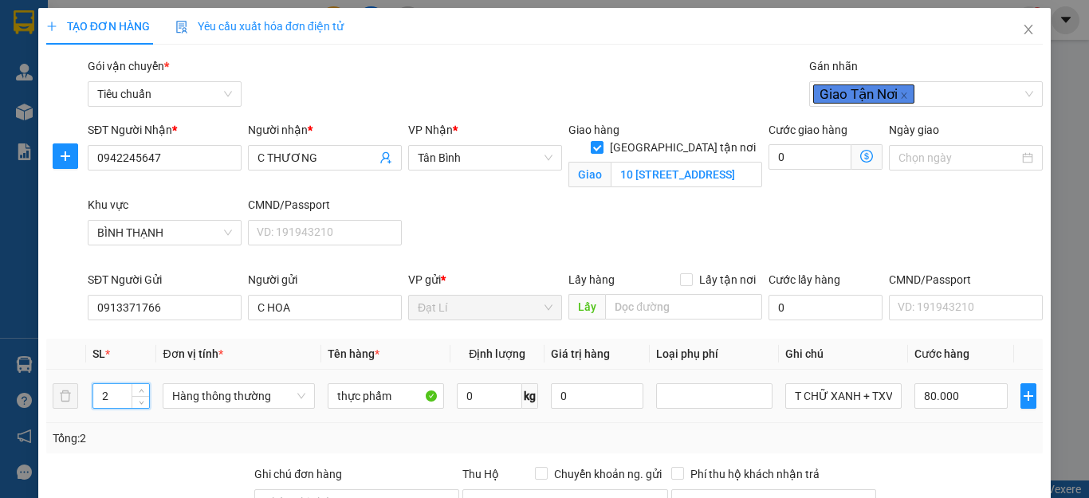
drag, startPoint x: 124, startPoint y: 243, endPoint x: 0, endPoint y: 266, distance: 126.4
click at [0, 260] on div "TẠO ĐƠN HÀNG Yêu cầu xuất hóa đơn điện tử Transit Pickup Surcharge Ids Transit …" at bounding box center [544, 249] width 1089 height 498
type input "1"
click at [134, 466] on div at bounding box center [149, 494] width 208 height 56
type input "0"
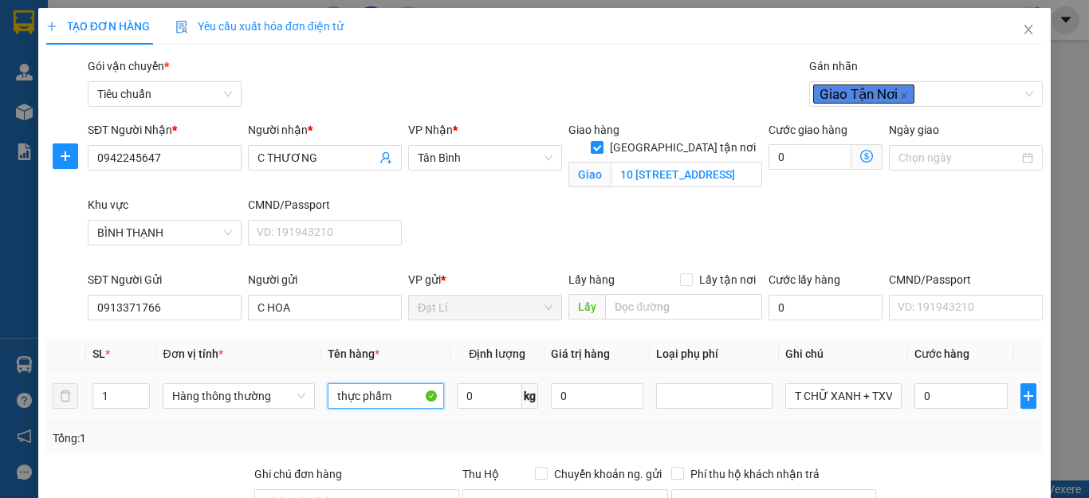
type input "0"
click at [424, 384] on input "thực phẩm" at bounding box center [386, 397] width 116 height 26
click at [414, 384] on input "thực phẩm" at bounding box center [386, 397] width 116 height 26
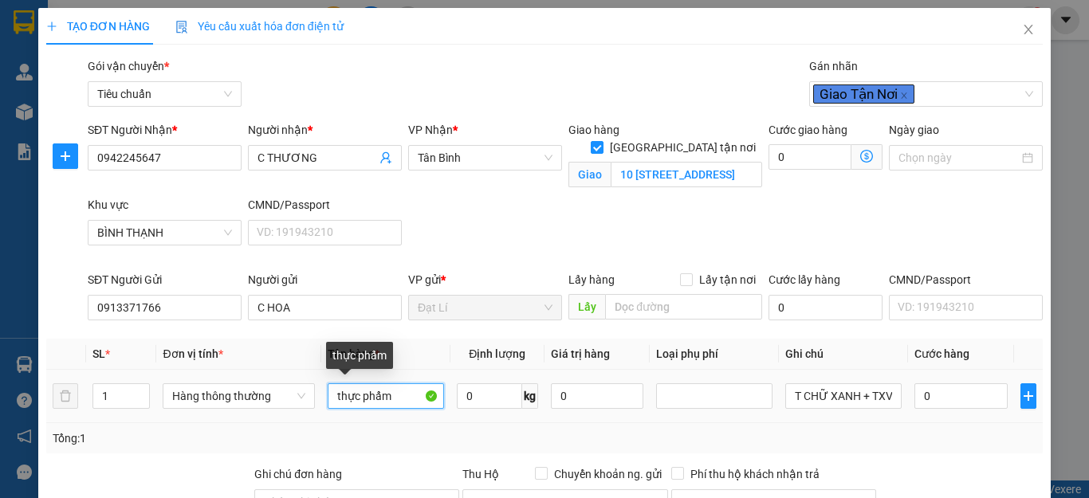
click at [414, 384] on input "thực phẩm" at bounding box center [386, 397] width 116 height 26
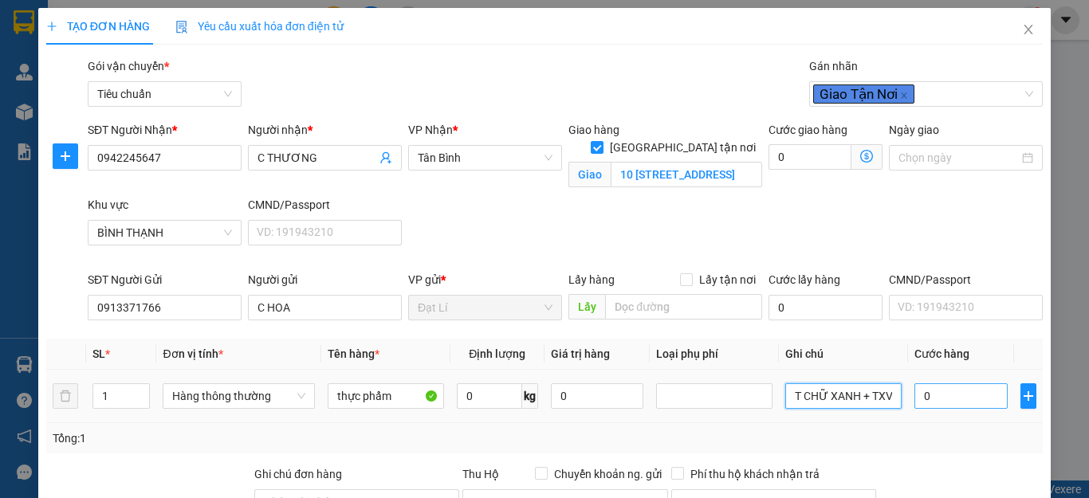
drag, startPoint x: 855, startPoint y: 237, endPoint x: 957, endPoint y: 246, distance: 102.5
click at [957, 370] on tr "1 Hàng thông thường thực phẩm 0 kg 0 T CHỮ XANH + TXV 0" at bounding box center [544, 396] width 997 height 53
type input "T CHỮ XANH"
click at [922, 294] on div "Transit Pickup Surcharge Ids Transit Deliver Surcharge Ids Transit Deliver Surc…" at bounding box center [544, 408] width 997 height 703
click at [482, 384] on input "0" at bounding box center [489, 397] width 65 height 26
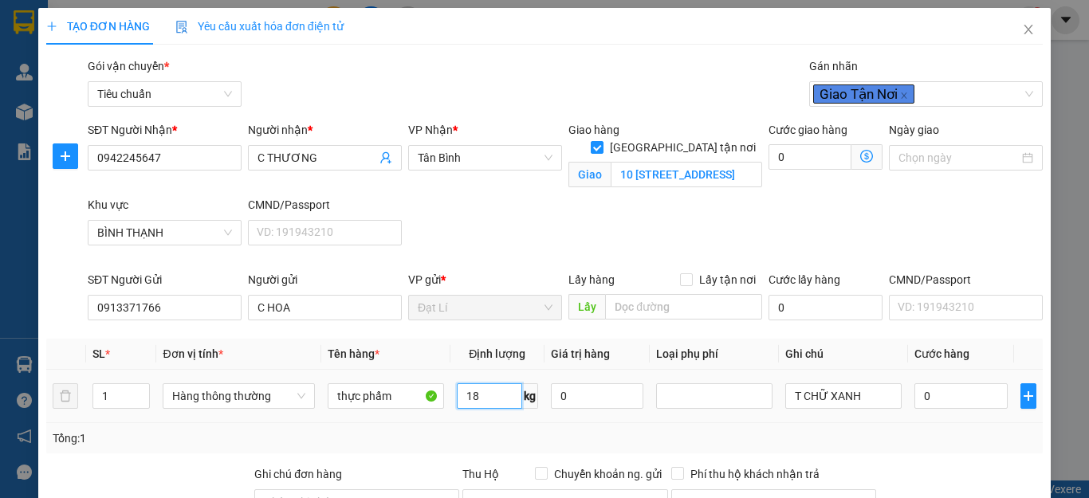
type input "18"
click at [779, 370] on td "T CHỮ XANH" at bounding box center [843, 396] width 129 height 53
type input "55.000"
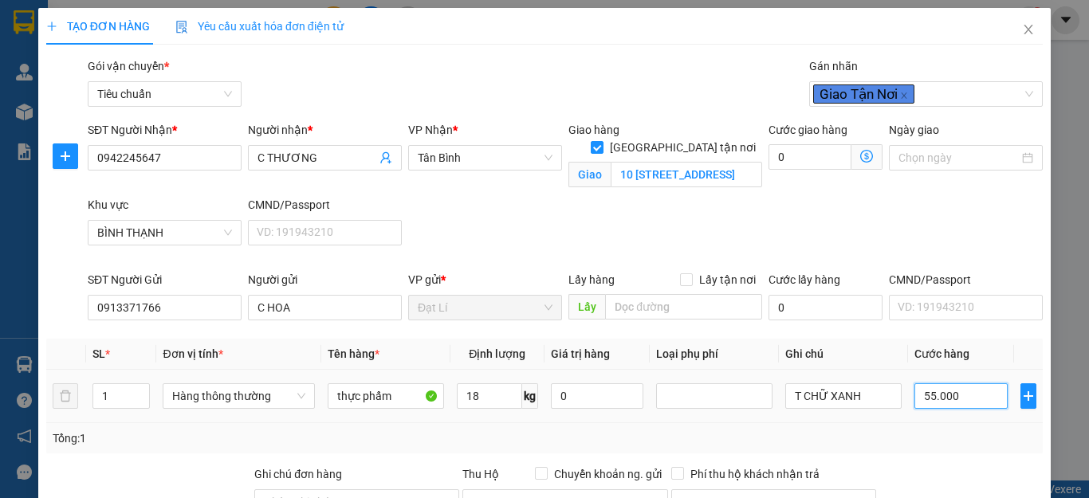
click at [947, 384] on input "55.000" at bounding box center [961, 397] width 93 height 26
type input "185.000"
type input "130.000"
type input "130.006"
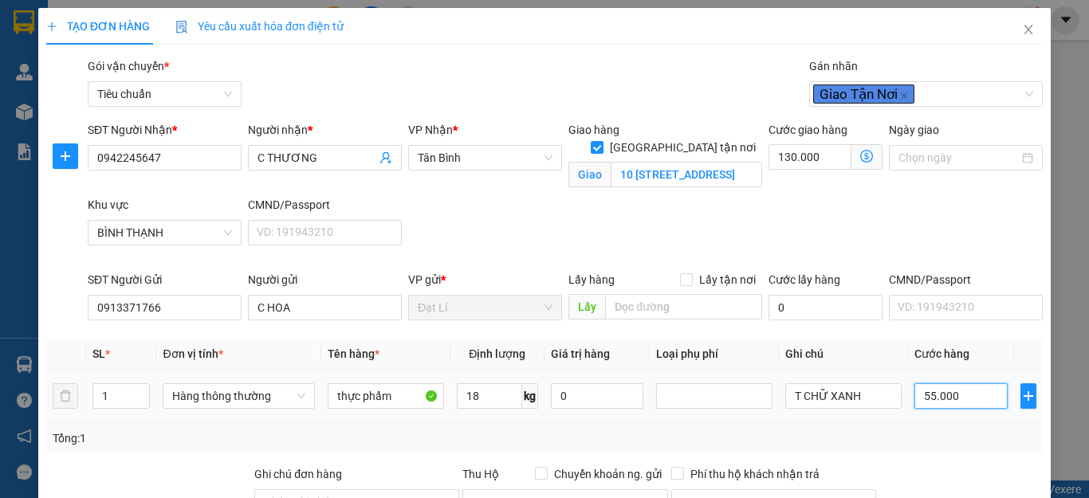
type input "130.006"
type input "6"
type input "130.060"
type input "60"
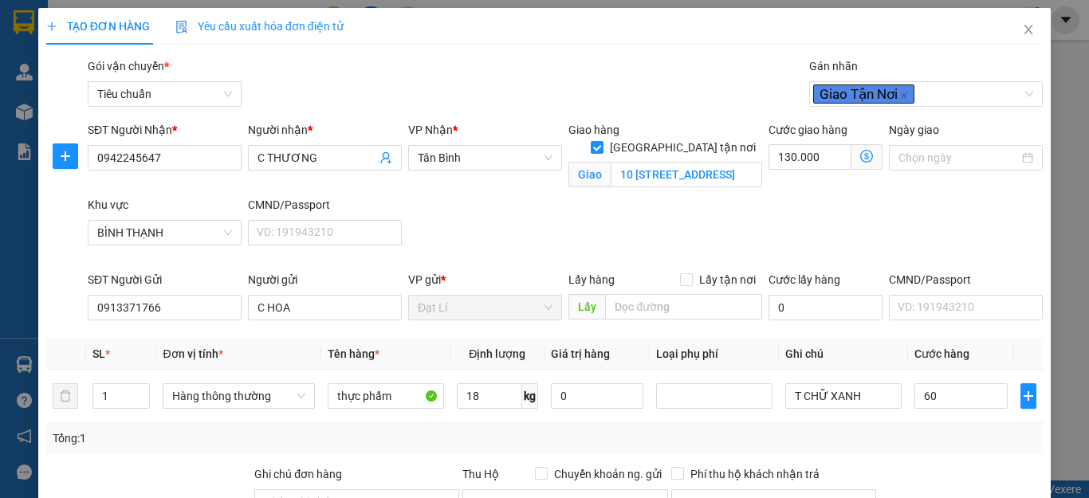
click at [976, 430] on div "Tổng: 1" at bounding box center [545, 439] width 984 height 18
type input "190.000"
type input "60.000"
click at [860, 156] on icon "dollar-circle" at bounding box center [866, 156] width 13 height 13
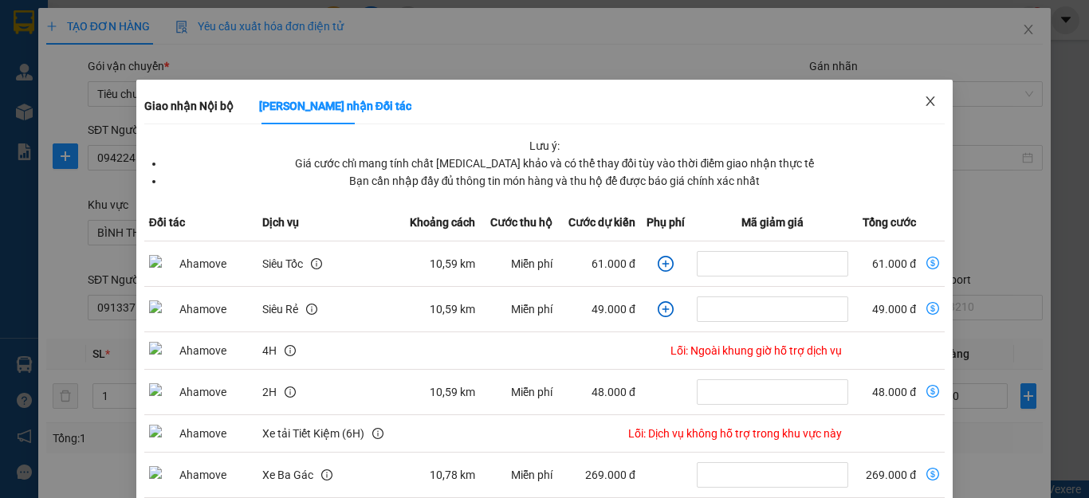
click at [927, 101] on icon "close" at bounding box center [931, 101] width 9 height 10
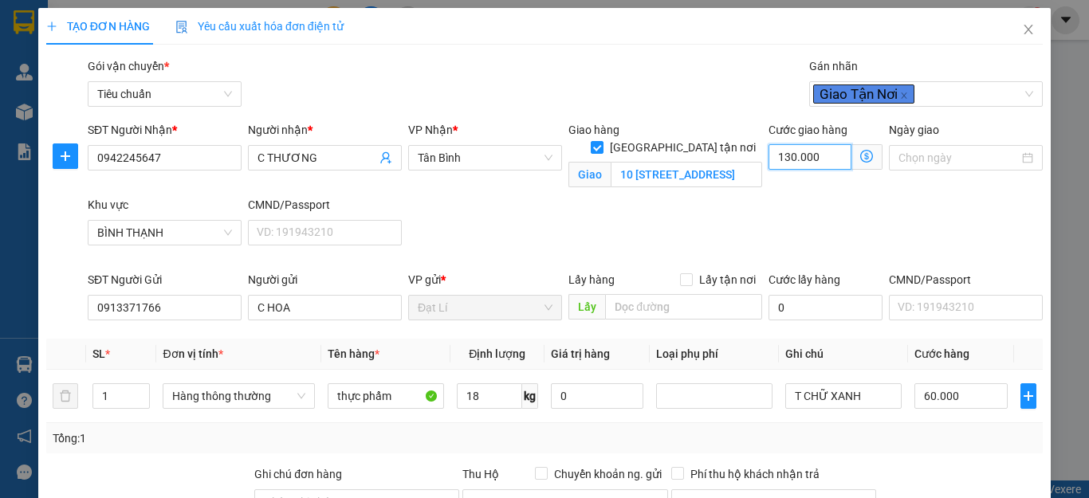
click at [801, 159] on input "130.000" at bounding box center [810, 157] width 83 height 26
type input "60.007"
type input "70"
type input "60.070"
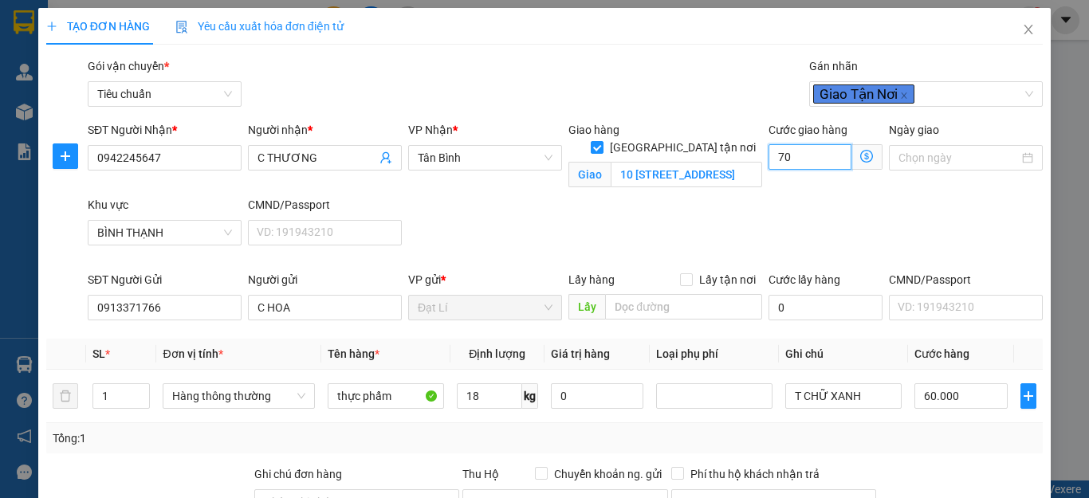
type input "60.070"
click at [894, 226] on div "SĐT Người Nhận * 0942245647 Người nhận * C THƯƠNG VP Nhận * [GEOGRAPHIC_DATA] h…" at bounding box center [566, 196] width 962 height 150
click at [904, 466] on div at bounding box center [961, 494] width 167 height 56
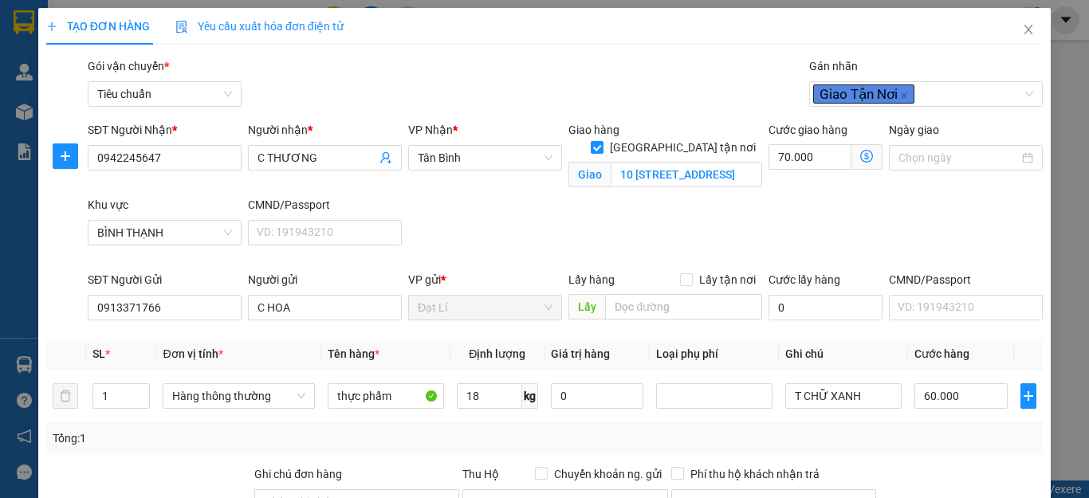
click at [934, 466] on div at bounding box center [961, 494] width 167 height 56
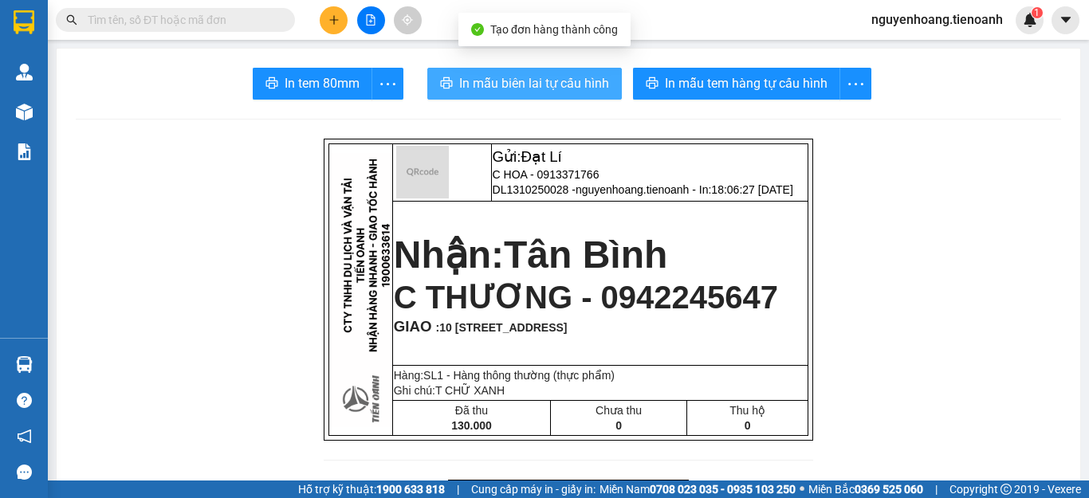
click at [518, 90] on span "In mẫu biên lai tự cấu hình" at bounding box center [534, 83] width 150 height 20
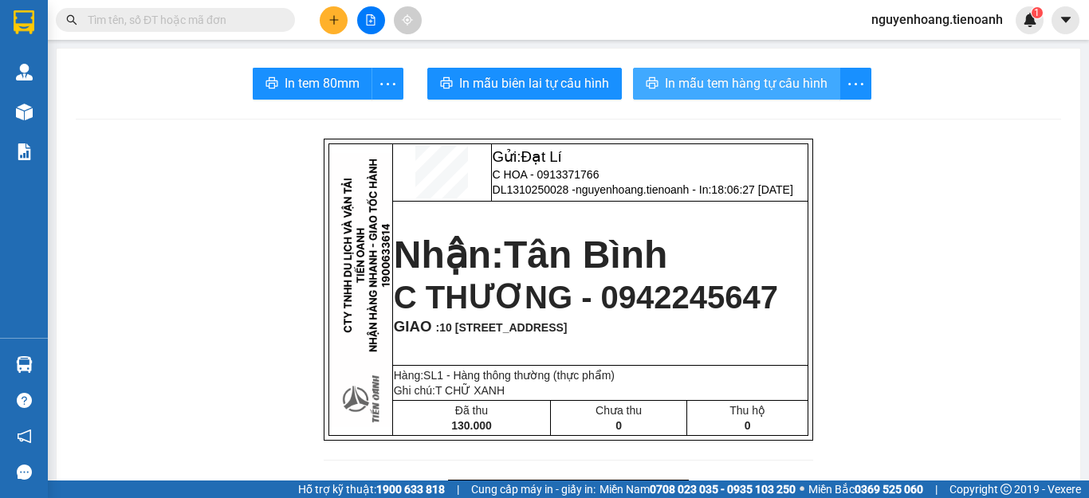
click at [729, 80] on span "In mẫu tem hàng tự cấu hình" at bounding box center [746, 83] width 163 height 20
click at [346, 15] on button at bounding box center [334, 20] width 28 height 28
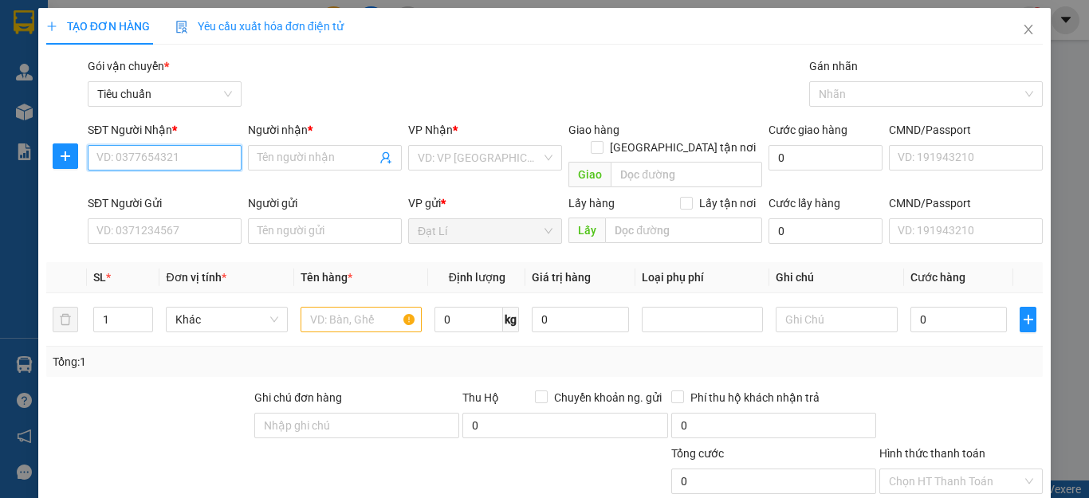
click at [167, 159] on input "SĐT Người Nhận *" at bounding box center [165, 158] width 154 height 26
type input "0962600638"
click at [170, 182] on div "0962600638 - BÀ BÉO" at bounding box center [162, 190] width 132 height 18
type input "BÀ BÉO"
type input "70.000"
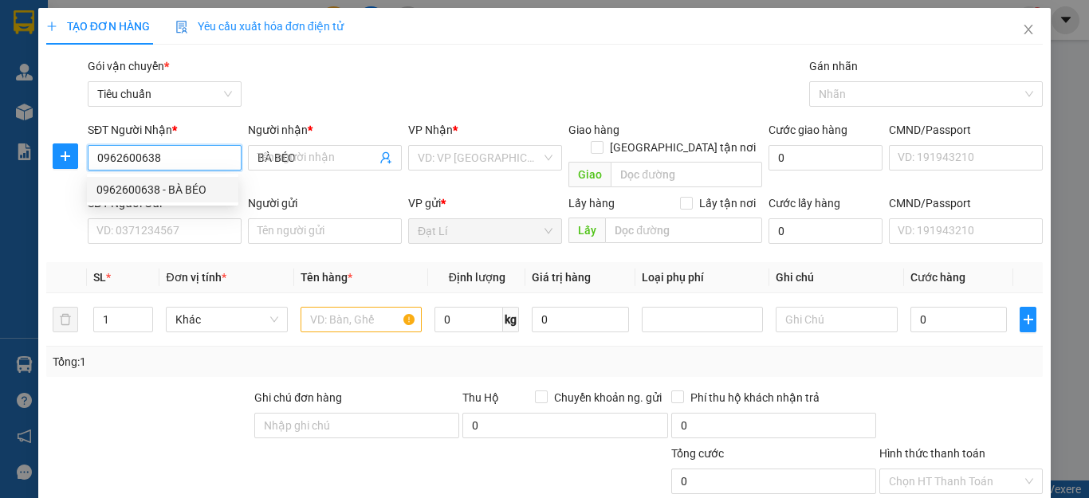
type input "70.000"
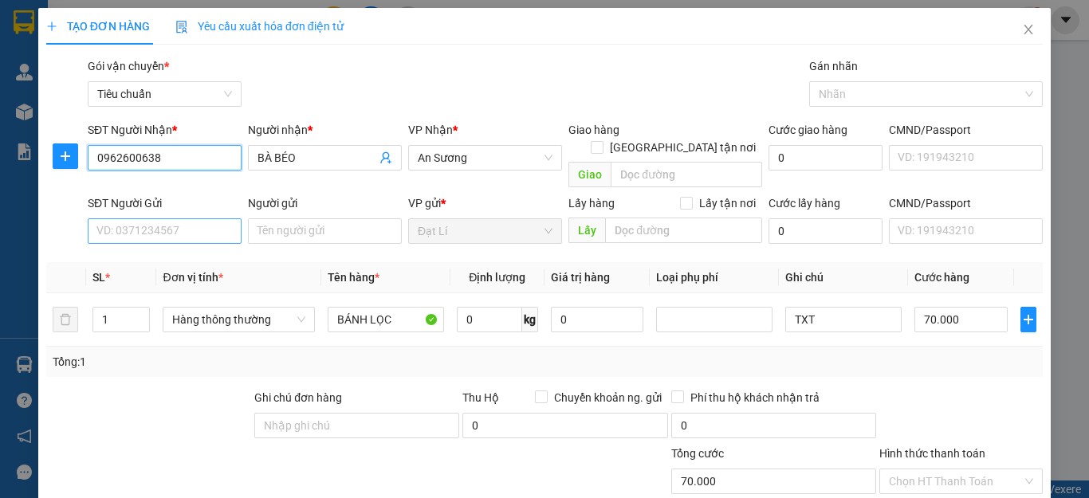
type input "0962600638"
click at [173, 219] on input "SĐT Người Gửi" at bounding box center [165, 232] width 154 height 26
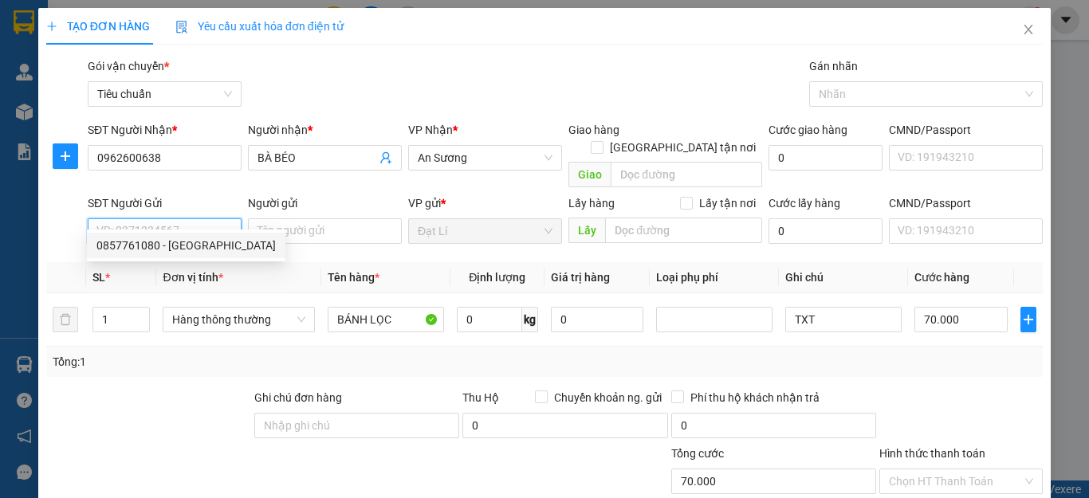
click at [179, 246] on div "0857761080 - [GEOGRAPHIC_DATA]" at bounding box center [185, 246] width 179 height 18
type input "0857761080"
type input "Nga [GEOGRAPHIC_DATA]"
type input "241040185"
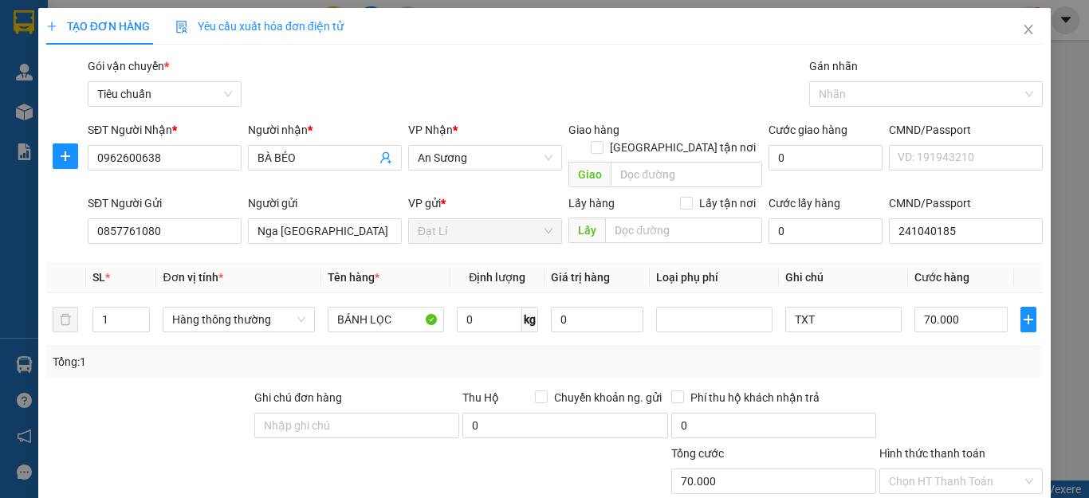
click at [898, 353] on div "Tổng: 1" at bounding box center [545, 362] width 984 height 18
click at [903, 470] on input "Hình thức thanh toán" at bounding box center [955, 482] width 133 height 24
click at [908, 483] on div "Tại văn phòng" at bounding box center [949, 496] width 161 height 26
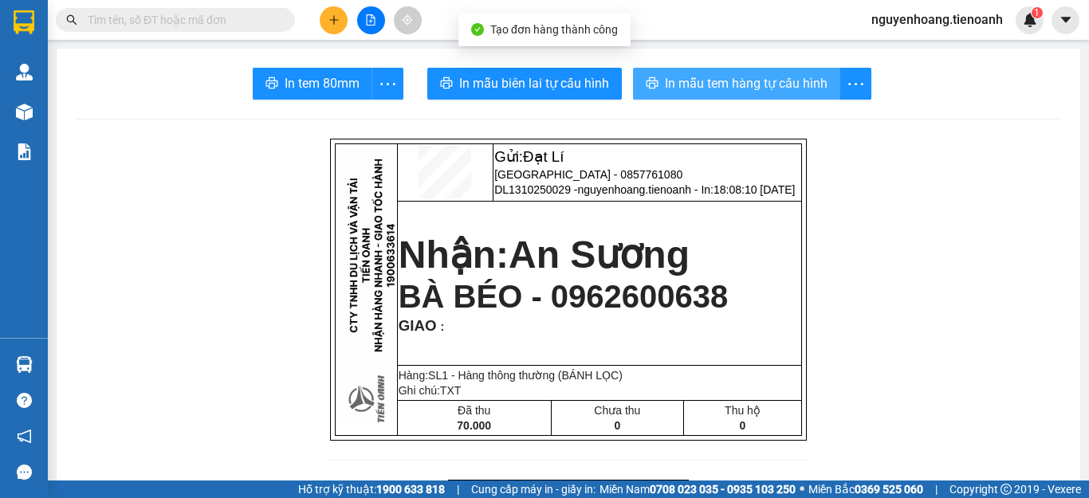
click at [670, 80] on span "In mẫu tem hàng tự cấu hình" at bounding box center [746, 83] width 163 height 20
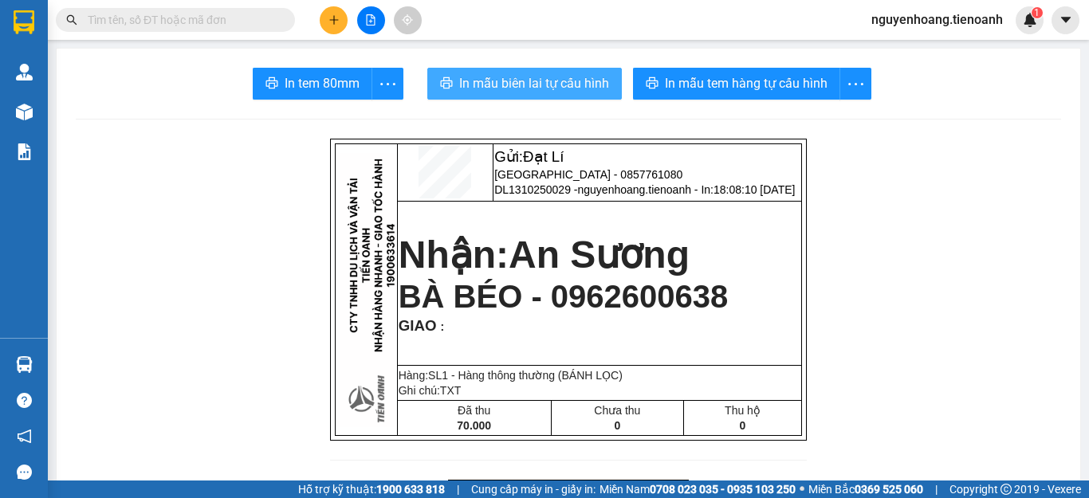
click at [524, 76] on span "In mẫu biên lai tự cấu hình" at bounding box center [534, 83] width 150 height 20
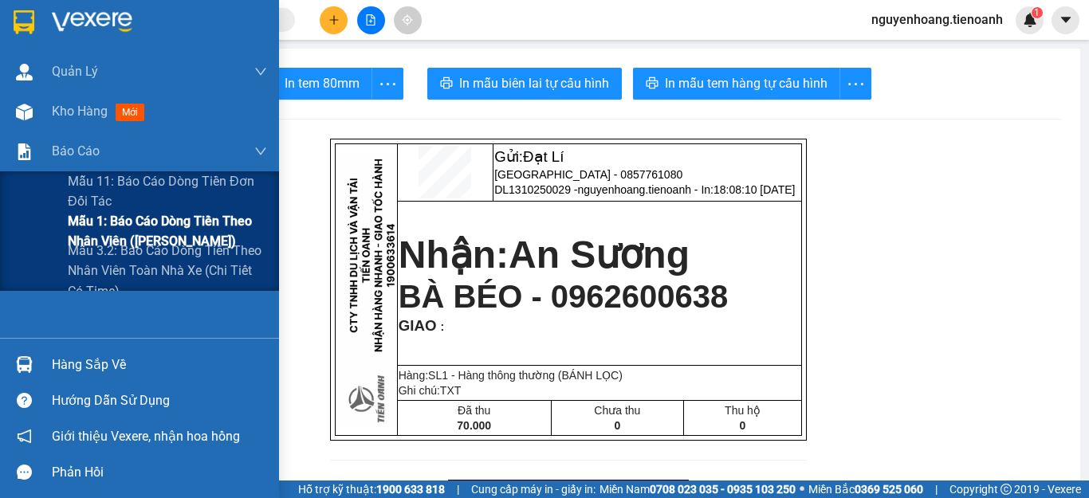
click at [136, 222] on span "Mẫu 1: Báo cáo dòng tiền theo nhân viên ([PERSON_NAME])" at bounding box center [167, 231] width 199 height 40
